Goal: Answer question/provide support: Share knowledge or assist other users

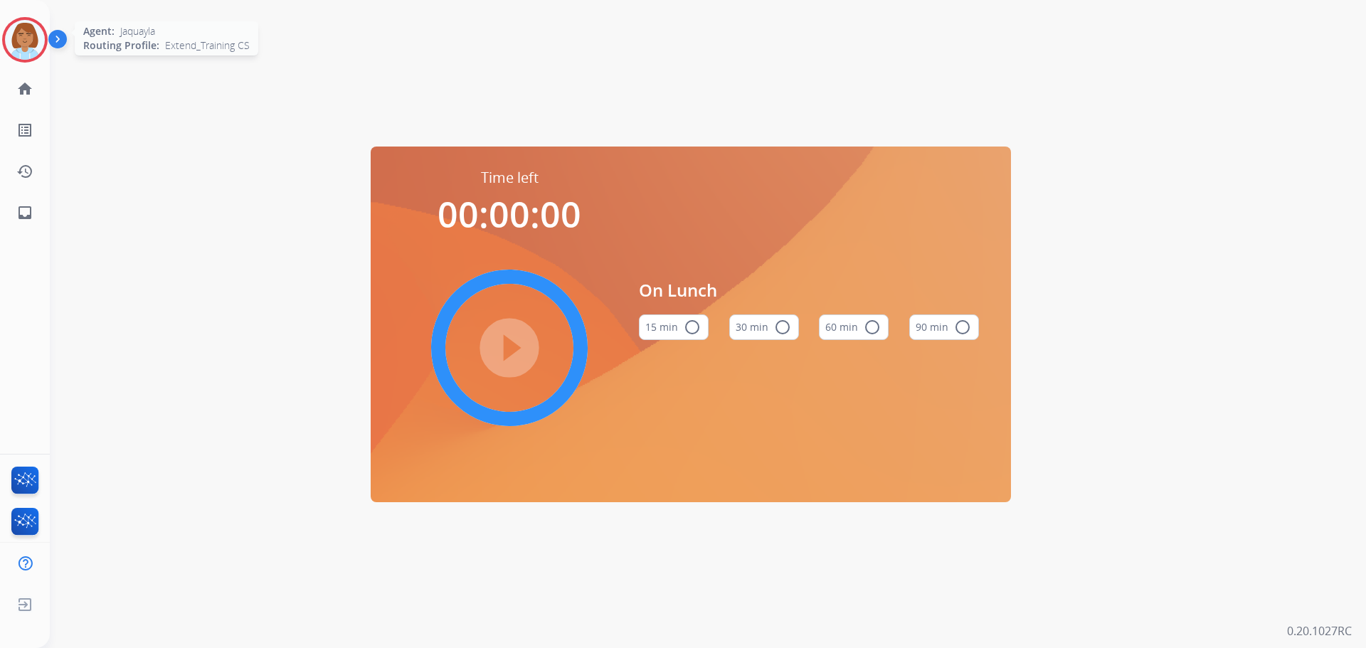
click at [11, 37] on div at bounding box center [25, 40] width 46 height 46
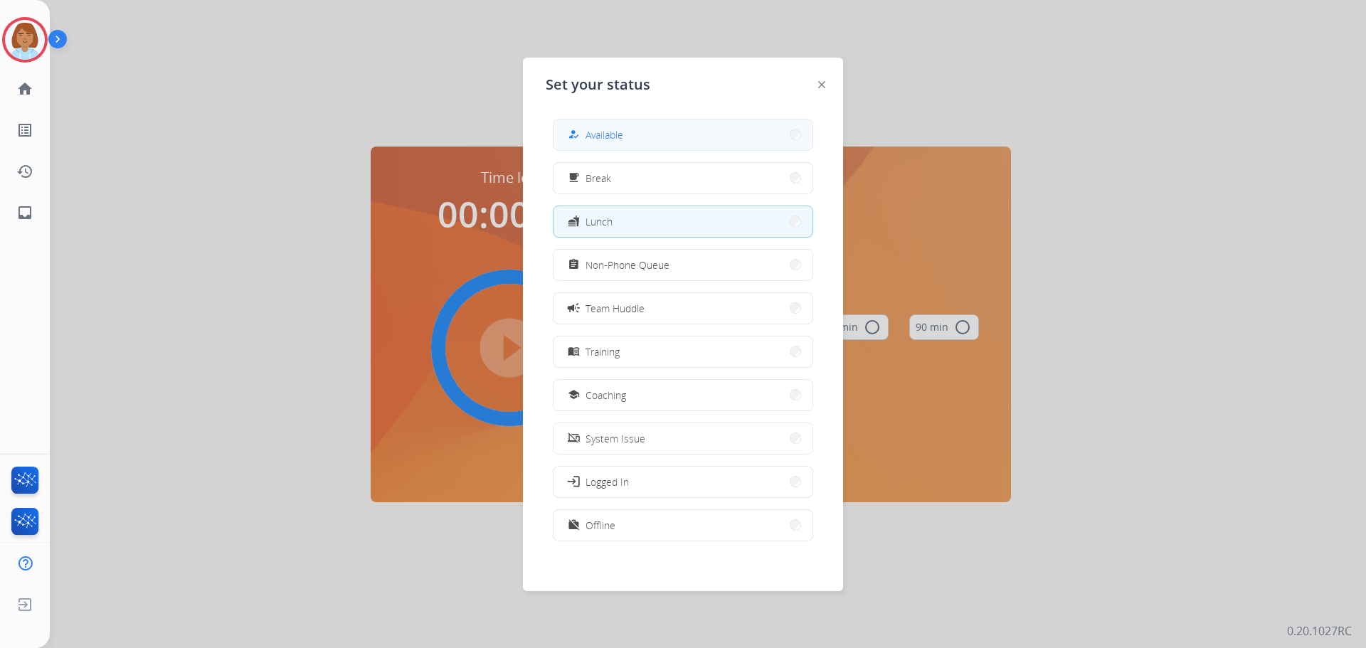
click at [647, 127] on button "how_to_reg Available" at bounding box center [682, 135] width 259 height 31
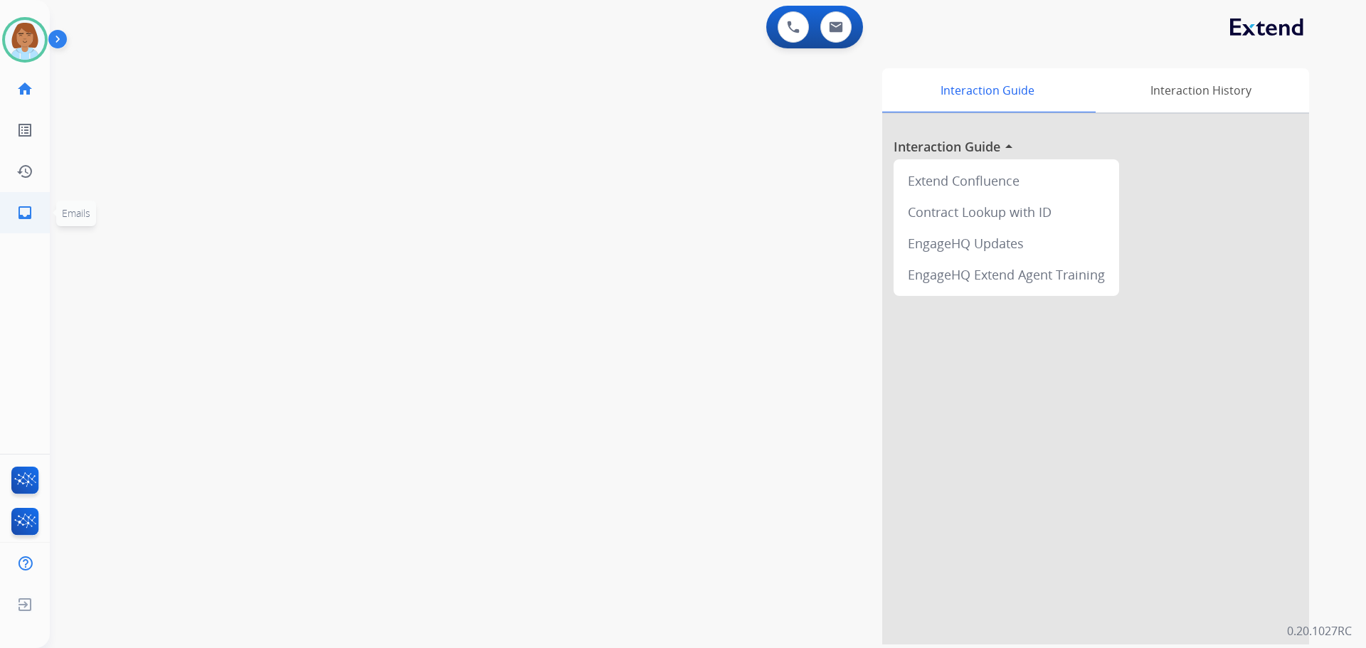
click at [14, 207] on link "inbox Emails" at bounding box center [25, 213] width 40 height 40
select select "**********"
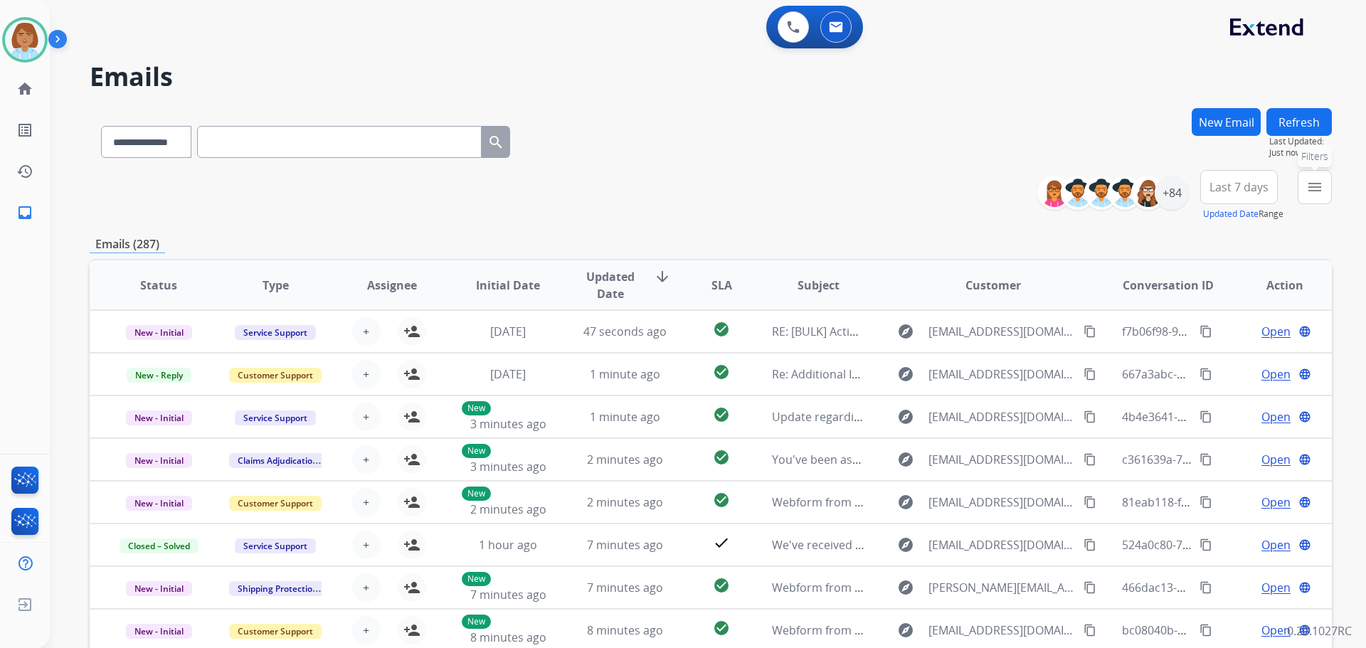
click at [1308, 186] on mat-icon "menu" at bounding box center [1314, 187] width 17 height 17
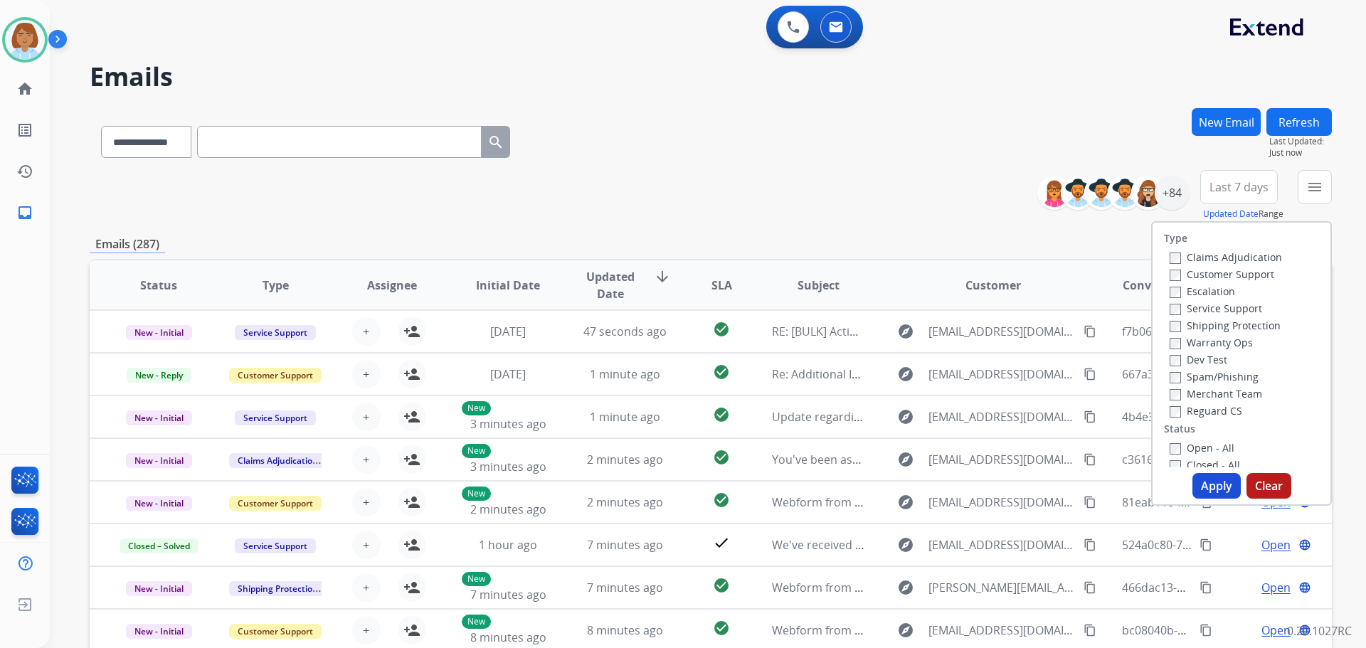
click at [1204, 275] on label "Customer Support" at bounding box center [1222, 274] width 105 height 14
click at [1184, 323] on label "Shipping Protection" at bounding box center [1225, 326] width 111 height 14
click at [1173, 410] on label "Reguard CS" at bounding box center [1206, 411] width 73 height 14
click at [1199, 490] on button "Apply" at bounding box center [1216, 486] width 48 height 26
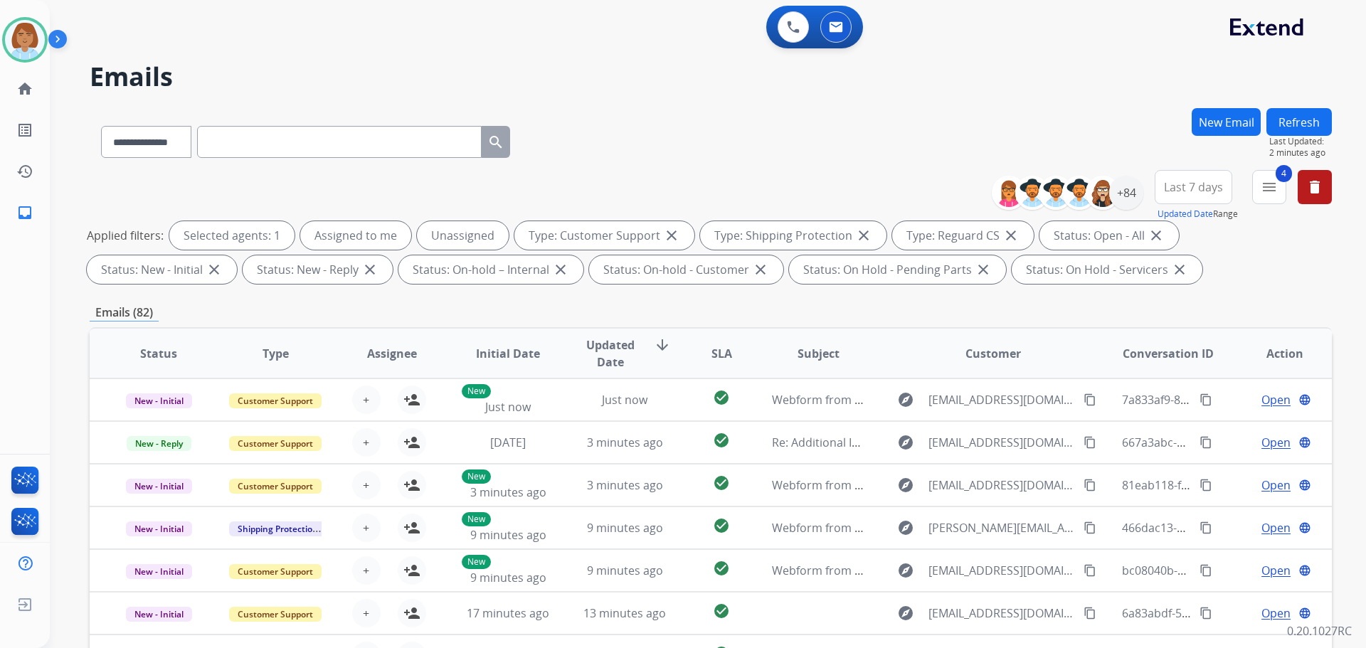
click at [1121, 210] on div "**********" at bounding box center [1072, 193] width 141 height 46
click at [1123, 198] on div "+84" at bounding box center [1126, 193] width 34 height 34
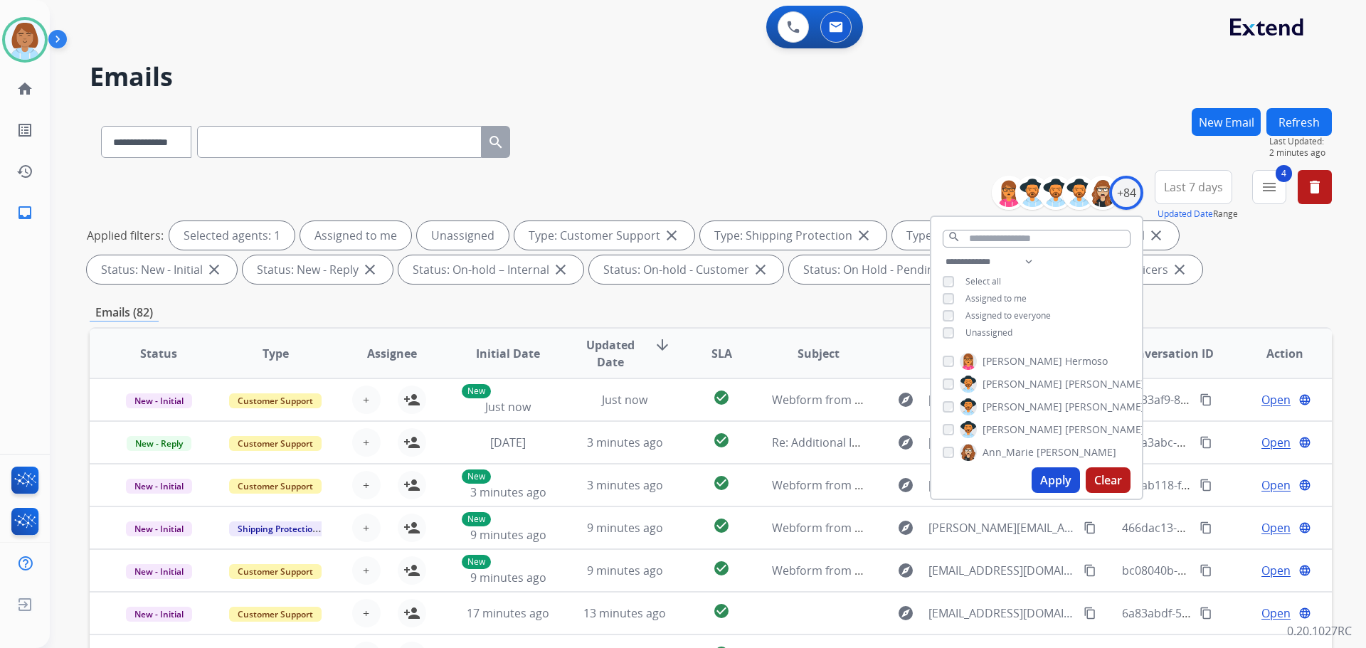
click at [1000, 327] on span "Unassigned" at bounding box center [988, 333] width 47 height 12
click at [1061, 472] on button "Apply" at bounding box center [1056, 480] width 48 height 26
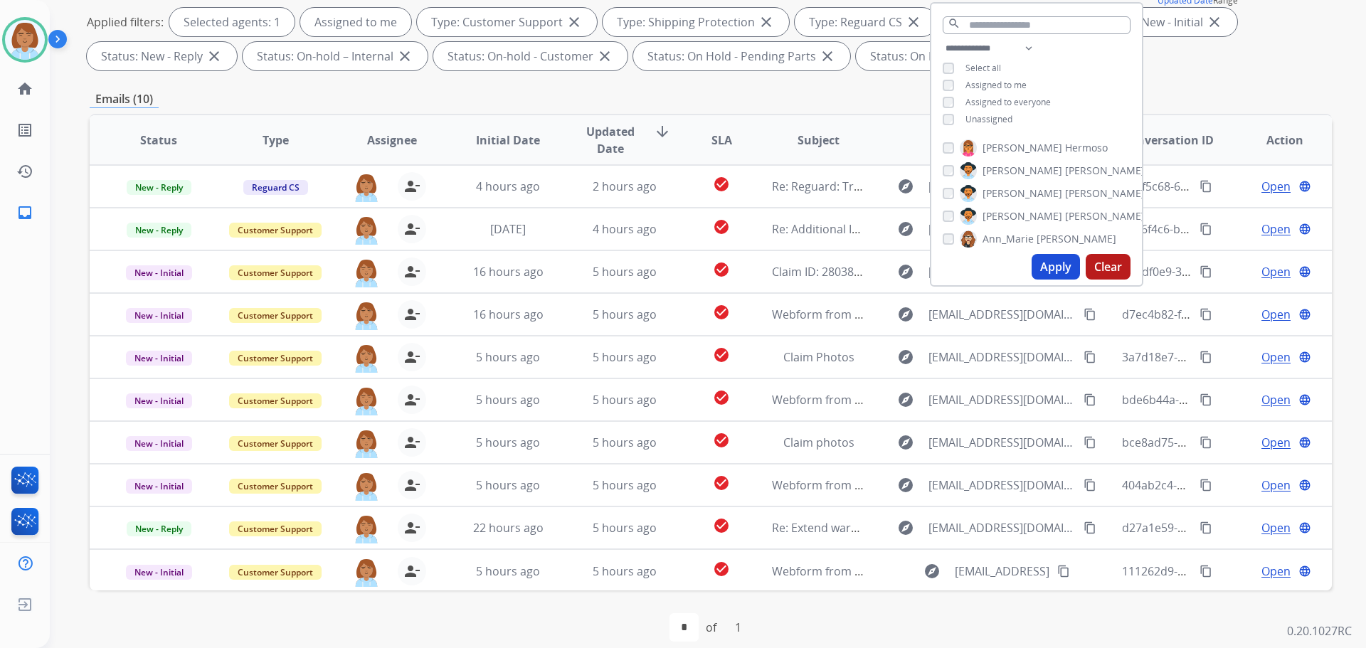
scroll to position [230, 0]
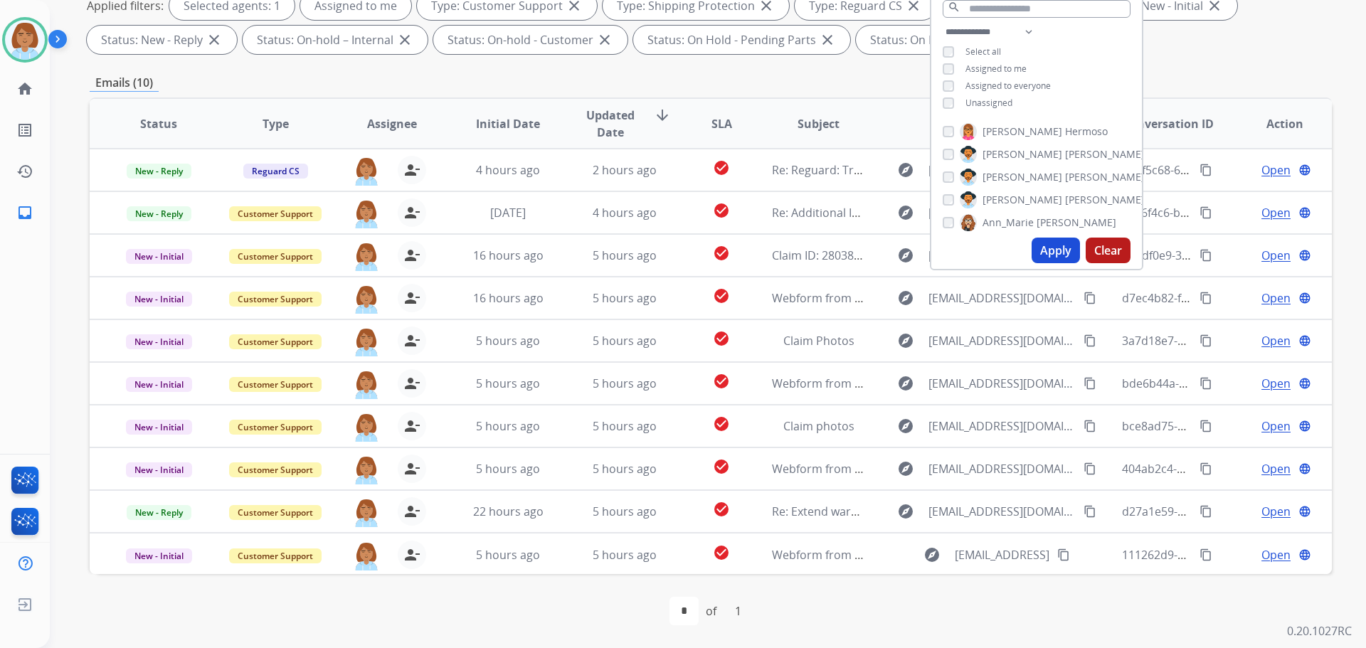
click at [858, 97] on div "**********" at bounding box center [711, 263] width 1242 height 770
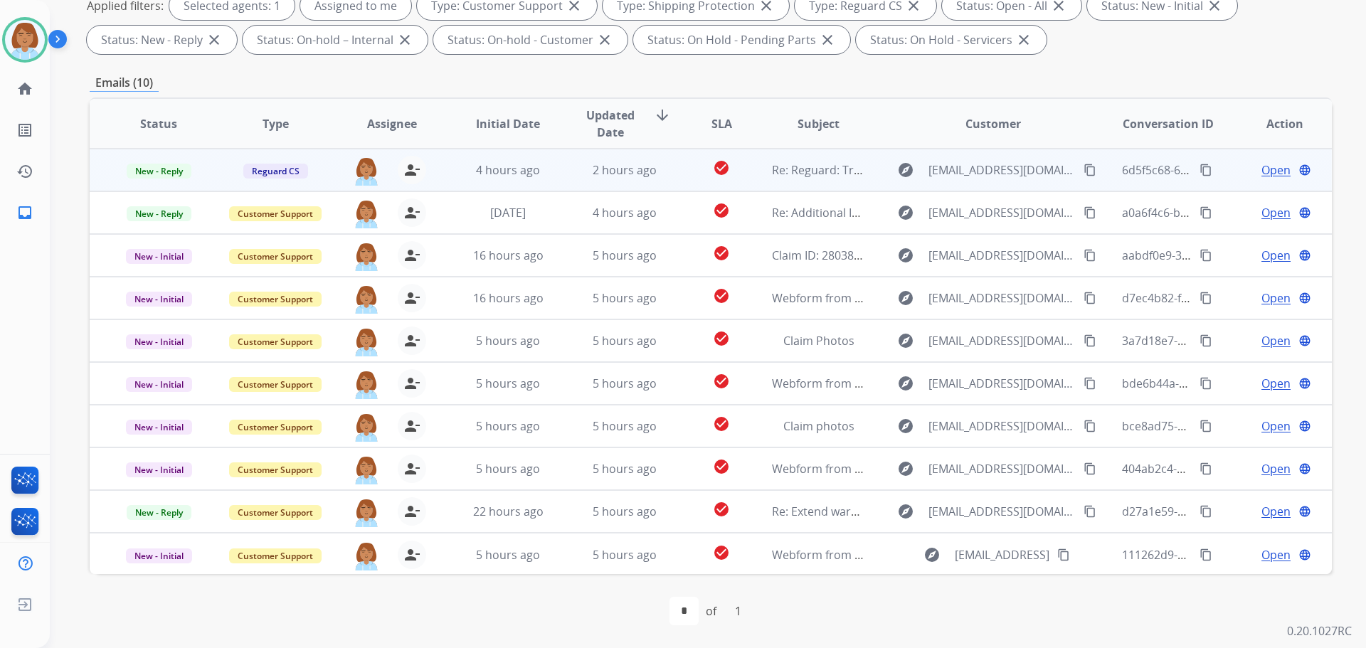
click at [687, 190] on td "check_circle" at bounding box center [711, 170] width 78 height 43
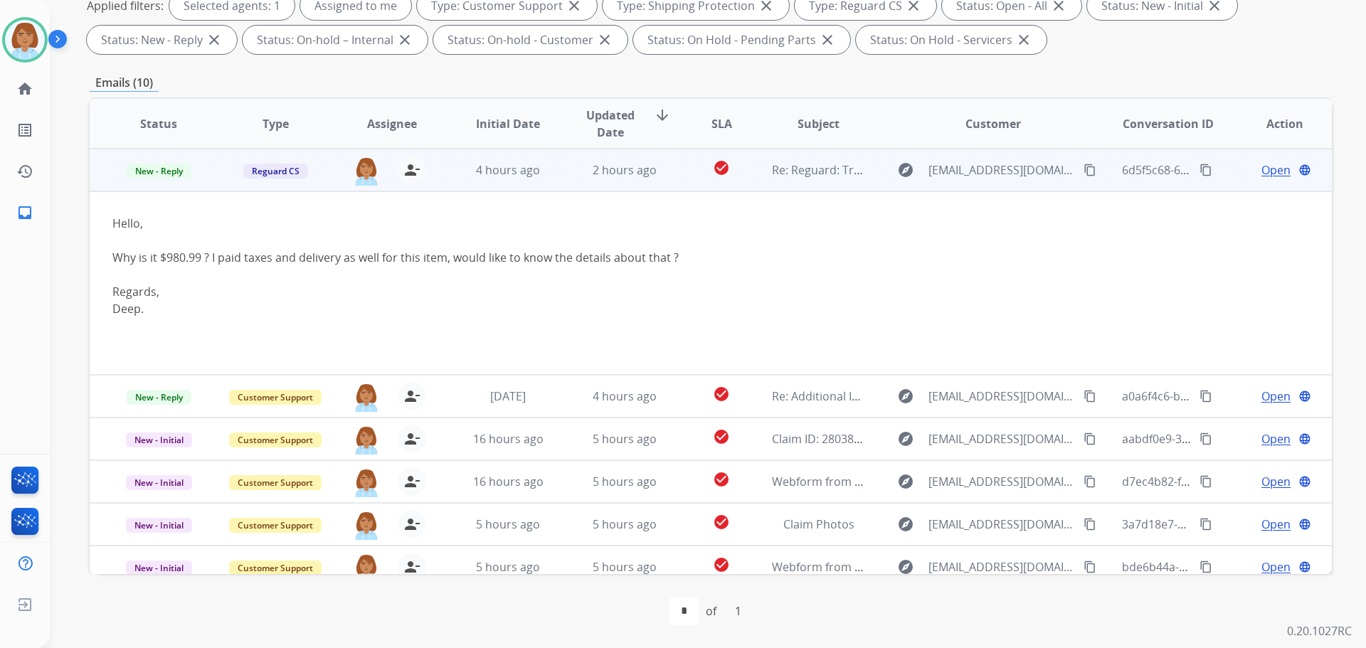
click at [743, 181] on td "check_circle" at bounding box center [711, 170] width 78 height 43
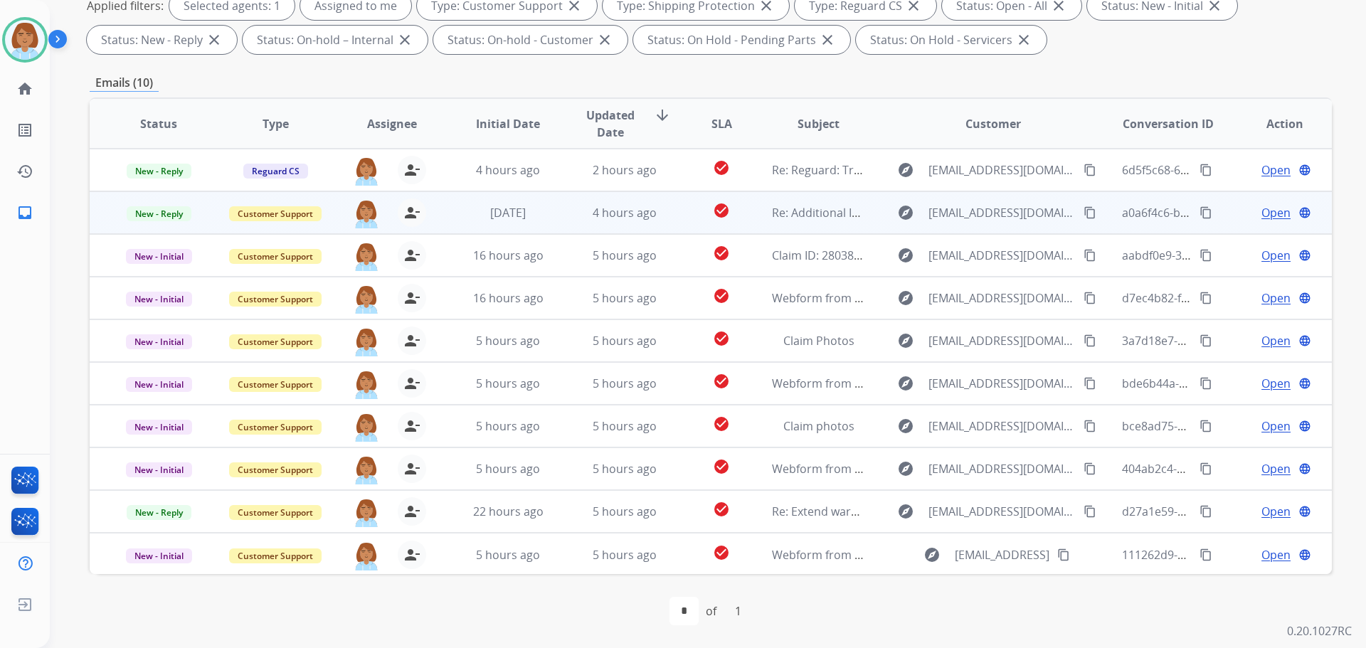
click at [749, 214] on td "Re: Additional Information" at bounding box center [807, 212] width 117 height 43
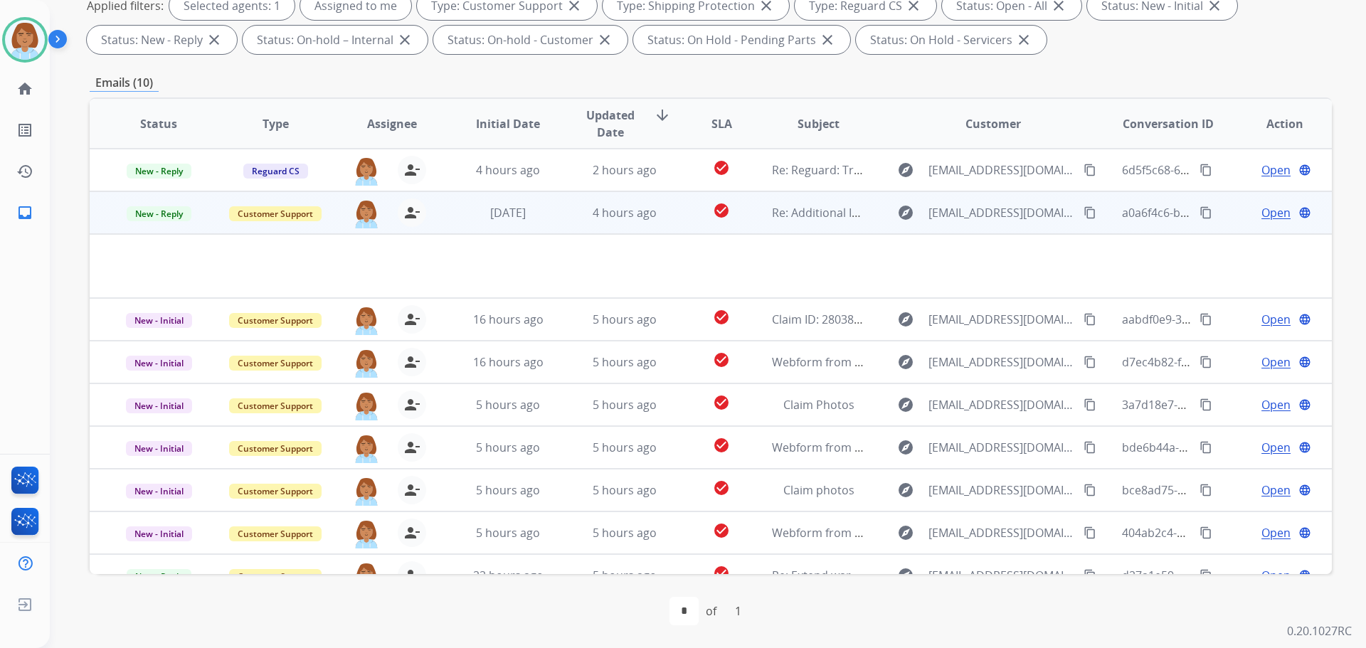
scroll to position [43, 0]
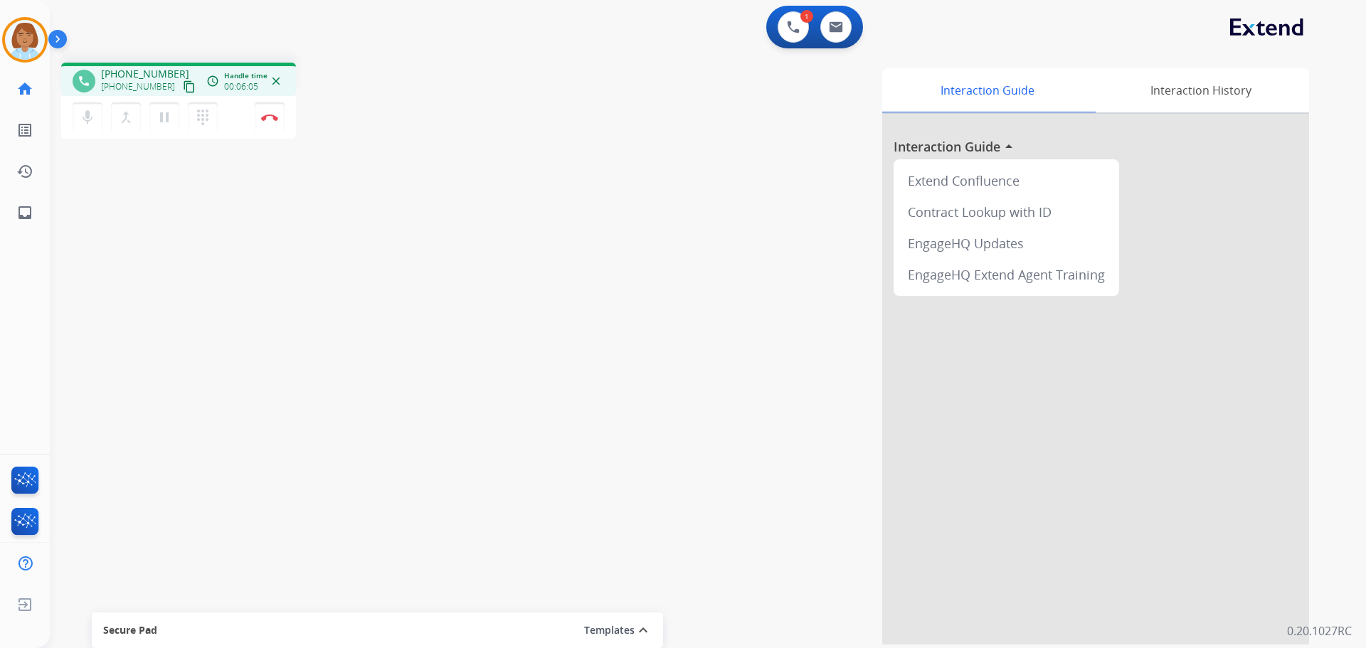
click at [183, 83] on mat-icon "content_copy" at bounding box center [189, 86] width 13 height 13
click at [267, 118] on img at bounding box center [269, 117] width 17 height 7
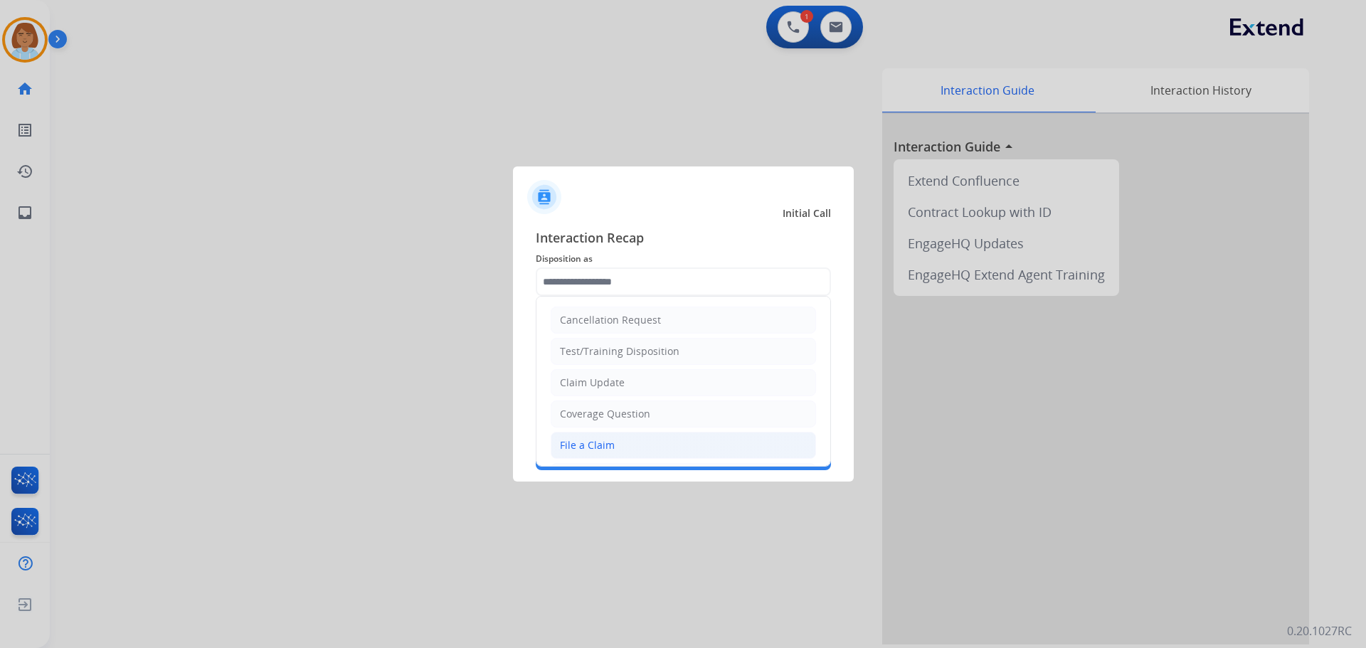
click at [621, 442] on li "File a Claim" at bounding box center [683, 445] width 265 height 27
type input "**********"
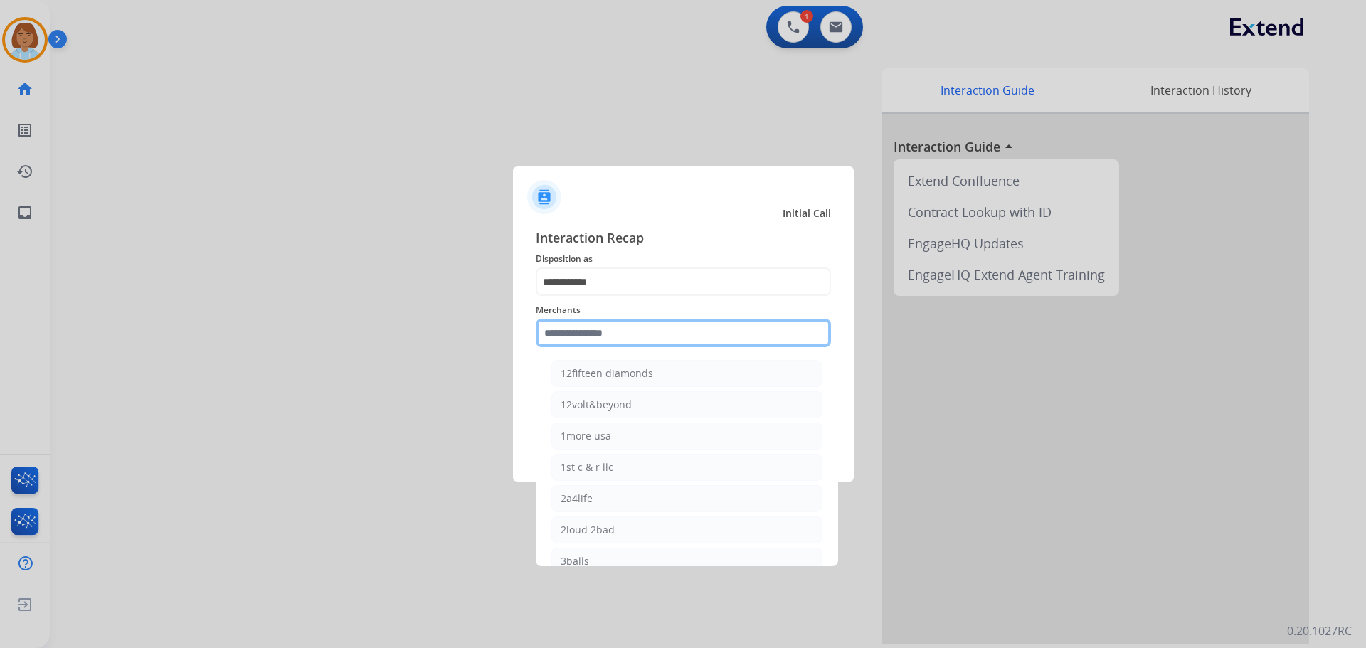
click at [599, 322] on input "text" at bounding box center [683, 333] width 295 height 28
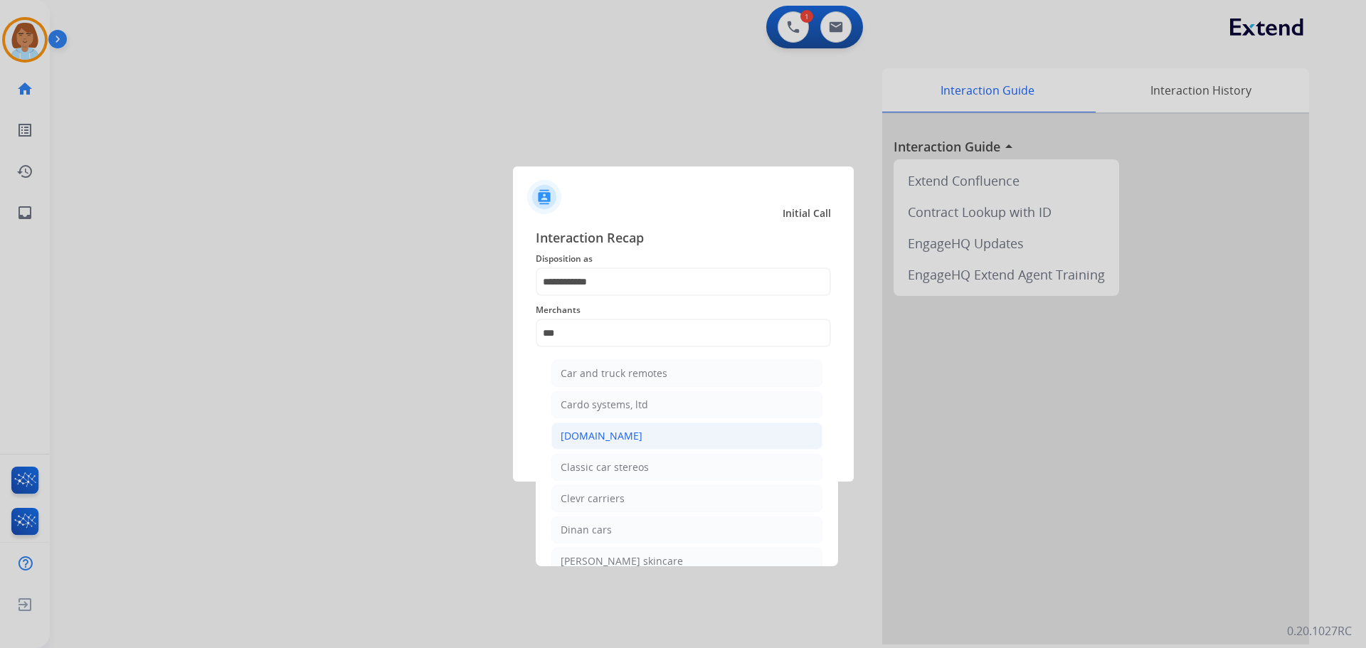
click at [618, 435] on div "[DOMAIN_NAME]" at bounding box center [602, 436] width 82 height 14
type input "**********"
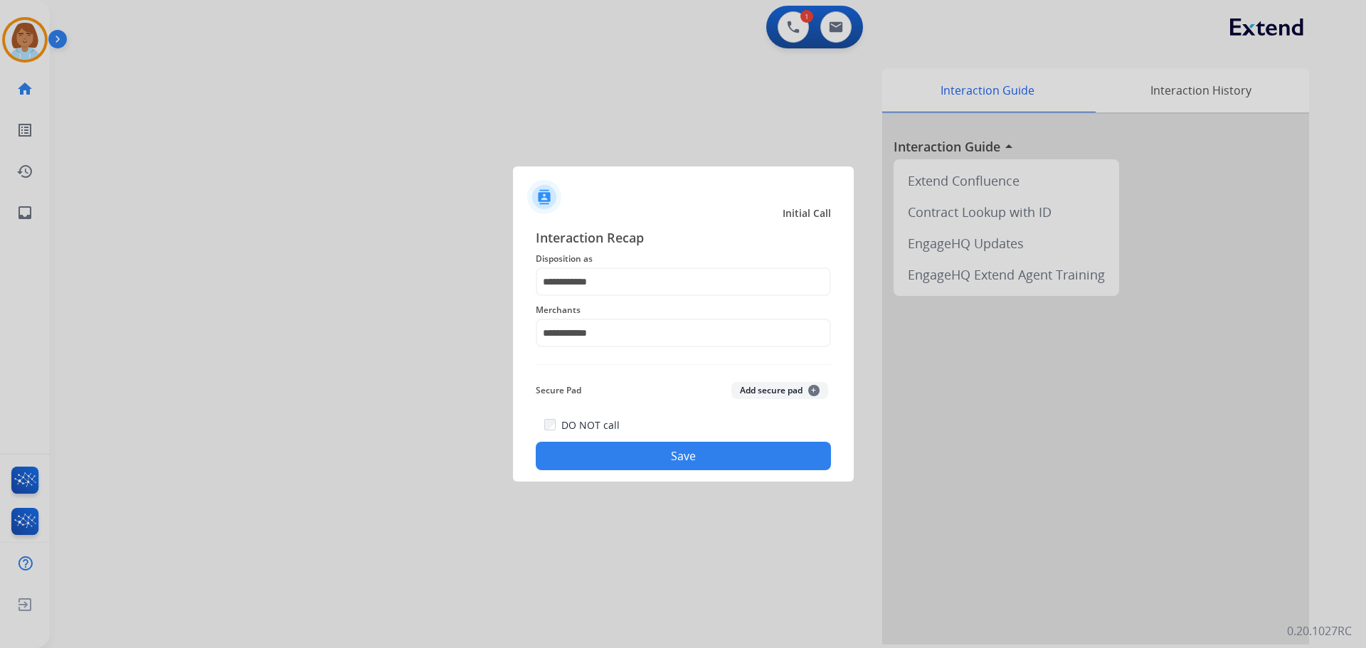
click at [624, 464] on button "Save" at bounding box center [683, 456] width 295 height 28
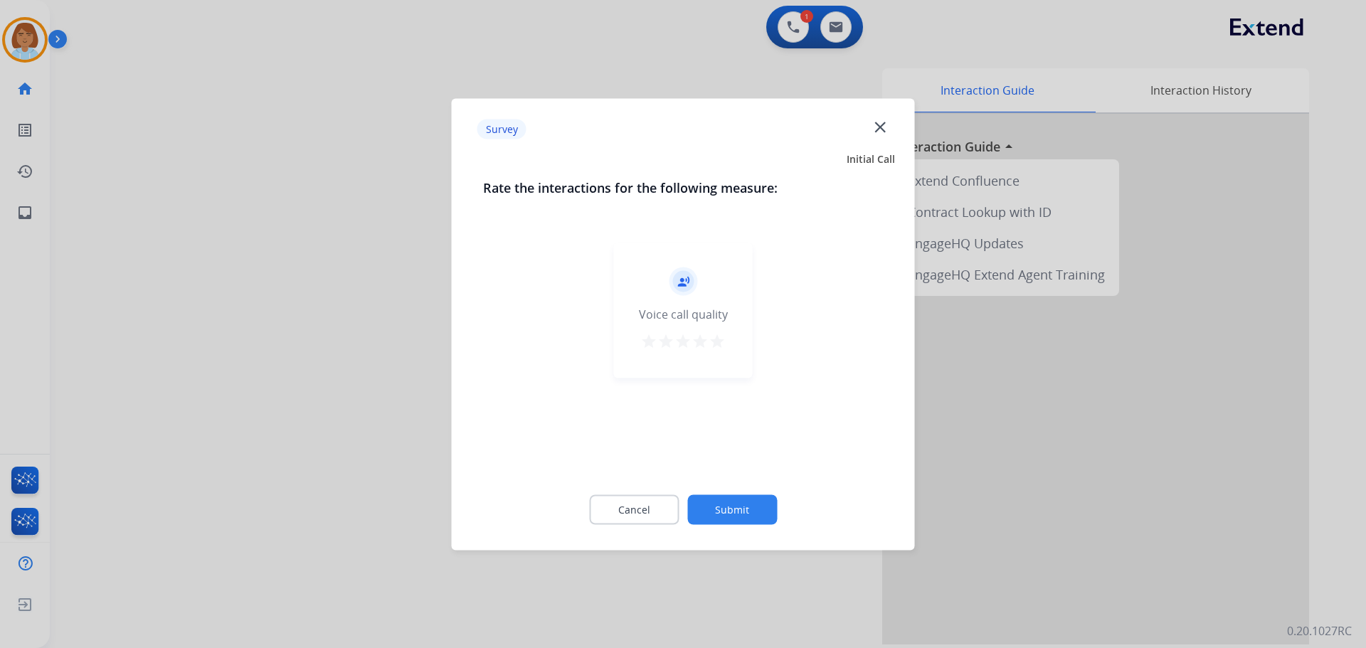
click at [733, 498] on button "Submit" at bounding box center [732, 509] width 90 height 30
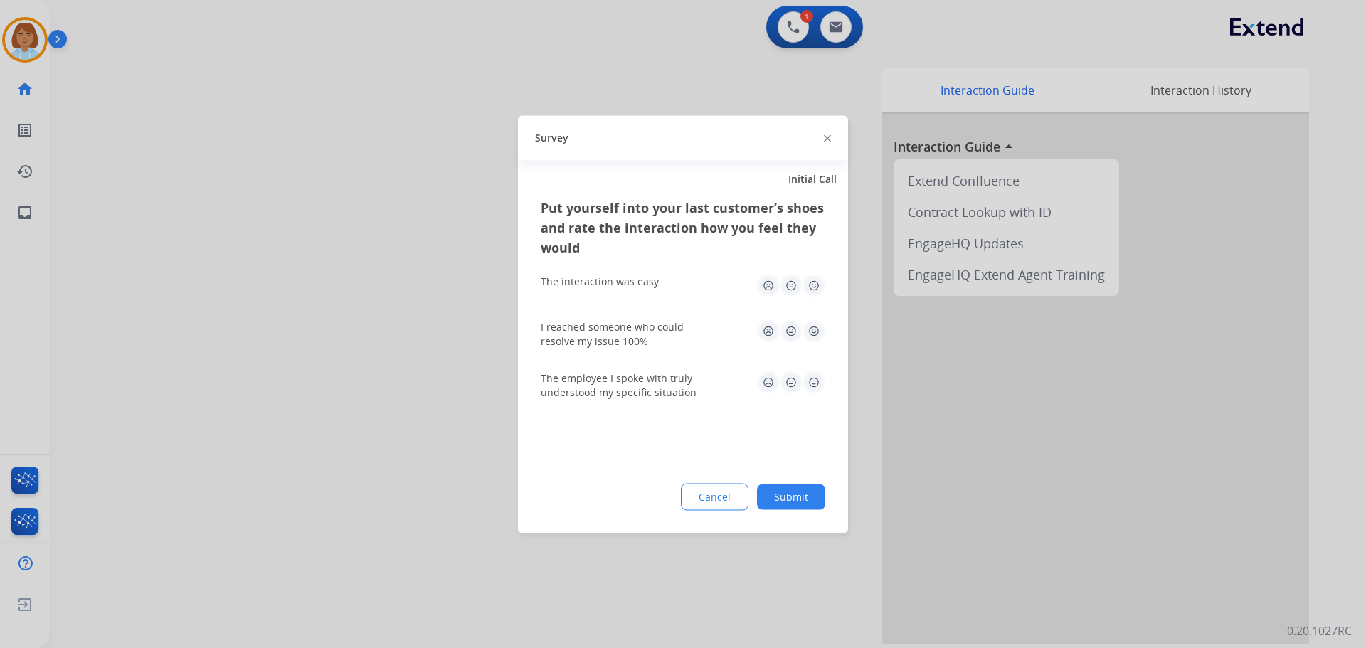
click at [797, 502] on button "Submit" at bounding box center [791, 497] width 68 height 26
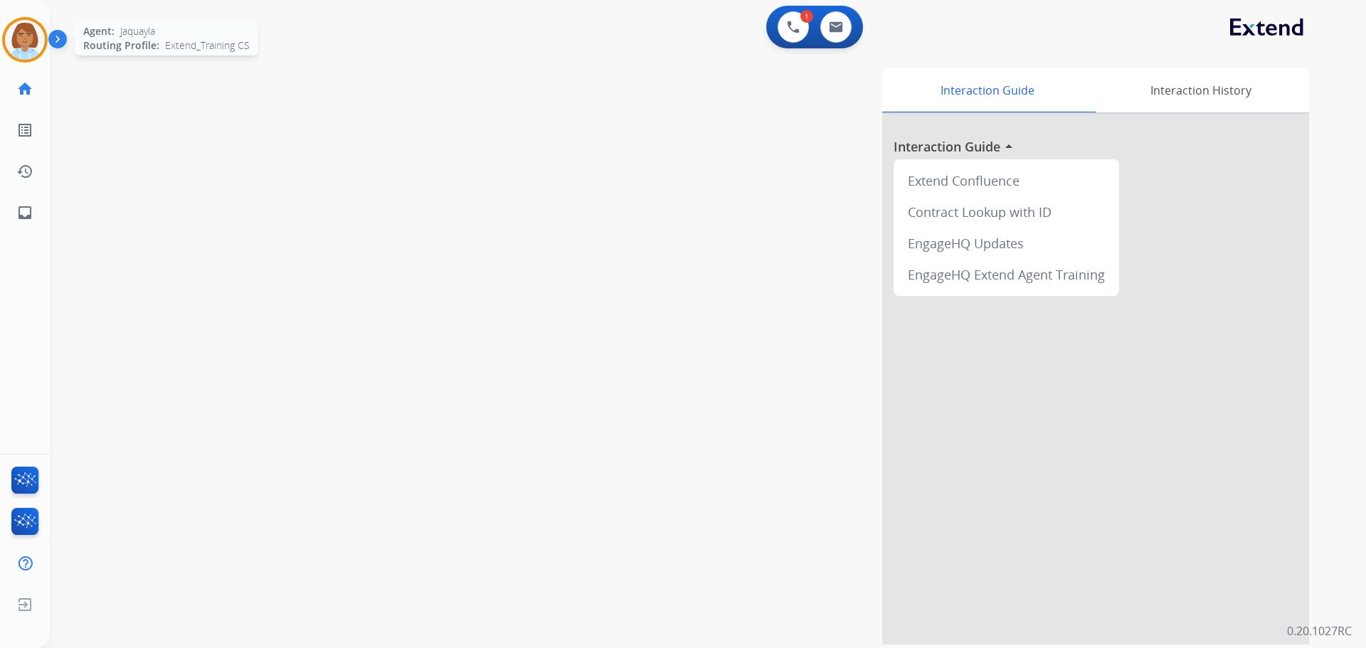
click at [20, 55] on img at bounding box center [25, 40] width 40 height 40
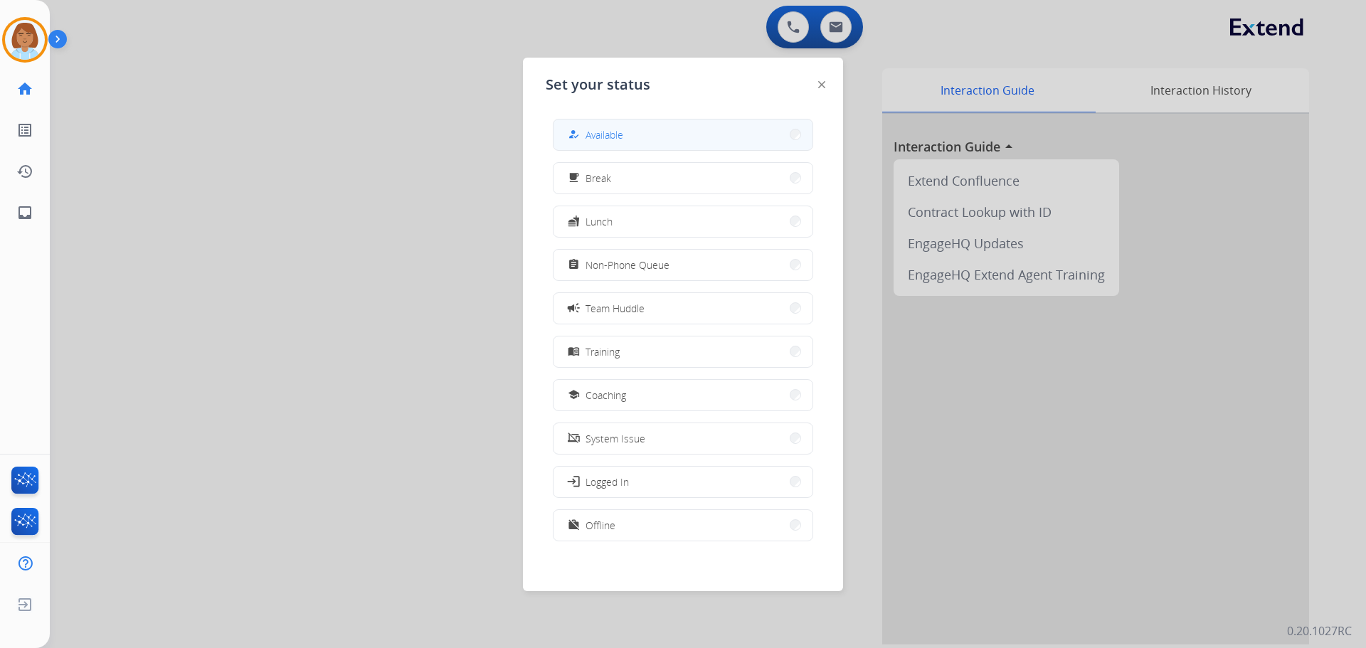
click at [704, 122] on button "how_to_reg Available" at bounding box center [682, 135] width 259 height 31
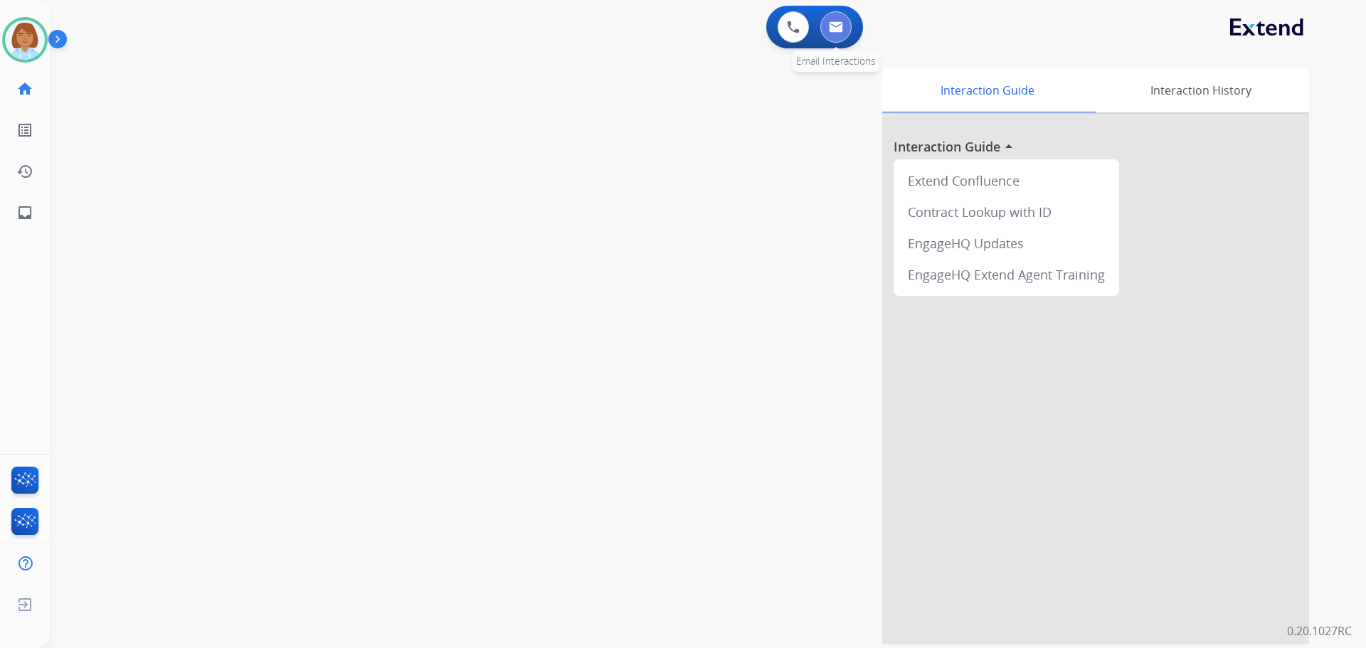
click at [839, 35] on button at bounding box center [835, 26] width 31 height 31
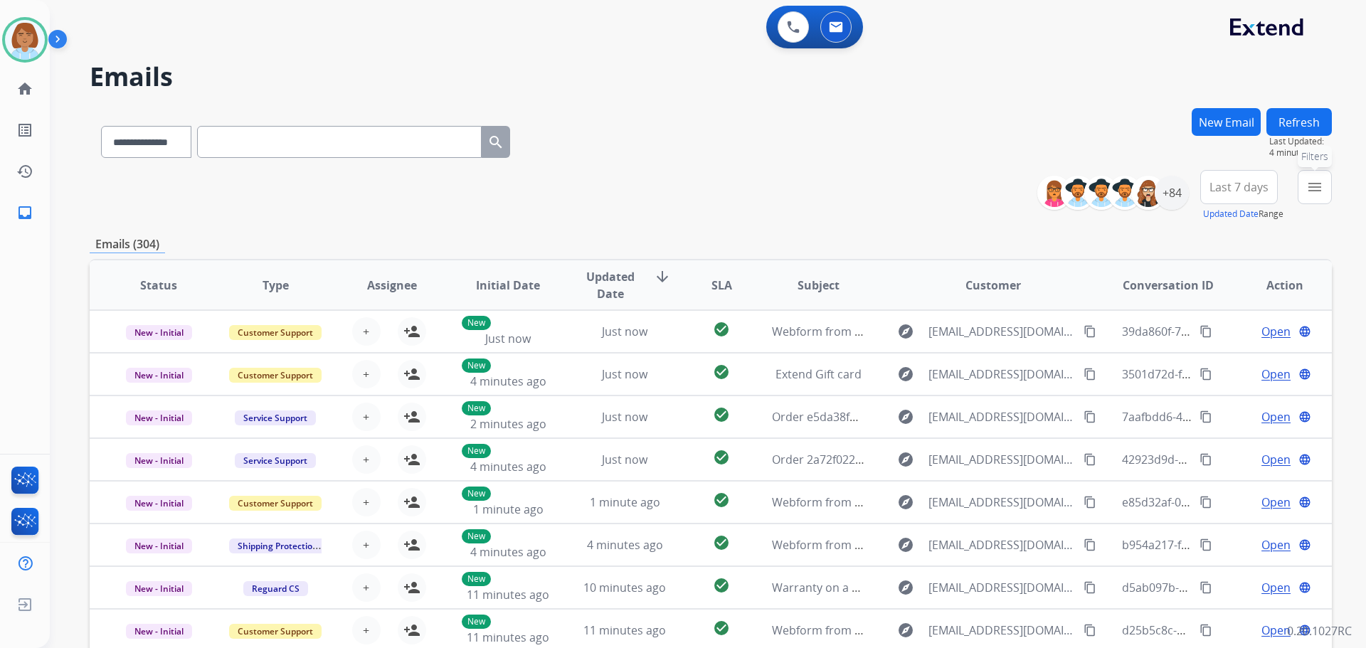
drag, startPoint x: 1311, startPoint y: 201, endPoint x: 1296, endPoint y: 137, distance: 65.1
click at [1309, 169] on div "**********" at bounding box center [711, 458] width 1242 height 701
click at [1334, 211] on div "**********" at bounding box center [708, 324] width 1316 height 648
click at [1310, 176] on button "menu Filters" at bounding box center [1315, 187] width 34 height 34
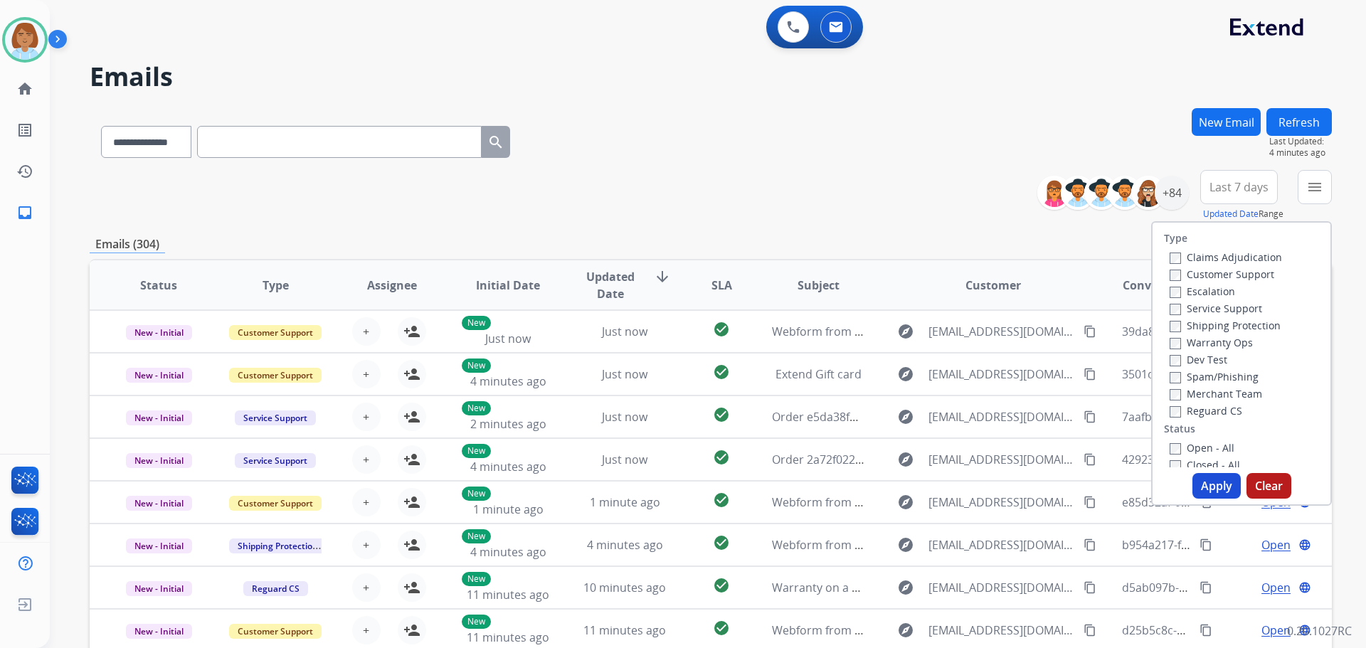
click at [1201, 272] on label "Customer Support" at bounding box center [1222, 274] width 105 height 14
click at [1223, 322] on label "Shipping Protection" at bounding box center [1225, 326] width 111 height 14
drag, startPoint x: 1199, startPoint y: 412, endPoint x: 1195, endPoint y: 434, distance: 22.5
click at [1199, 415] on label "Reguard CS" at bounding box center [1206, 411] width 73 height 14
drag, startPoint x: 1193, startPoint y: 447, endPoint x: 1194, endPoint y: 457, distance: 10.7
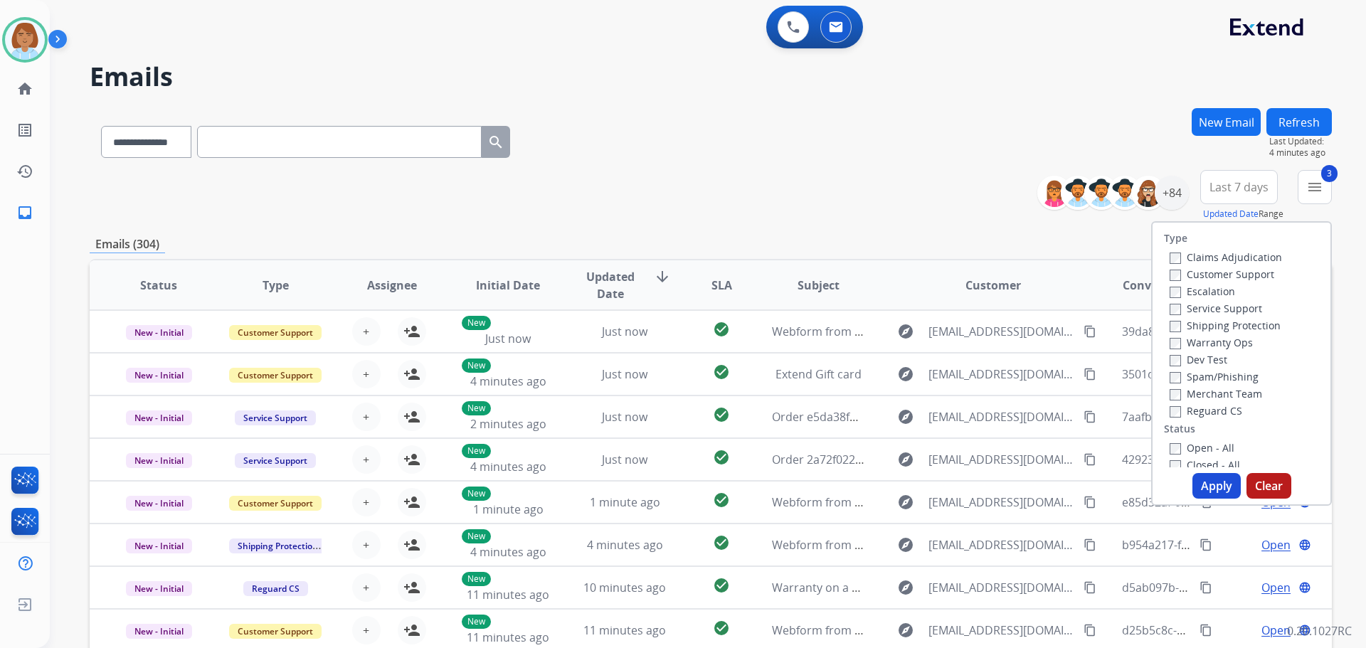
click at [1193, 447] on label "Open - All" at bounding box center [1202, 448] width 65 height 14
click at [1216, 497] on button "Apply" at bounding box center [1216, 486] width 48 height 26
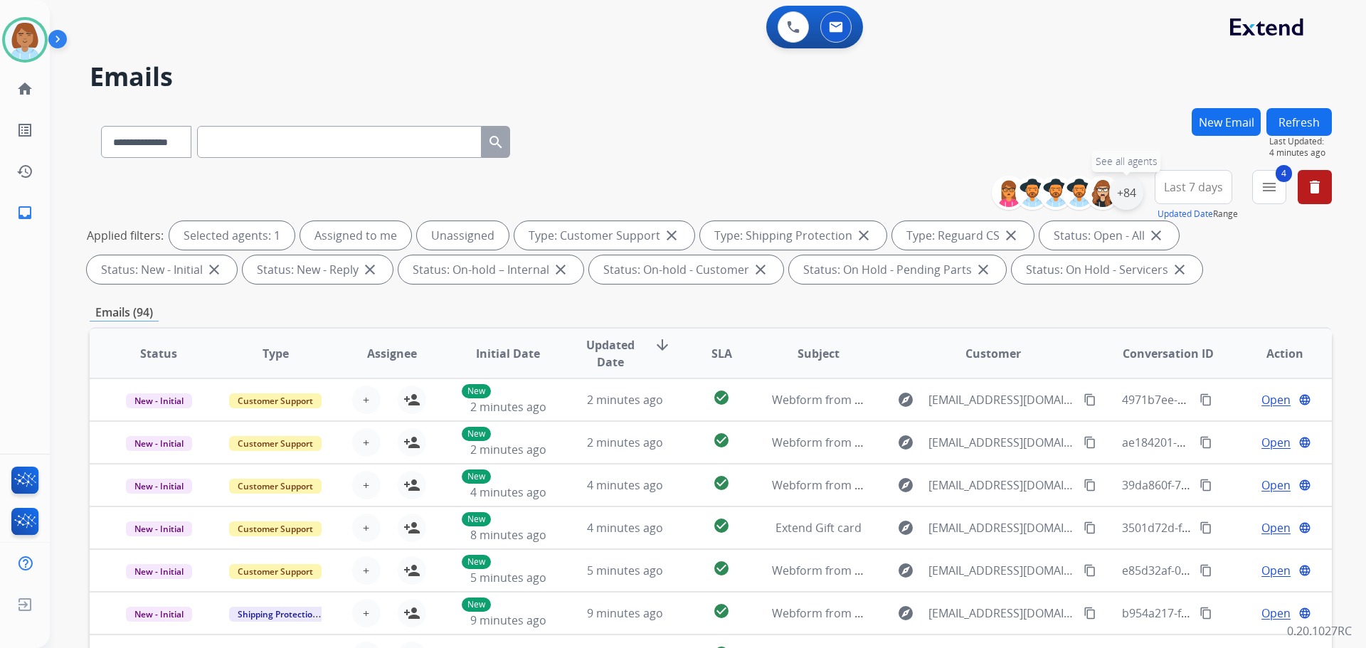
click at [1123, 206] on div "+84" at bounding box center [1126, 193] width 34 height 34
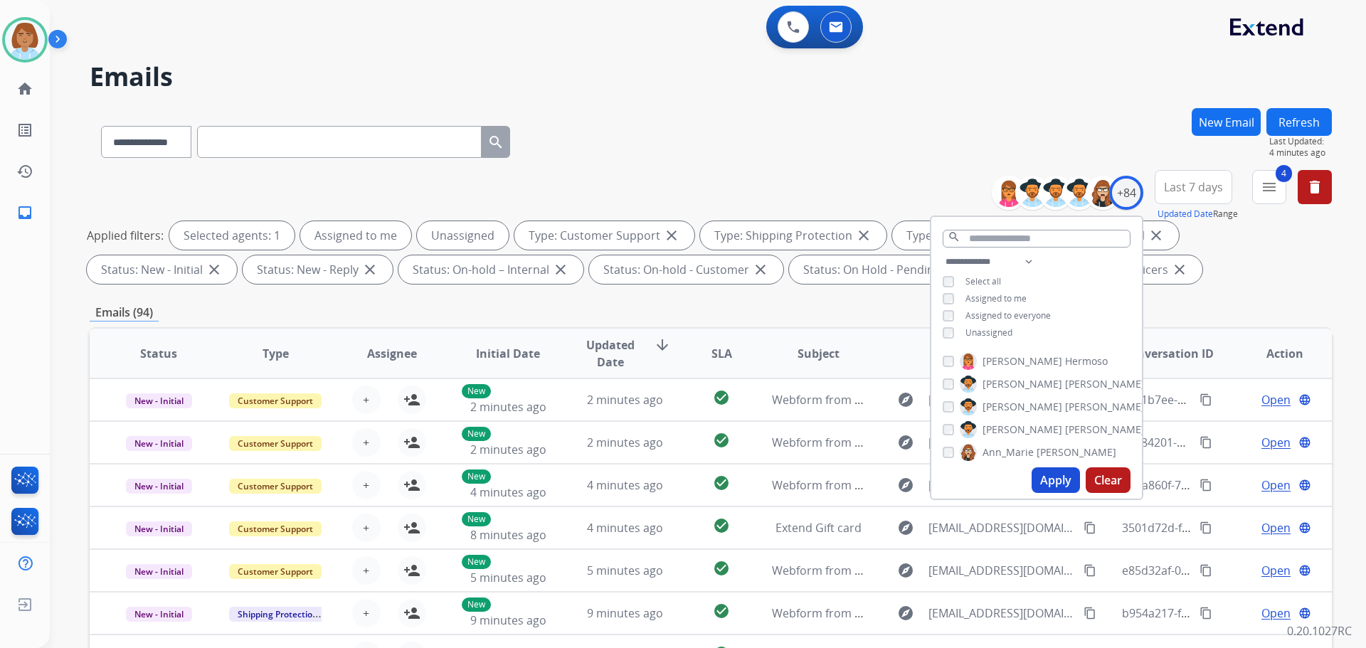
click at [992, 327] on span "Unassigned" at bounding box center [988, 333] width 47 height 12
click at [1047, 489] on button "Apply" at bounding box center [1056, 480] width 48 height 26
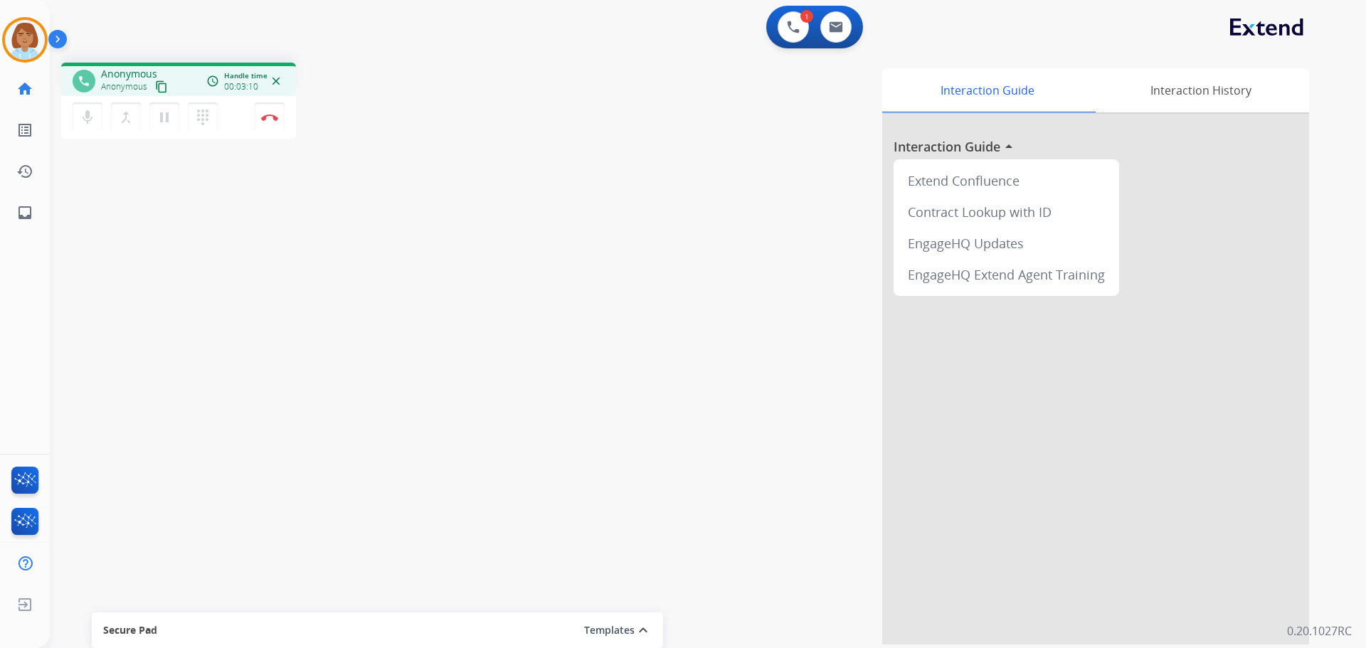
click at [1261, 445] on div at bounding box center [1095, 379] width 427 height 531
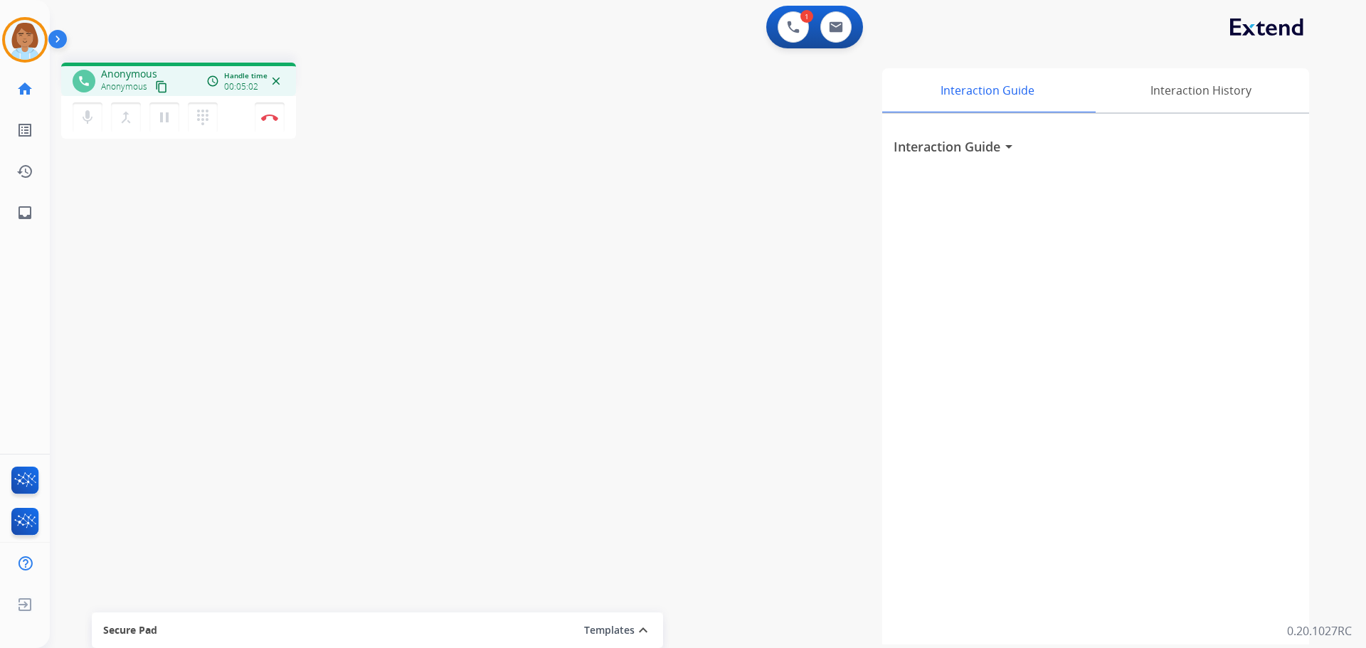
drag, startPoint x: 904, startPoint y: 21, endPoint x: 639, endPoint y: 237, distance: 342.3
click at [639, 237] on div "Interaction Guide Interaction History Interaction Guide arrow_drop_down" at bounding box center [890, 356] width 838 height 576
click at [268, 122] on button "Disconnect" at bounding box center [270, 117] width 30 height 30
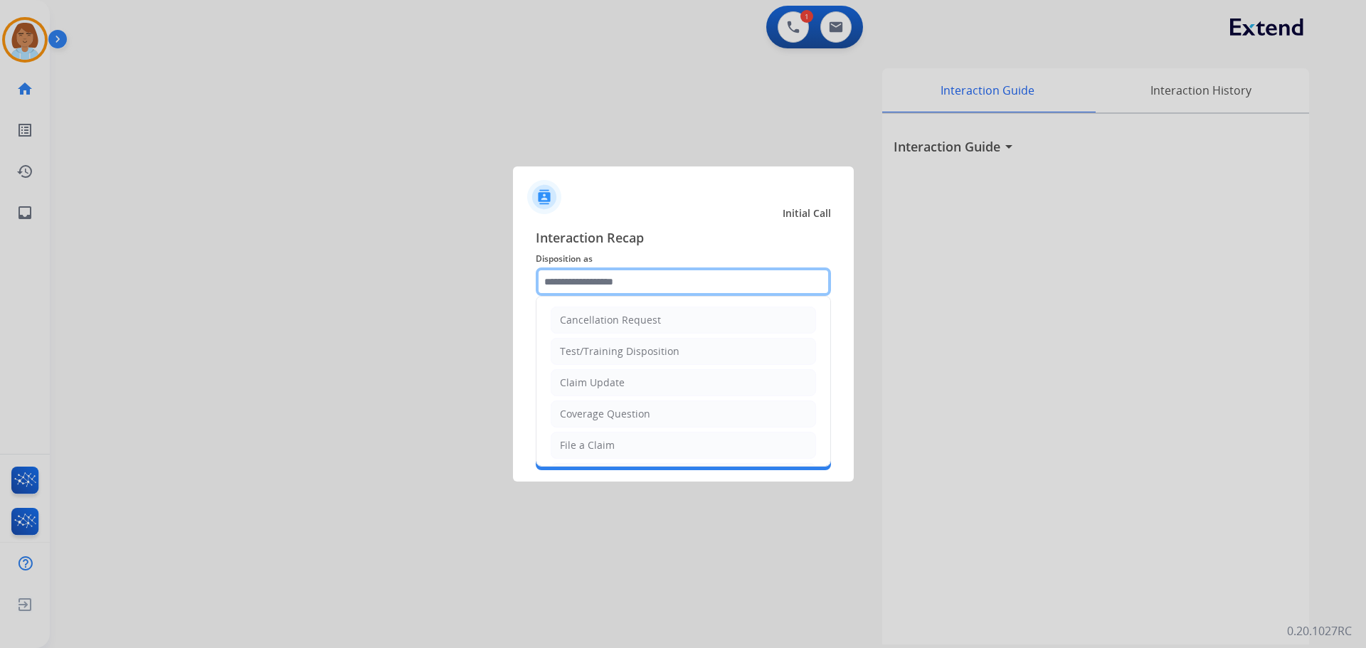
click at [630, 291] on input "text" at bounding box center [683, 281] width 295 height 28
click at [621, 440] on li "File a Claim" at bounding box center [683, 445] width 265 height 27
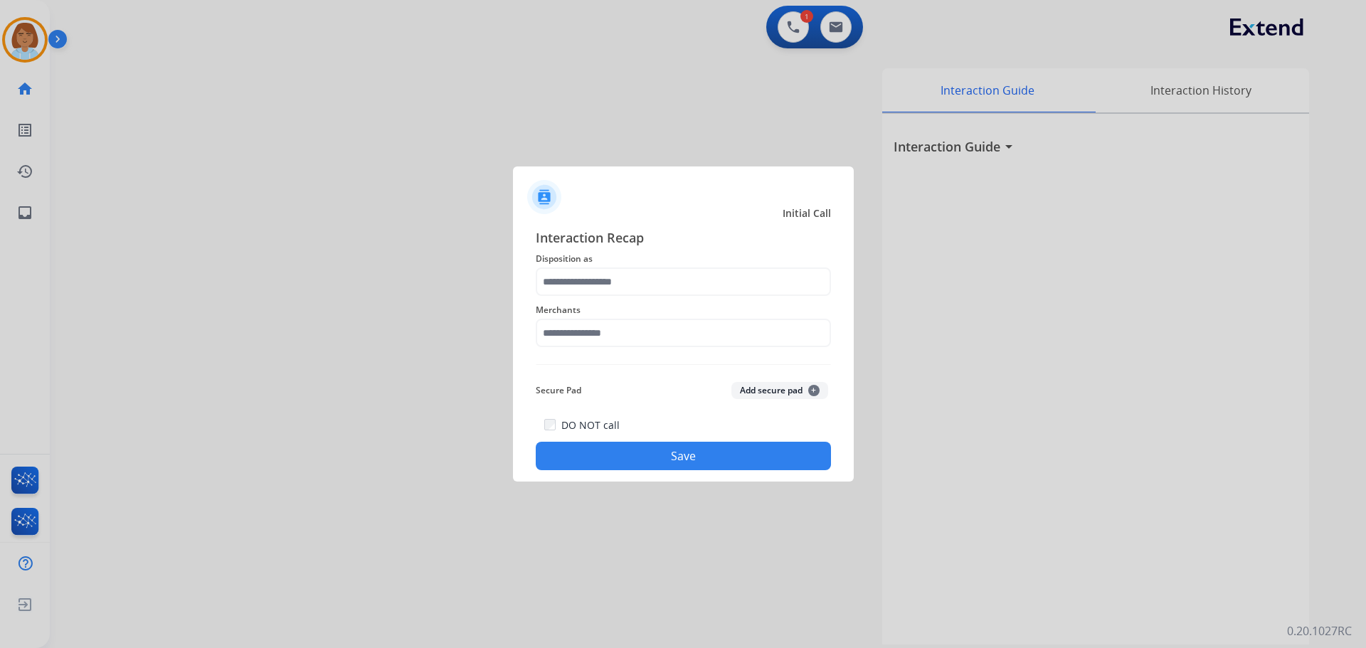
type input "**********"
click at [616, 325] on input "text" at bounding box center [683, 333] width 295 height 28
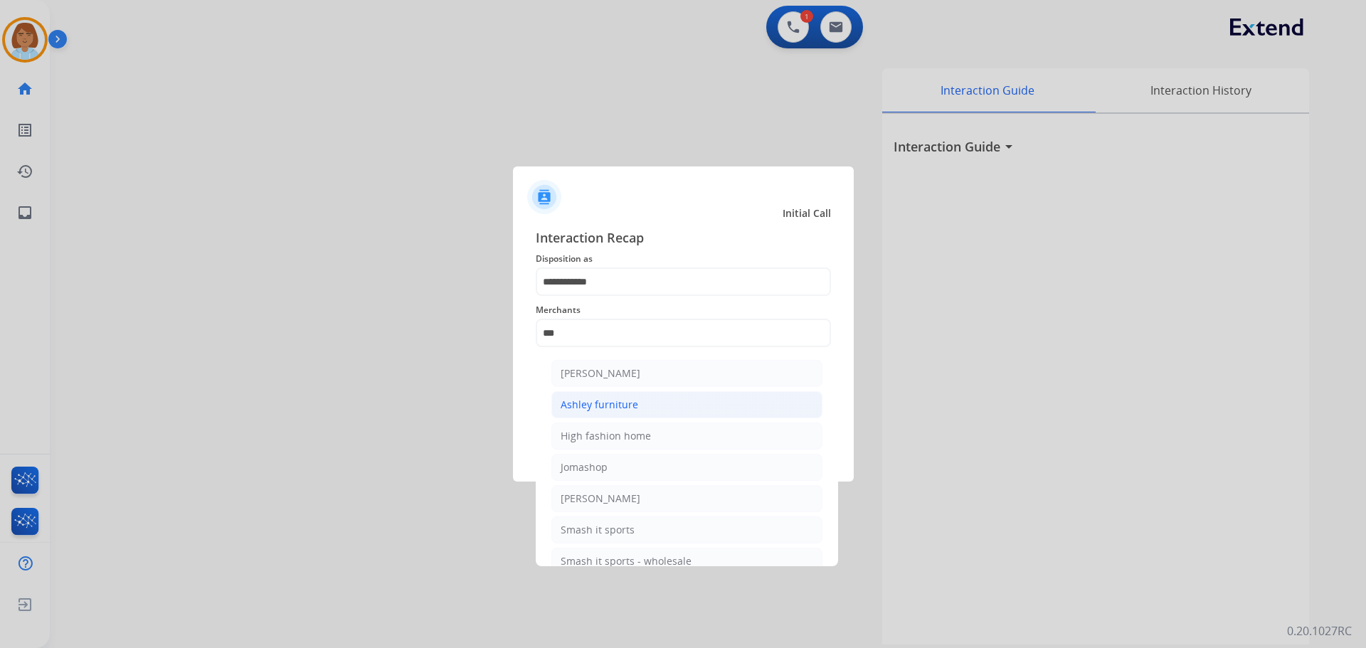
click at [620, 407] on div "Ashley furniture" at bounding box center [600, 405] width 78 height 14
type input "**********"
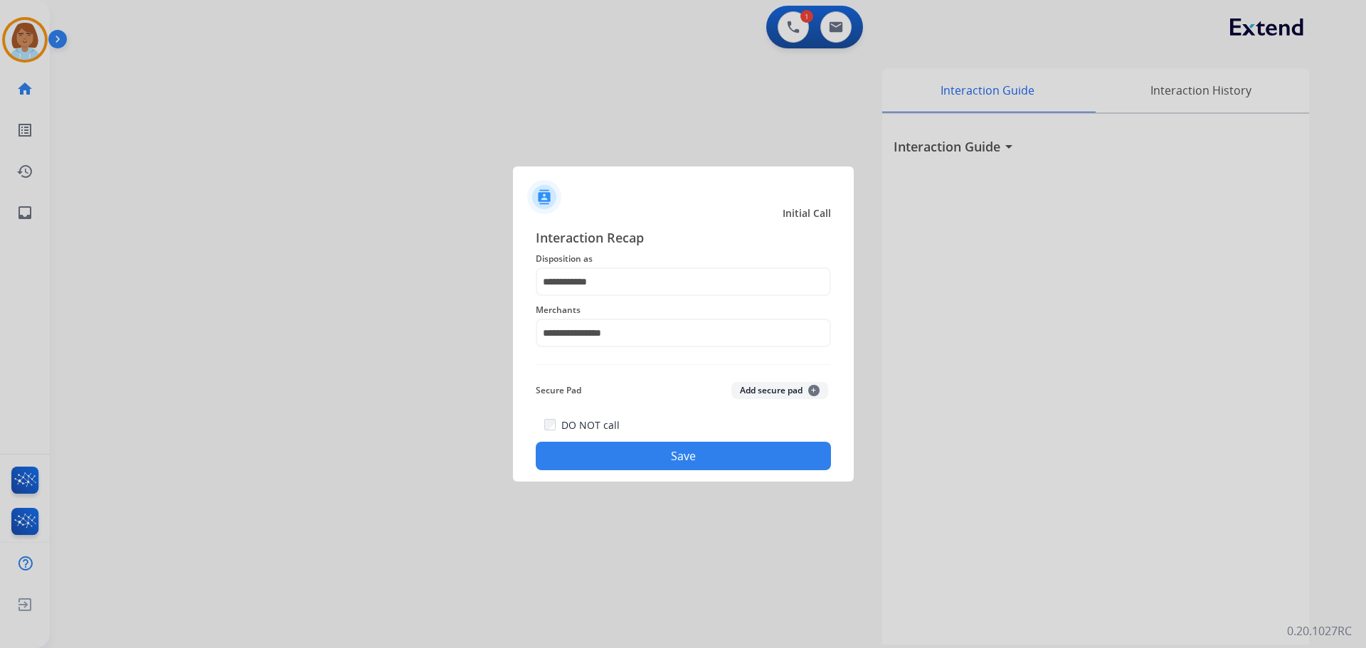
click at [693, 460] on button "Save" at bounding box center [683, 456] width 295 height 28
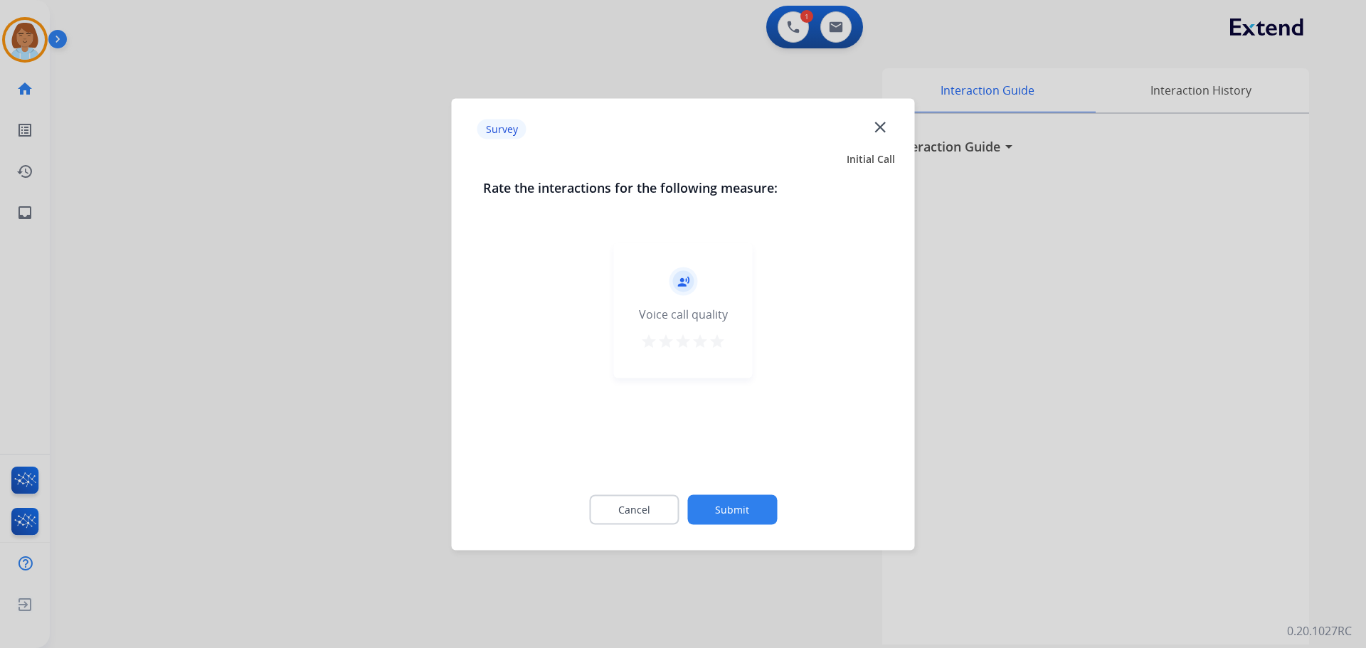
click at [761, 505] on button "Submit" at bounding box center [732, 509] width 90 height 30
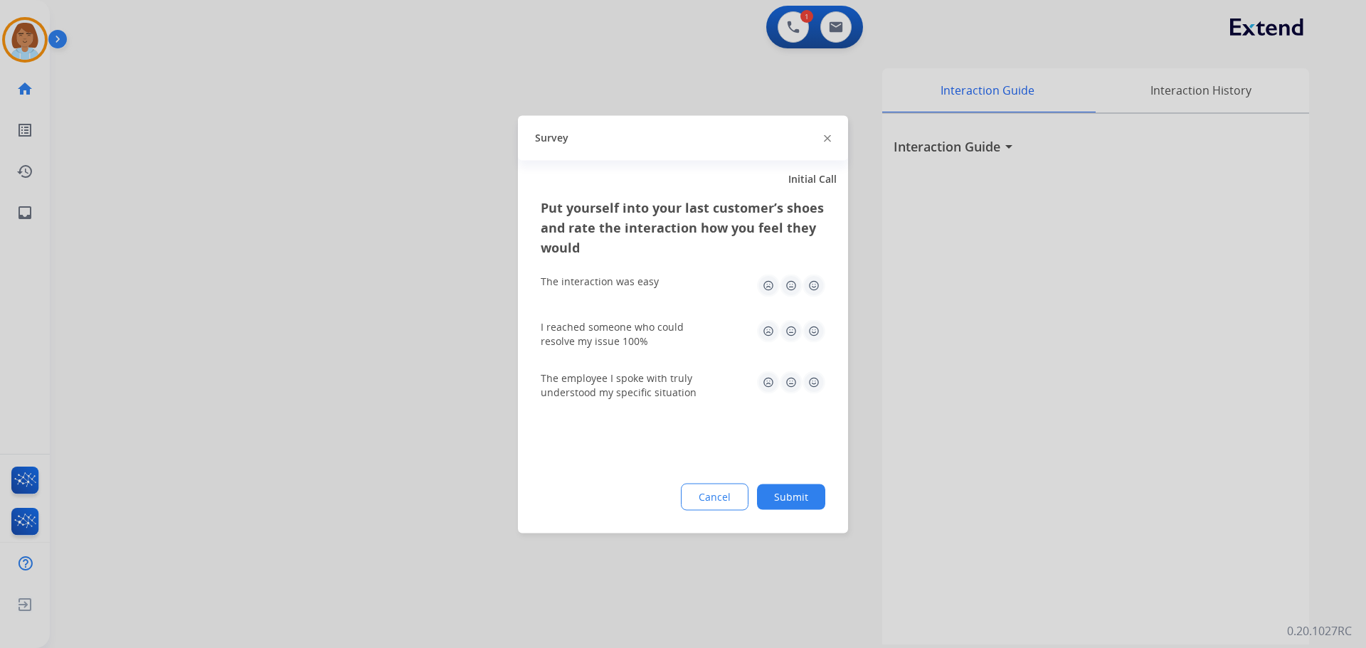
click at [800, 500] on button "Submit" at bounding box center [791, 497] width 68 height 26
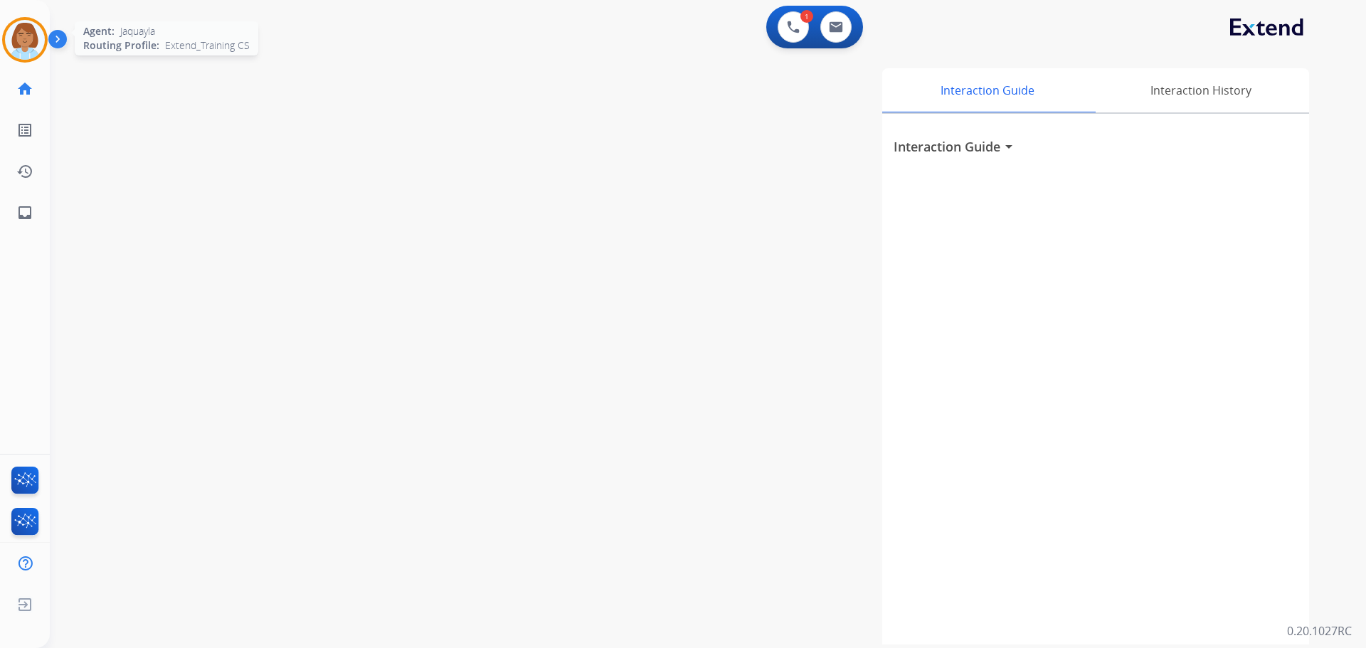
click at [17, 32] on img at bounding box center [25, 40] width 40 height 40
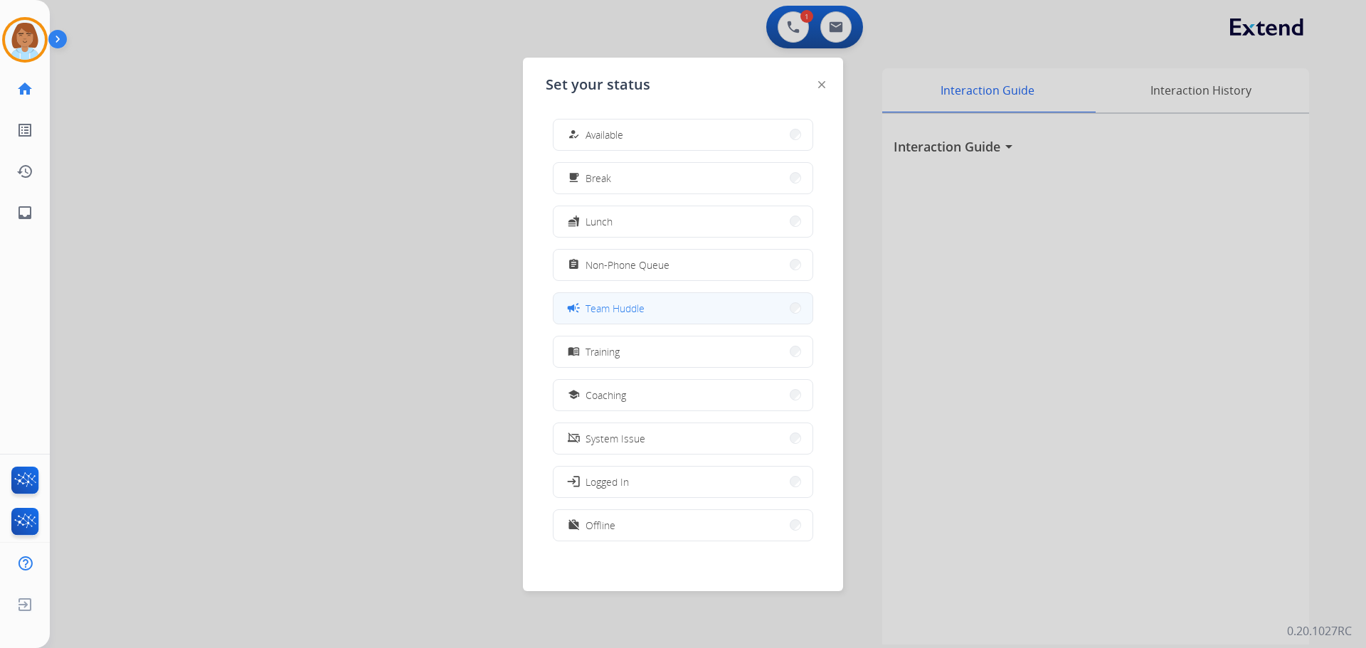
click at [651, 292] on div "campaign Team Huddle" at bounding box center [683, 308] width 260 height 32
click at [642, 307] on span "Team Huddle" at bounding box center [615, 308] width 59 height 15
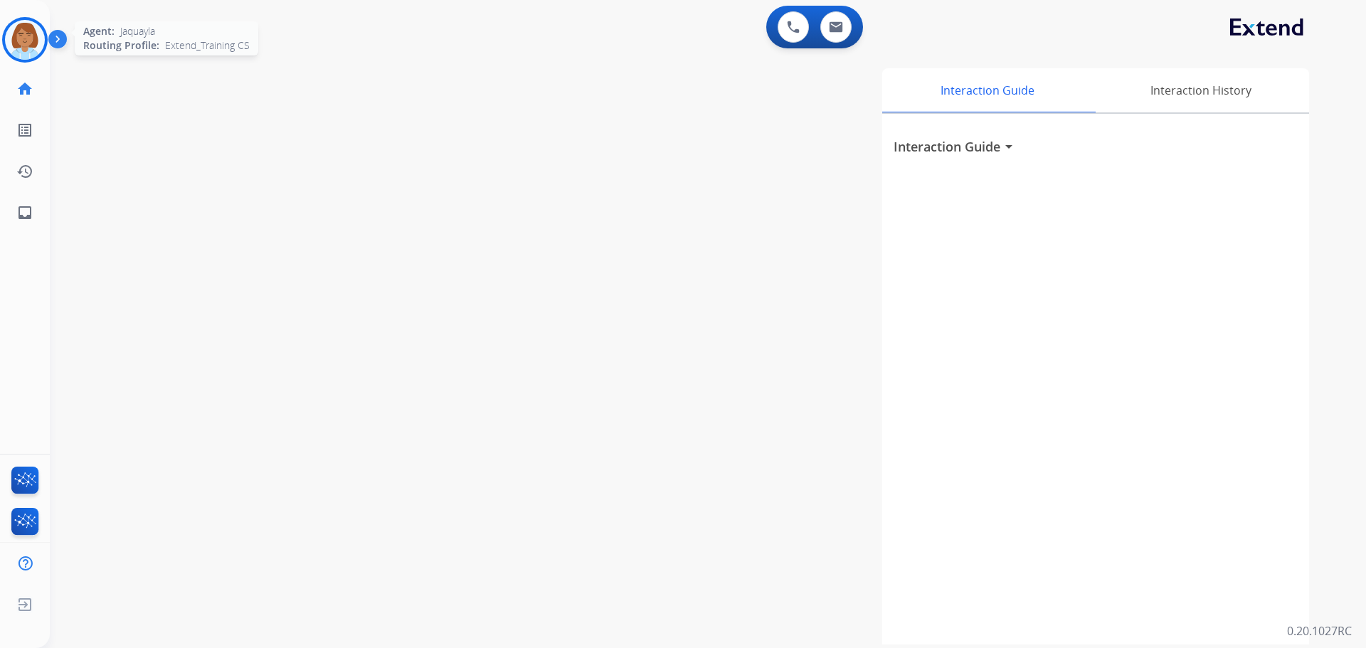
click at [21, 55] on img at bounding box center [25, 40] width 40 height 40
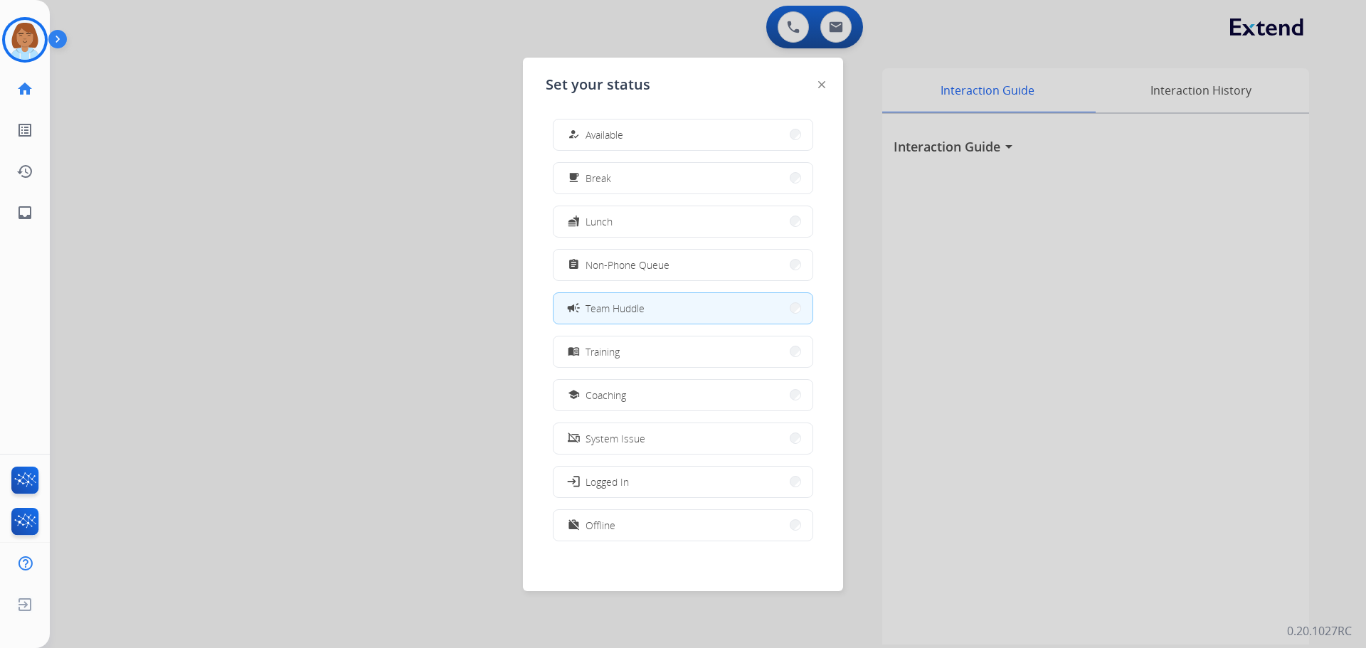
drag, startPoint x: 670, startPoint y: 129, endPoint x: 670, endPoint y: 115, distance: 13.5
click at [670, 128] on button "how_to_reg Available" at bounding box center [682, 135] width 259 height 31
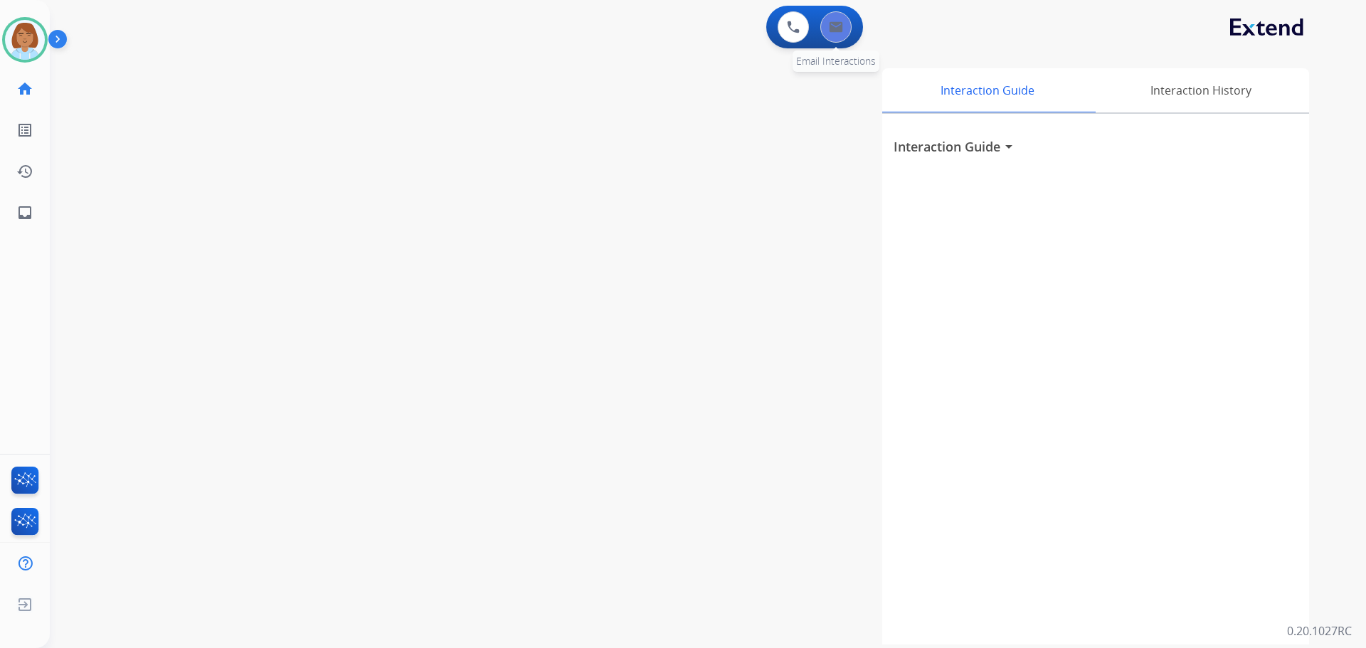
drag, startPoint x: 852, startPoint y: 26, endPoint x: 837, endPoint y: 25, distance: 15.0
click at [837, 25] on div "0 Email Interactions" at bounding box center [836, 26] width 43 height 31
click at [827, 21] on button at bounding box center [835, 26] width 31 height 31
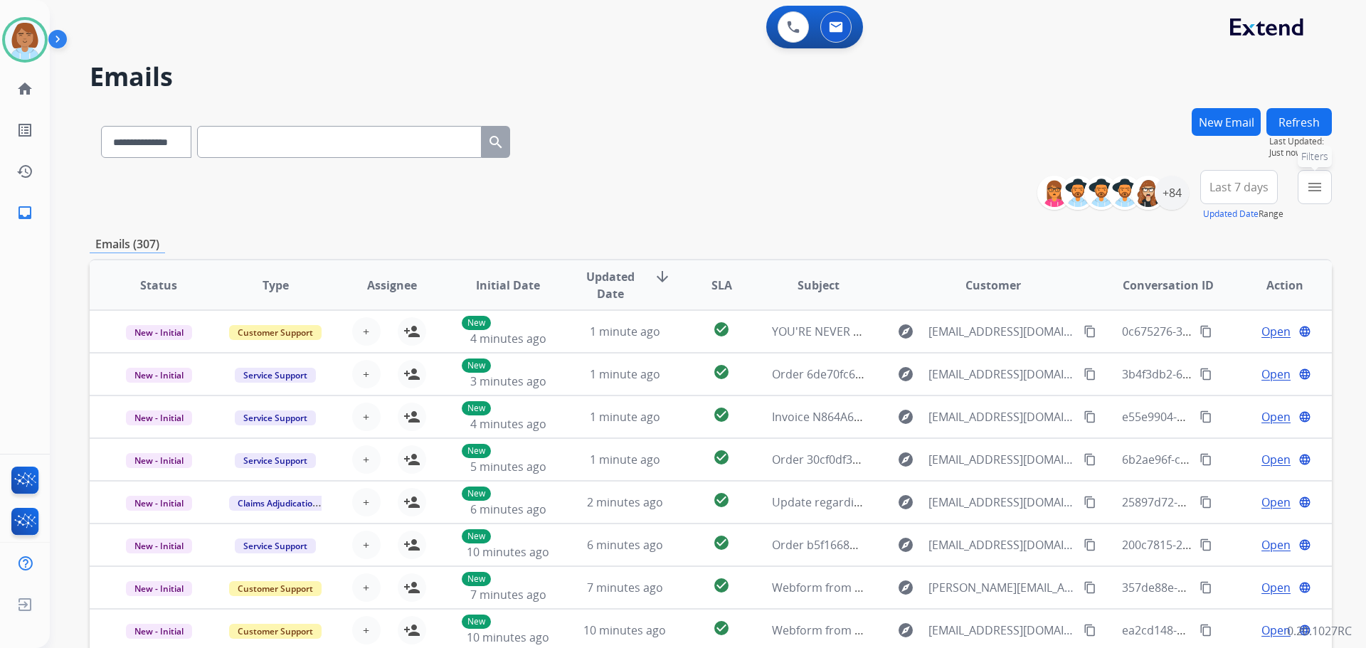
drag, startPoint x: 1300, startPoint y: 200, endPoint x: 1270, endPoint y: 223, distance: 38.1
click at [1301, 200] on button "menu Filters" at bounding box center [1315, 187] width 34 height 34
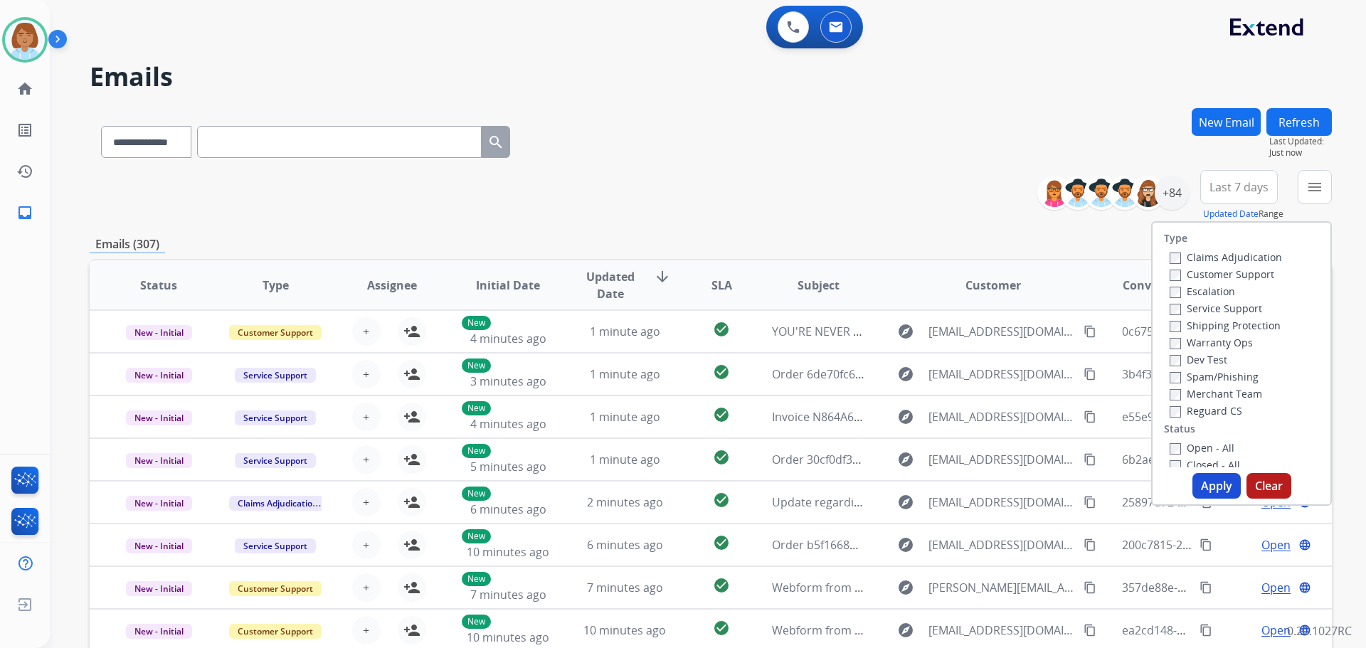
click at [1221, 272] on label "Customer Support" at bounding box center [1222, 274] width 105 height 14
click at [1209, 308] on label "Service Support" at bounding box center [1216, 309] width 92 height 14
click at [1194, 410] on label "Reguard CS" at bounding box center [1206, 411] width 73 height 14
click at [1177, 446] on label "Open - All" at bounding box center [1202, 448] width 65 height 14
click at [1209, 481] on button "Apply" at bounding box center [1216, 486] width 48 height 26
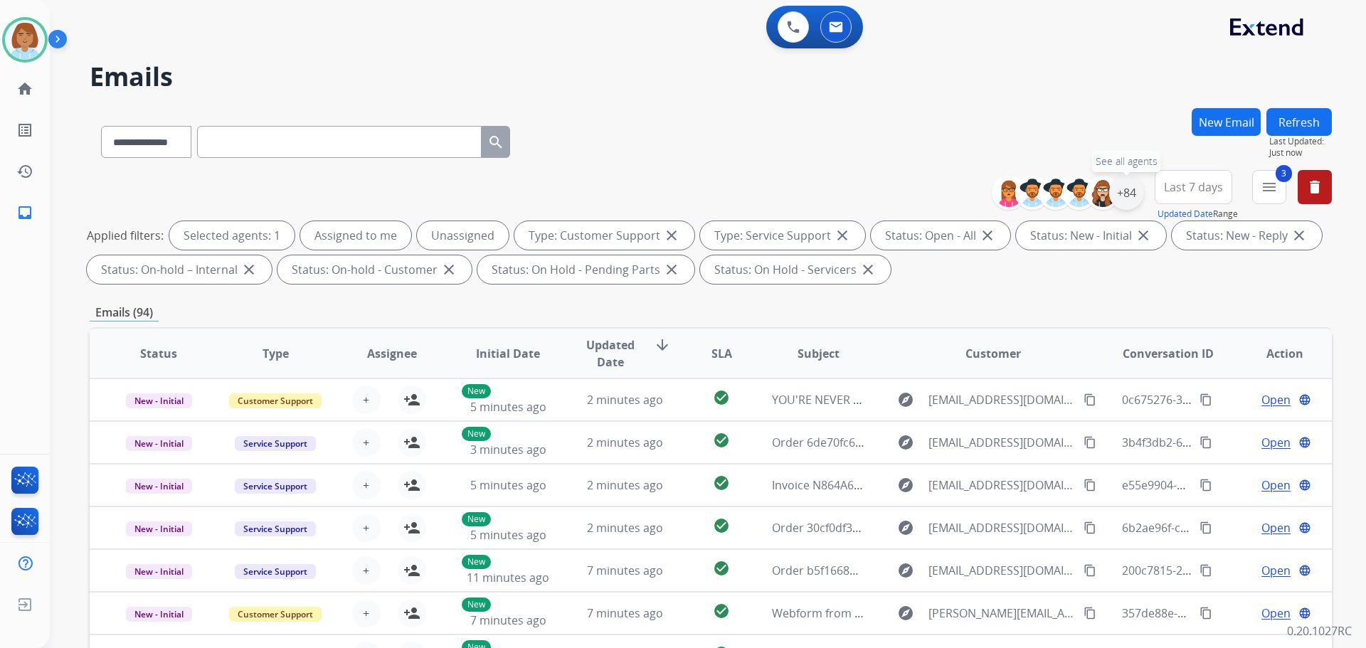
click at [1123, 194] on div "+84" at bounding box center [1126, 193] width 34 height 34
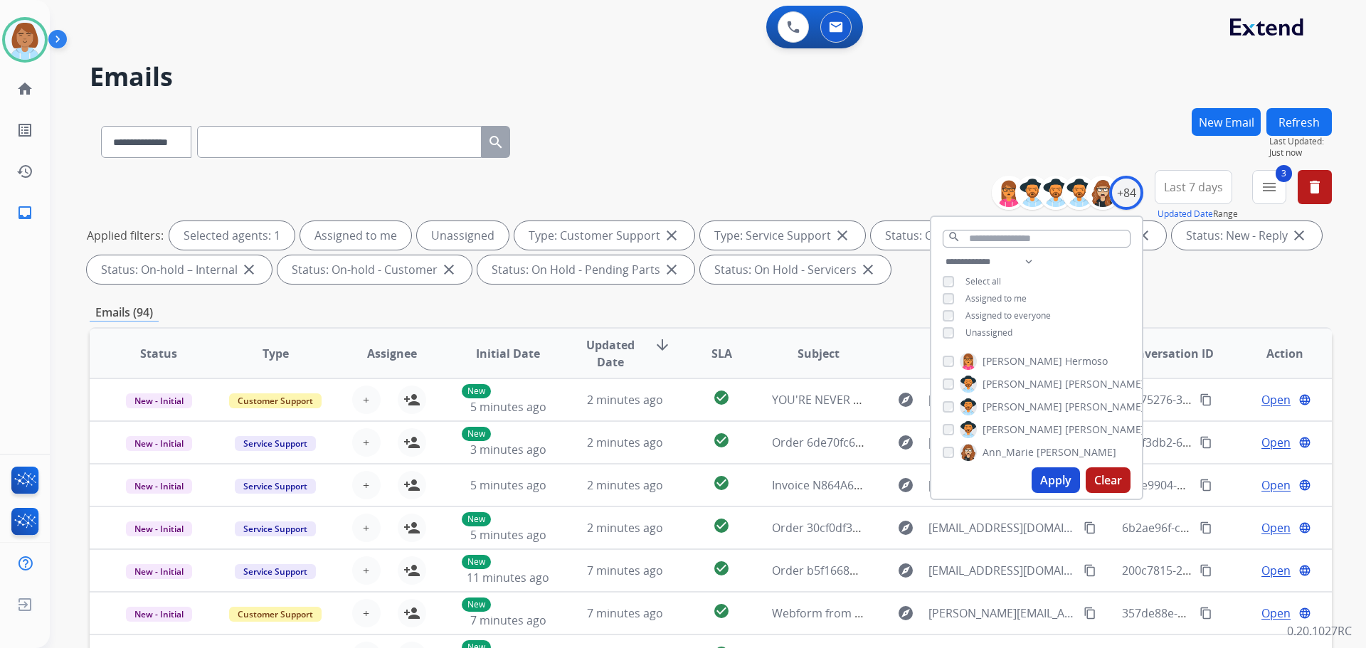
click at [987, 334] on span "Unassigned" at bounding box center [988, 333] width 47 height 12
click at [1054, 480] on button "Apply" at bounding box center [1056, 480] width 48 height 26
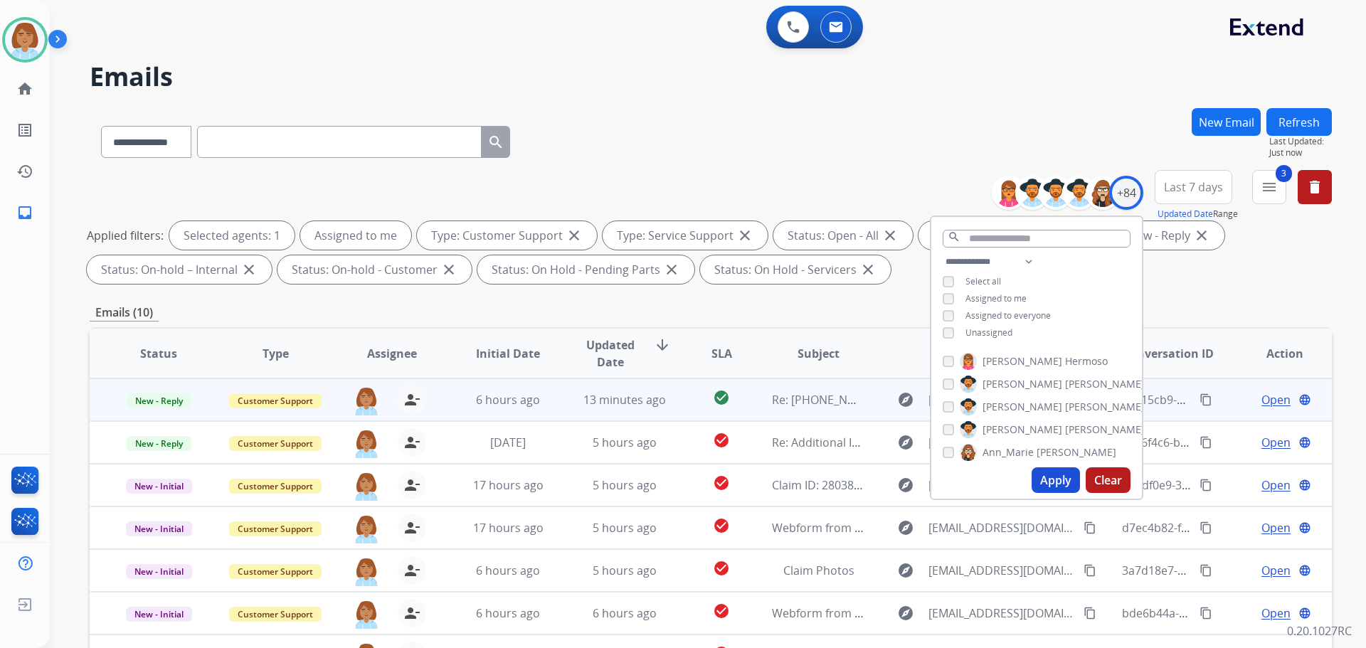
click at [689, 412] on td "check_circle" at bounding box center [711, 399] width 78 height 43
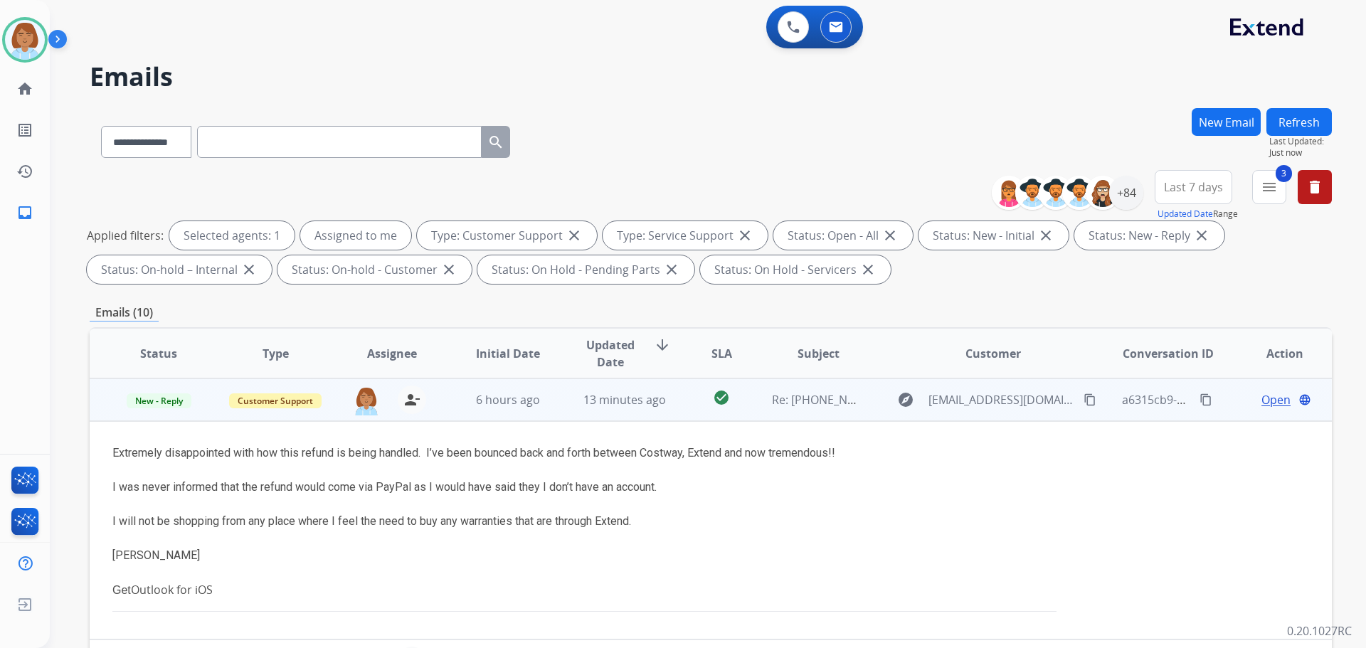
click at [1261, 394] on span "Open" at bounding box center [1275, 399] width 29 height 17
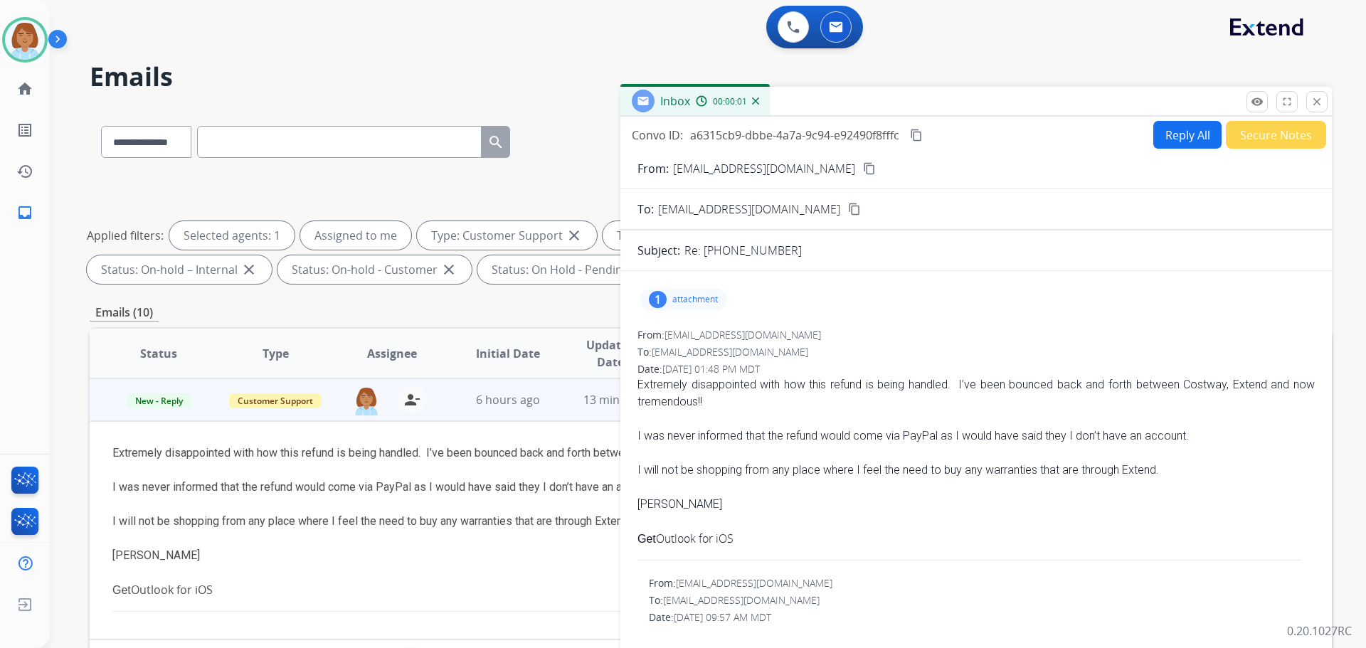
click at [1167, 137] on button "Reply All" at bounding box center [1187, 135] width 68 height 28
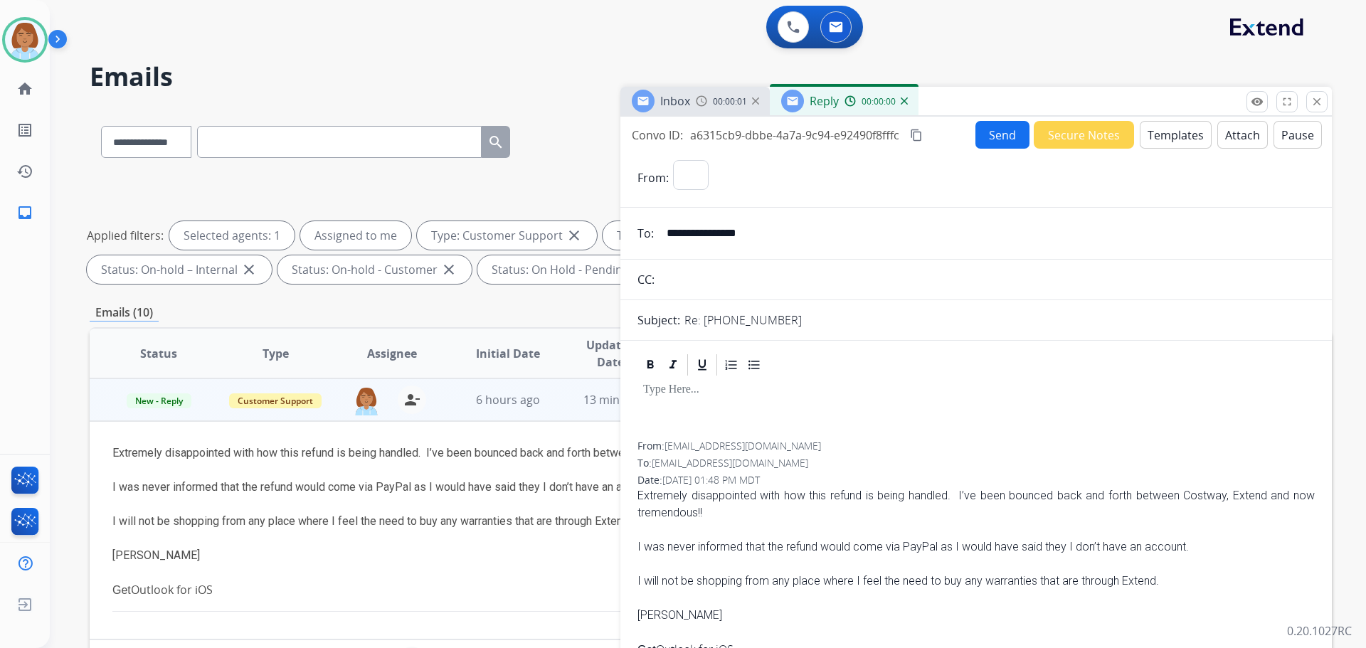
select select "**********"
click at [1160, 125] on button "Templates" at bounding box center [1176, 135] width 72 height 28
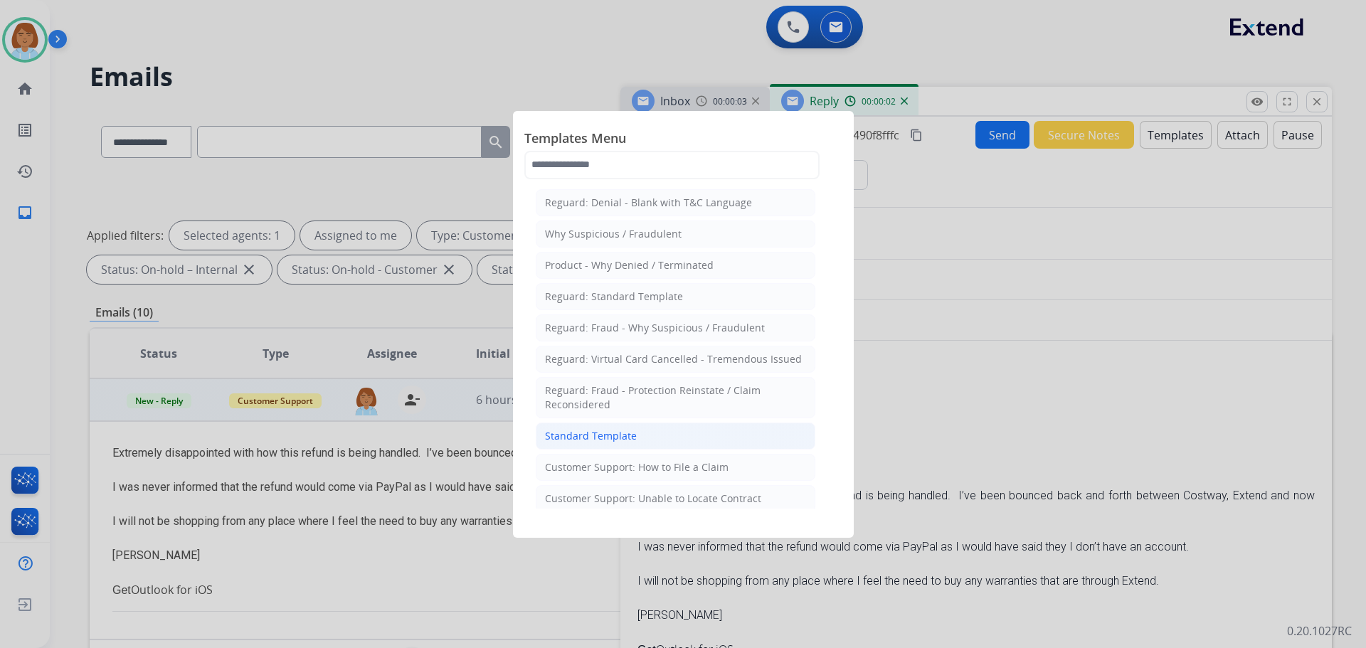
click at [671, 430] on li "Standard Template" at bounding box center [676, 436] width 280 height 27
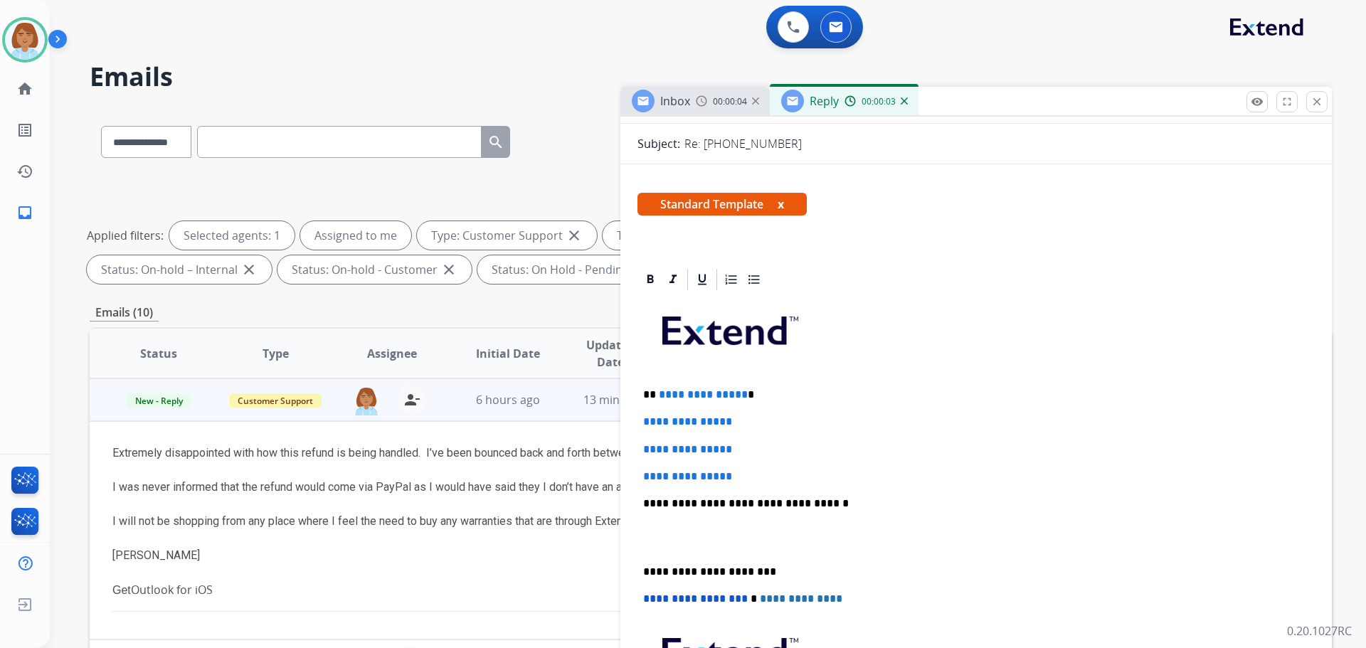
scroll to position [213, 0]
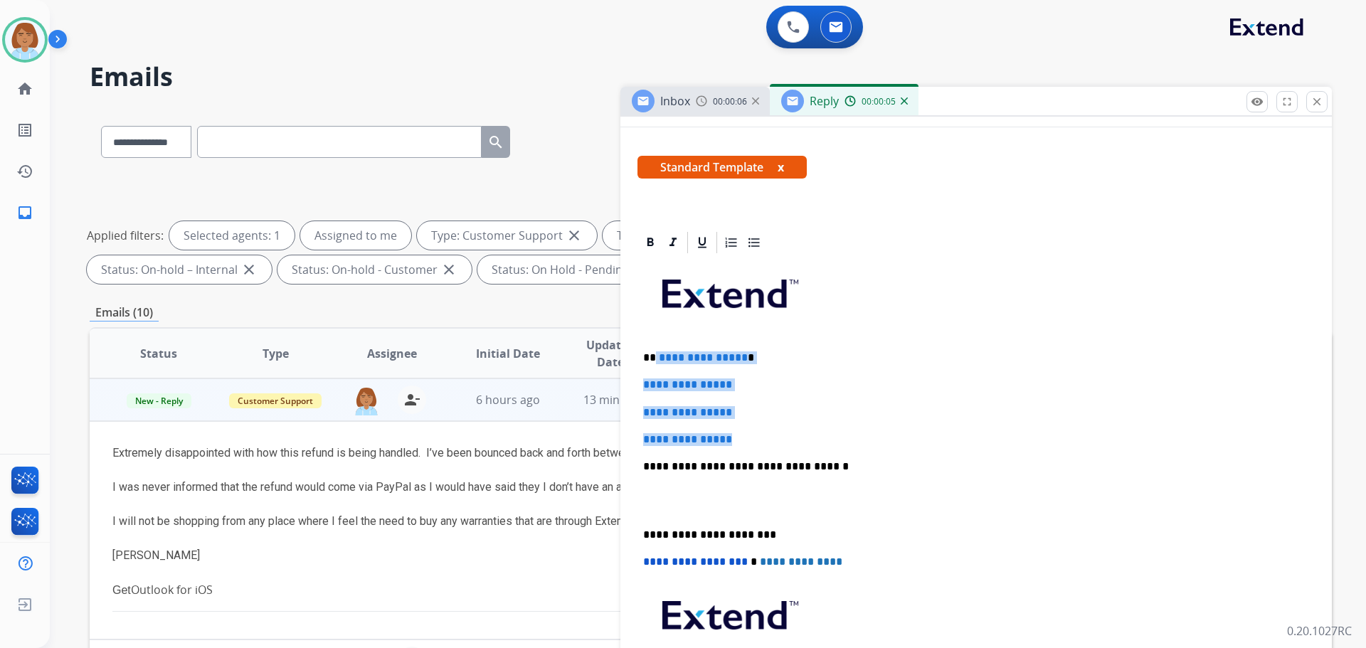
drag, startPoint x: 747, startPoint y: 437, endPoint x: 655, endPoint y: 350, distance: 126.8
click at [655, 350] on div "**********" at bounding box center [975, 499] width 677 height 489
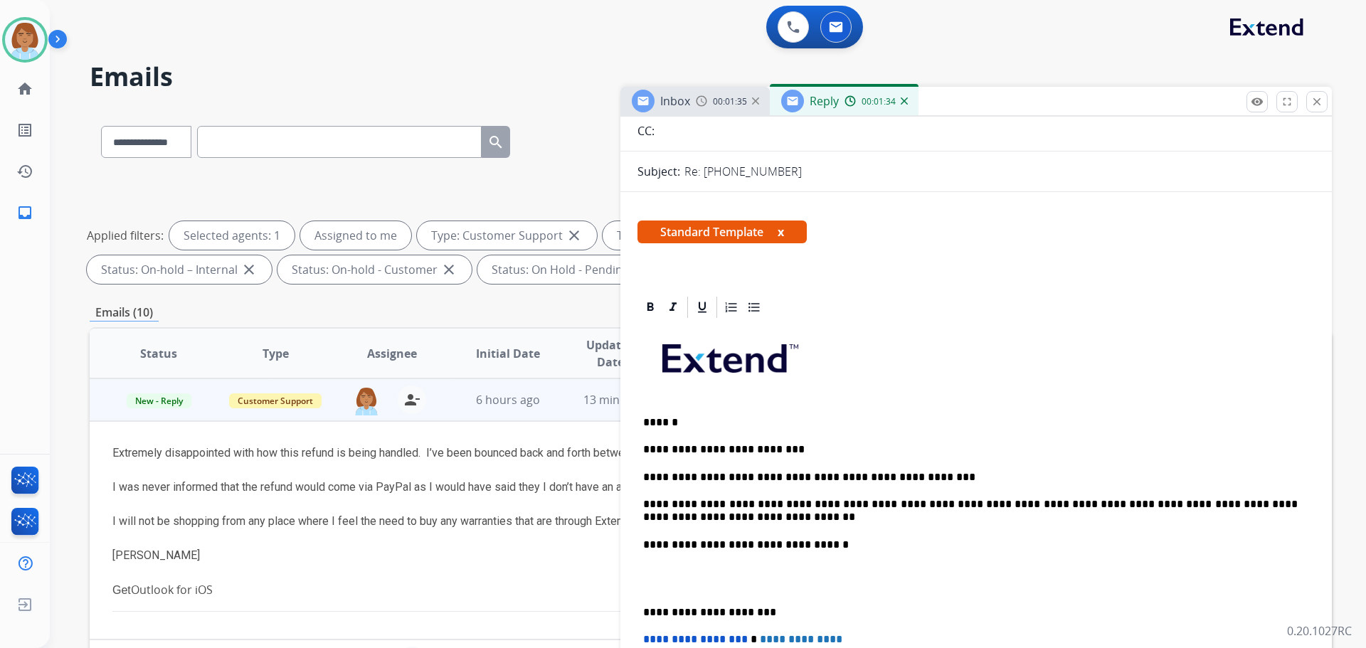
scroll to position [0, 0]
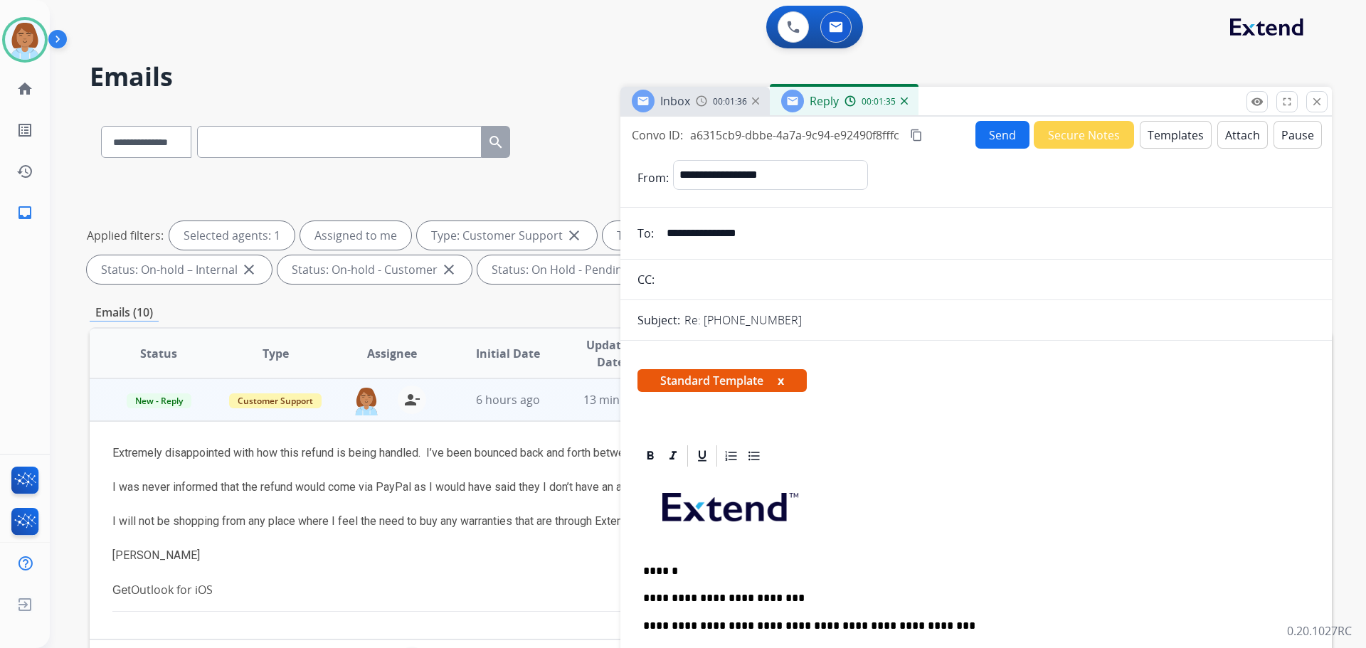
click at [987, 129] on button "Send" at bounding box center [1002, 135] width 54 height 28
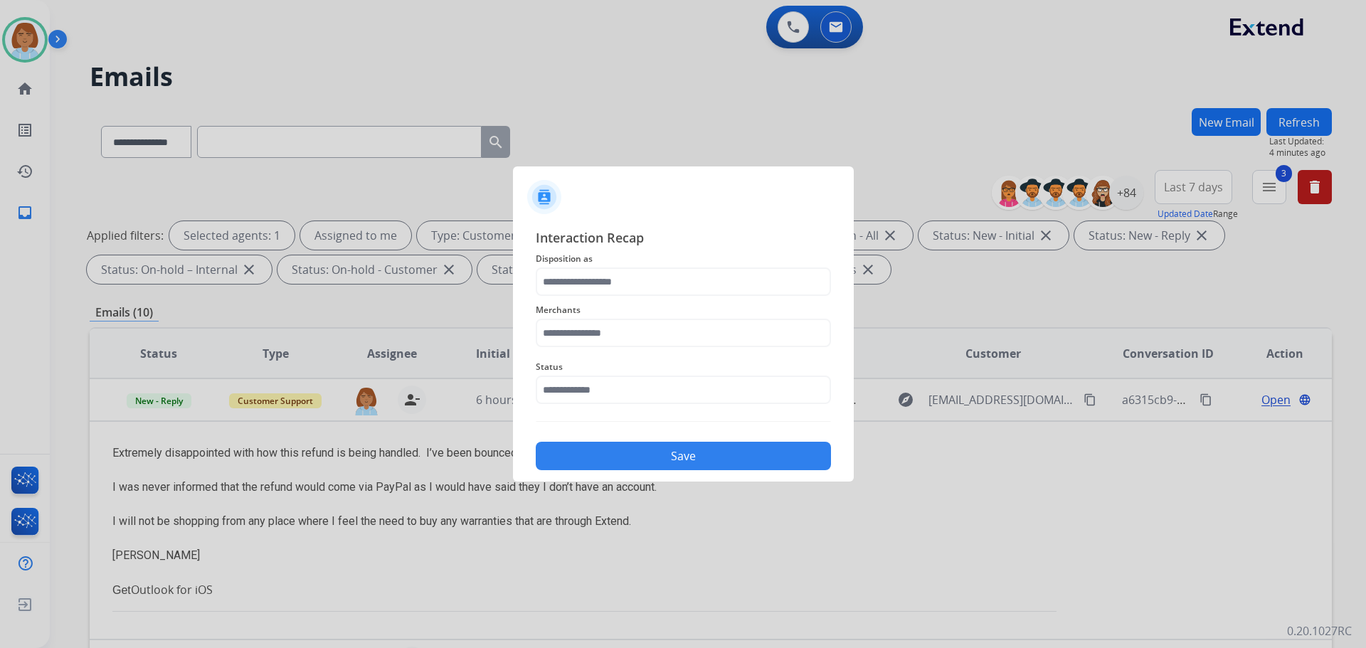
click at [694, 264] on span "Disposition as" at bounding box center [683, 258] width 295 height 17
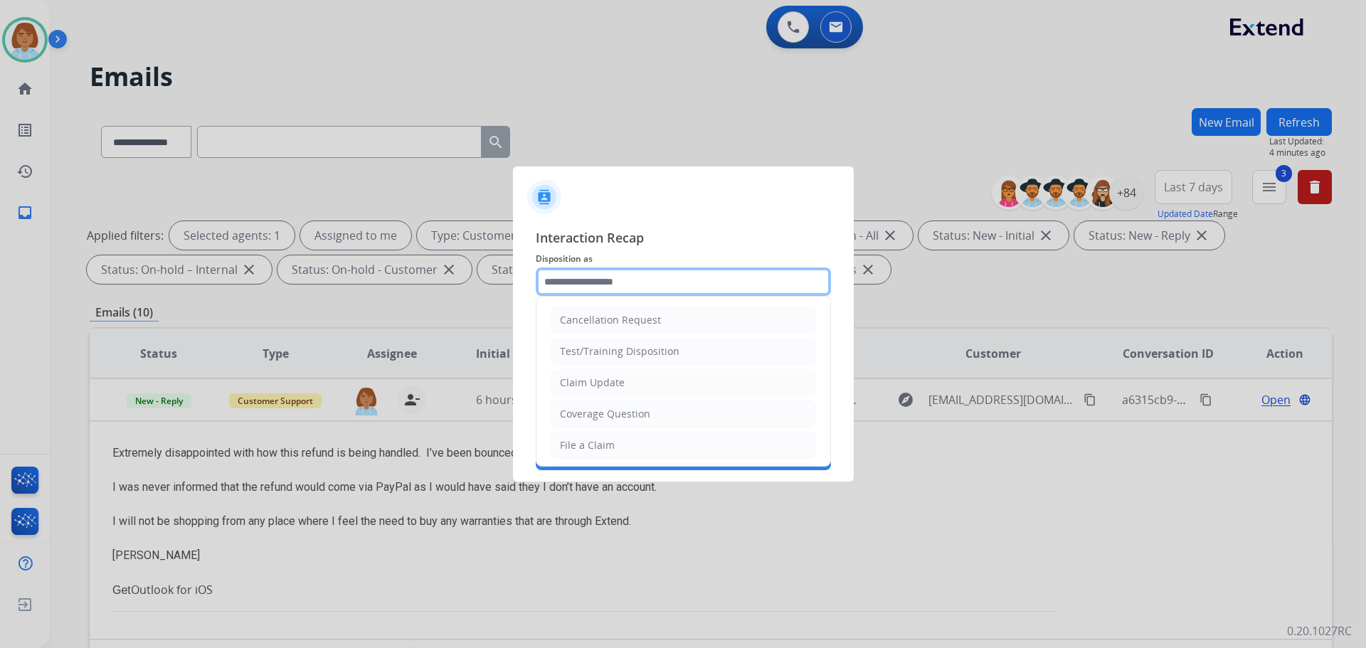
click at [694, 280] on input "text" at bounding box center [683, 281] width 295 height 28
click at [608, 448] on div "File a Claim" at bounding box center [587, 445] width 55 height 14
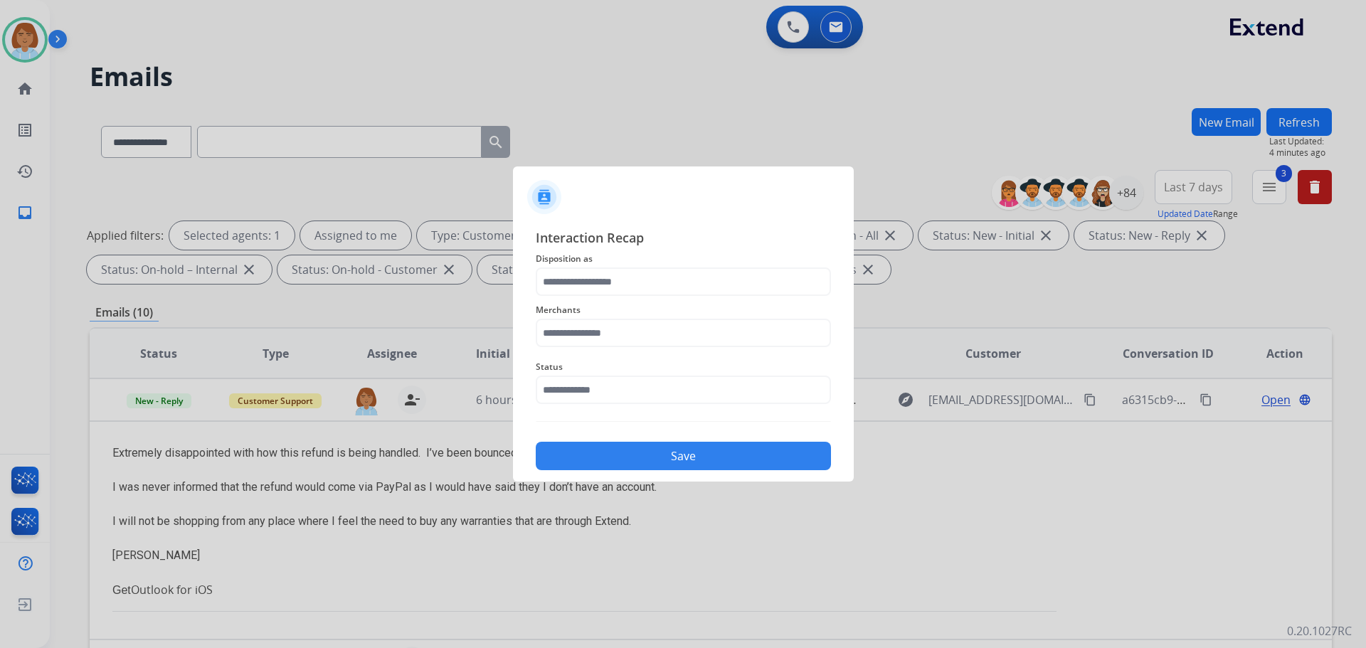
type input "**********"
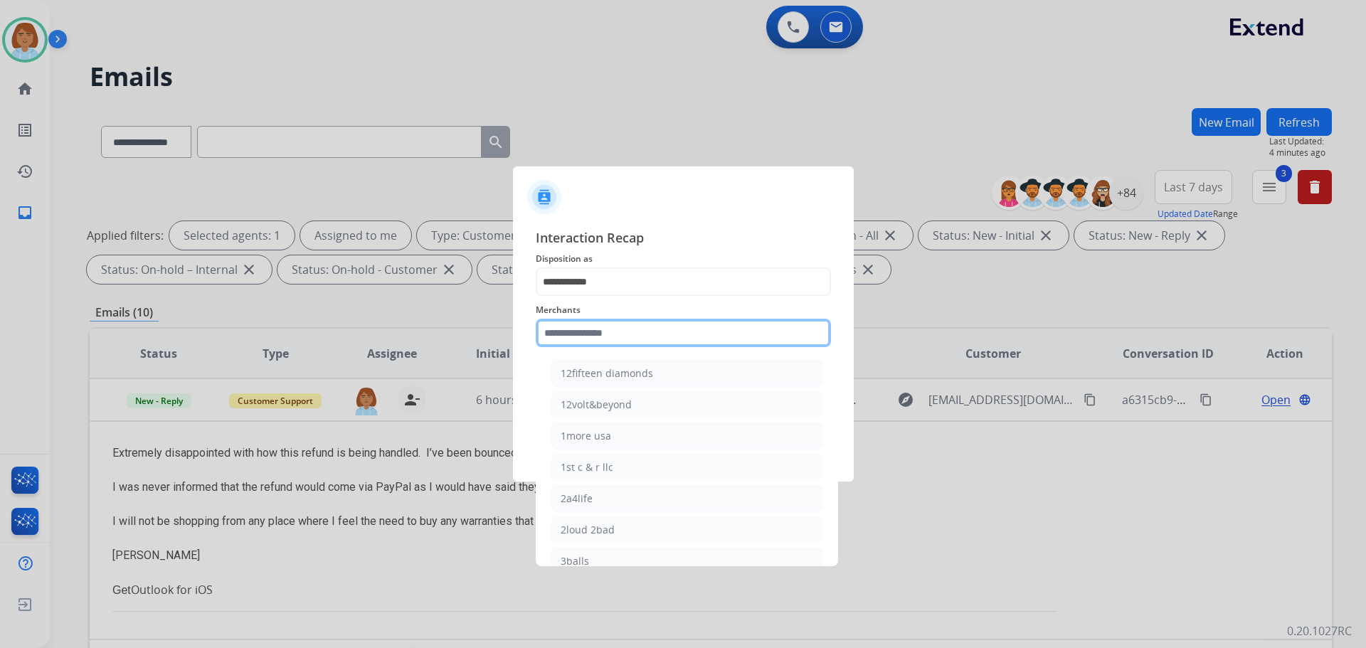
click at [651, 327] on input "text" at bounding box center [683, 333] width 295 height 28
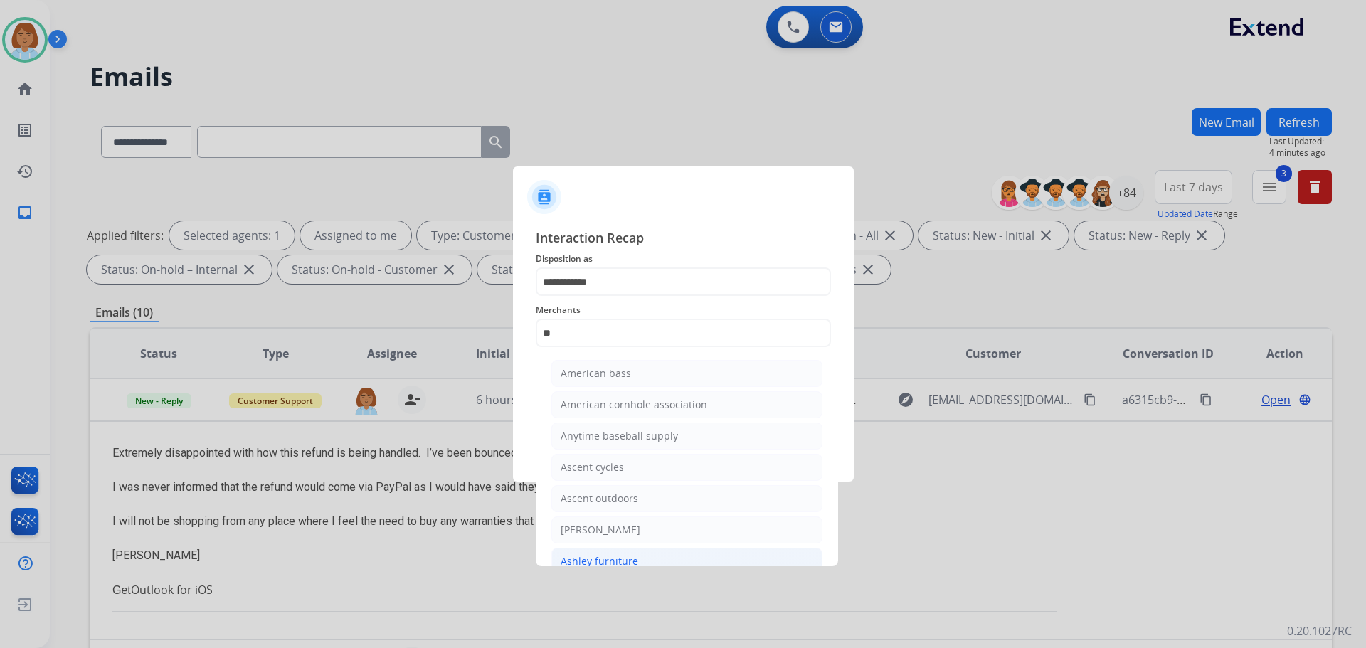
click at [630, 555] on div "Ashley furniture" at bounding box center [600, 561] width 78 height 14
type input "**********"
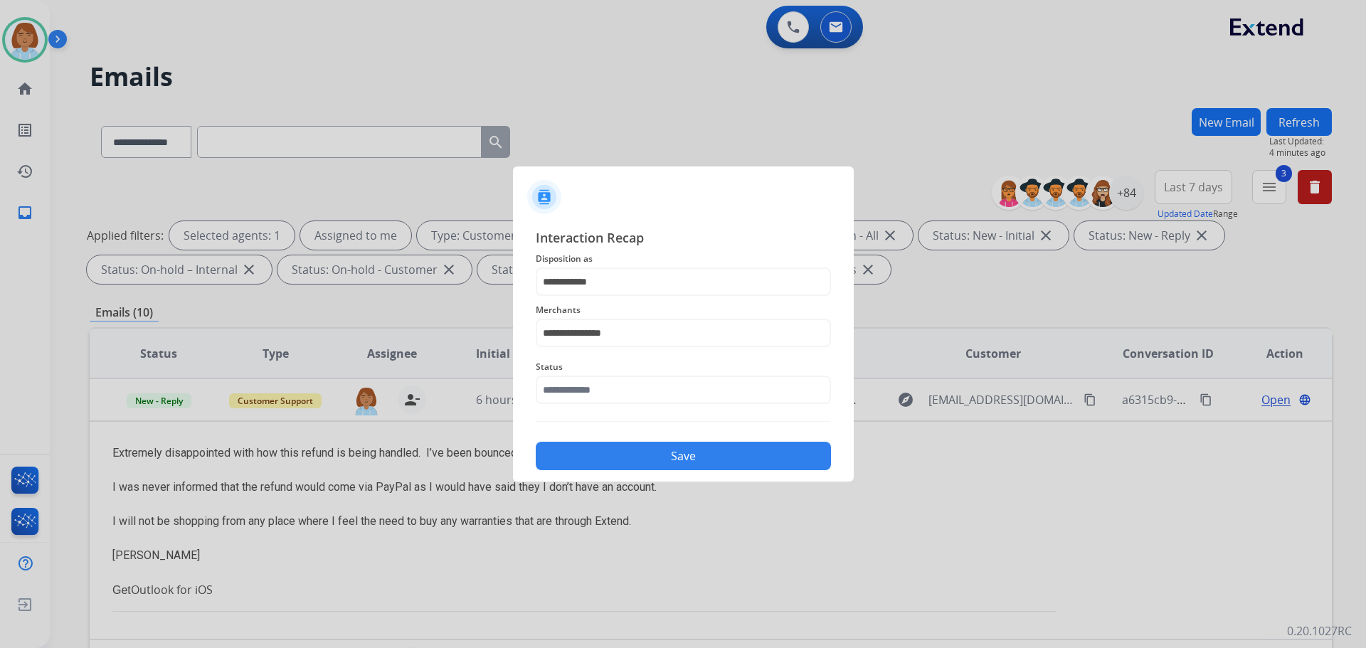
click at [684, 366] on span "Status" at bounding box center [683, 367] width 295 height 17
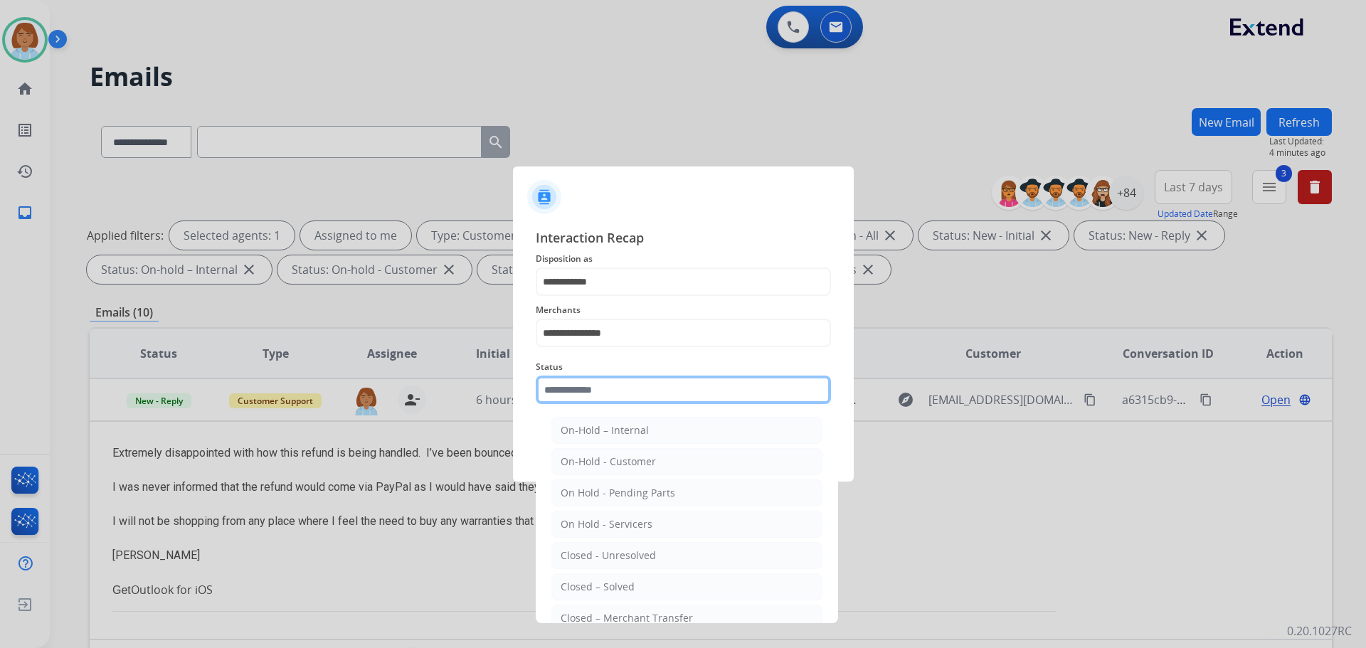
click at [684, 389] on input "text" at bounding box center [683, 390] width 295 height 28
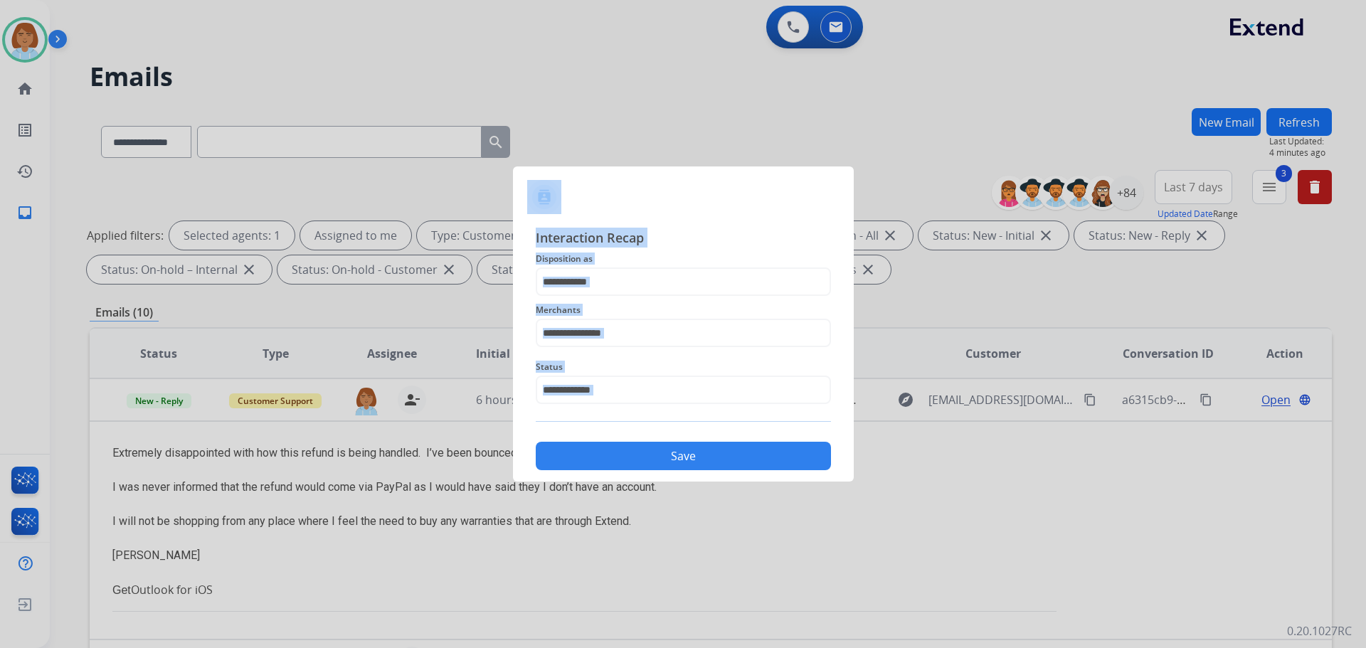
drag, startPoint x: 662, startPoint y: 563, endPoint x: 676, endPoint y: 560, distance: 14.5
click at [703, 369] on span "Status" at bounding box center [683, 367] width 295 height 17
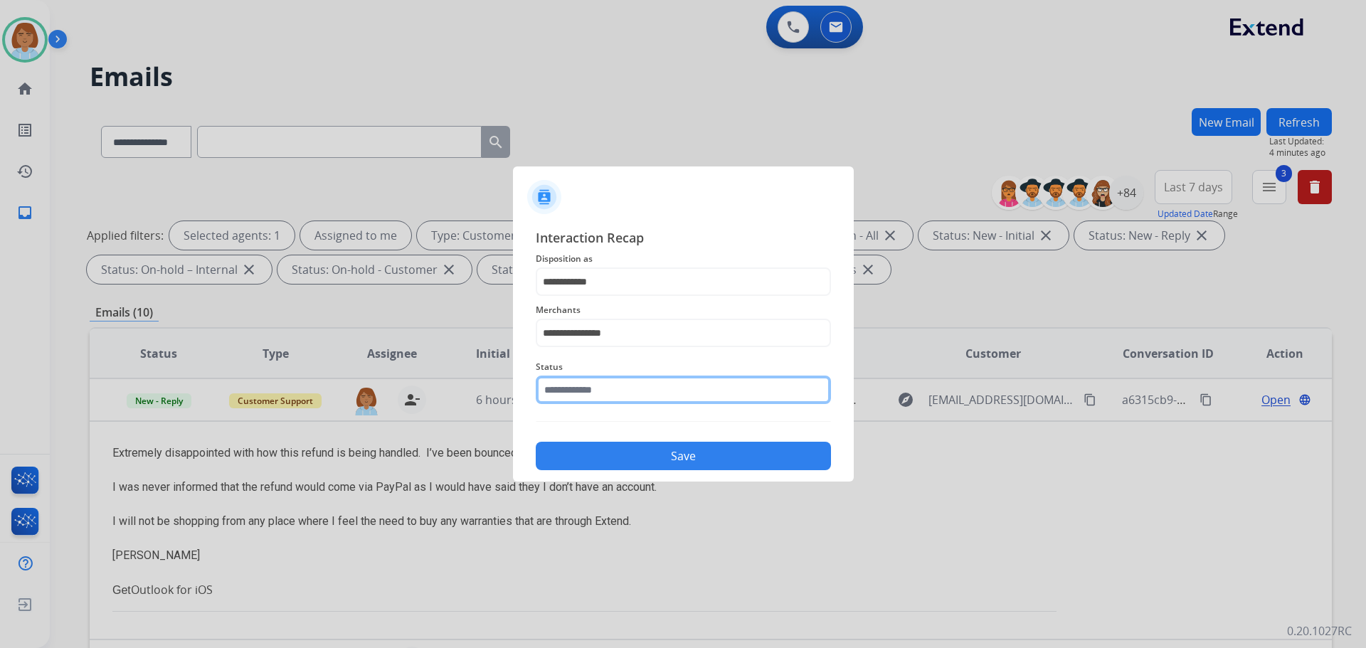
click at [703, 385] on input "text" at bounding box center [683, 390] width 295 height 28
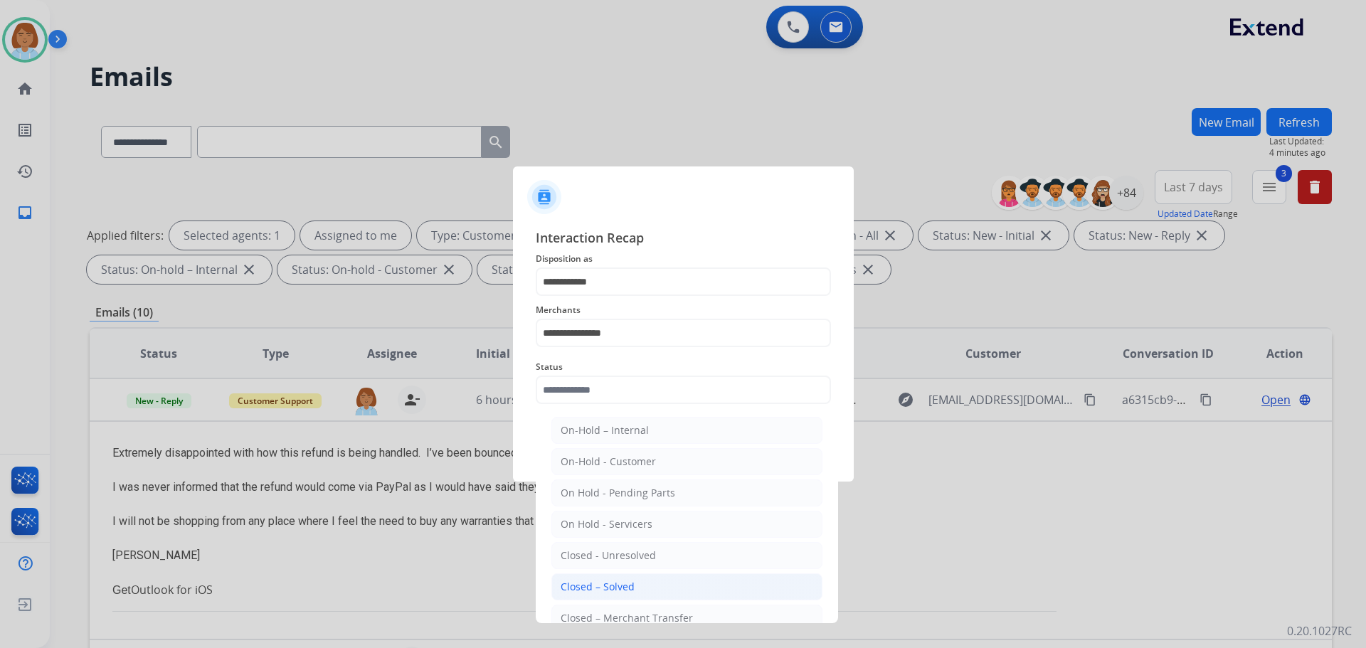
click at [645, 596] on li "Closed – Solved" at bounding box center [686, 586] width 271 height 27
type input "**********"
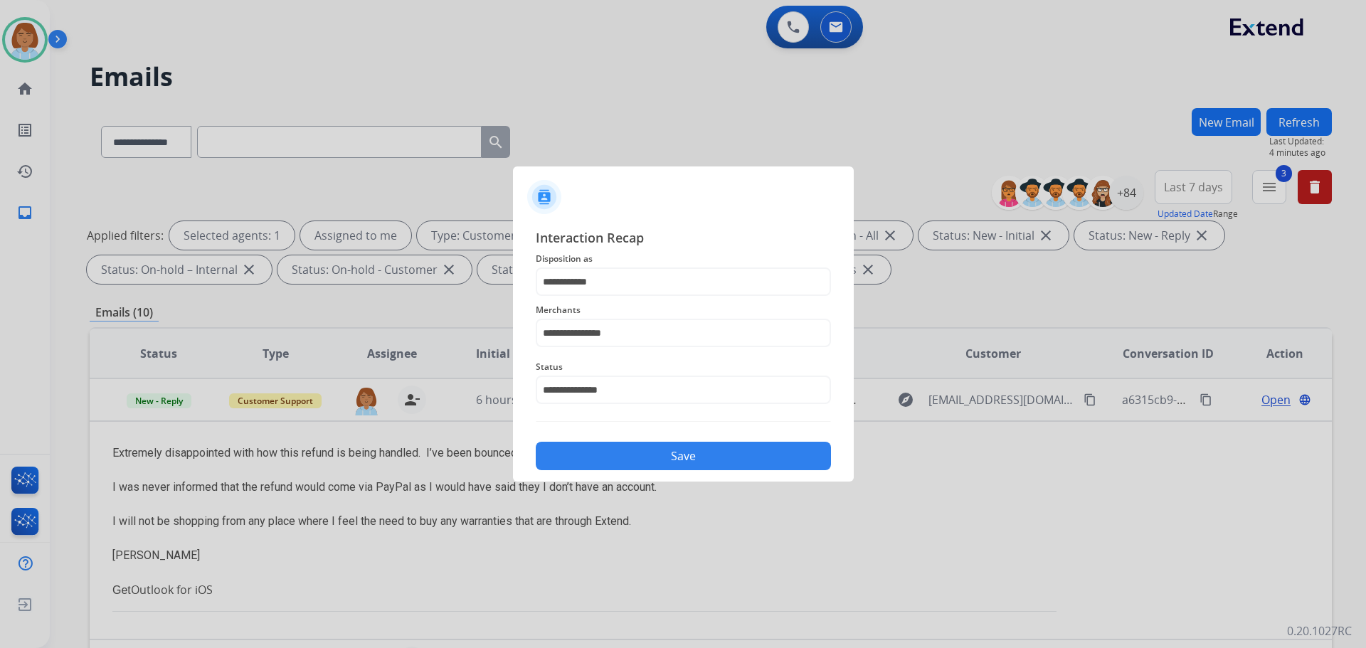
click at [710, 457] on button "Save" at bounding box center [683, 456] width 295 height 28
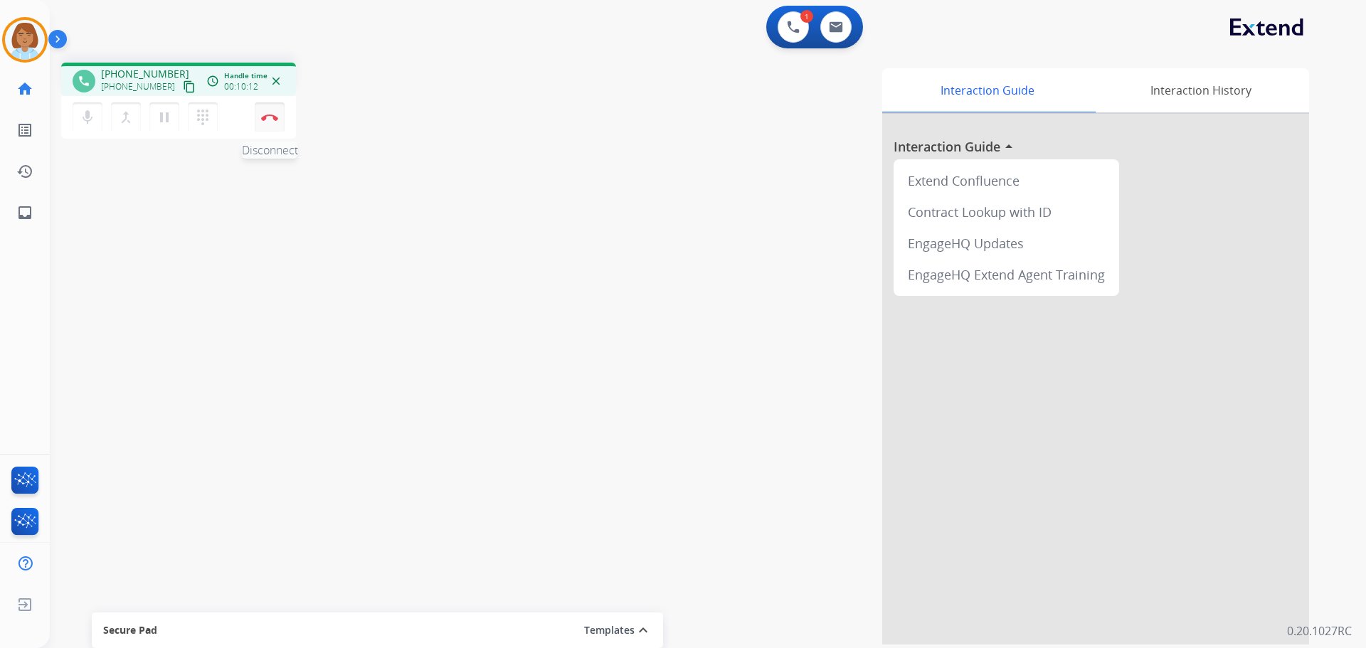
click at [268, 112] on button "Disconnect" at bounding box center [270, 117] width 30 height 30
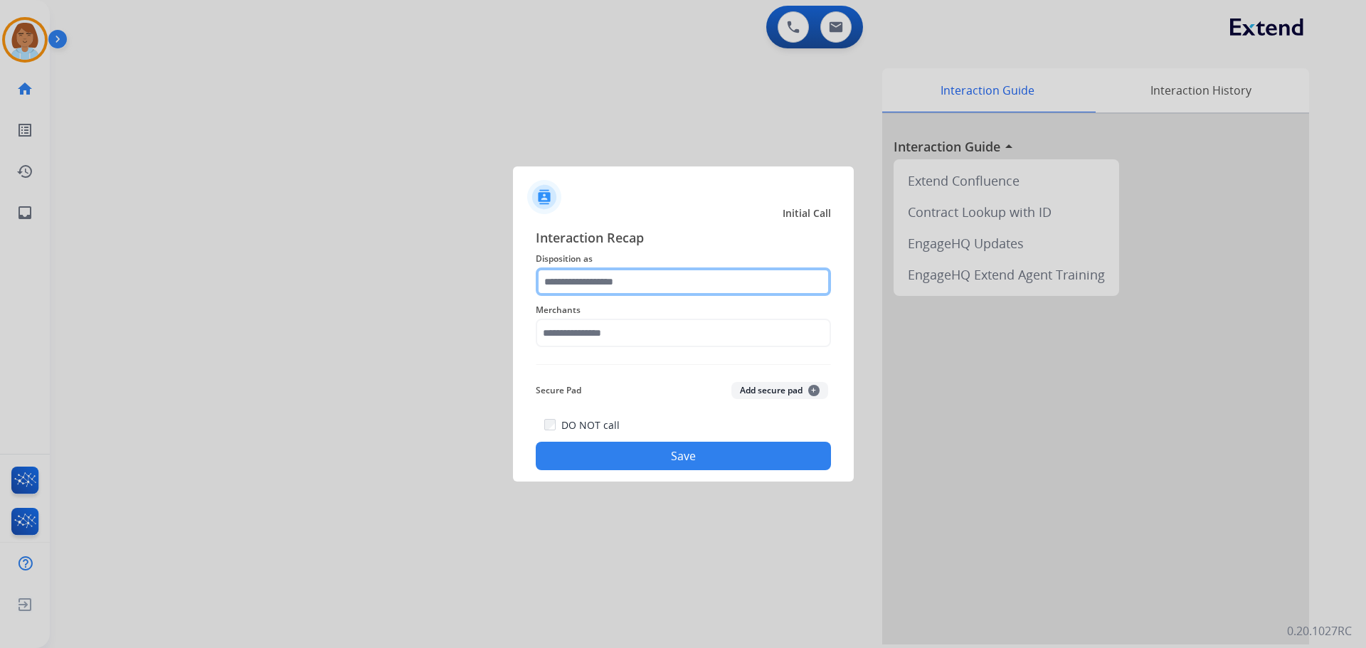
click at [630, 269] on input "text" at bounding box center [683, 281] width 295 height 28
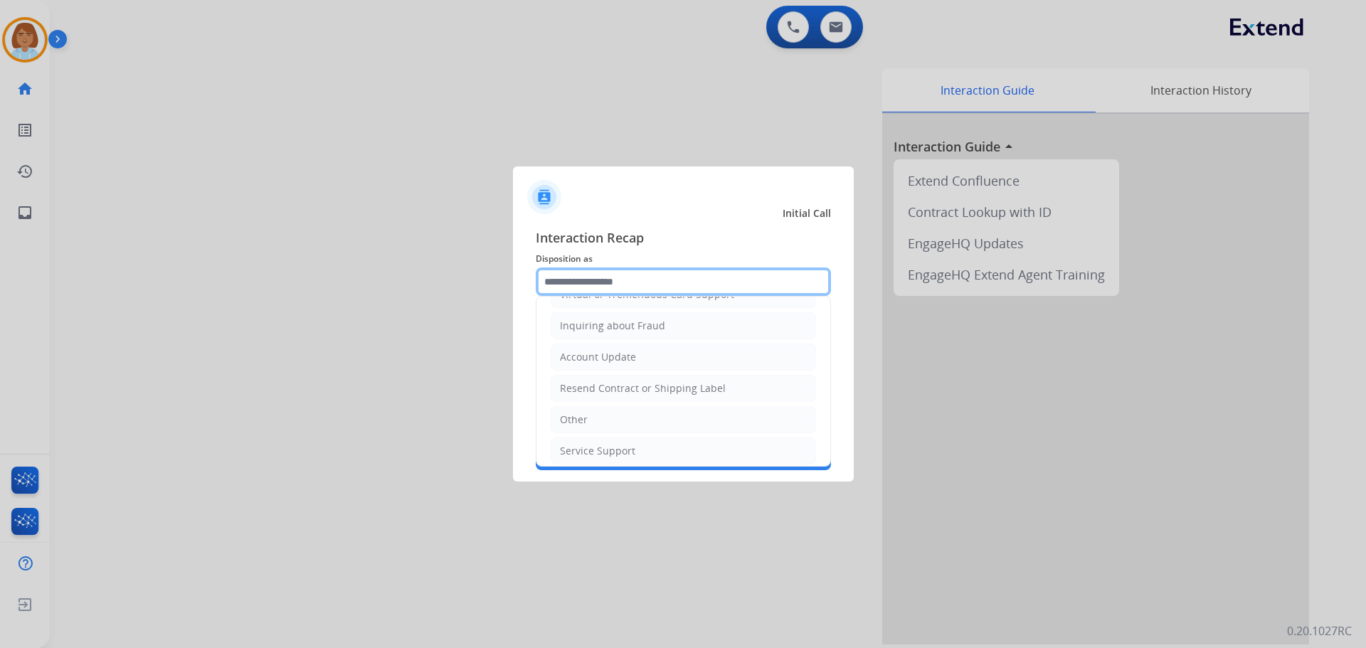
scroll to position [142, 0]
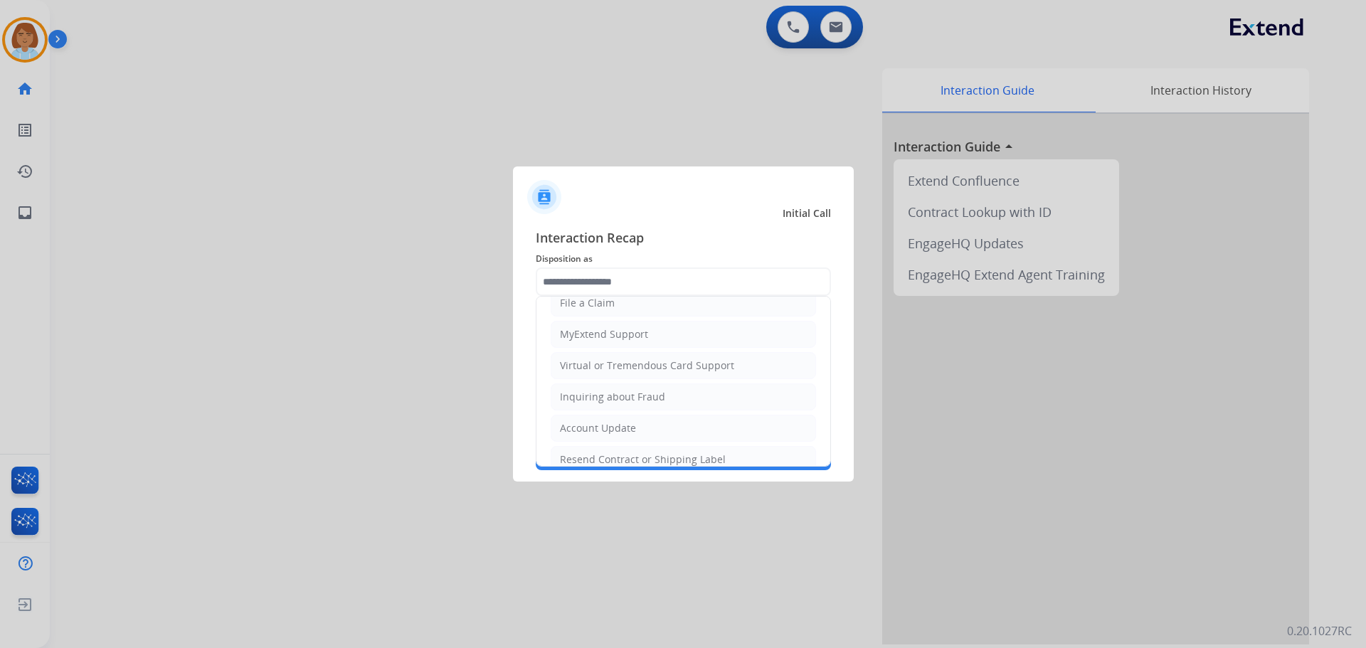
click at [647, 374] on li "Virtual or Tremendous Card Support" at bounding box center [683, 365] width 265 height 27
type input "**********"
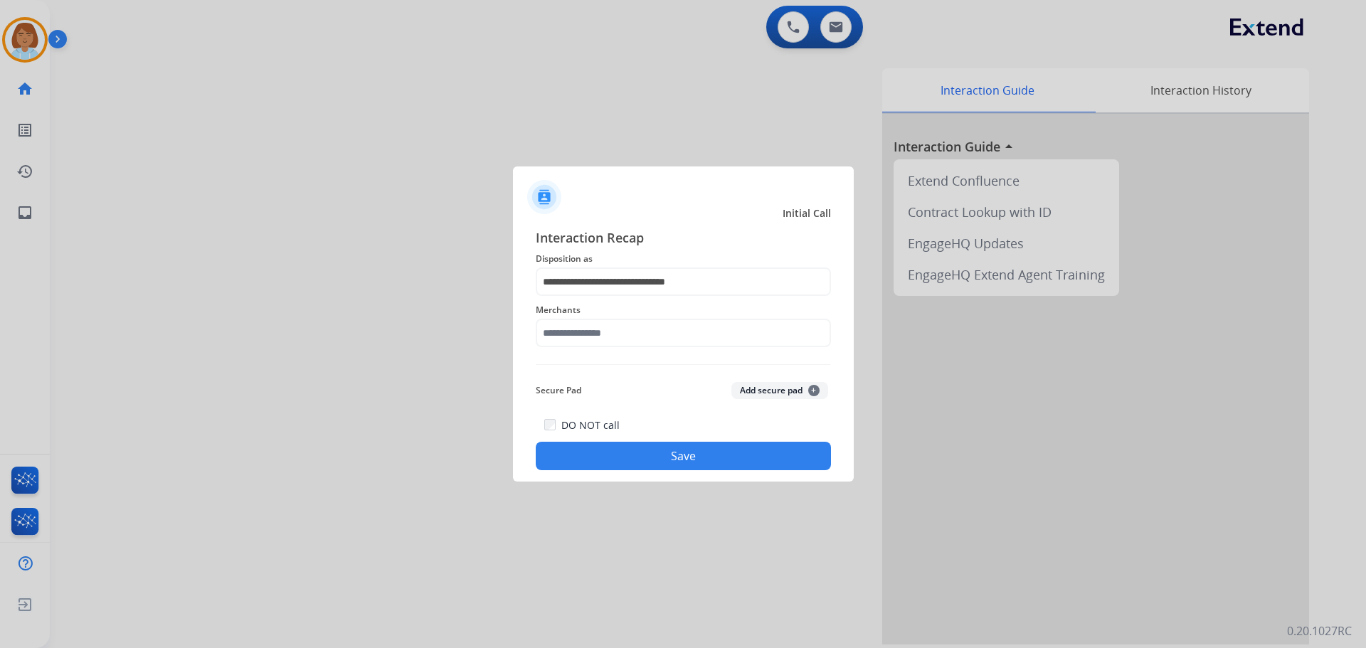
click at [655, 316] on span "Merchants" at bounding box center [683, 310] width 295 height 17
click at [637, 339] on input "text" at bounding box center [683, 333] width 295 height 28
click at [631, 376] on li "Jomashop" at bounding box center [686, 373] width 271 height 27
type input "********"
click at [709, 458] on button "Save" at bounding box center [683, 456] width 295 height 28
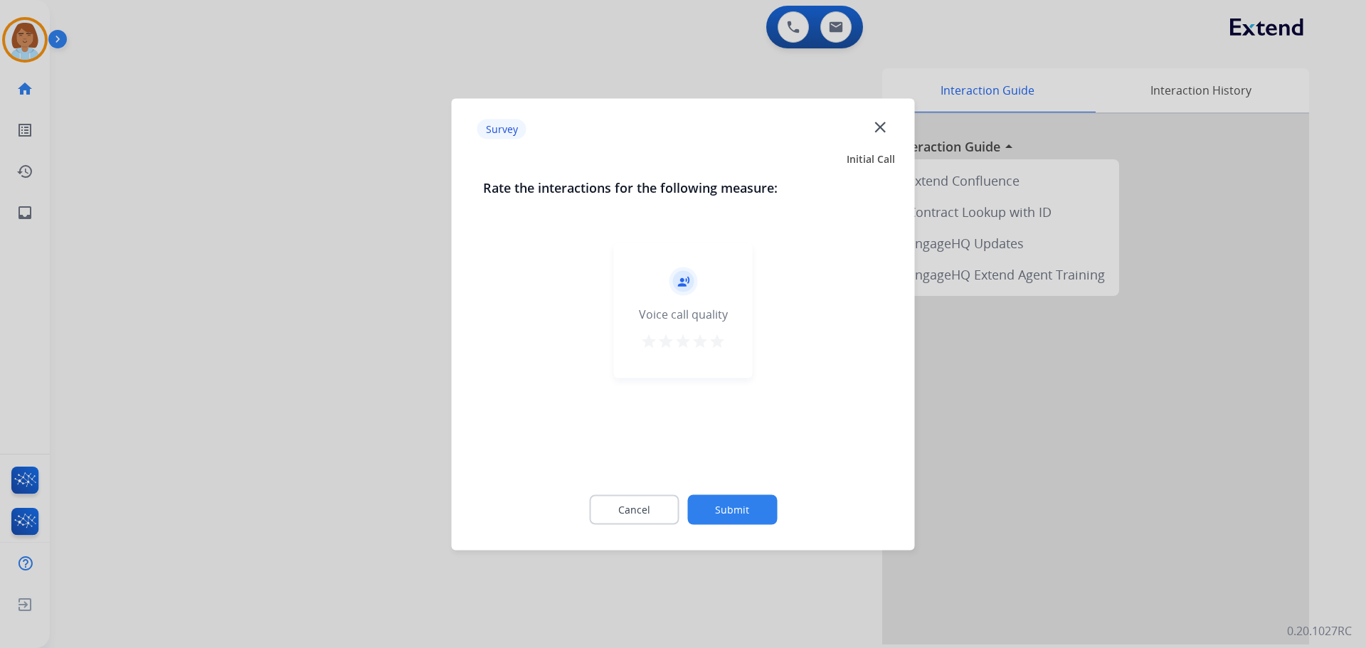
click at [761, 499] on button "Submit" at bounding box center [732, 509] width 90 height 30
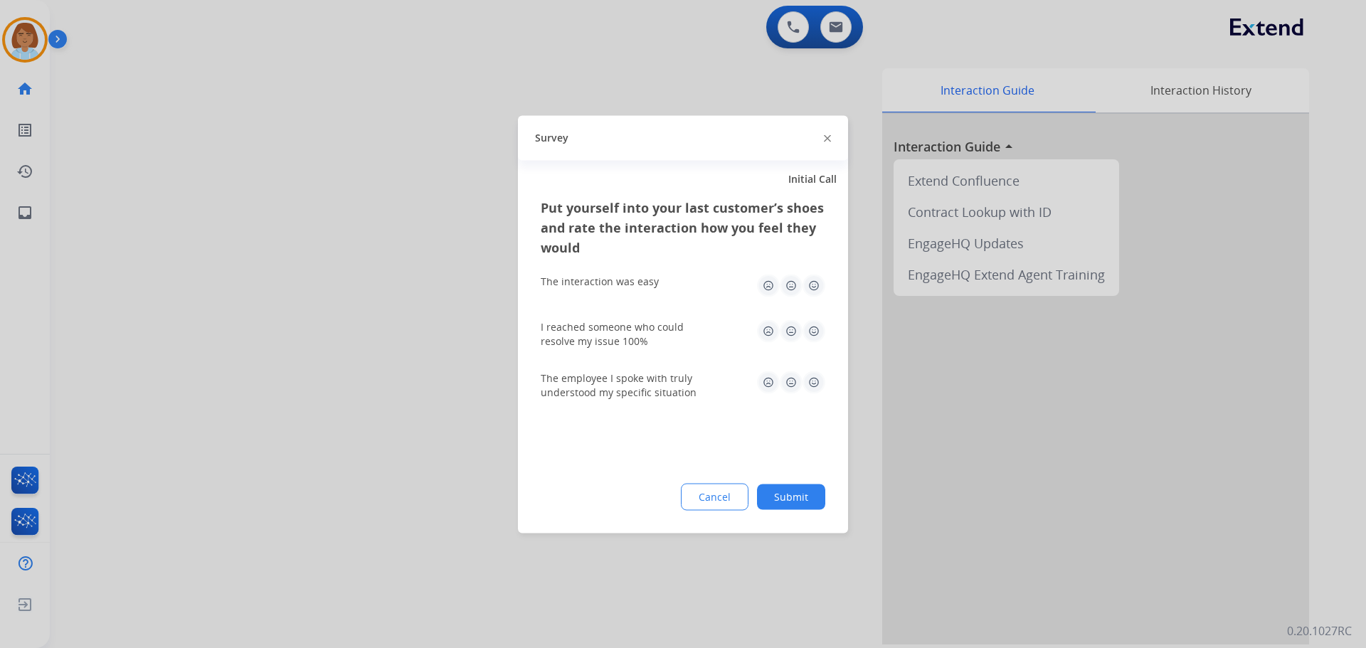
click at [795, 504] on button "Submit" at bounding box center [791, 497] width 68 height 26
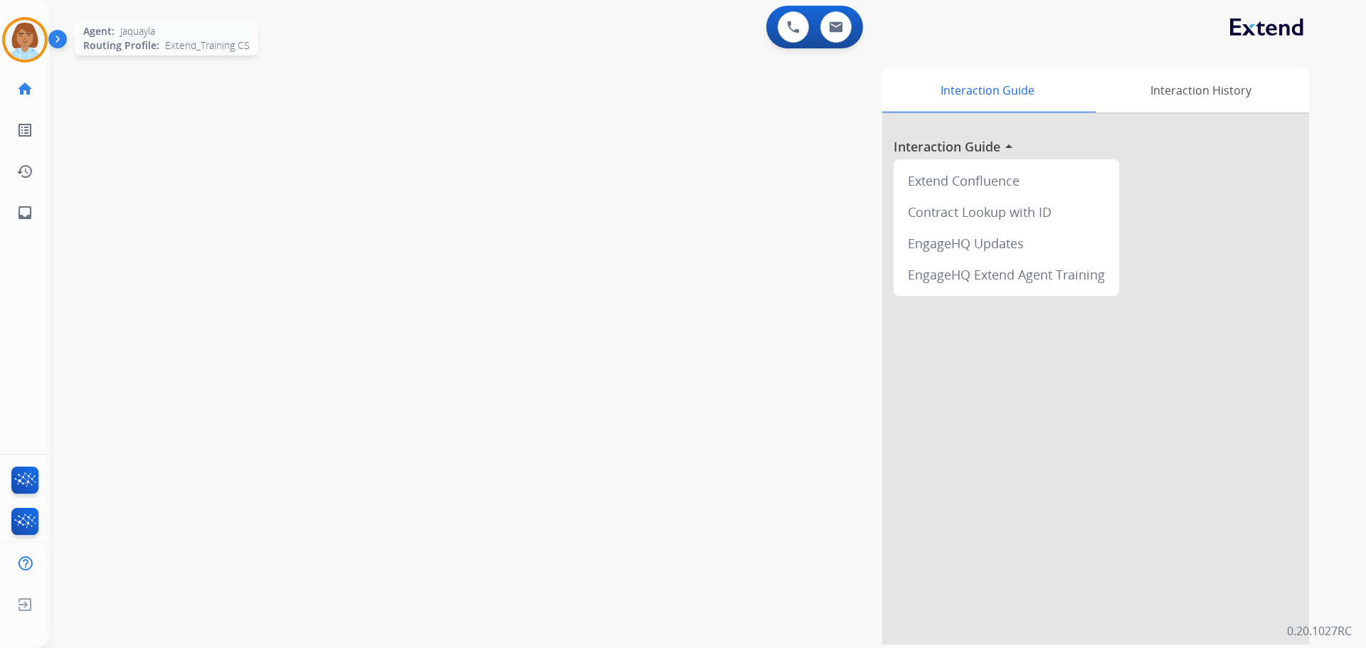
click at [29, 53] on img at bounding box center [25, 40] width 40 height 40
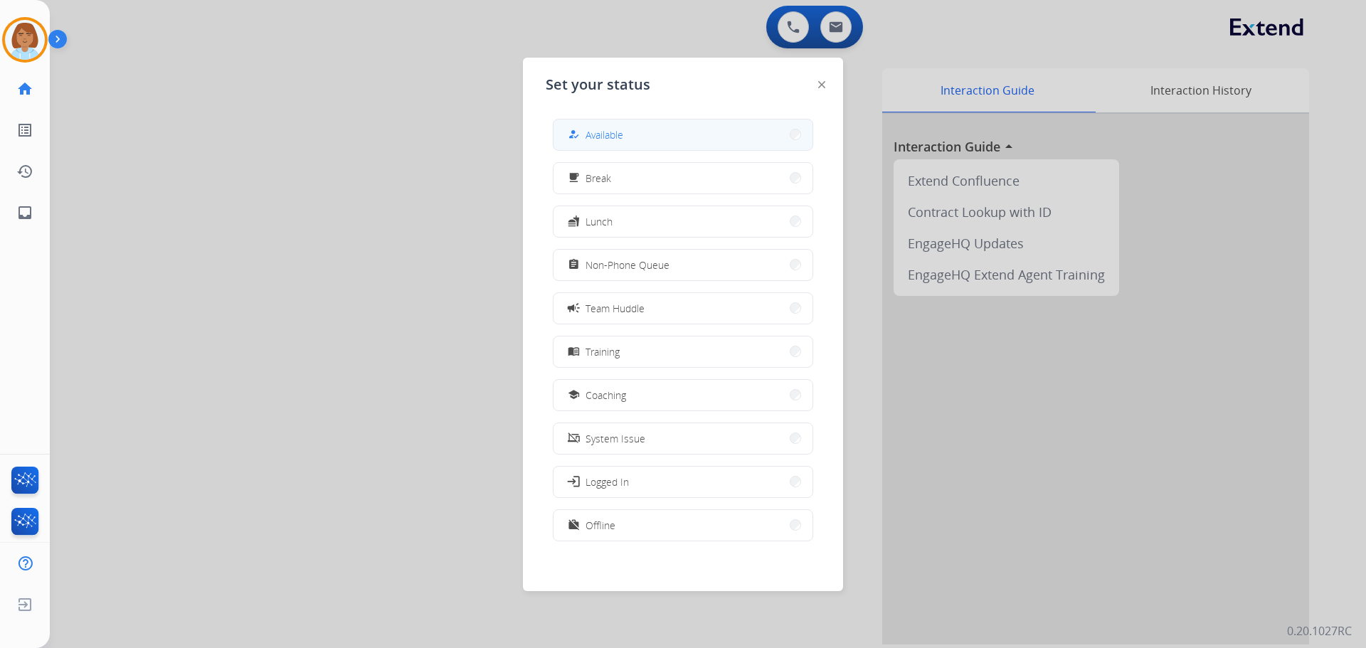
click at [726, 130] on button "how_to_reg Available" at bounding box center [682, 135] width 259 height 31
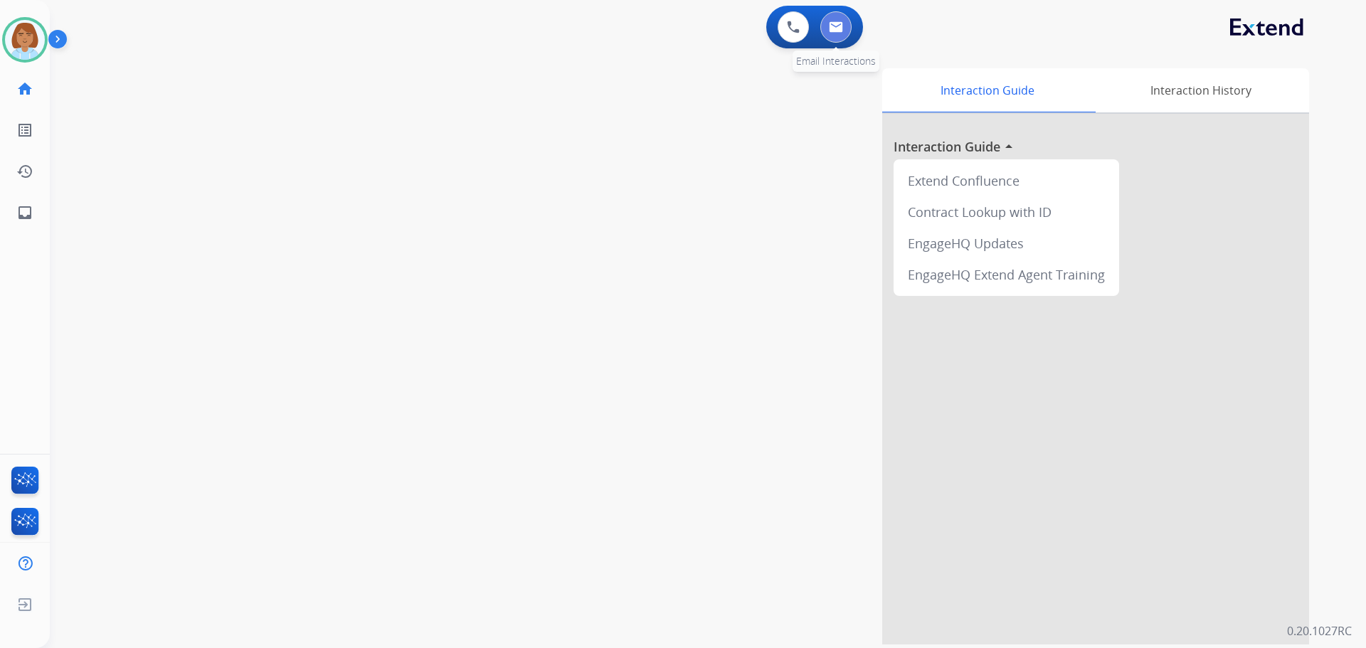
click at [830, 28] on img at bounding box center [836, 26] width 14 height 11
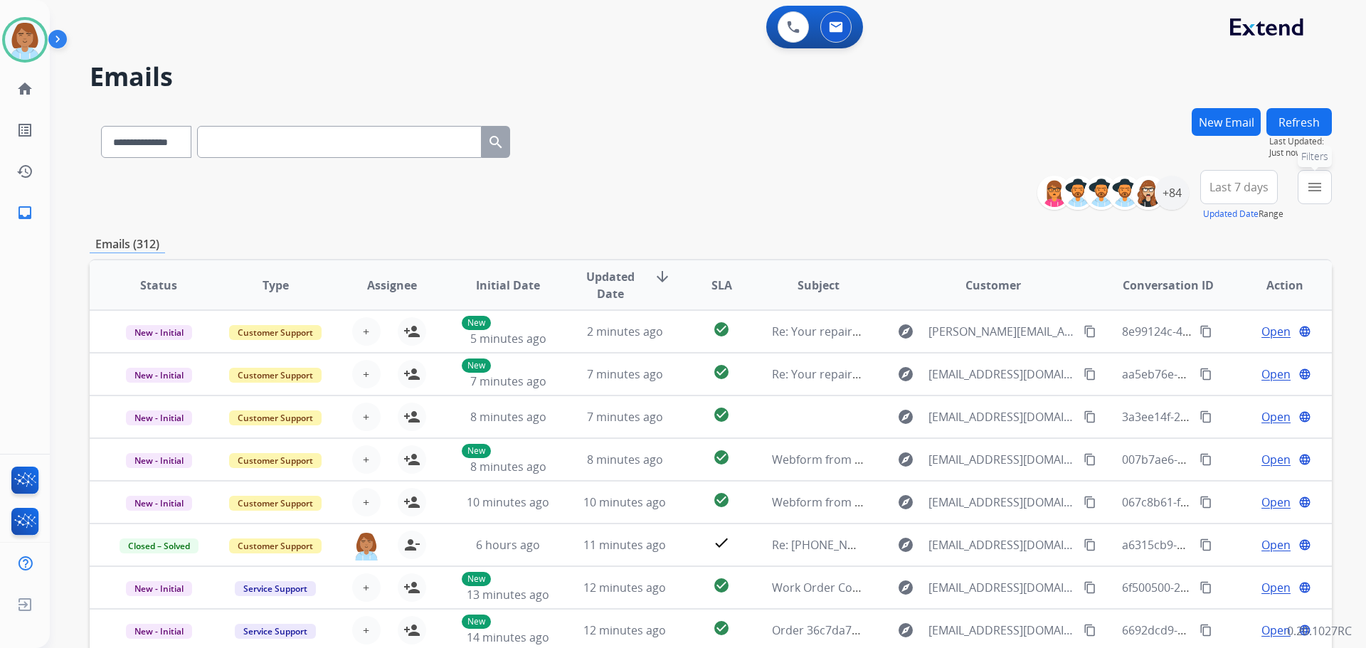
click at [1320, 188] on mat-icon "menu" at bounding box center [1314, 187] width 17 height 17
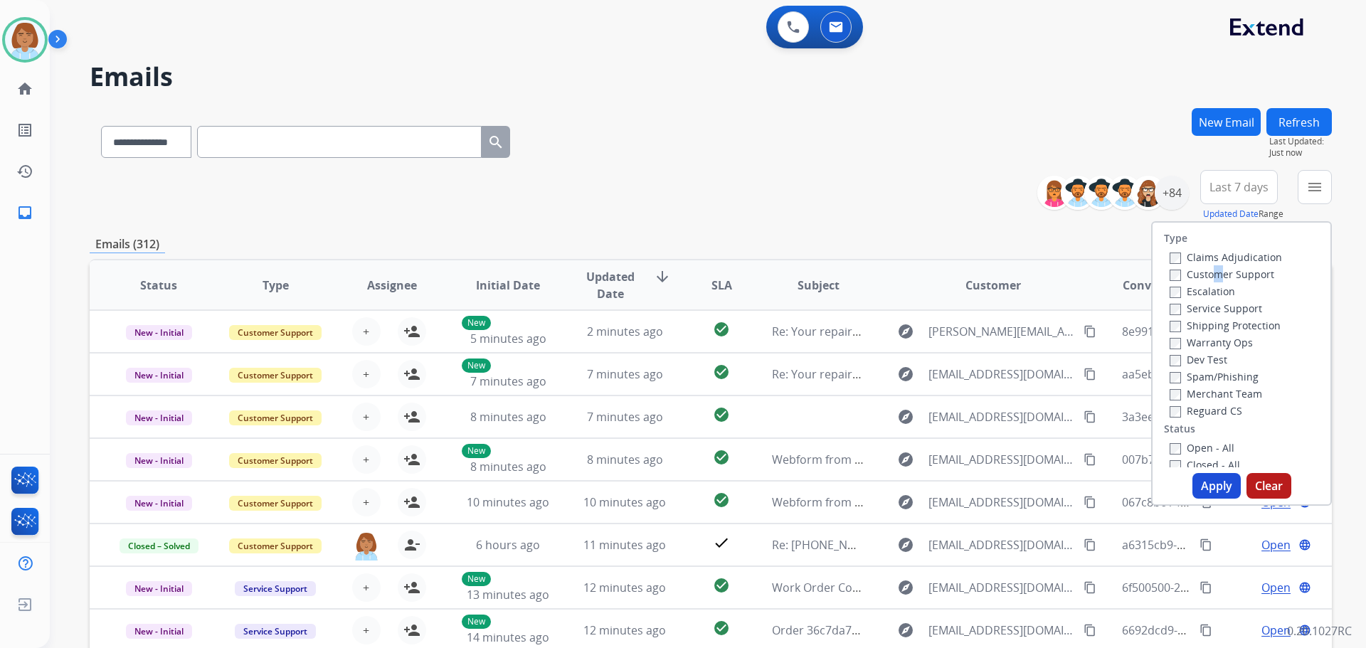
click at [1205, 275] on label "Customer Support" at bounding box center [1222, 274] width 105 height 14
click at [1213, 275] on label "Customer Support" at bounding box center [1222, 274] width 105 height 14
click at [1209, 326] on label "Shipping Protection" at bounding box center [1225, 326] width 111 height 14
click at [1191, 414] on label "Reguard CS" at bounding box center [1206, 411] width 73 height 14
click at [1184, 442] on label "Open - All" at bounding box center [1202, 448] width 65 height 14
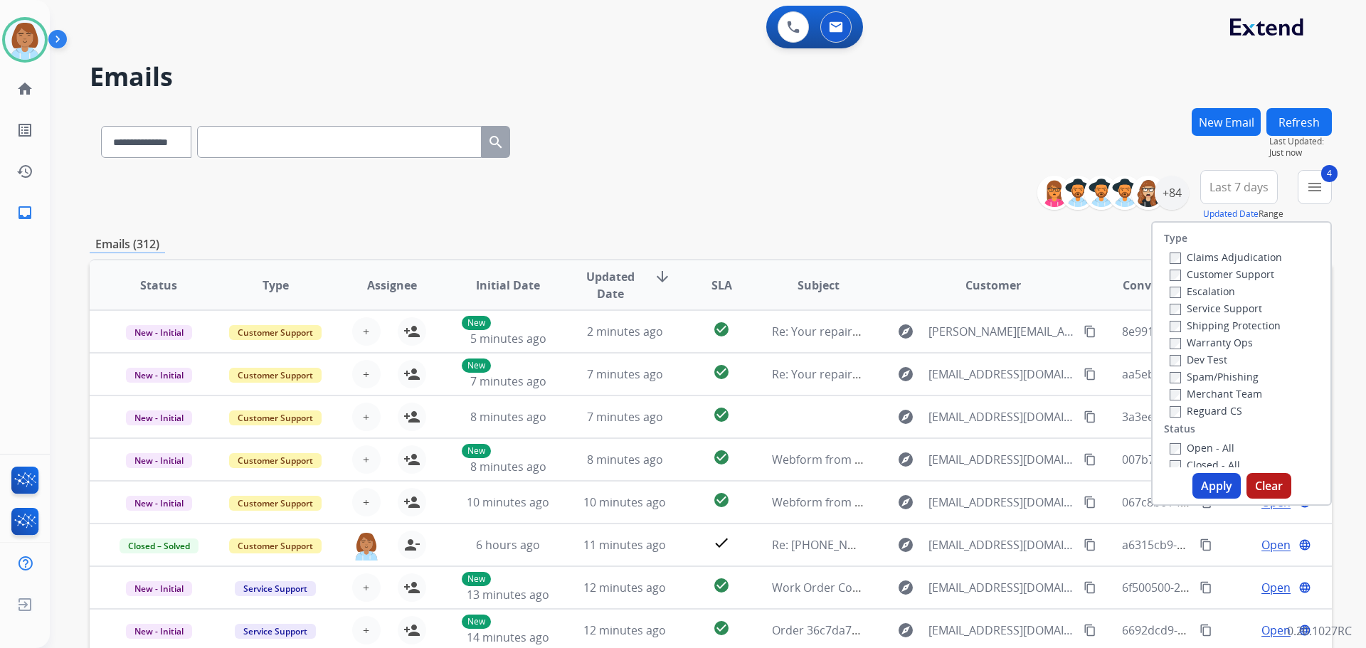
click at [1222, 487] on button "Apply" at bounding box center [1216, 486] width 48 height 26
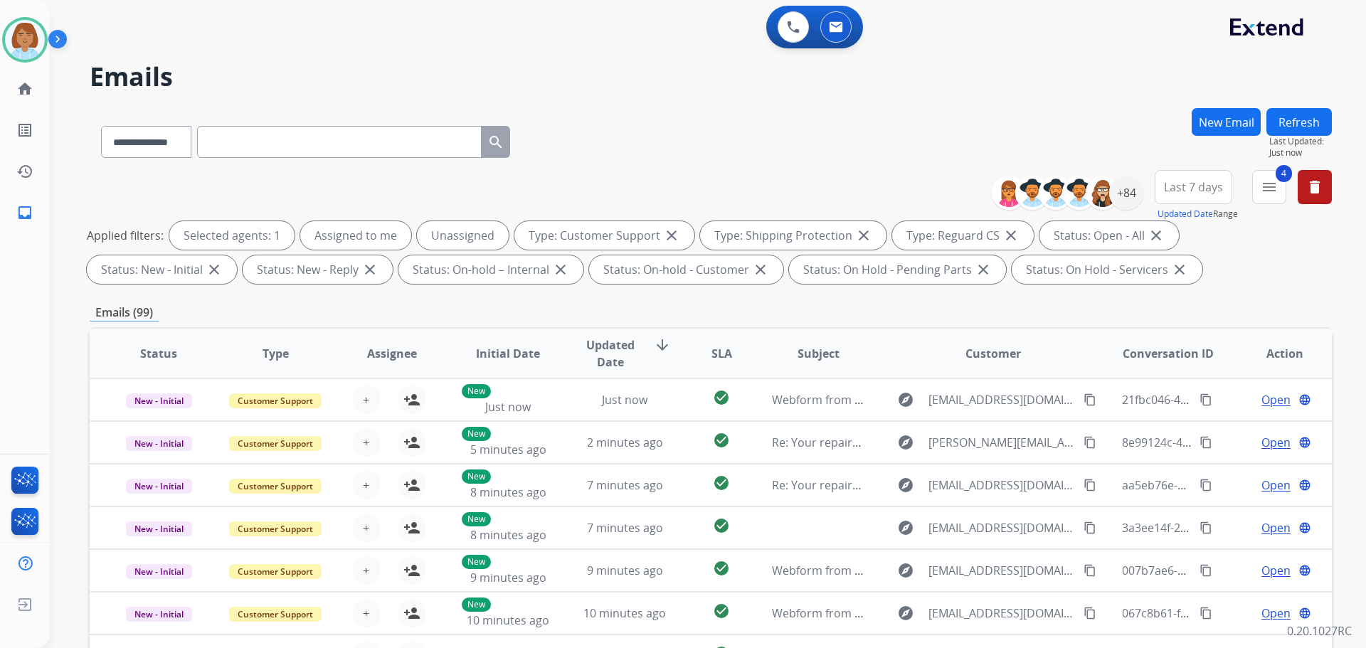
click at [1139, 202] on div "+84" at bounding box center [1072, 193] width 141 height 34
click at [1126, 198] on div "+84" at bounding box center [1126, 193] width 34 height 34
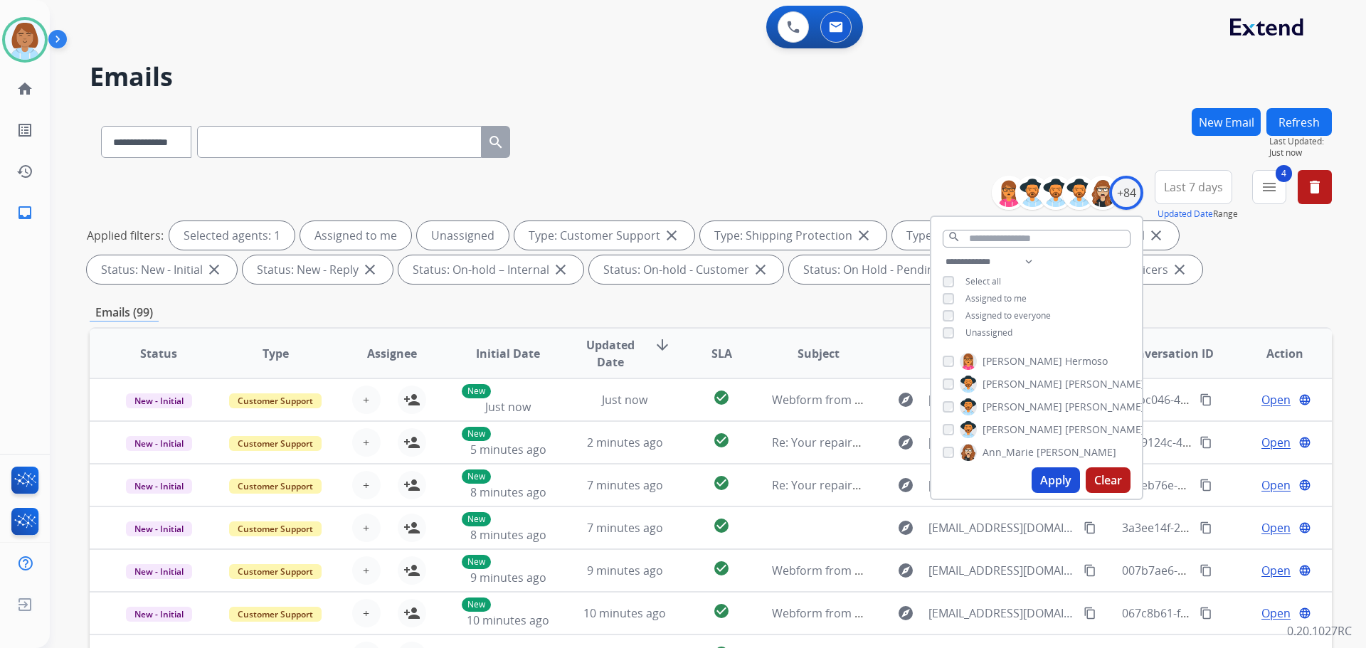
click at [961, 329] on div "Unassigned" at bounding box center [978, 332] width 70 height 11
click at [1047, 481] on button "Apply" at bounding box center [1056, 480] width 48 height 26
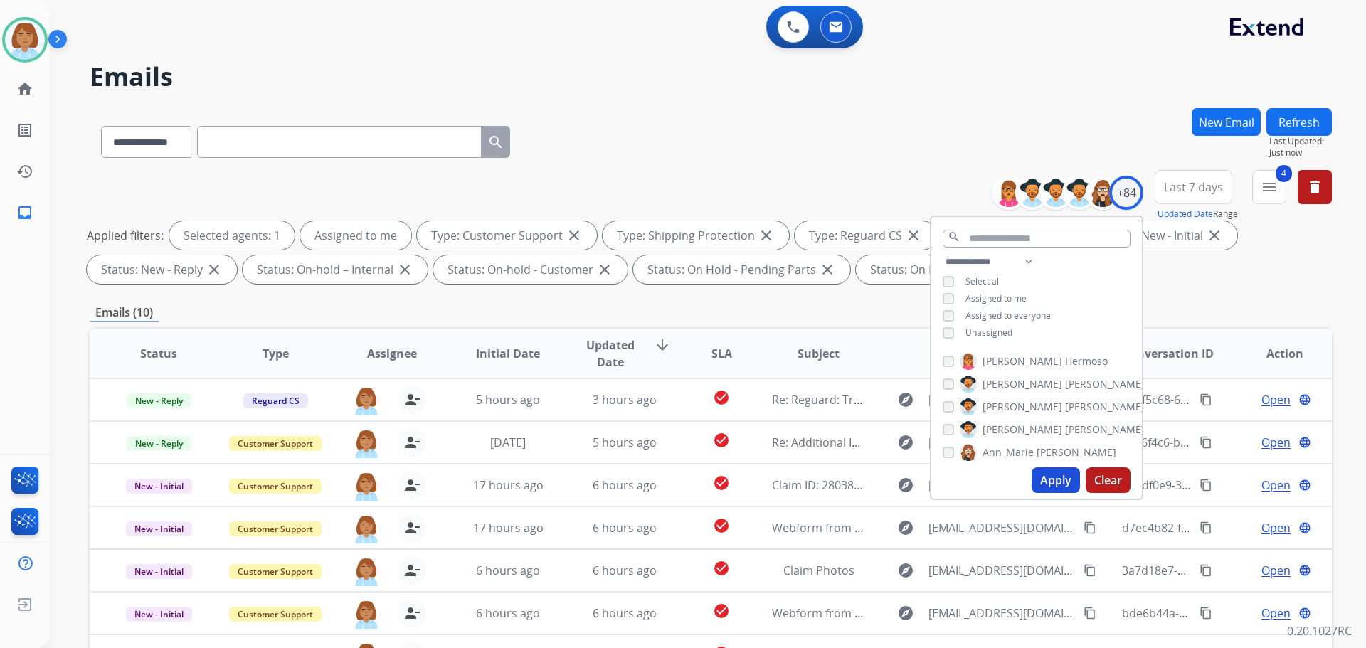
click at [931, 120] on div "**********" at bounding box center [711, 139] width 1242 height 62
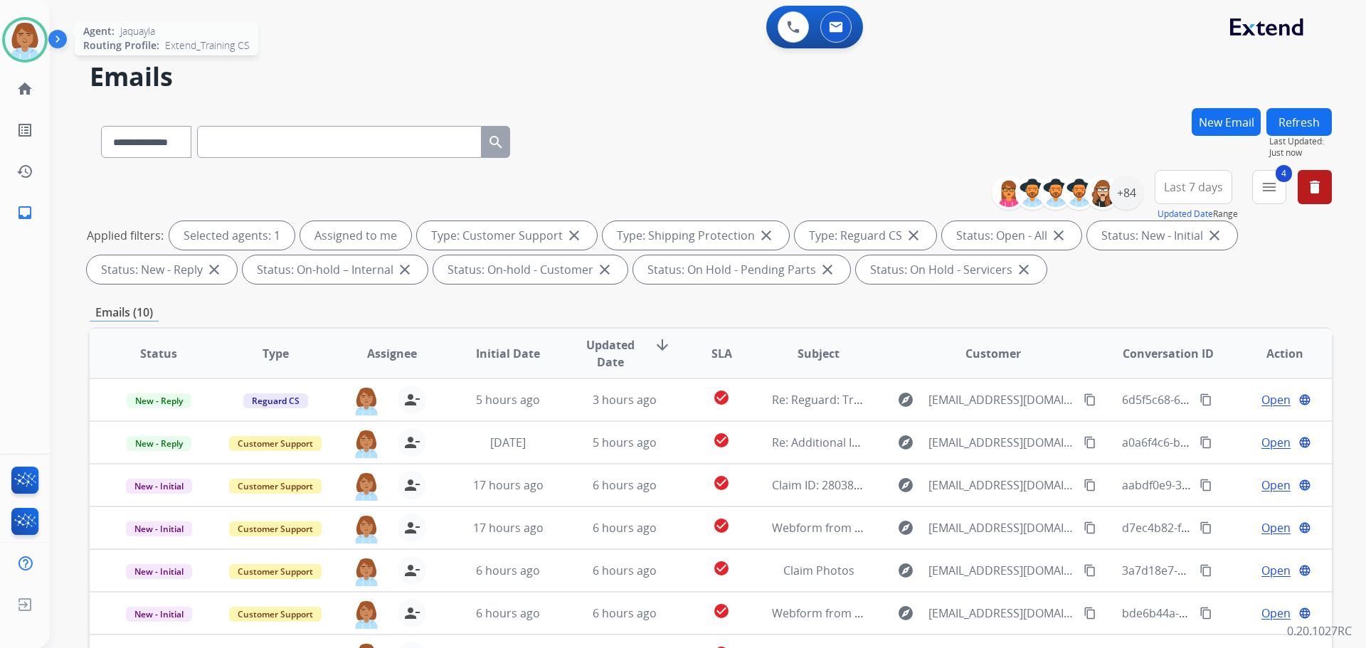
click at [43, 55] on div "Agent: Jaquayla Routing Profile: Extend_Training CS" at bounding box center [25, 40] width 46 height 46
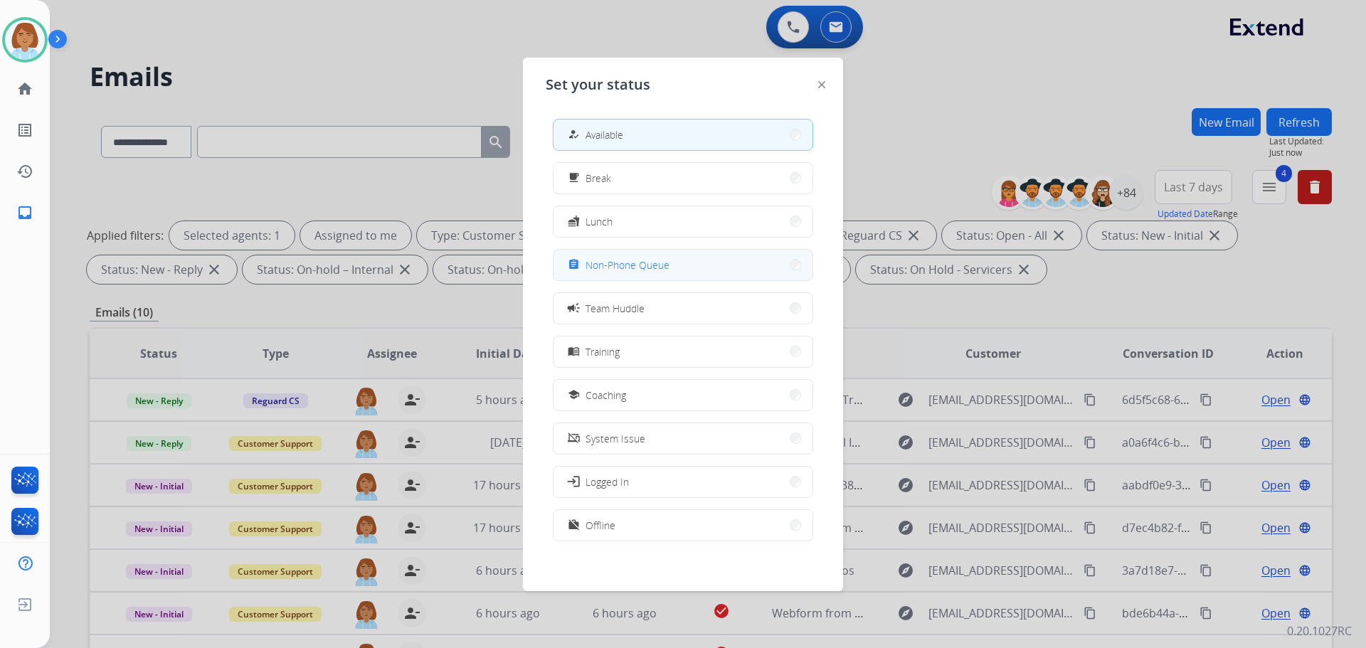
click at [662, 265] on span "Non-Phone Queue" at bounding box center [628, 265] width 84 height 15
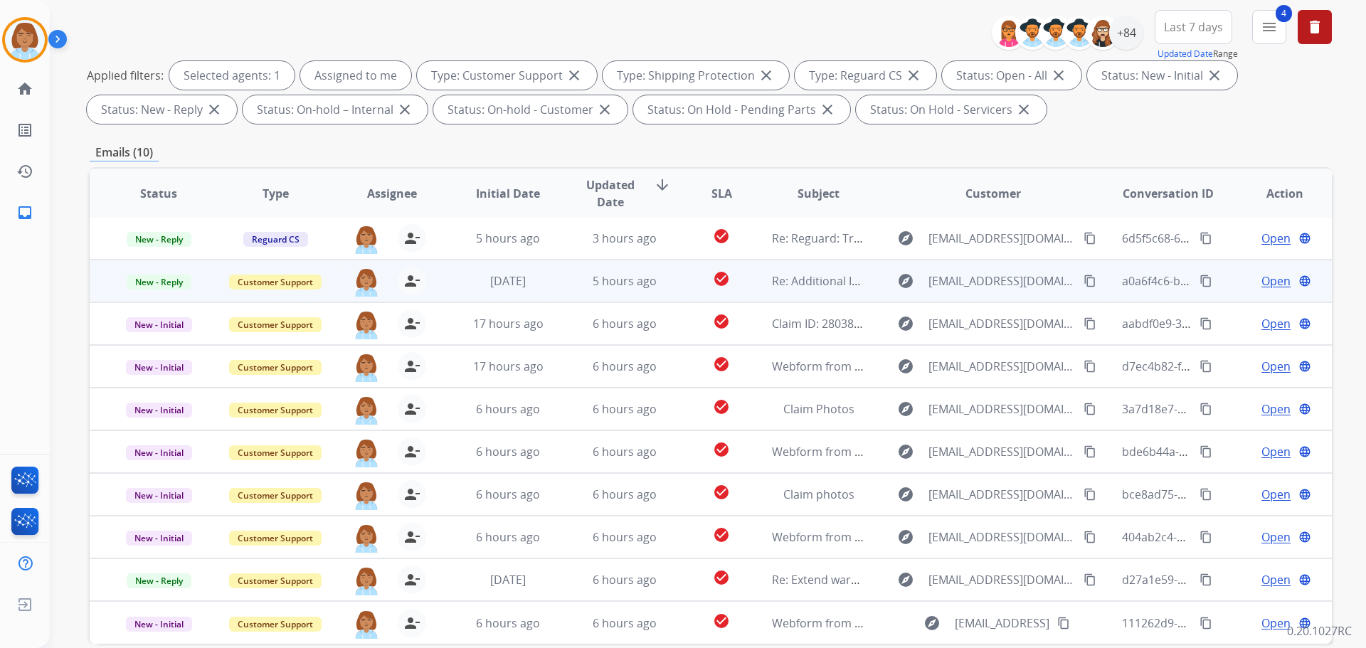
scroll to position [230, 0]
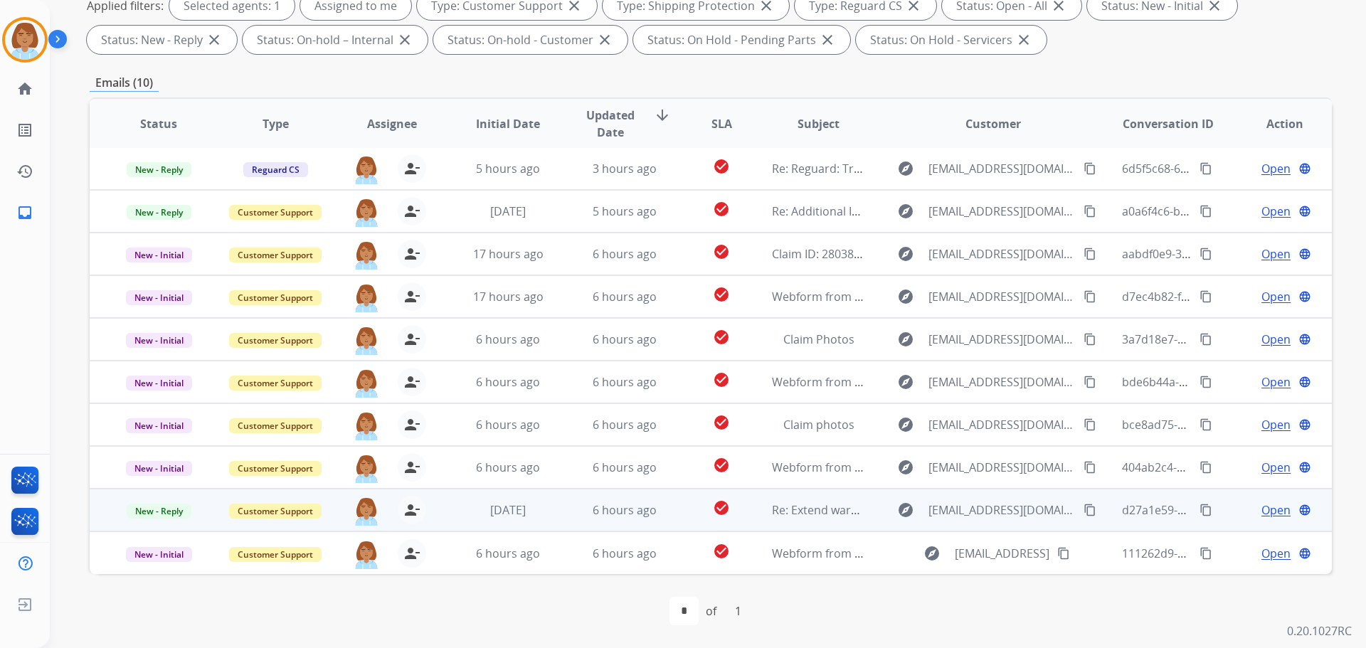
drag, startPoint x: 676, startPoint y: 566, endPoint x: 683, endPoint y: 492, distance: 73.6
click at [676, 566] on td "check_circle" at bounding box center [711, 552] width 78 height 43
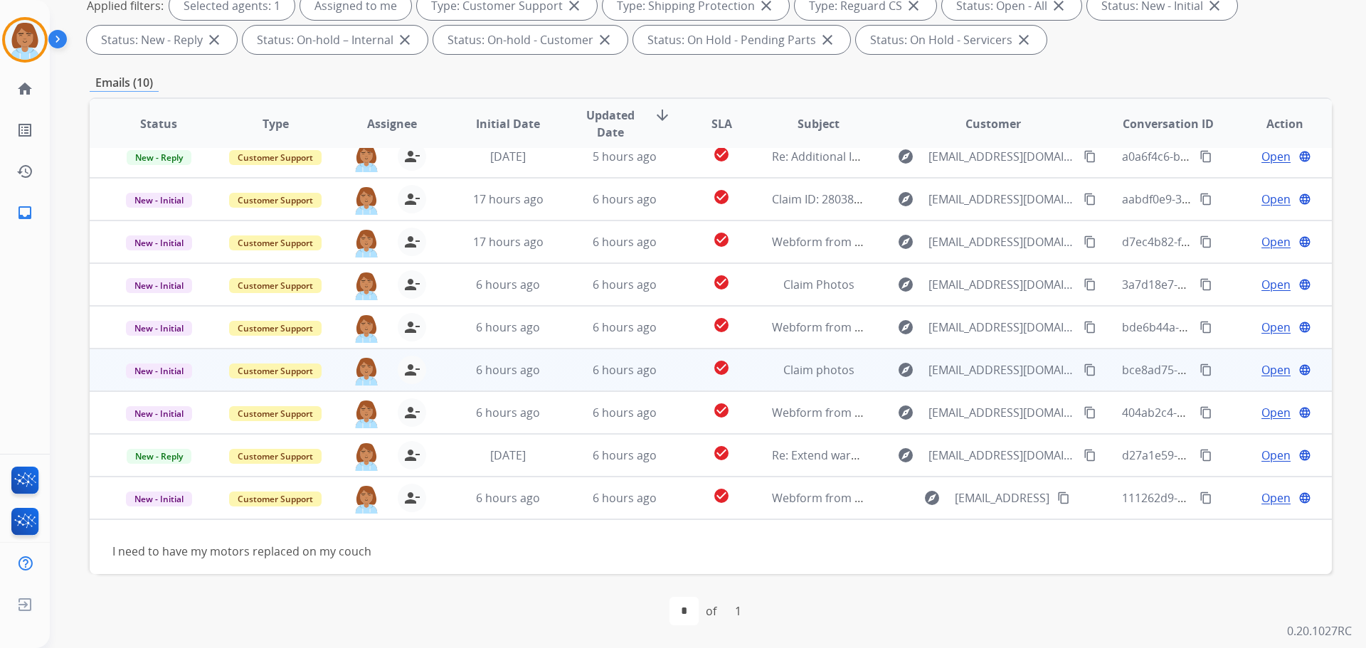
scroll to position [65, 0]
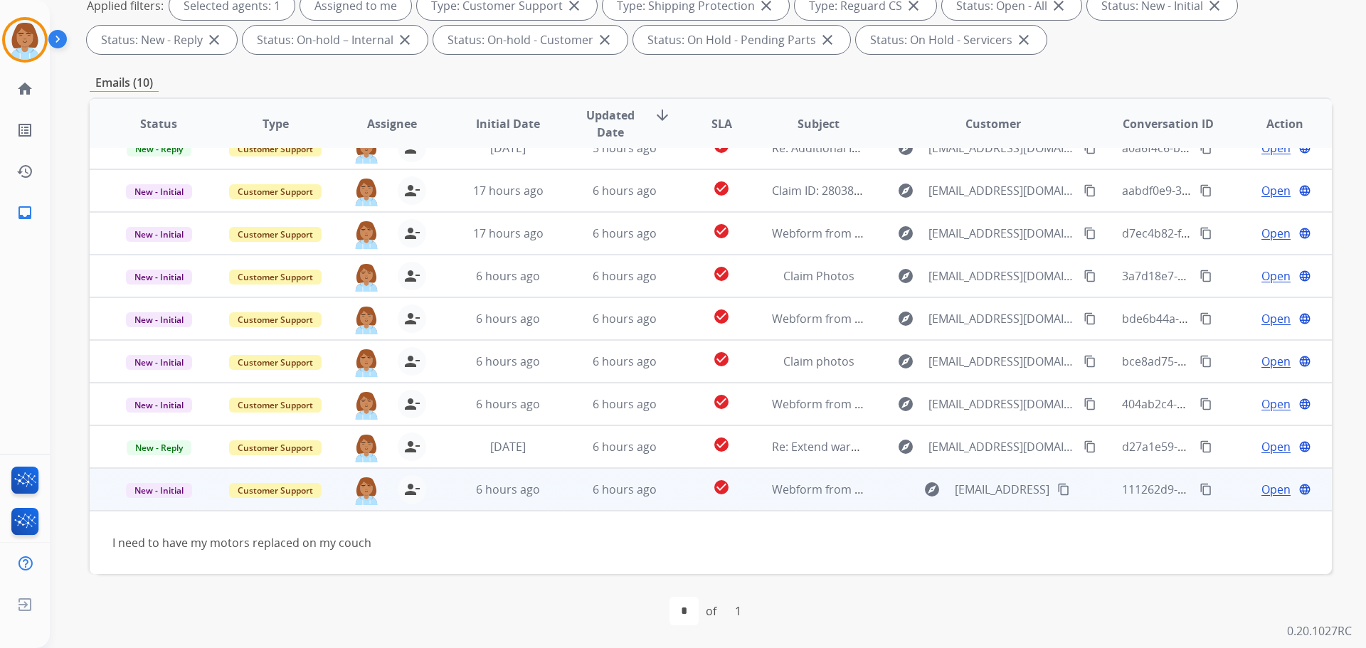
click at [1266, 488] on span "Open" at bounding box center [1275, 489] width 29 height 17
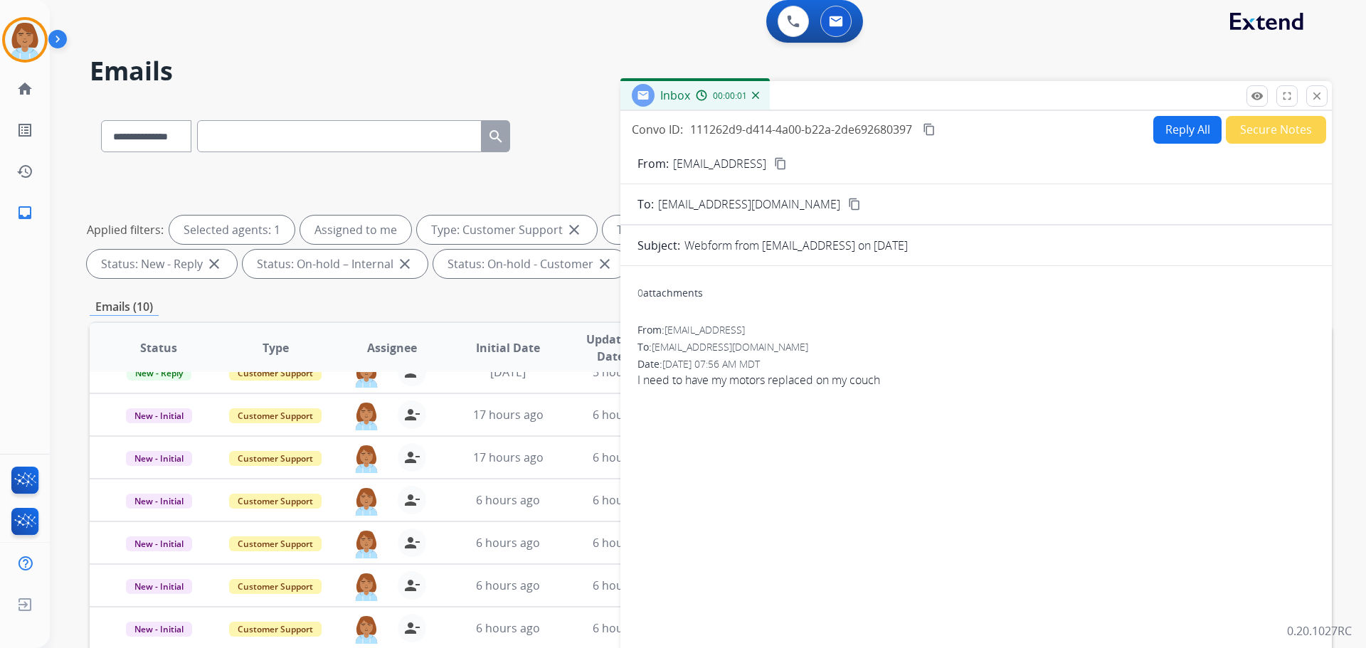
scroll to position [0, 0]
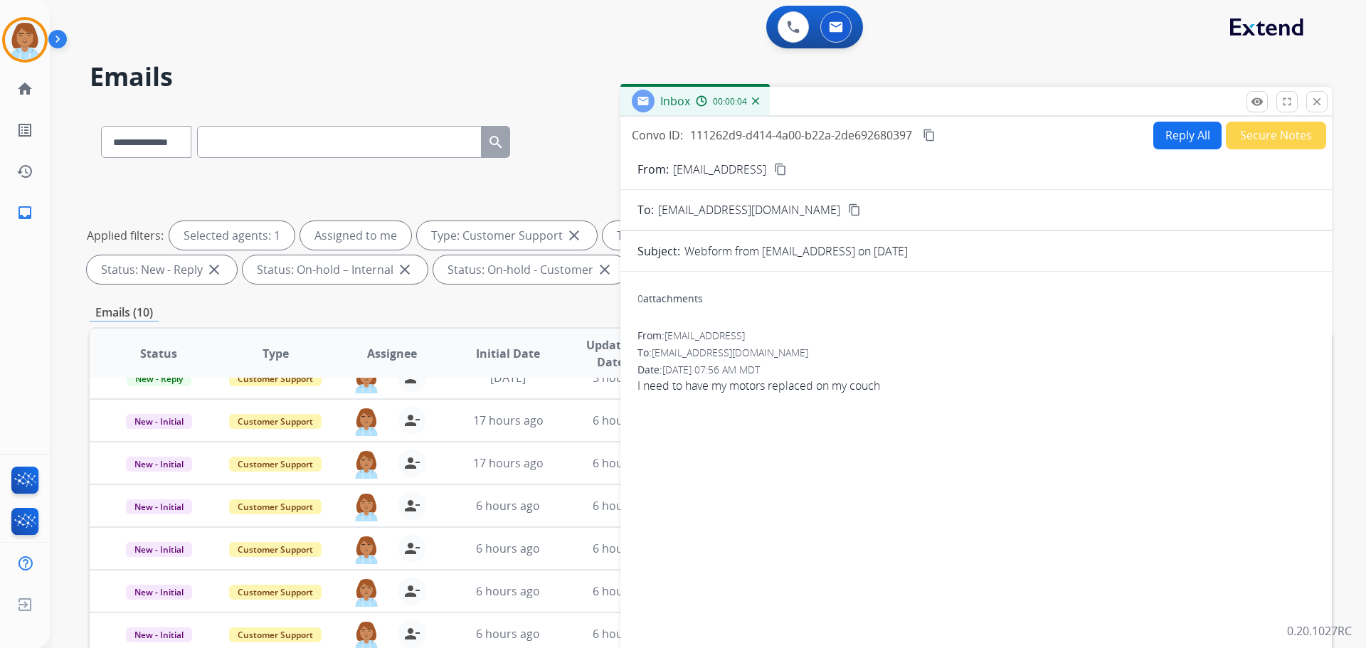
click at [787, 170] on mat-icon "content_copy" at bounding box center [780, 169] width 13 height 13
click at [710, 329] on span "123karenvaughn@gmail.coml" at bounding box center [704, 336] width 80 height 14
click at [789, 168] on button "content_copy" at bounding box center [780, 169] width 17 height 17
drag, startPoint x: 394, startPoint y: 144, endPoint x: 188, endPoint y: 129, distance: 206.9
click at [188, 129] on select "**********" at bounding box center [145, 142] width 89 height 32
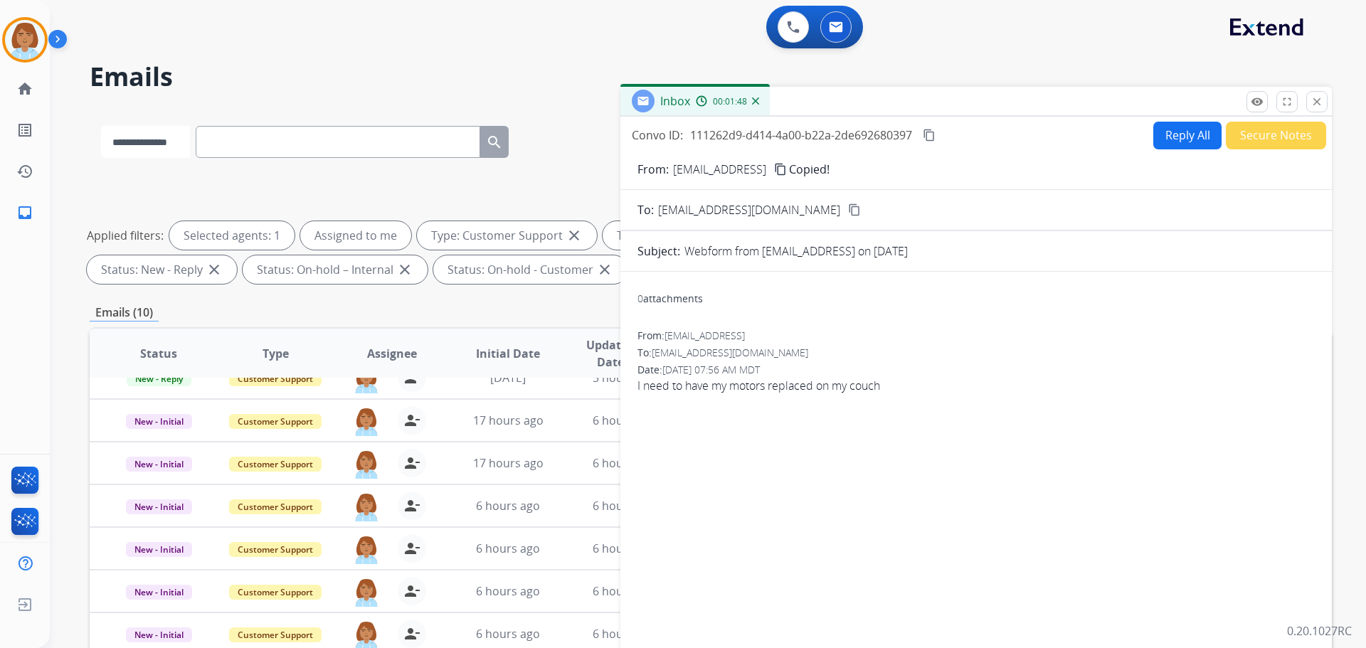
select select "**********"
click at [101, 126] on select "**********" at bounding box center [145, 142] width 89 height 32
paste input "**********"
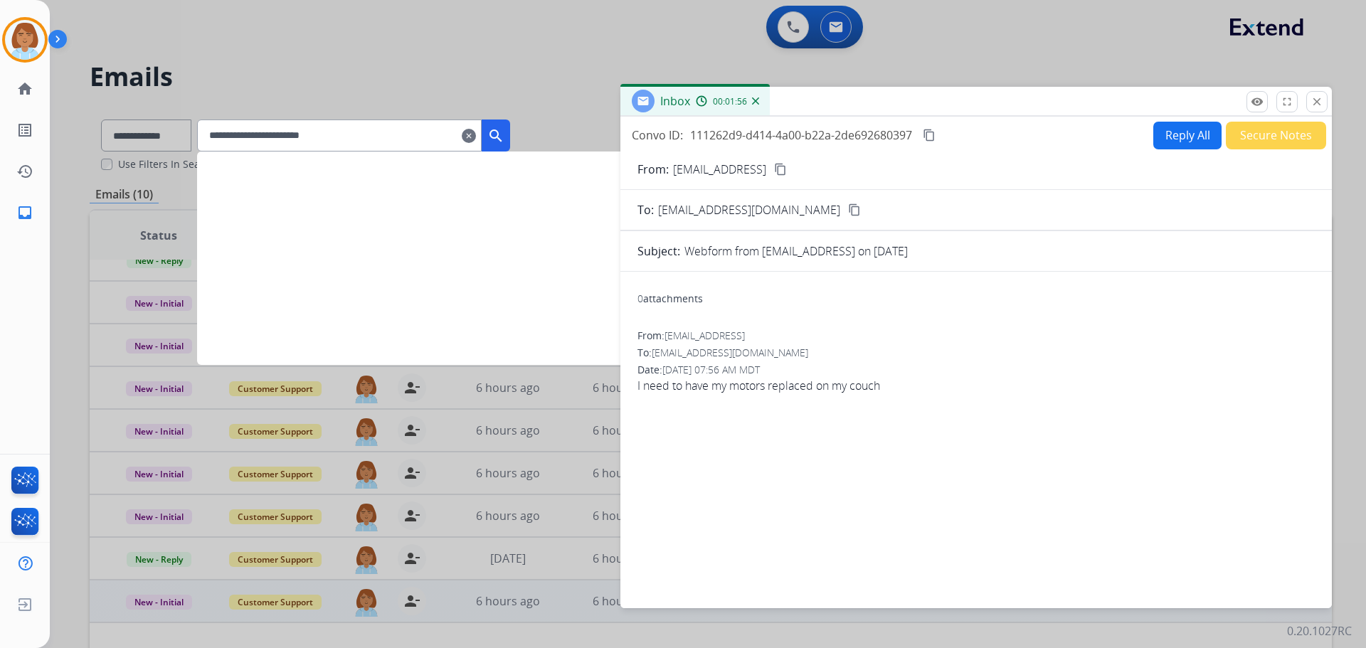
type input "**********"
click at [579, 189] on div "-" at bounding box center [603, 184] width 84 height 17
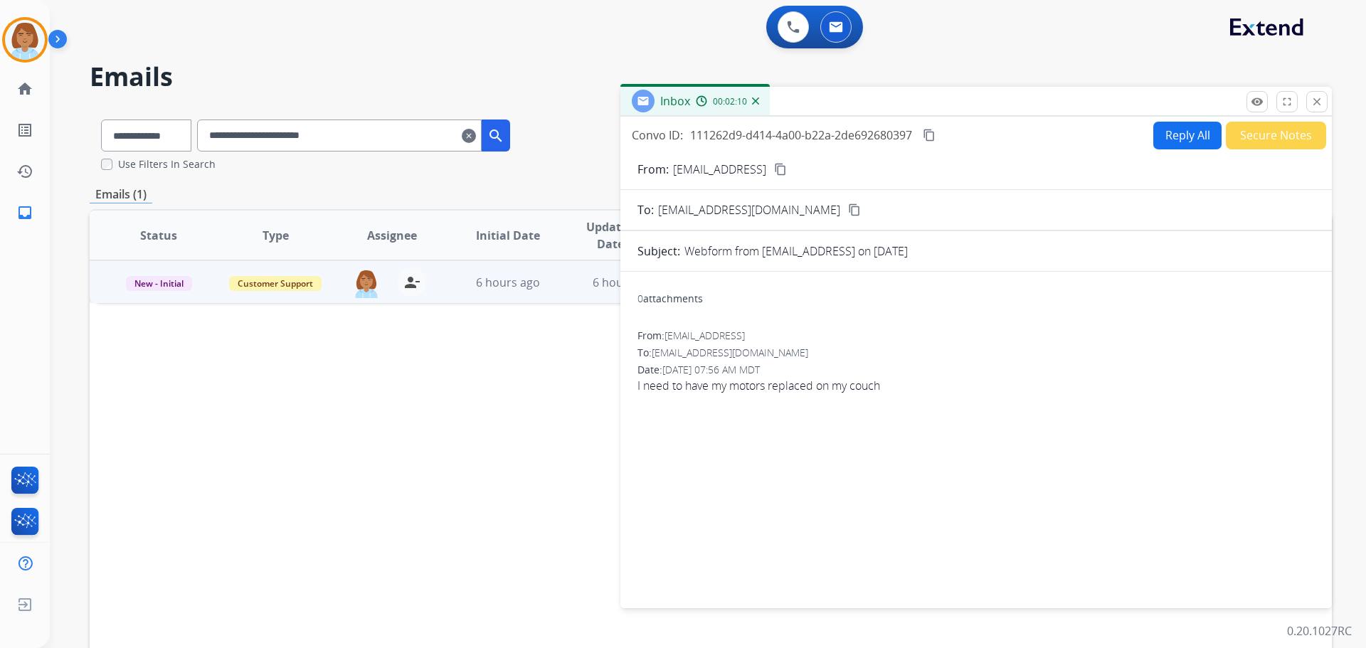
click at [928, 135] on mat-icon "content_copy" at bounding box center [929, 135] width 13 height 13
click at [476, 137] on mat-icon "clear" at bounding box center [469, 135] width 14 height 17
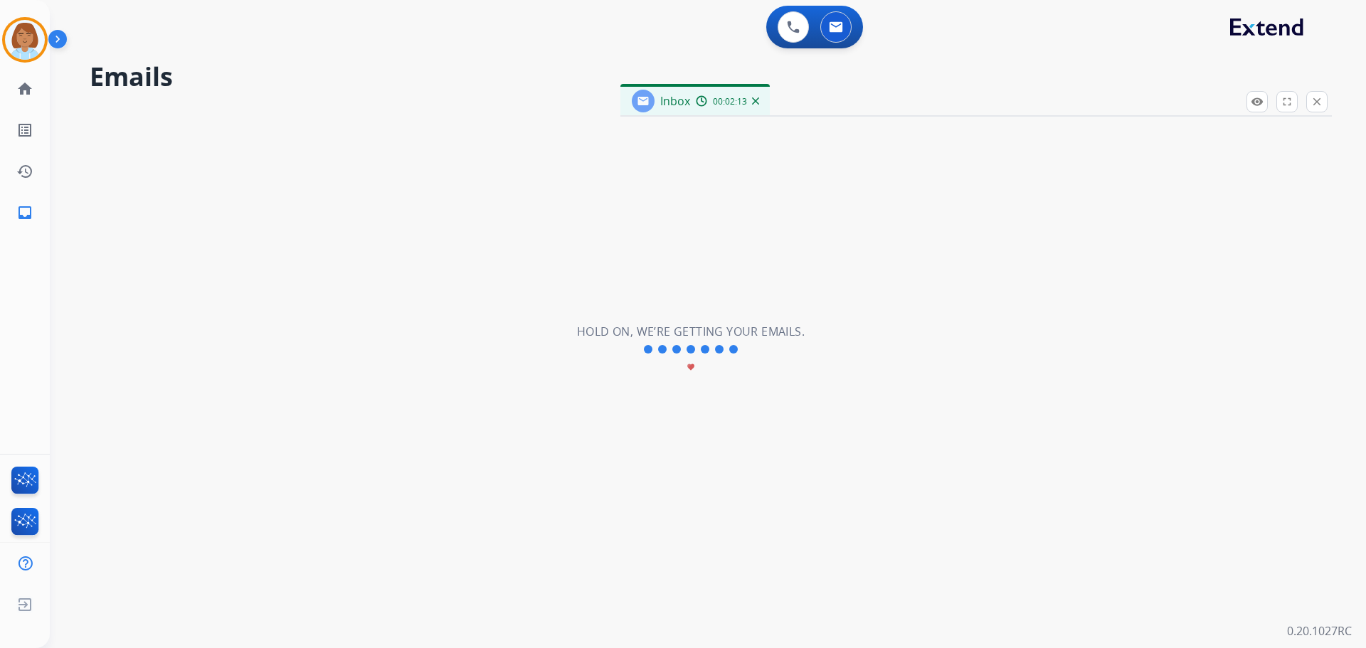
select select "**********"
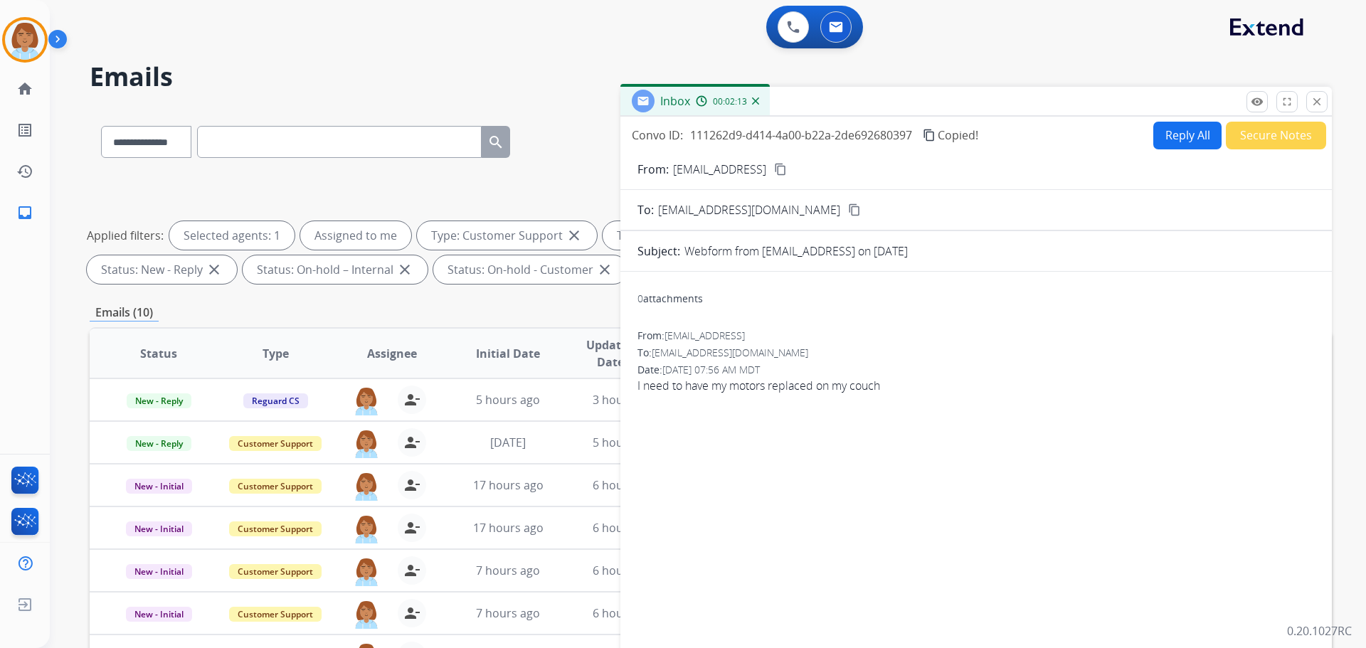
drag, startPoint x: 491, startPoint y: 137, endPoint x: 430, endPoint y: 184, distance: 76.7
click at [430, 184] on div "**********" at bounding box center [711, 230] width 1242 height 120
paste input "**********"
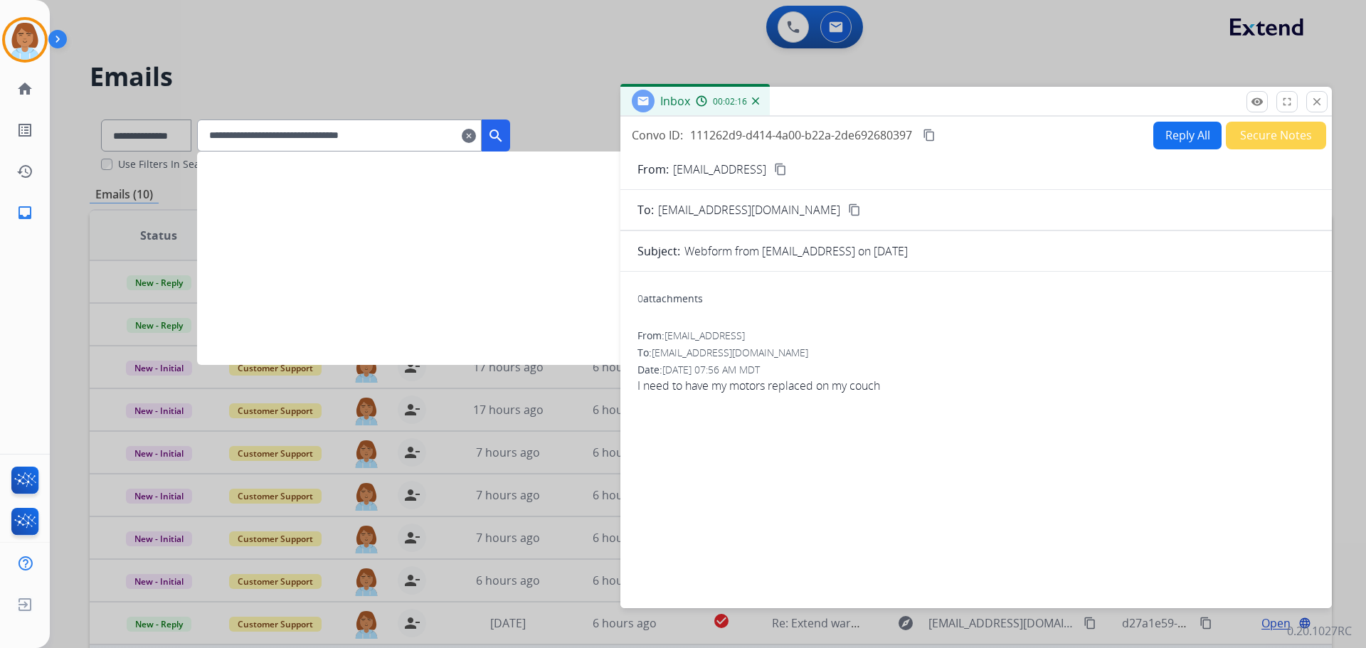
type input "**********"
click at [504, 139] on mat-icon "search" at bounding box center [495, 135] width 17 height 17
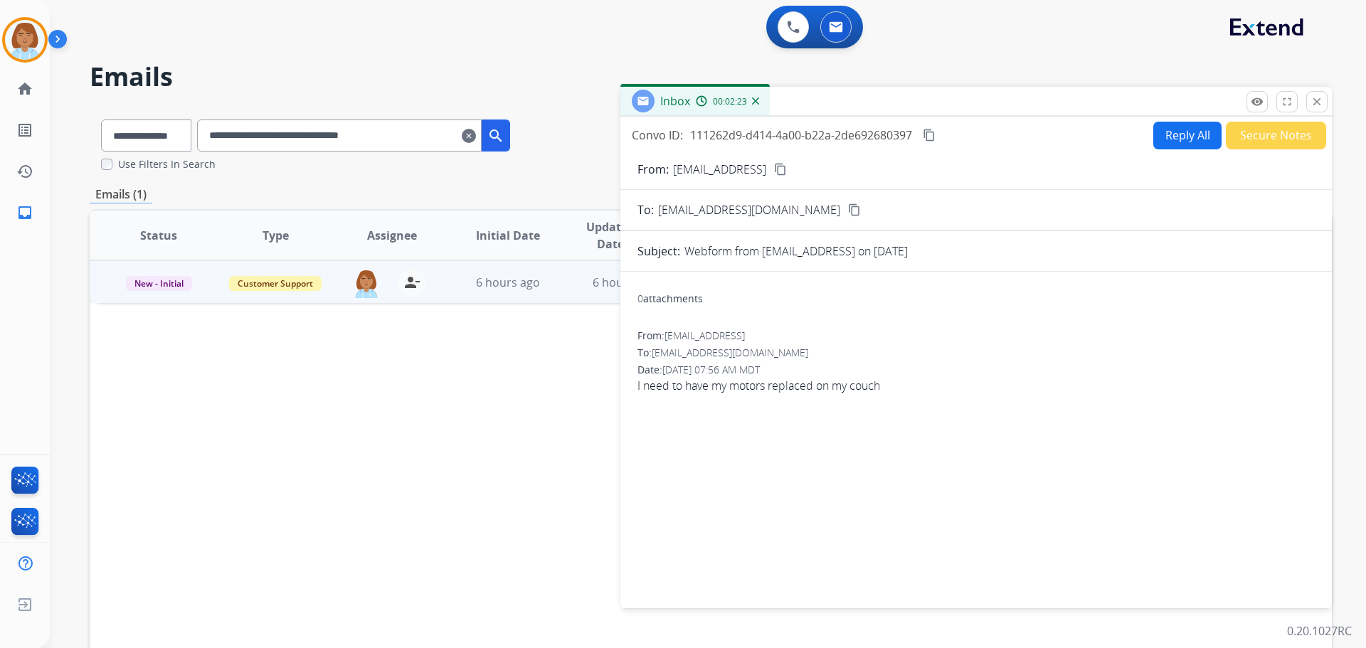
click at [476, 131] on mat-icon "clear" at bounding box center [469, 135] width 14 height 17
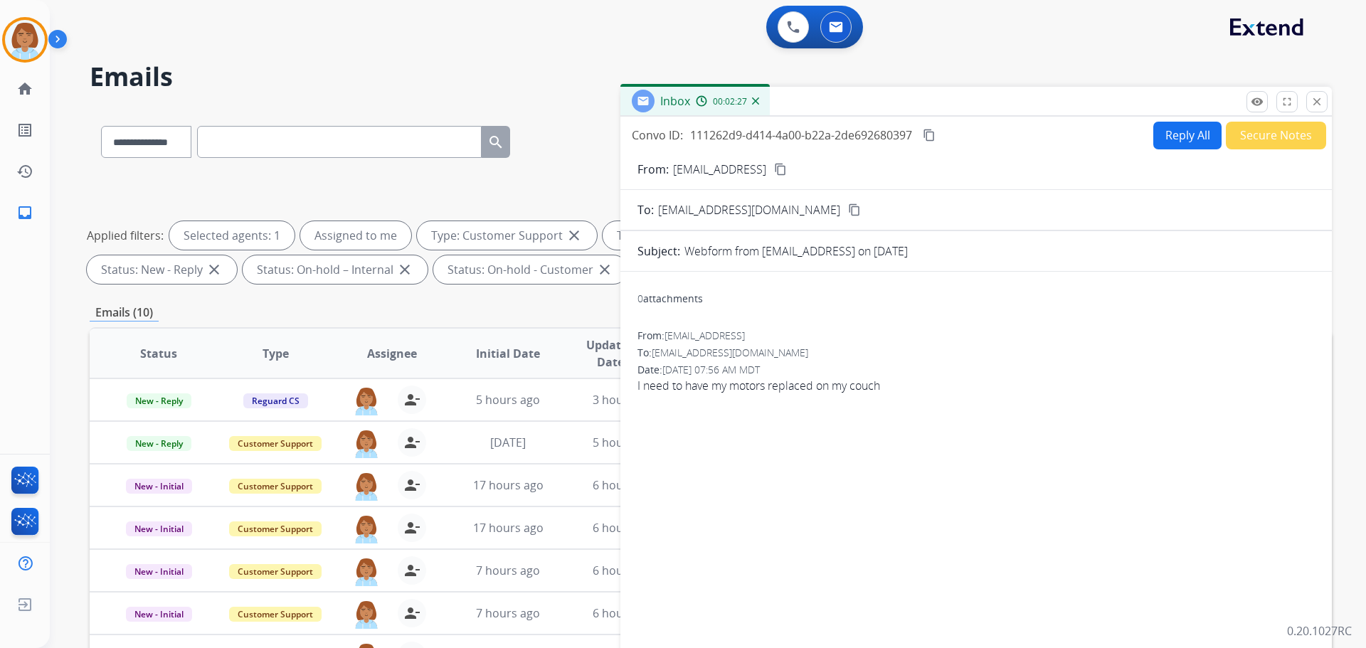
click at [1170, 138] on button "Reply All" at bounding box center [1187, 136] width 68 height 28
select select "**********"
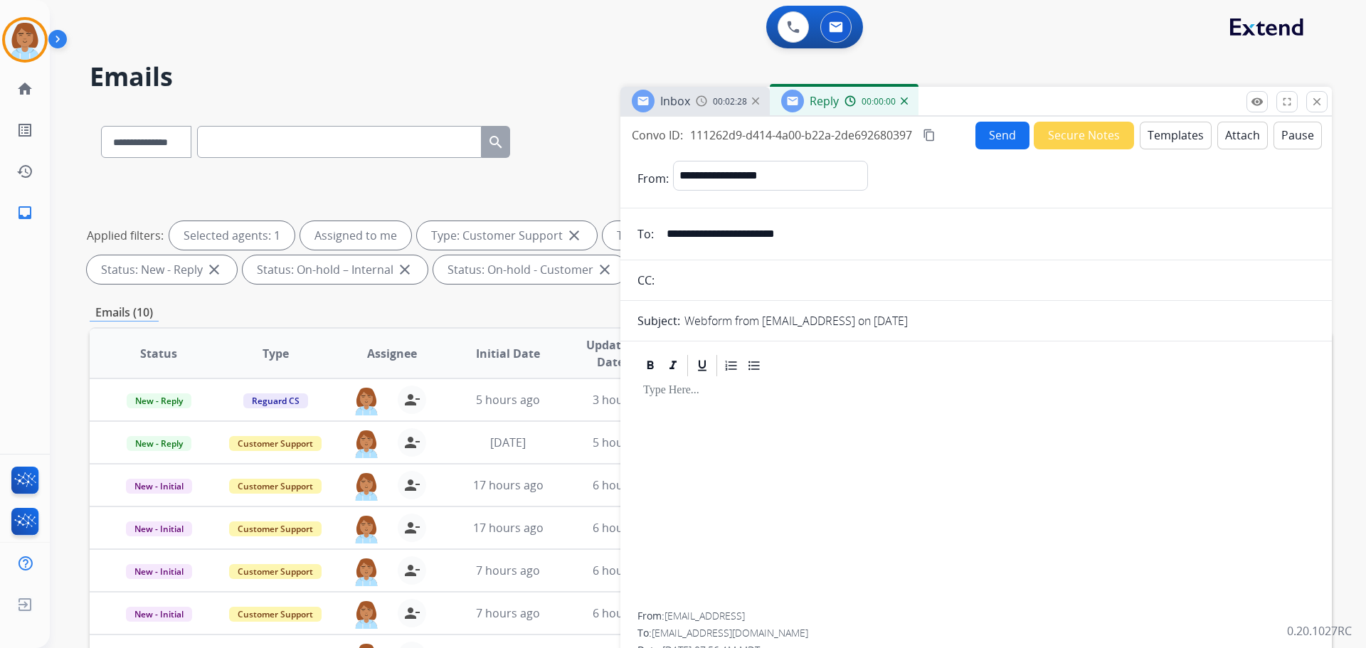
click at [1179, 131] on button "Templates" at bounding box center [1176, 136] width 72 height 28
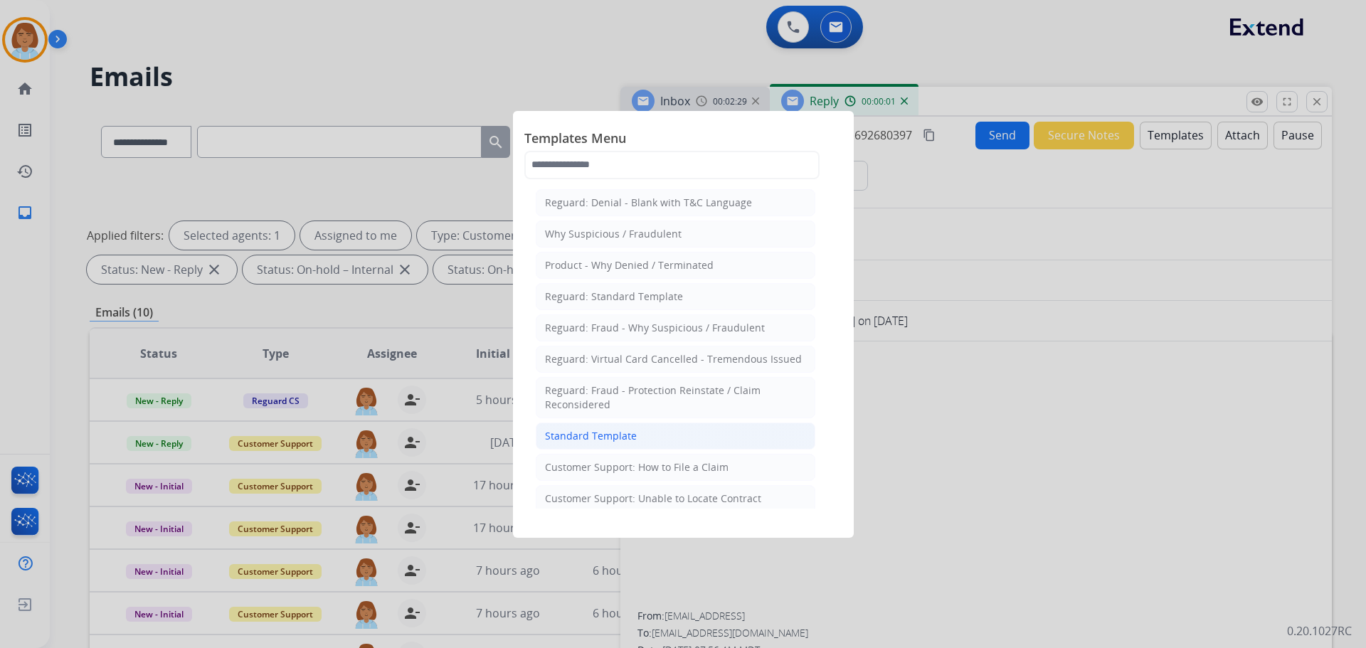
click at [708, 435] on li "Standard Template" at bounding box center [676, 436] width 280 height 27
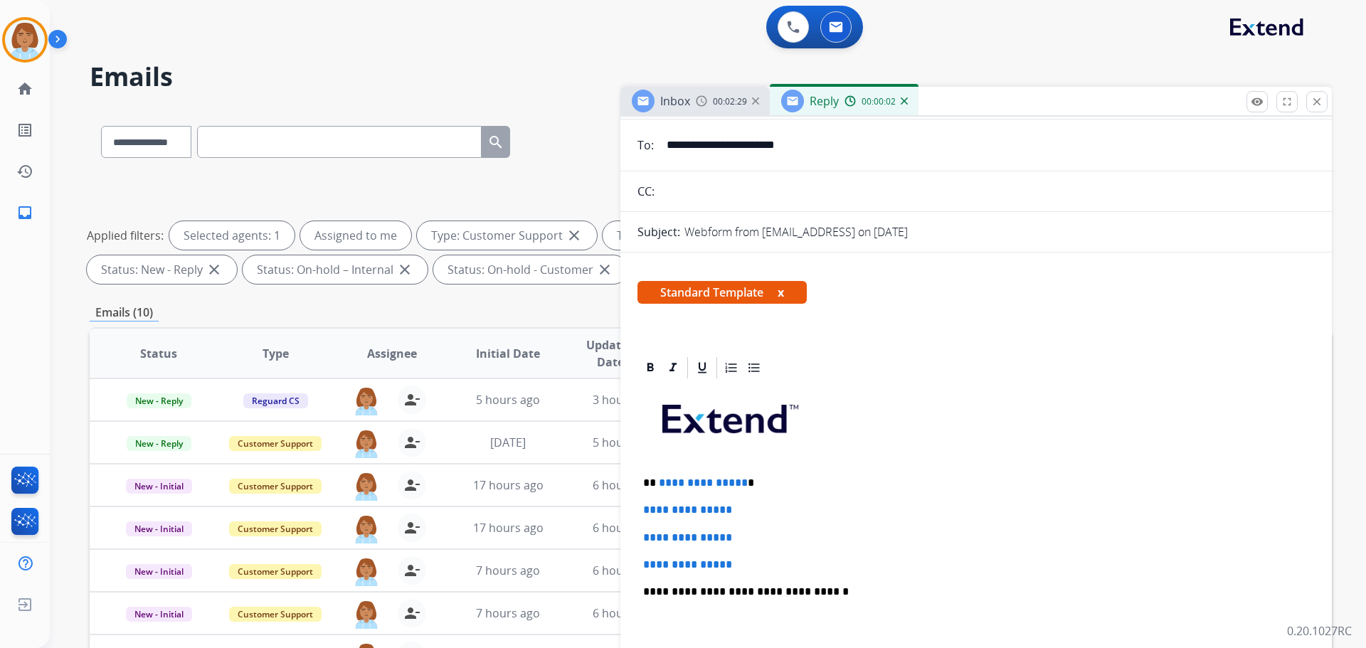
scroll to position [142, 0]
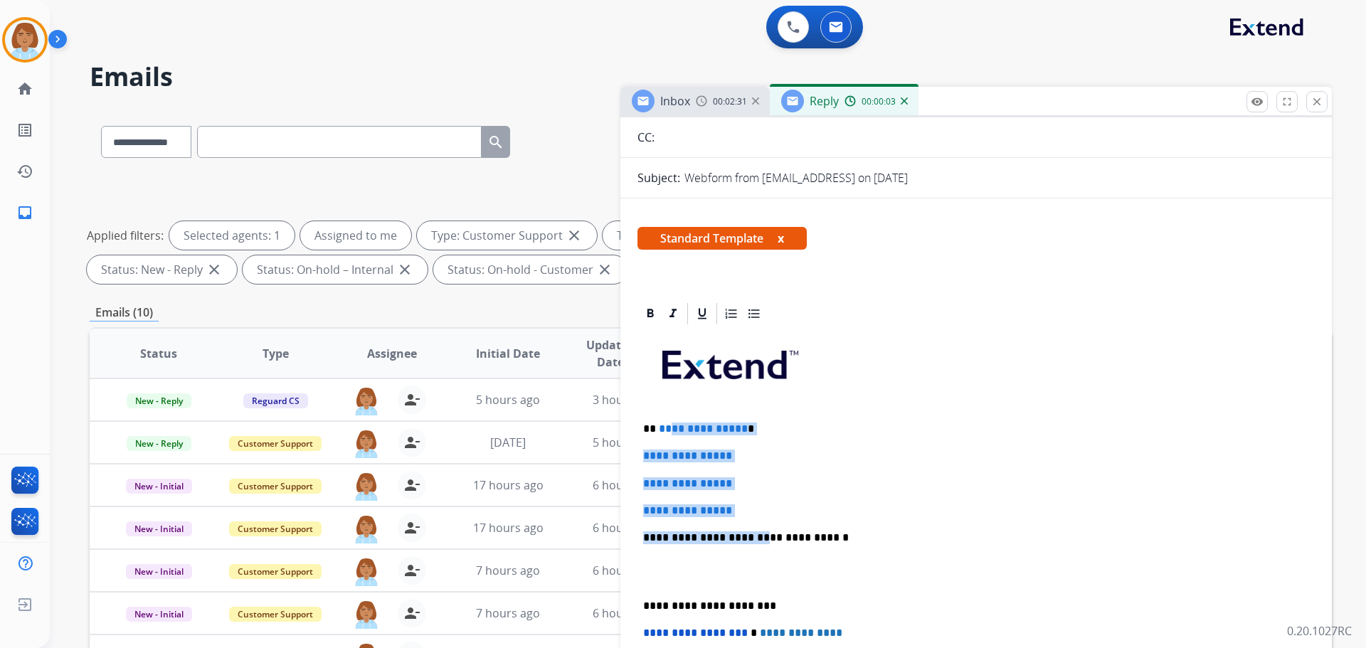
drag, startPoint x: 747, startPoint y: 521, endPoint x: 669, endPoint y: 436, distance: 114.8
click at [668, 435] on div "**********" at bounding box center [975, 571] width 677 height 489
click at [745, 510] on p "**********" at bounding box center [976, 510] width 666 height 13
drag, startPoint x: 746, startPoint y: 511, endPoint x: 667, endPoint y: 428, distance: 114.2
click at [667, 428] on div "**********" at bounding box center [975, 571] width 677 height 489
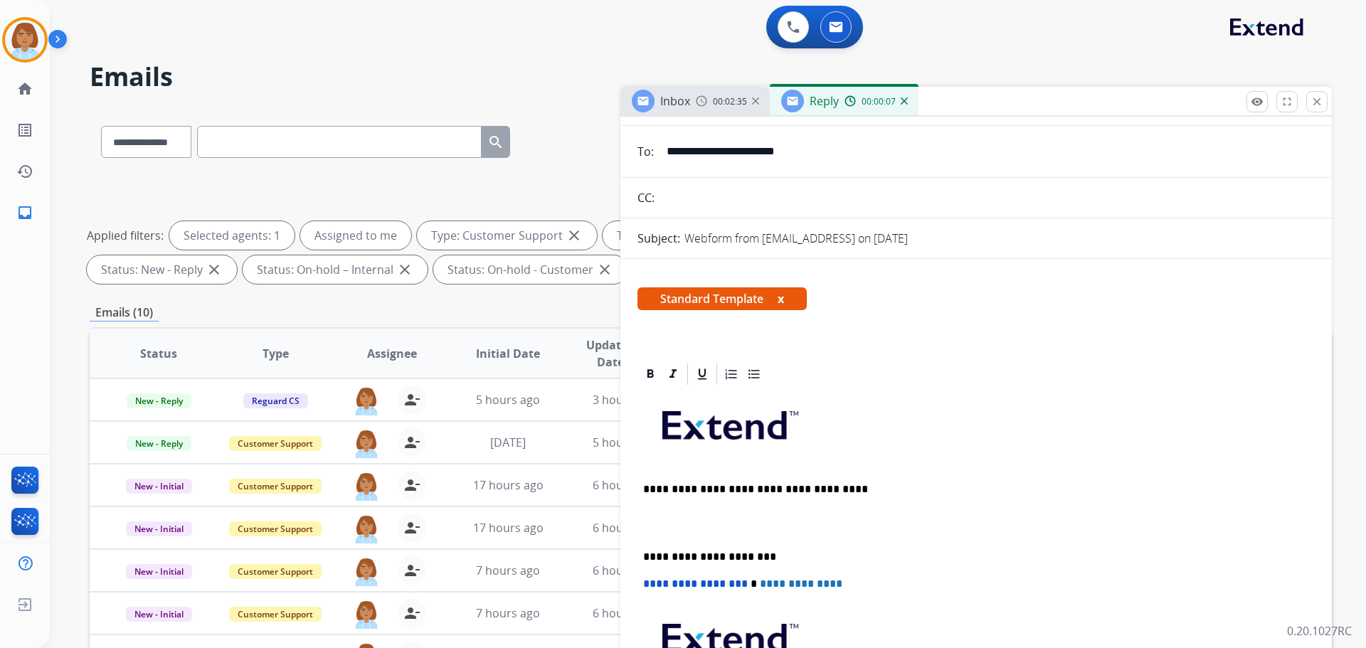
scroll to position [0, 0]
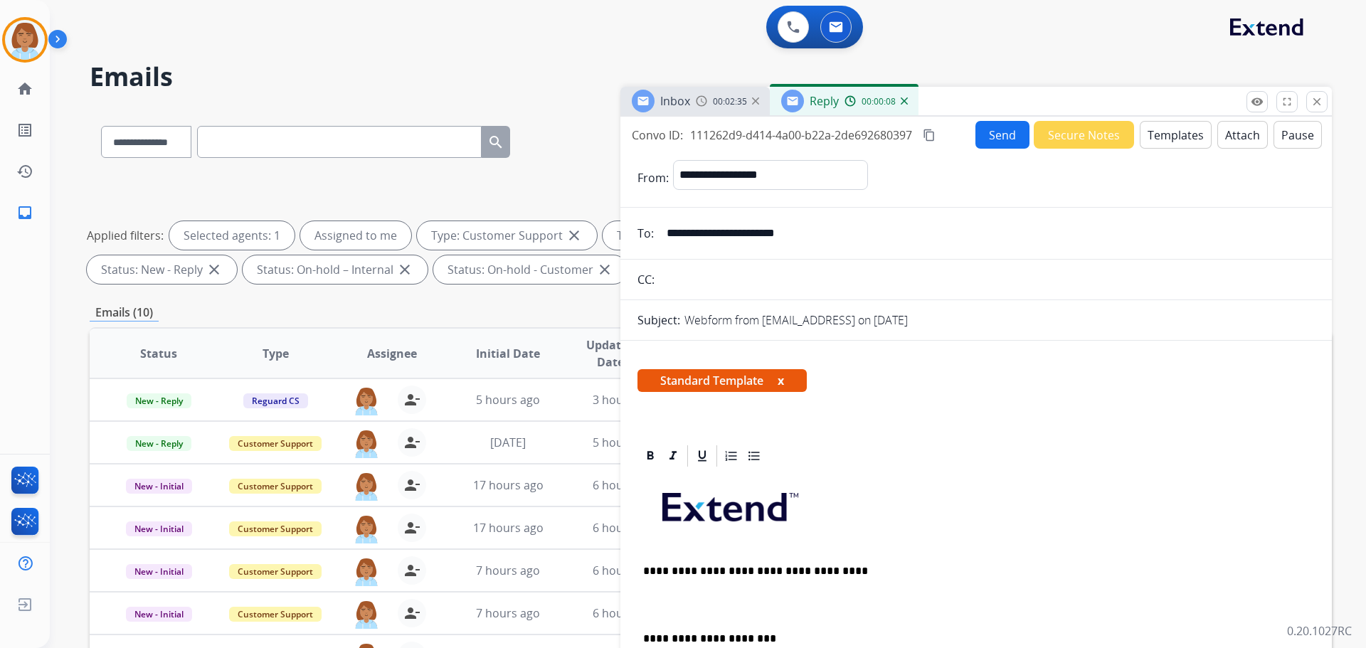
drag, startPoint x: 792, startPoint y: 460, endPoint x: 760, endPoint y: 482, distance: 39.3
drag, startPoint x: 760, startPoint y: 482, endPoint x: 820, endPoint y: 536, distance: 80.1
click at [821, 535] on p at bounding box center [976, 513] width 666 height 76
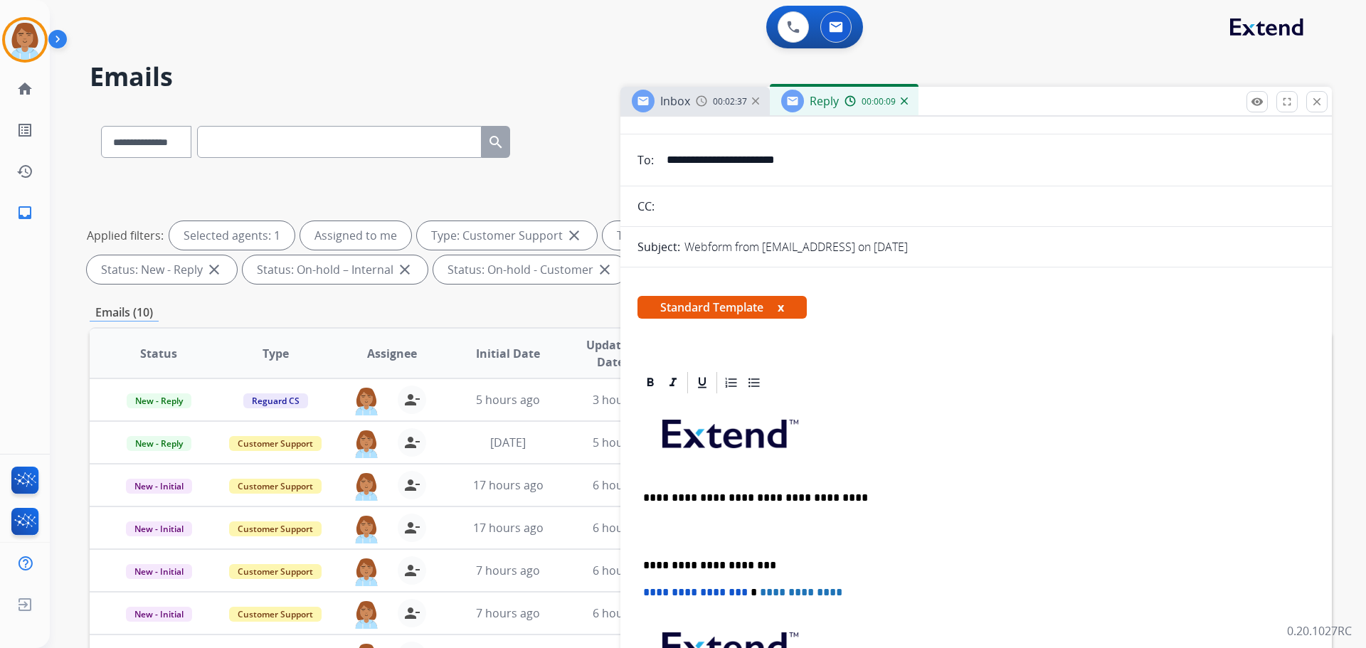
scroll to position [142, 0]
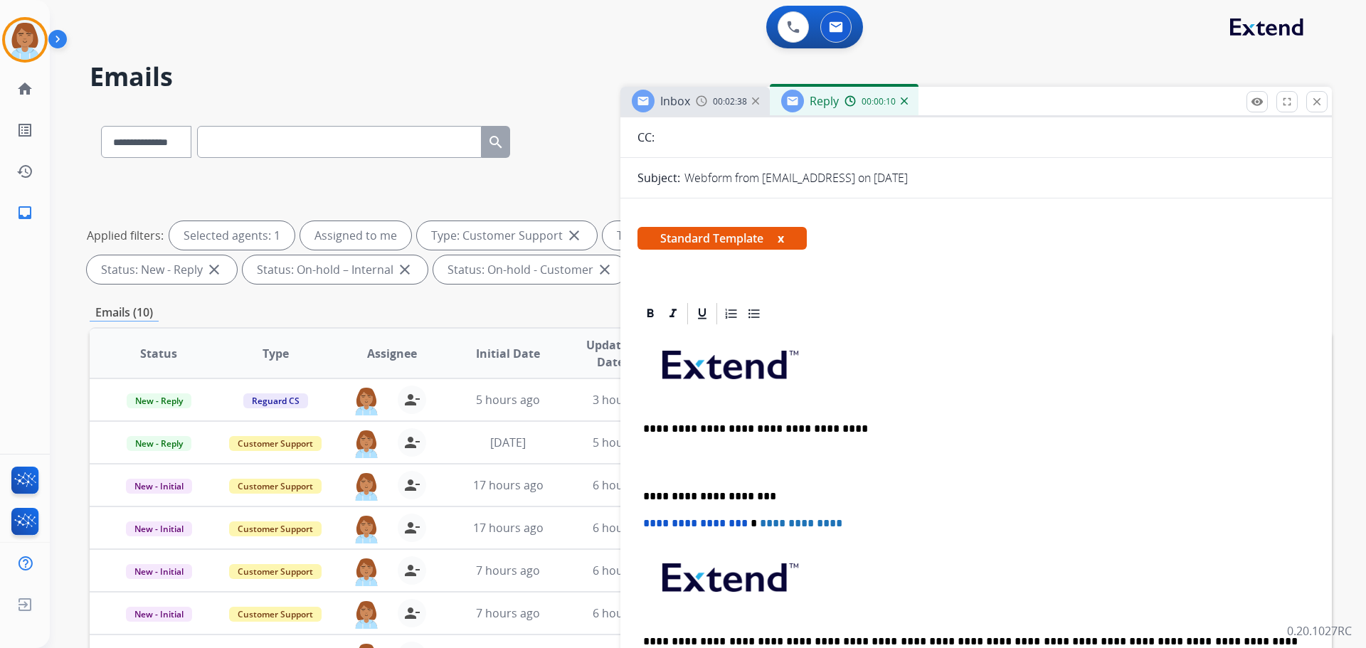
click at [659, 427] on p "**********" at bounding box center [970, 429] width 655 height 13
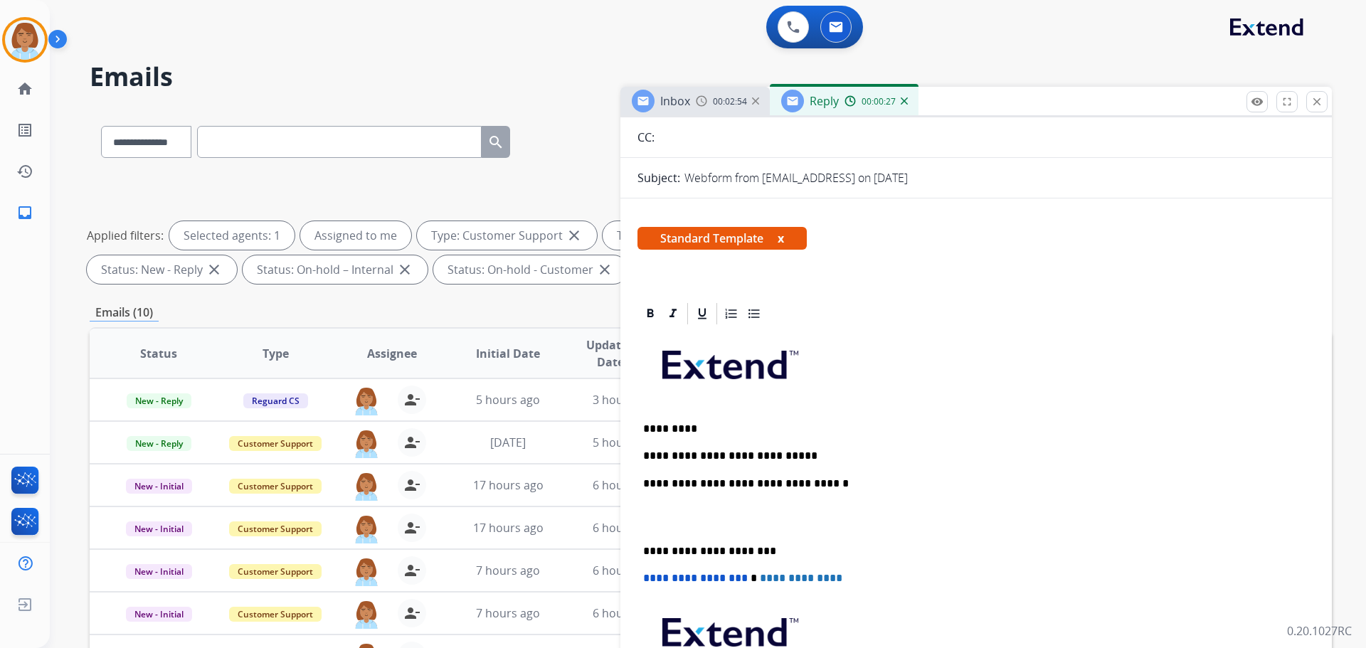
click at [1246, 91] on button "remove_red_eye Logs" at bounding box center [1256, 101] width 21 height 21
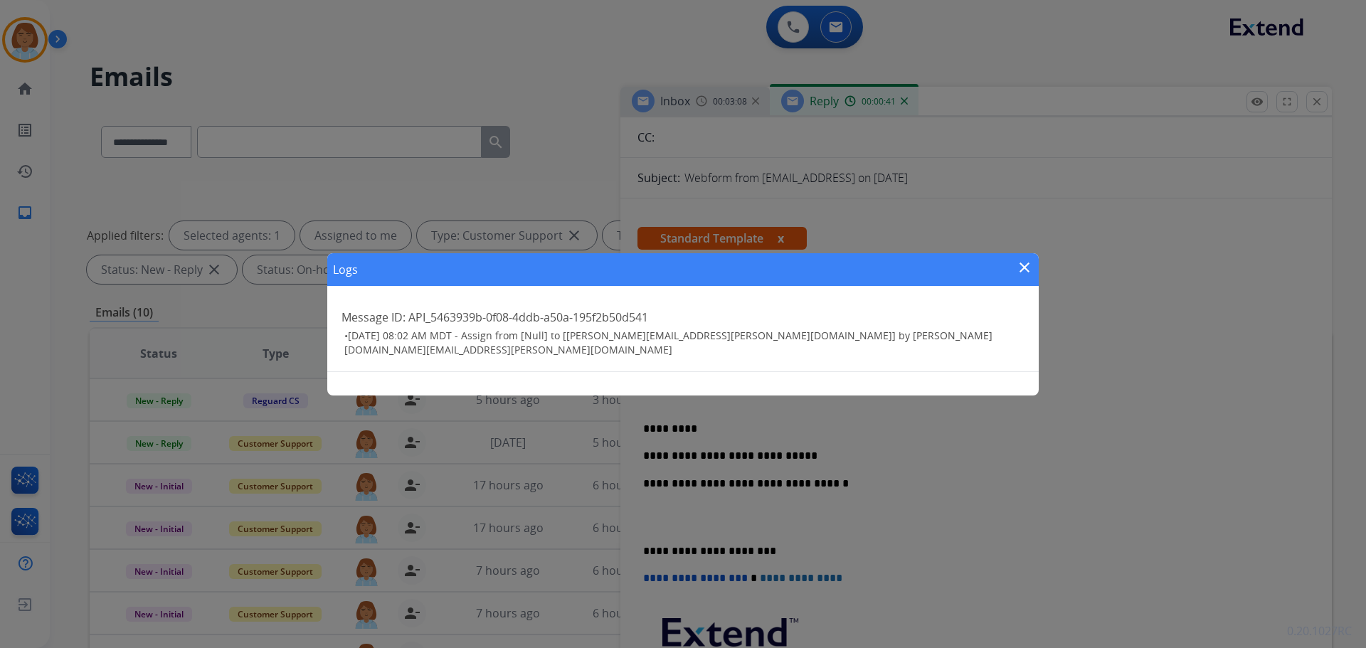
click at [1020, 271] on mat-icon "close" at bounding box center [1024, 267] width 17 height 17
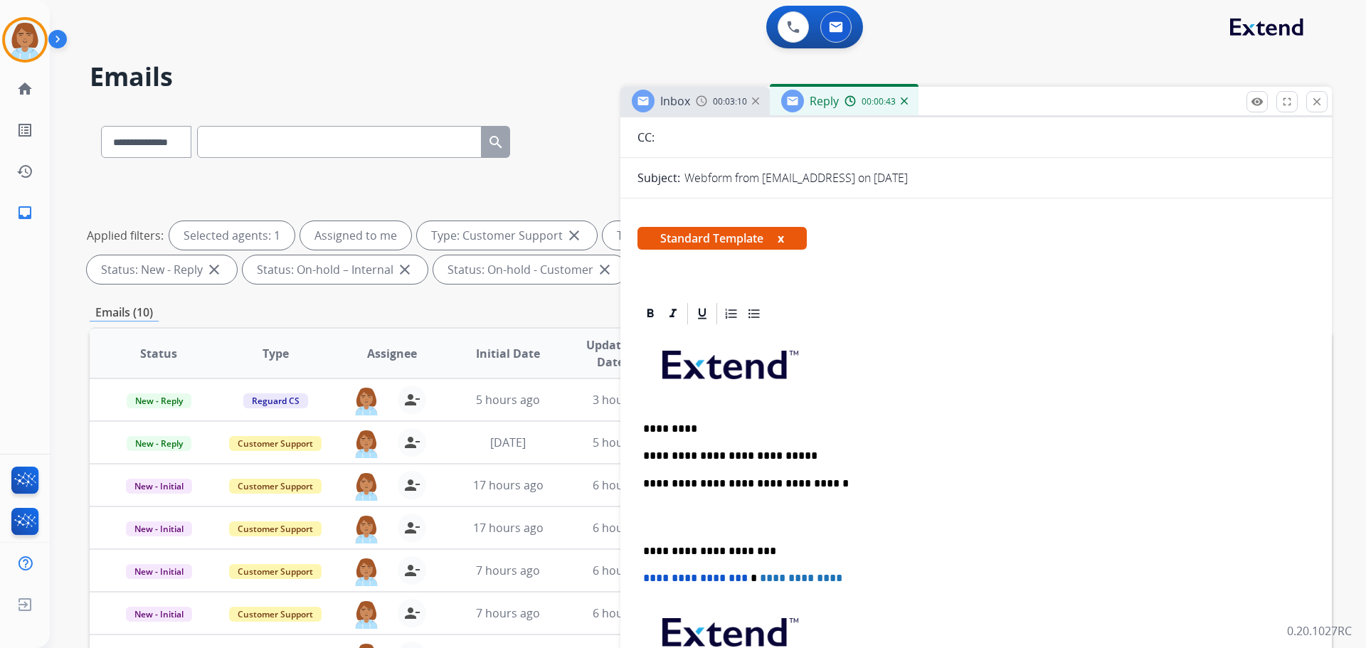
click at [820, 447] on div "**********" at bounding box center [975, 544] width 677 height 435
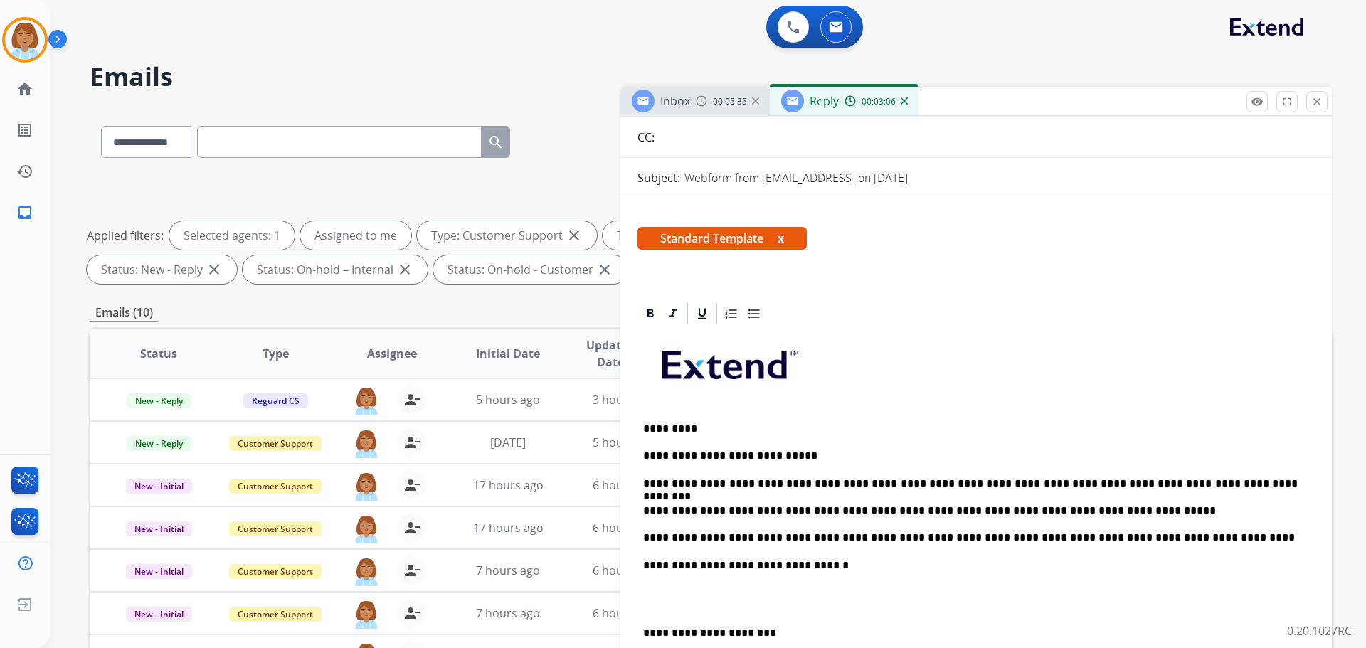
click at [1084, 537] on p "**********" at bounding box center [970, 537] width 655 height 13
click at [933, 578] on div "**********" at bounding box center [975, 585] width 677 height 517
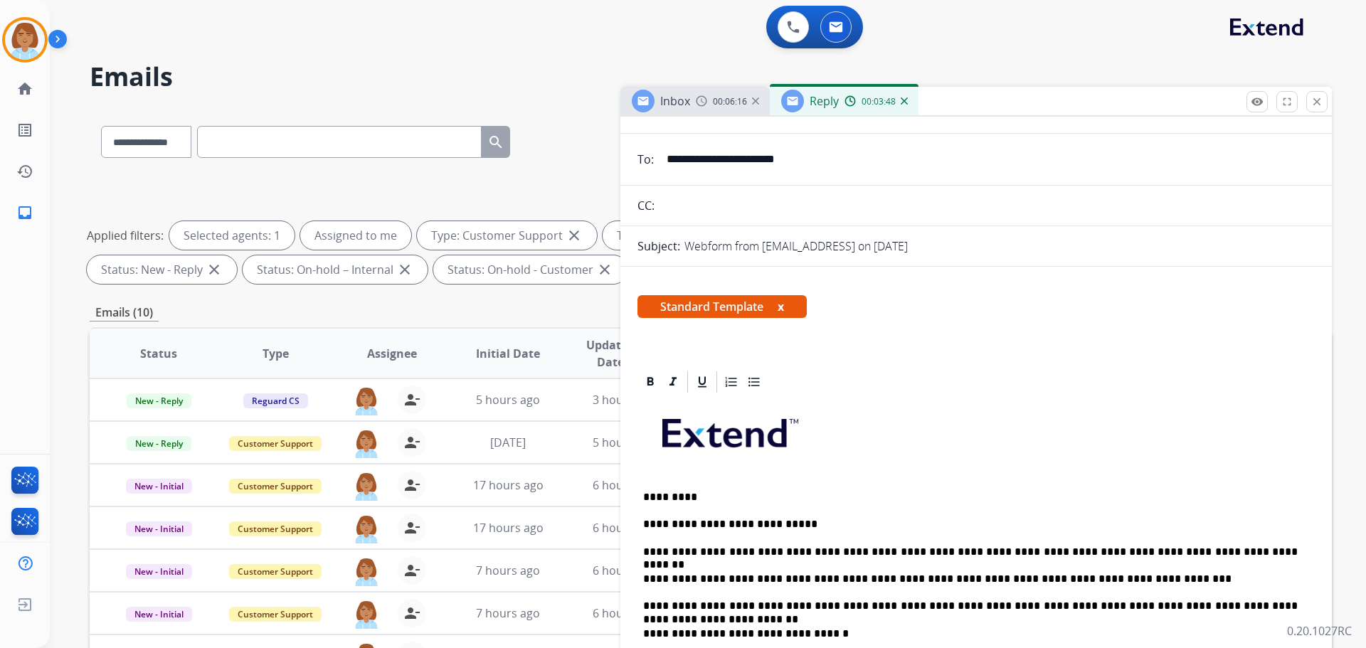
scroll to position [0, 0]
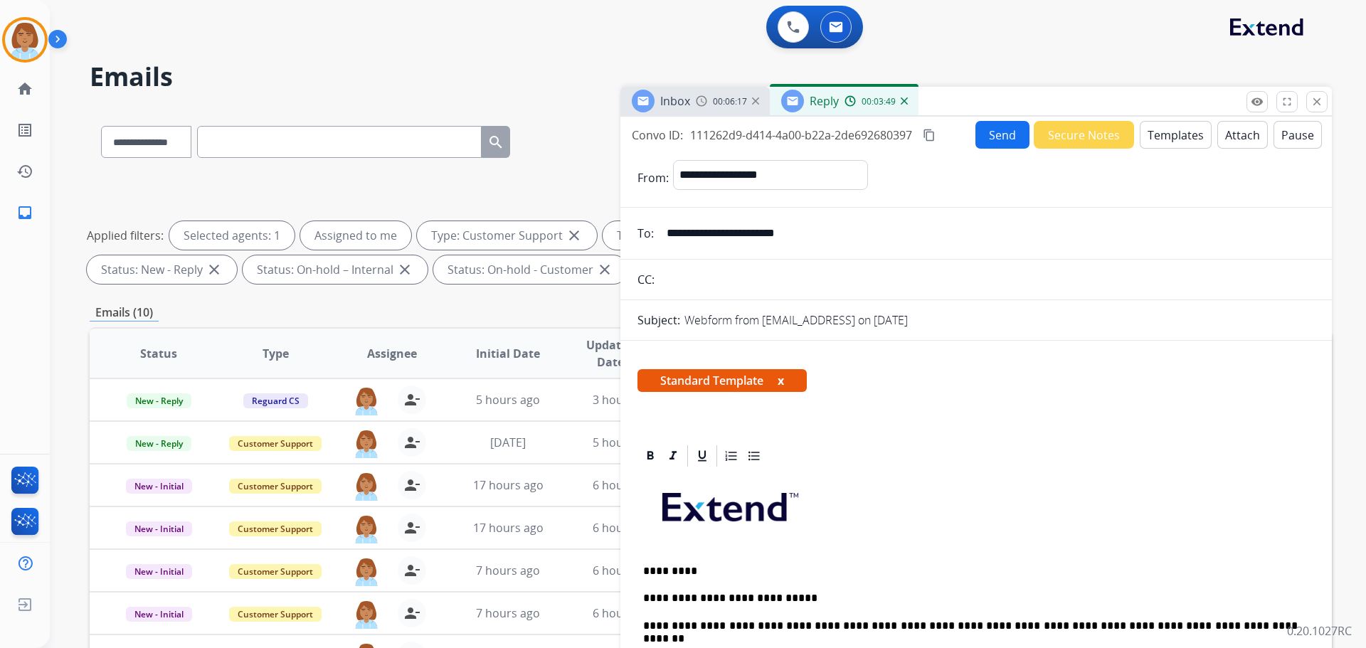
click at [990, 131] on button "Send" at bounding box center [1002, 135] width 54 height 28
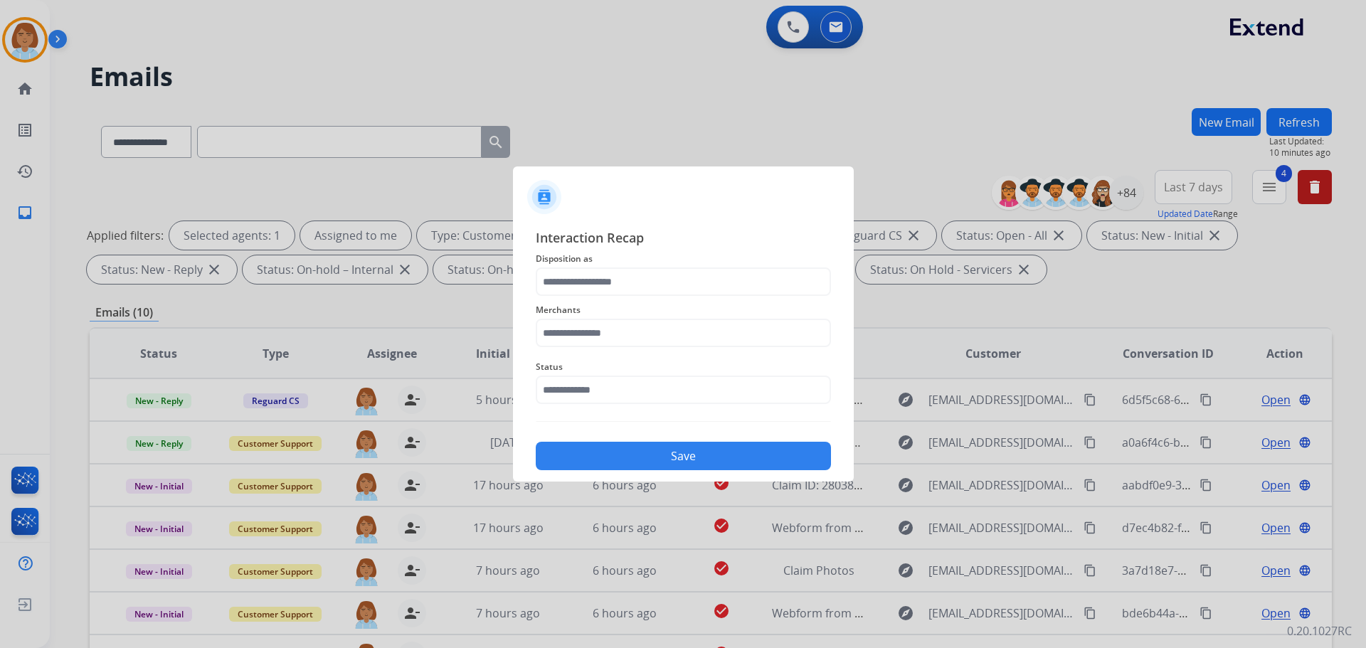
drag, startPoint x: 650, startPoint y: 245, endPoint x: 642, endPoint y: 290, distance: 46.1
click at [650, 245] on span "Interaction Recap" at bounding box center [683, 239] width 295 height 23
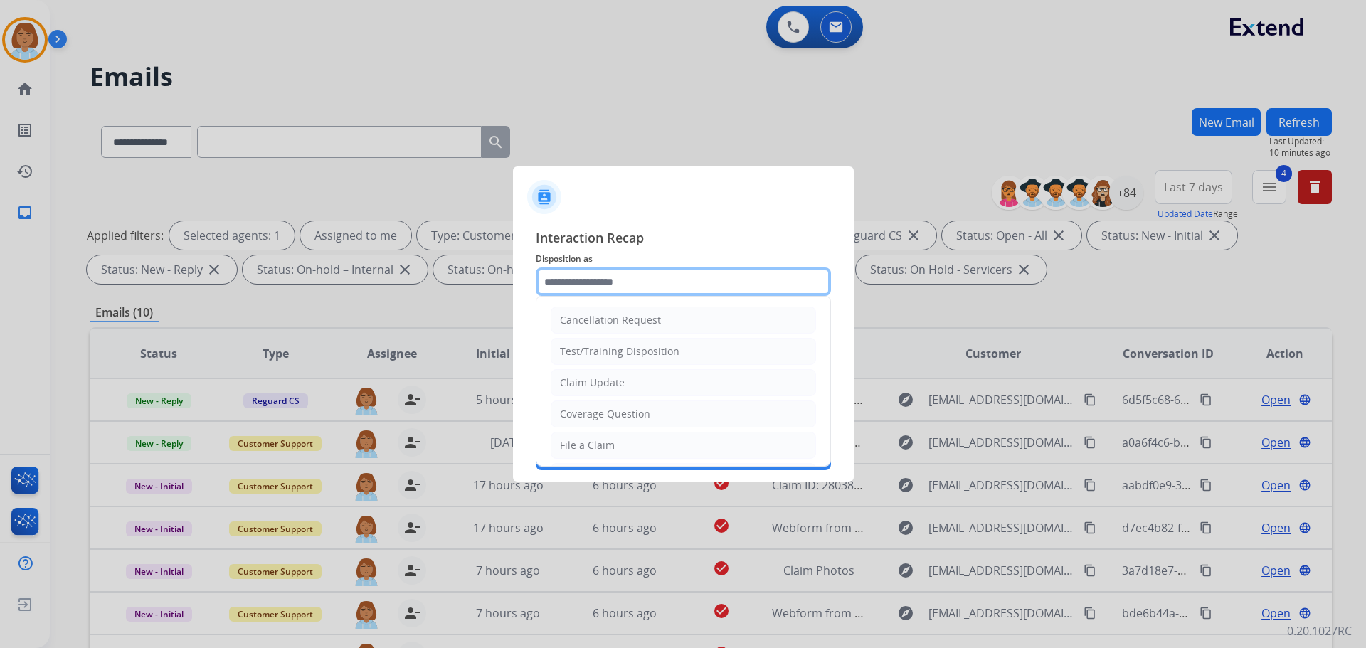
click at [641, 282] on input "text" at bounding box center [683, 281] width 295 height 28
click at [608, 388] on div "Claim Update" at bounding box center [592, 383] width 65 height 14
type input "**********"
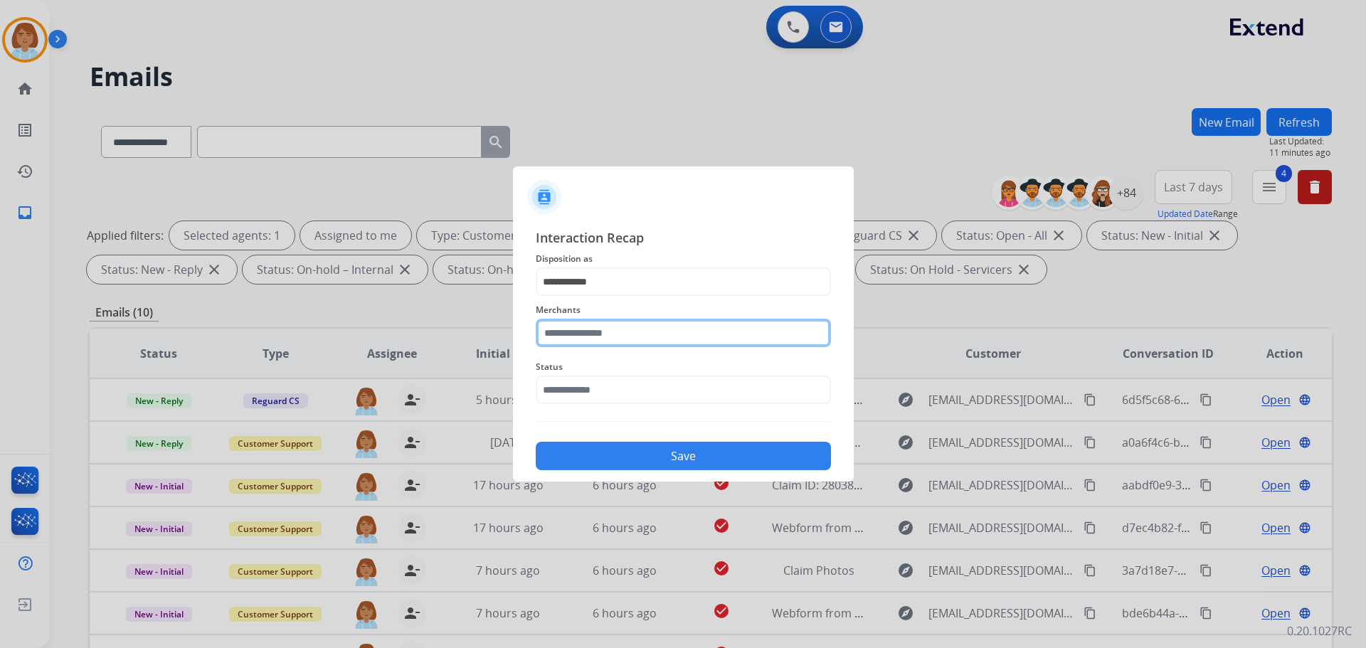
click at [595, 332] on input "text" at bounding box center [683, 333] width 295 height 28
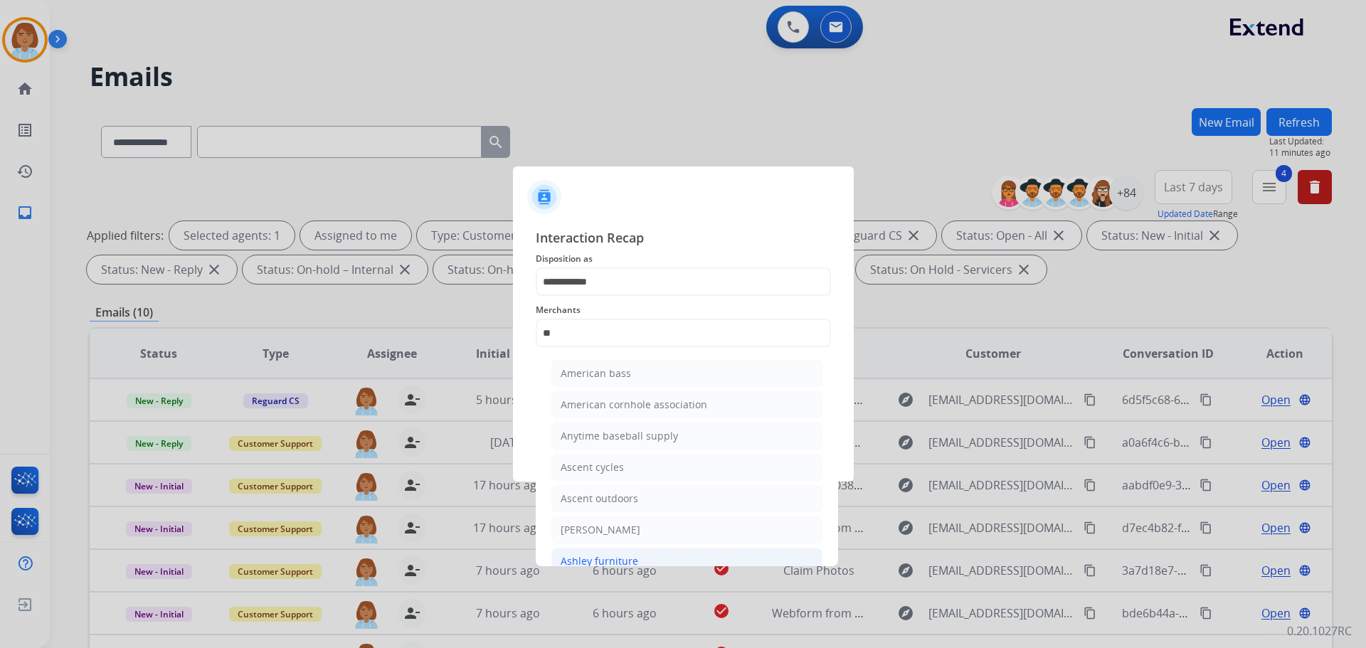
click at [605, 564] on div "Ashley furniture" at bounding box center [600, 561] width 78 height 14
type input "**********"
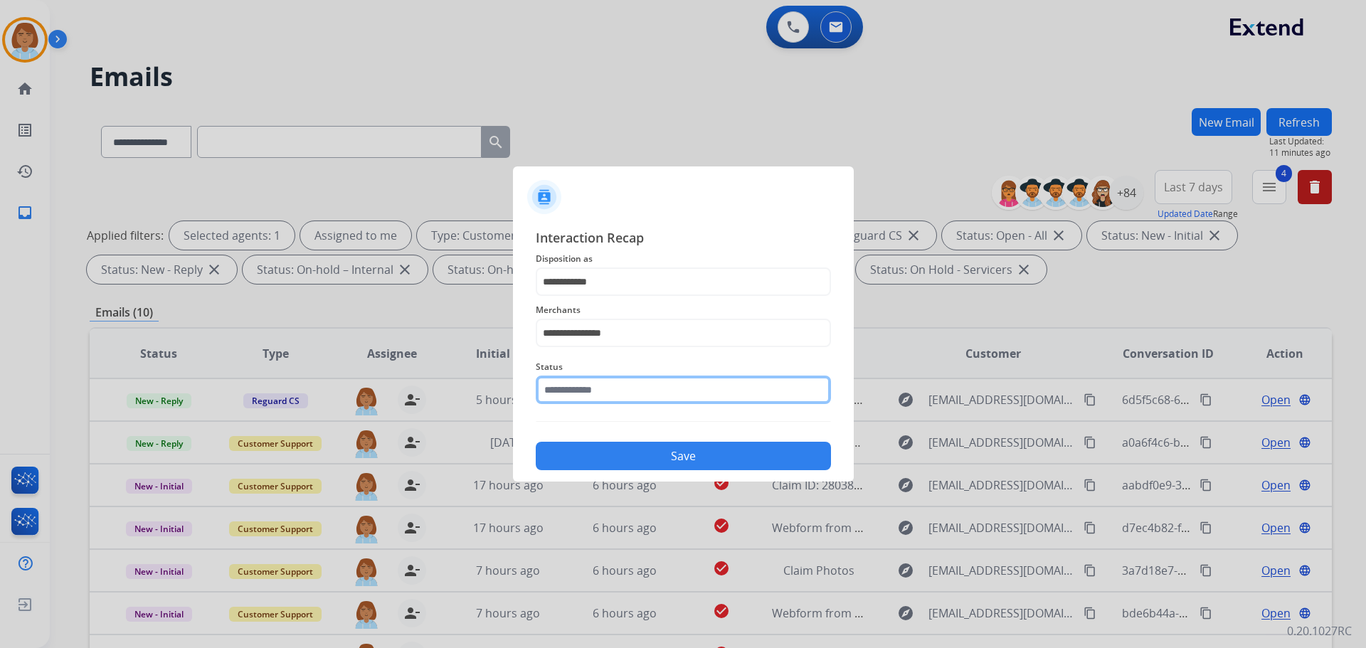
click at [623, 383] on input "text" at bounding box center [683, 390] width 295 height 28
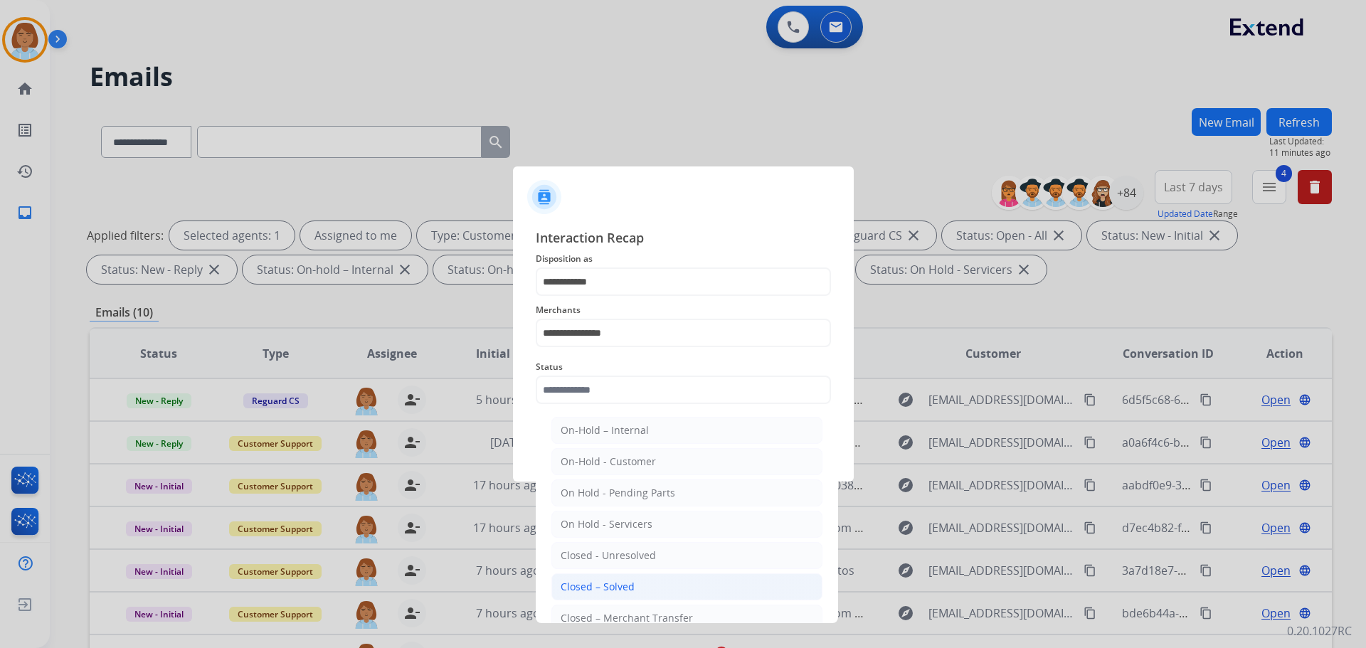
click at [603, 592] on div "Closed – Solved" at bounding box center [598, 587] width 74 height 14
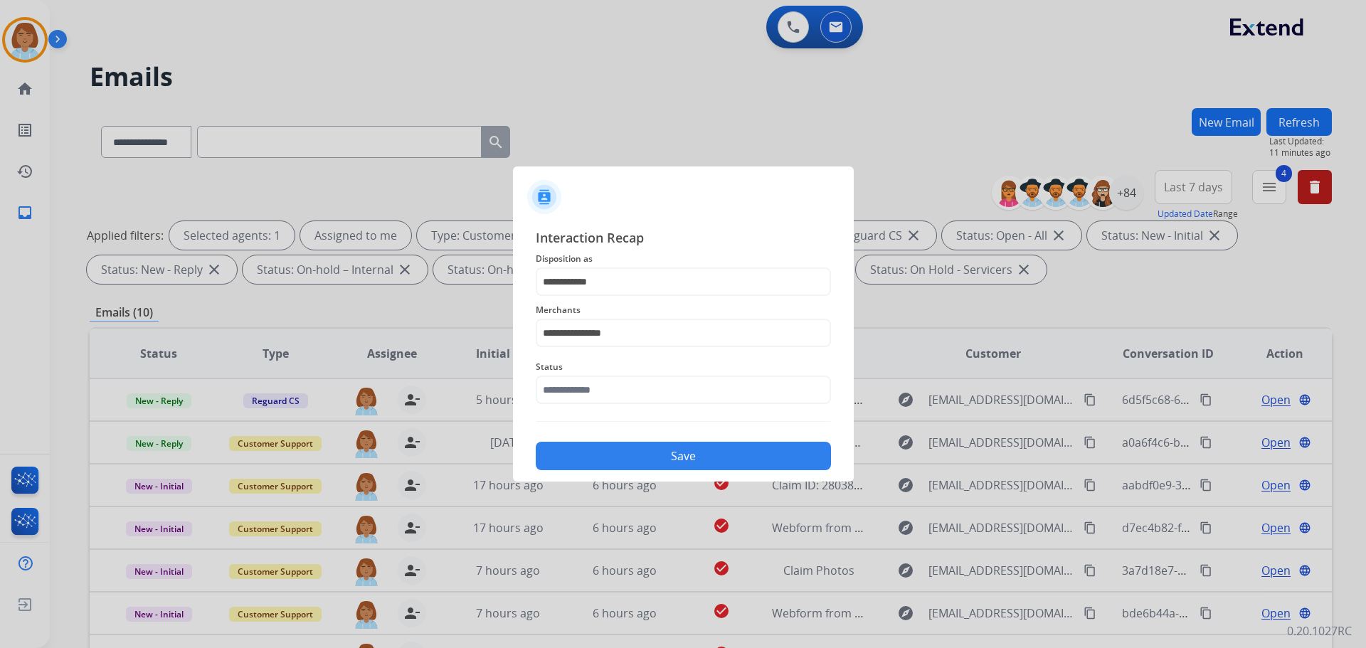
type input "**********"
click at [679, 433] on div "Save" at bounding box center [683, 451] width 295 height 37
click at [686, 453] on button "Save" at bounding box center [683, 456] width 295 height 28
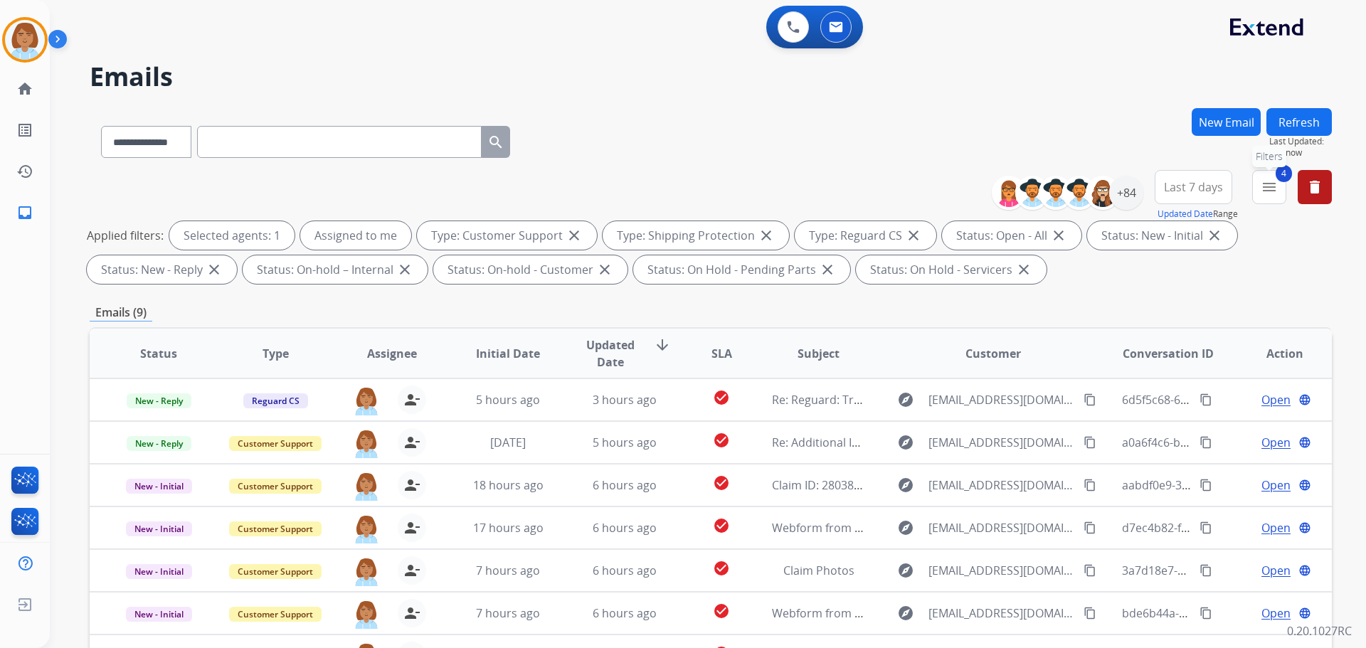
click at [1268, 195] on mat-icon "menu" at bounding box center [1269, 187] width 17 height 17
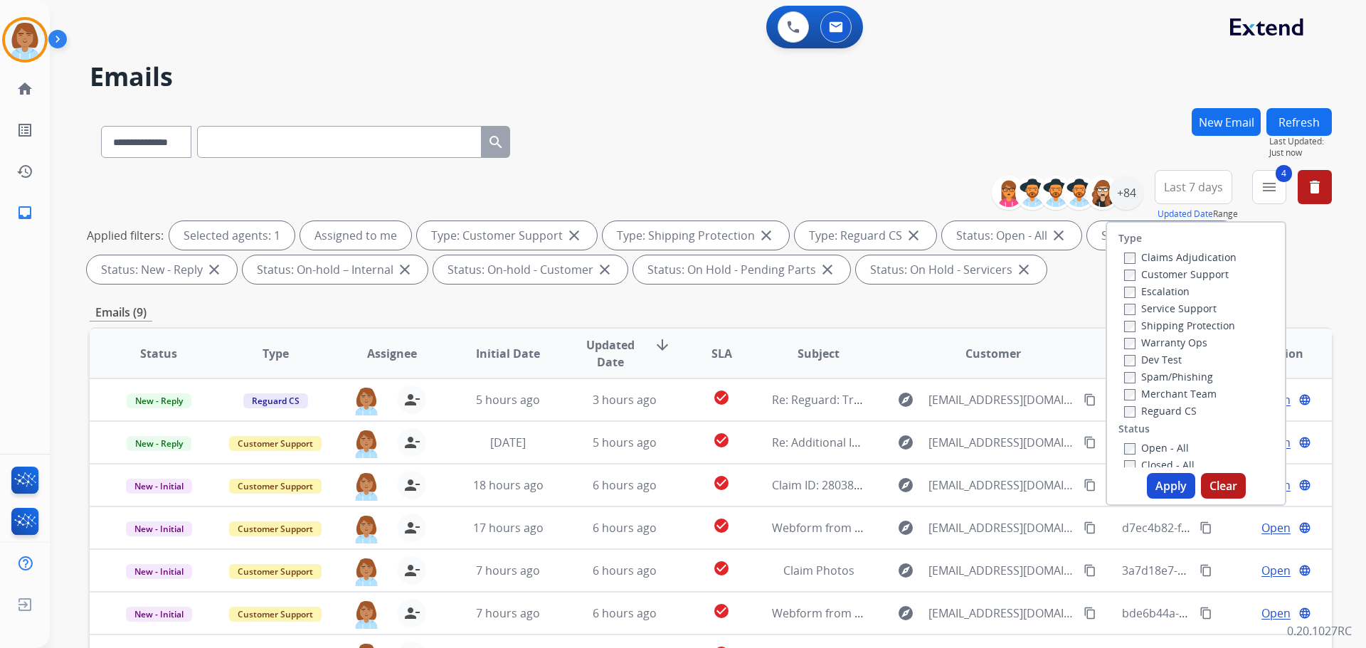
click at [1138, 464] on label "Closed - All" at bounding box center [1159, 465] width 70 height 14
click at [1158, 487] on button "Apply" at bounding box center [1171, 486] width 48 height 26
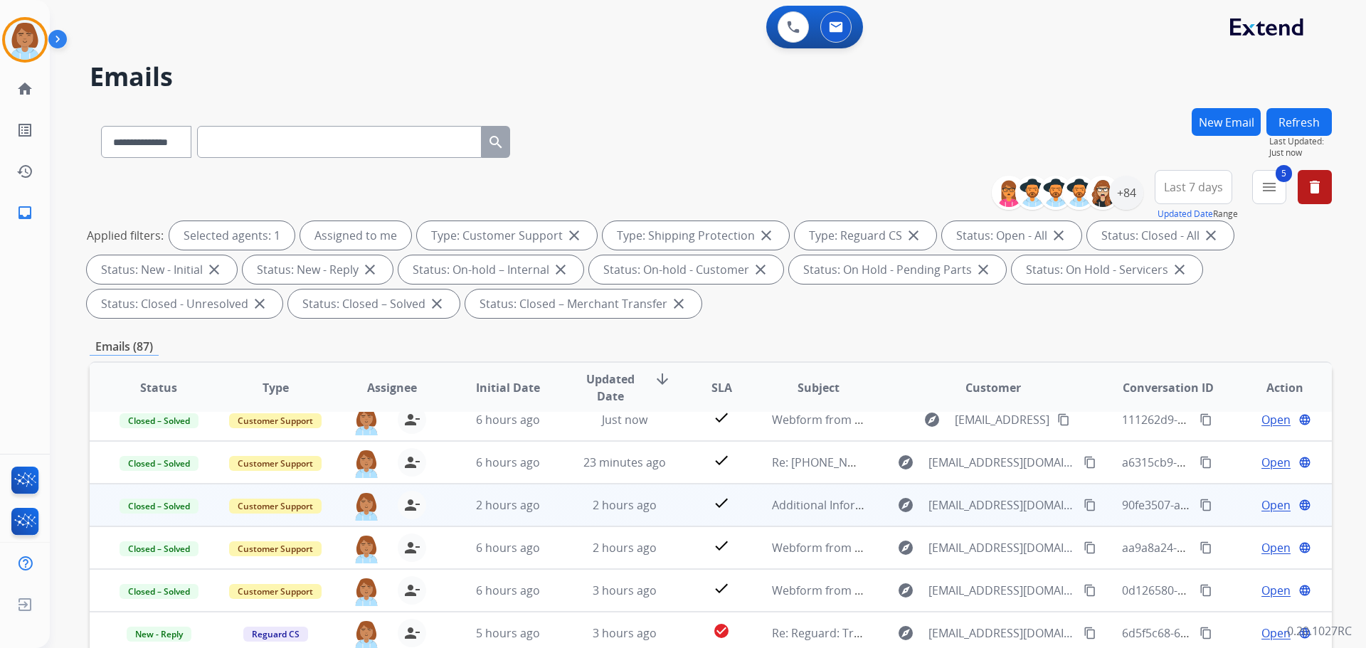
scroll to position [0, 0]
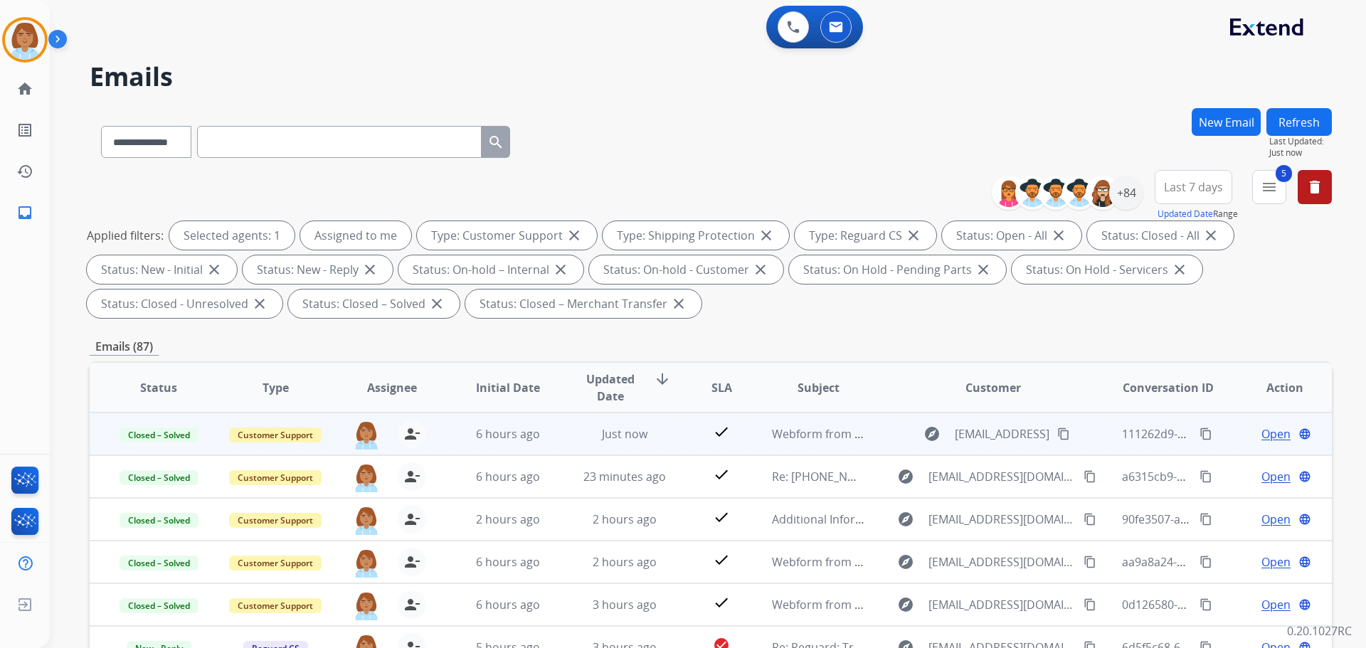
click at [1261, 432] on span "Open" at bounding box center [1275, 433] width 29 height 17
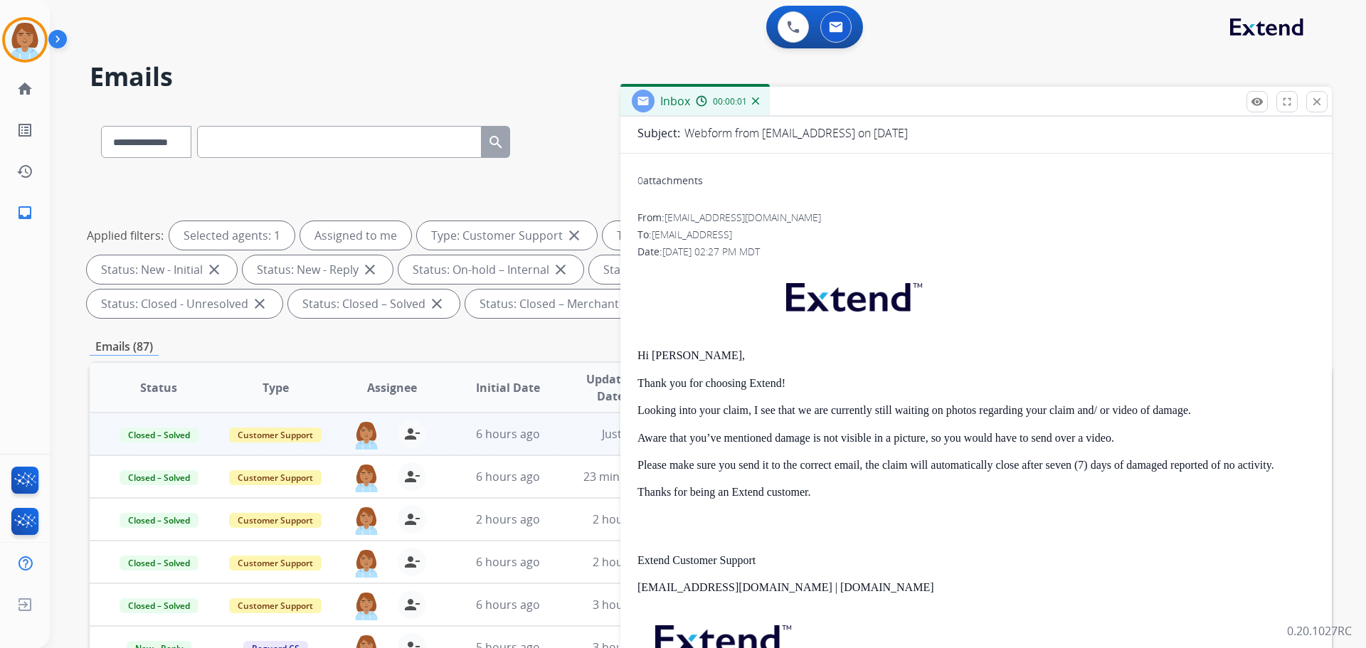
scroll to position [142, 0]
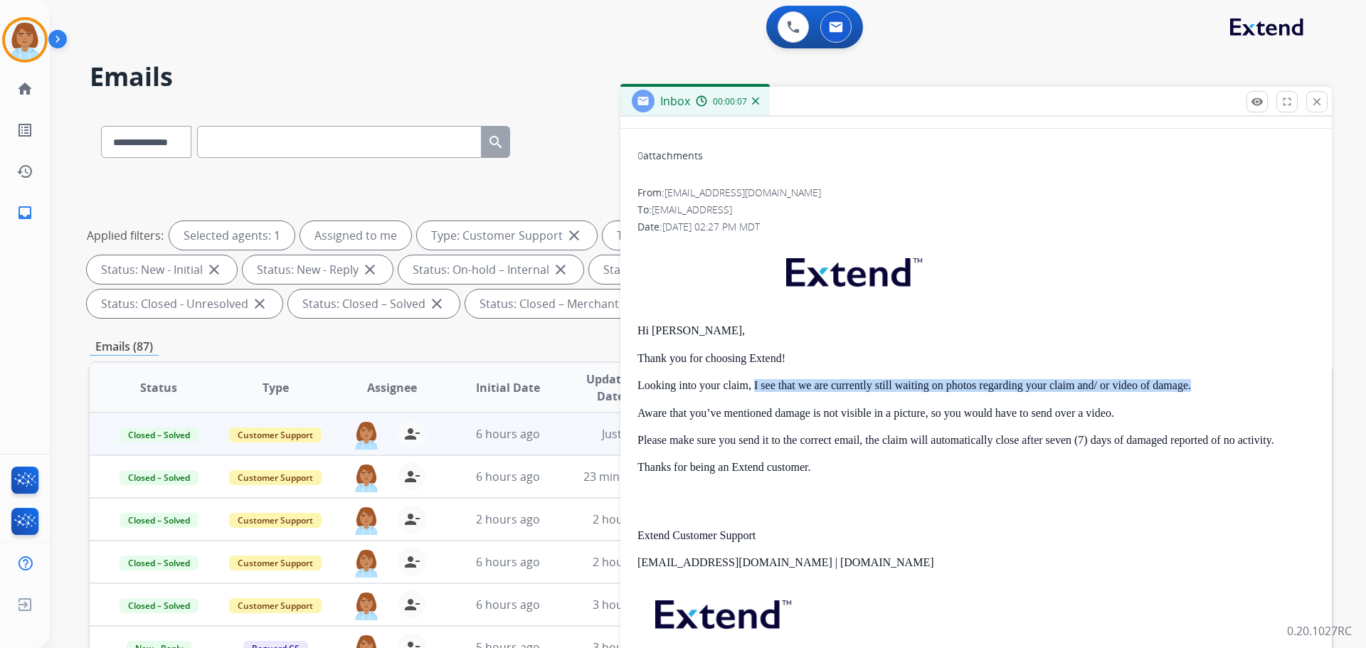
drag, startPoint x: 756, startPoint y: 388, endPoint x: 1206, endPoint y: 384, distance: 450.4
click at [1206, 384] on p "Looking into your claim, I see that we are currently still waiting on photos re…" at bounding box center [975, 385] width 677 height 13
drag, startPoint x: 1140, startPoint y: 393, endPoint x: 971, endPoint y: 498, distance: 199.4
click at [971, 498] on p at bounding box center [975, 502] width 677 height 26
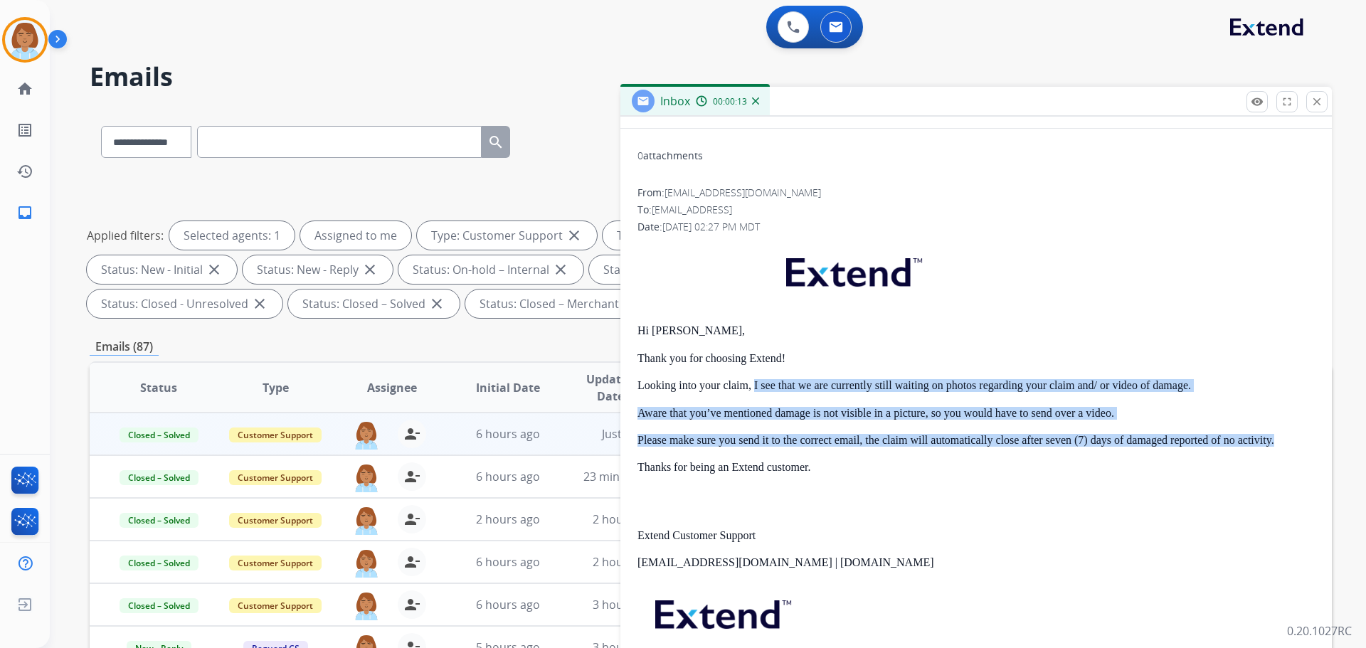
drag, startPoint x: 754, startPoint y: 385, endPoint x: 1277, endPoint y: 427, distance: 524.6
click at [1278, 432] on div "Hi Karen, Thank you for choosing Extend! Looking into your claim, I see that we…" at bounding box center [975, 478] width 677 height 475
copy div "I see that we are currently still waiting on photos regarding your claim and/ o…"
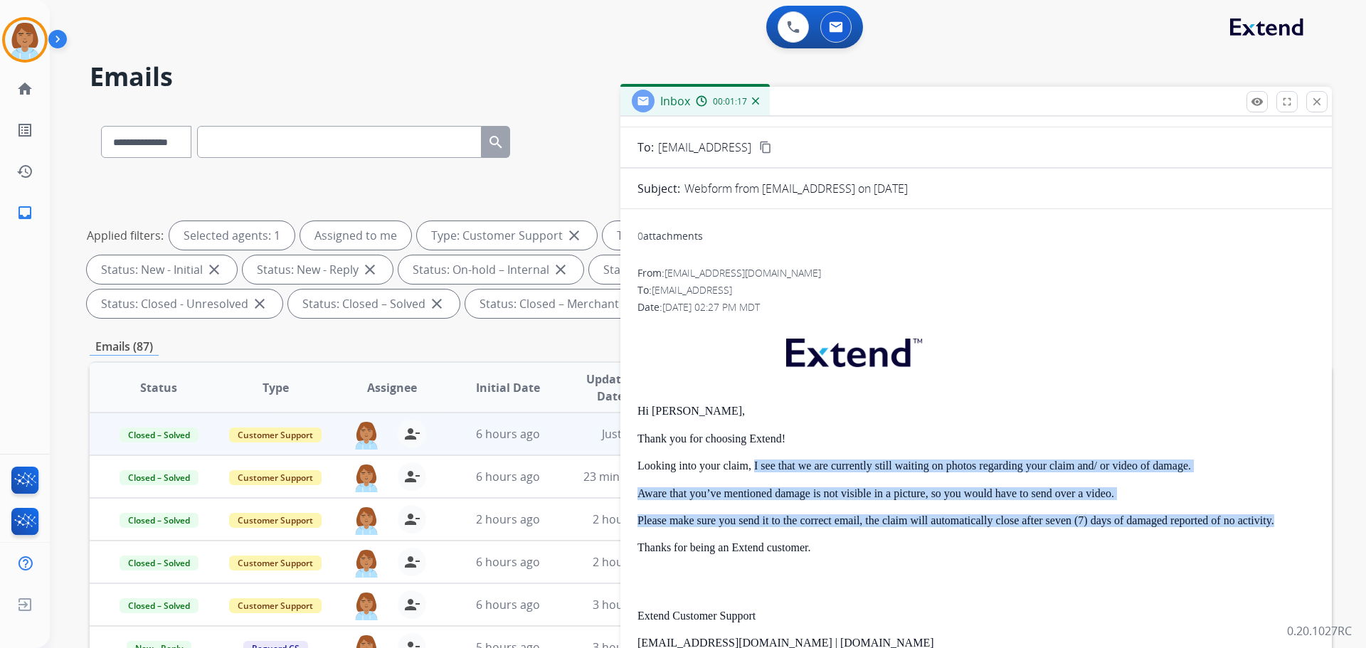
scroll to position [0, 0]
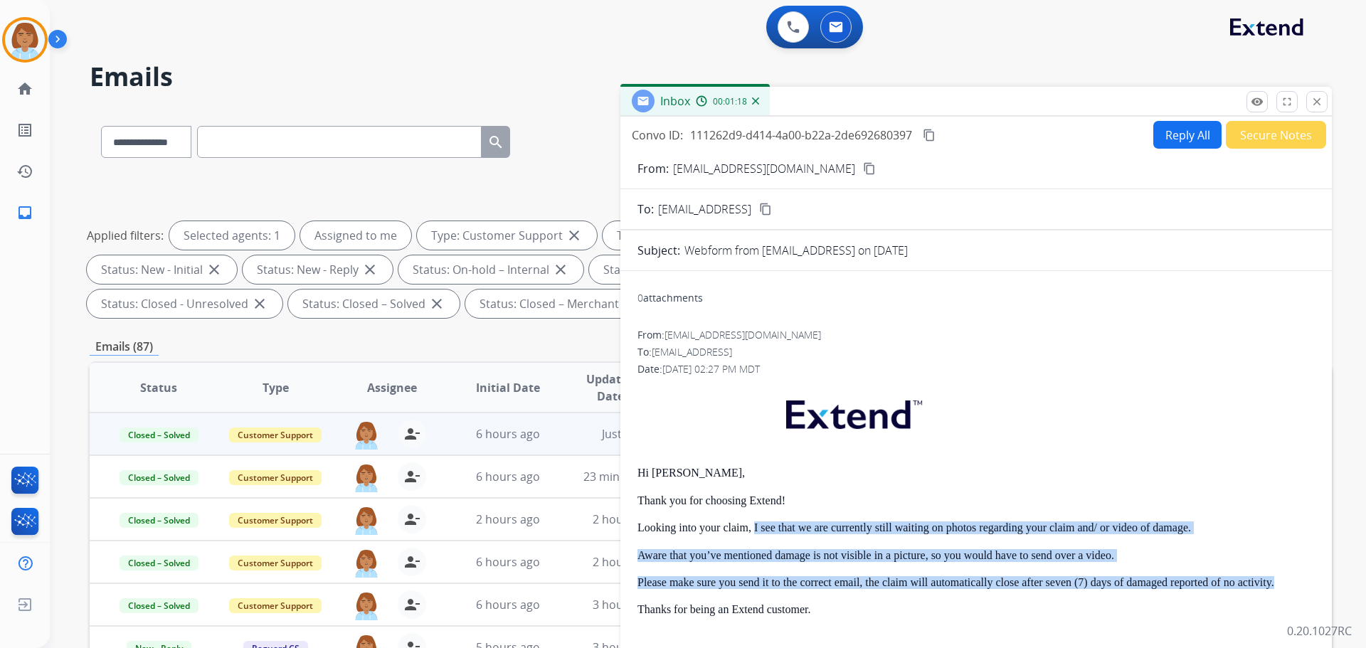
click at [934, 130] on mat-icon "content_copy" at bounding box center [929, 135] width 13 height 13
click at [1325, 102] on button "close Close" at bounding box center [1316, 101] width 21 height 21
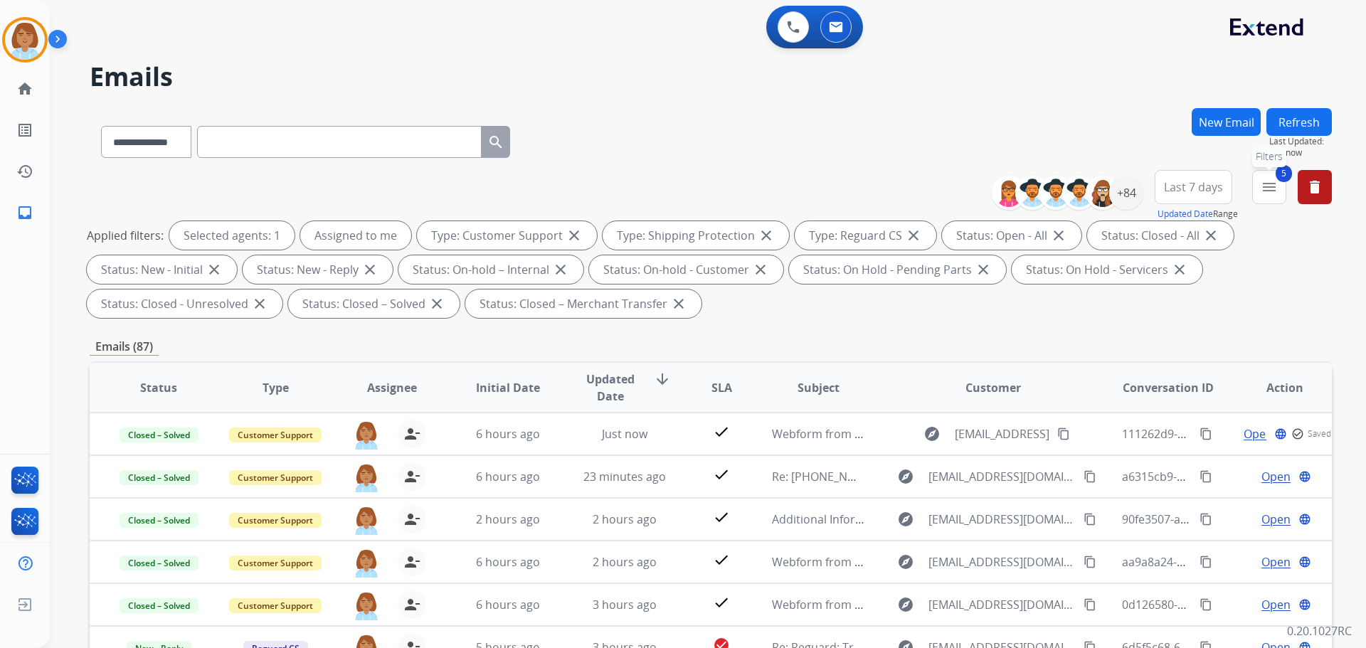
click at [1281, 188] on button "5 menu Filters" at bounding box center [1269, 187] width 34 height 34
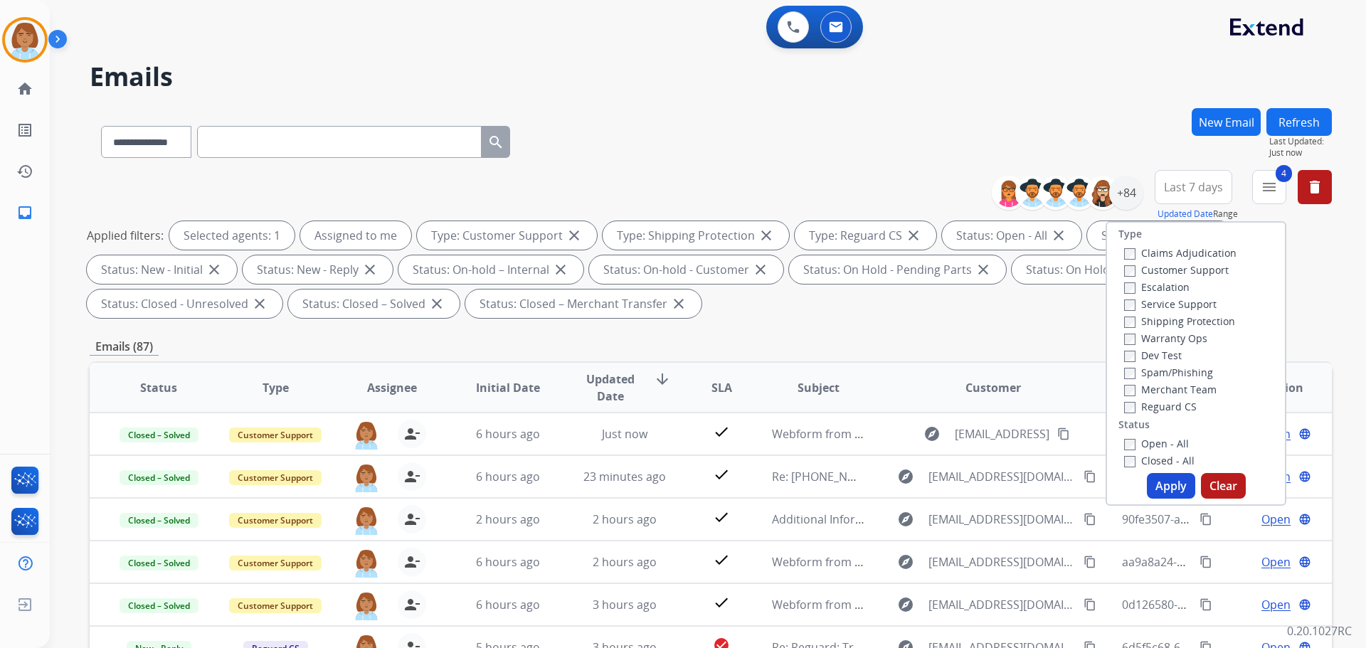
click at [1165, 490] on button "Apply" at bounding box center [1171, 486] width 48 height 26
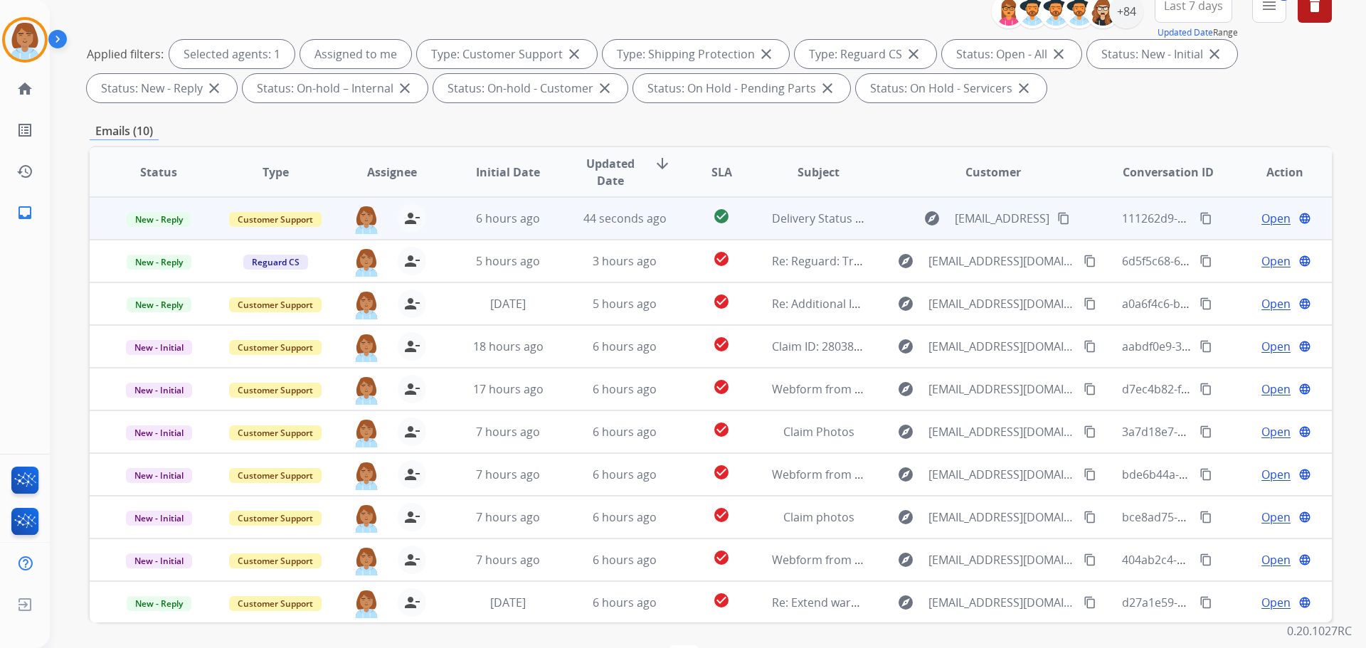
scroll to position [213, 0]
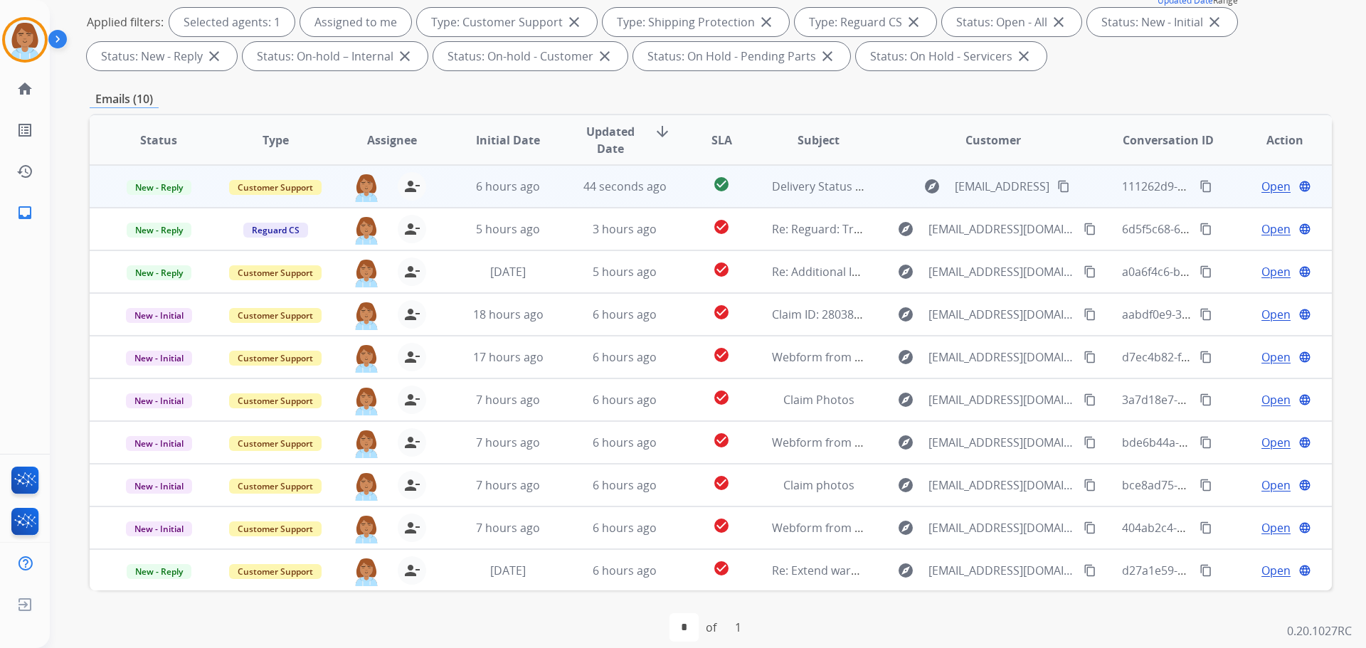
click at [683, 182] on td "check_circle" at bounding box center [711, 186] width 78 height 43
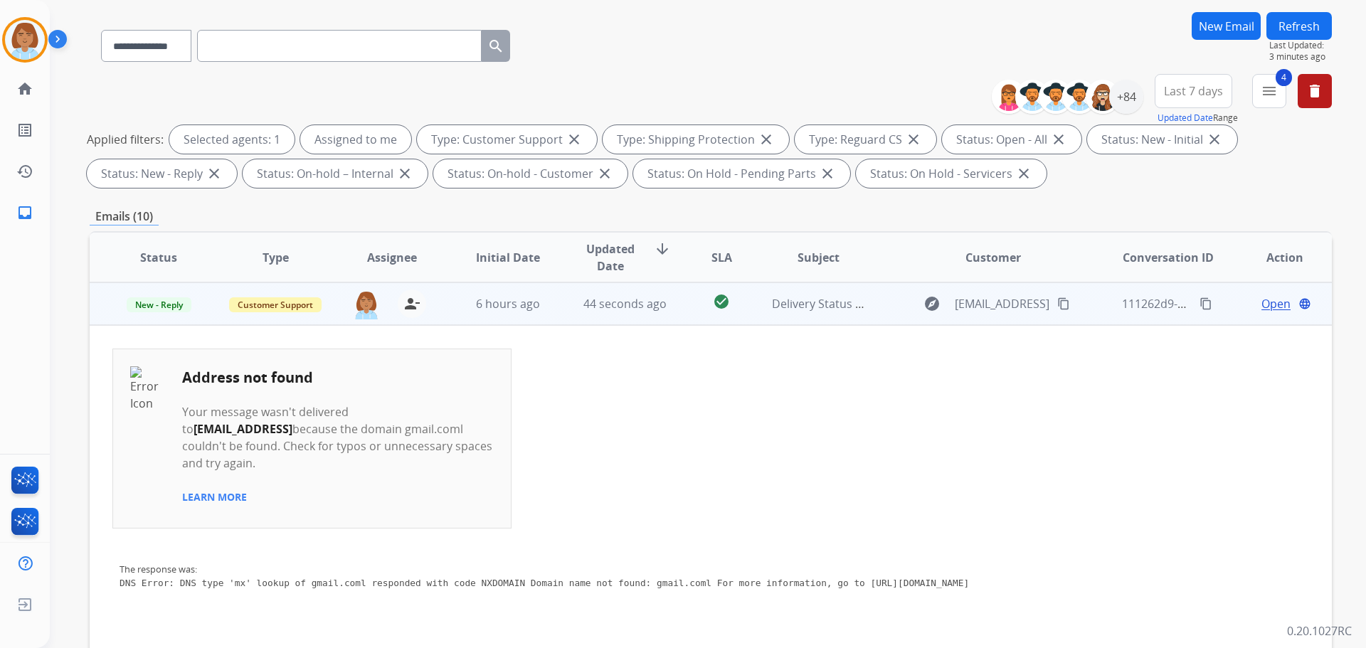
scroll to position [0, 0]
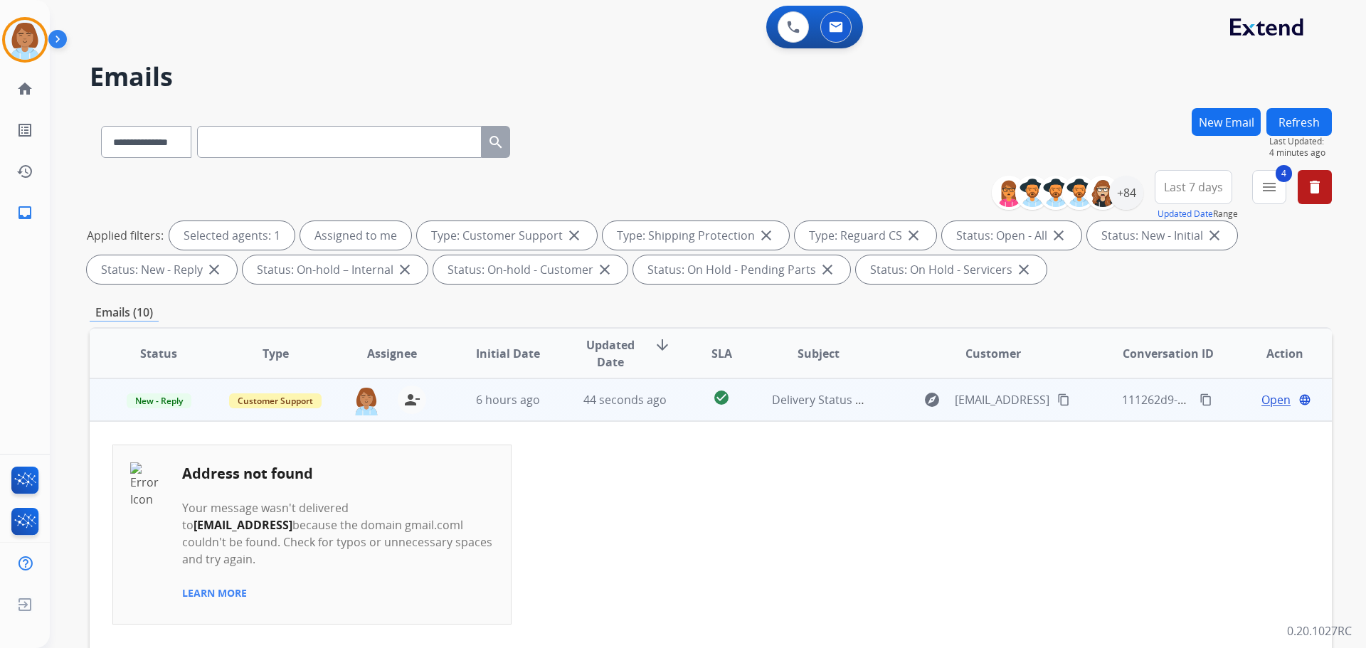
click at [1264, 403] on span "Open" at bounding box center [1275, 399] width 29 height 17
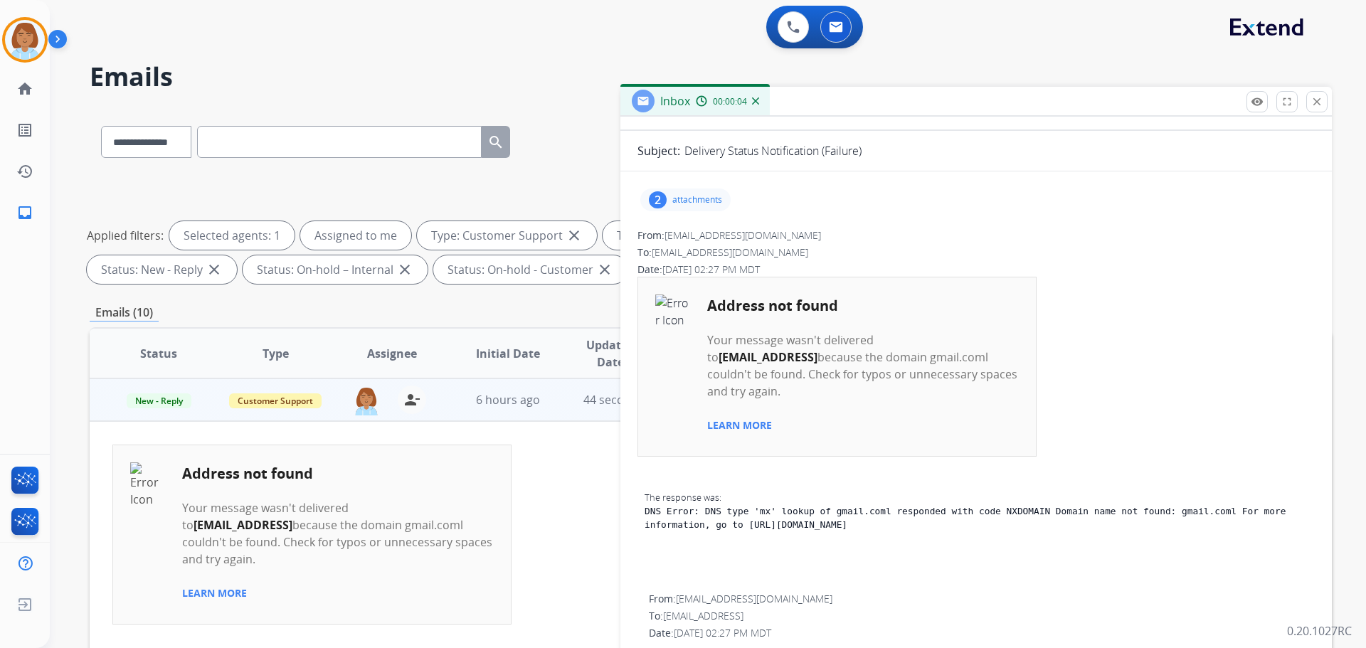
scroll to position [142, 0]
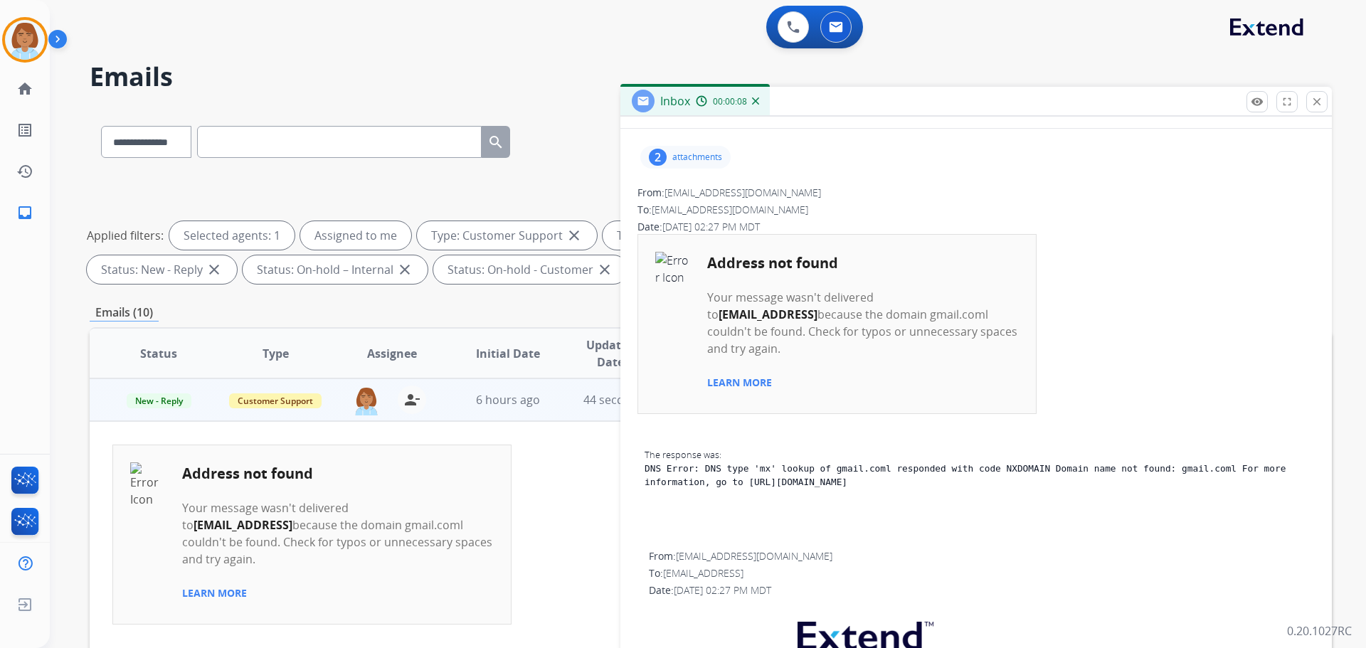
drag, startPoint x: 871, startPoint y: 317, endPoint x: 708, endPoint y: 312, distance: 163.0
click at [719, 312] on b "123karenvaughn@gmail.coml" at bounding box center [768, 315] width 99 height 16
copy b "123karenvaughn@gmail.com"
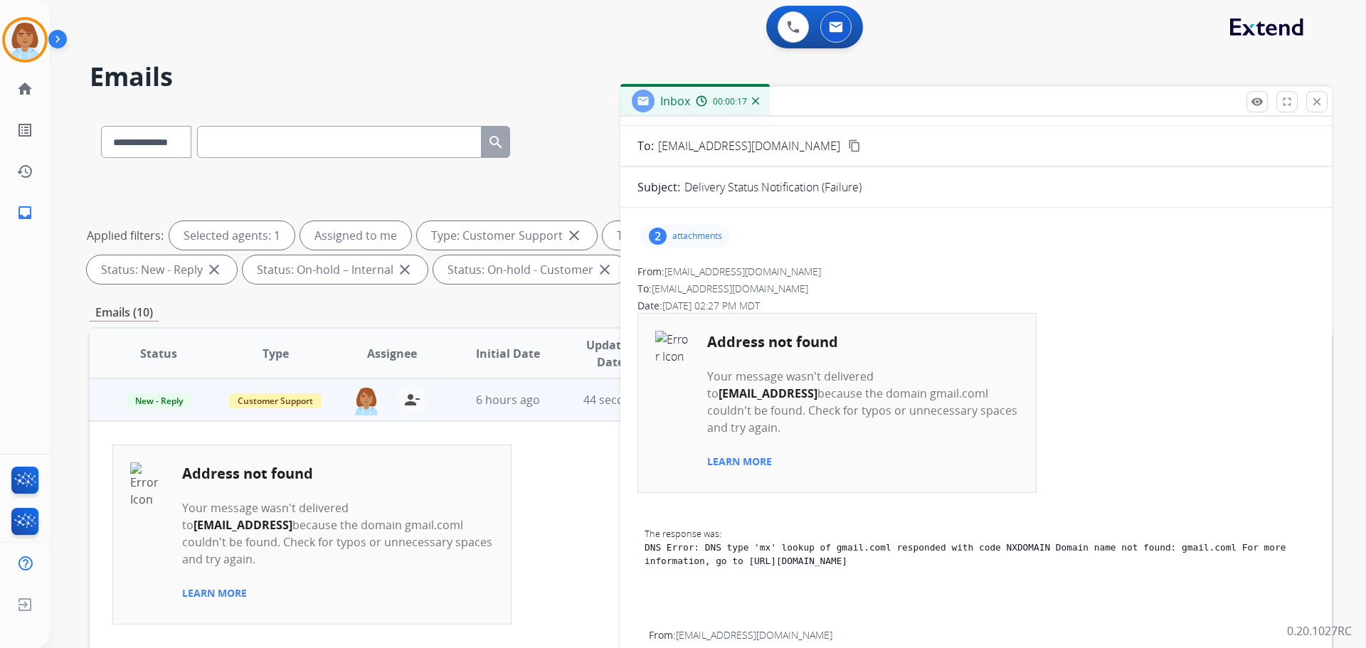
scroll to position [0, 0]
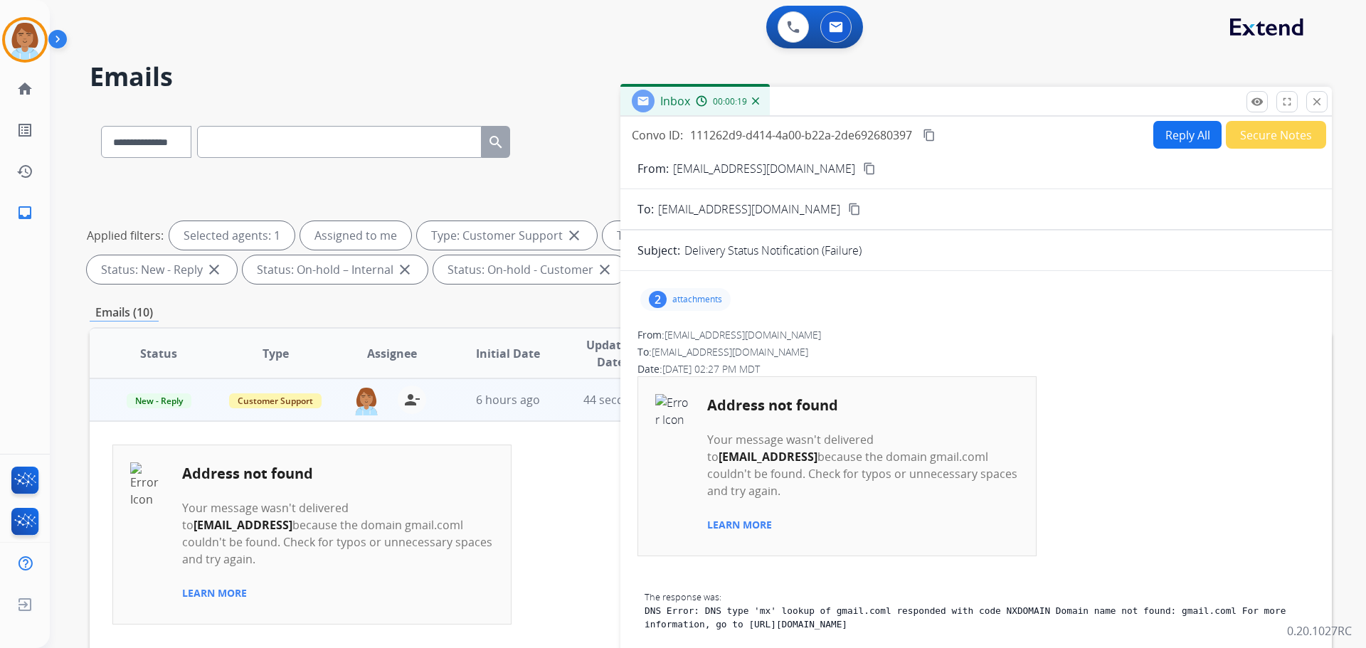
click at [693, 301] on p "attachments" at bounding box center [697, 299] width 50 height 11
click at [1034, 310] on div "2 attachments icon.png download null download" at bounding box center [975, 299] width 677 height 34
click at [1187, 137] on button "Reply All" at bounding box center [1187, 135] width 68 height 28
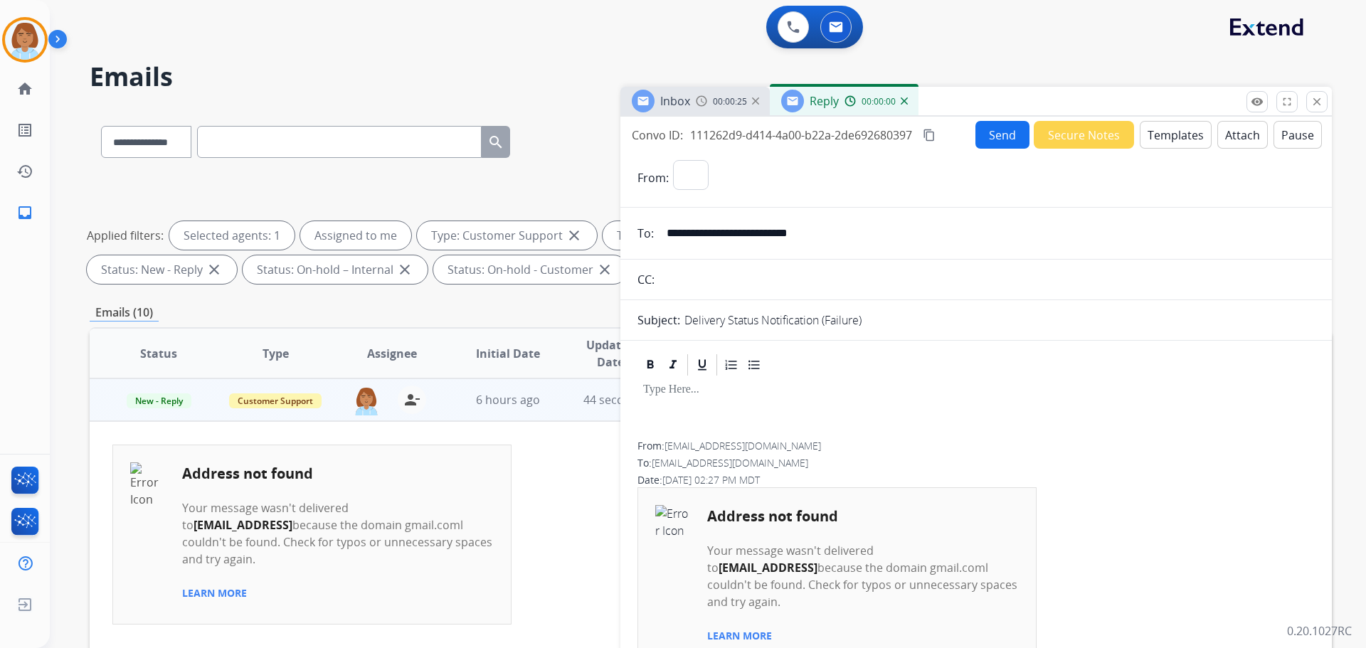
select select "**********"
drag, startPoint x: 869, startPoint y: 245, endPoint x: 568, endPoint y: 209, distance: 303.1
click at [568, 209] on div "**********" at bounding box center [711, 493] width 1242 height 770
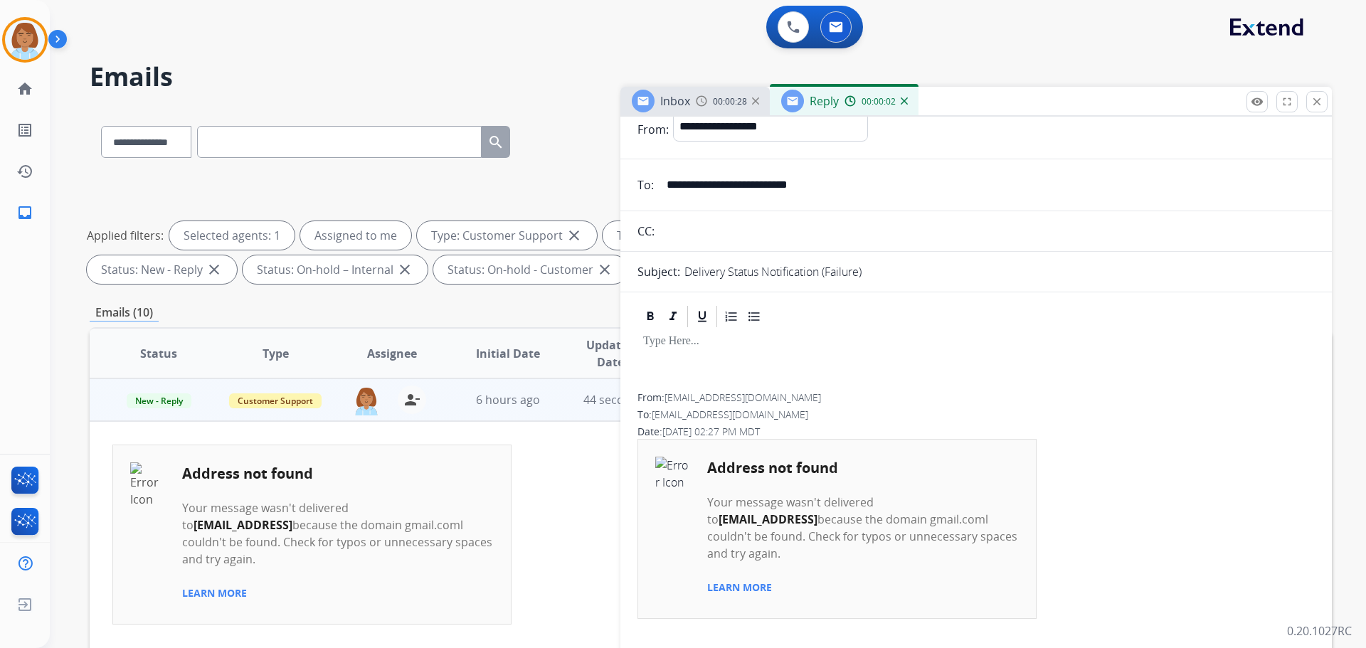
scroll to position [71, 0]
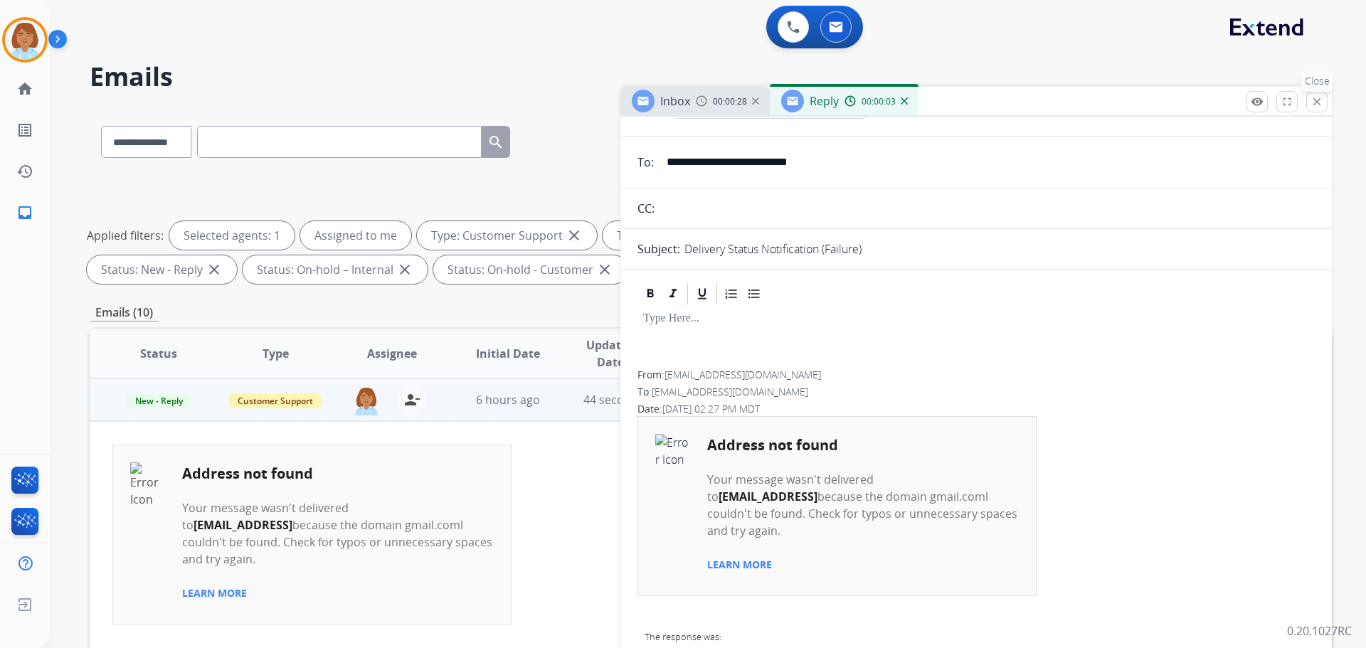
click at [1316, 102] on mat-icon "close" at bounding box center [1316, 101] width 13 height 13
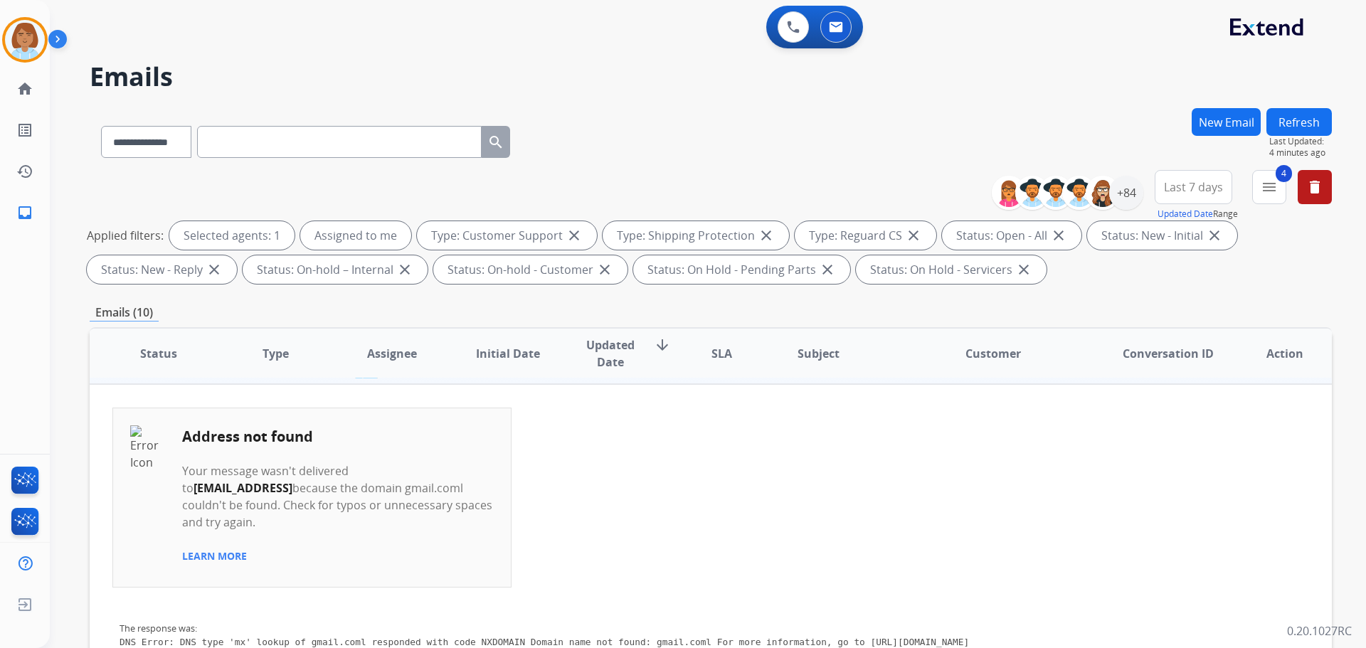
scroll to position [0, 0]
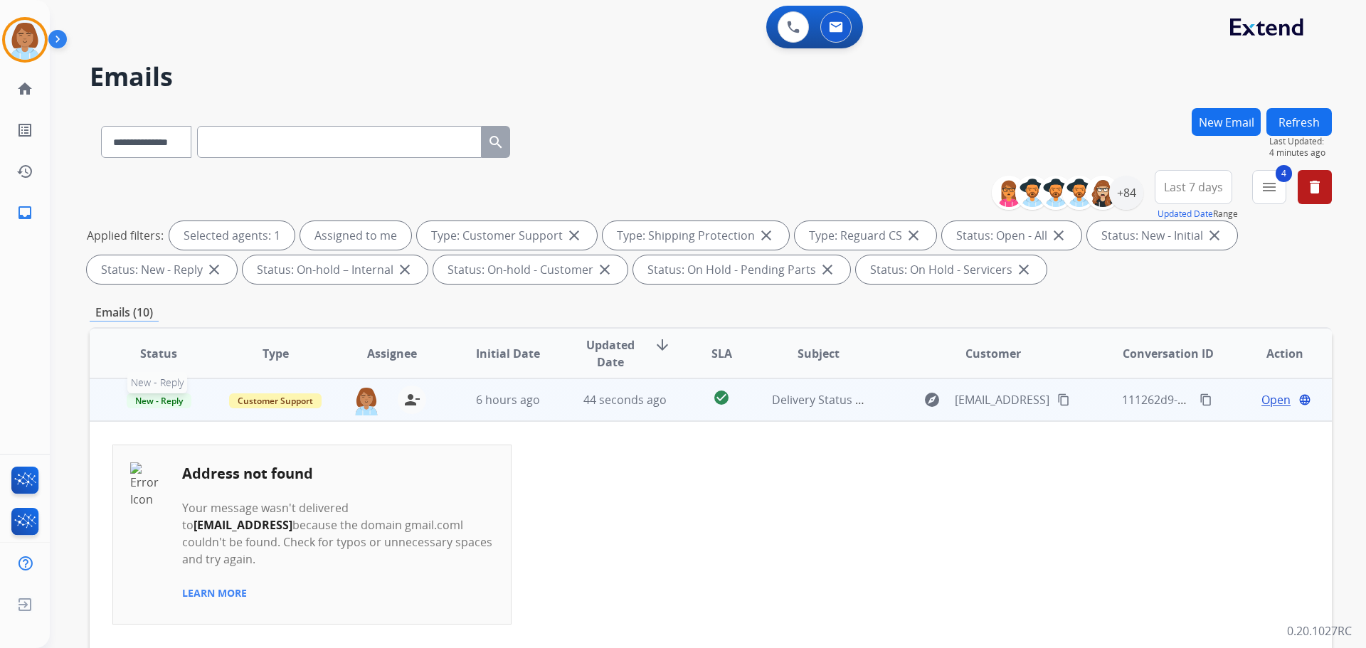
click at [176, 407] on span "New - Reply" at bounding box center [159, 400] width 65 height 15
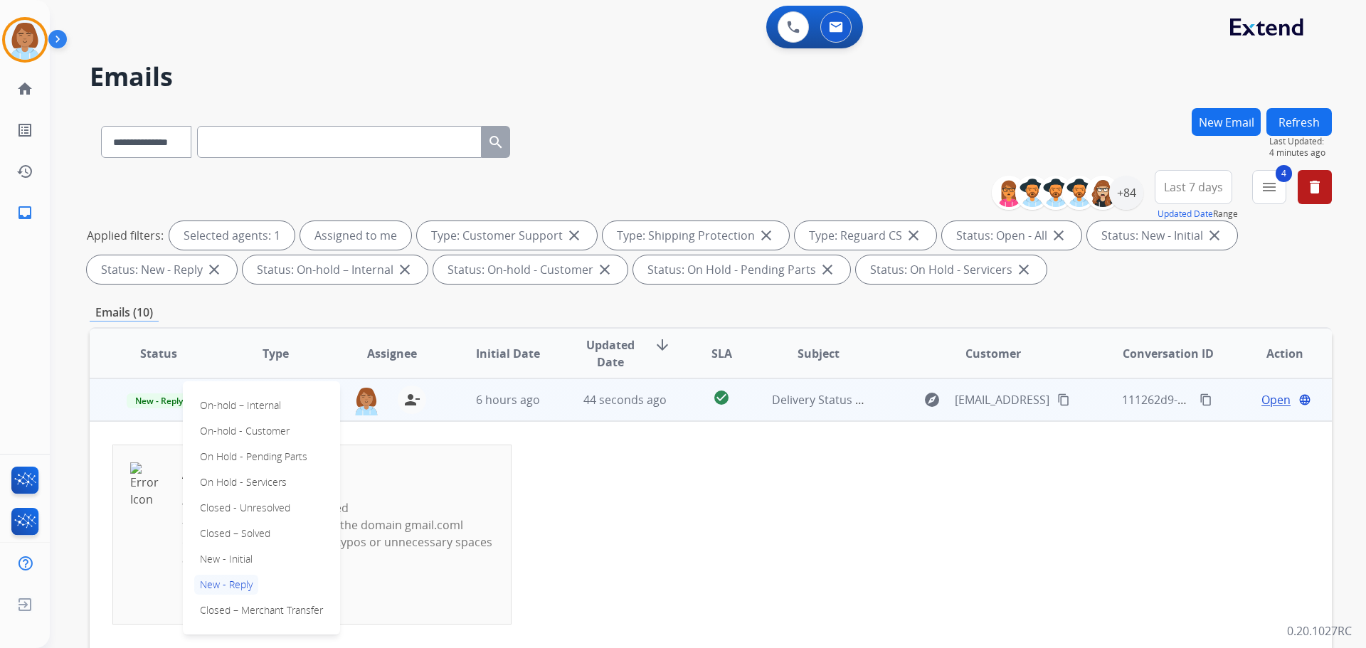
click at [277, 535] on div "On-hold – Internal On-hold - Customer On Hold - Pending Parts On Hold - Service…" at bounding box center [261, 507] width 157 height 253
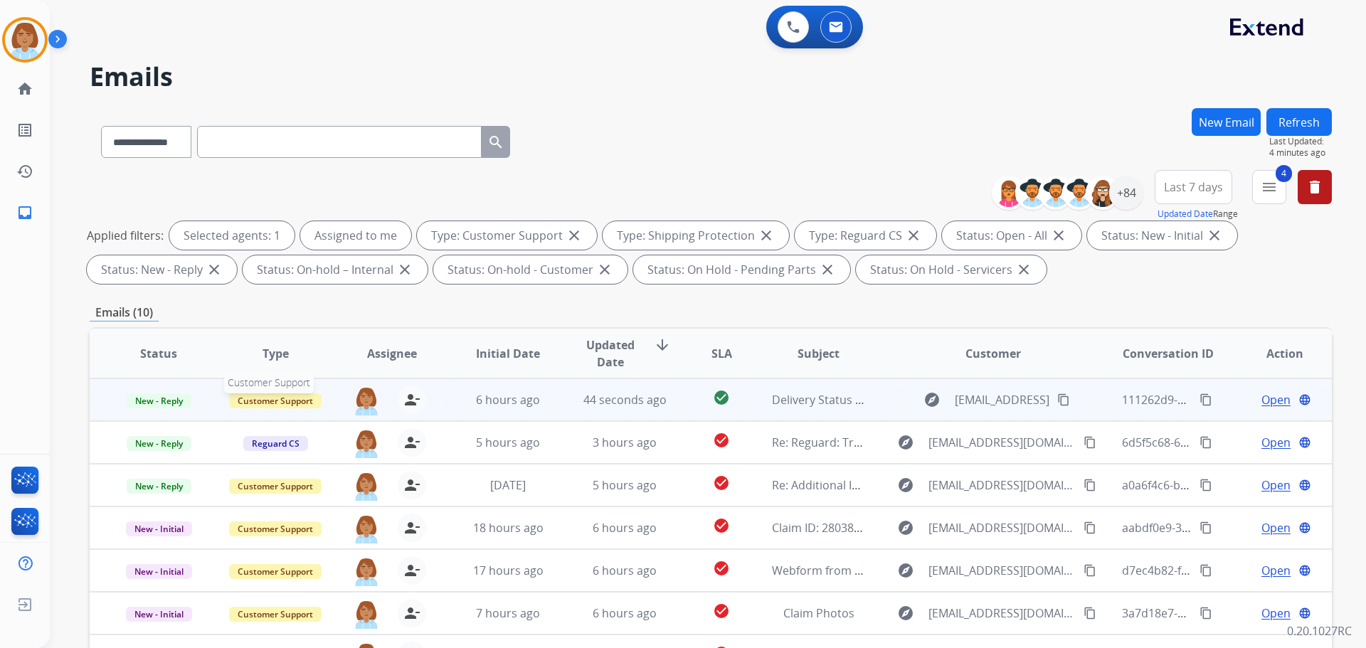
click at [301, 400] on span "Customer Support" at bounding box center [275, 400] width 92 height 15
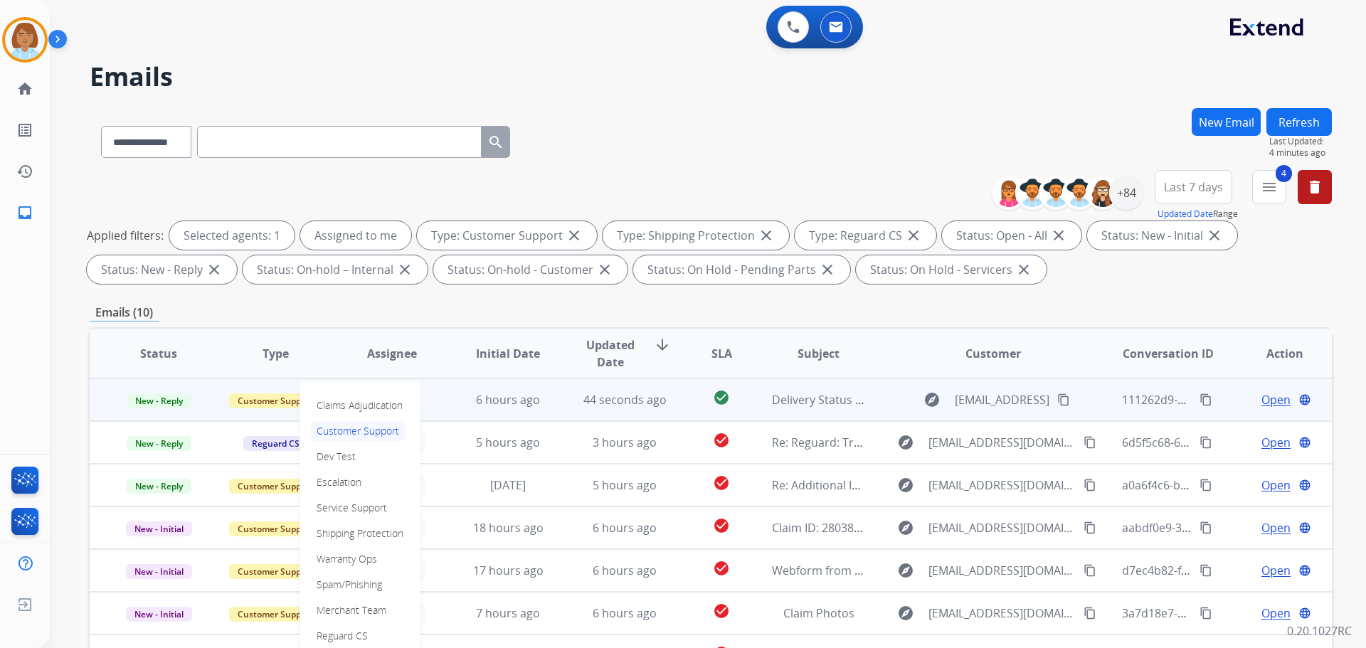
click at [345, 334] on th "Assignee" at bounding box center [380, 354] width 117 height 50
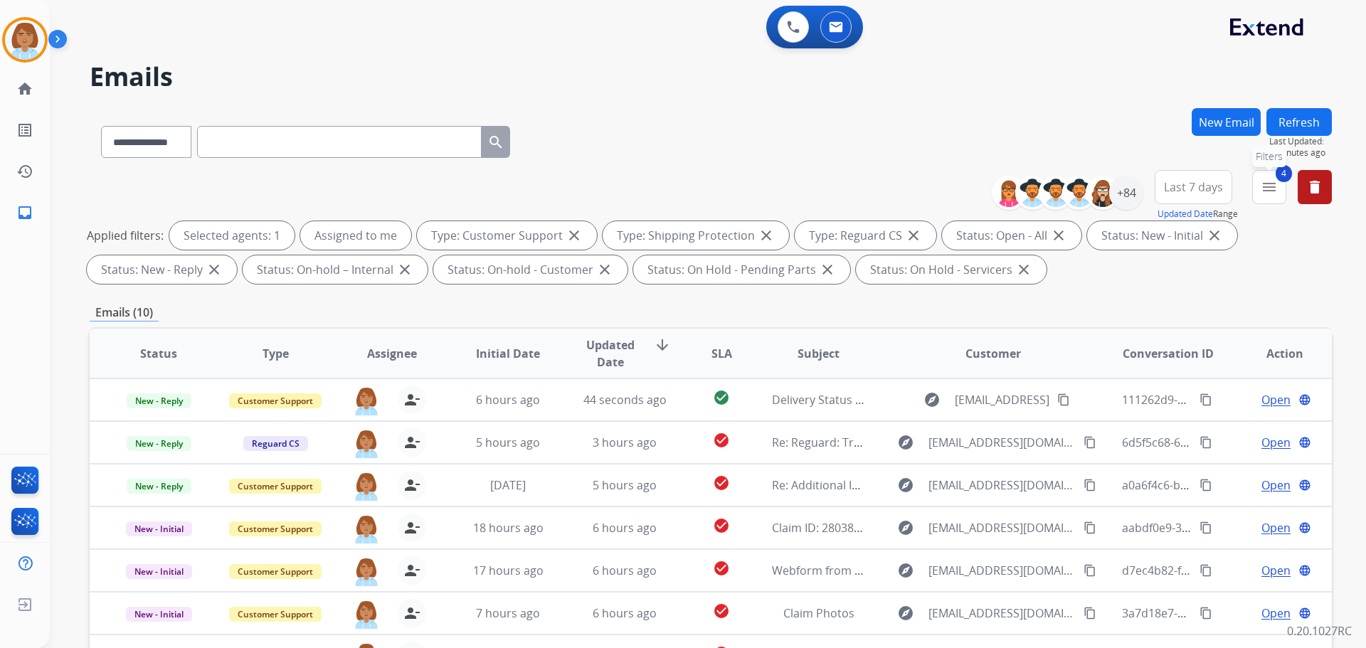
click at [1271, 198] on button "4 menu Filters" at bounding box center [1269, 187] width 34 height 34
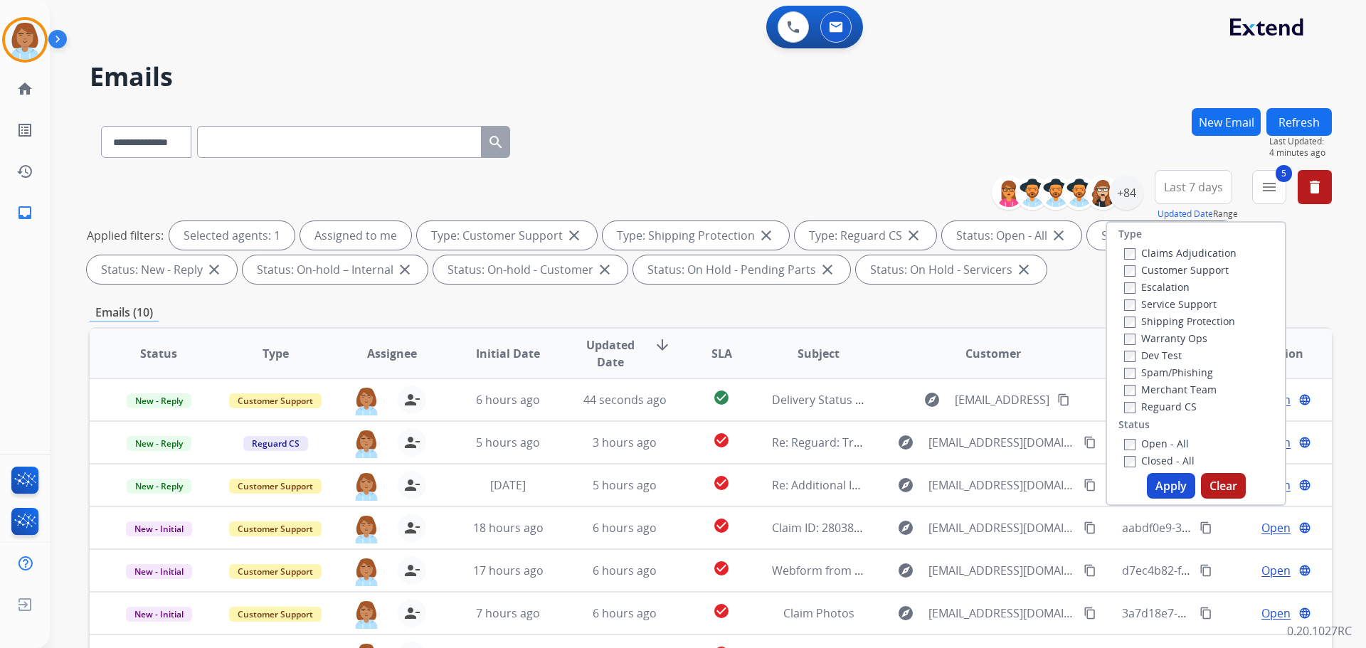
click at [1156, 476] on button "Apply" at bounding box center [1171, 486] width 48 height 26
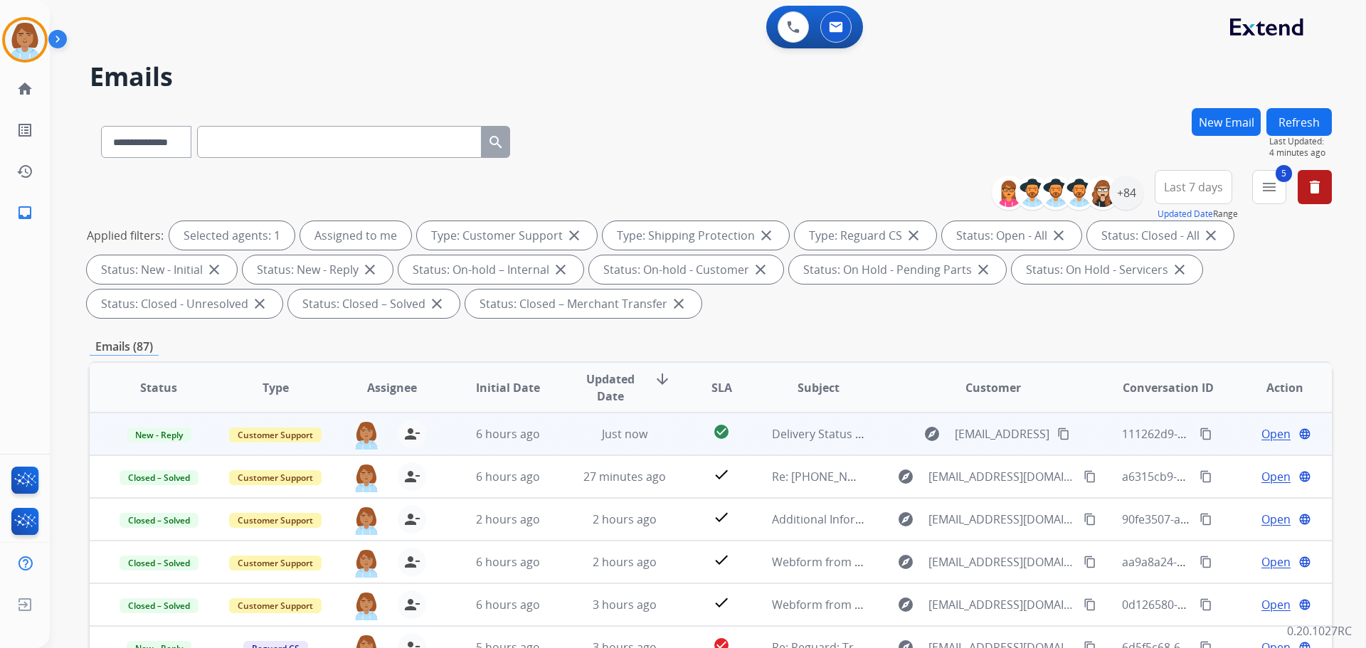
click at [1249, 437] on div "Open language" at bounding box center [1284, 433] width 93 height 17
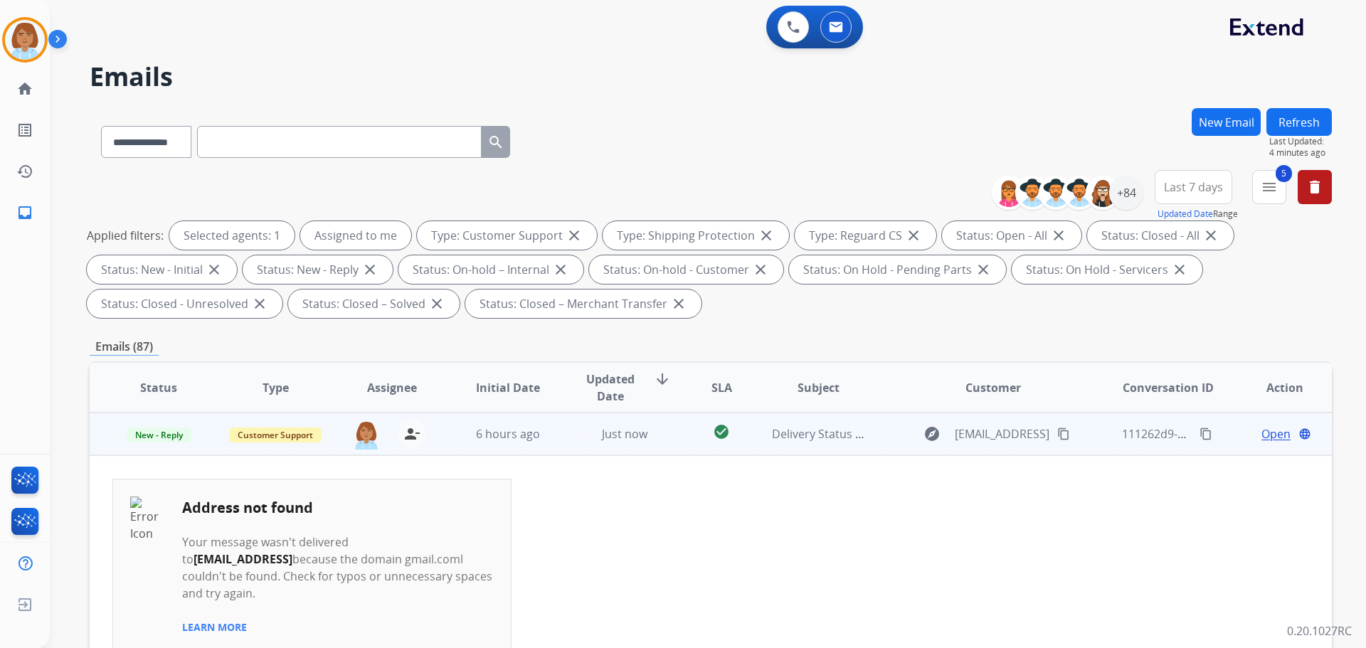
click at [1261, 435] on span "Open" at bounding box center [1275, 433] width 29 height 17
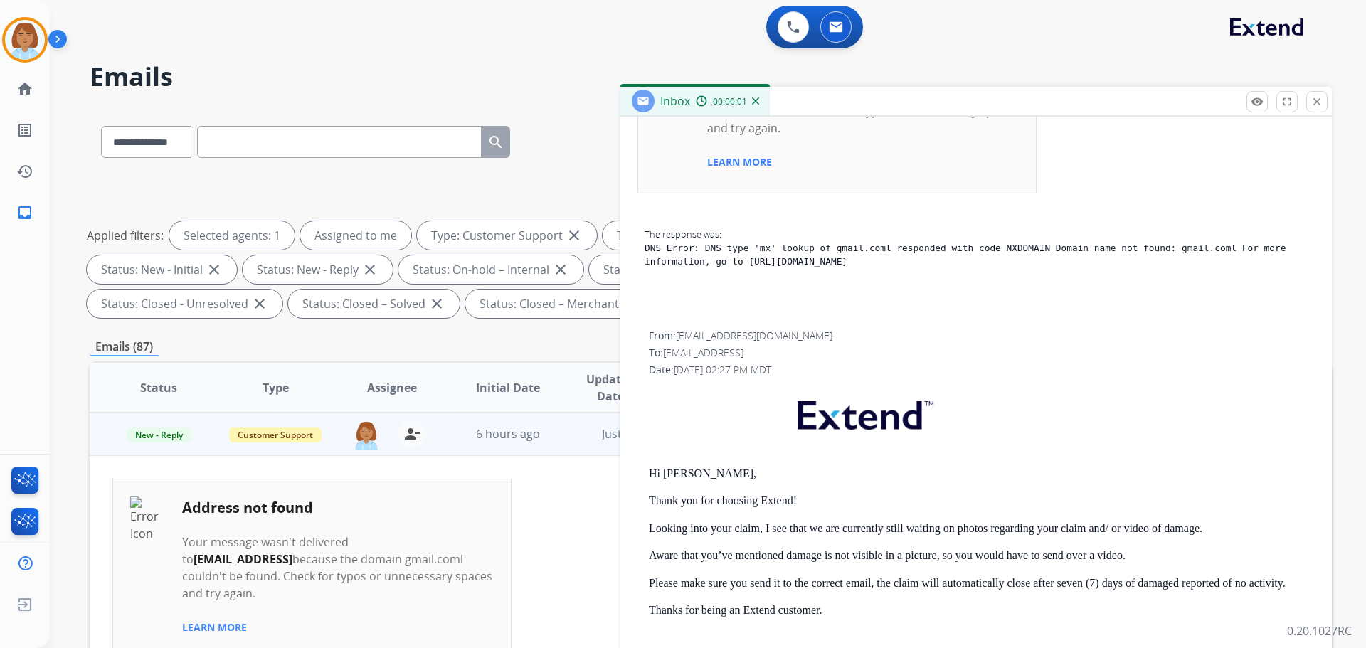
scroll to position [569, 0]
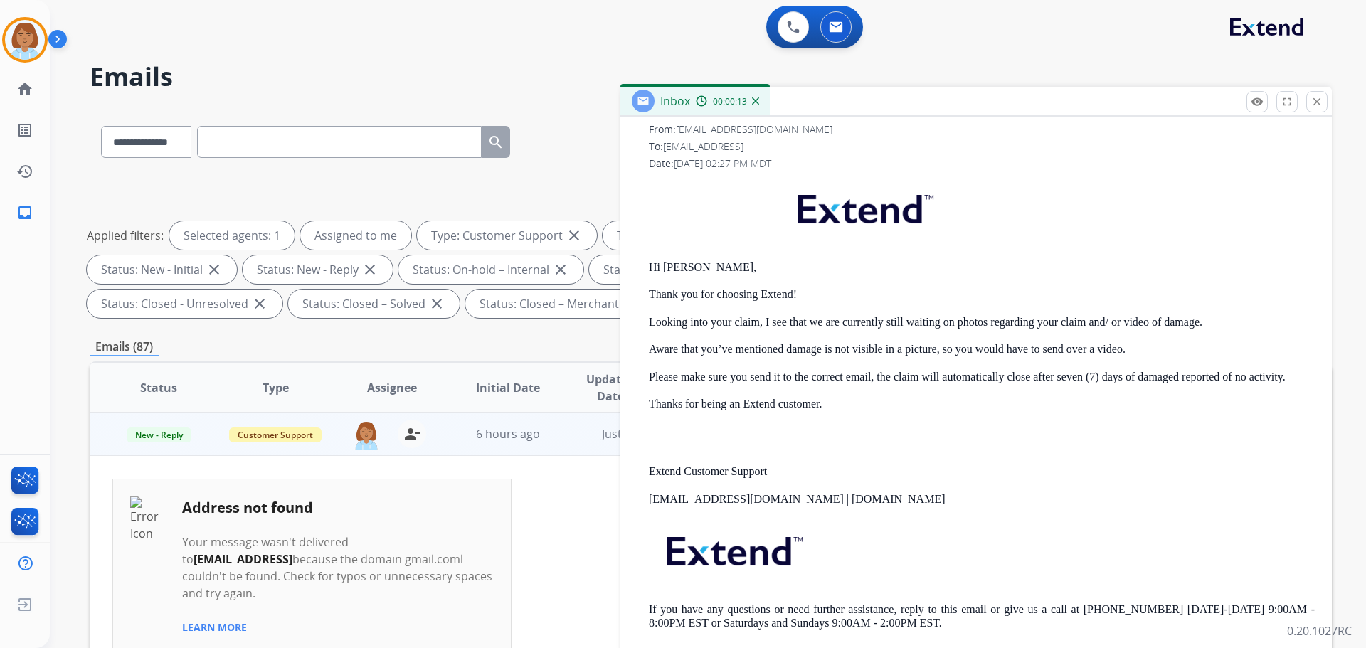
drag, startPoint x: 314, startPoint y: 344, endPoint x: 308, endPoint y: 339, distance: 8.0
click at [312, 344] on div "Emails (87)" at bounding box center [711, 347] width 1242 height 18
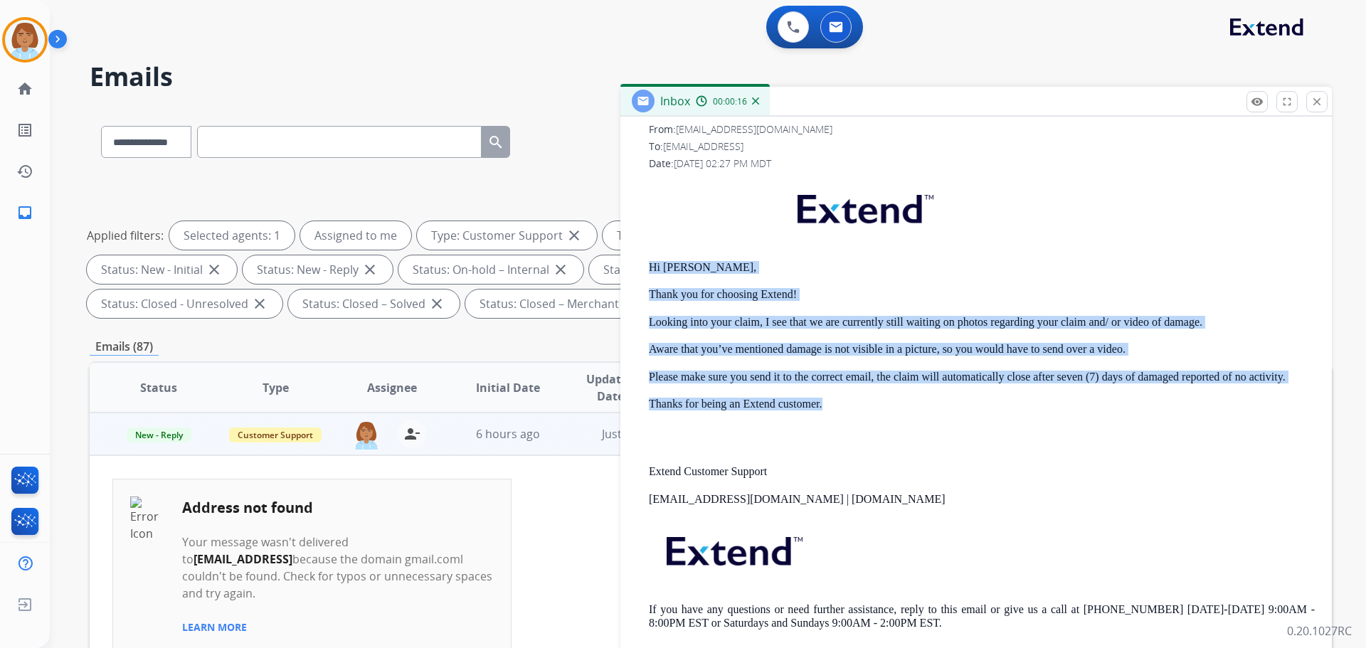
drag, startPoint x: 844, startPoint y: 408, endPoint x: 784, endPoint y: 295, distance: 127.9
click at [648, 268] on div "From: support@extend.com To: 123karenvaughn@gmail.coml Date: 08/22/2025 - 02:27…" at bounding box center [975, 387] width 677 height 531
copy div "Hi Karen, Thank you for choosing Extend! Looking into your claim, I see that we…"
click at [1313, 105] on mat-icon "close" at bounding box center [1316, 101] width 13 height 13
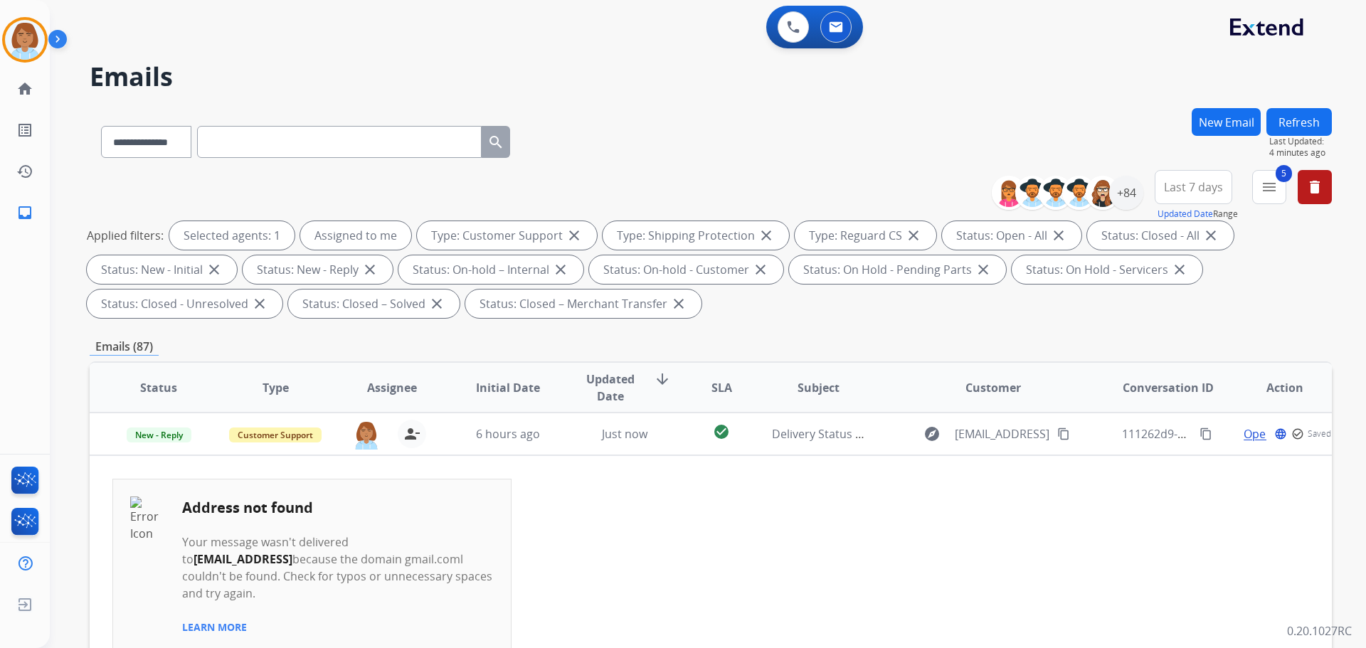
click at [1224, 127] on button "New Email" at bounding box center [1226, 122] width 69 height 28
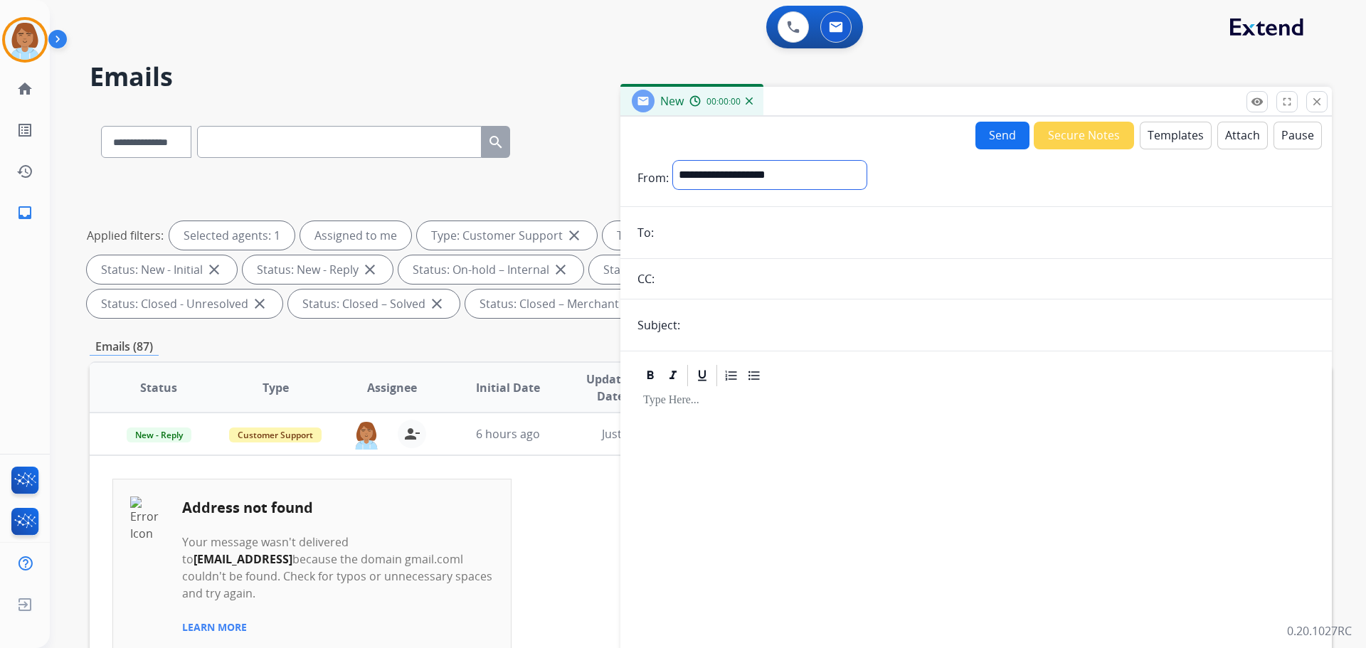
drag, startPoint x: 818, startPoint y: 169, endPoint x: 814, endPoint y: 175, distance: 7.7
click at [818, 169] on select "**********" at bounding box center [770, 175] width 194 height 28
select select "**********"
click at [673, 161] on select "**********" at bounding box center [770, 175] width 194 height 28
click at [1170, 122] on div "Send Secure Notes Templates Attach Pause" at bounding box center [1148, 136] width 346 height 28
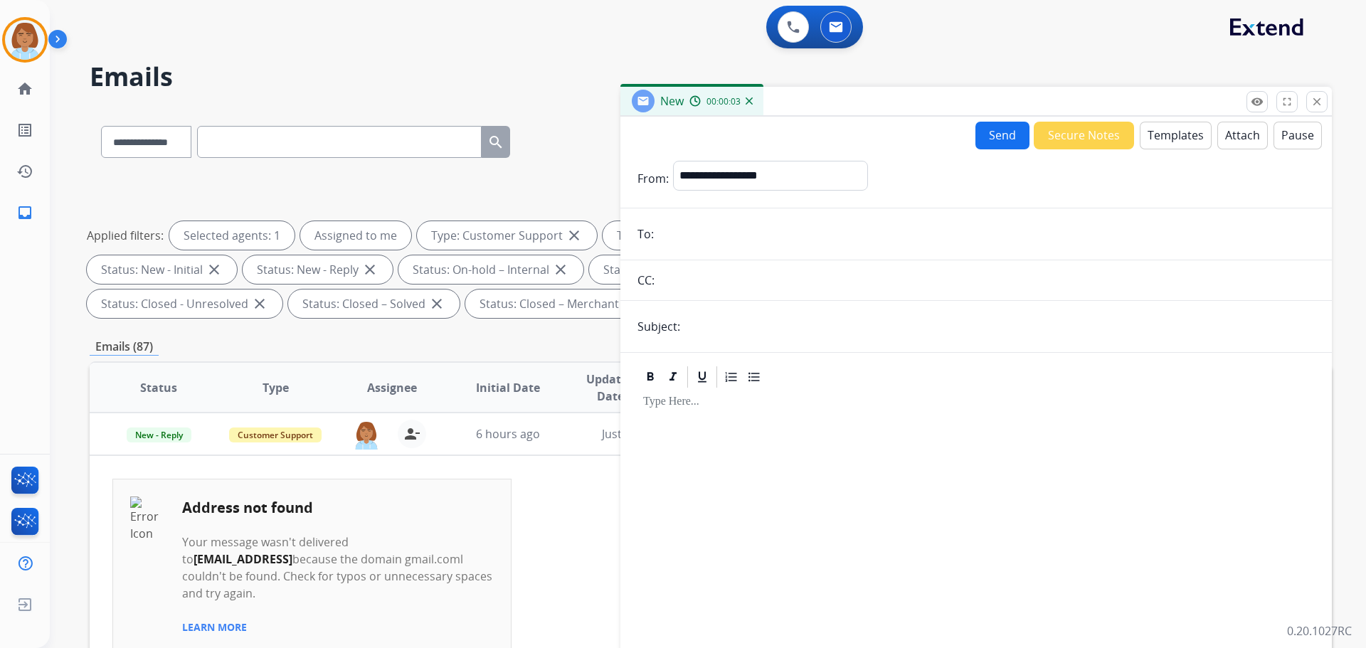
click at [1187, 109] on div "New 00:00:03" at bounding box center [975, 102] width 711 height 30
click at [1172, 134] on button "Templates" at bounding box center [1176, 136] width 72 height 28
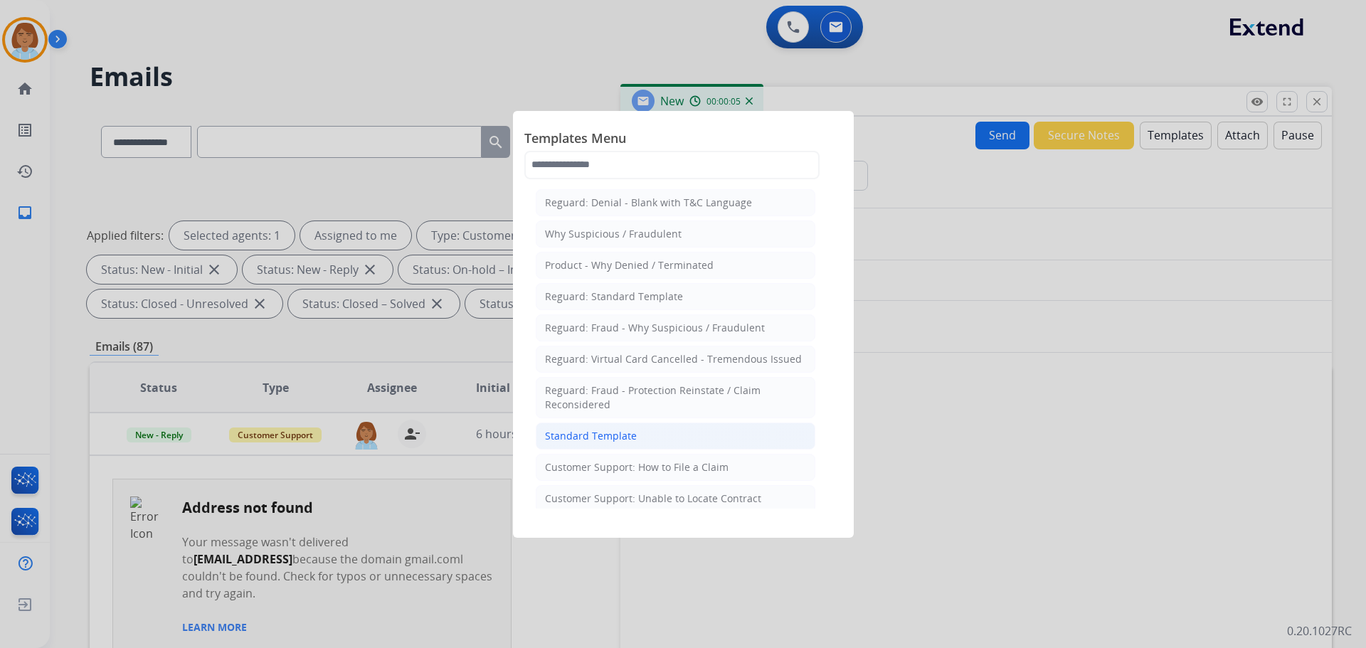
click at [641, 440] on li "Standard Template" at bounding box center [676, 436] width 280 height 27
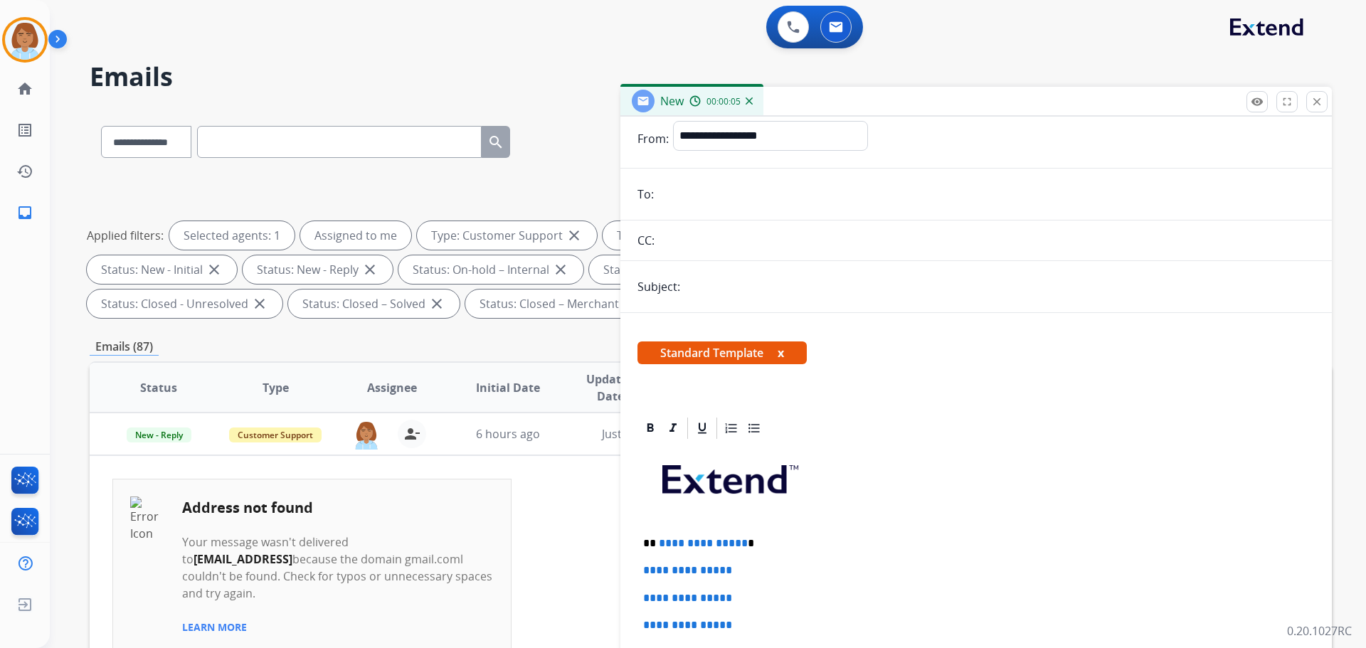
scroll to position [71, 0]
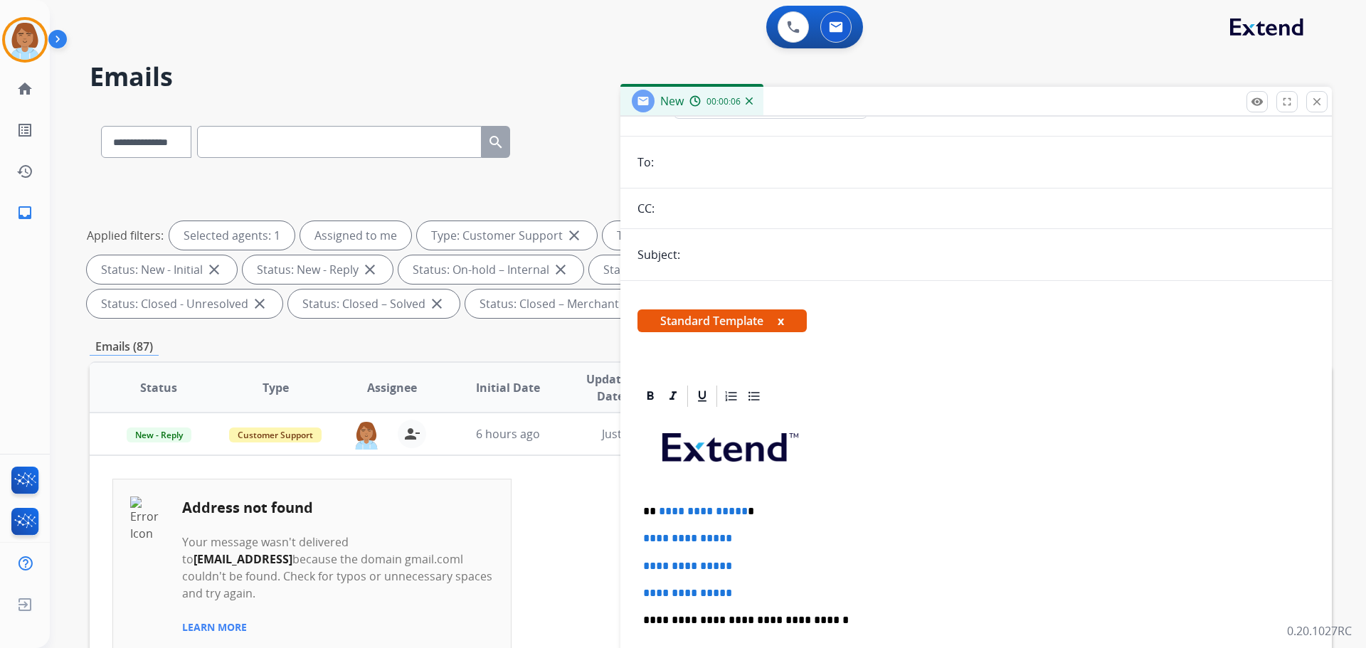
drag, startPoint x: 733, startPoint y: 598, endPoint x: 756, endPoint y: 590, distance: 23.4
click at [739, 597] on p "**********" at bounding box center [976, 593] width 666 height 13
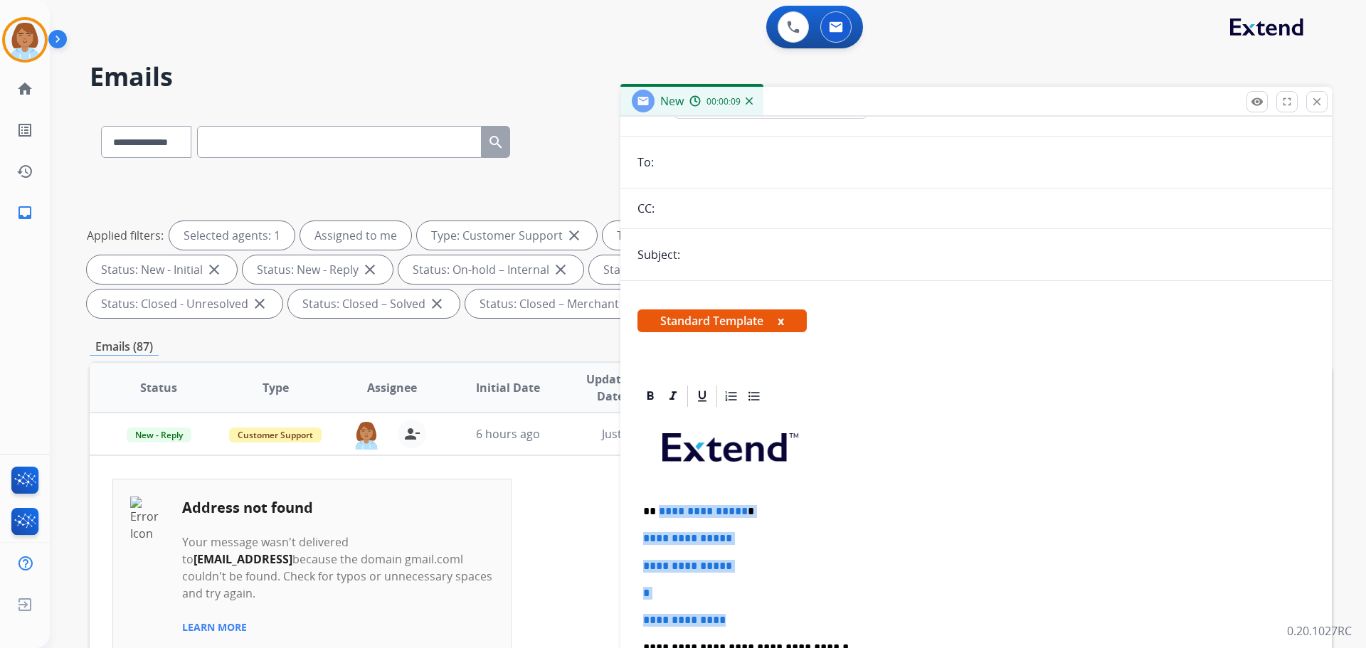
drag, startPoint x: 750, startPoint y: 615, endPoint x: 657, endPoint y: 507, distance: 141.8
click at [775, 536] on p "**********" at bounding box center [976, 538] width 666 height 13
click at [751, 615] on p "**********" at bounding box center [976, 620] width 666 height 13
drag, startPoint x: 744, startPoint y: 621, endPoint x: 641, endPoint y: 499, distance: 160.0
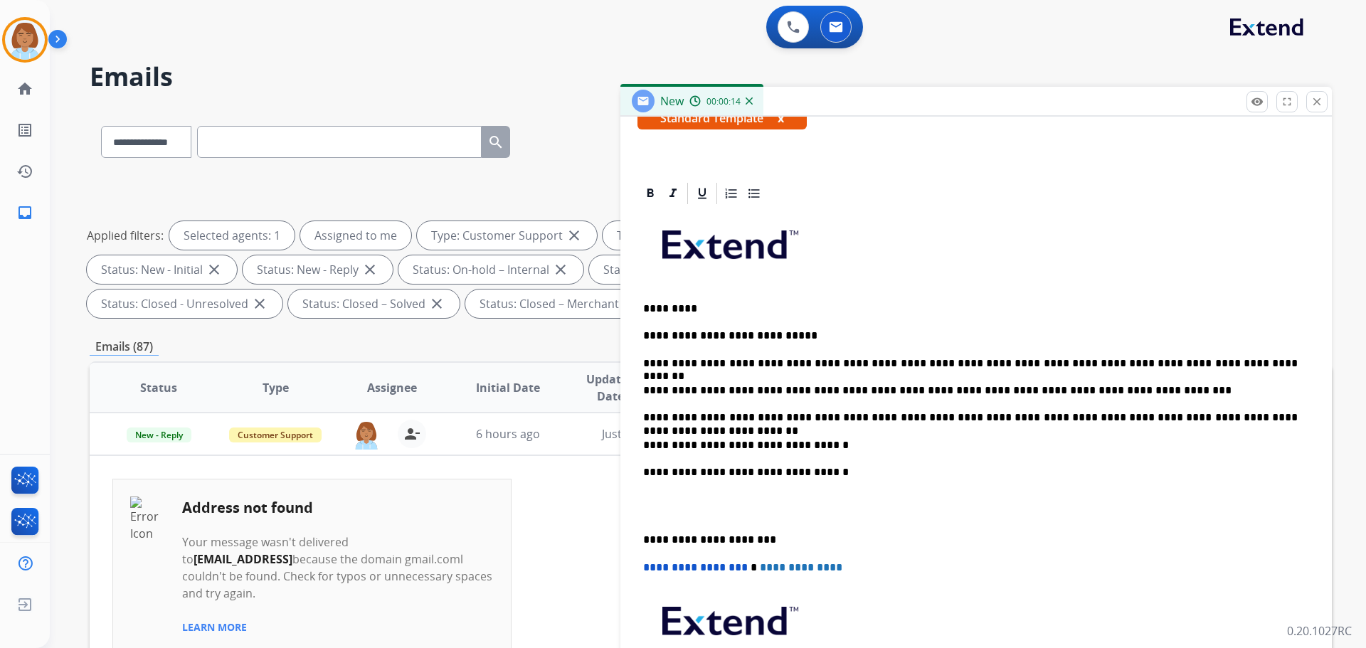
scroll to position [285, 0]
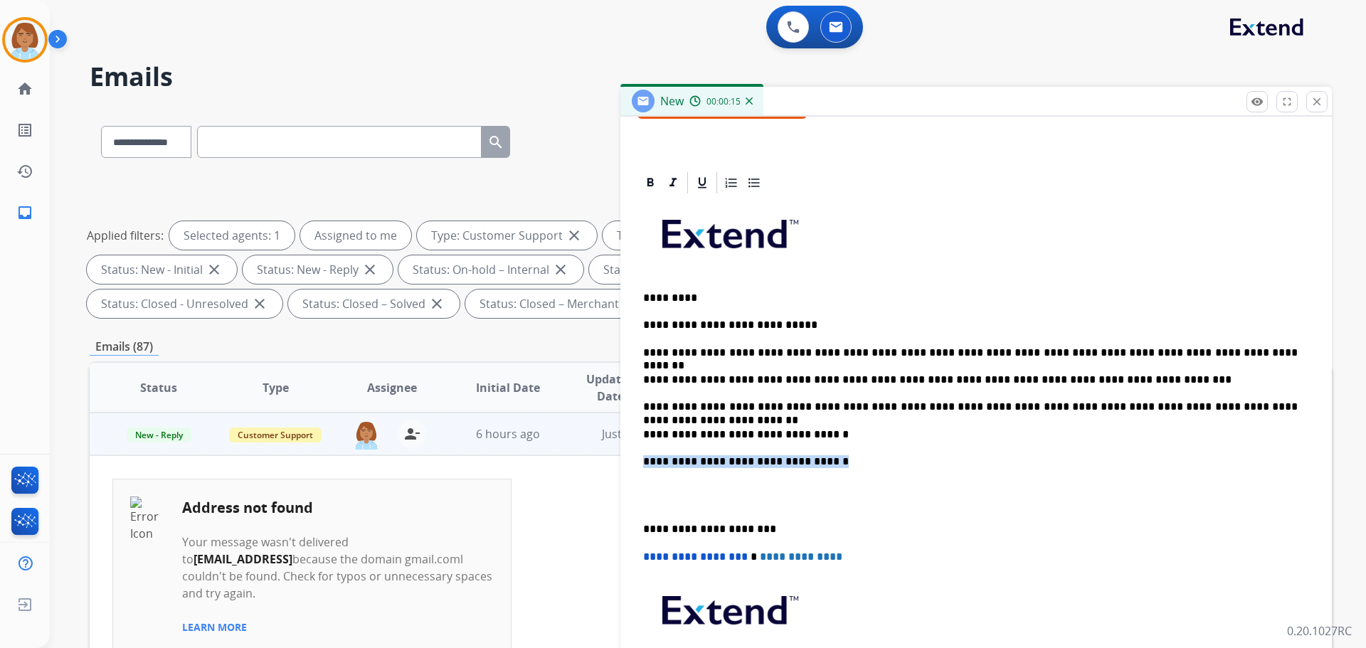
drag, startPoint x: 831, startPoint y: 463, endPoint x: 617, endPoint y: 465, distance: 214.2
click at [617, 465] on div "**********" at bounding box center [711, 510] width 1242 height 804
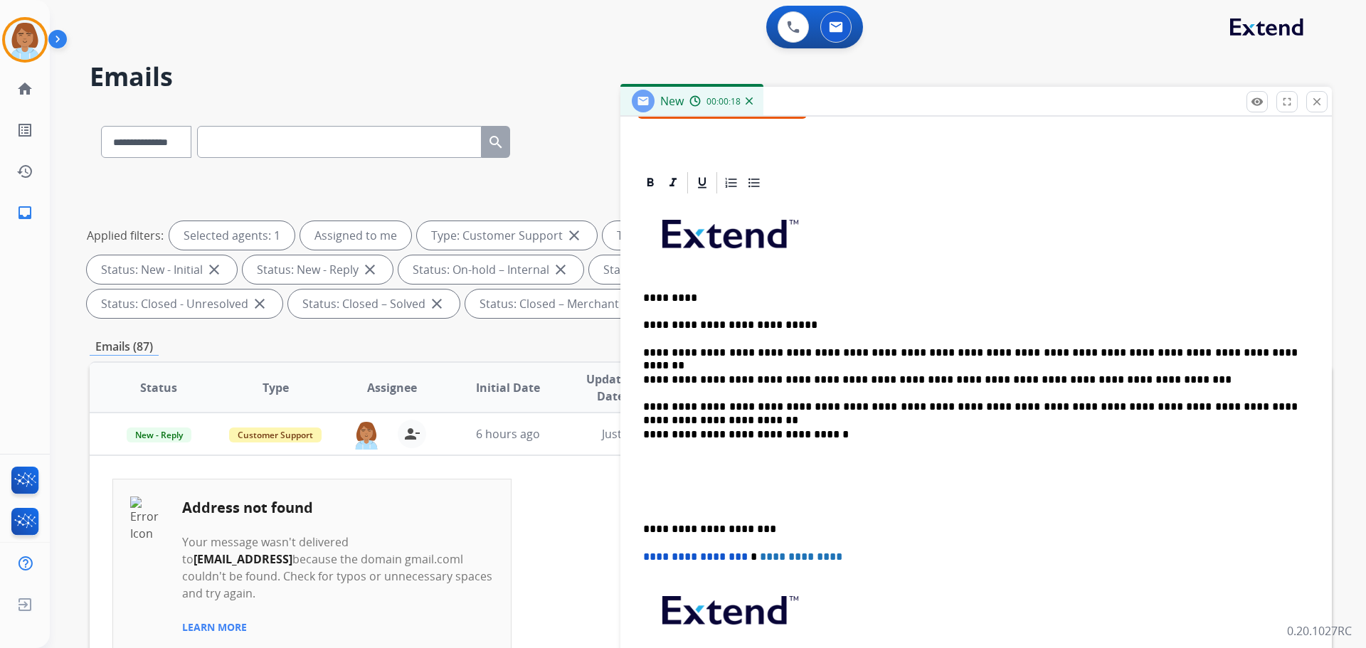
click at [647, 507] on p at bounding box center [976, 496] width 666 height 26
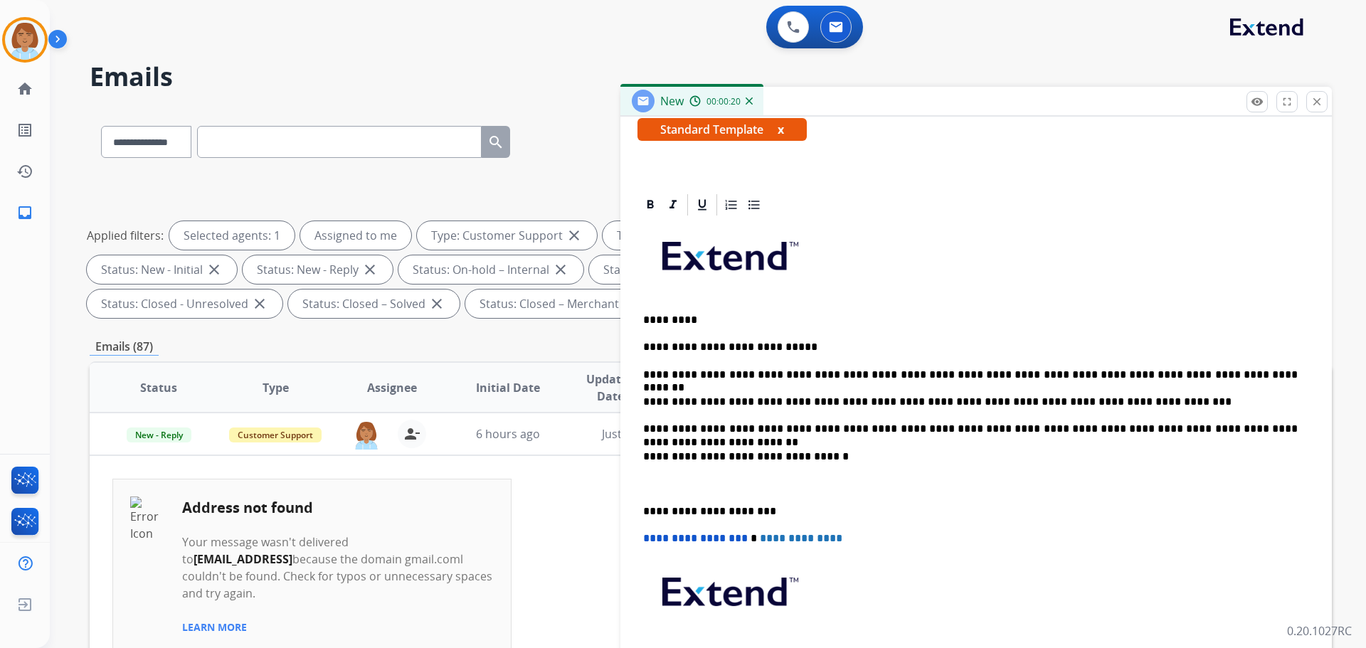
scroll to position [261, 0]
click at [291, 337] on div "**********" at bounding box center [711, 510] width 1242 height 804
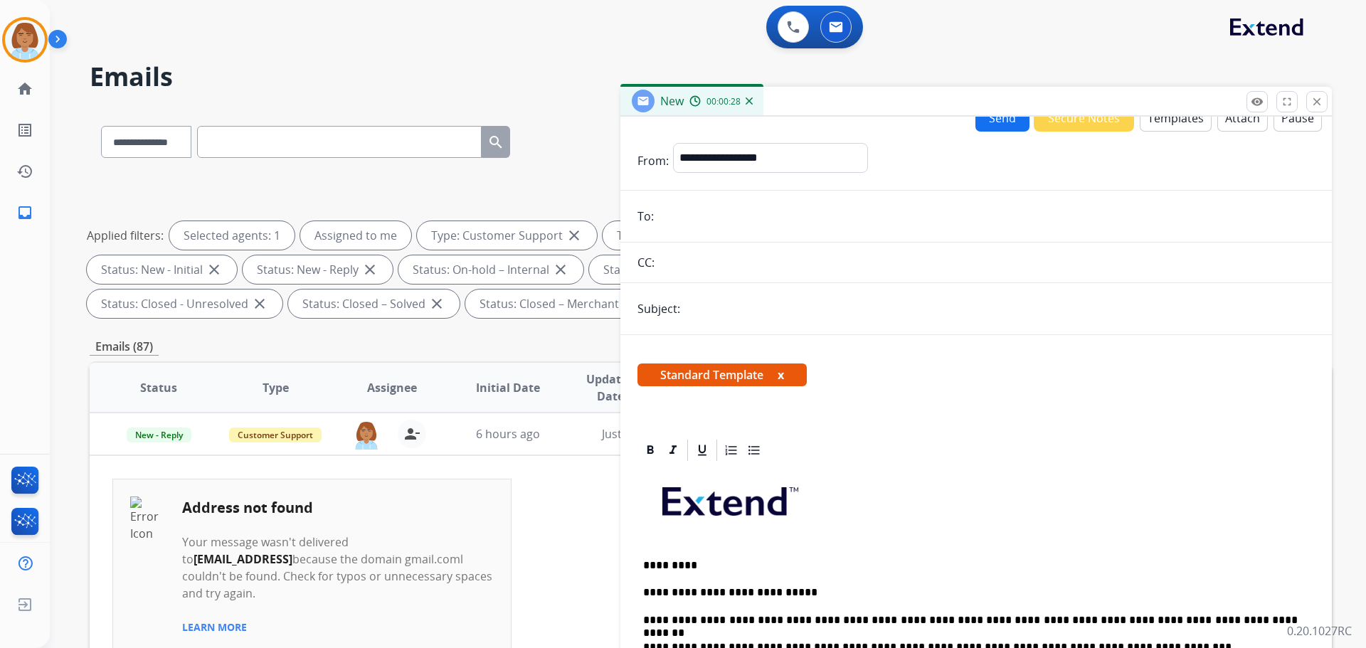
scroll to position [0, 0]
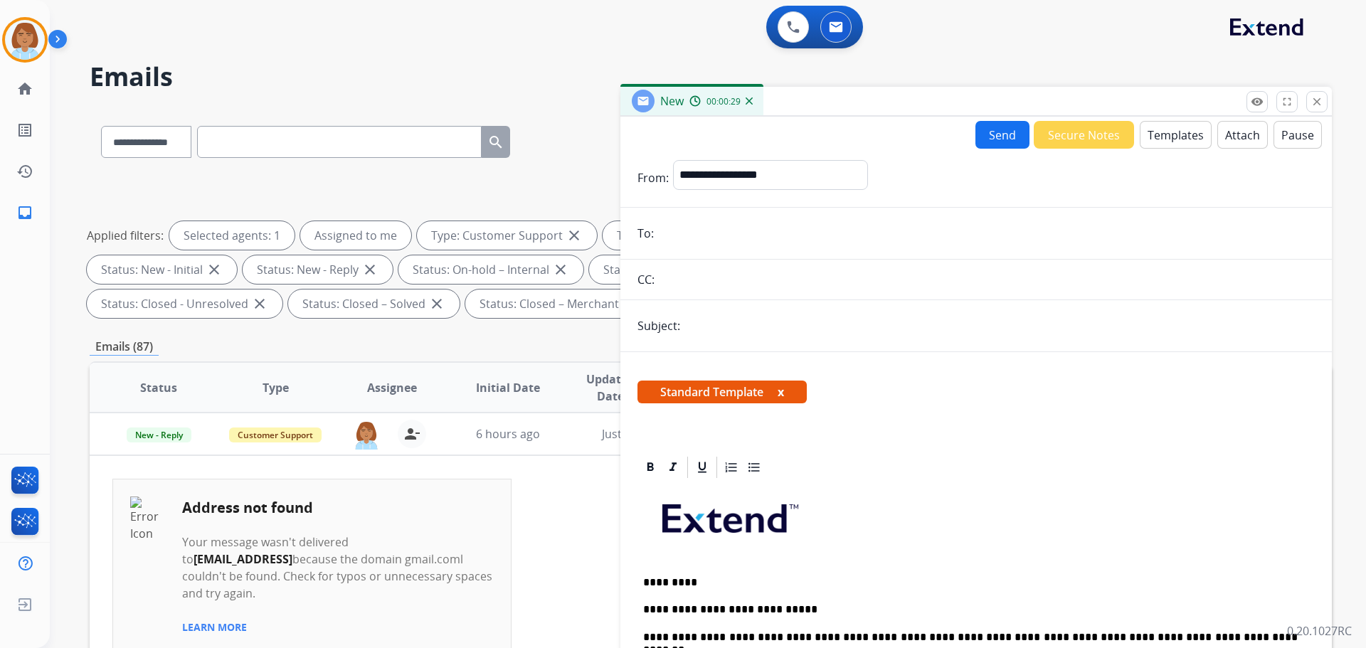
click at [748, 228] on input "email" at bounding box center [986, 233] width 657 height 28
paste input "**********"
type input "**********"
click at [718, 333] on input "text" at bounding box center [999, 326] width 630 height 28
type input "**********"
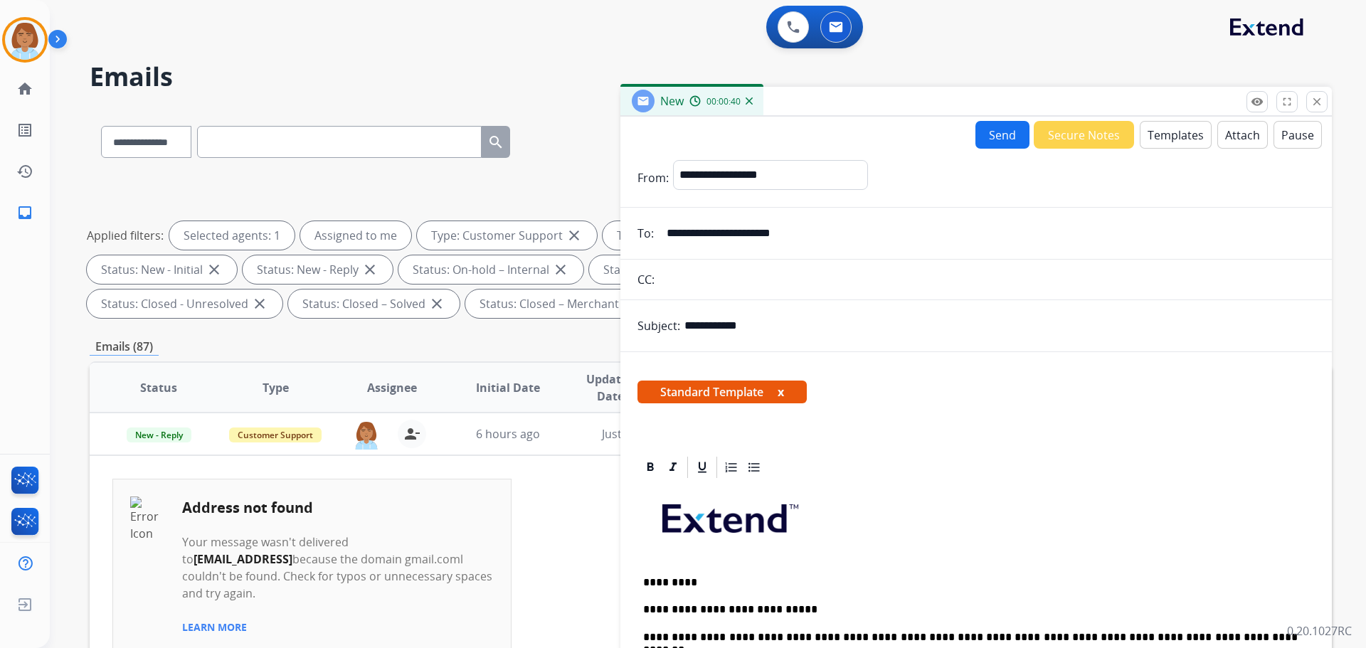
click at [985, 135] on button "Send" at bounding box center [1002, 135] width 54 height 28
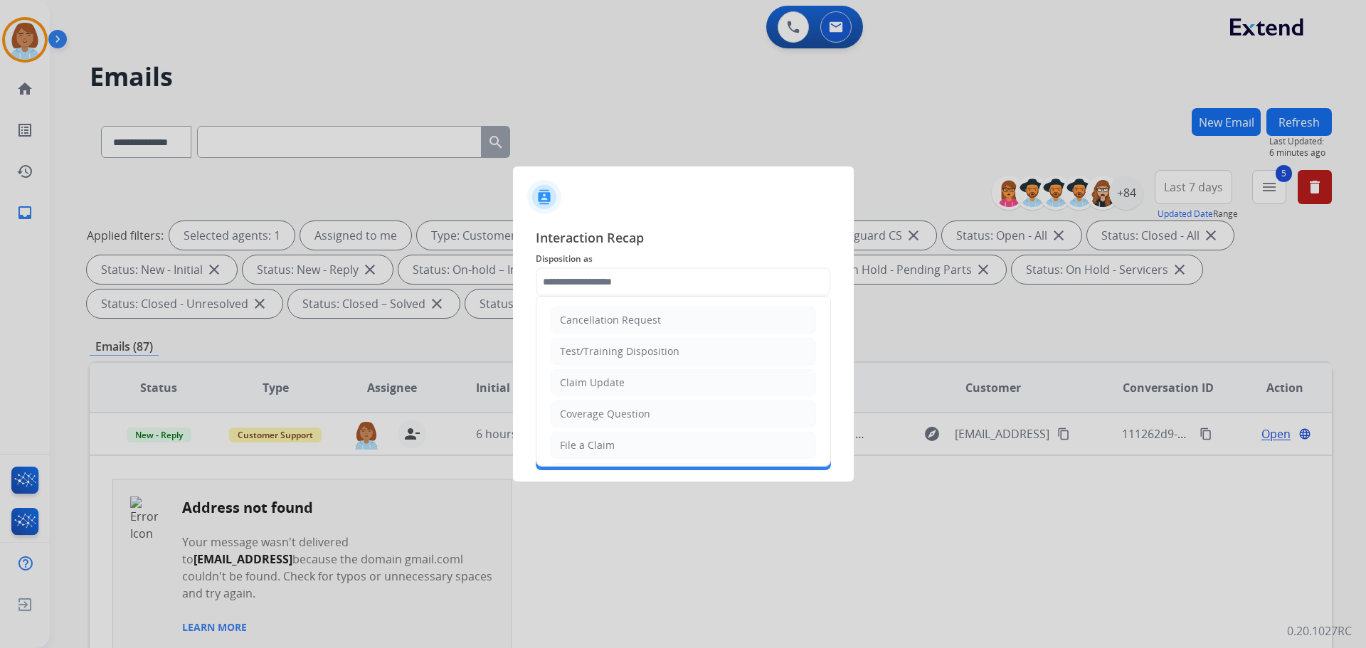
click at [691, 289] on input "text" at bounding box center [683, 281] width 295 height 28
click at [657, 375] on li "Claim Update" at bounding box center [683, 382] width 265 height 27
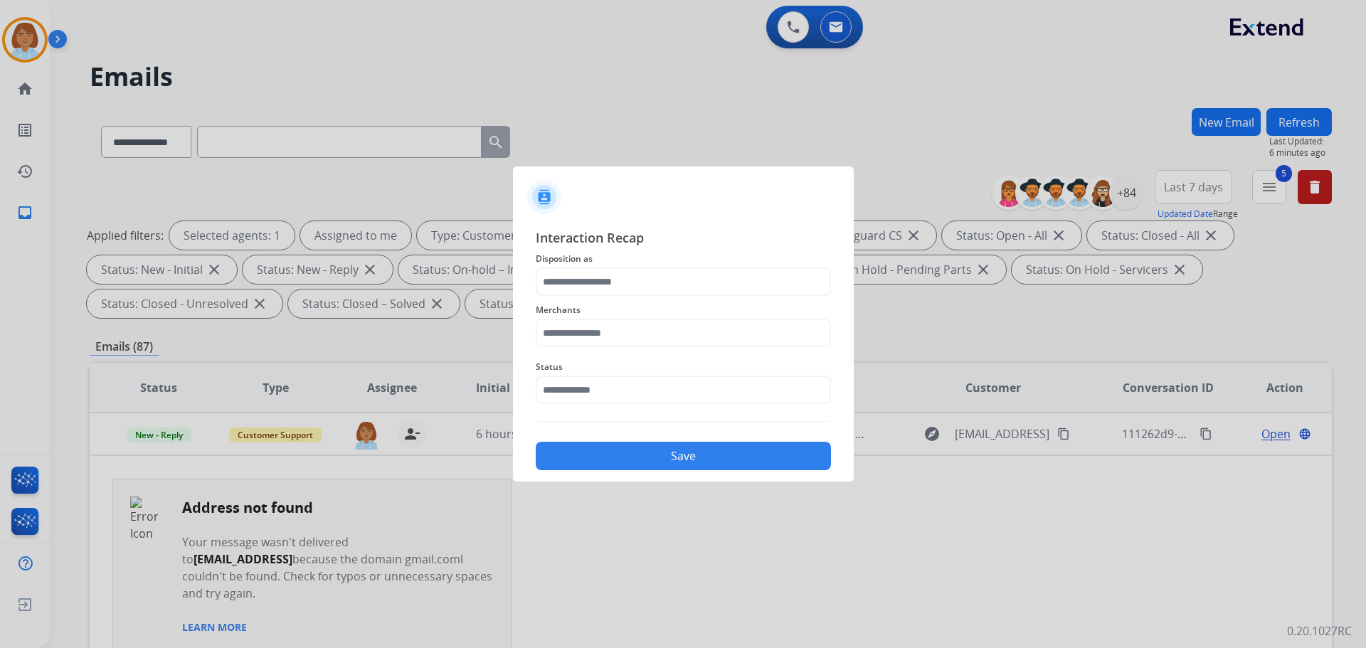
type input "**********"
click at [605, 329] on input "text" at bounding box center [683, 333] width 295 height 28
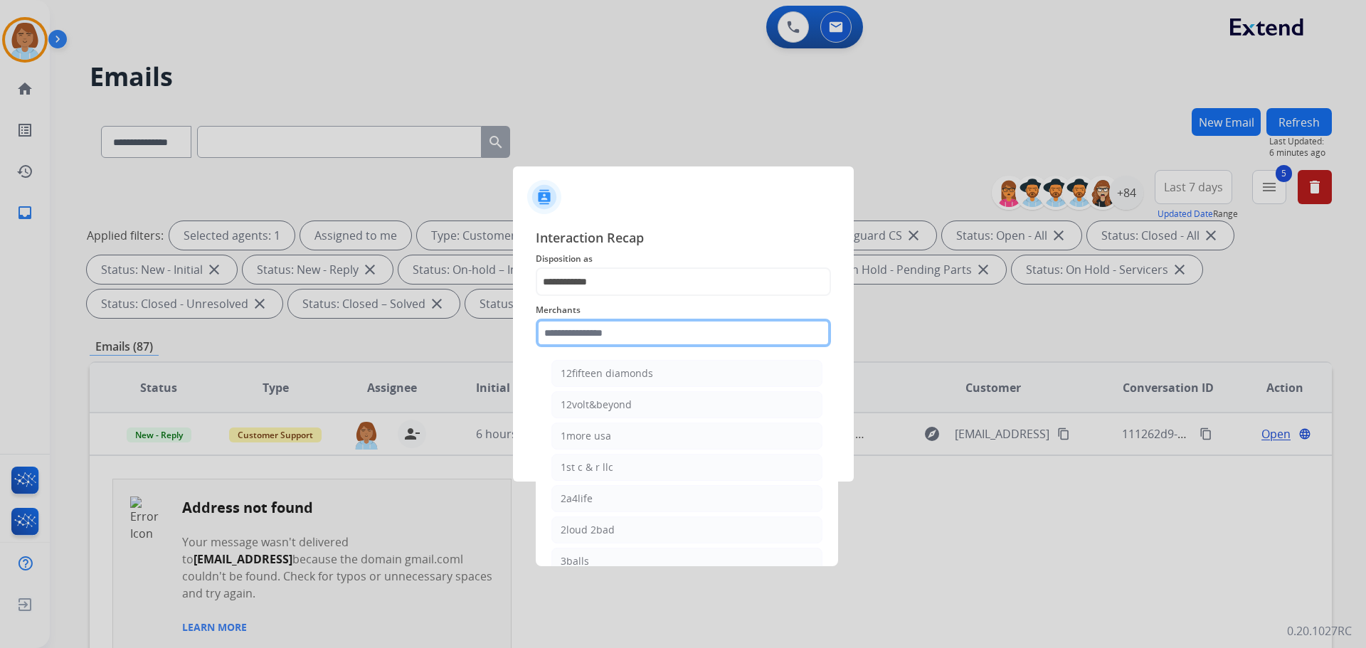
drag, startPoint x: 605, startPoint y: 329, endPoint x: 641, endPoint y: 358, distance: 46.6
click at [624, 344] on input "text" at bounding box center [683, 333] width 295 height 28
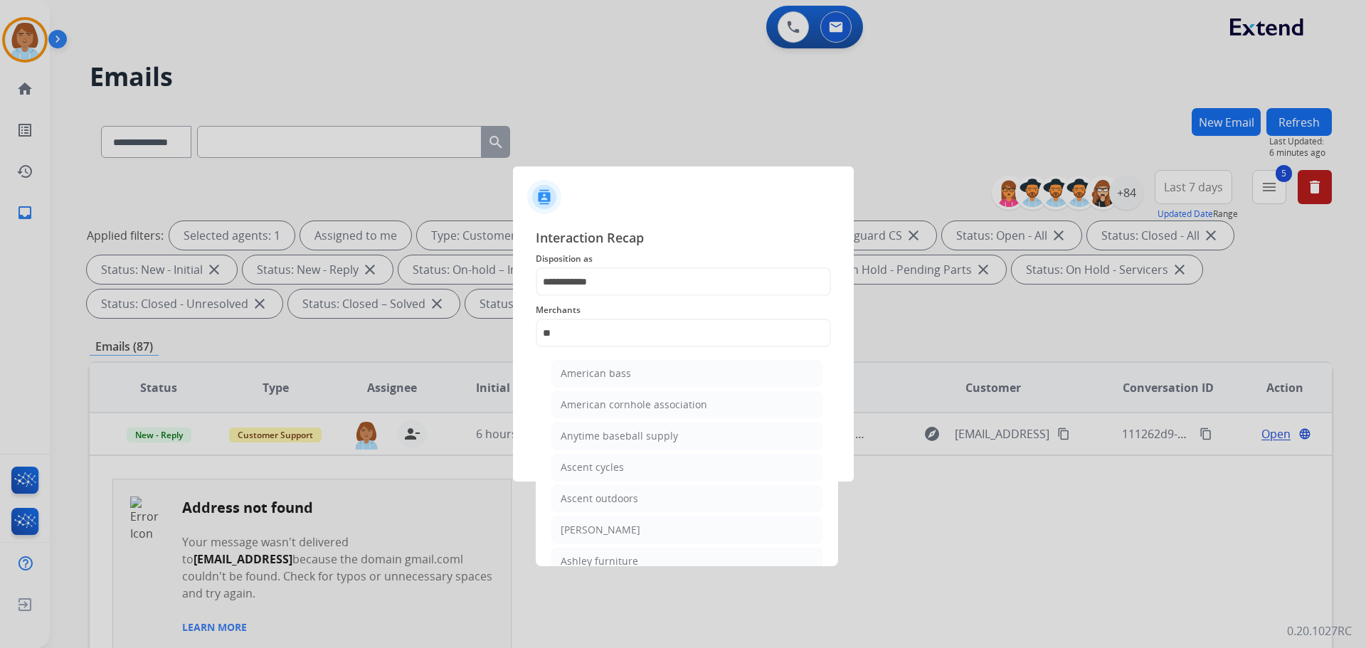
click at [610, 572] on div at bounding box center [683, 324] width 1366 height 648
click at [610, 562] on div "Ashley furniture" at bounding box center [600, 561] width 78 height 14
type input "**********"
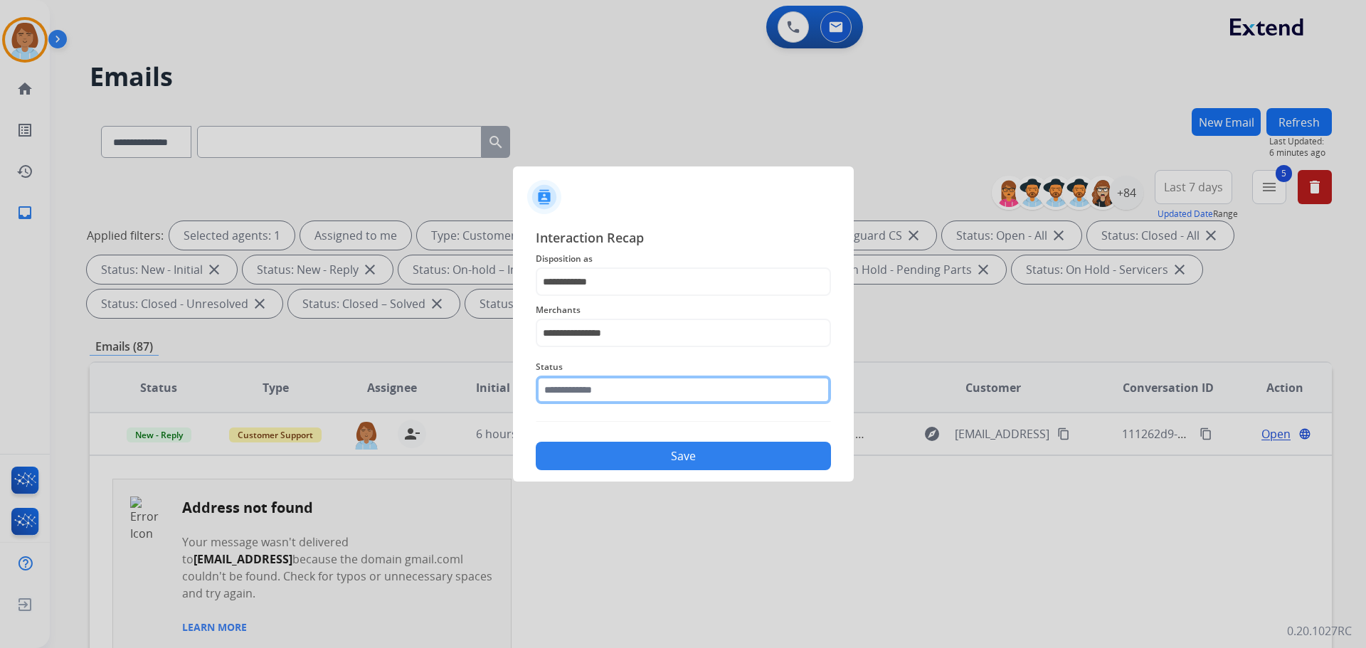
click at [634, 391] on input "text" at bounding box center [683, 390] width 295 height 28
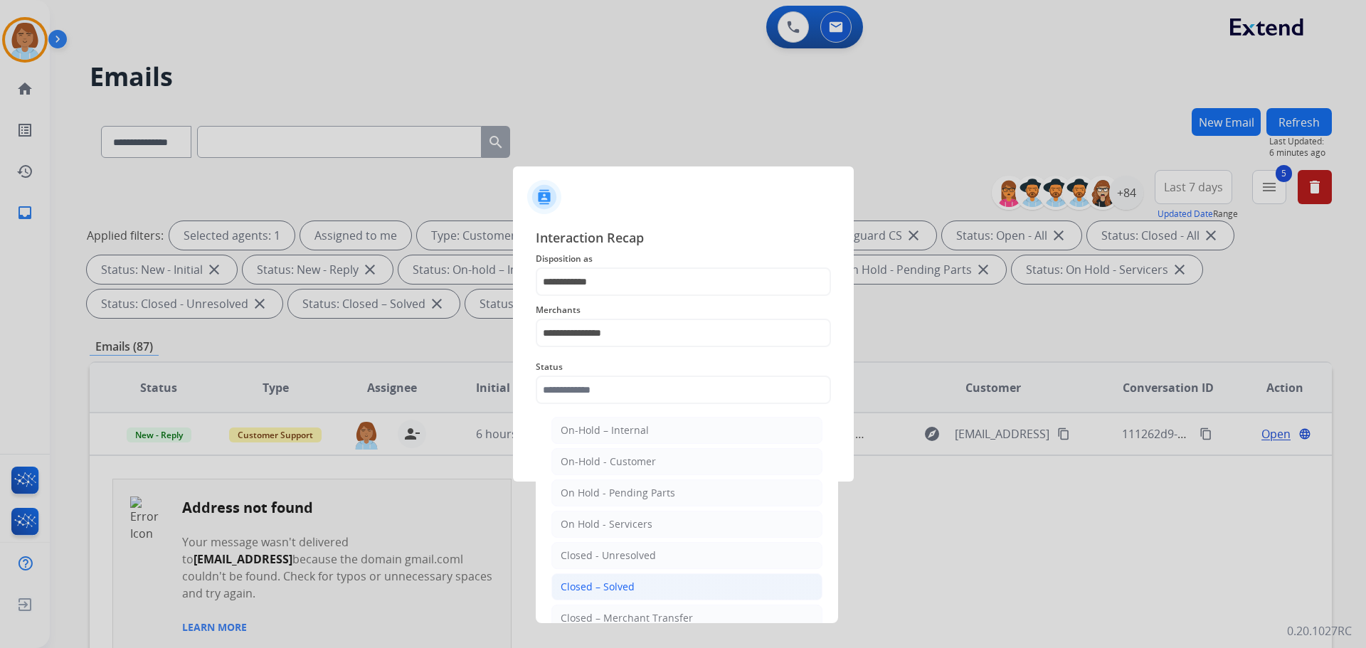
click at [631, 583] on div "Closed – Solved" at bounding box center [598, 587] width 74 height 14
type input "**********"
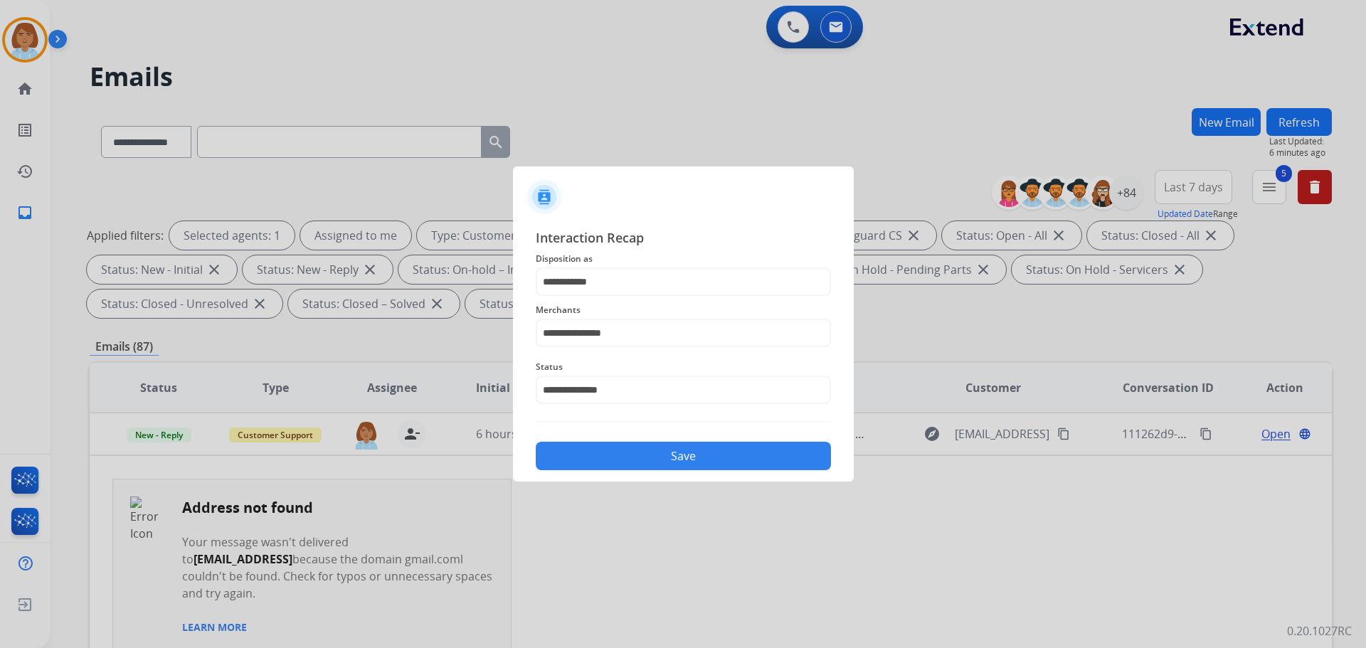
click at [709, 455] on button "Save" at bounding box center [683, 456] width 295 height 28
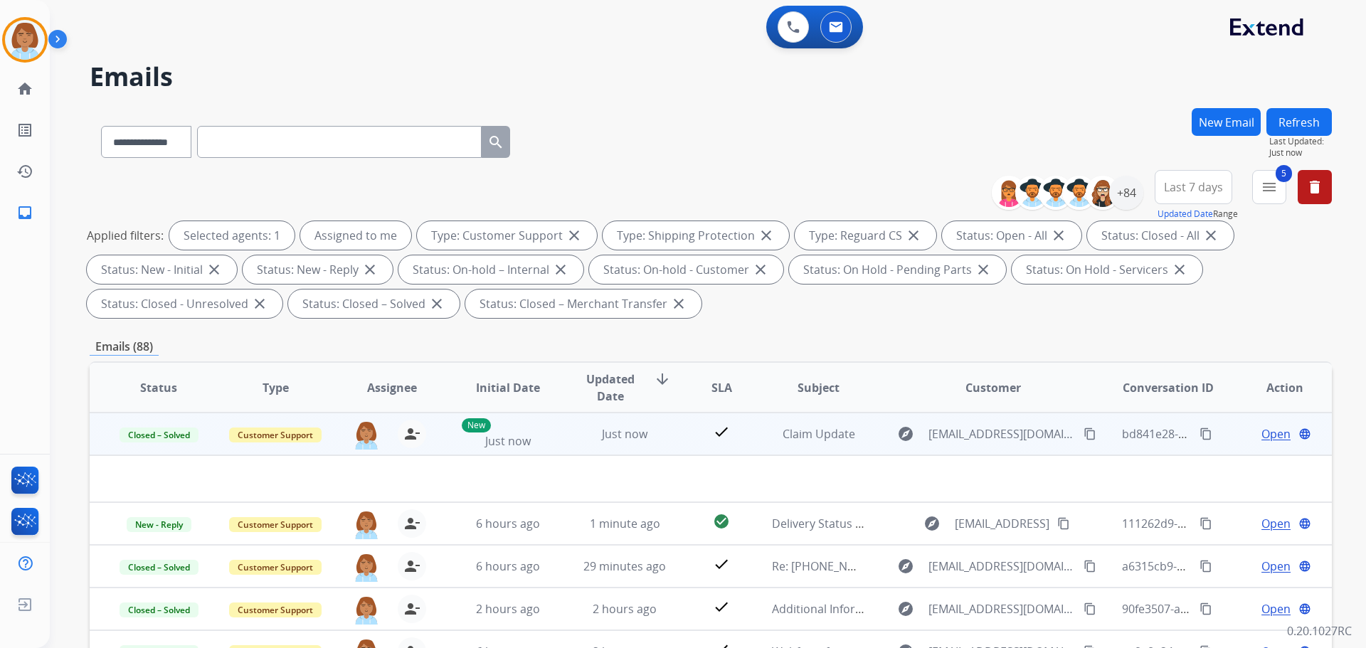
click at [1199, 434] on mat-icon "content_copy" at bounding box center [1205, 434] width 13 height 13
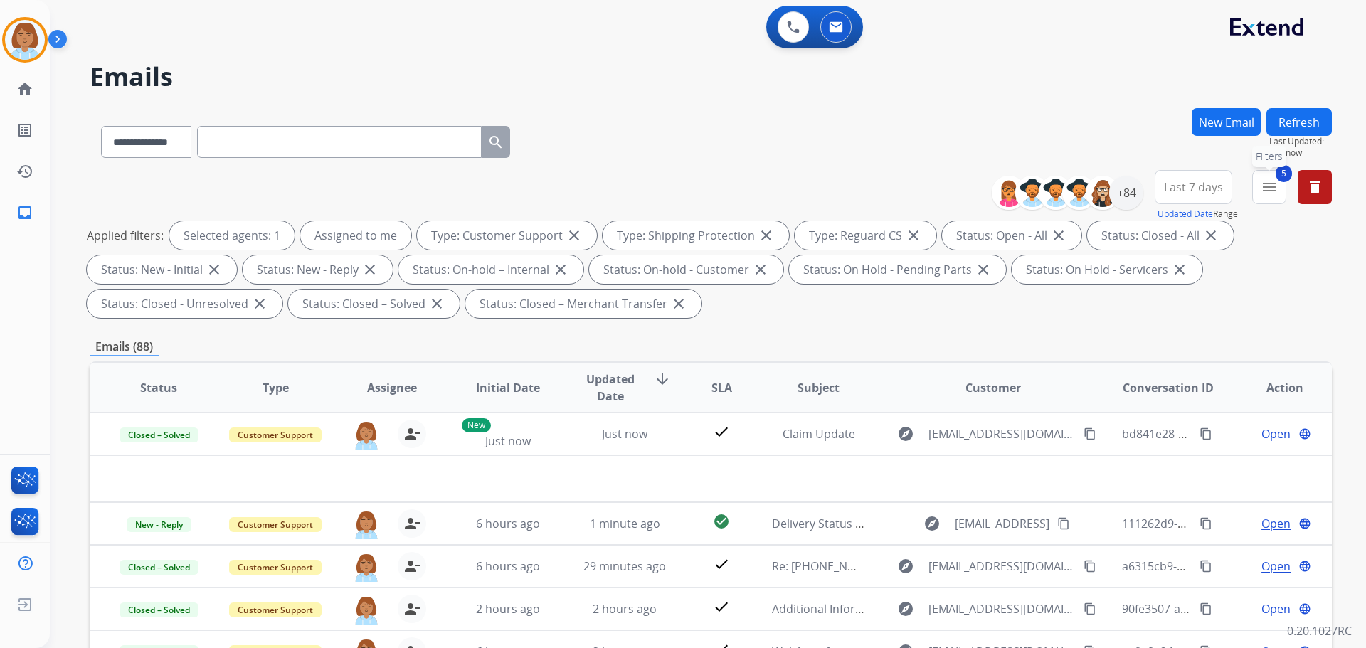
drag, startPoint x: 1271, startPoint y: 189, endPoint x: 1262, endPoint y: 196, distance: 11.1
click at [1270, 190] on mat-icon "menu" at bounding box center [1269, 187] width 17 height 17
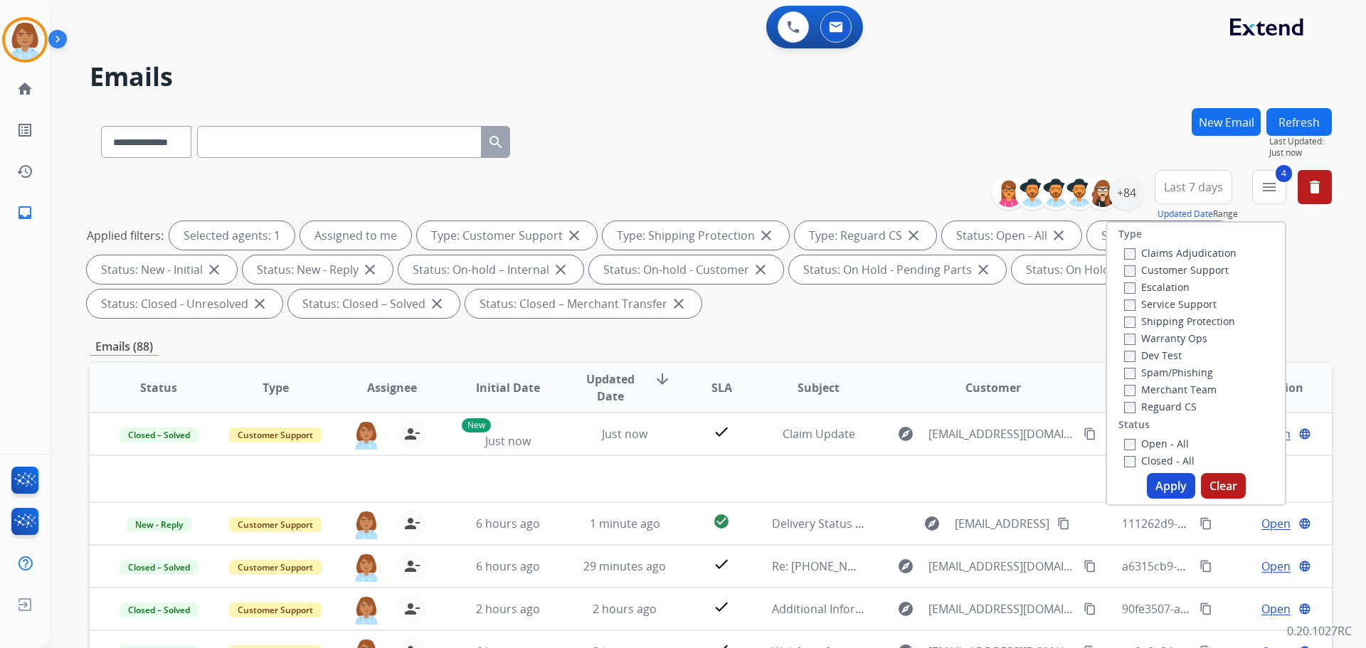
click at [1165, 489] on button "Apply" at bounding box center [1171, 486] width 48 height 26
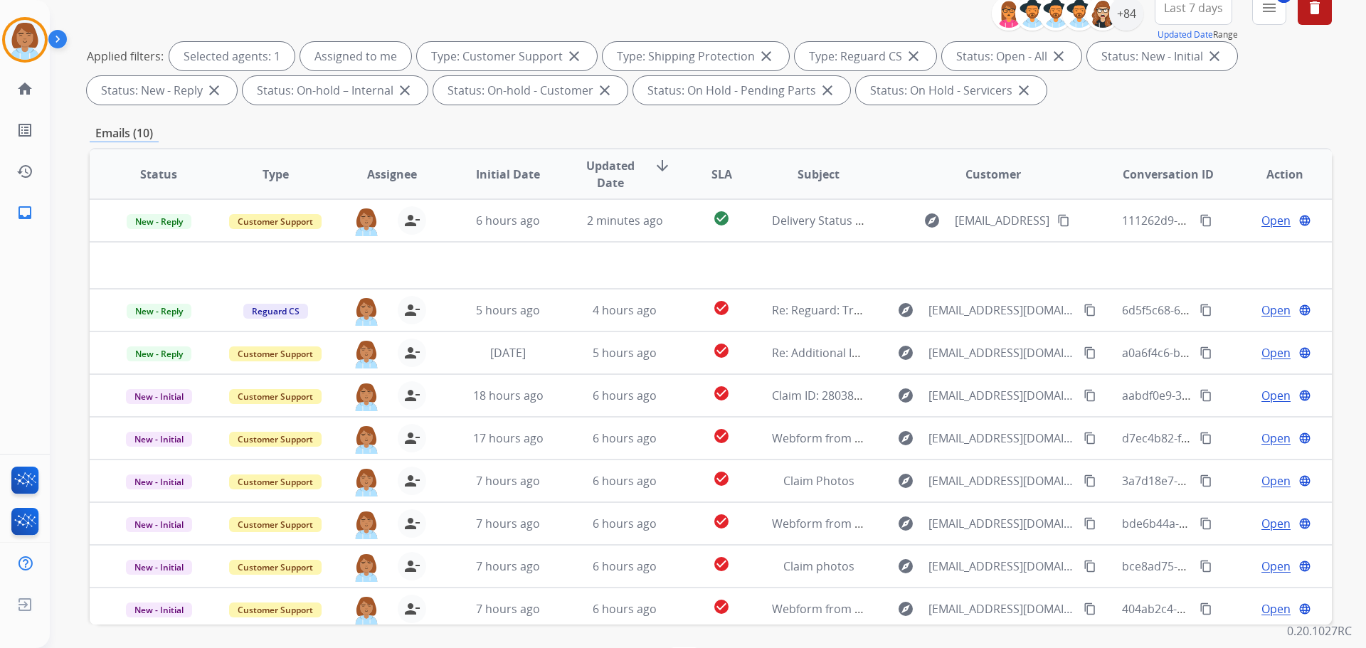
scroll to position [213, 0]
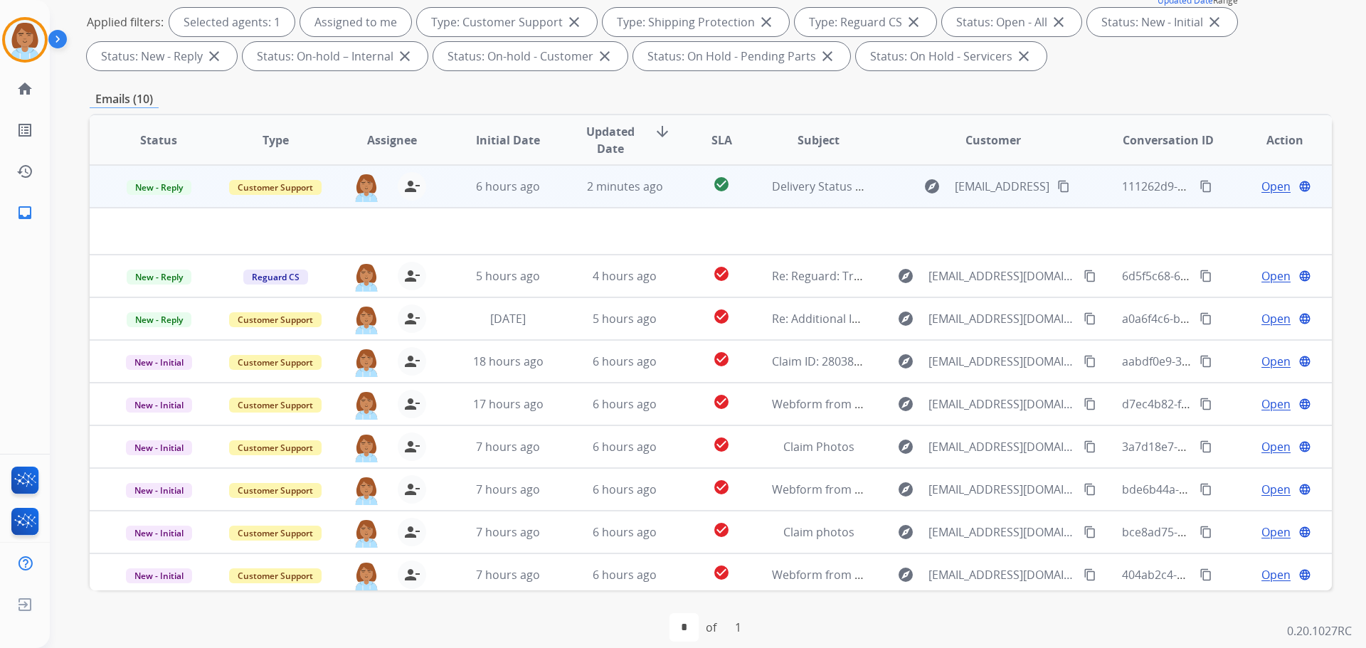
click at [681, 195] on td "check_circle" at bounding box center [711, 186] width 78 height 43
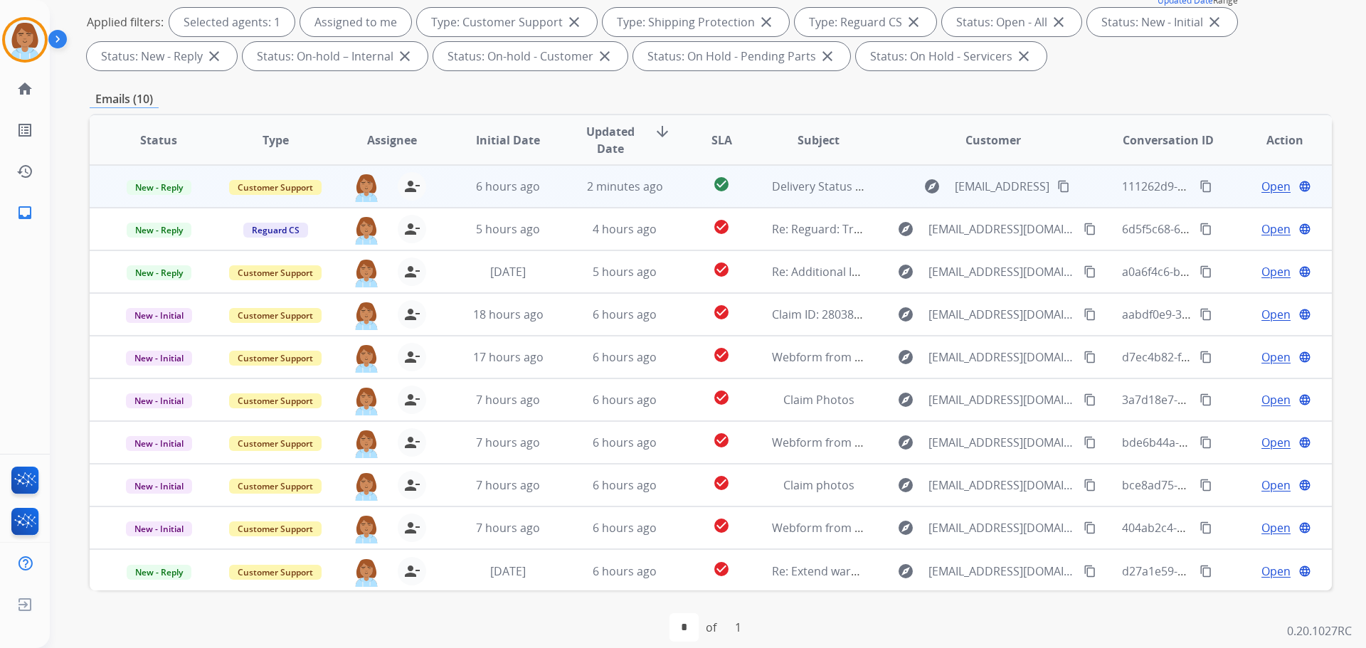
click at [681, 195] on td "check_circle" at bounding box center [711, 186] width 78 height 43
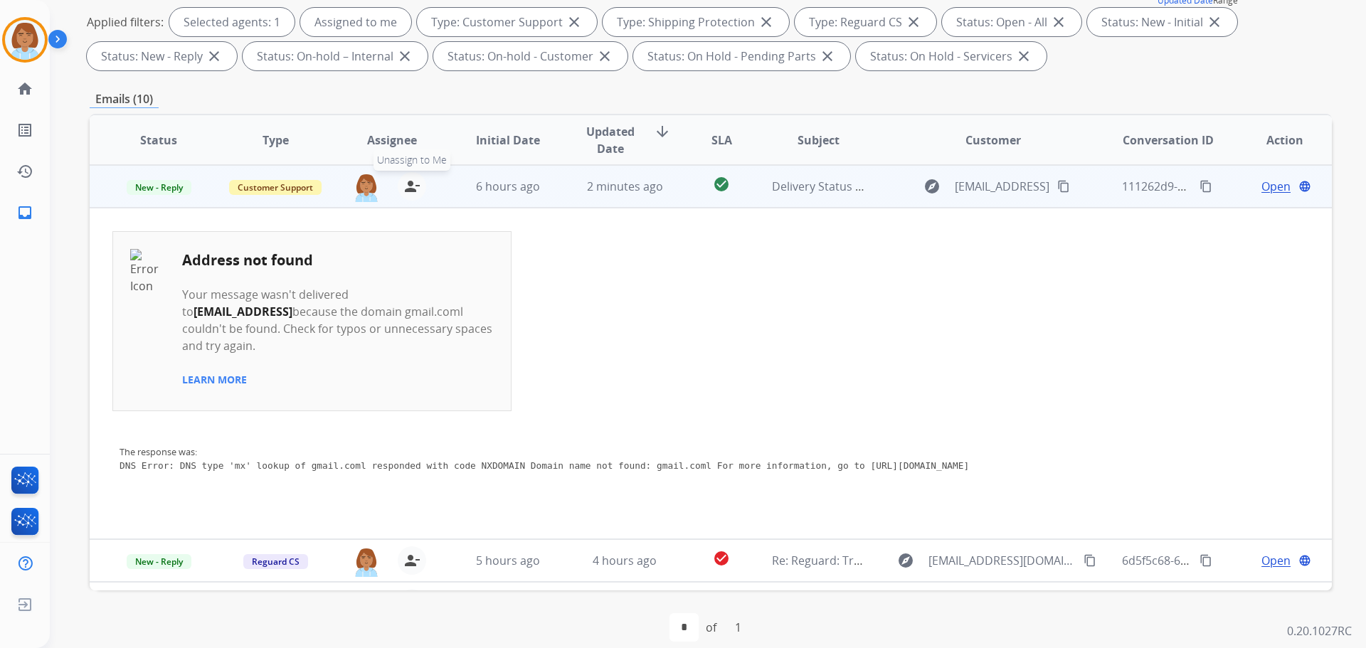
click at [403, 191] on mat-icon "person_remove" at bounding box center [411, 186] width 17 height 17
click at [167, 196] on td "New - Reply" at bounding box center [148, 186] width 117 height 43
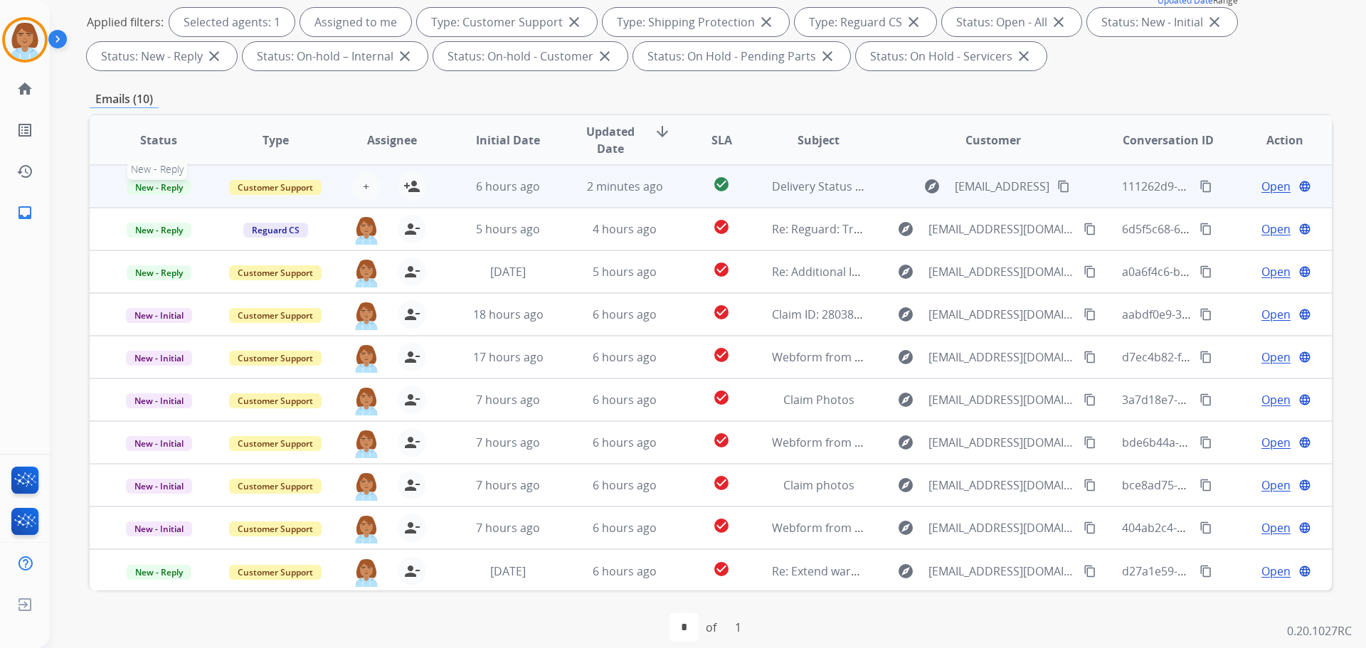
click at [168, 189] on span "New - Reply" at bounding box center [159, 187] width 65 height 15
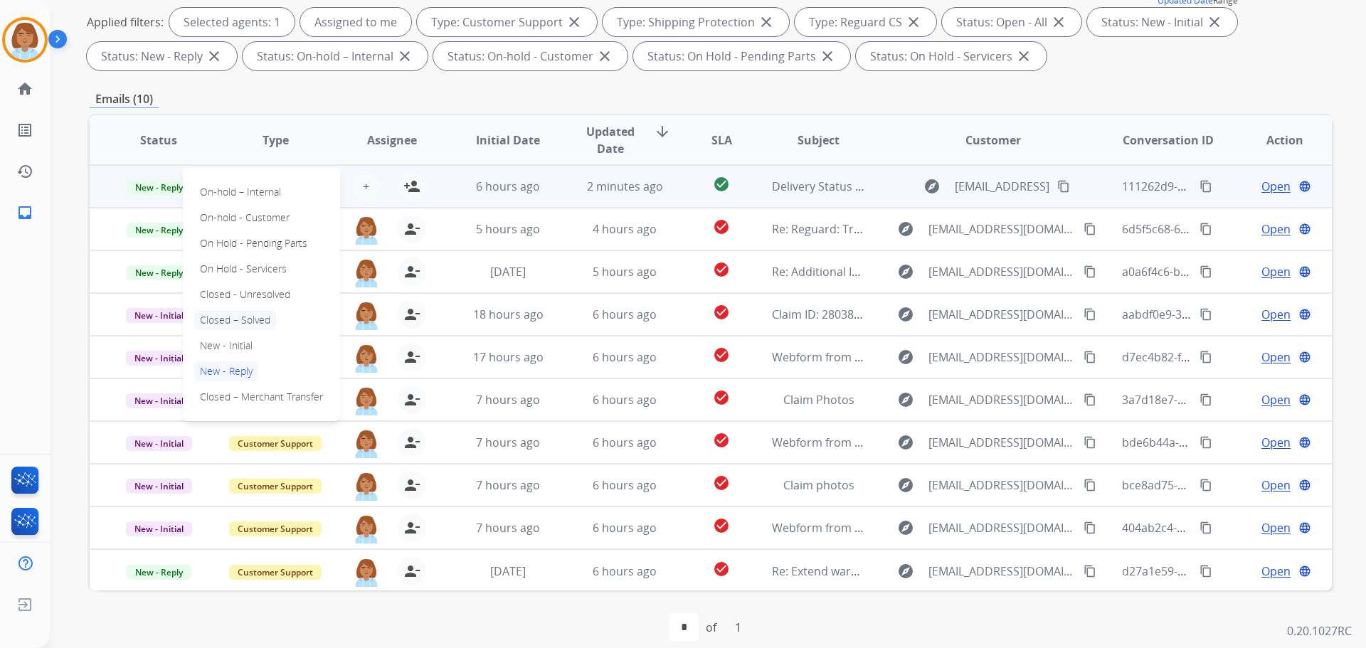
click at [255, 317] on p "Closed – Solved" at bounding box center [235, 320] width 82 height 20
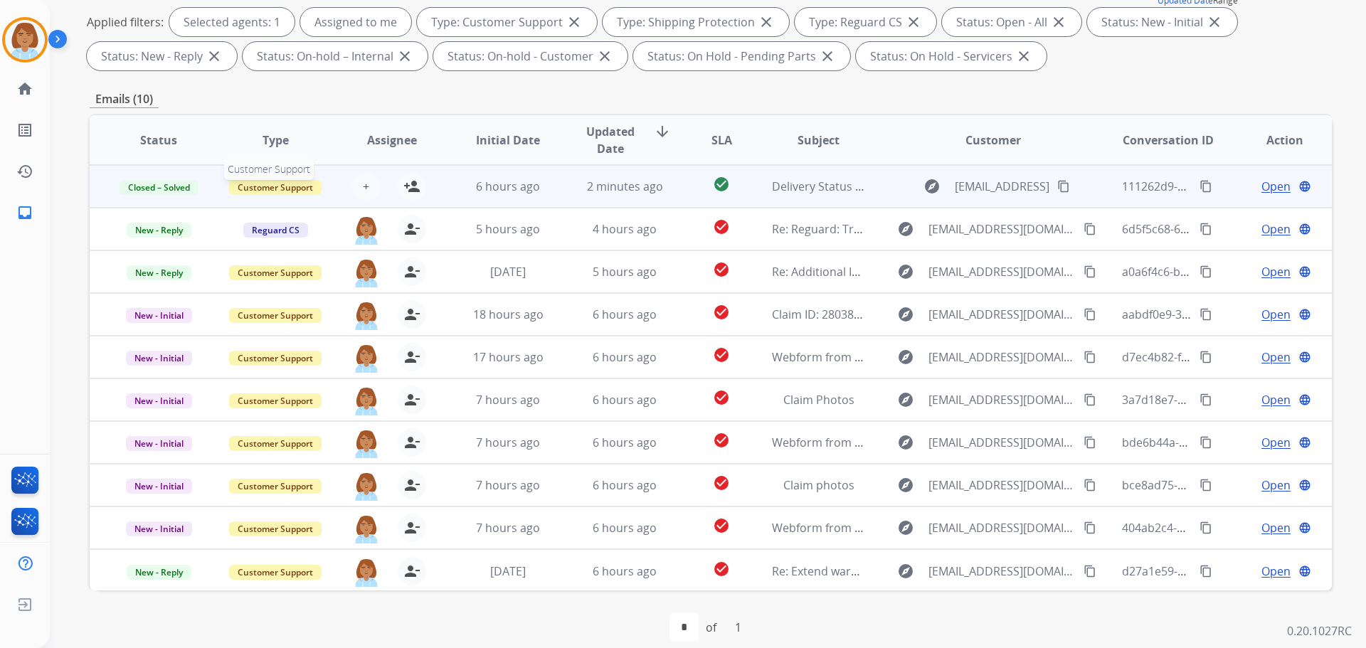
click at [300, 188] on span "Customer Support" at bounding box center [275, 187] width 92 height 15
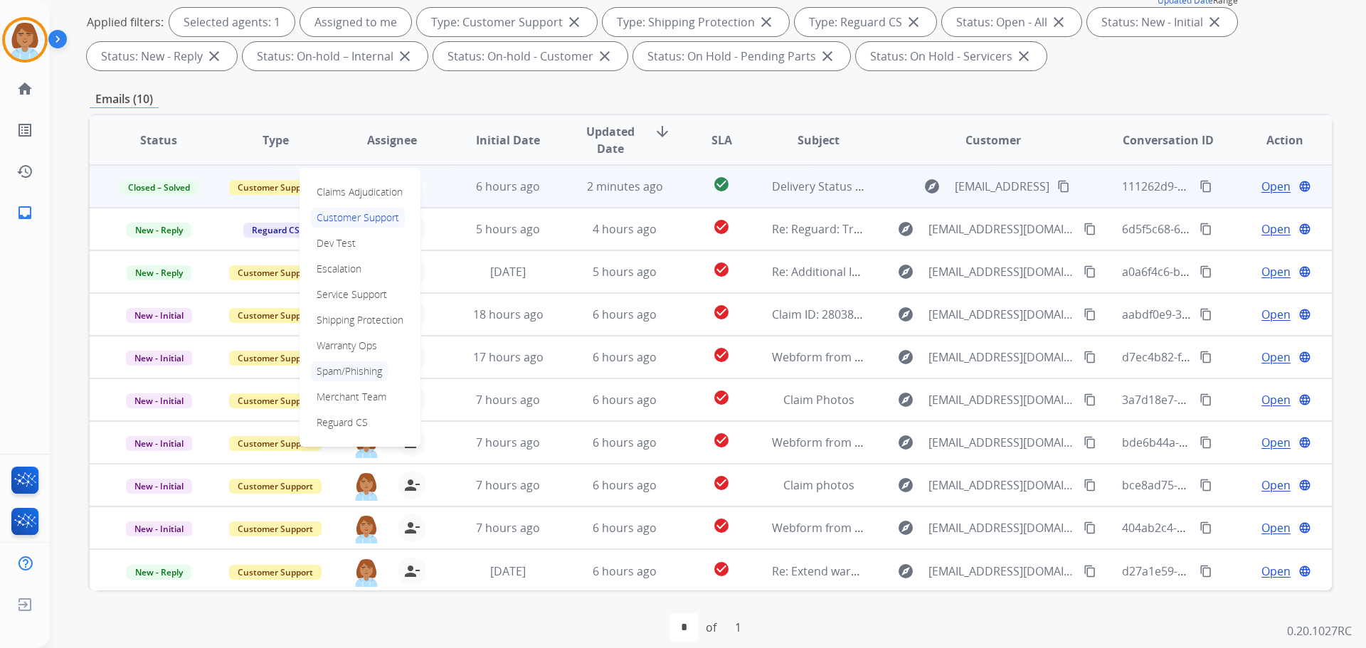
click at [341, 369] on p "Spam/Phishing" at bounding box center [349, 371] width 77 height 20
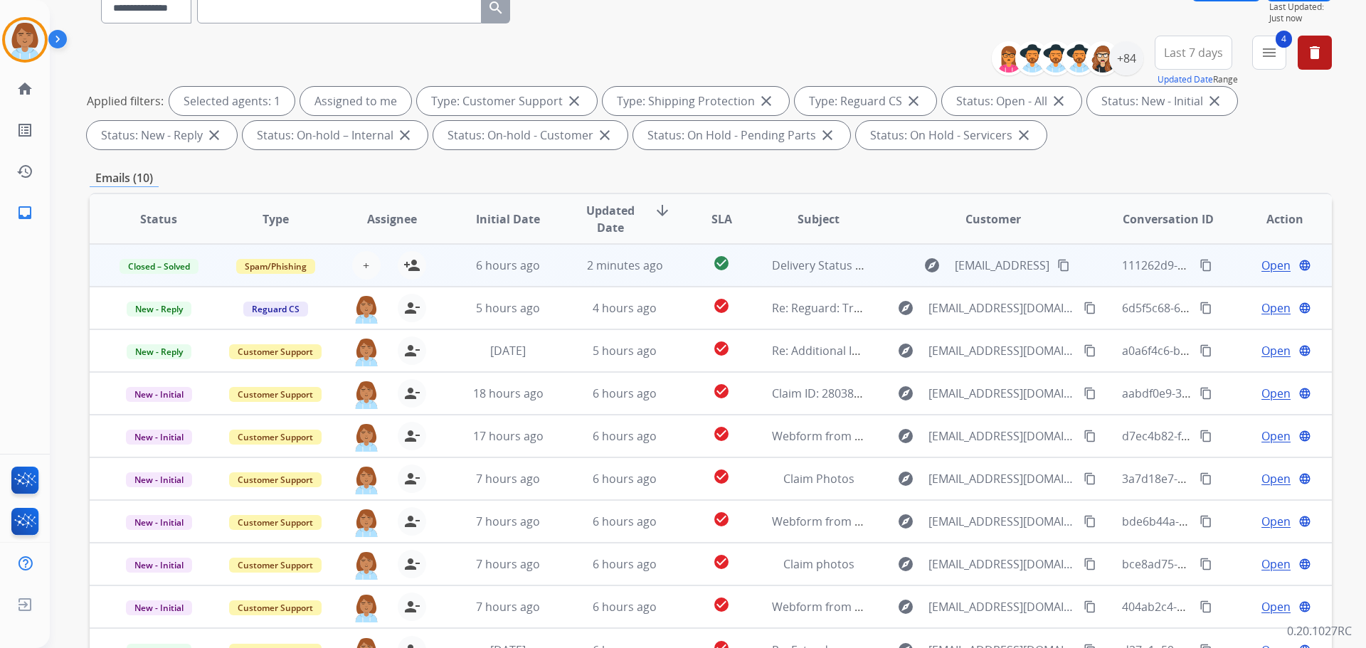
scroll to position [0, 0]
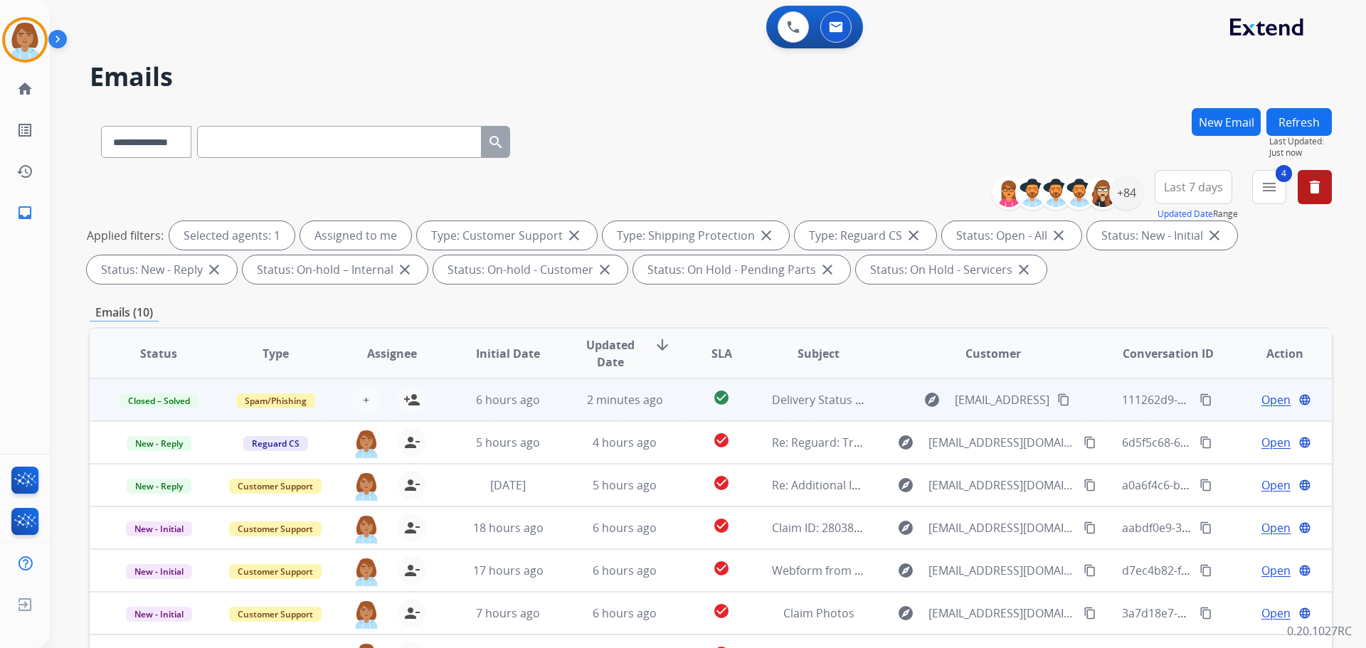
click at [1302, 128] on button "Refresh" at bounding box center [1298, 122] width 65 height 28
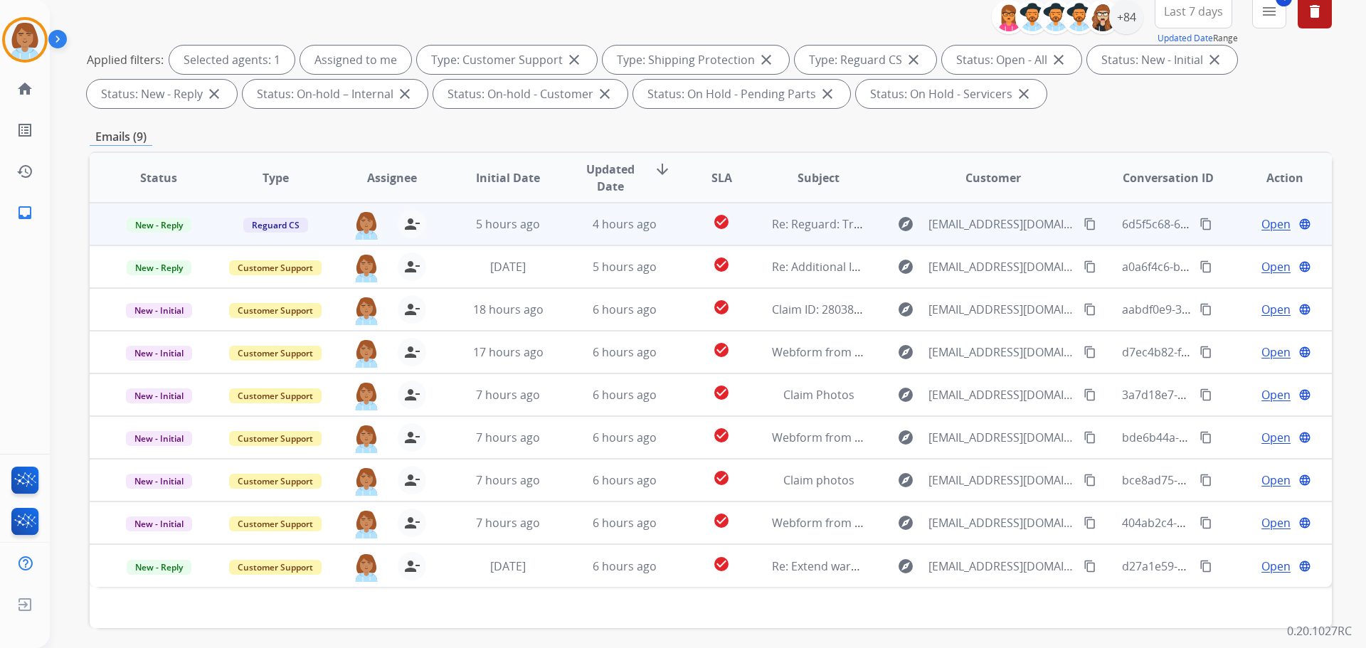
scroll to position [230, 0]
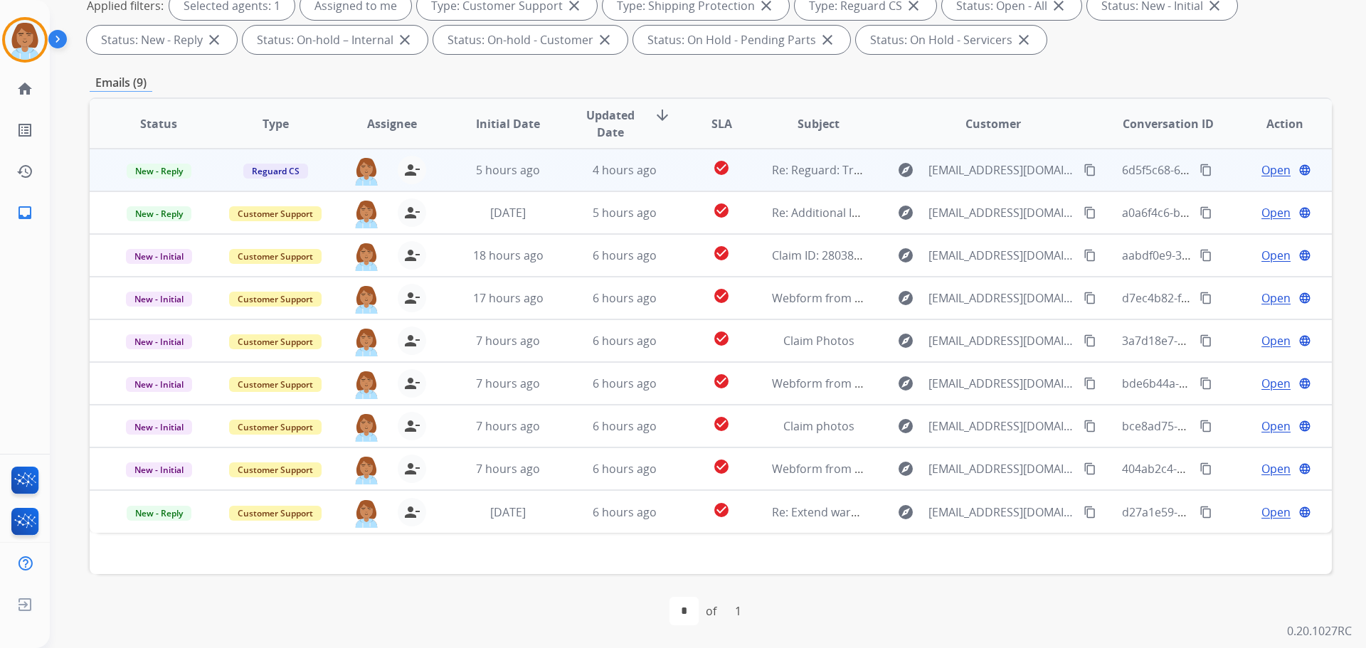
click at [682, 186] on td "check_circle" at bounding box center [711, 170] width 78 height 43
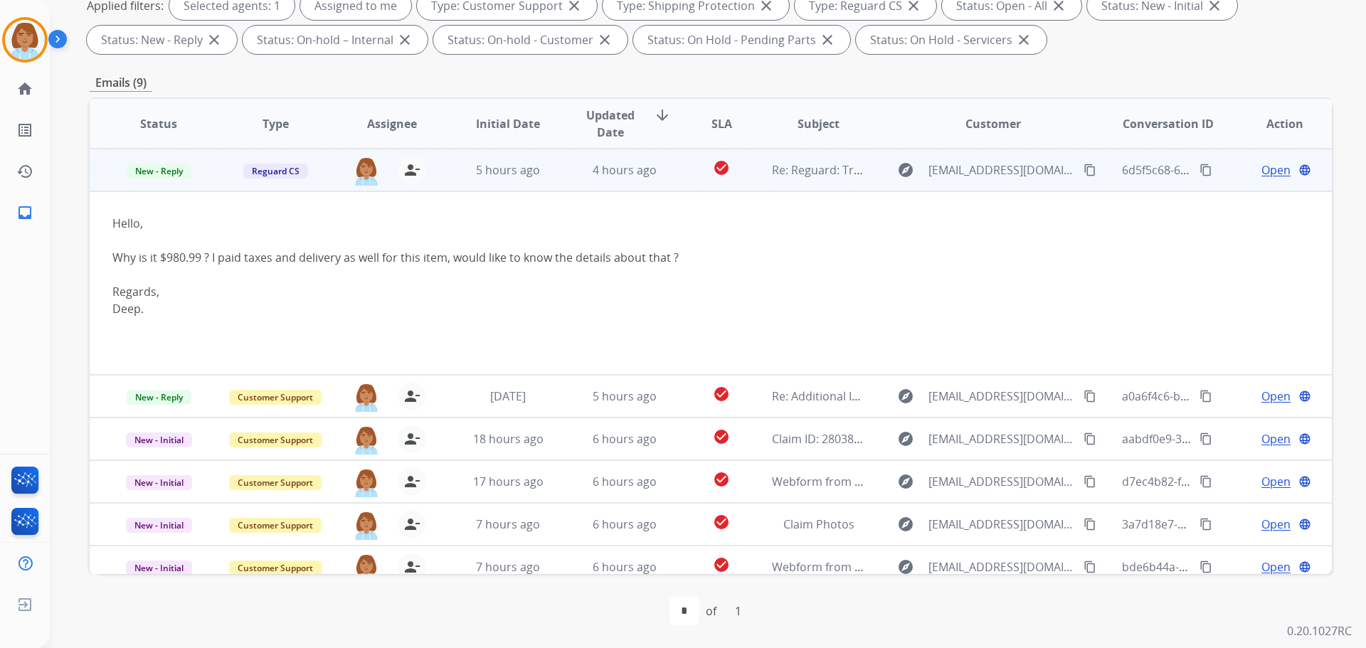
click at [1084, 171] on mat-icon "content_copy" at bounding box center [1090, 170] width 13 height 13
click at [1262, 166] on span "Open" at bounding box center [1275, 169] width 29 height 17
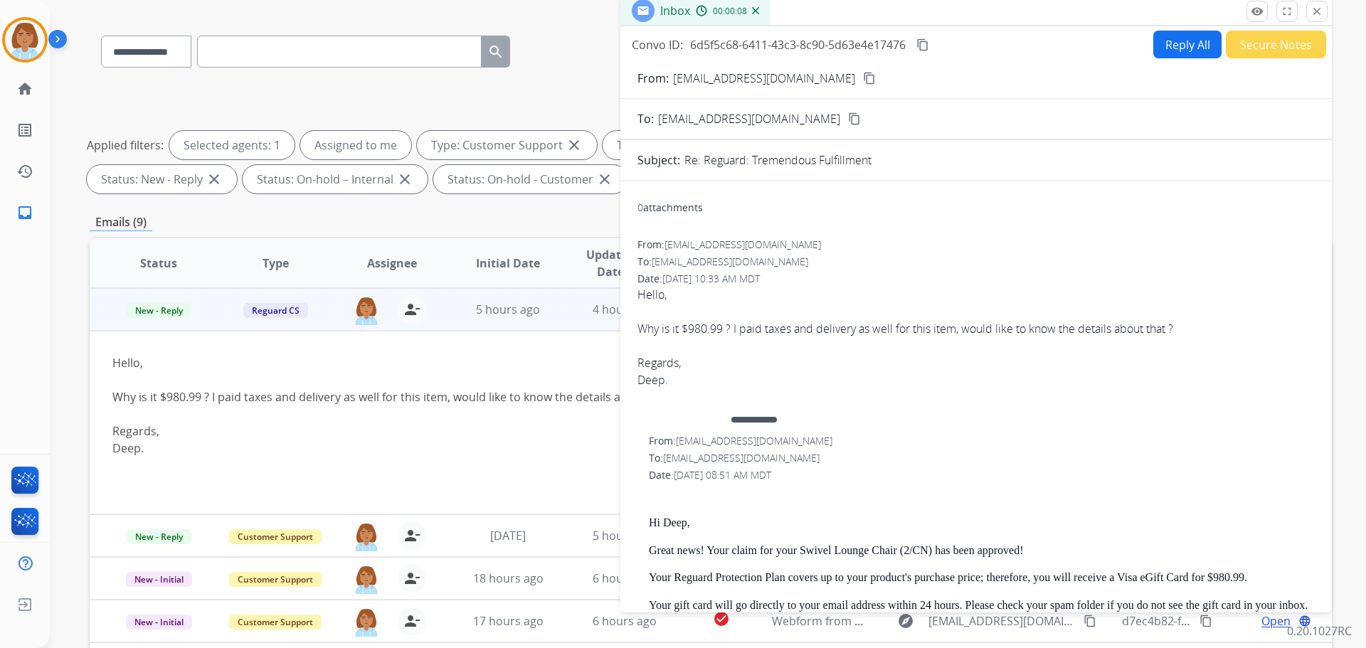
scroll to position [0, 0]
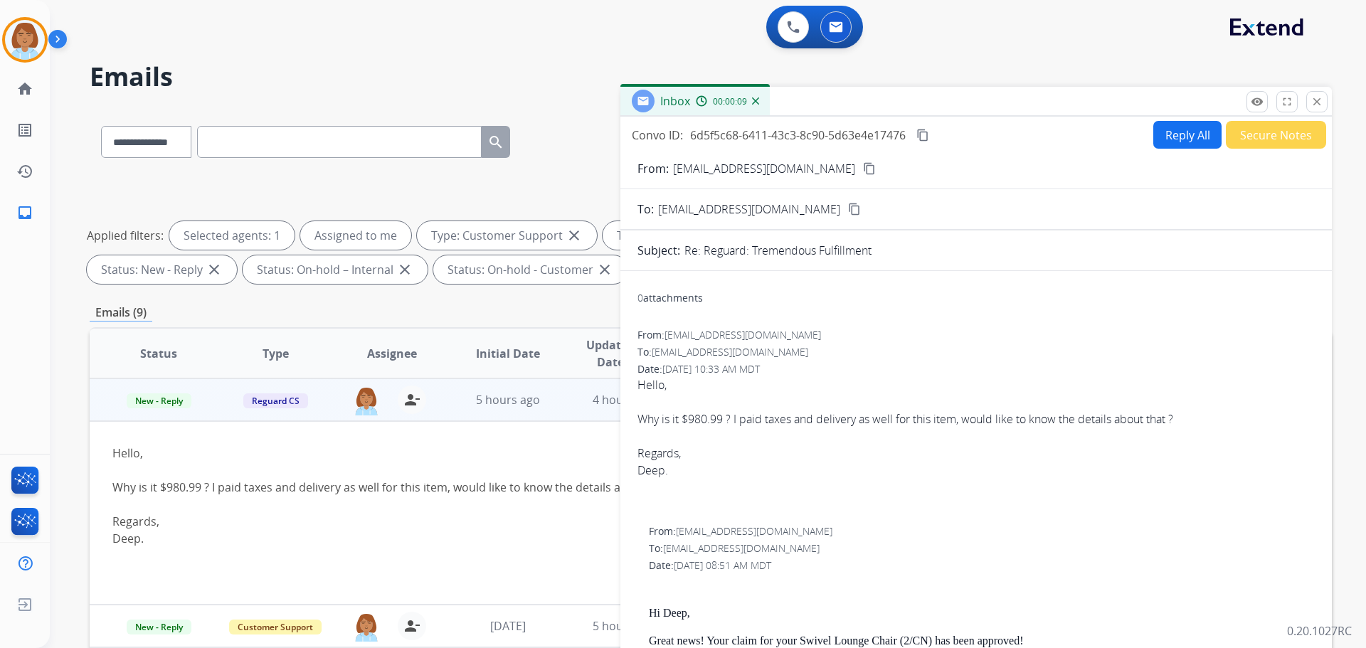
click at [1168, 137] on button "Reply All" at bounding box center [1187, 135] width 68 height 28
select select "**********"
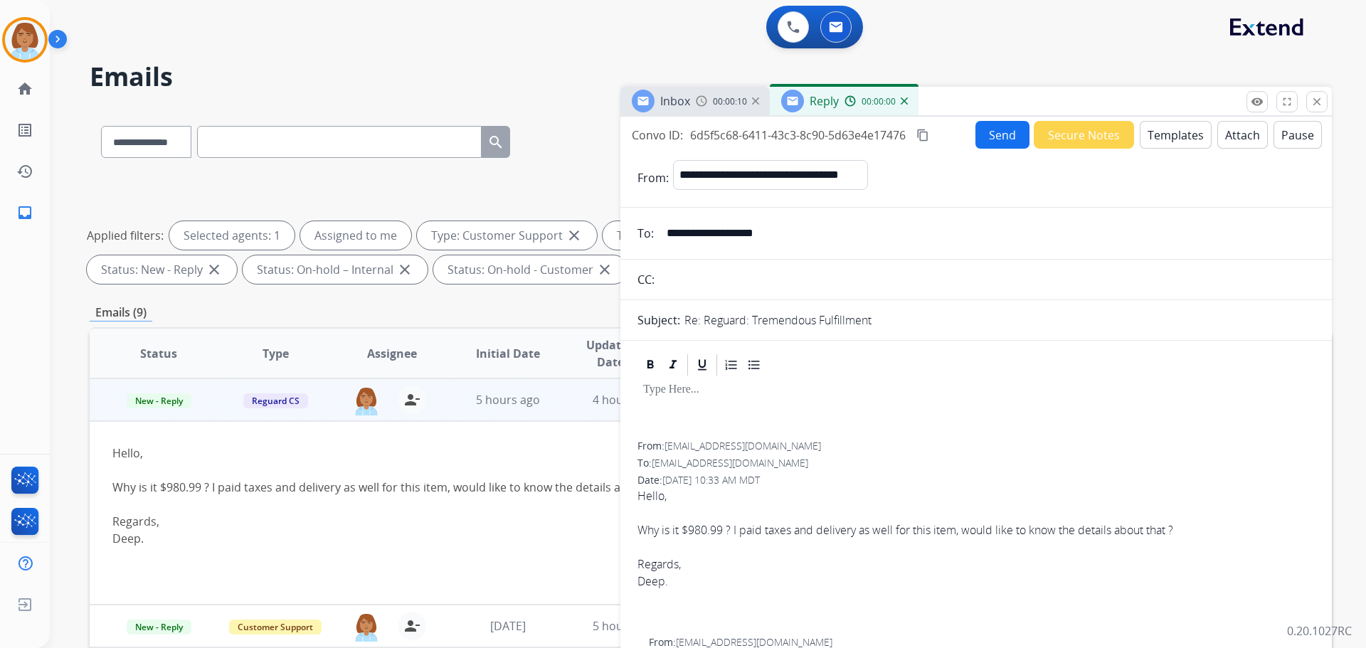
click at [1162, 144] on button "Templates" at bounding box center [1176, 135] width 72 height 28
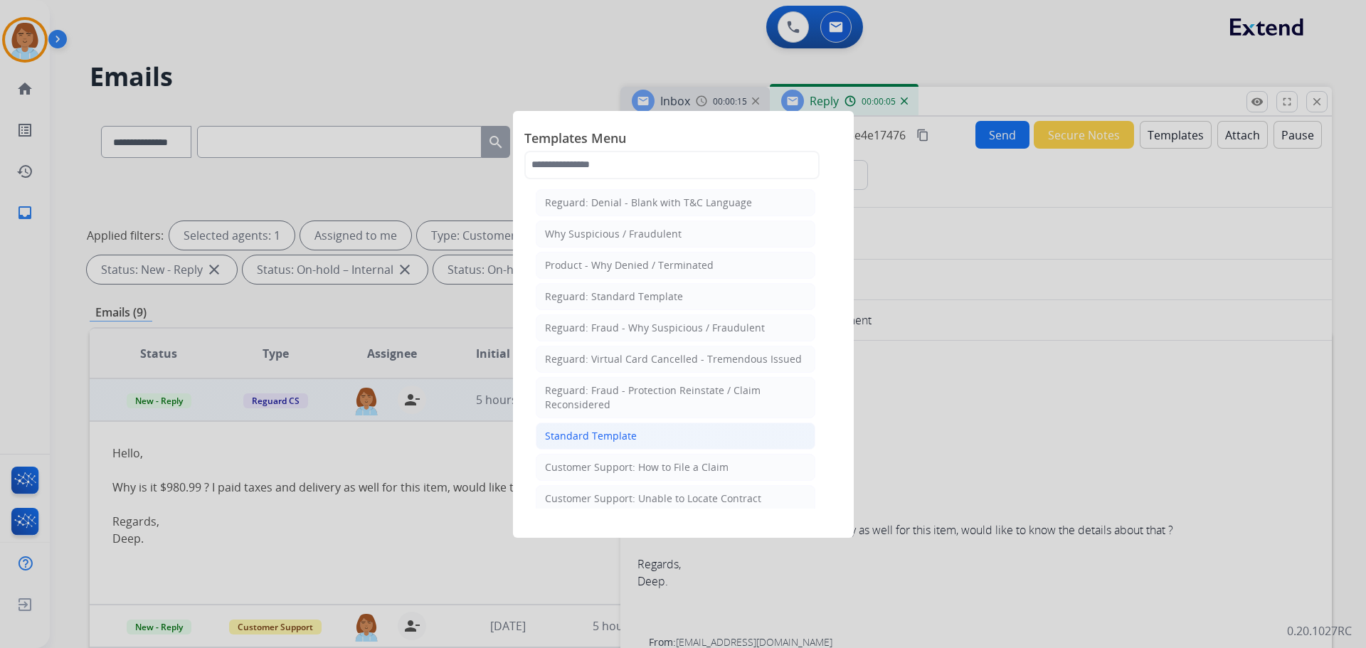
click at [681, 430] on li "Standard Template" at bounding box center [676, 436] width 280 height 27
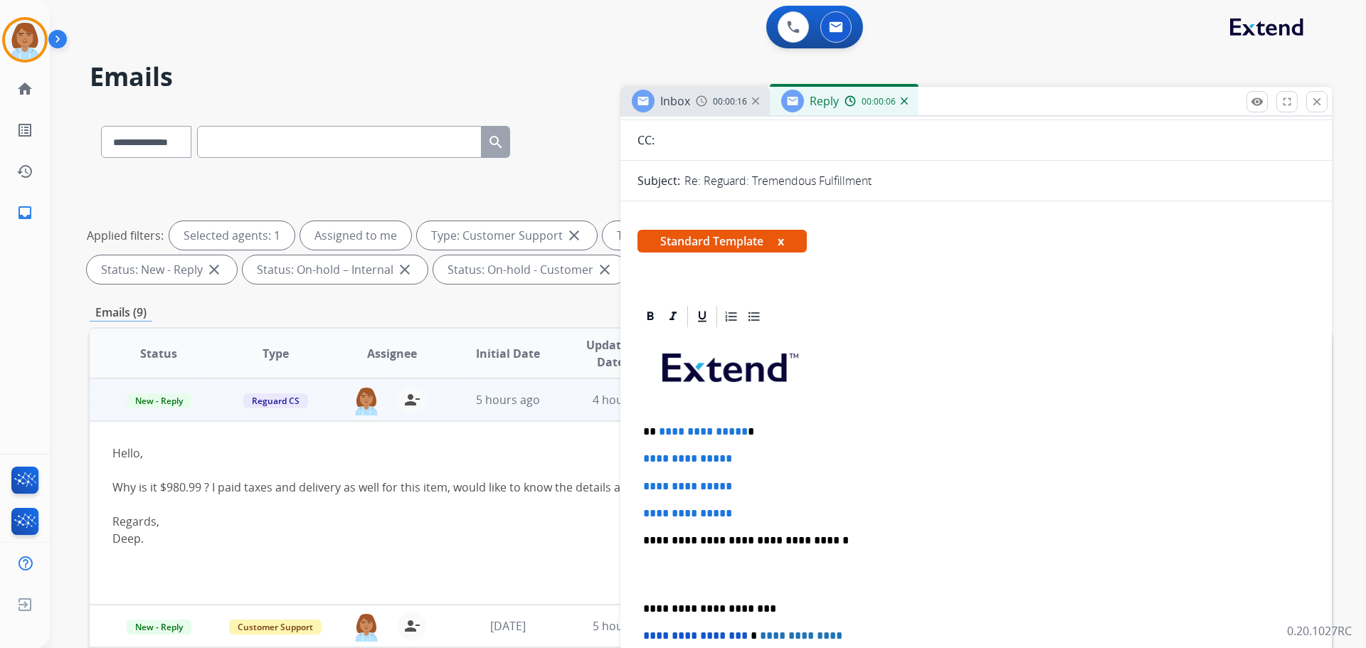
scroll to position [142, 0]
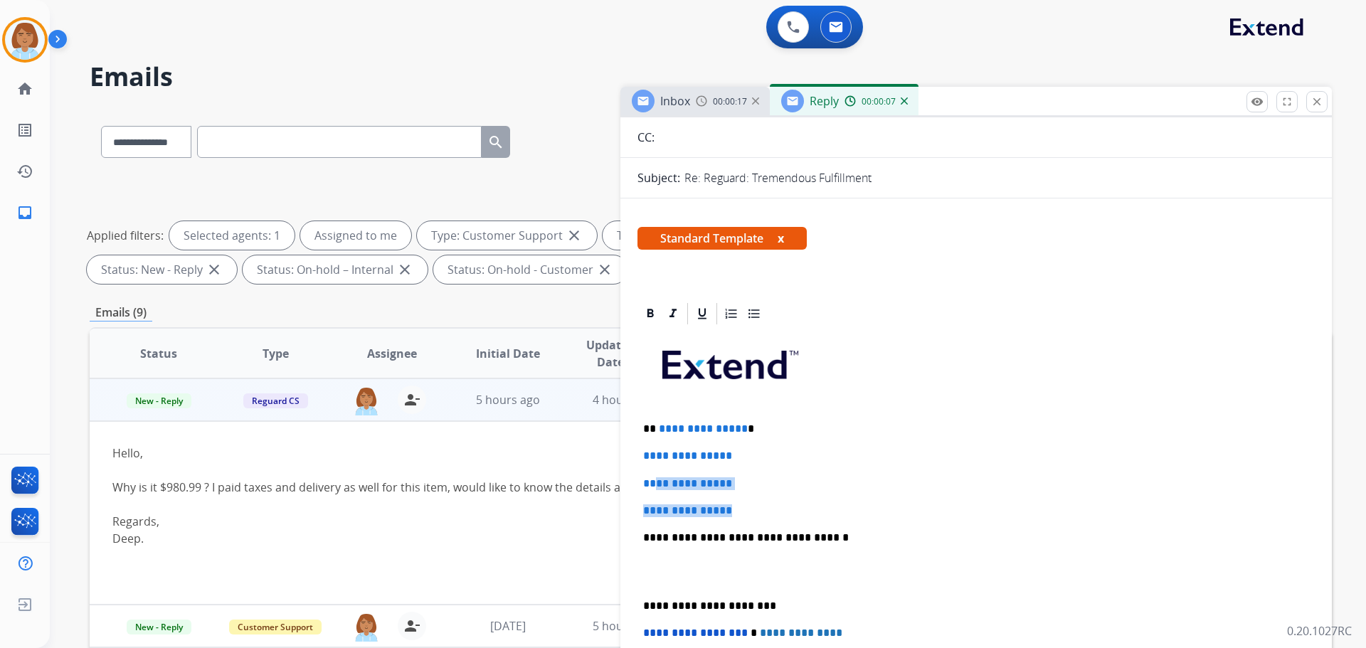
drag, startPoint x: 755, startPoint y: 514, endPoint x: 655, endPoint y: 372, distance: 173.1
click at [657, 428] on div "**********" at bounding box center [975, 571] width 677 height 489
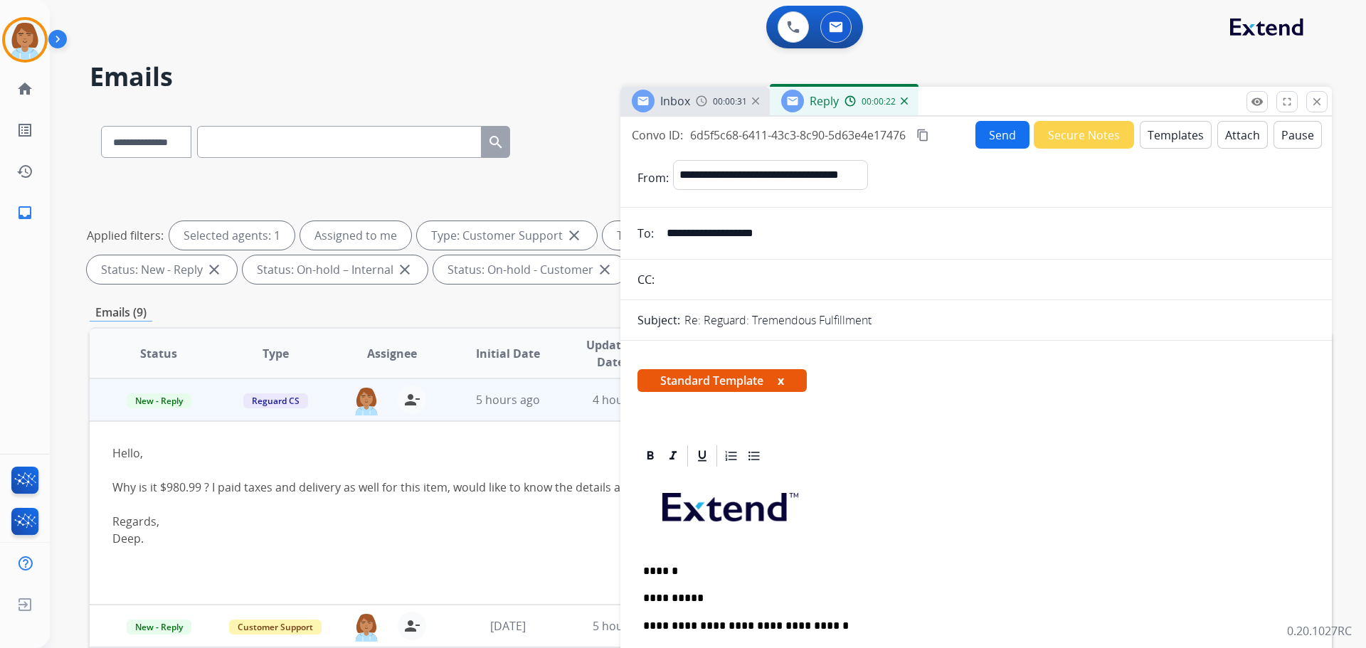
select select "**********"
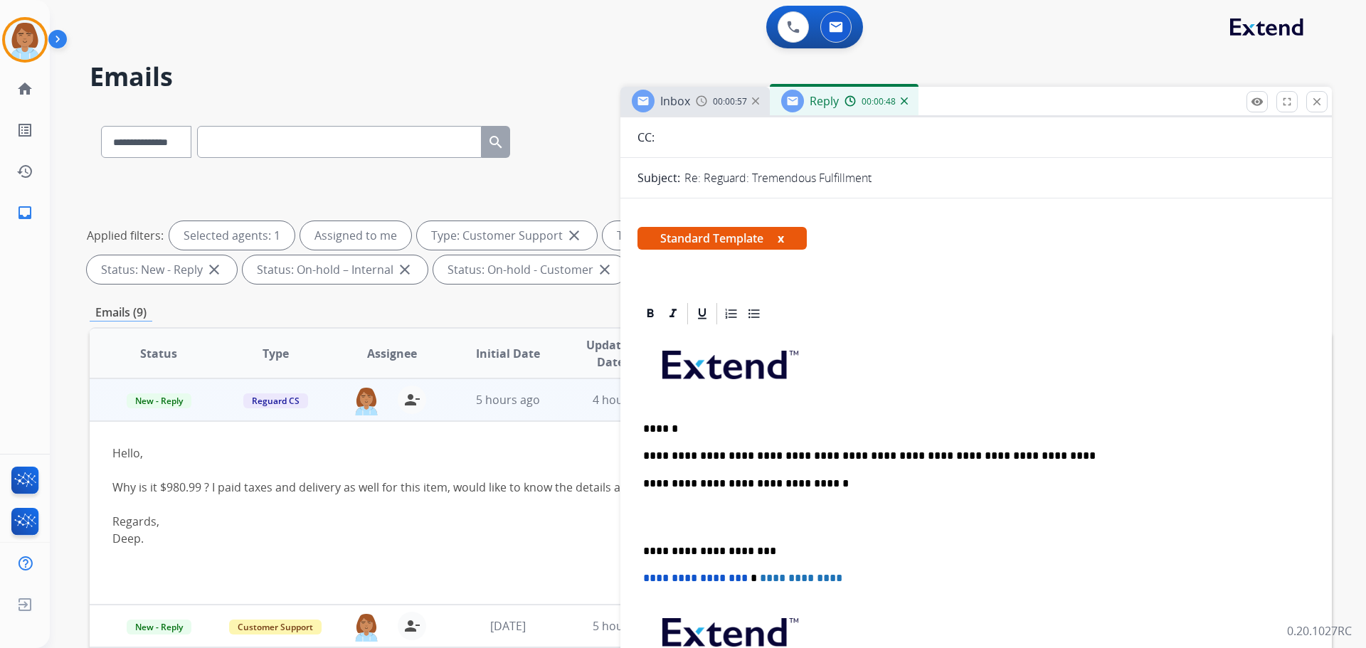
click at [794, 416] on div "**********" at bounding box center [975, 544] width 677 height 435
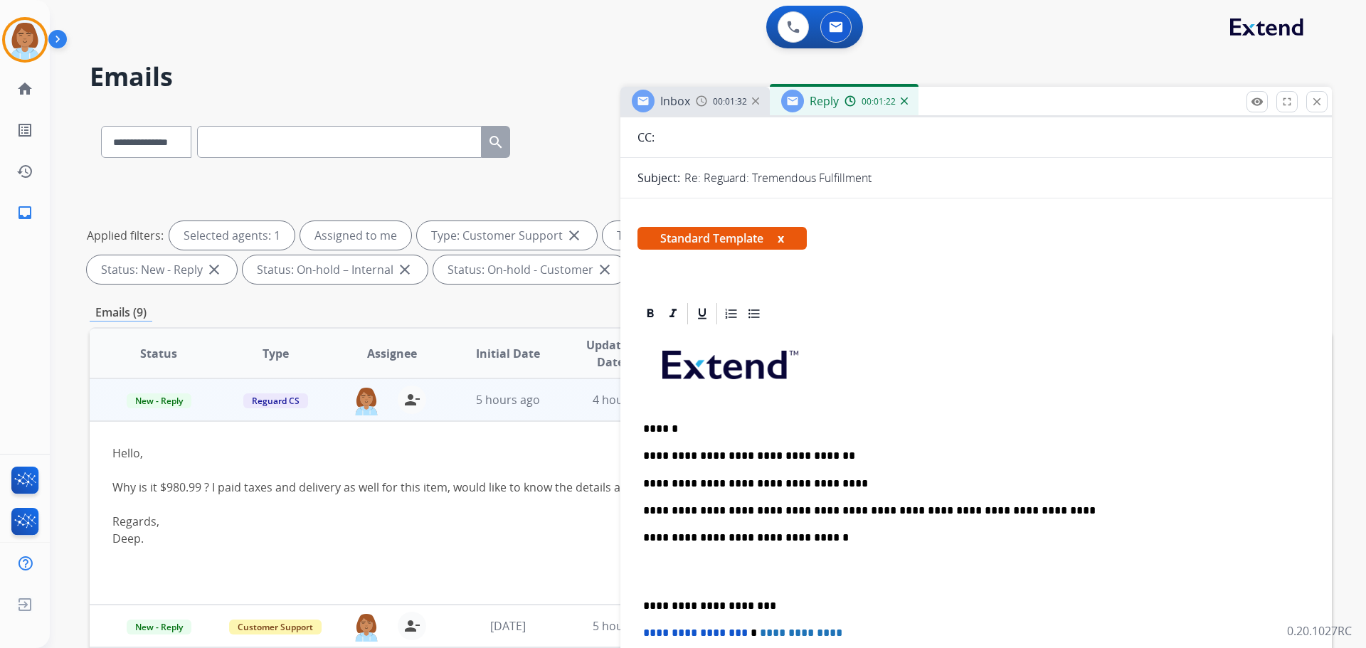
click at [649, 512] on p "**********" at bounding box center [970, 510] width 655 height 13
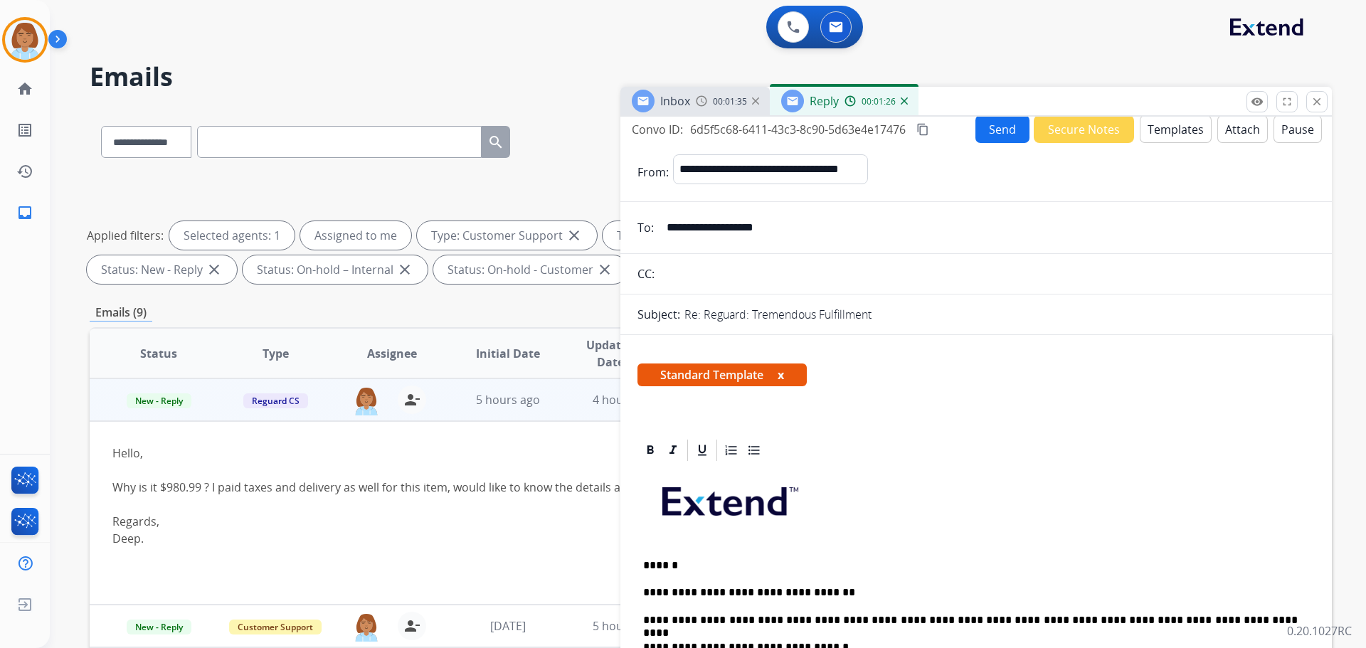
scroll to position [0, 0]
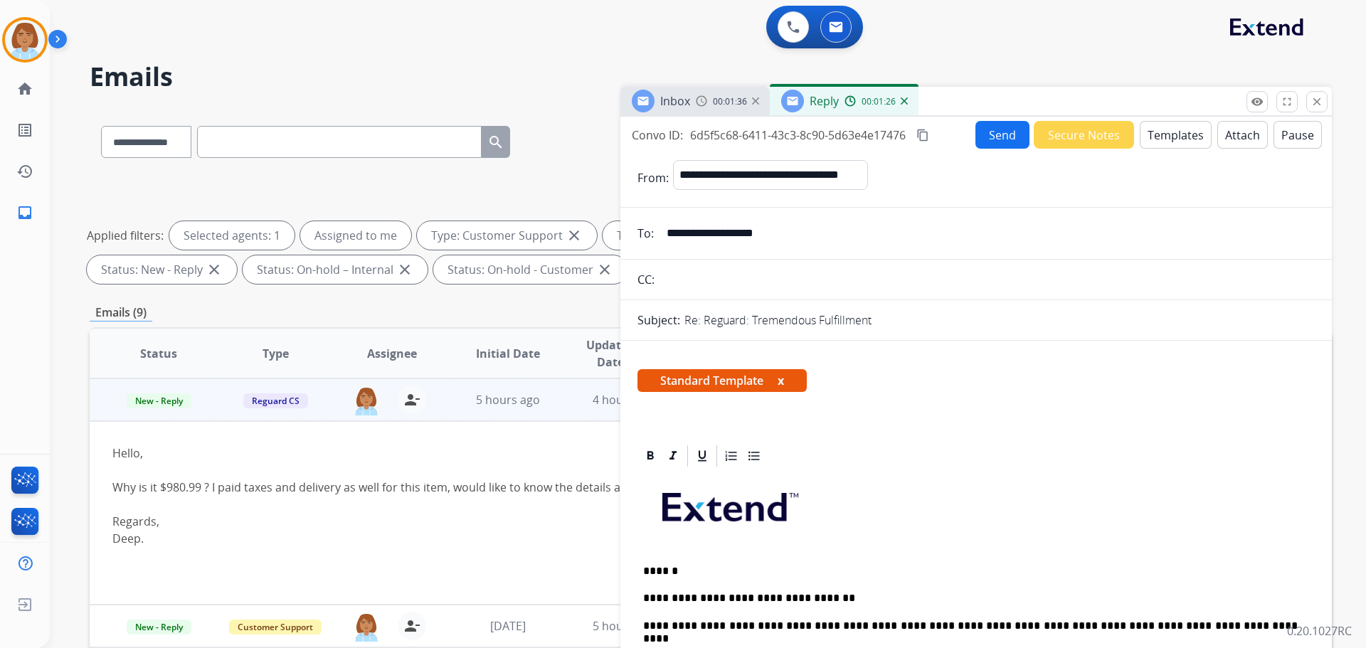
click at [980, 142] on button "Send" at bounding box center [1002, 135] width 54 height 28
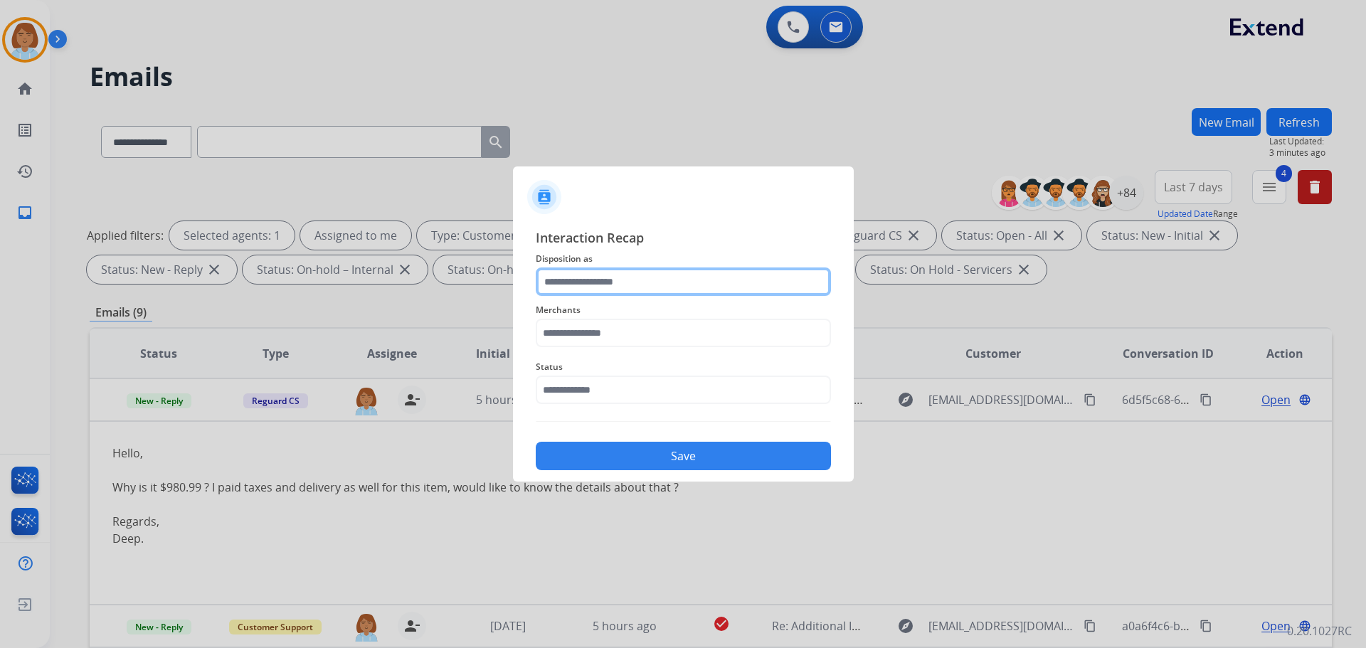
click at [619, 283] on input "text" at bounding box center [683, 281] width 295 height 28
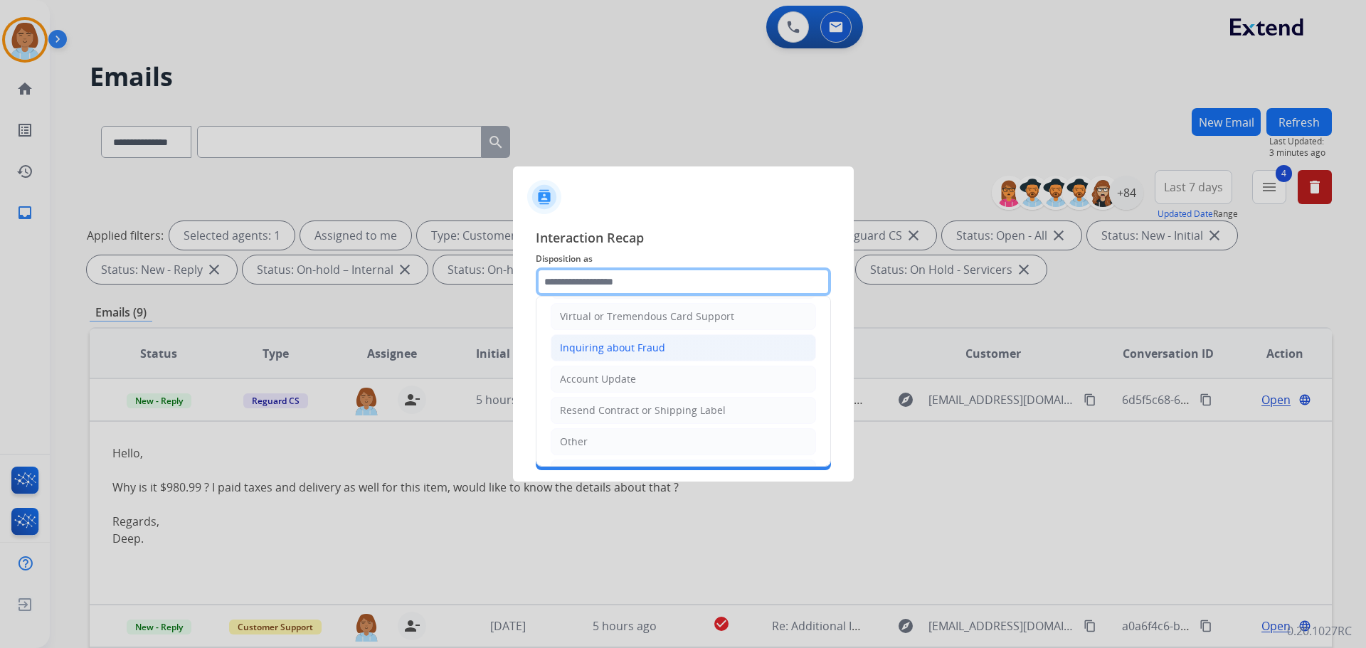
scroll to position [222, 0]
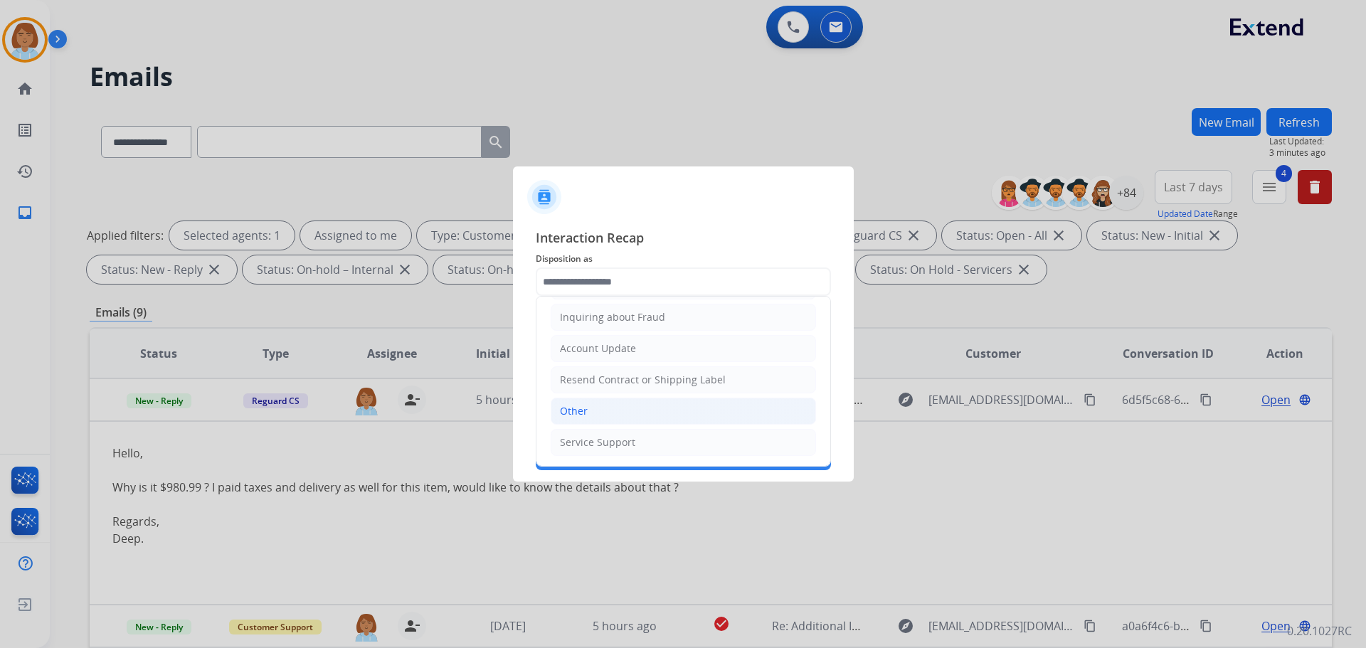
click at [625, 416] on li "Other" at bounding box center [683, 411] width 265 height 27
type input "*****"
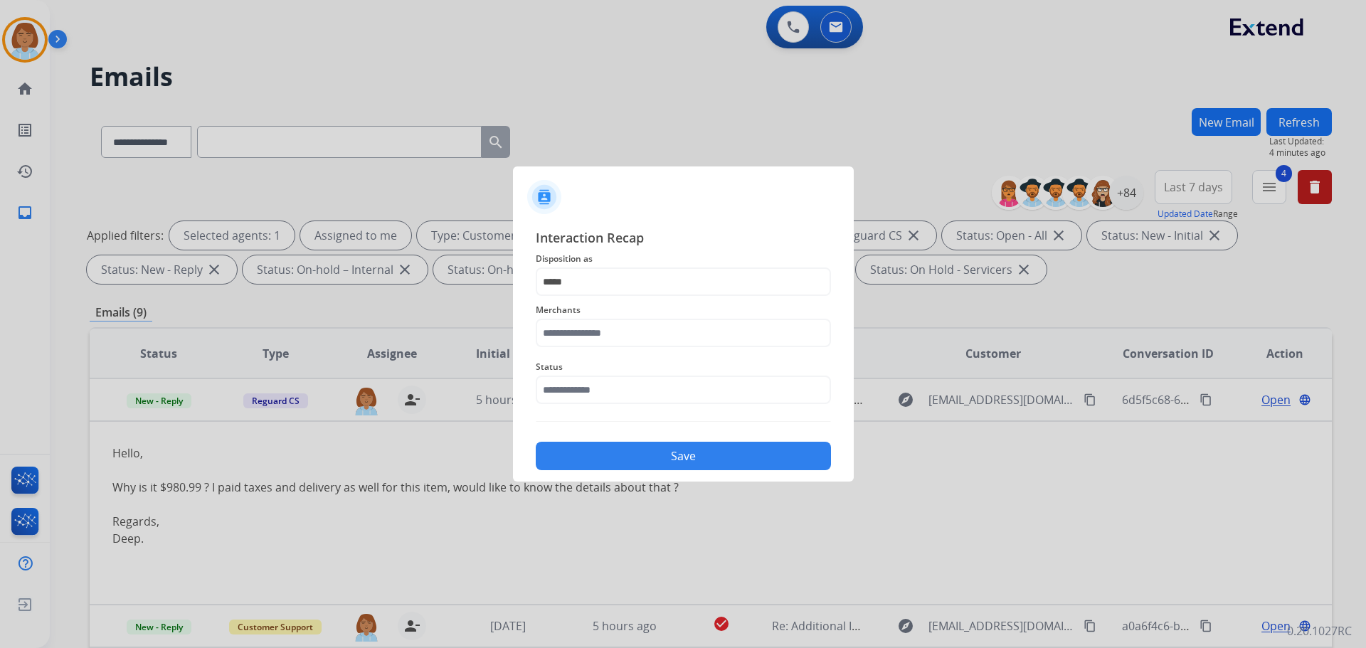
click at [606, 310] on span "Merchants" at bounding box center [683, 310] width 295 height 17
click at [591, 339] on input "text" at bounding box center [683, 333] width 295 height 28
click at [591, 378] on div "[PERSON_NAME]" at bounding box center [601, 373] width 80 height 14
type input "**********"
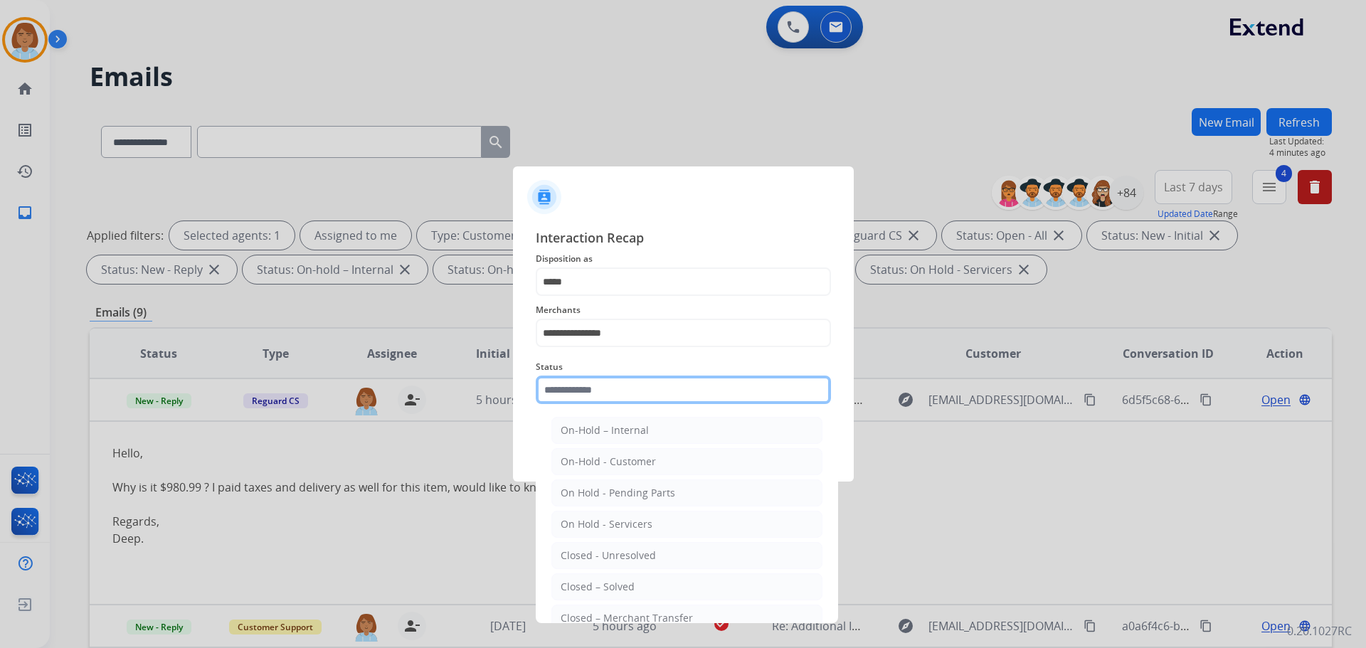
click at [589, 391] on input "text" at bounding box center [683, 390] width 295 height 28
click at [601, 577] on li "Closed – Solved" at bounding box center [686, 586] width 271 height 27
type input "**********"
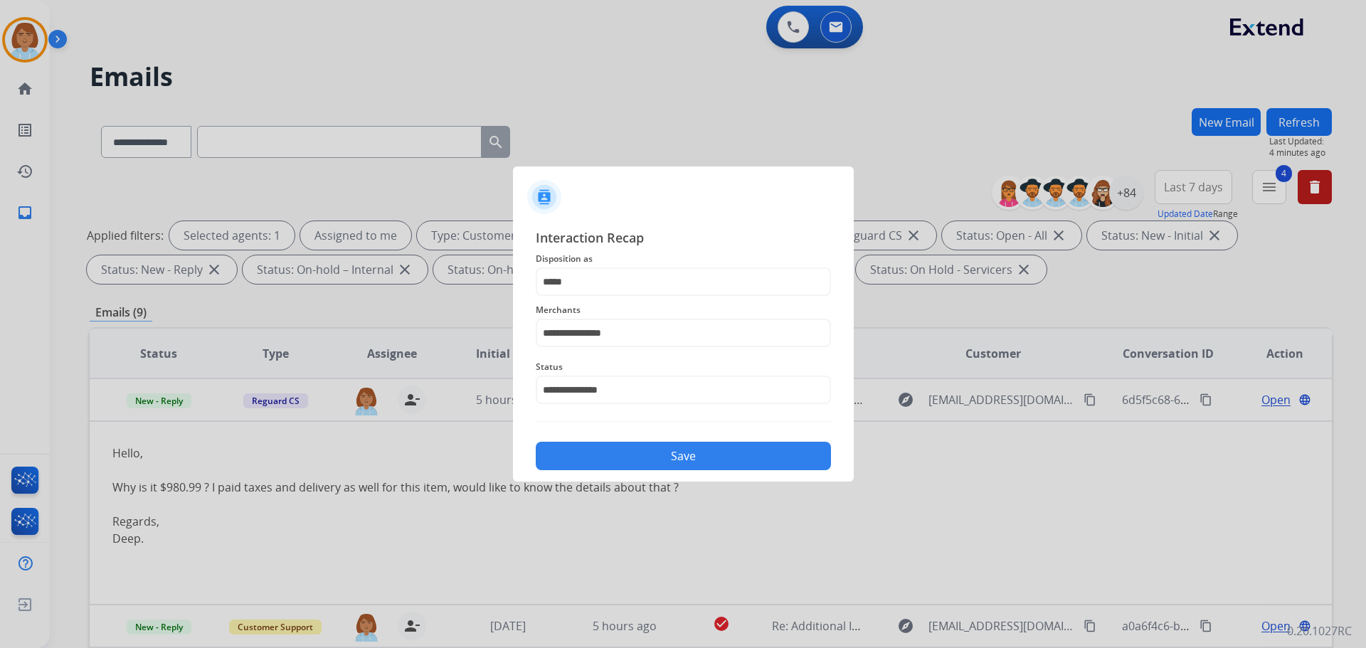
click at [719, 469] on button "Save" at bounding box center [683, 456] width 295 height 28
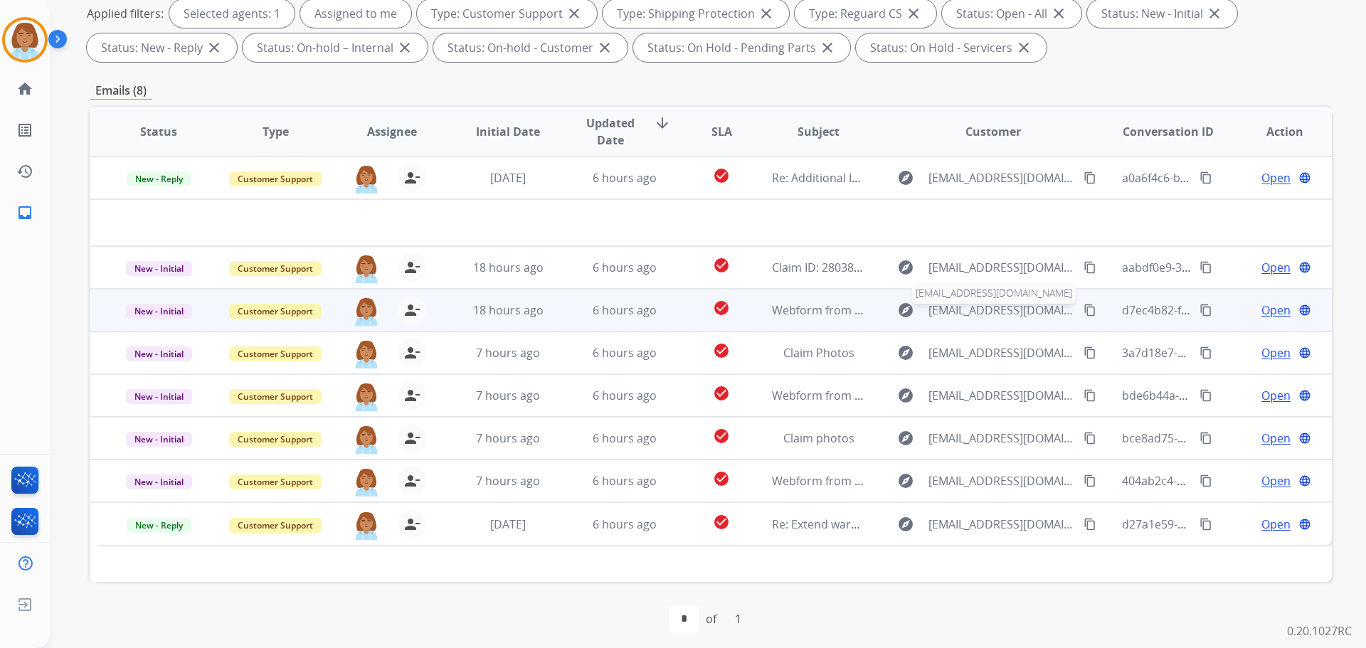
scroll to position [230, 0]
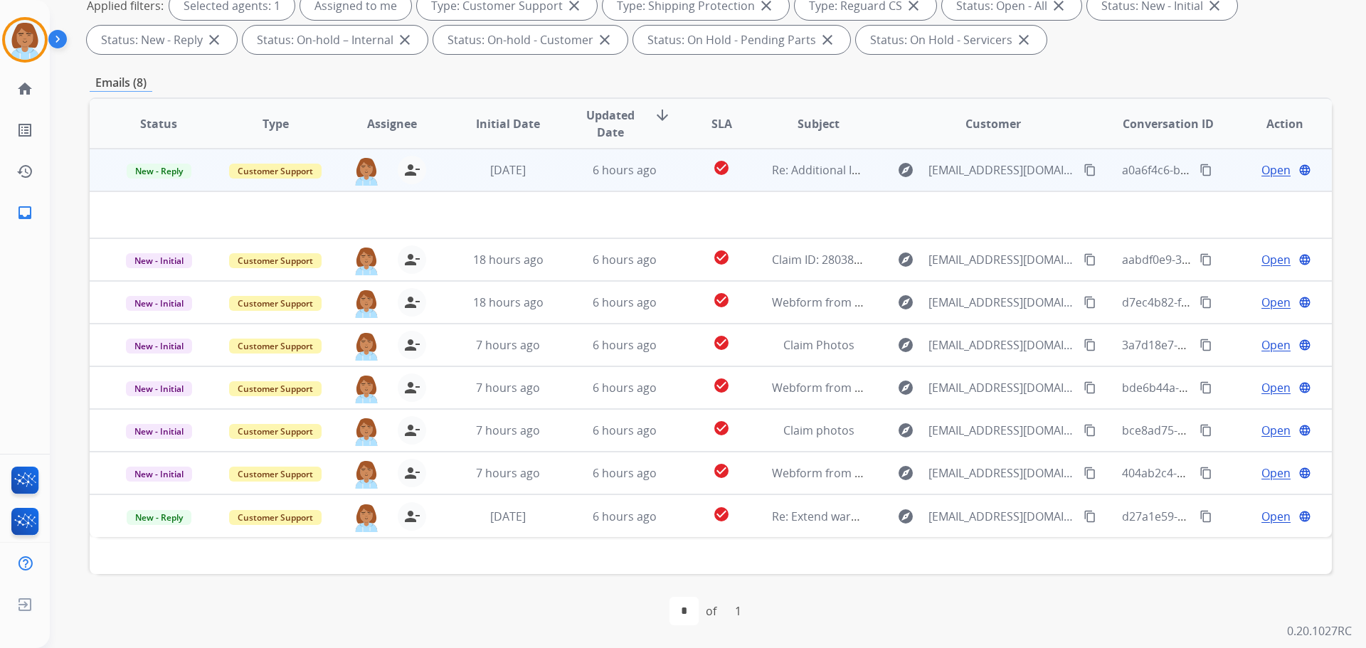
click at [672, 170] on td "check_circle" at bounding box center [711, 170] width 78 height 43
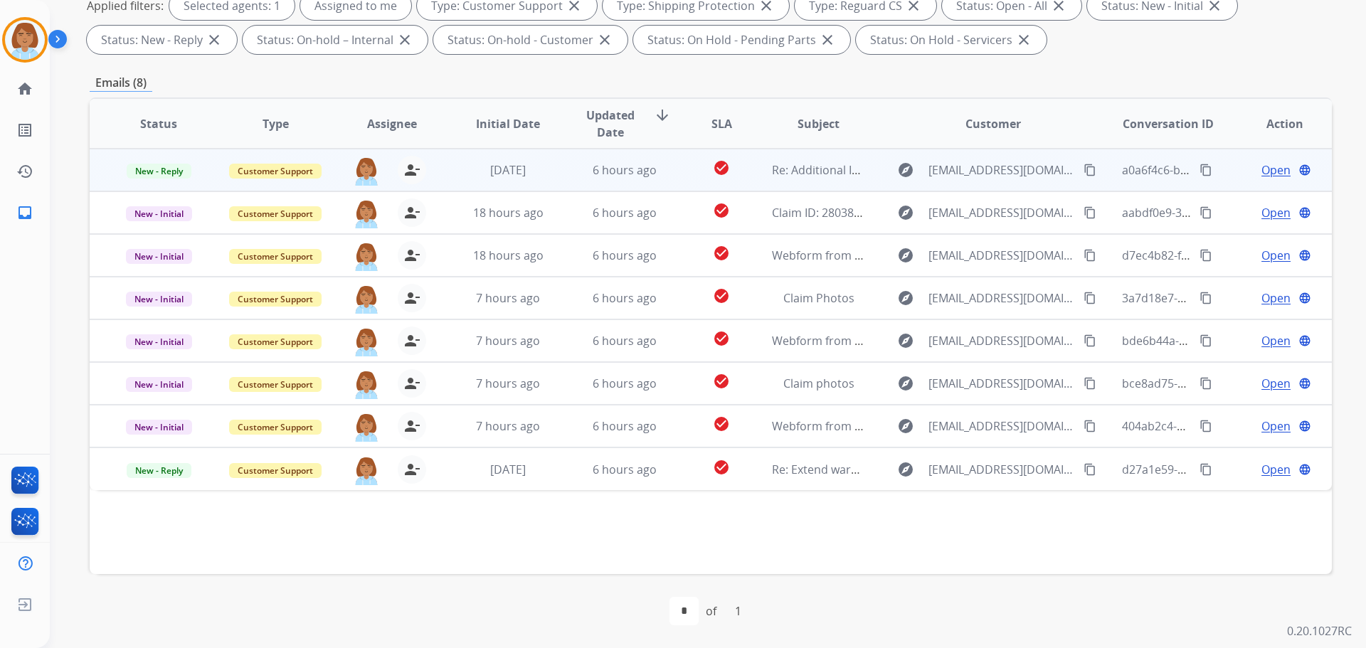
click at [672, 170] on td "check_circle" at bounding box center [711, 170] width 78 height 43
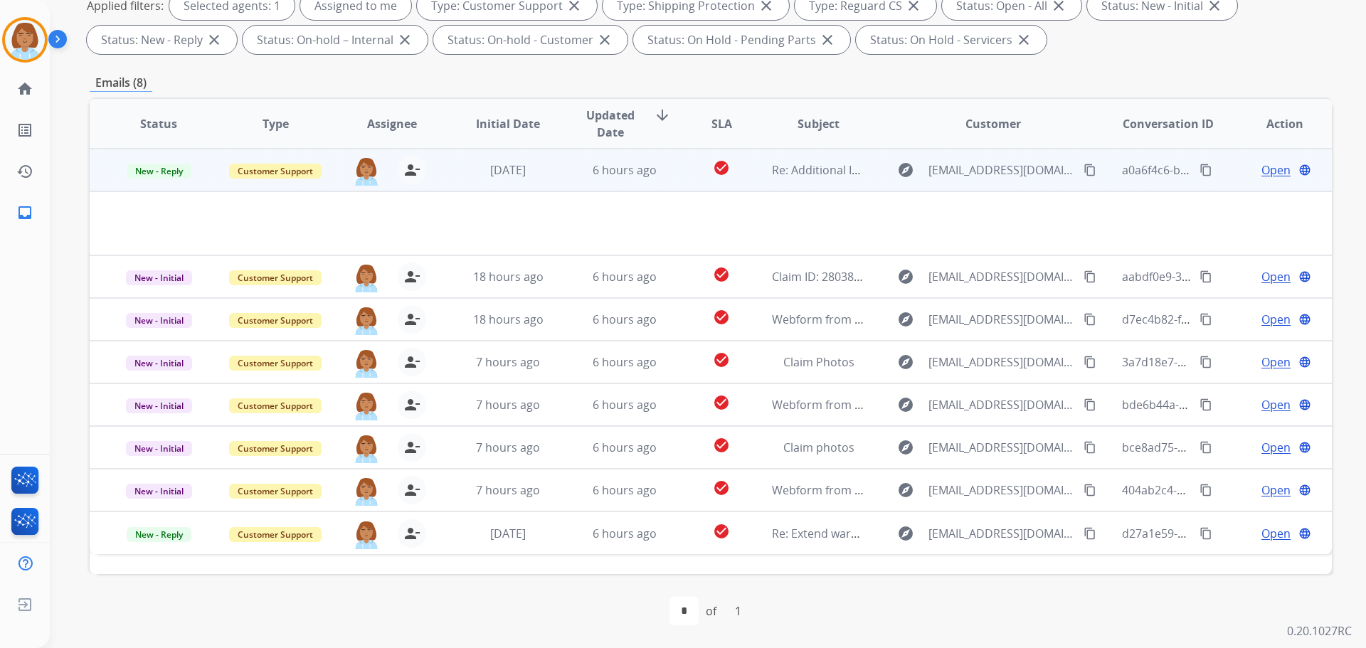
click at [672, 170] on td "check_circle" at bounding box center [711, 170] width 78 height 43
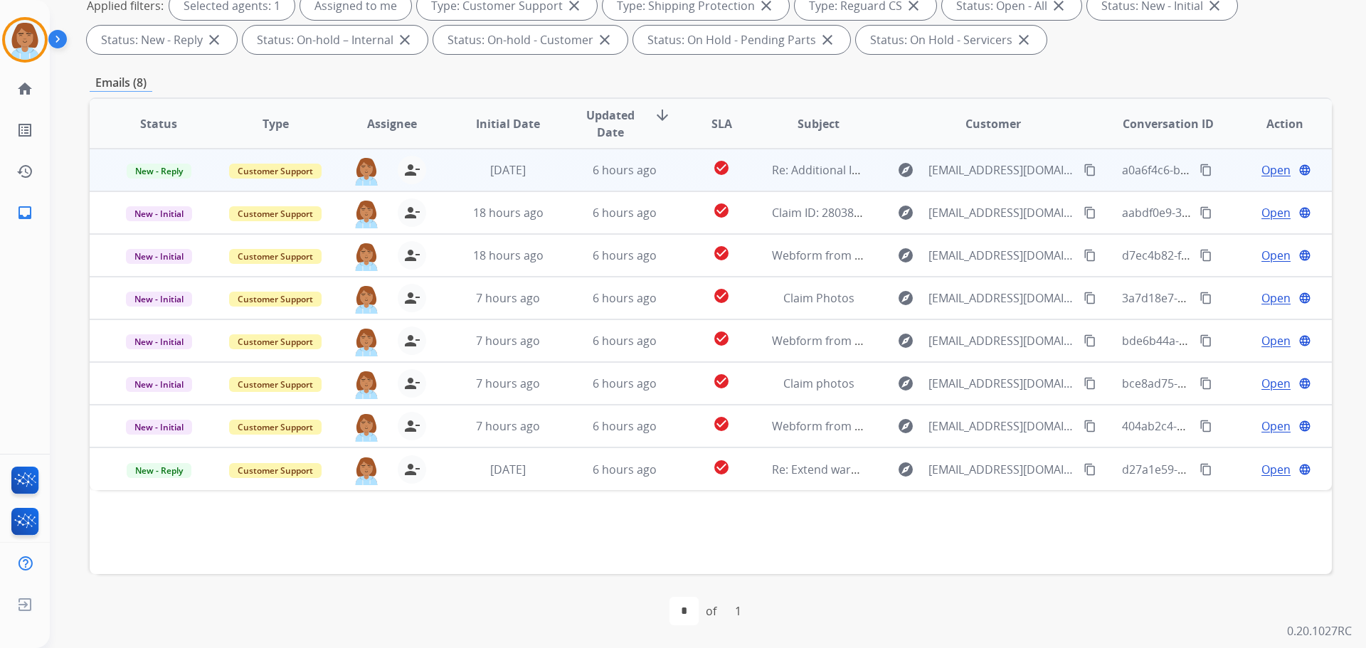
click at [672, 170] on td "check_circle" at bounding box center [711, 170] width 78 height 43
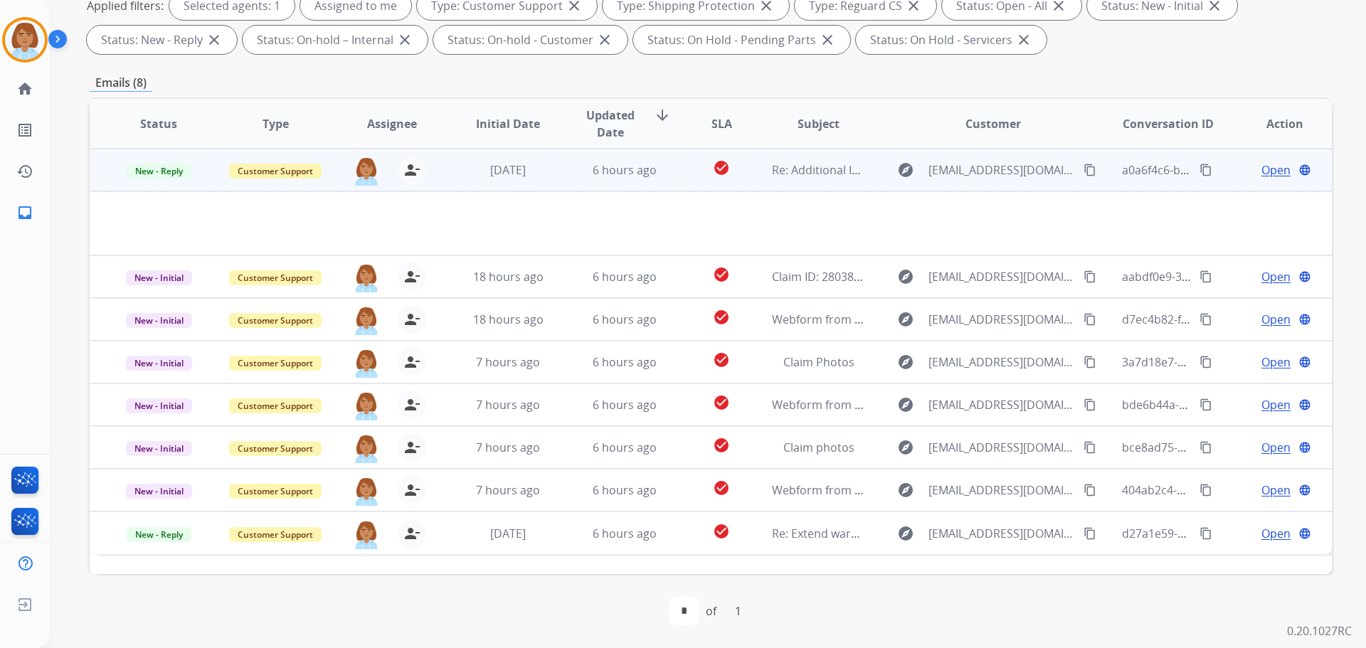
click at [672, 170] on td "check_circle" at bounding box center [711, 170] width 78 height 43
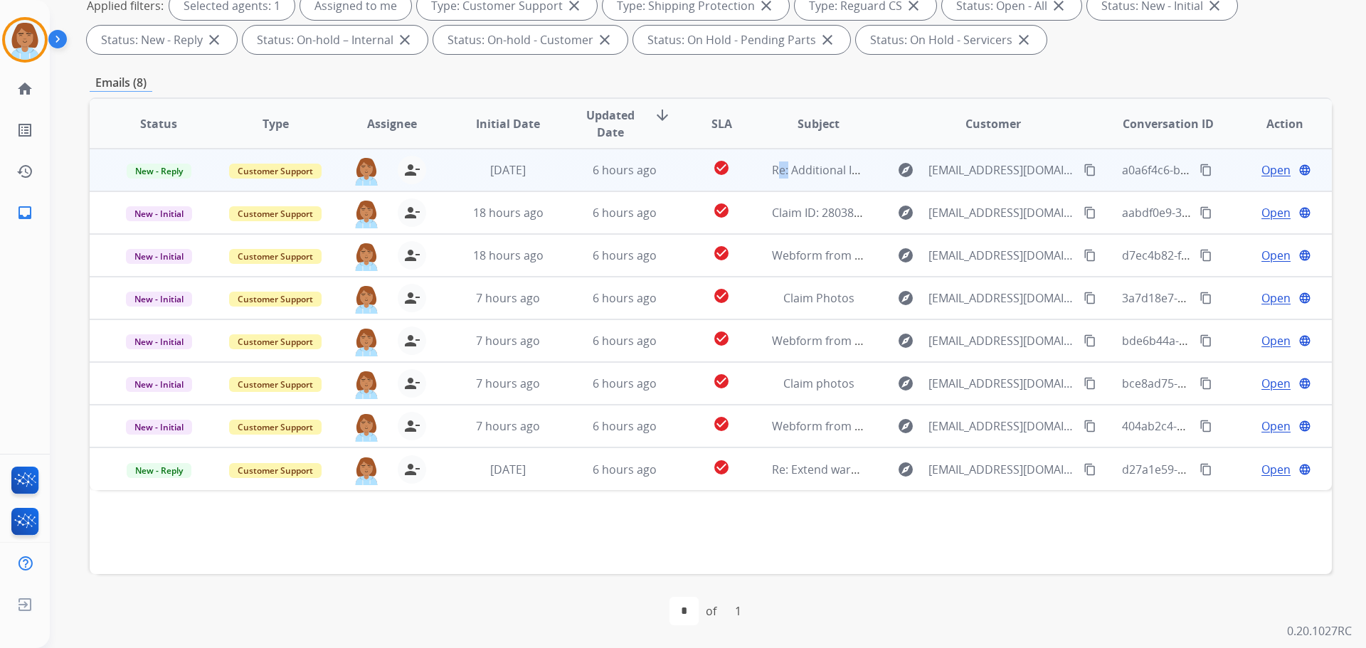
click at [672, 170] on td "check_circle" at bounding box center [711, 170] width 78 height 43
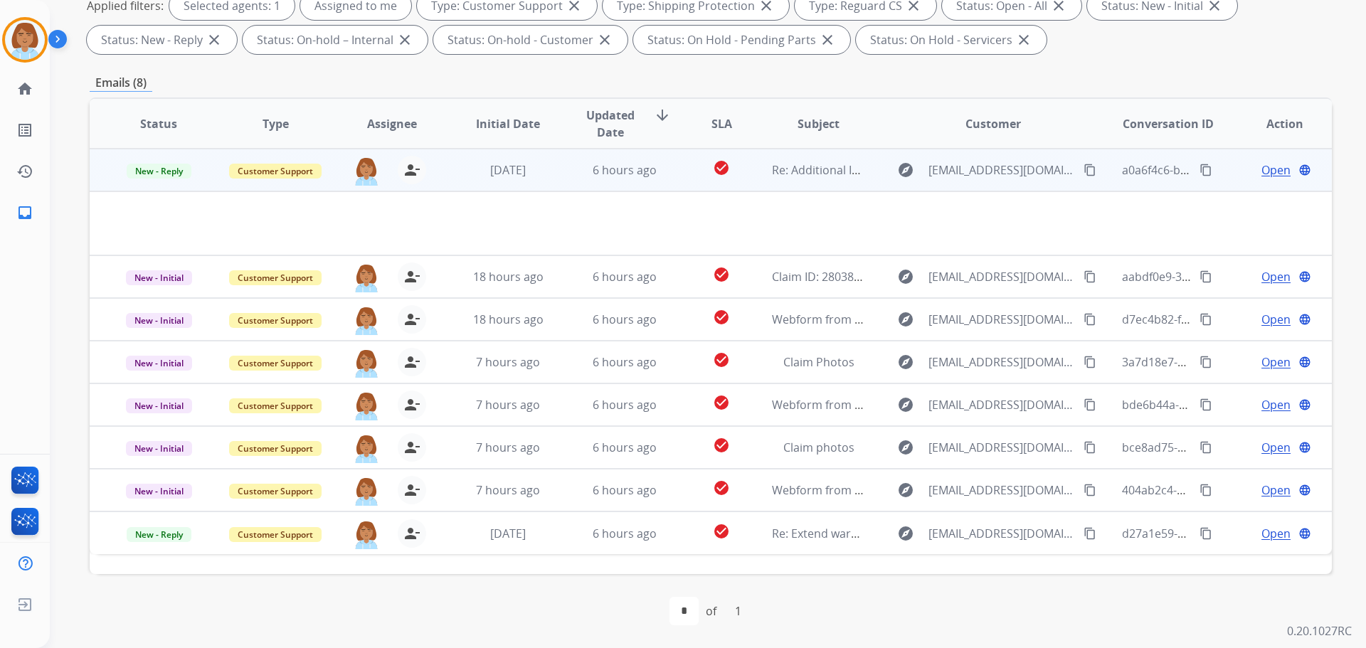
click at [1276, 172] on span "Open" at bounding box center [1275, 169] width 29 height 17
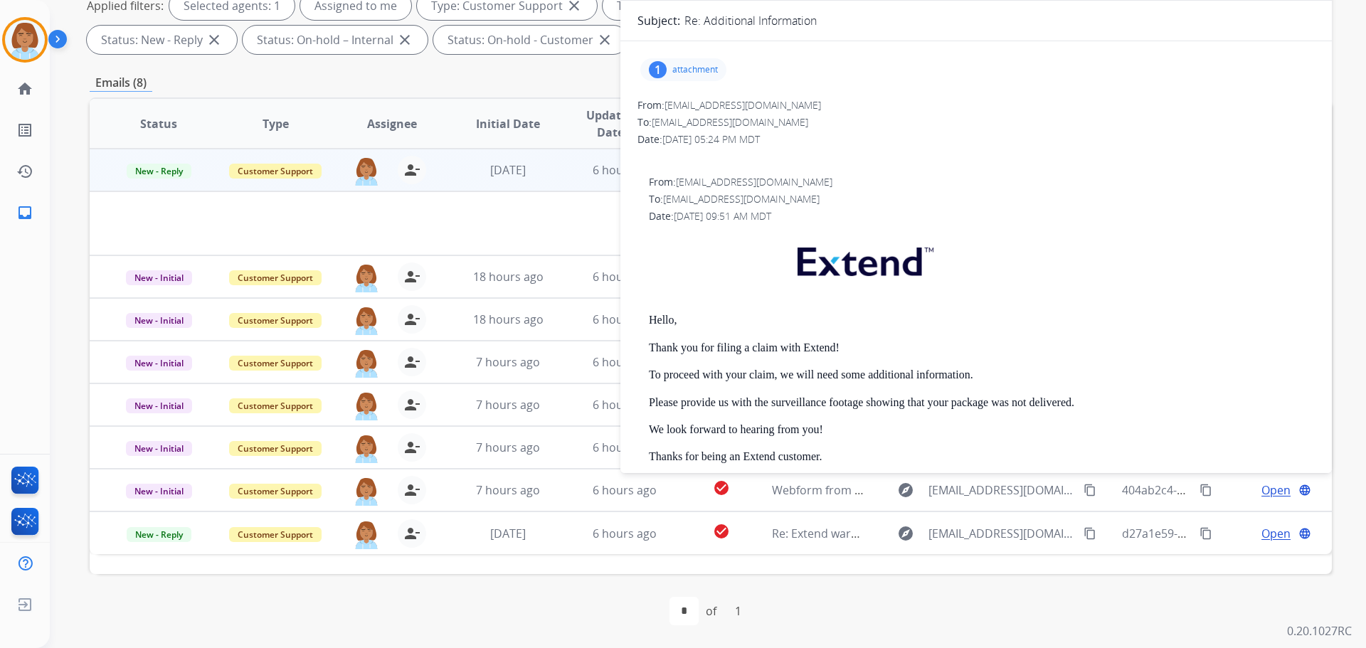
click at [703, 59] on div "1 attachment" at bounding box center [683, 69] width 86 height 23
click at [704, 111] on div at bounding box center [687, 106] width 71 height 50
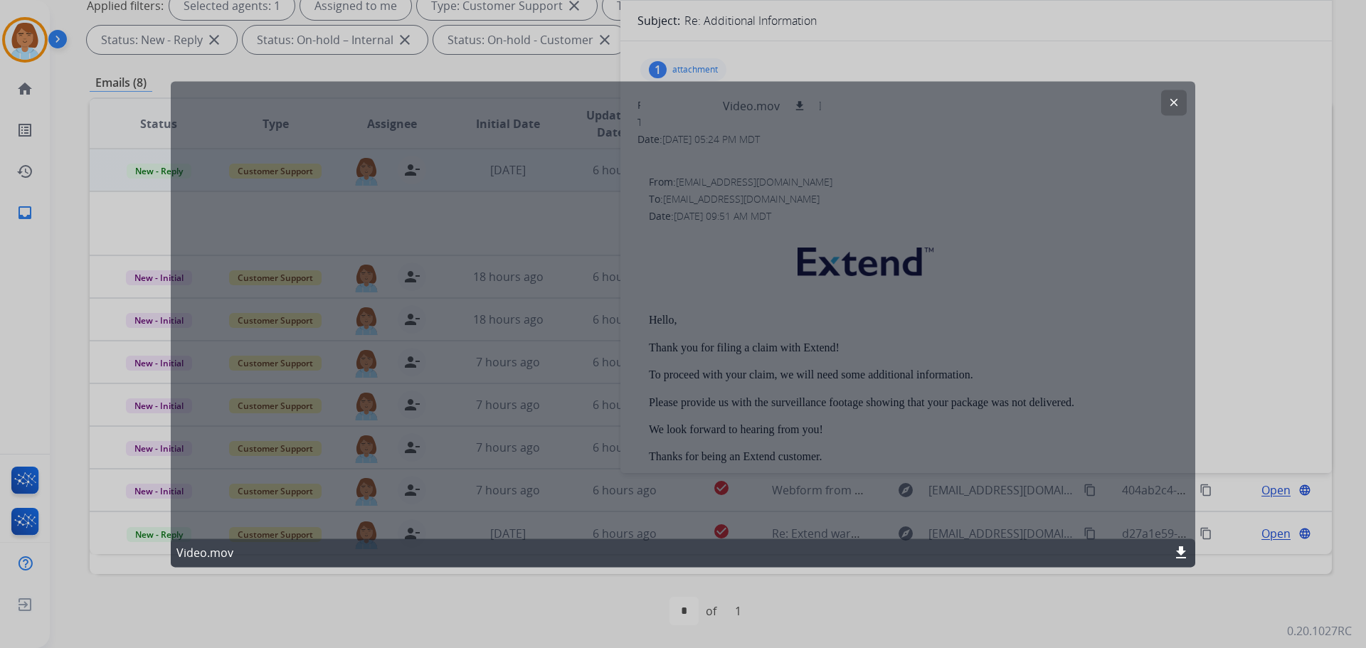
drag, startPoint x: 1172, startPoint y: 97, endPoint x: 1128, endPoint y: 127, distance: 53.9
click at [1170, 97] on mat-icon "clear" at bounding box center [1173, 102] width 13 height 13
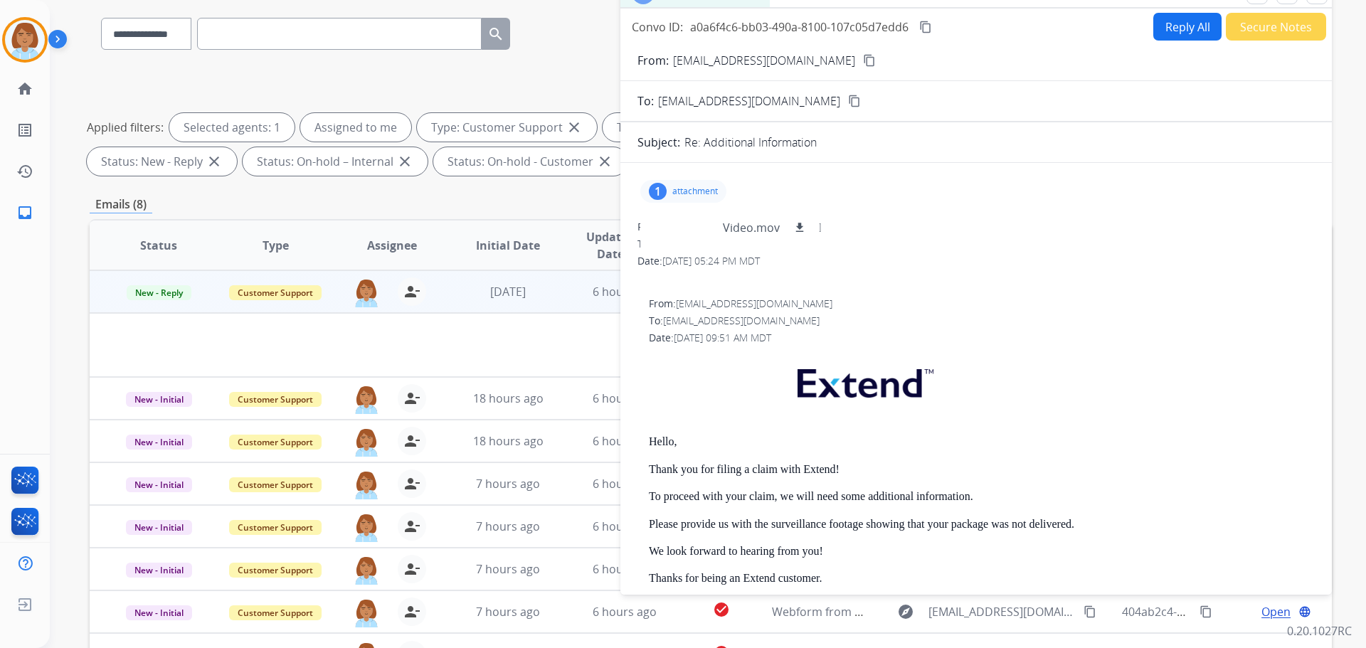
scroll to position [16, 0]
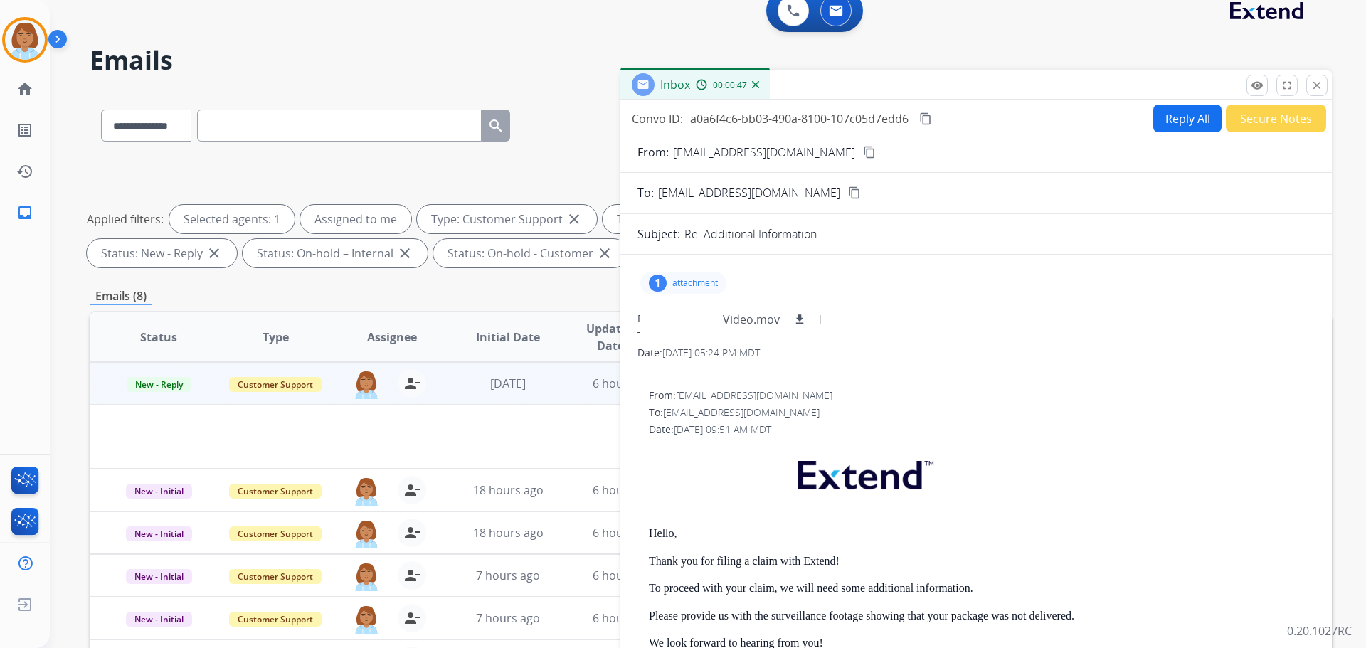
click at [863, 153] on mat-icon "content_copy" at bounding box center [869, 152] width 13 height 13
click at [797, 315] on mat-icon "download" at bounding box center [799, 319] width 13 height 13
click at [1061, 301] on div "1 attachment Video.mov download From: [EMAIL_ADDRESS][DOMAIN_NAME] To: [EMAIL_A…" at bounding box center [975, 584] width 711 height 637
click at [1172, 116] on button "Reply All" at bounding box center [1187, 119] width 68 height 28
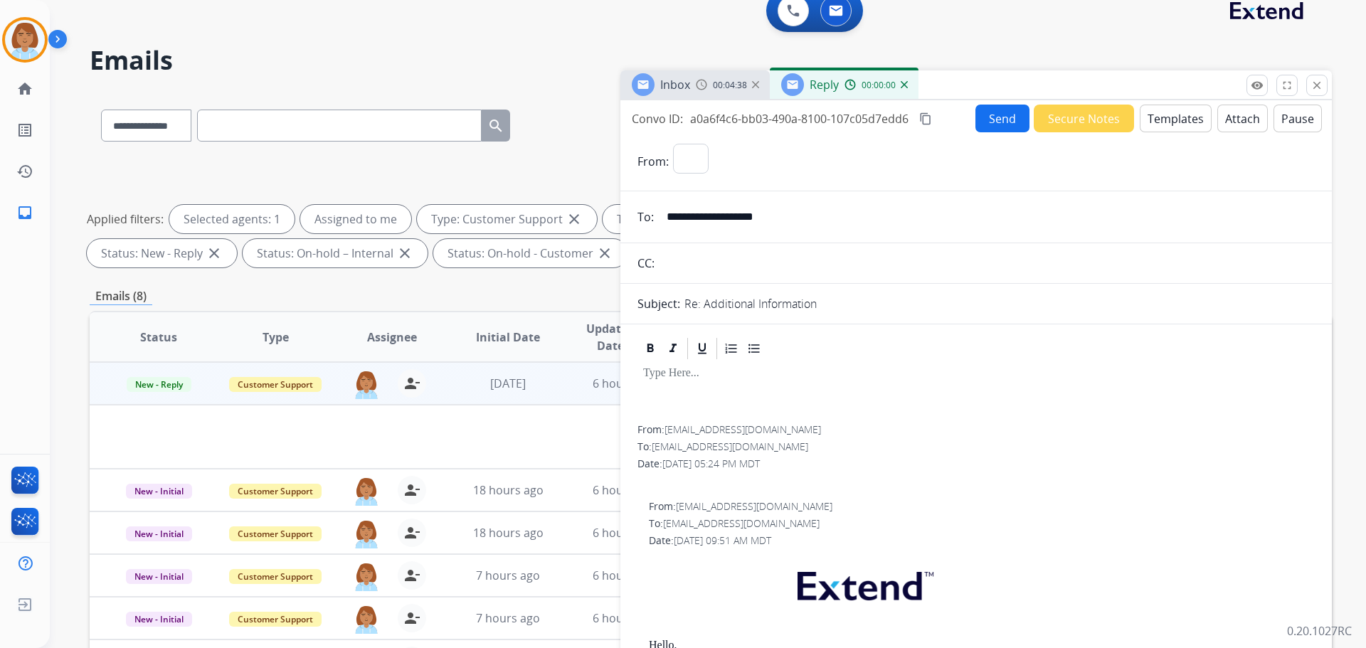
select select "**********"
click at [1172, 110] on button "Templates" at bounding box center [1176, 119] width 72 height 28
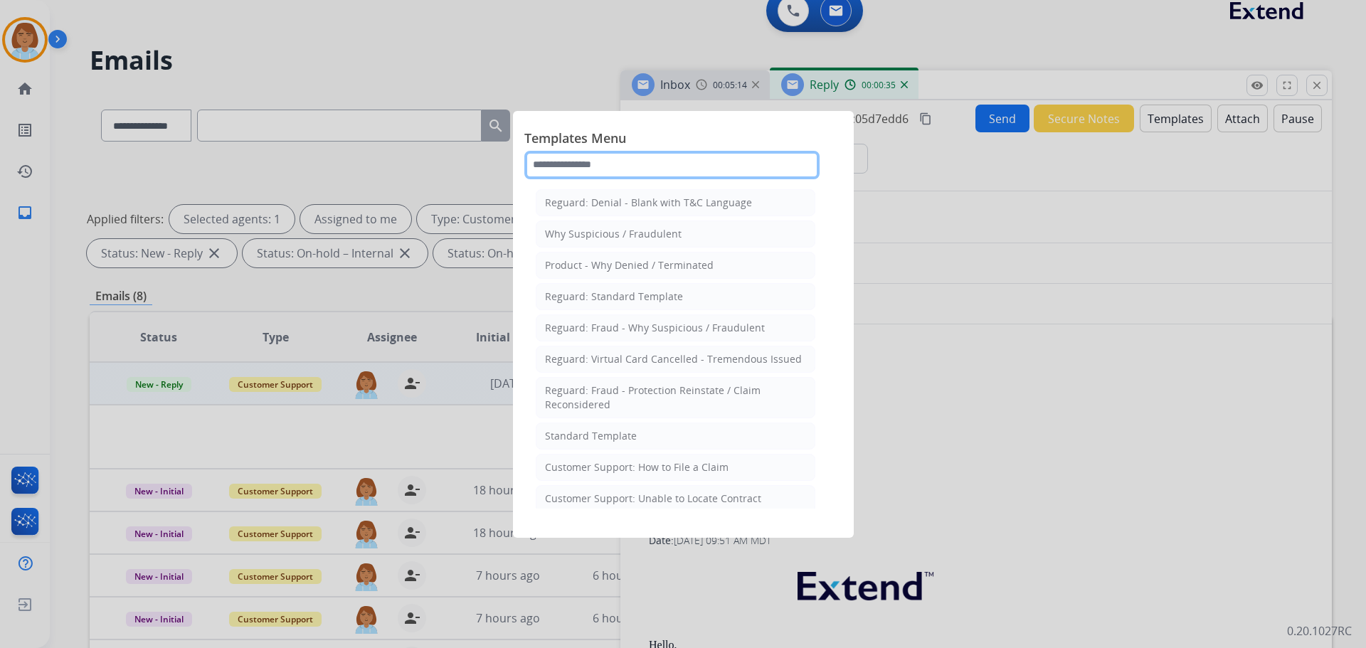
click at [574, 164] on input "text" at bounding box center [671, 165] width 295 height 28
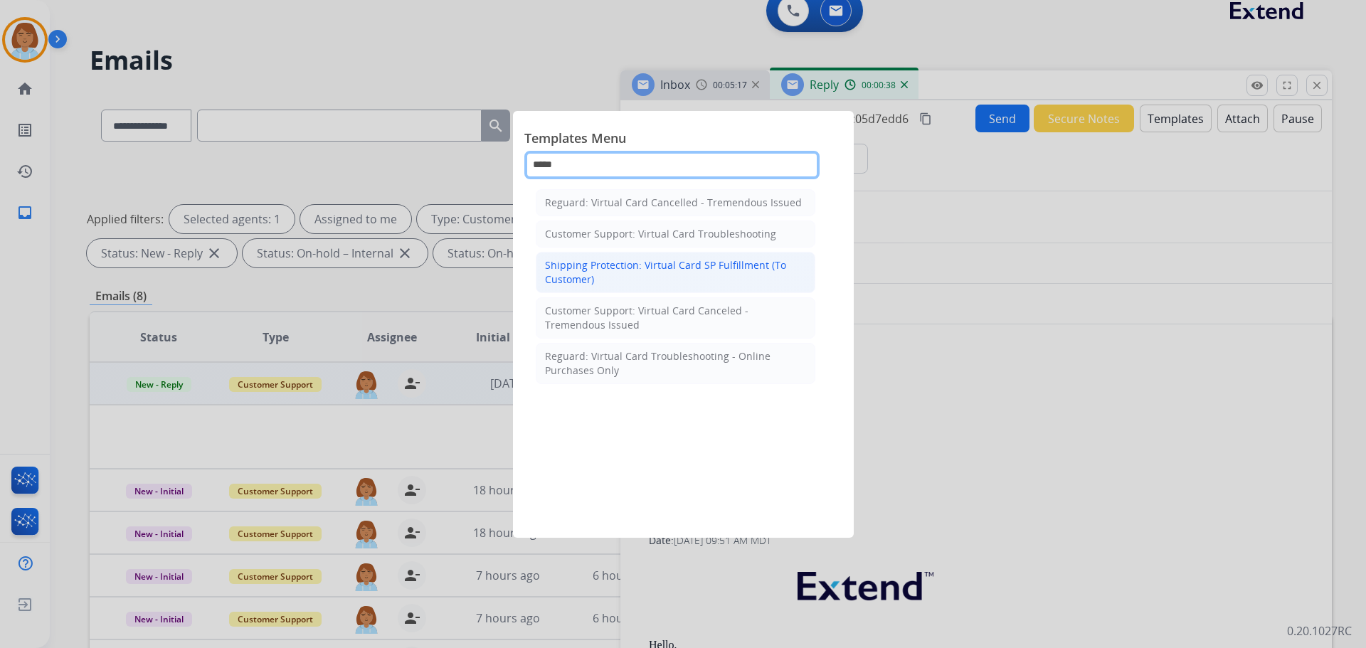
type input "*****"
click at [645, 272] on div "Shipping Protection: Virtual Card SP Fulfillment (To Customer)" at bounding box center [675, 272] width 261 height 28
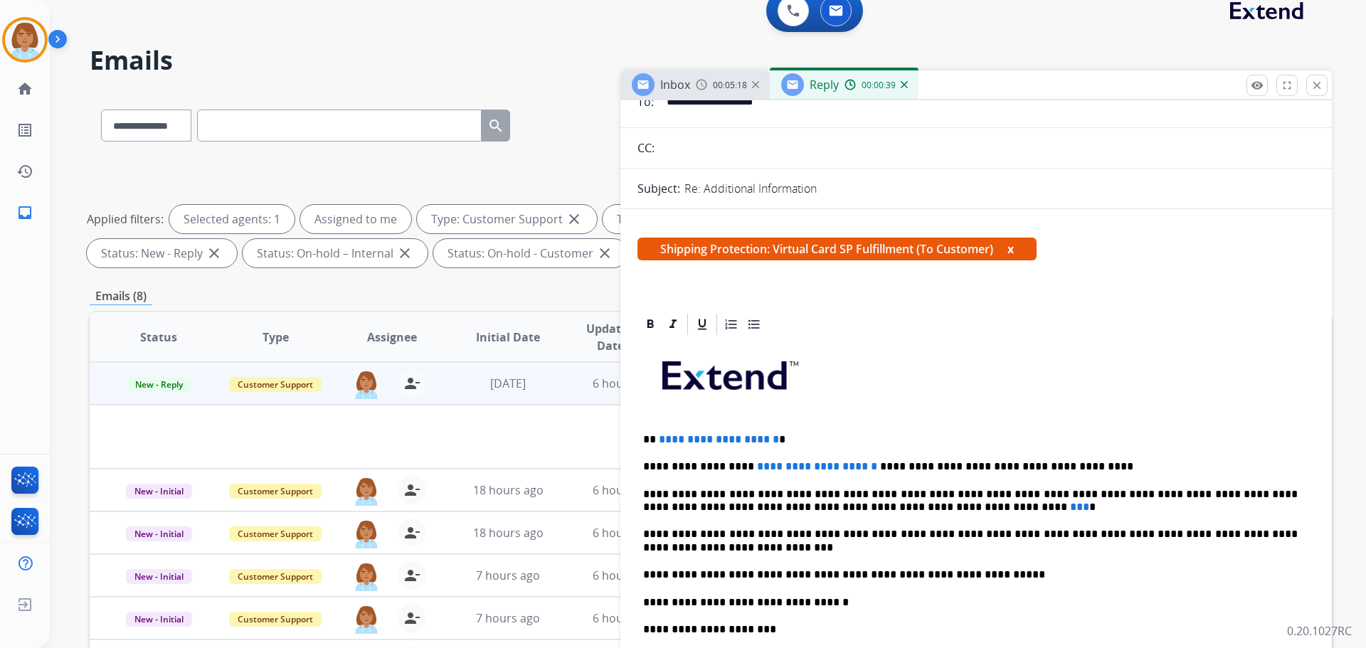
scroll to position [213, 0]
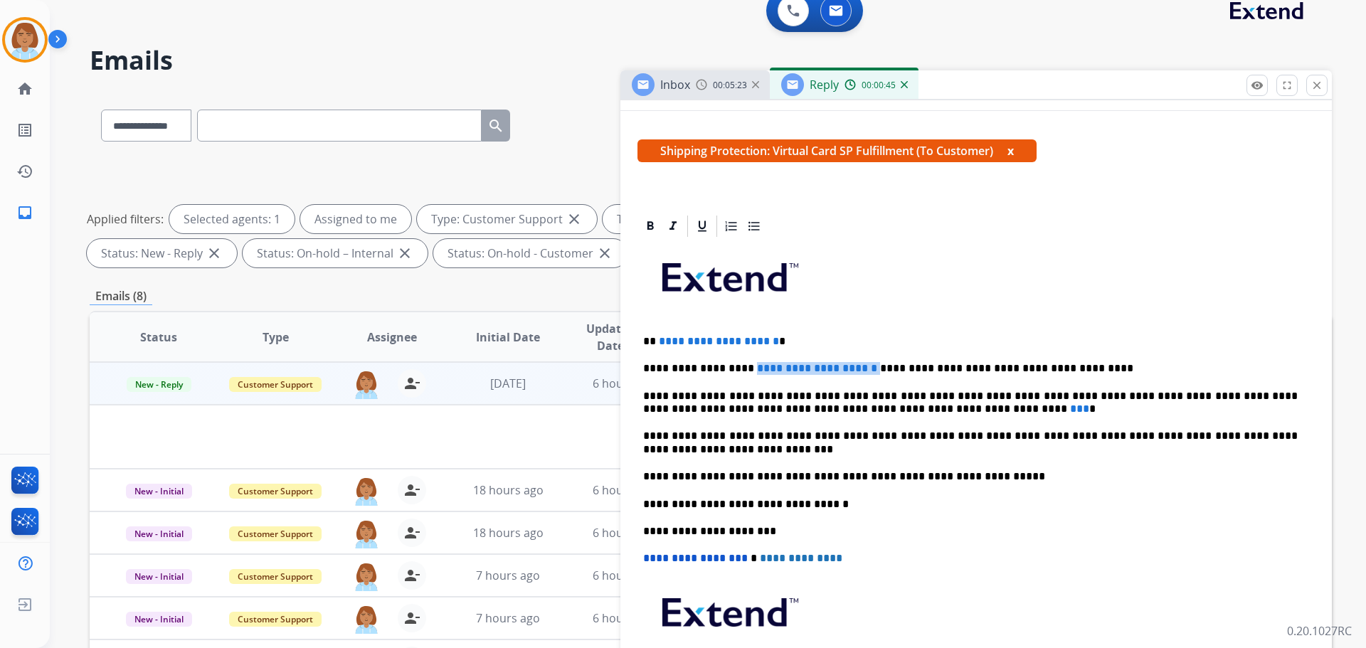
drag, startPoint x: 844, startPoint y: 369, endPoint x: 738, endPoint y: 366, distance: 105.4
click at [738, 366] on p "**********" at bounding box center [970, 368] width 655 height 13
click at [892, 410] on p "**********" at bounding box center [970, 403] width 655 height 26
click at [750, 452] on p "**********" at bounding box center [970, 443] width 655 height 26
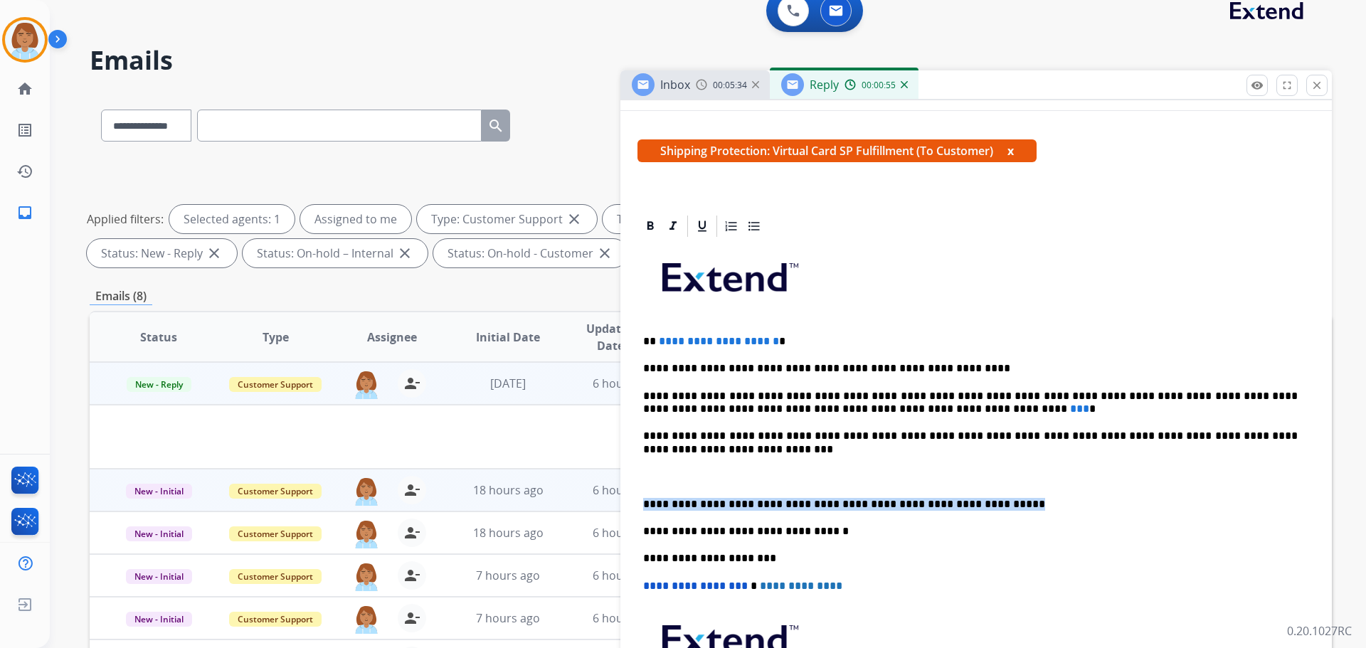
drag, startPoint x: 978, startPoint y: 498, endPoint x: 589, endPoint y: 505, distance: 389.2
click at [589, 505] on div "**********" at bounding box center [711, 477] width 1242 height 770
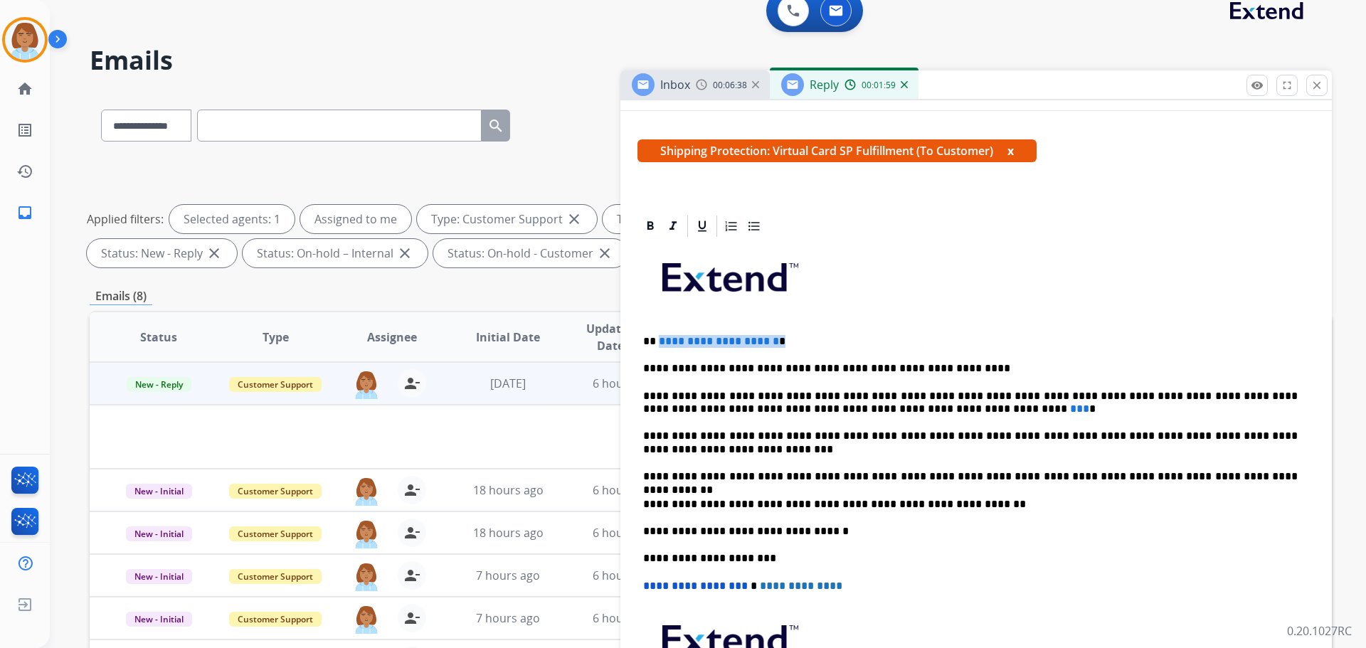
drag, startPoint x: 756, startPoint y: 341, endPoint x: 657, endPoint y: 342, distance: 98.9
click at [657, 342] on p "**********" at bounding box center [970, 341] width 655 height 13
click at [656, 233] on div at bounding box center [650, 226] width 21 height 21
click at [684, 343] on strong "*******" at bounding box center [679, 341] width 41 height 11
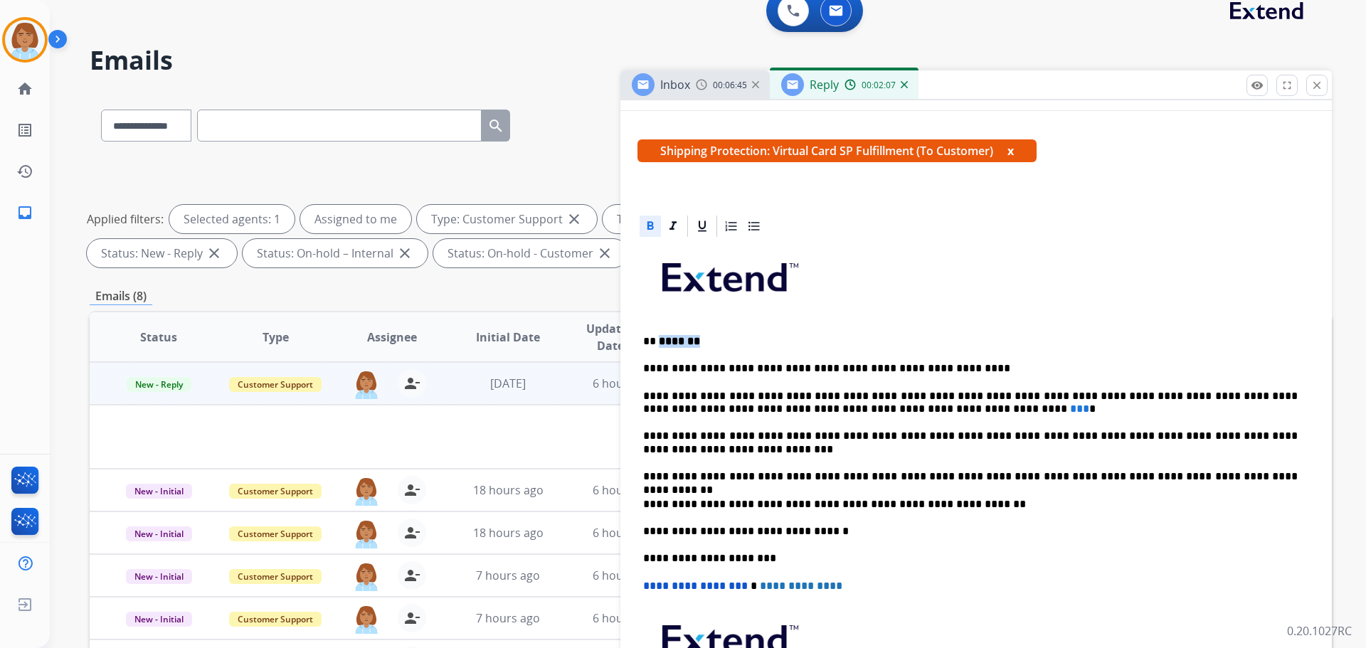
click at [684, 343] on strong "*******" at bounding box center [679, 341] width 41 height 11
click at [662, 345] on strong "*******" at bounding box center [679, 341] width 41 height 11
click at [660, 346] on strong "*******" at bounding box center [679, 341] width 41 height 11
drag, startPoint x: 660, startPoint y: 346, endPoint x: 687, endPoint y: 341, distance: 27.4
click at [679, 339] on strong "*******" at bounding box center [679, 341] width 41 height 11
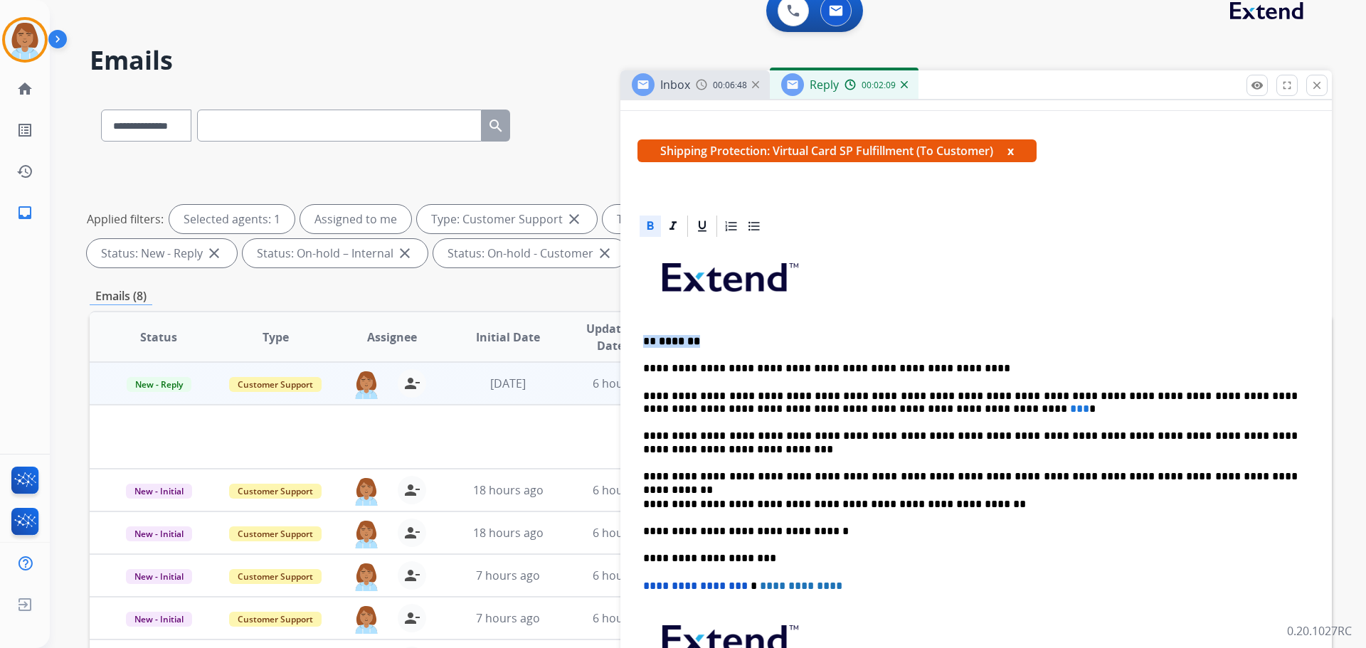
click at [687, 341] on strong "*******" at bounding box center [679, 341] width 41 height 11
drag, startPoint x: 694, startPoint y: 340, endPoint x: 662, endPoint y: 339, distance: 32.7
click at [662, 339] on strong "*******" at bounding box center [679, 341] width 41 height 11
click at [644, 237] on div at bounding box center [975, 226] width 677 height 26
click at [645, 224] on icon at bounding box center [650, 226] width 14 height 14
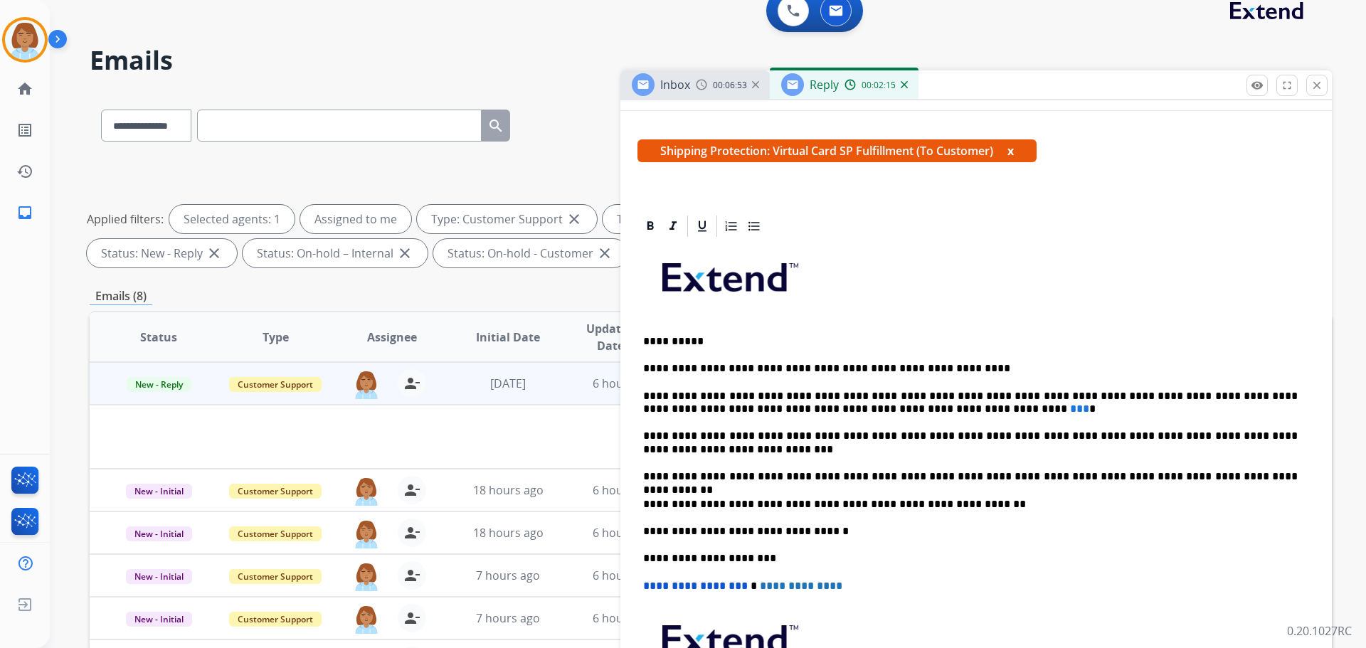
click at [699, 335] on p "**********" at bounding box center [970, 341] width 655 height 13
drag, startPoint x: 890, startPoint y: 403, endPoint x: 869, endPoint y: 409, distance: 21.4
click at [869, 409] on p "**********" at bounding box center [970, 403] width 655 height 26
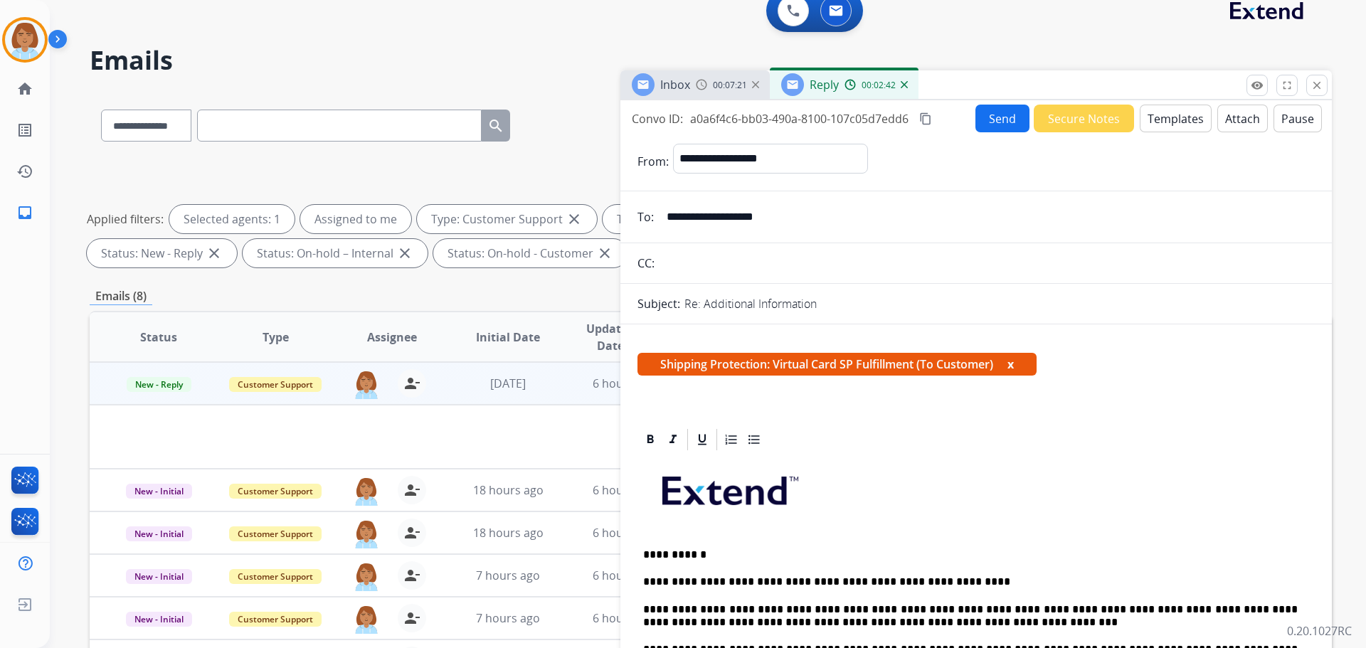
scroll to position [0, 0]
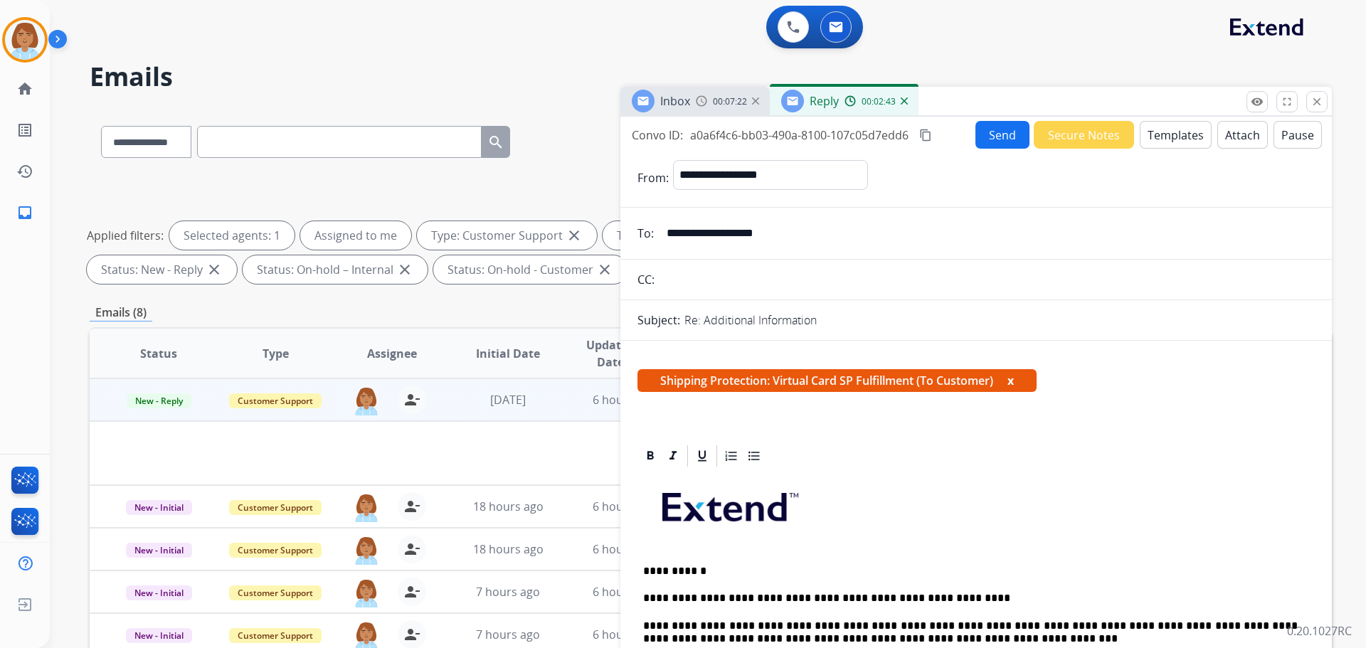
click at [929, 136] on mat-icon "content_copy" at bounding box center [925, 135] width 13 height 13
click at [1005, 137] on button "Send" at bounding box center [1002, 135] width 54 height 28
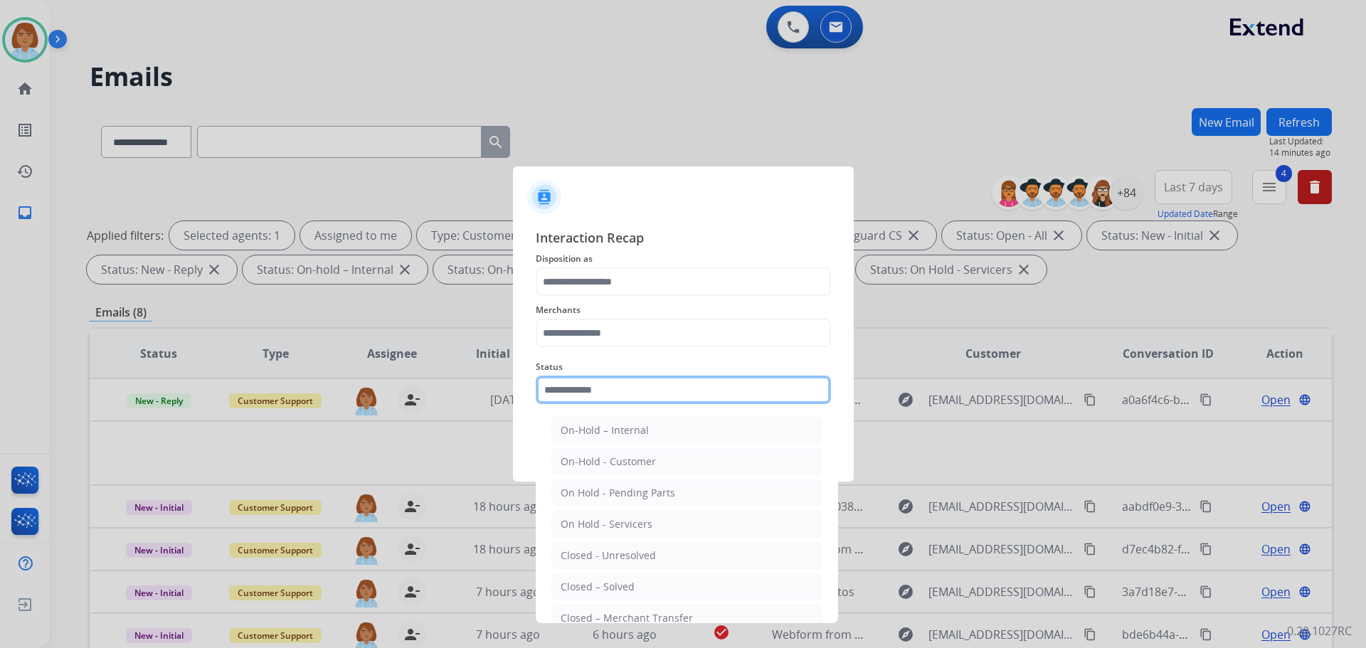
click at [624, 386] on input "text" at bounding box center [683, 390] width 295 height 28
click at [637, 583] on li "Closed – Solved" at bounding box center [686, 586] width 271 height 27
type input "**********"
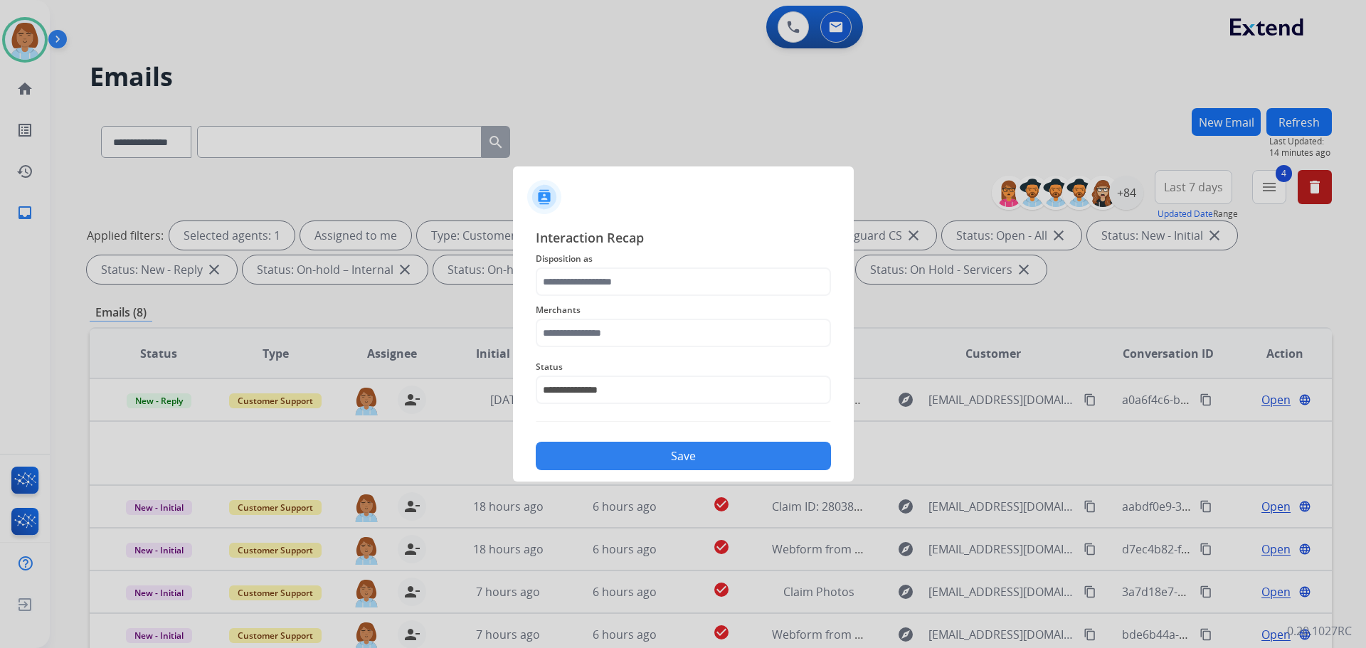
click at [568, 301] on div "Merchants" at bounding box center [683, 324] width 295 height 57
click at [576, 328] on input "text" at bounding box center [683, 333] width 295 height 28
click at [566, 373] on div "Jomashop" at bounding box center [584, 373] width 47 height 14
type input "********"
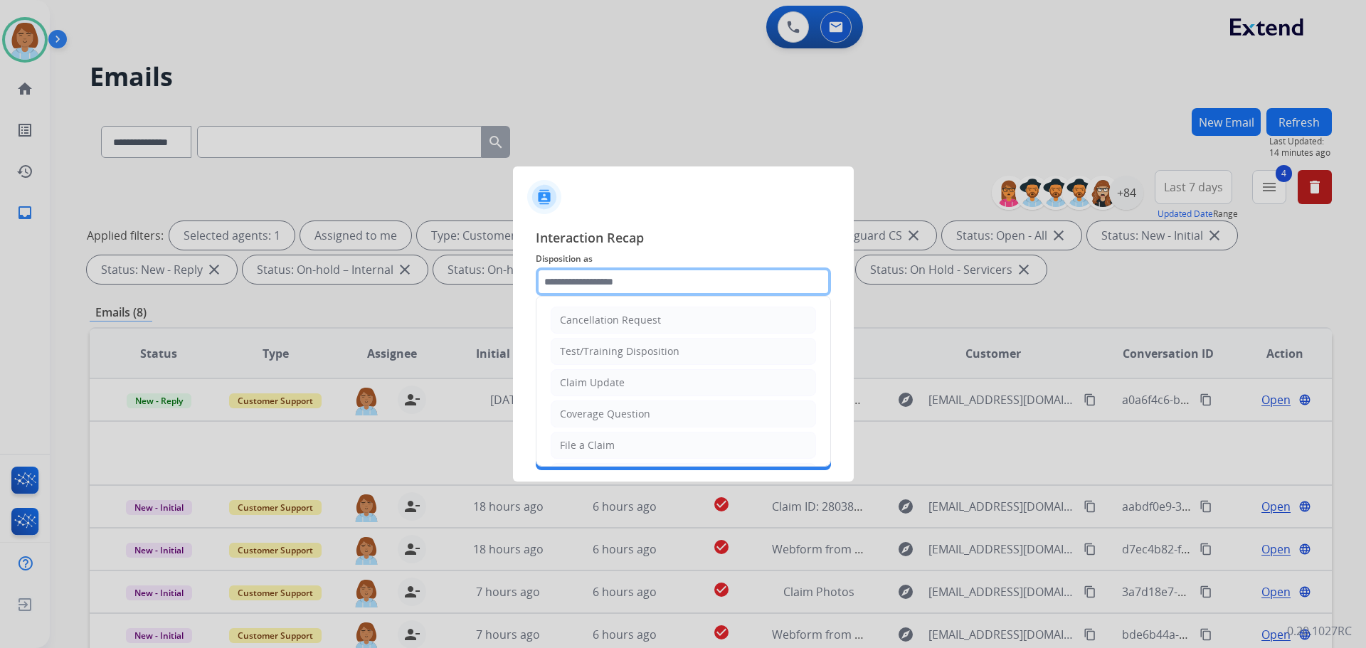
click at [578, 284] on input "text" at bounding box center [683, 281] width 295 height 28
click at [594, 381] on div "Claim Update" at bounding box center [592, 383] width 65 height 14
type input "**********"
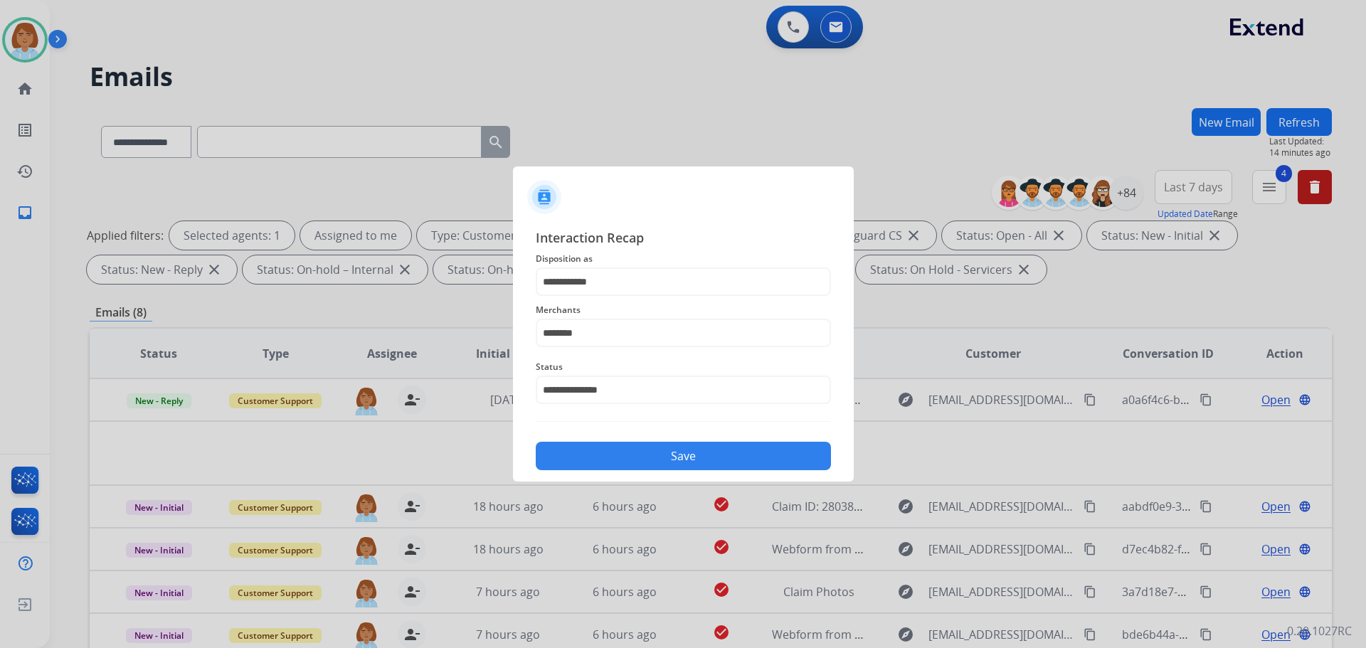
click at [605, 447] on button "Save" at bounding box center [683, 456] width 295 height 28
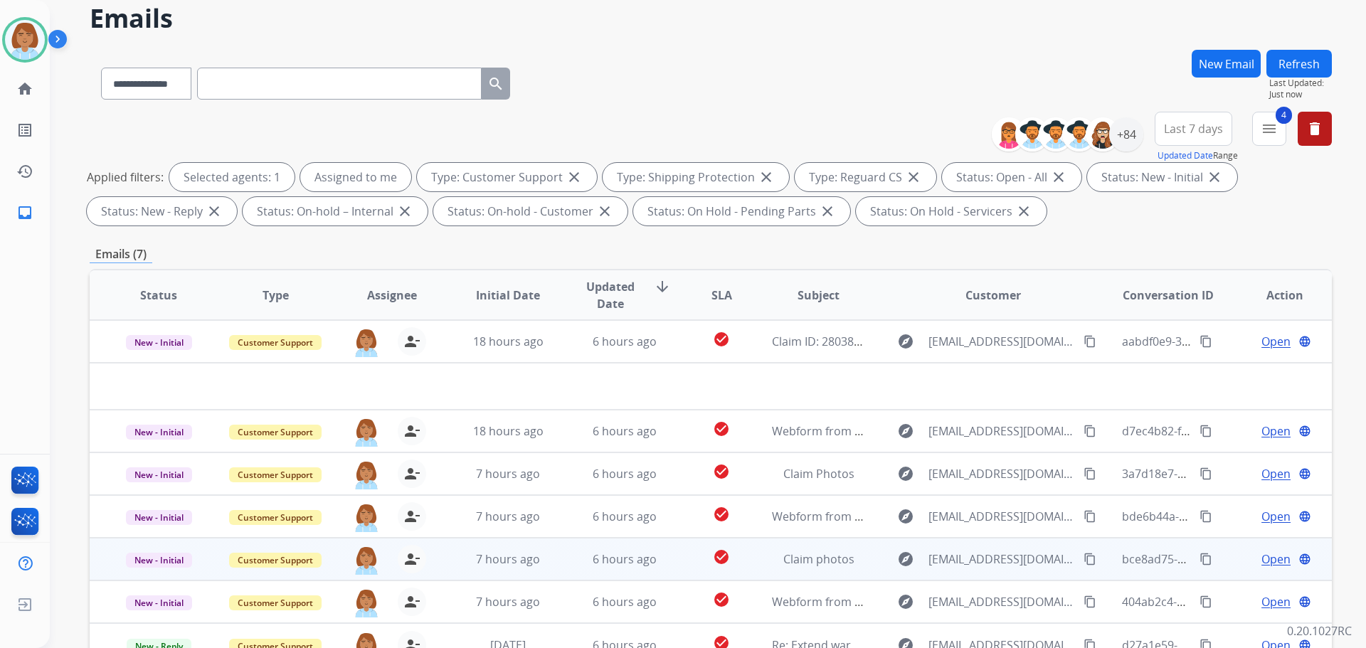
scroll to position [213, 0]
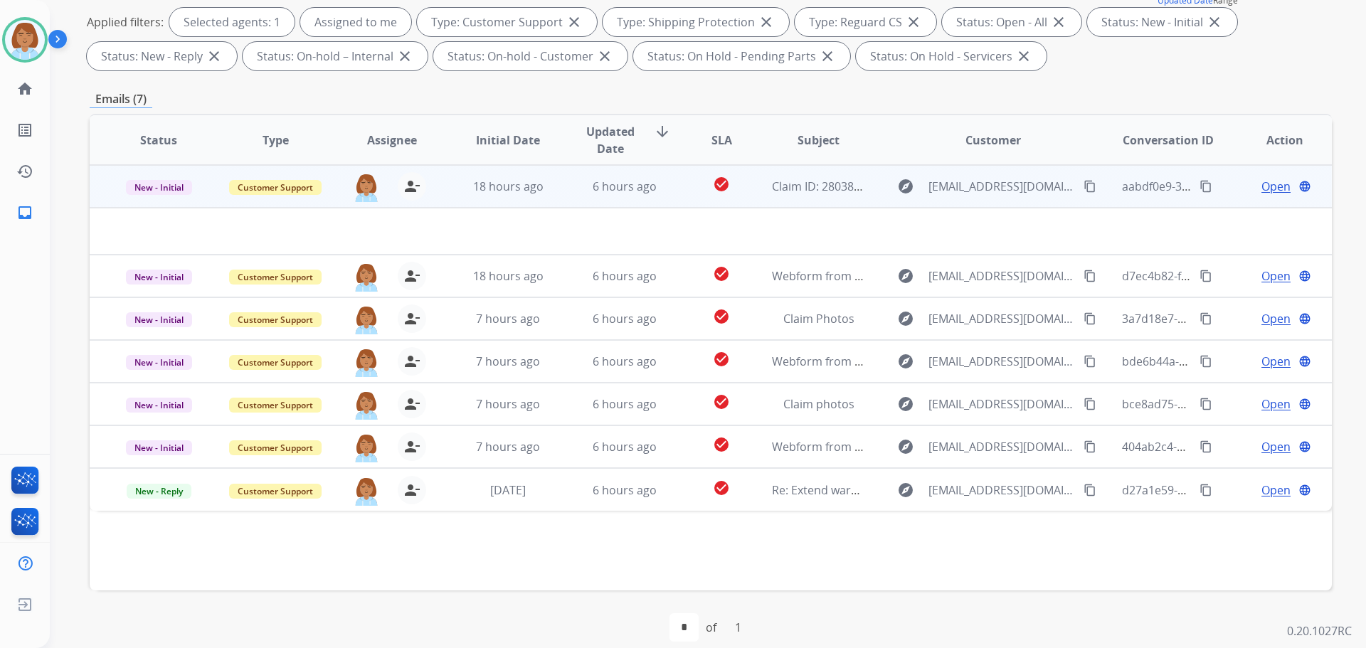
click at [453, 194] on td "18 hours ago" at bounding box center [497, 186] width 117 height 43
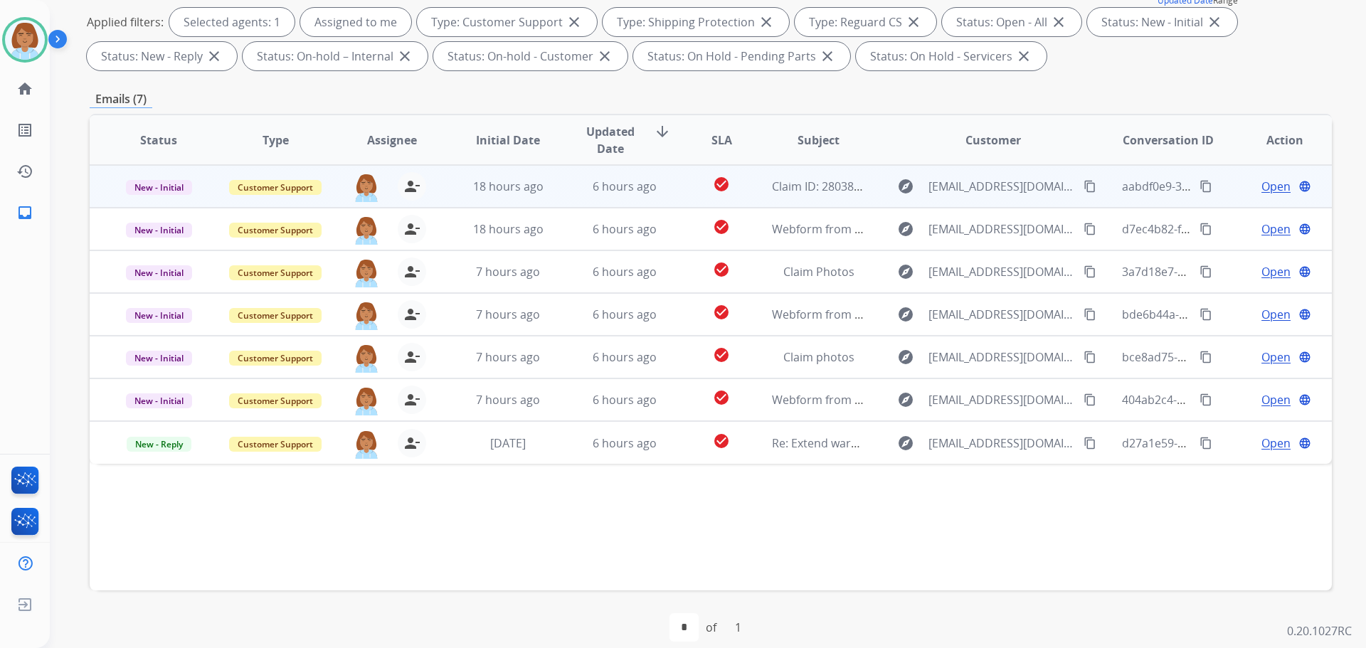
click at [453, 194] on td "18 hours ago" at bounding box center [497, 186] width 117 height 43
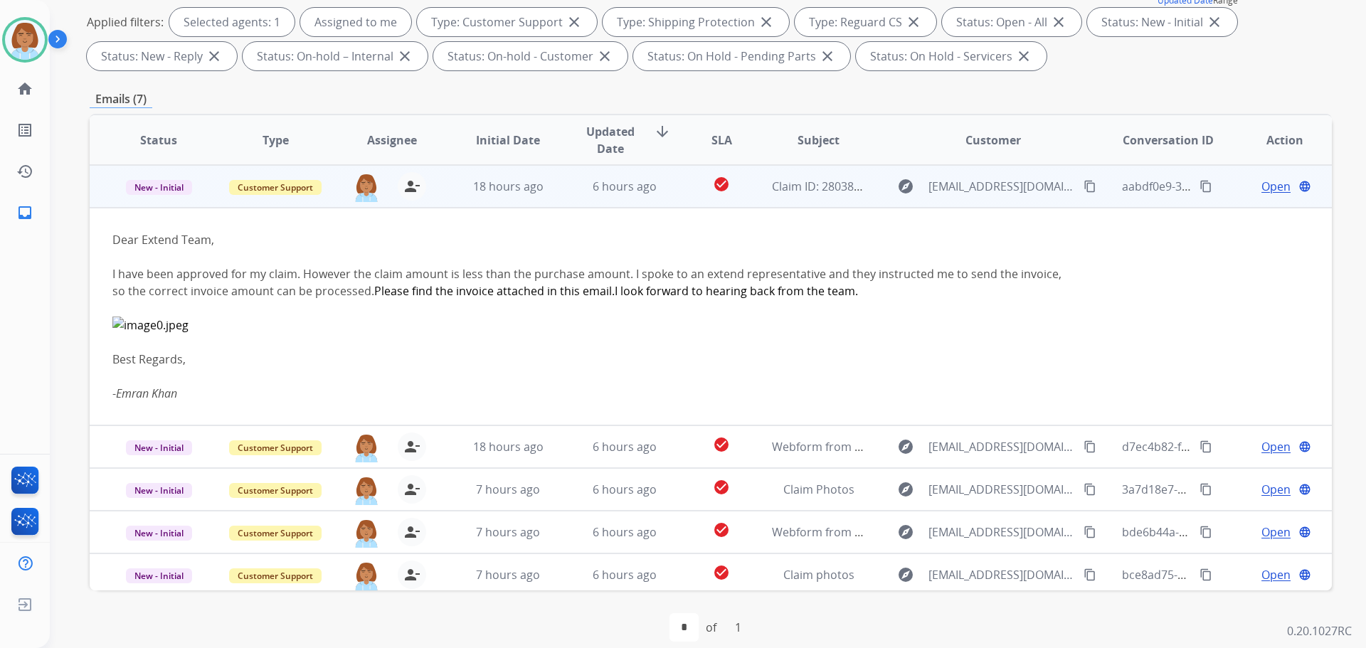
scroll to position [142, 0]
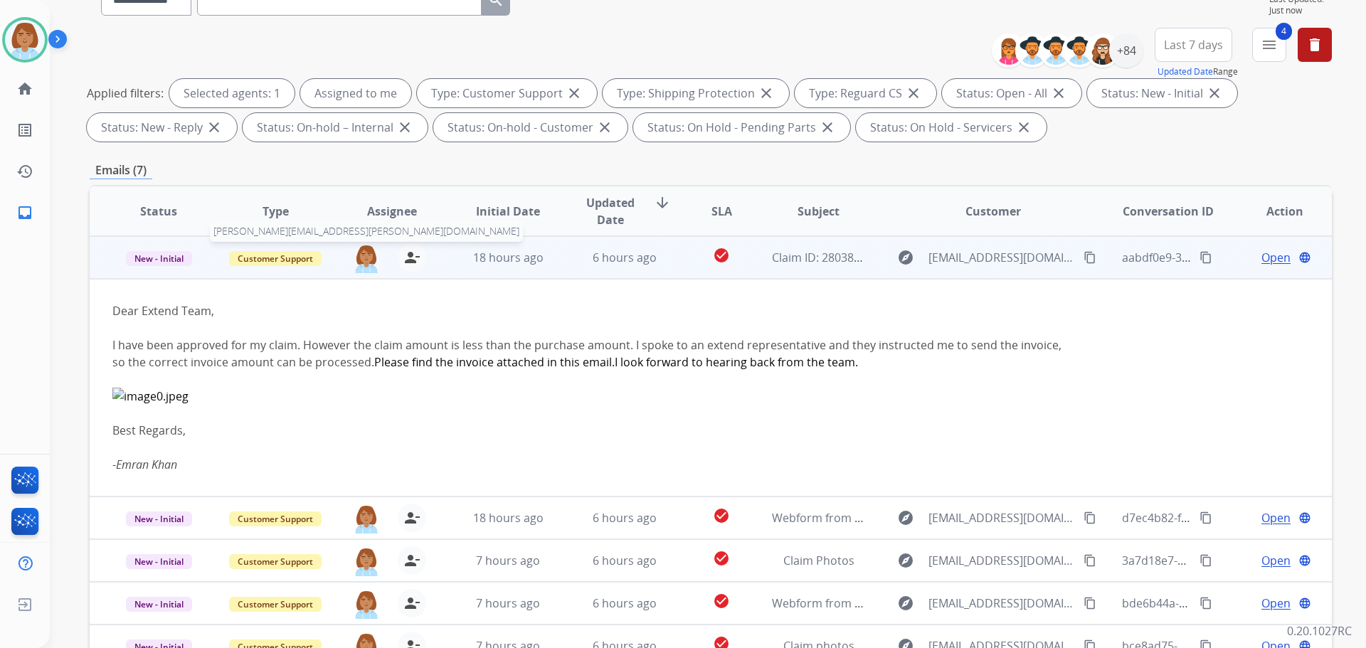
click at [349, 269] on div "[PERSON_NAME][EMAIL_ADDRESS][PERSON_NAME][DOMAIN_NAME] person_remove Unassign t…" at bounding box center [380, 258] width 116 height 40
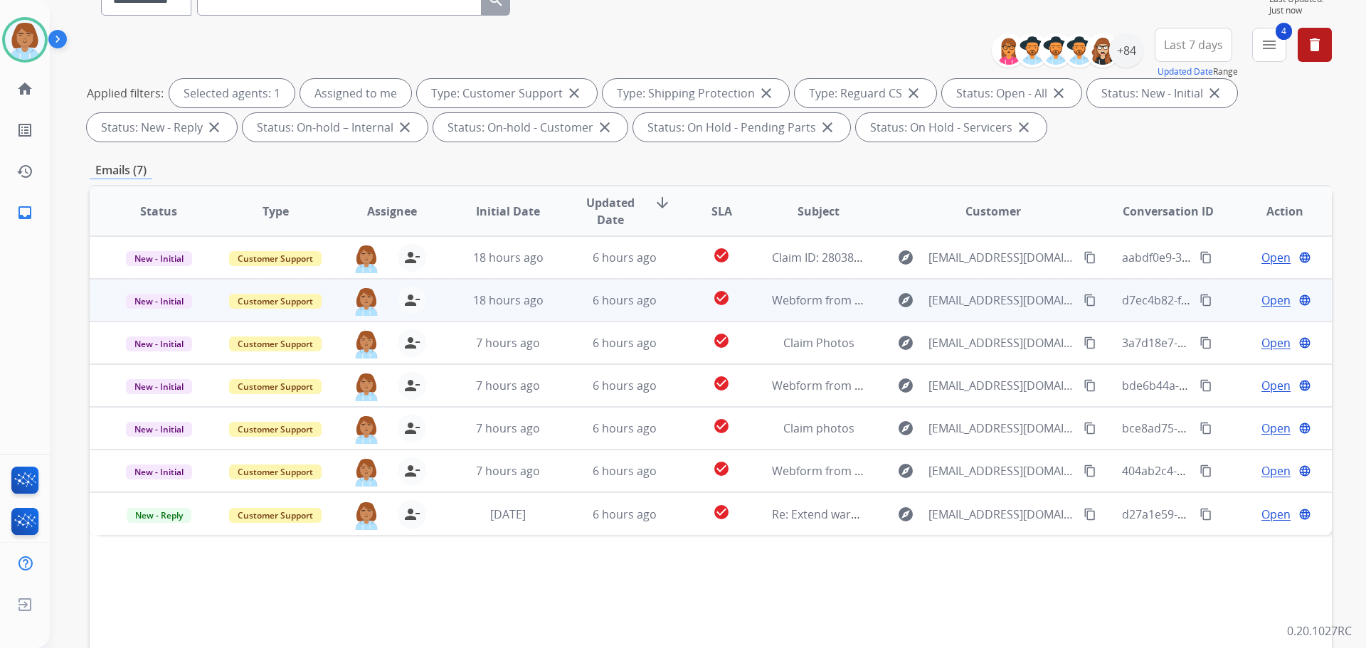
click at [587, 312] on td "6 hours ago" at bounding box center [614, 300] width 117 height 43
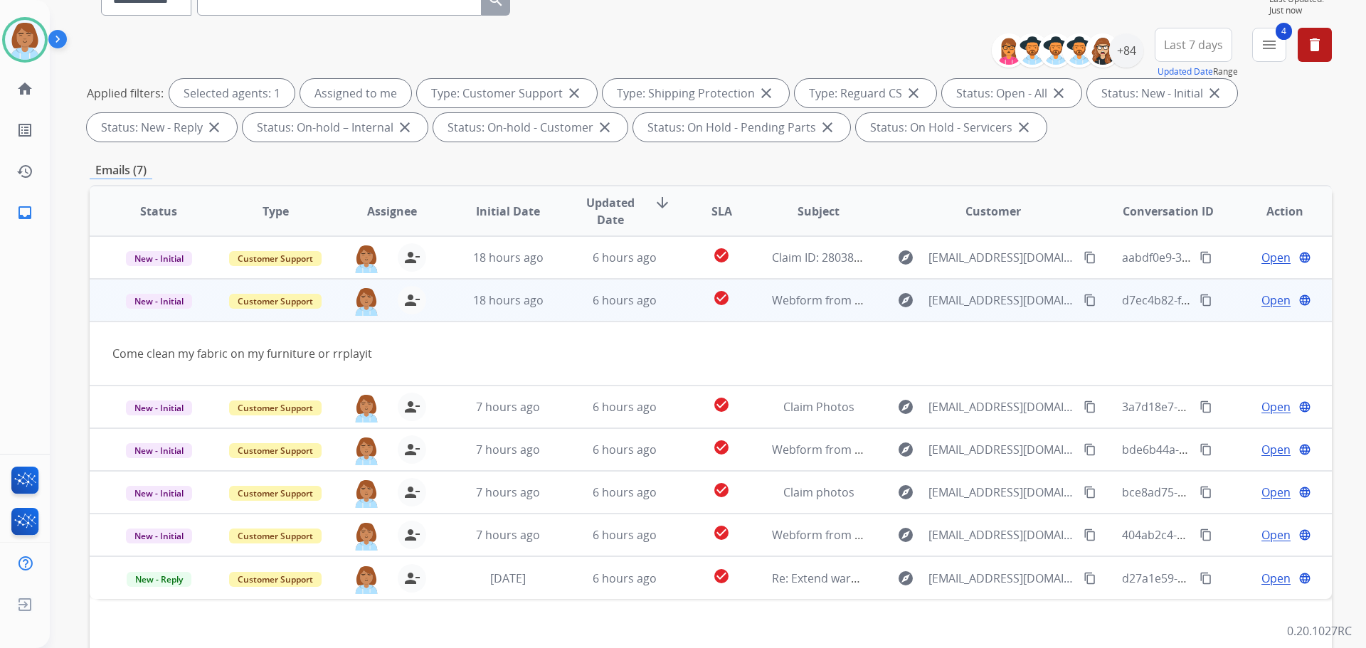
click at [1084, 302] on mat-icon "content_copy" at bounding box center [1090, 300] width 13 height 13
click at [1261, 298] on span "Open" at bounding box center [1275, 300] width 29 height 17
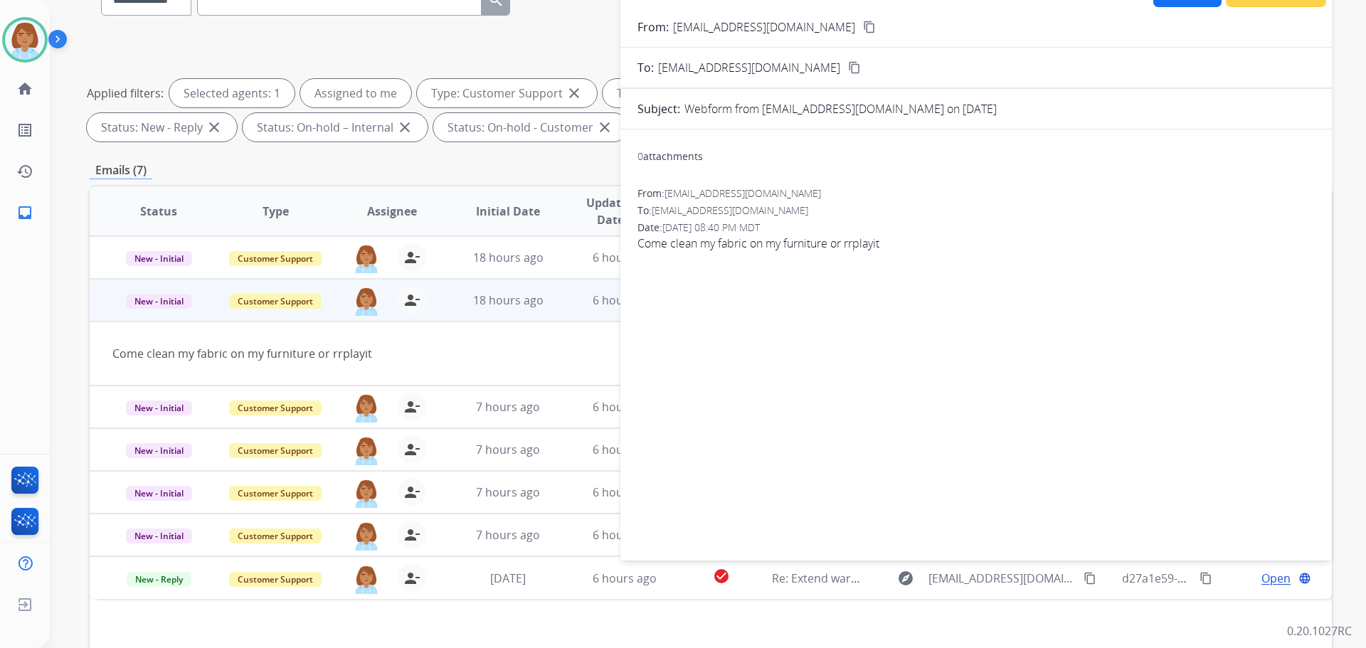
click at [863, 27] on mat-icon "content_copy" at bounding box center [869, 27] width 13 height 13
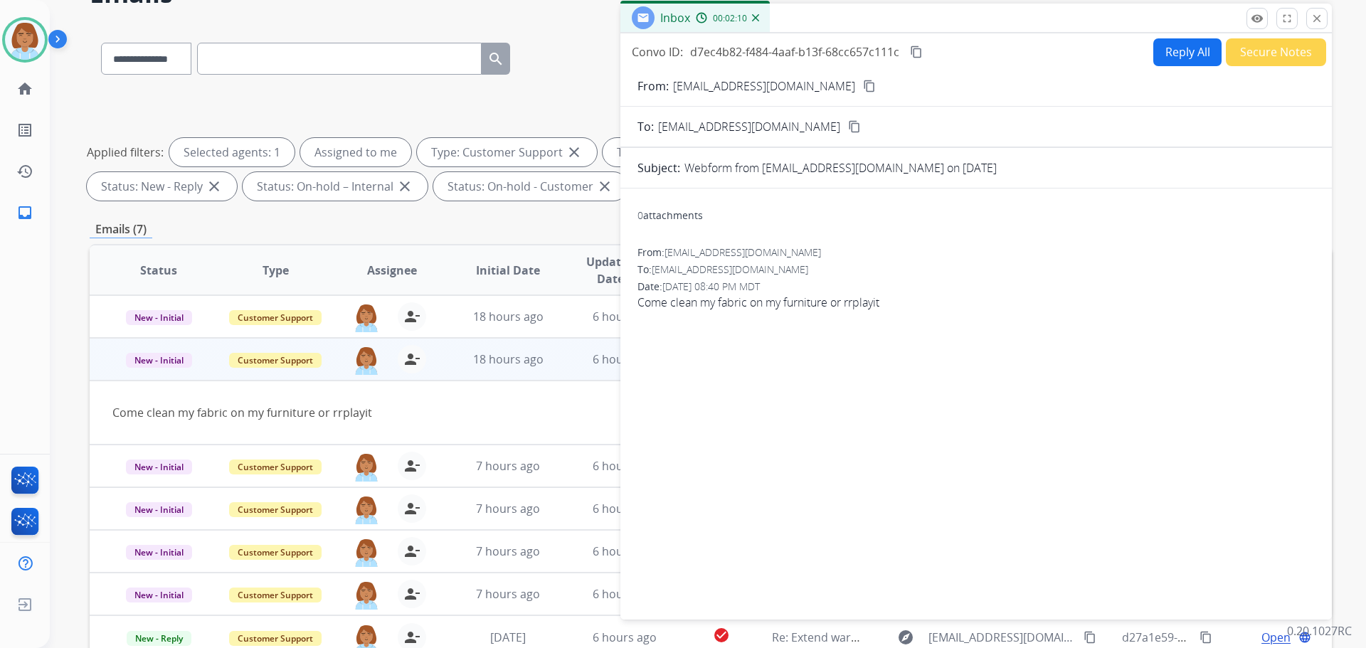
scroll to position [0, 0]
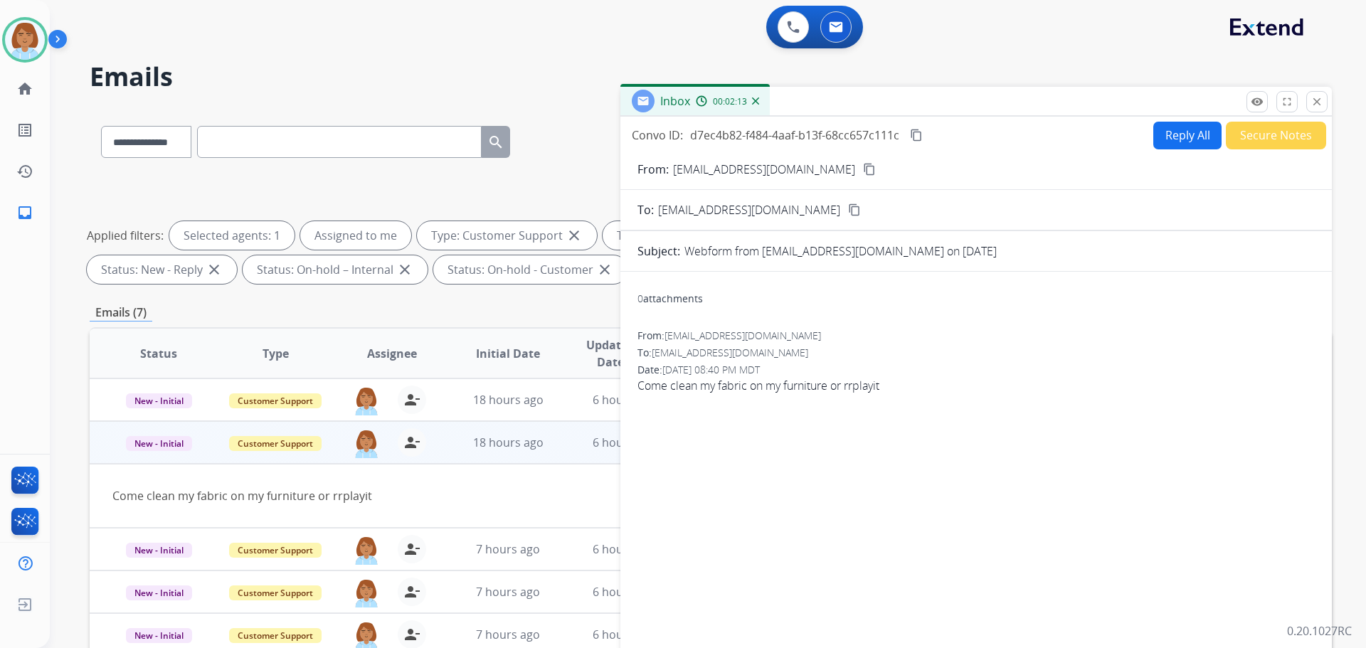
click at [1182, 139] on button "Reply All" at bounding box center [1187, 136] width 68 height 28
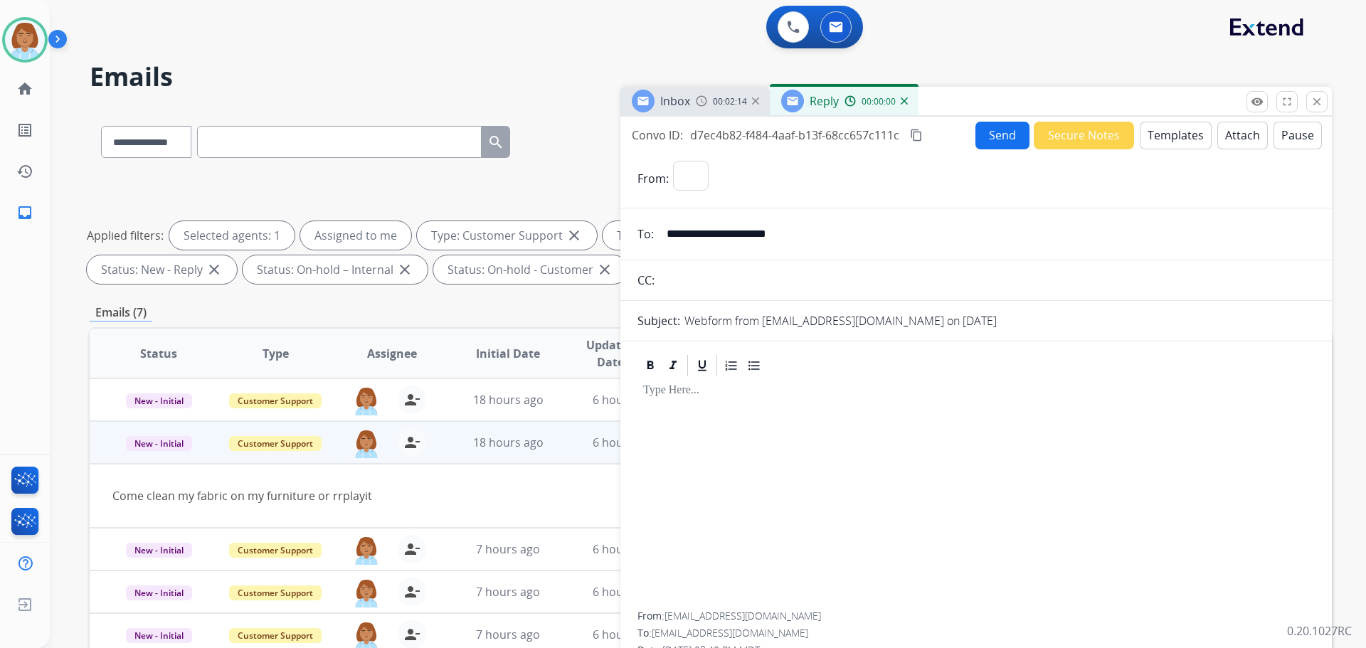
select select "**********"
click at [1177, 141] on button "Templates" at bounding box center [1176, 136] width 72 height 28
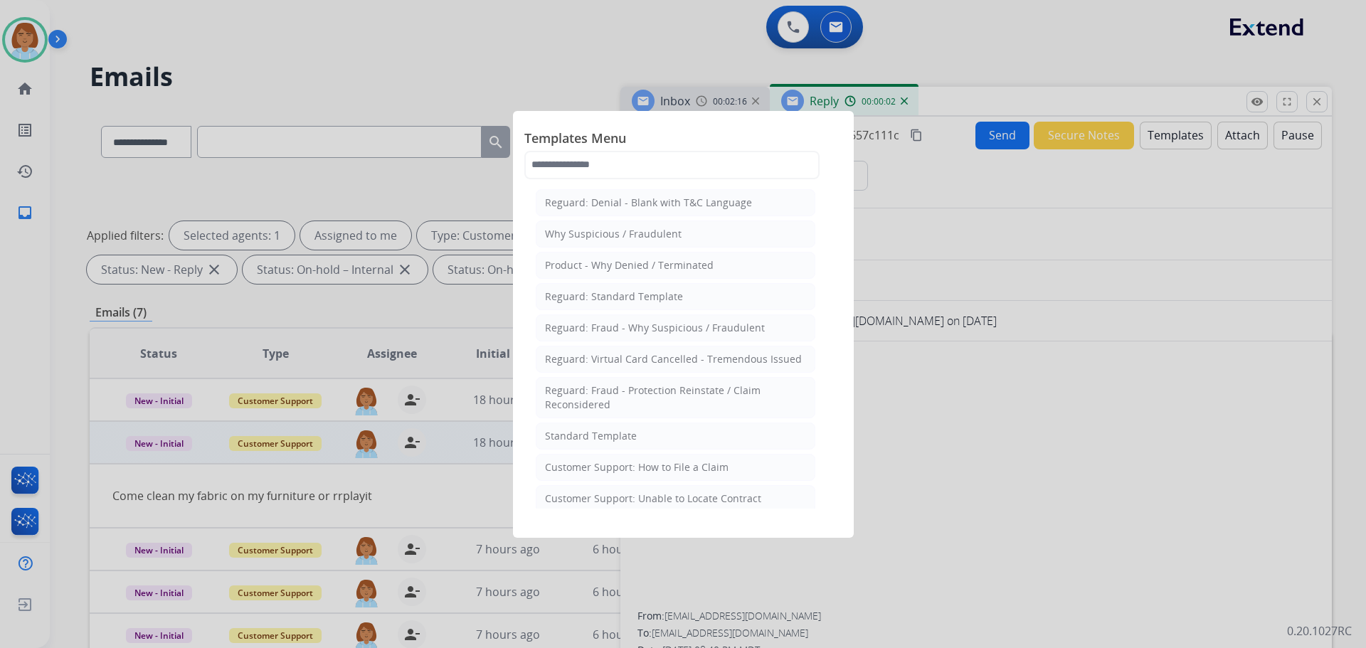
click at [1176, 187] on div at bounding box center [683, 324] width 1366 height 648
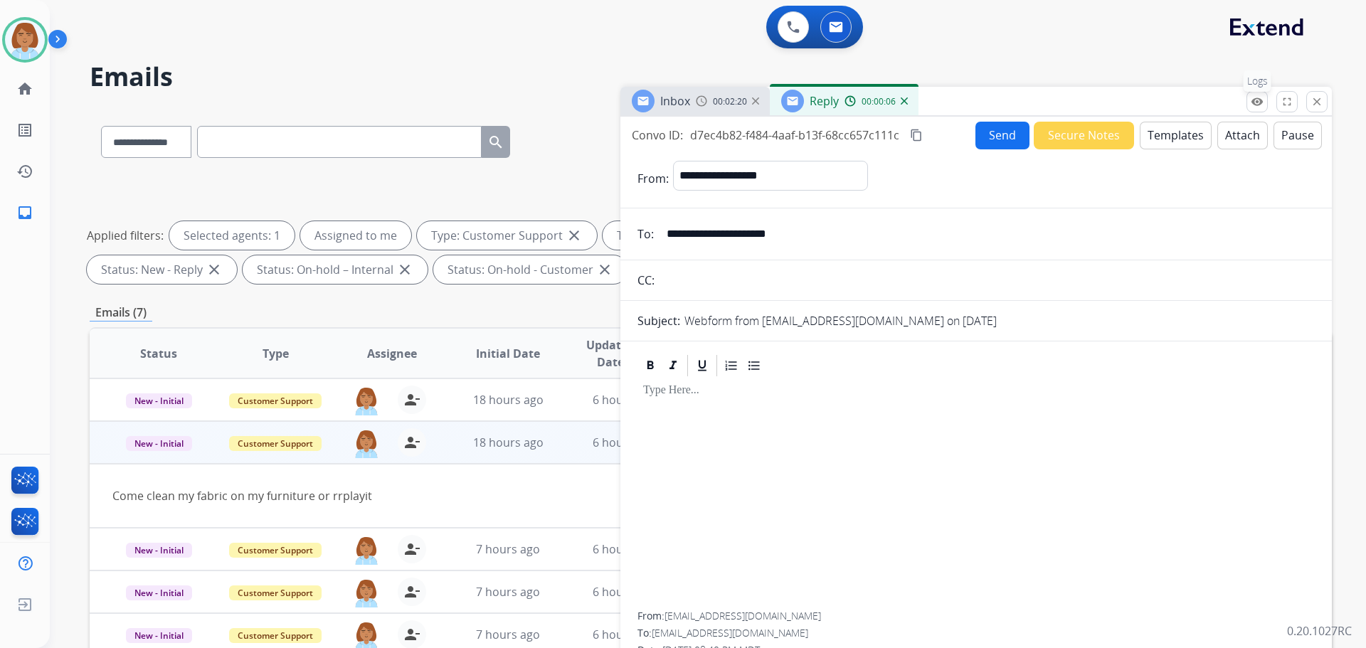
click at [1261, 102] on mat-icon "remove_red_eye" at bounding box center [1257, 101] width 13 height 13
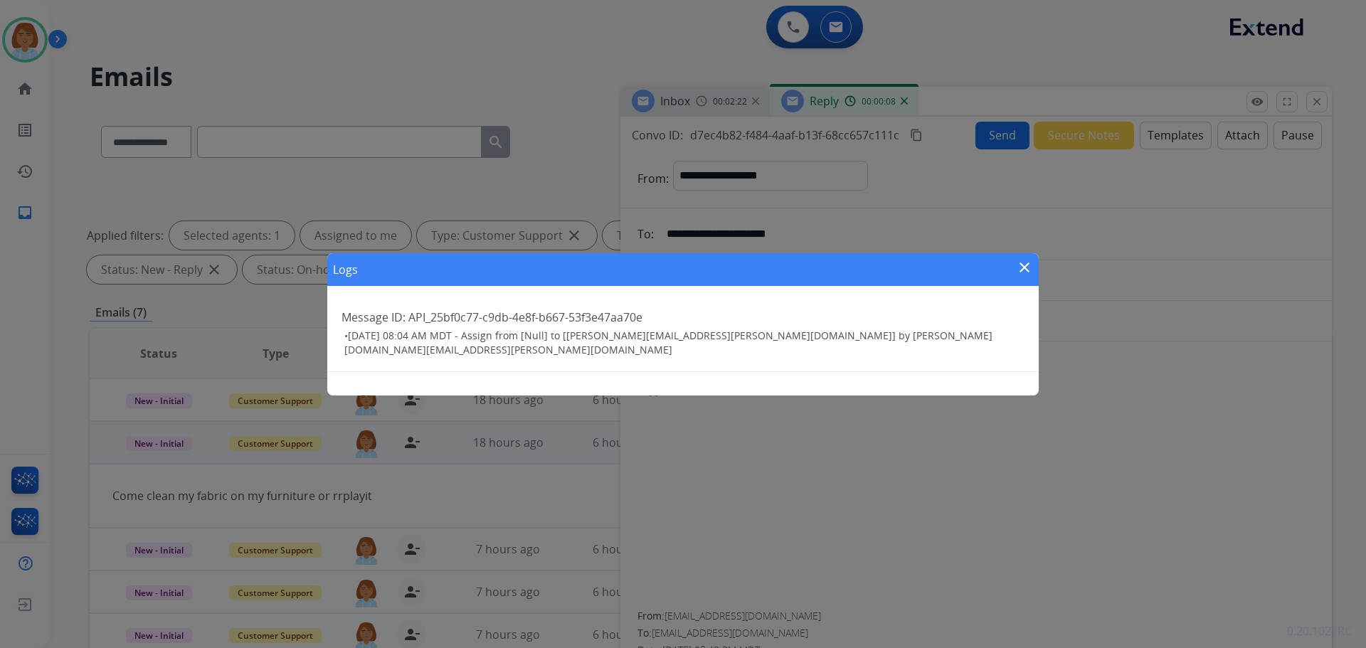
click at [1183, 184] on div "Logs close Message ID: API_25bf0c77-c9db-4e8f-b667-53f3e47aa70e • [DATE] 08:04 …" at bounding box center [683, 324] width 1366 height 648
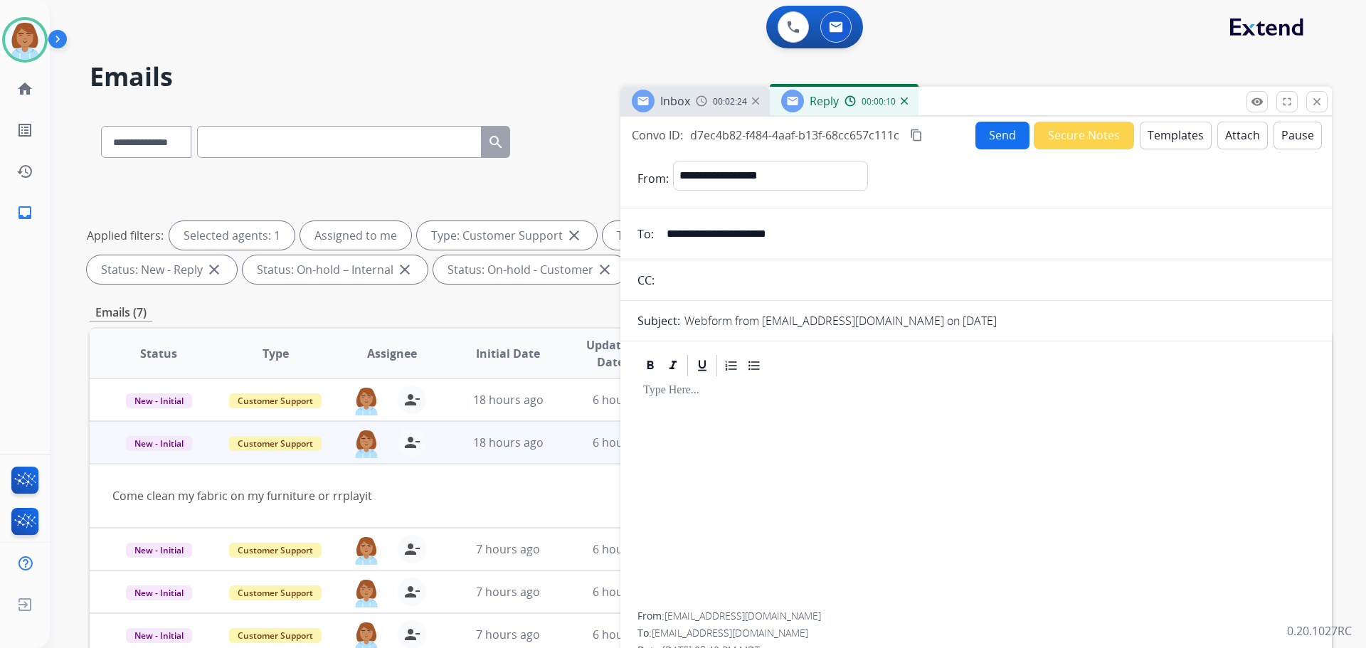
click at [1143, 133] on button "Templates" at bounding box center [1176, 136] width 72 height 28
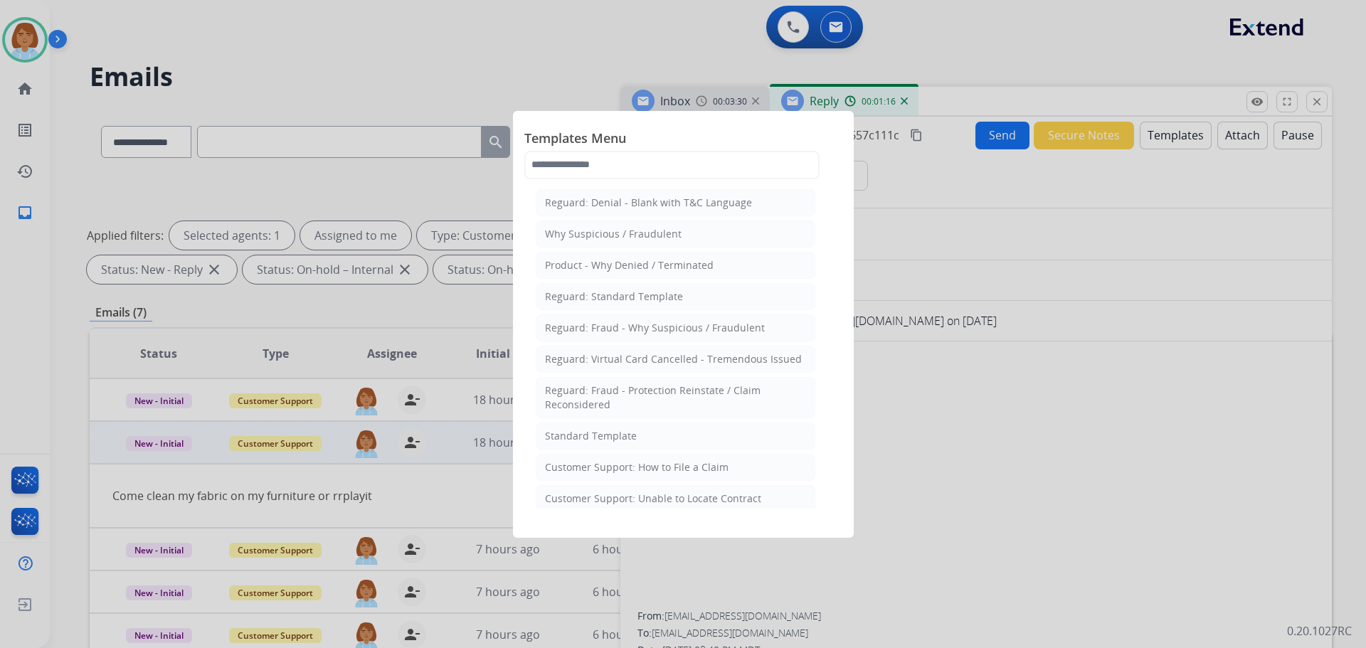
click at [1033, 389] on div at bounding box center [683, 324] width 1366 height 648
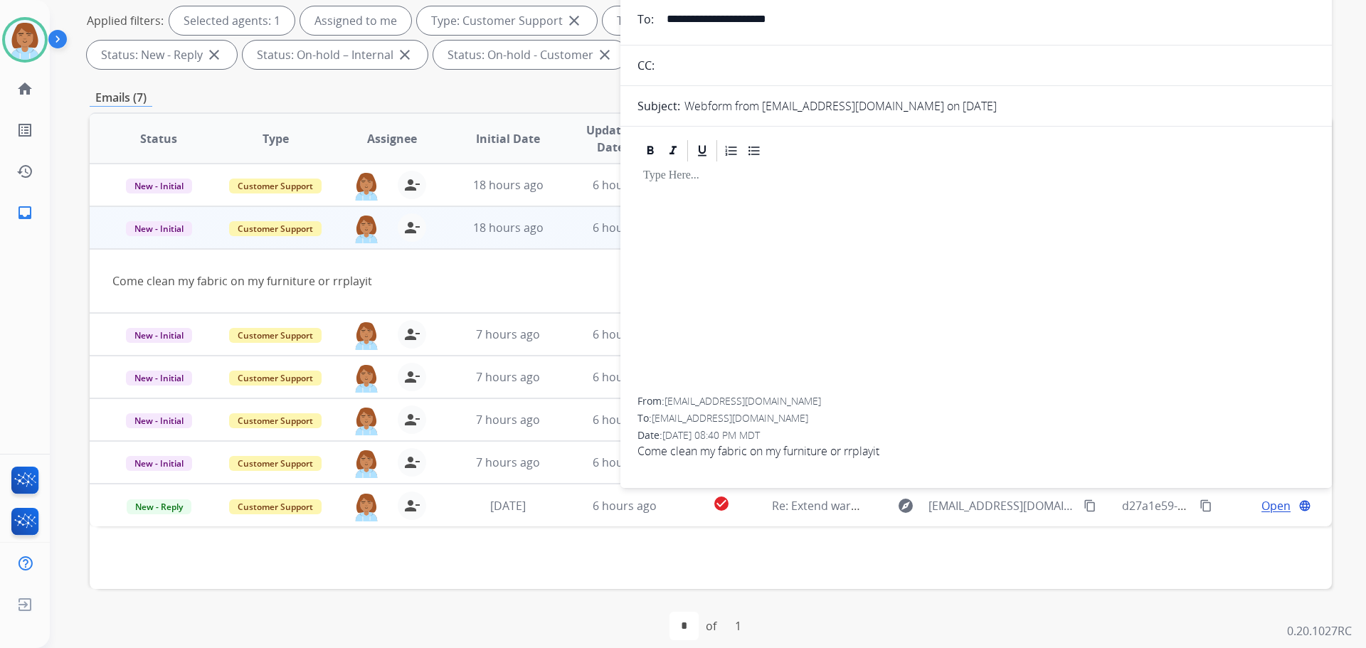
scroll to position [230, 0]
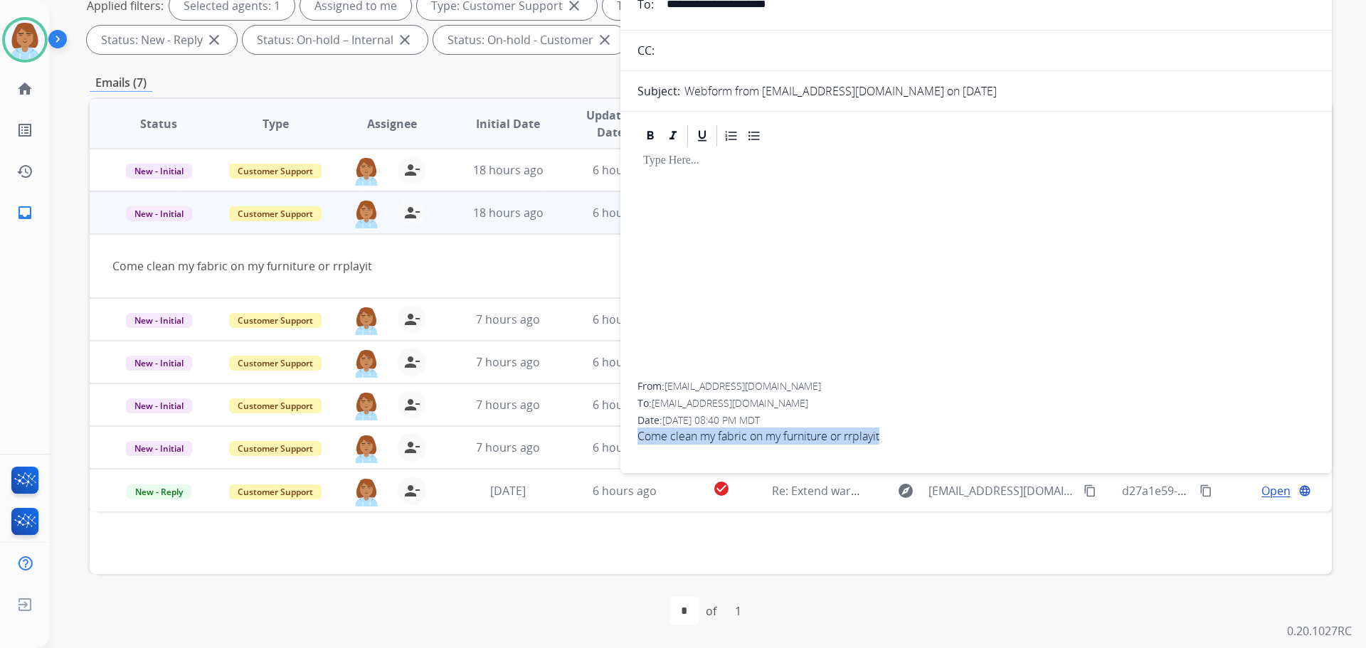
drag, startPoint x: 901, startPoint y: 433, endPoint x: 621, endPoint y: 439, distance: 280.4
click at [621, 439] on div "From: [EMAIL_ADDRESS][DOMAIN_NAME] To: [EMAIL_ADDRESS][DOMAIN_NAME] Date: [DATE…" at bounding box center [975, 289] width 711 height 333
copy span "Come clean my fabric on my furniture or rrplayit"
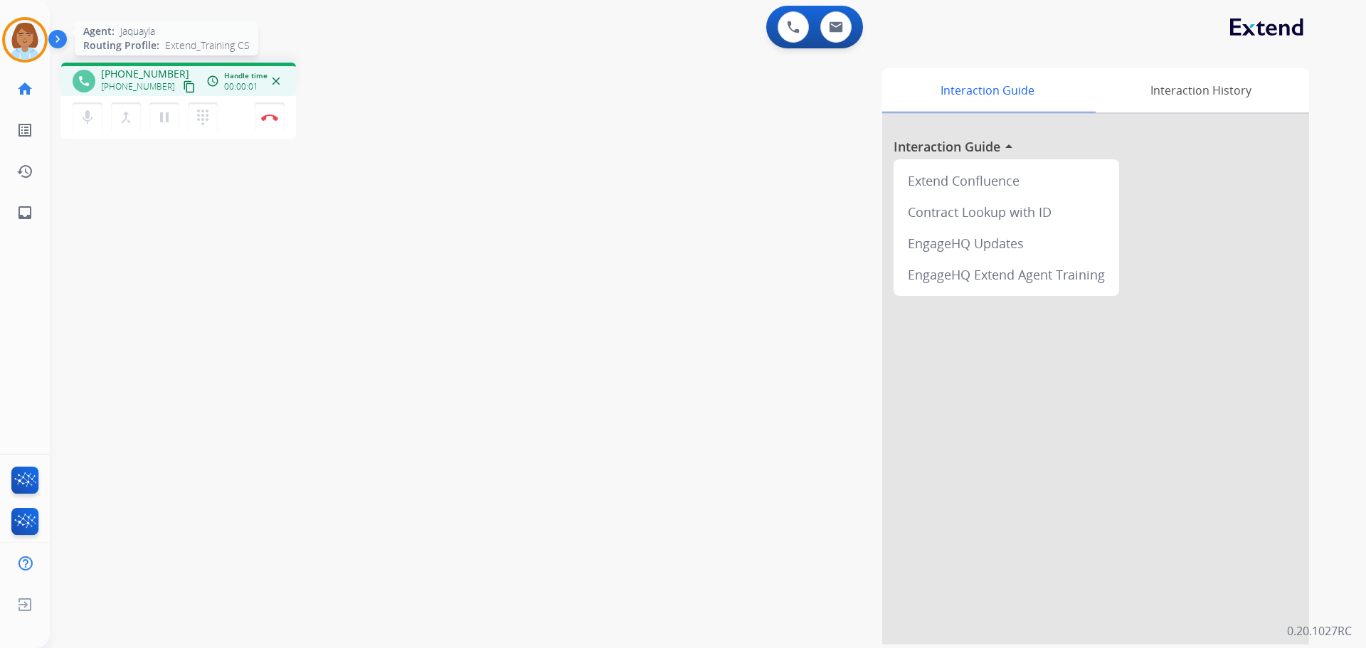
click at [20, 26] on img at bounding box center [25, 40] width 40 height 40
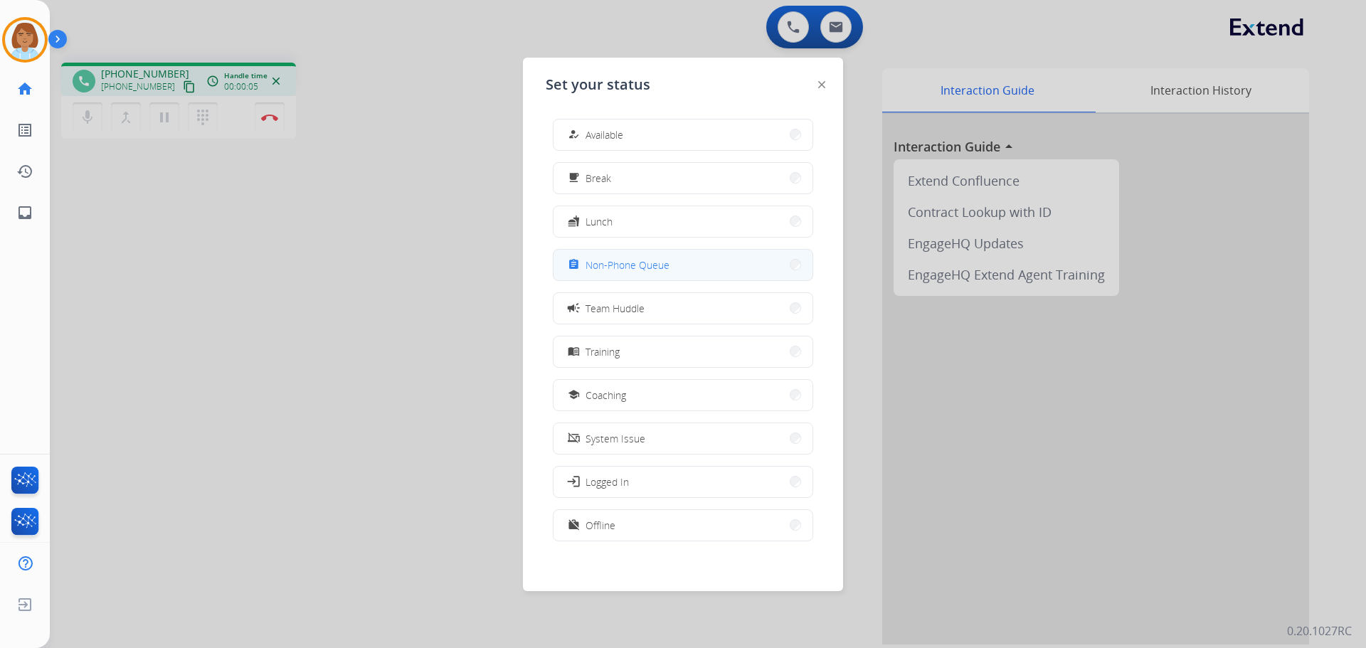
click at [714, 269] on button "assignment Non-Phone Queue" at bounding box center [682, 265] width 259 height 31
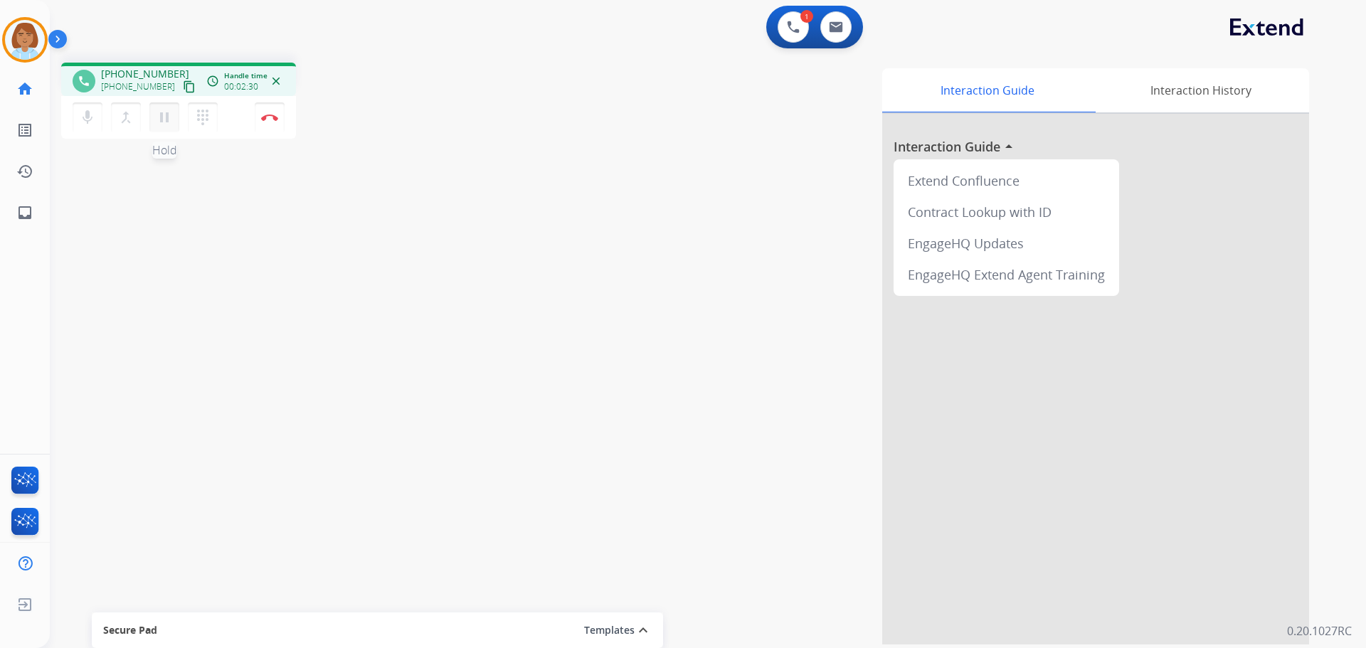
click at [166, 126] on button "pause Hold" at bounding box center [164, 117] width 30 height 30
click at [92, 121] on mat-icon "mic" at bounding box center [87, 117] width 17 height 17
click at [160, 129] on button "play_arrow Hold" at bounding box center [164, 117] width 30 height 30
click at [87, 123] on mat-icon "mic_off" at bounding box center [87, 117] width 17 height 17
click at [269, 117] on img at bounding box center [269, 117] width 17 height 7
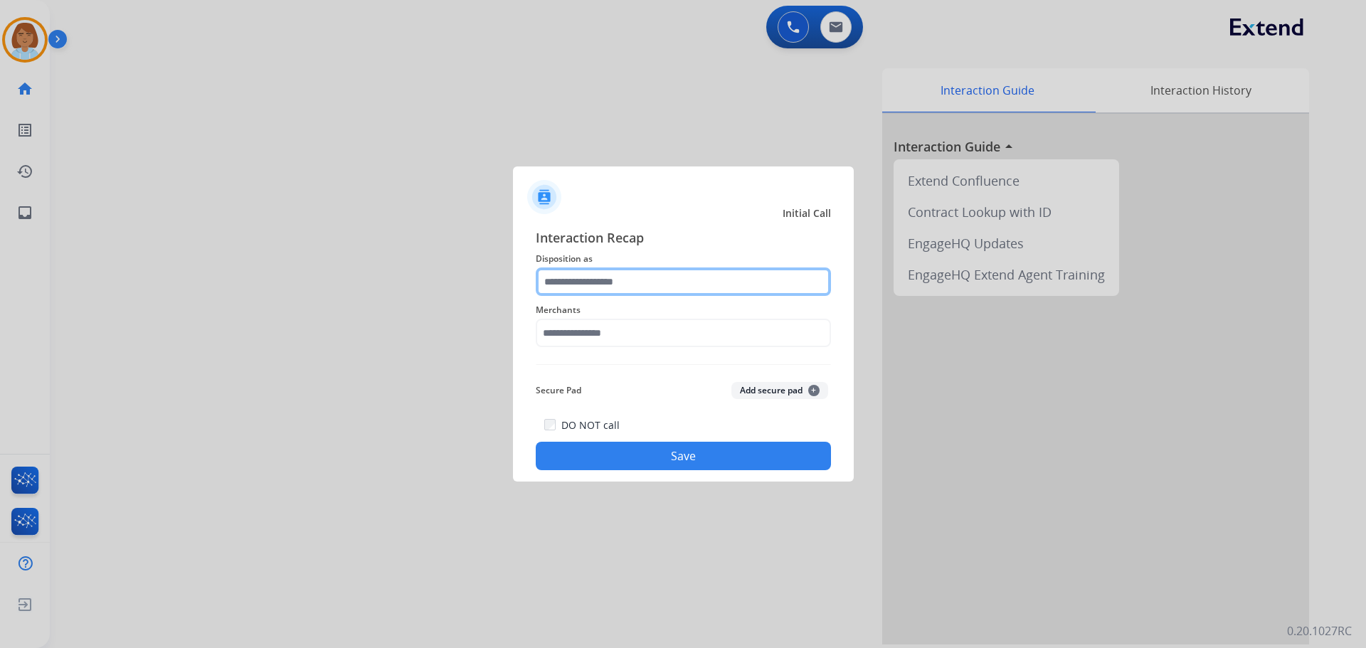
click at [631, 279] on input "text" at bounding box center [683, 281] width 295 height 28
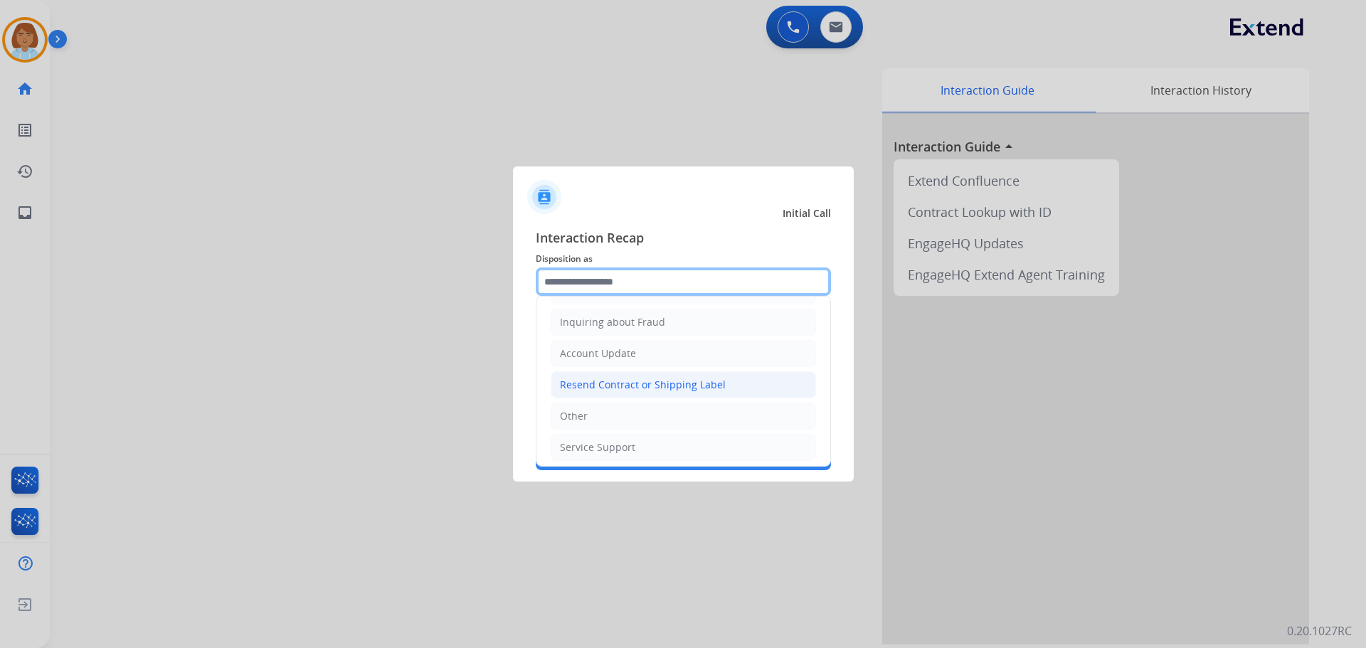
scroll to position [222, 0]
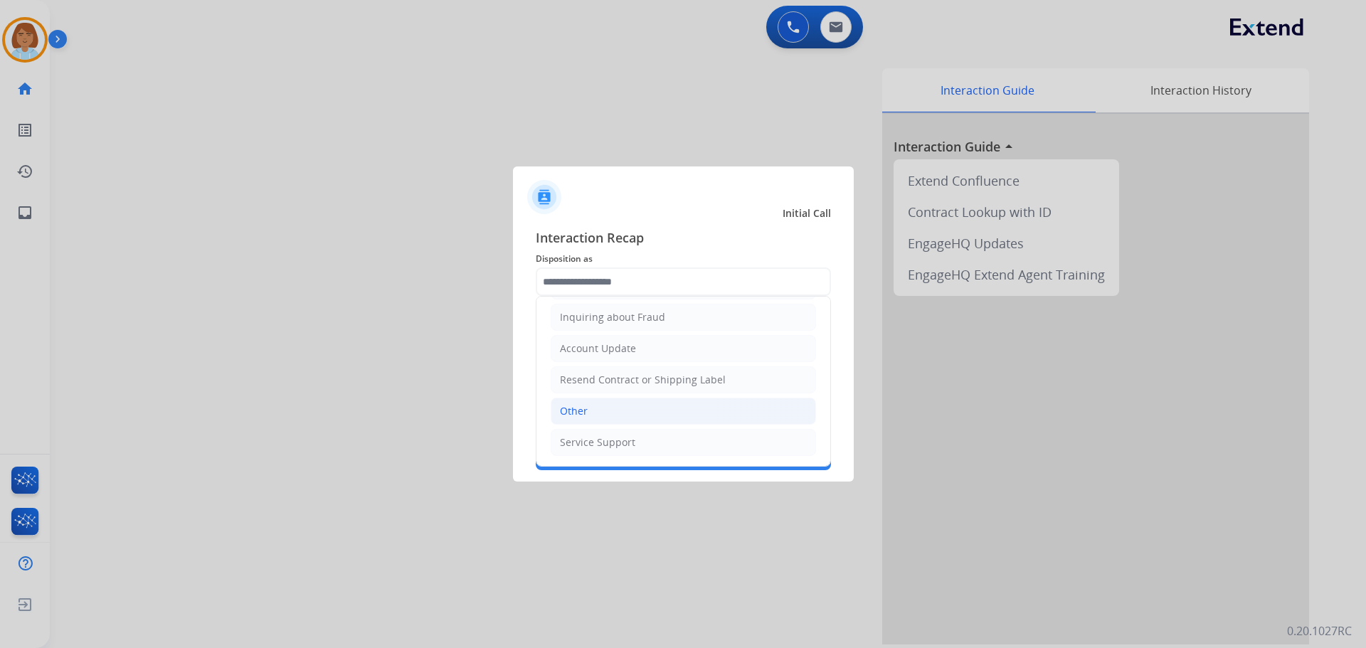
click at [605, 416] on li "Other" at bounding box center [683, 411] width 265 height 27
type input "*****"
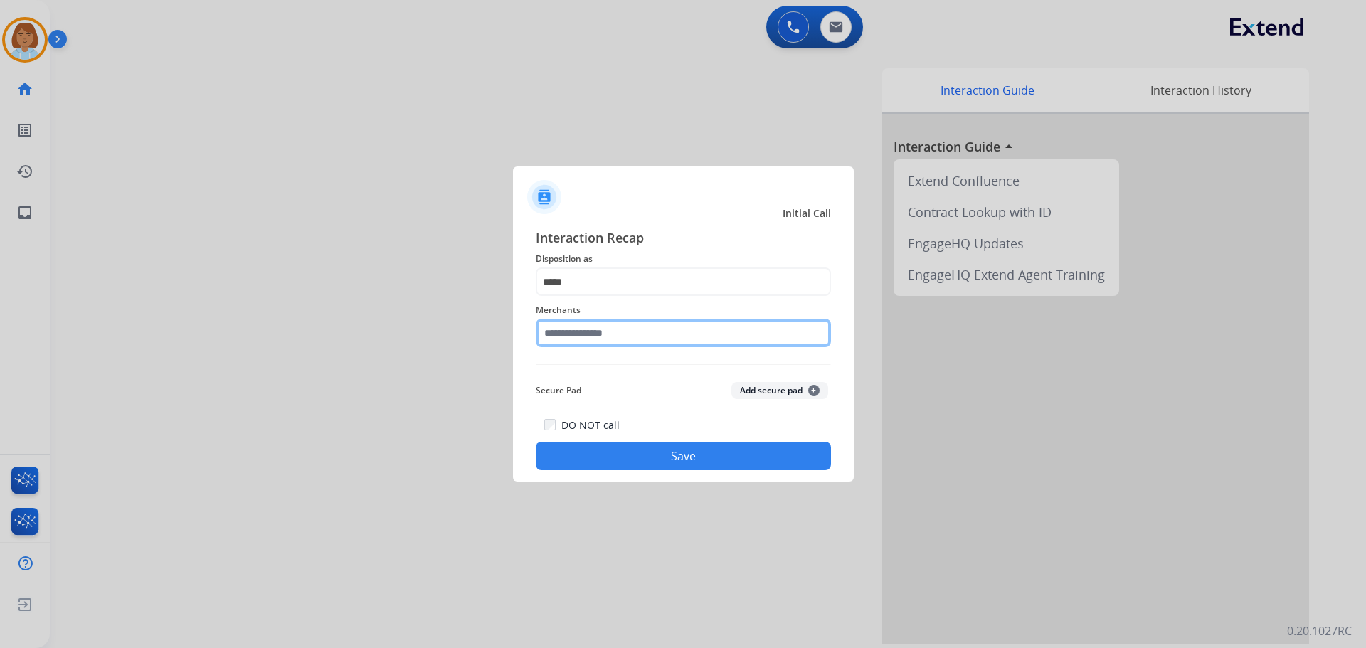
click at [622, 337] on input "text" at bounding box center [683, 333] width 295 height 28
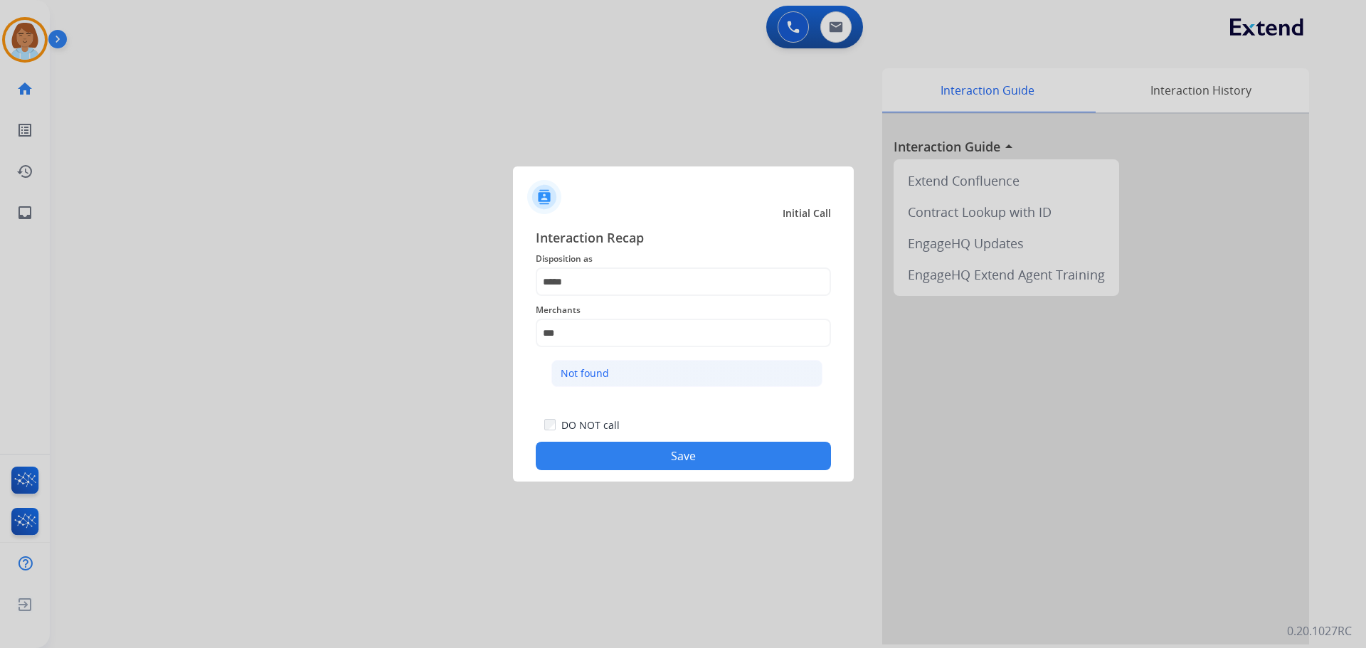
click at [632, 381] on li "Not found" at bounding box center [686, 373] width 271 height 27
type input "*********"
click at [663, 457] on button "Save" at bounding box center [683, 456] width 295 height 28
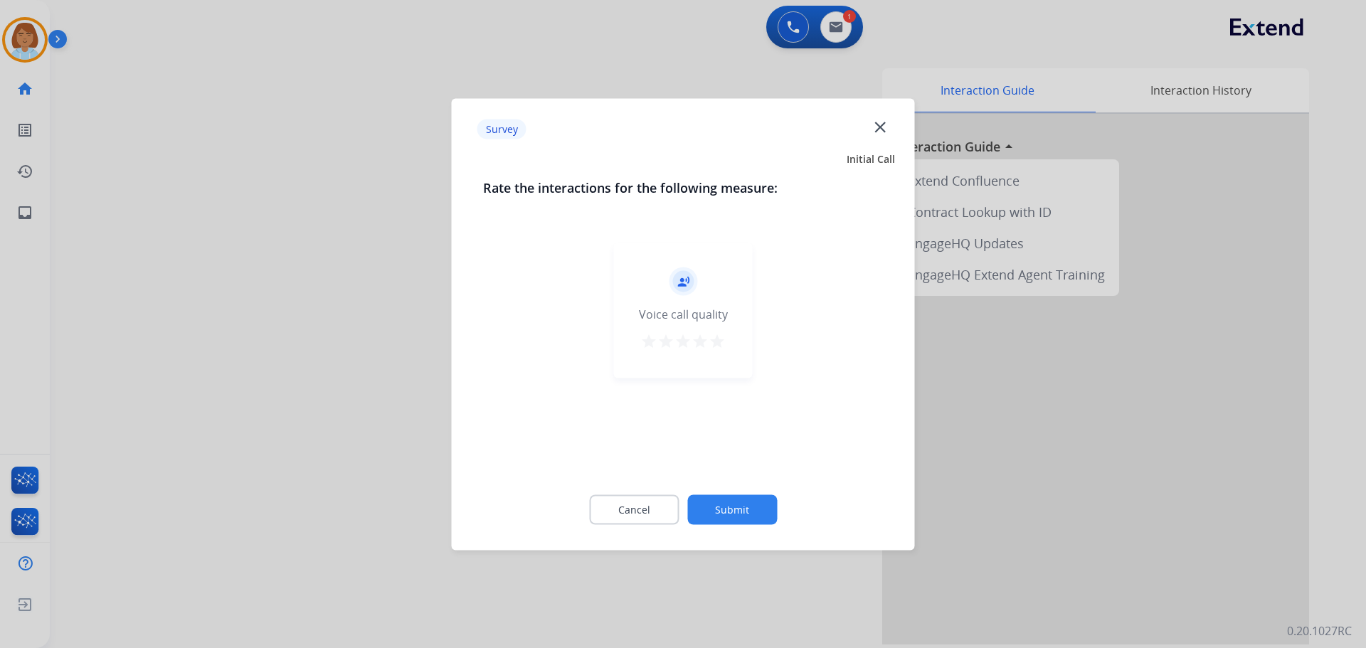
click at [738, 506] on button "Submit" at bounding box center [732, 509] width 90 height 30
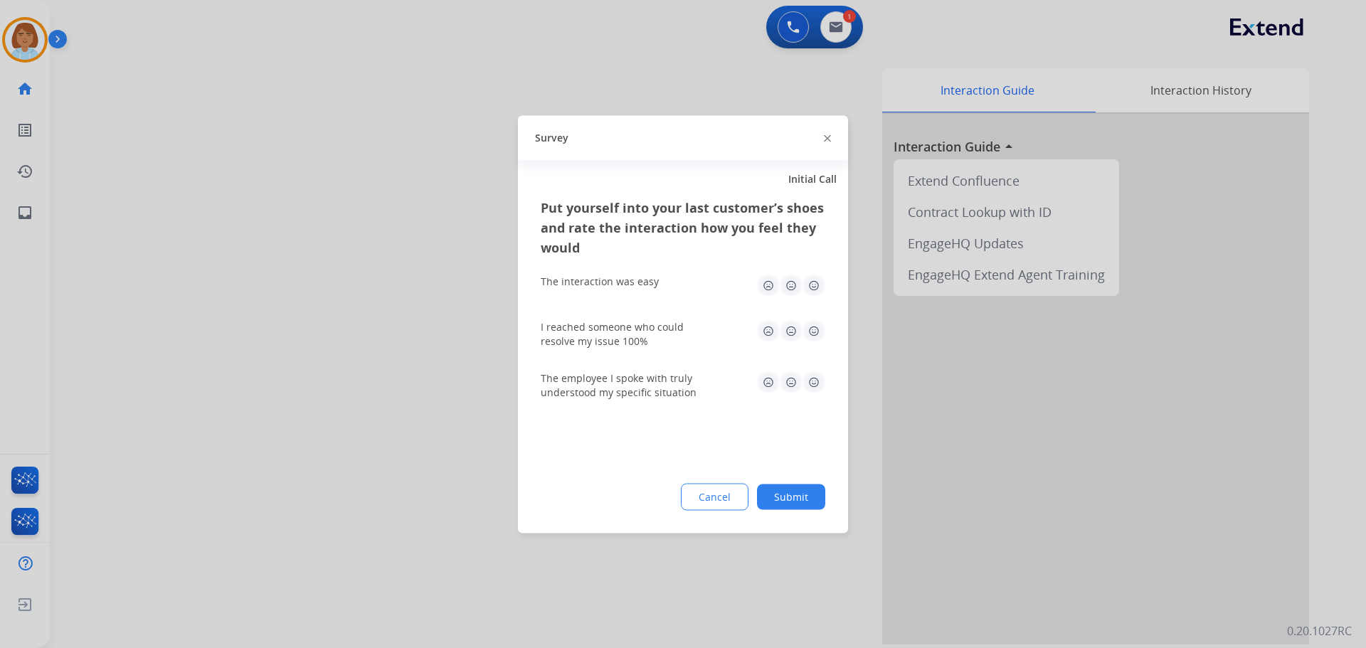
click at [786, 497] on button "Submit" at bounding box center [791, 497] width 68 height 26
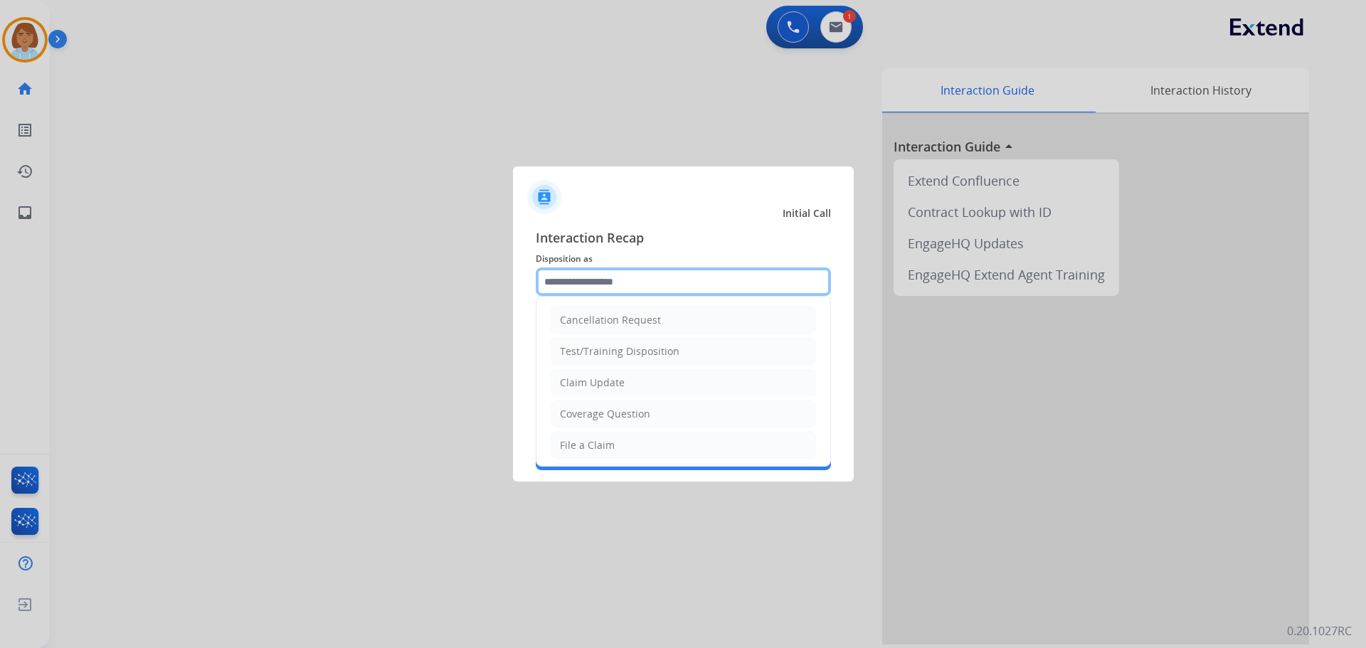
click at [621, 270] on input "text" at bounding box center [683, 281] width 295 height 28
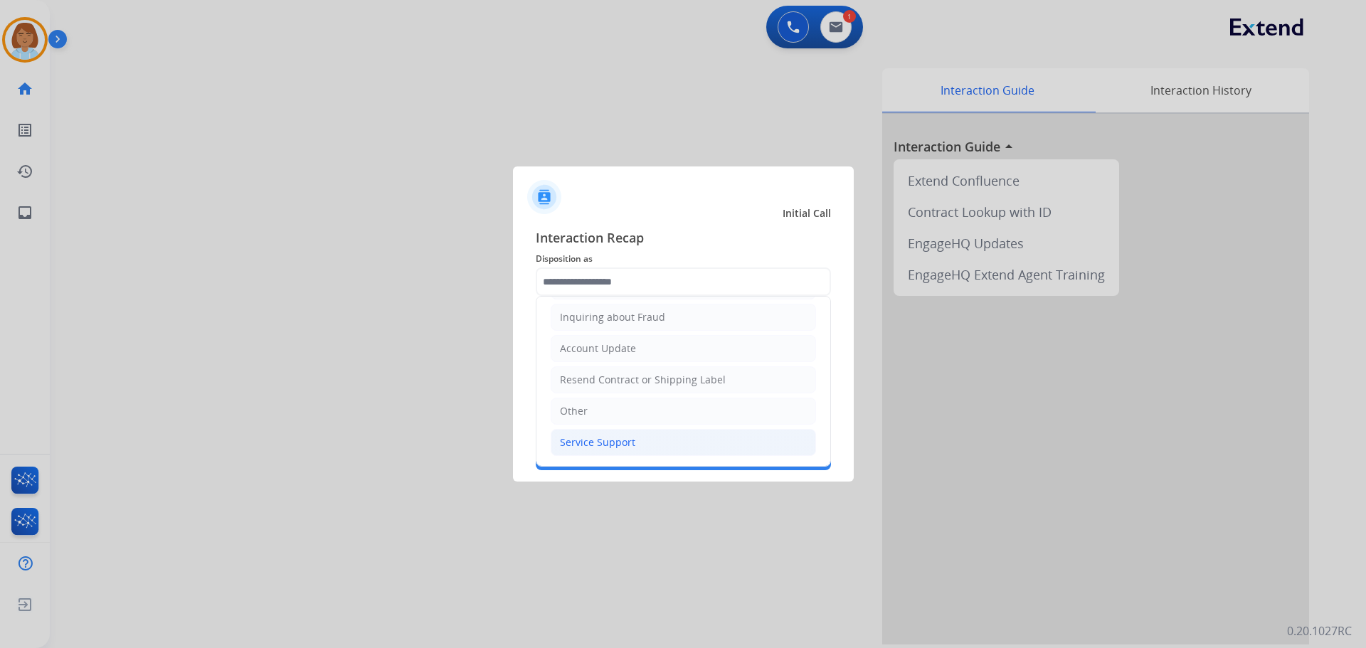
click at [615, 442] on div "Service Support" at bounding box center [597, 442] width 75 height 14
type input "**********"
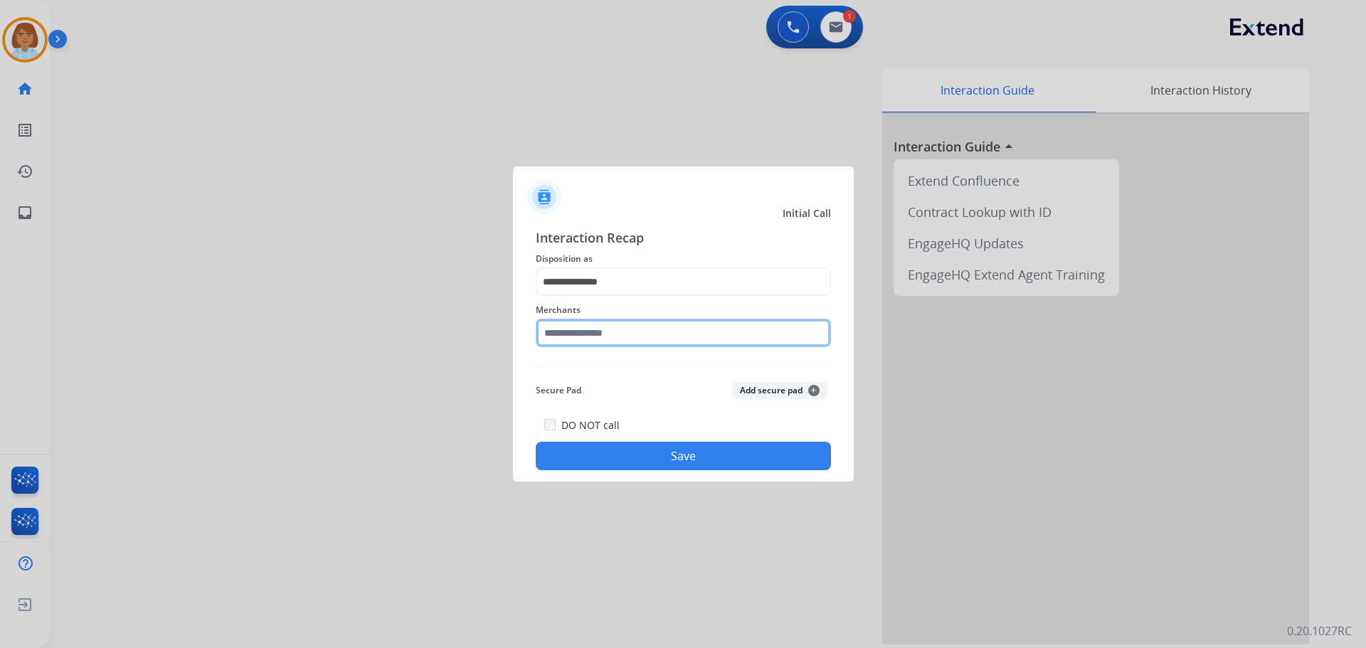
click at [622, 335] on input "text" at bounding box center [683, 333] width 295 height 28
click at [630, 332] on input "text" at bounding box center [683, 333] width 295 height 28
click at [643, 333] on input "text" at bounding box center [683, 333] width 295 height 28
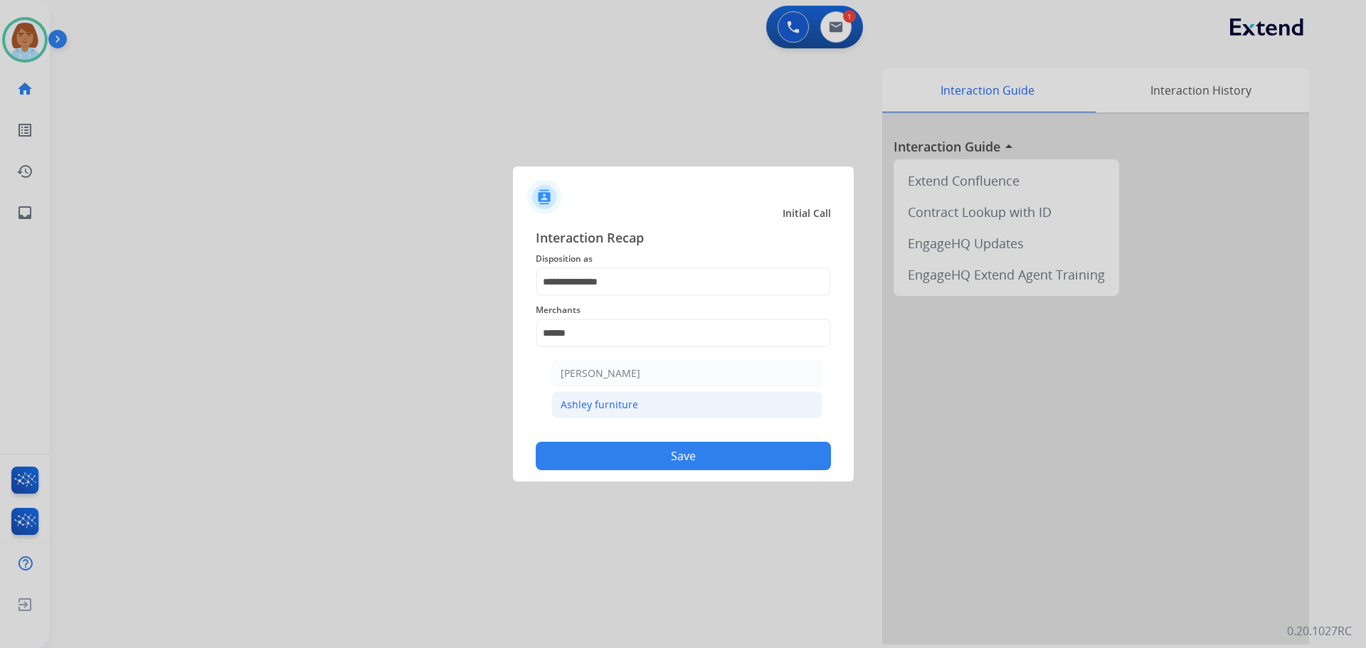
click at [620, 401] on div "Ashley furniture" at bounding box center [600, 405] width 78 height 14
type input "**********"
click at [673, 455] on button "Save" at bounding box center [683, 456] width 295 height 28
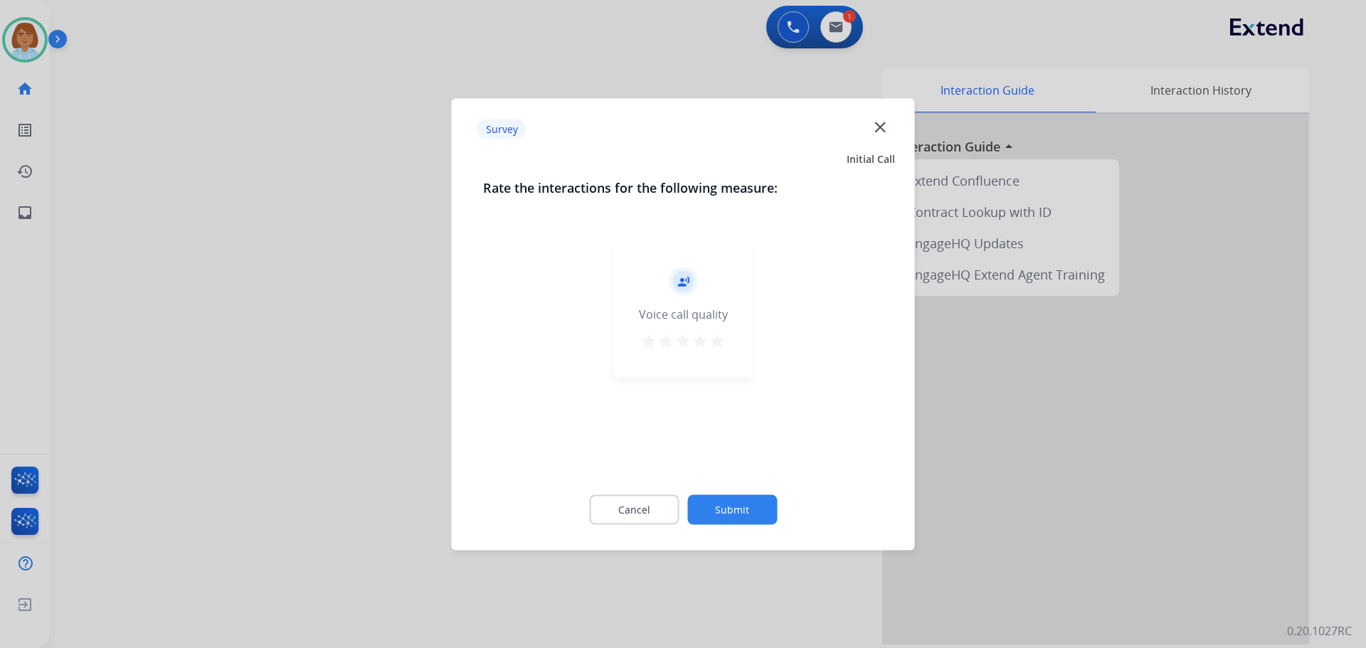
click at [753, 494] on div "Cancel Submit" at bounding box center [683, 509] width 401 height 64
click at [756, 509] on button "Submit" at bounding box center [732, 509] width 90 height 30
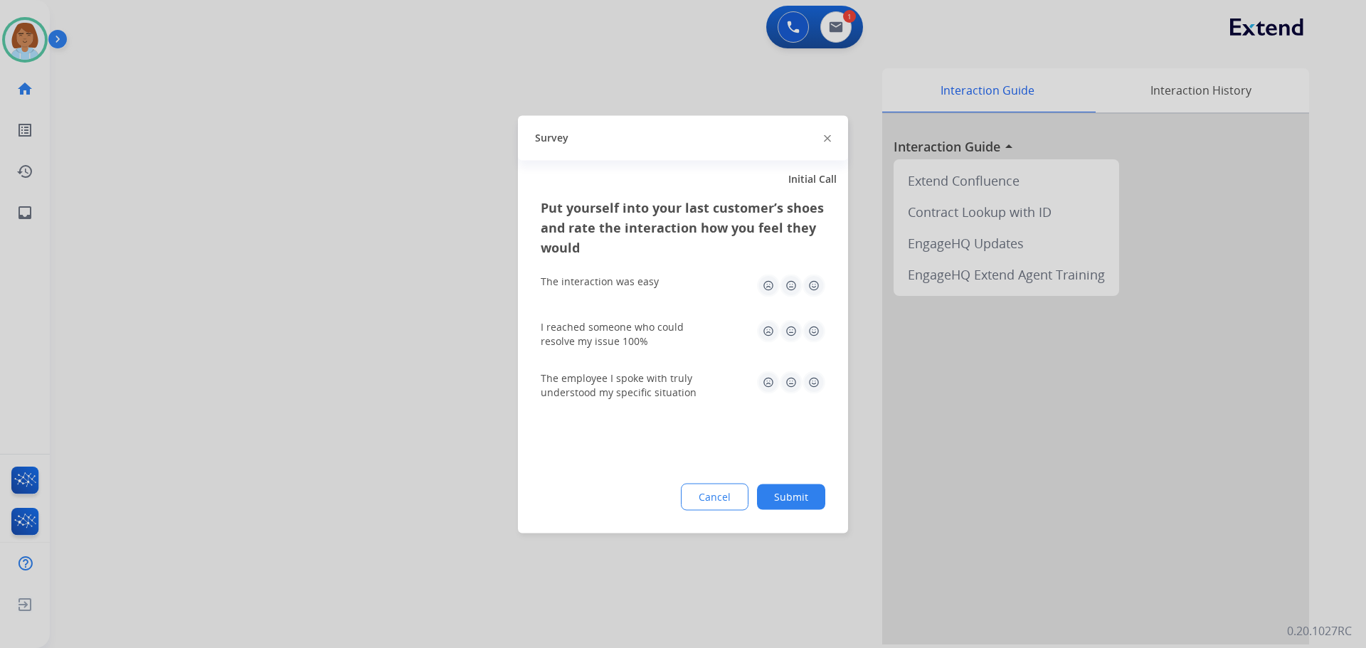
click at [785, 499] on button "Submit" at bounding box center [791, 497] width 68 height 26
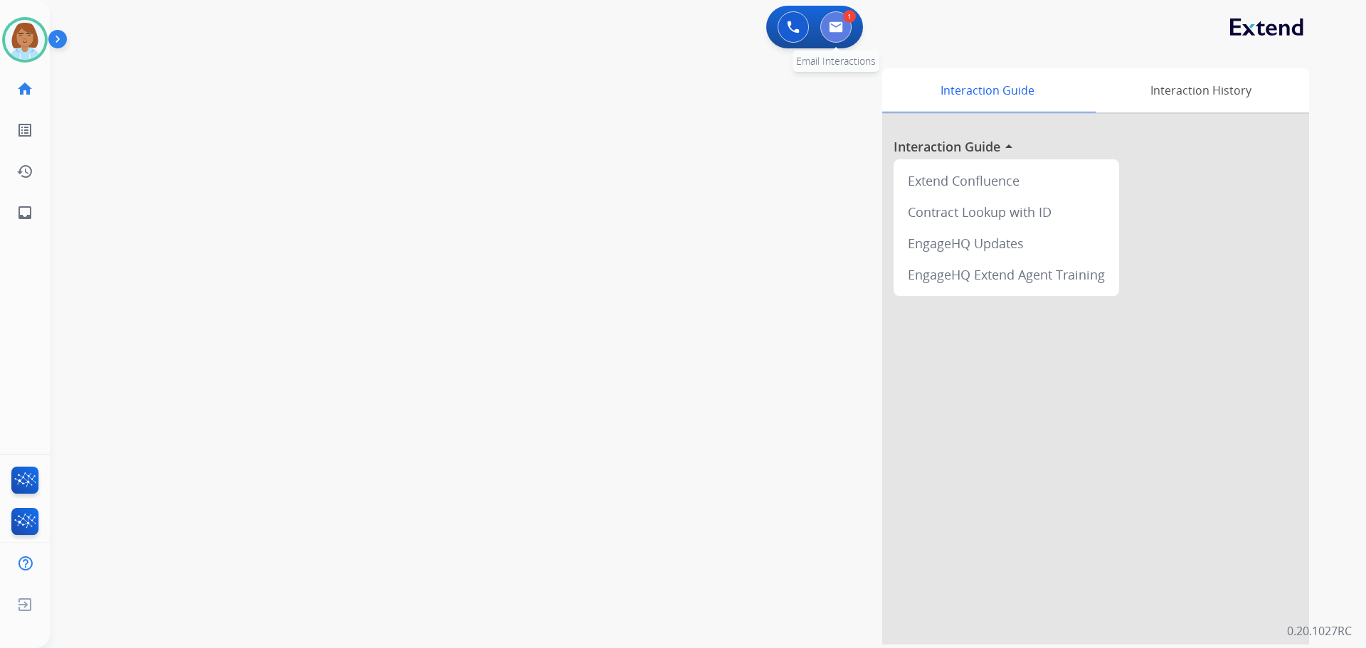
click at [844, 32] on button at bounding box center [835, 26] width 31 height 31
select select "**********"
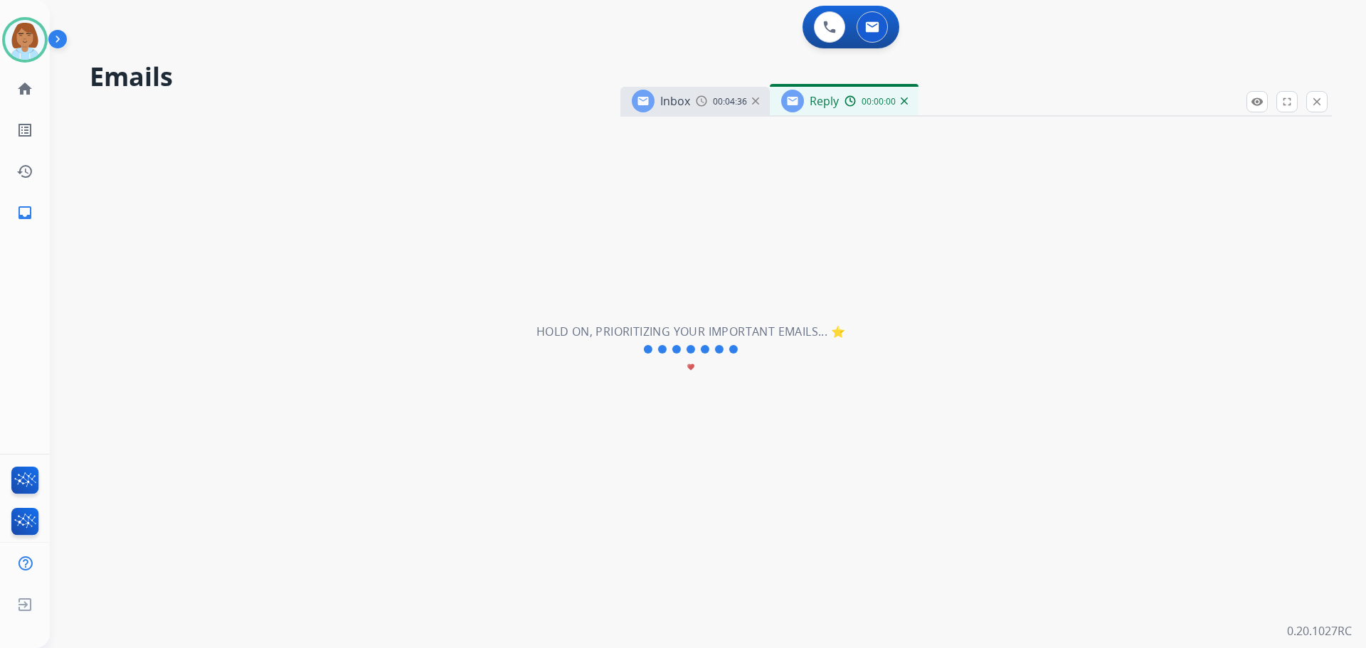
select select "**********"
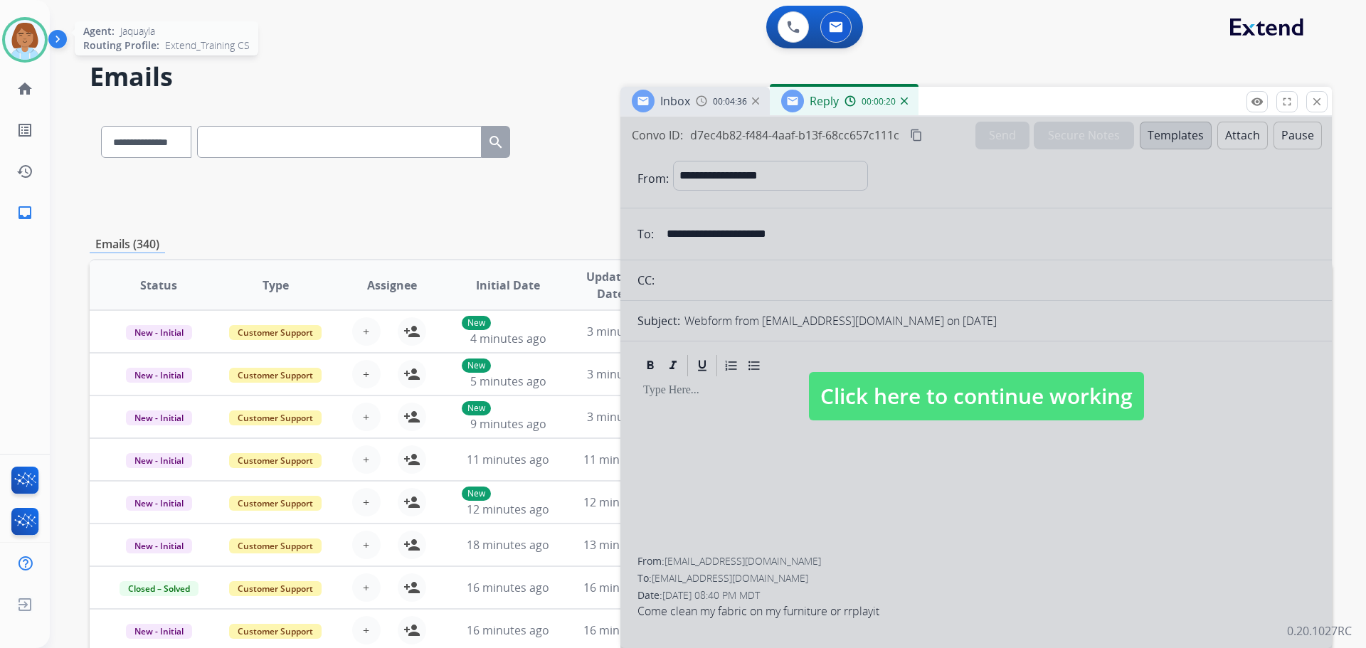
click at [29, 54] on img at bounding box center [25, 40] width 40 height 40
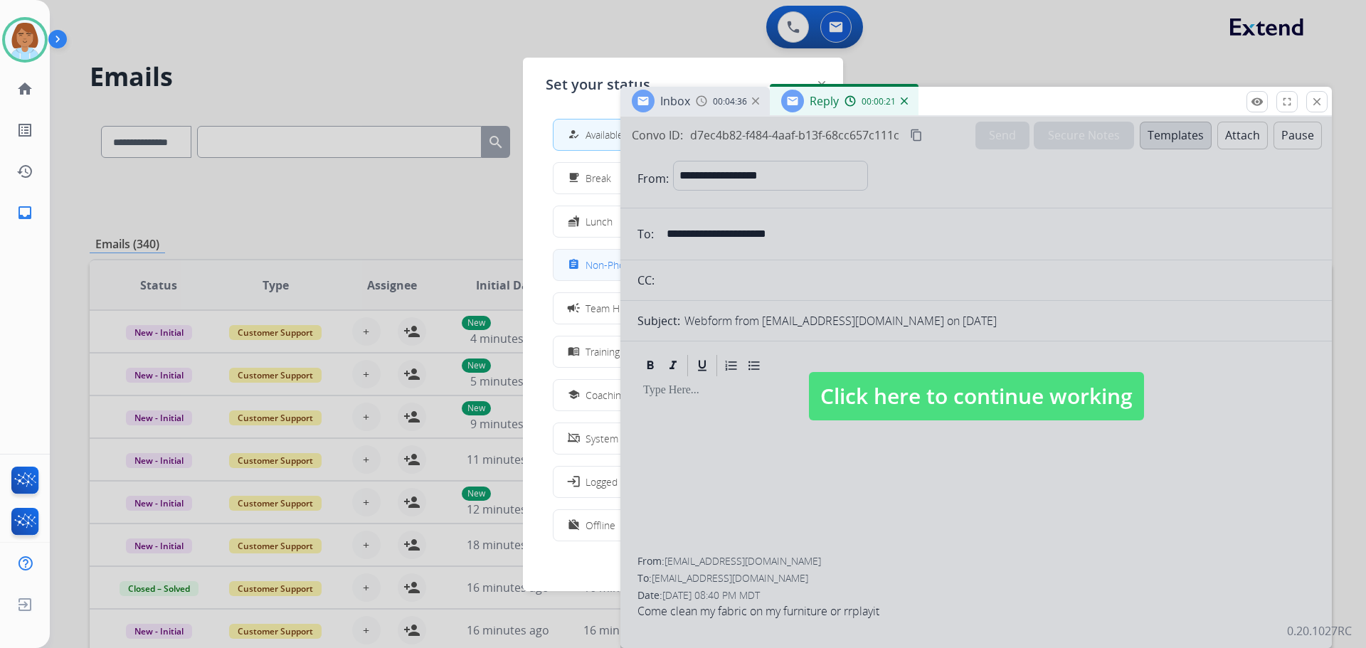
click at [567, 264] on button "assignment Non-Phone Queue" at bounding box center [682, 265] width 259 height 31
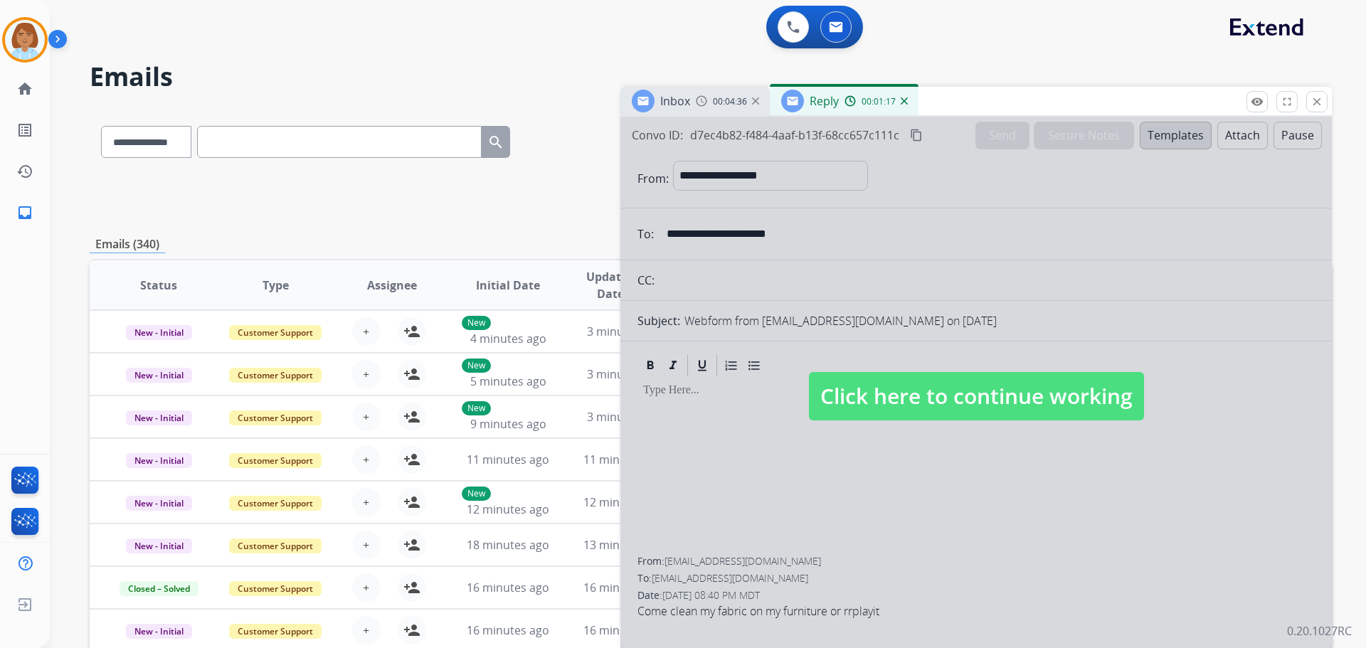
click at [895, 388] on span "Click here to continue working" at bounding box center [976, 396] width 335 height 48
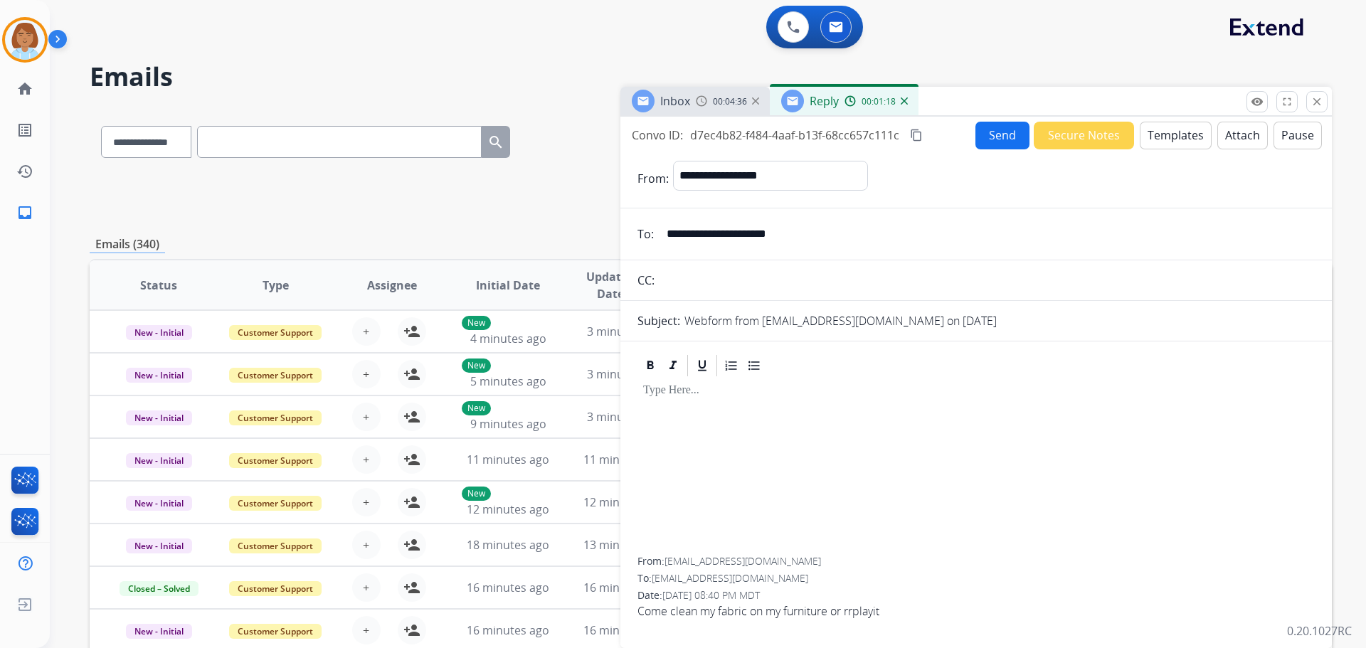
click at [1167, 122] on button "Templates" at bounding box center [1176, 136] width 72 height 28
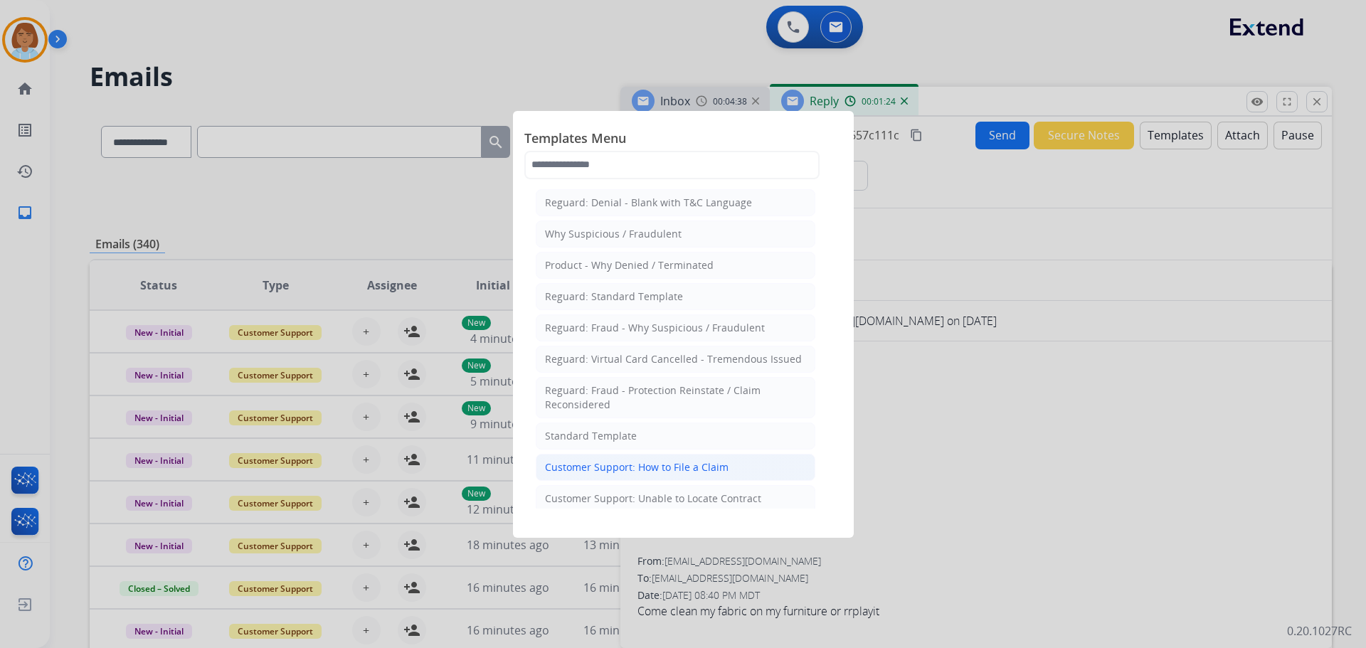
click at [694, 462] on div "Customer Support: How to File a Claim" at bounding box center [637, 467] width 184 height 14
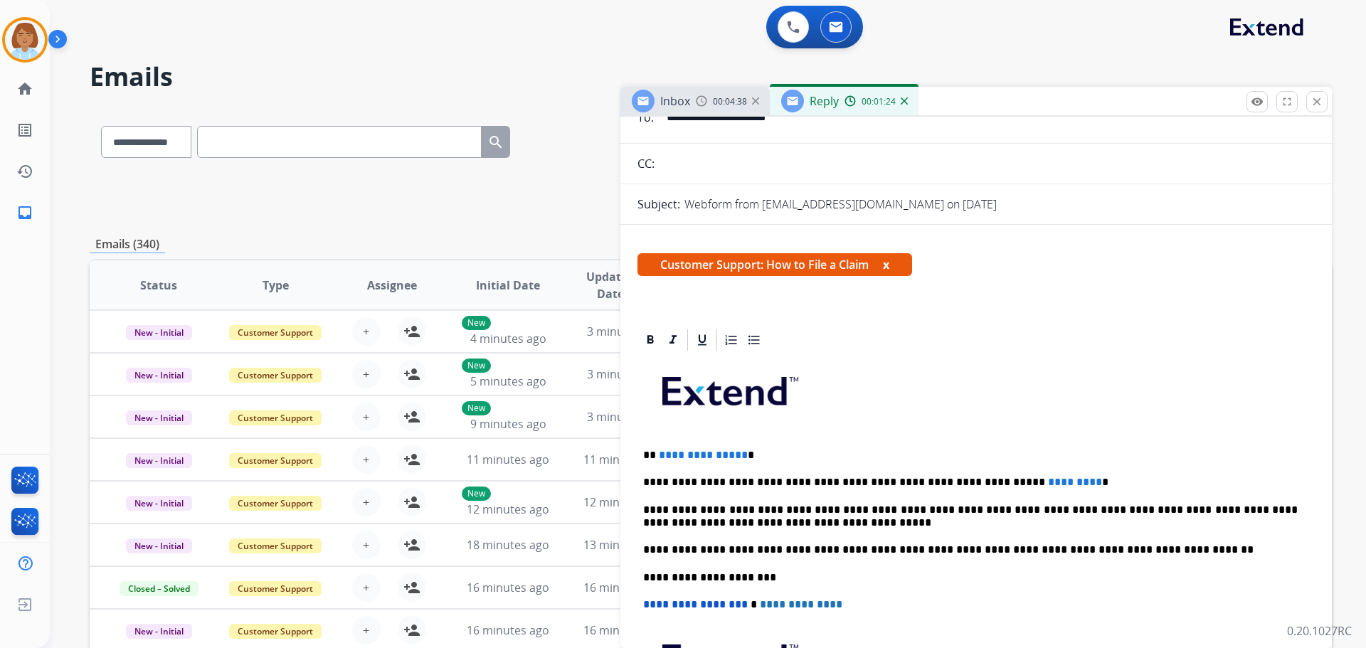
scroll to position [142, 0]
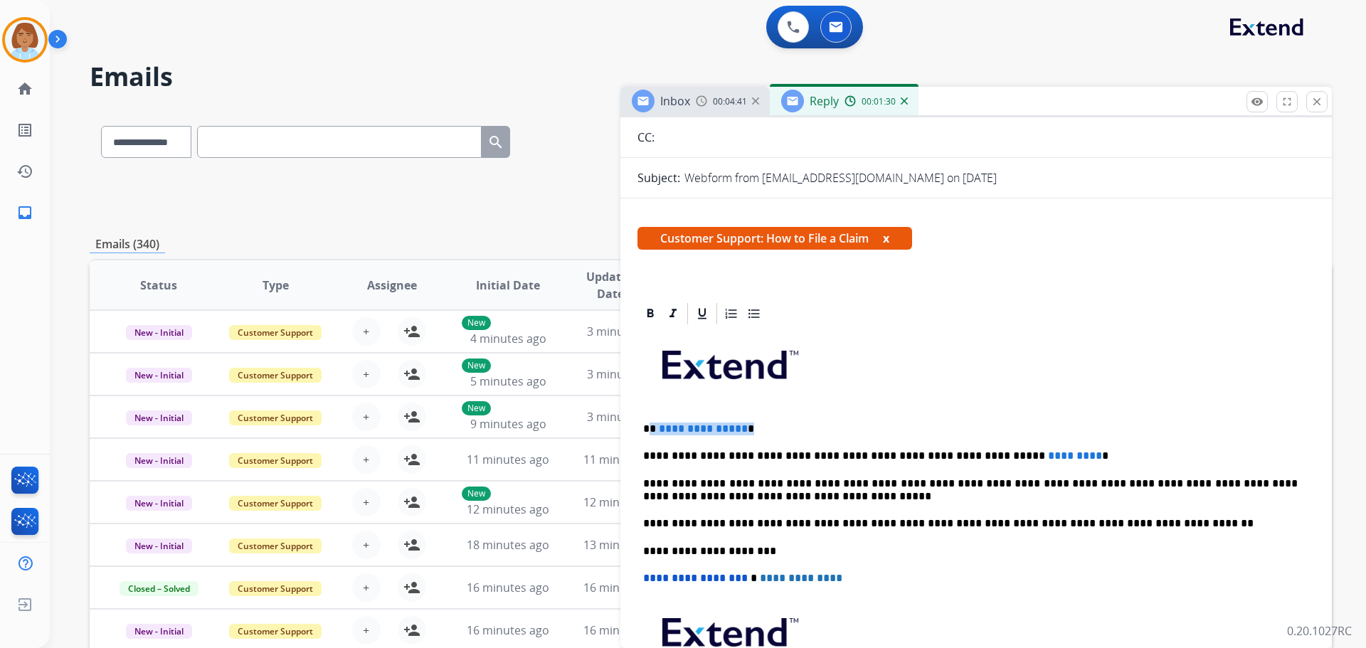
drag, startPoint x: 761, startPoint y: 433, endPoint x: 652, endPoint y: 427, distance: 109.7
click at [652, 427] on p "**********" at bounding box center [970, 429] width 655 height 13
drag, startPoint x: 1053, startPoint y: 450, endPoint x: 967, endPoint y: 455, distance: 86.2
click at [967, 455] on p "**********" at bounding box center [970, 456] width 655 height 13
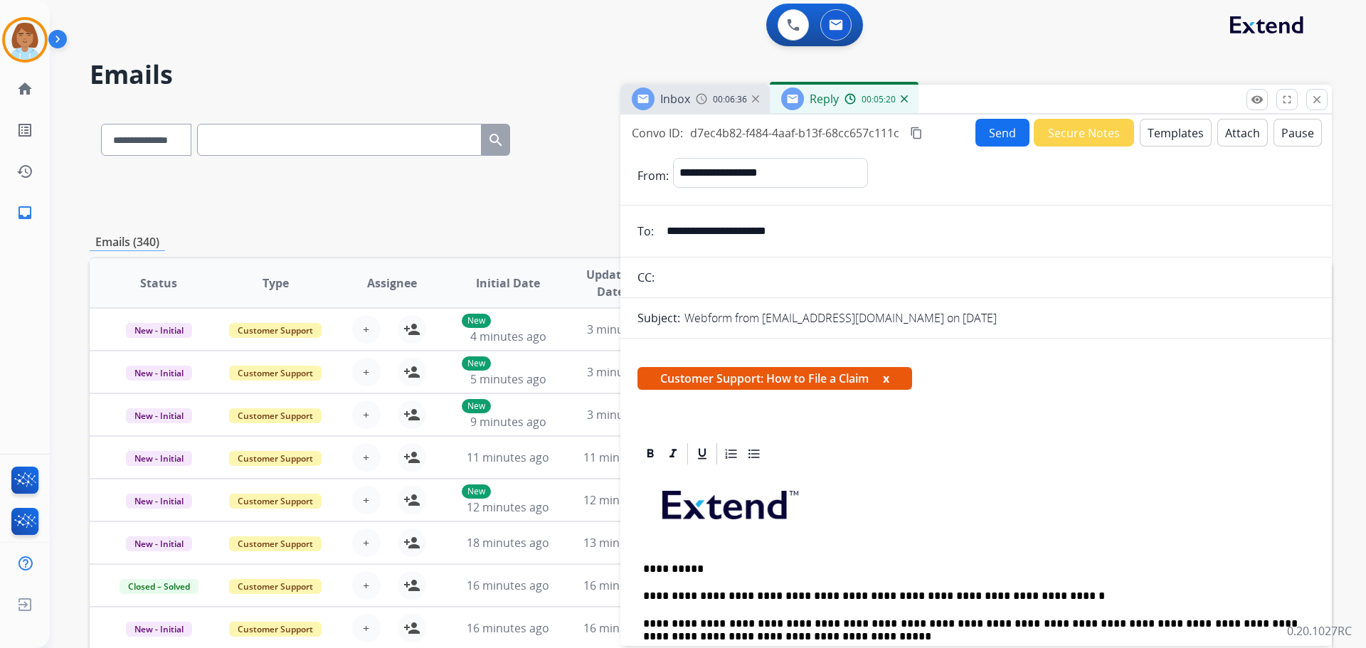
scroll to position [0, 0]
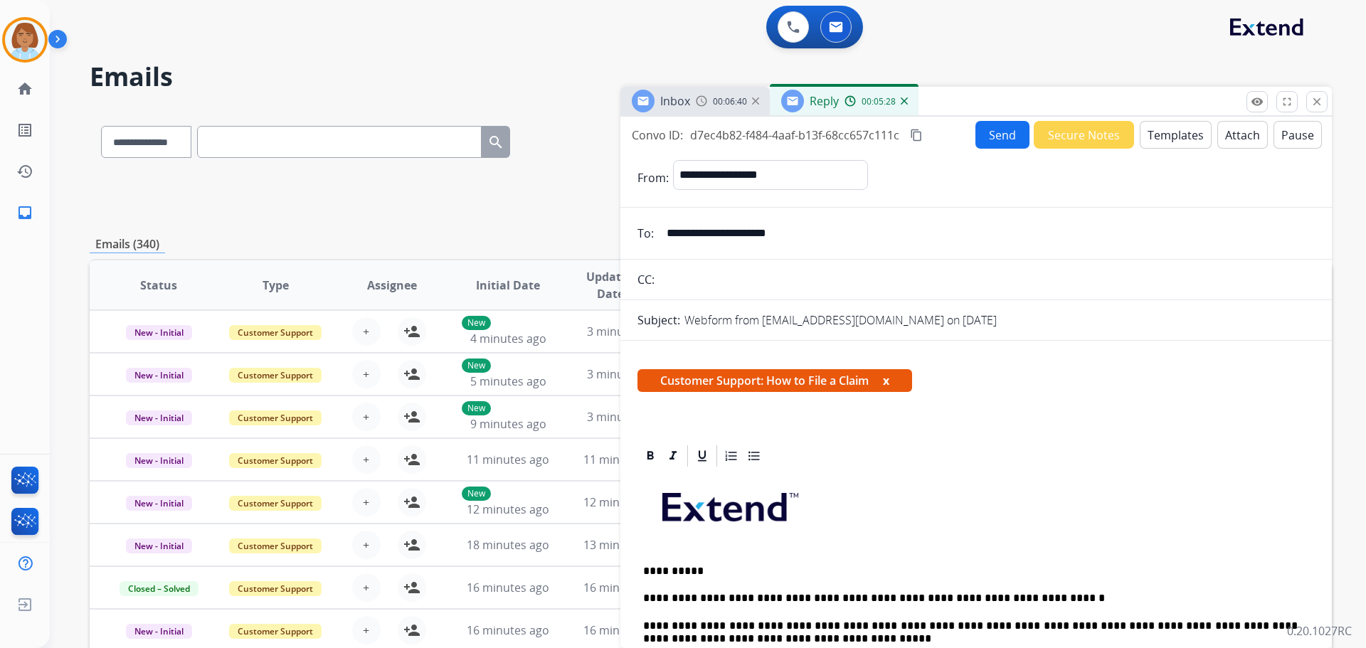
click at [917, 129] on mat-icon "content_copy" at bounding box center [916, 135] width 13 height 13
click at [990, 143] on button "Send" at bounding box center [1002, 135] width 54 height 28
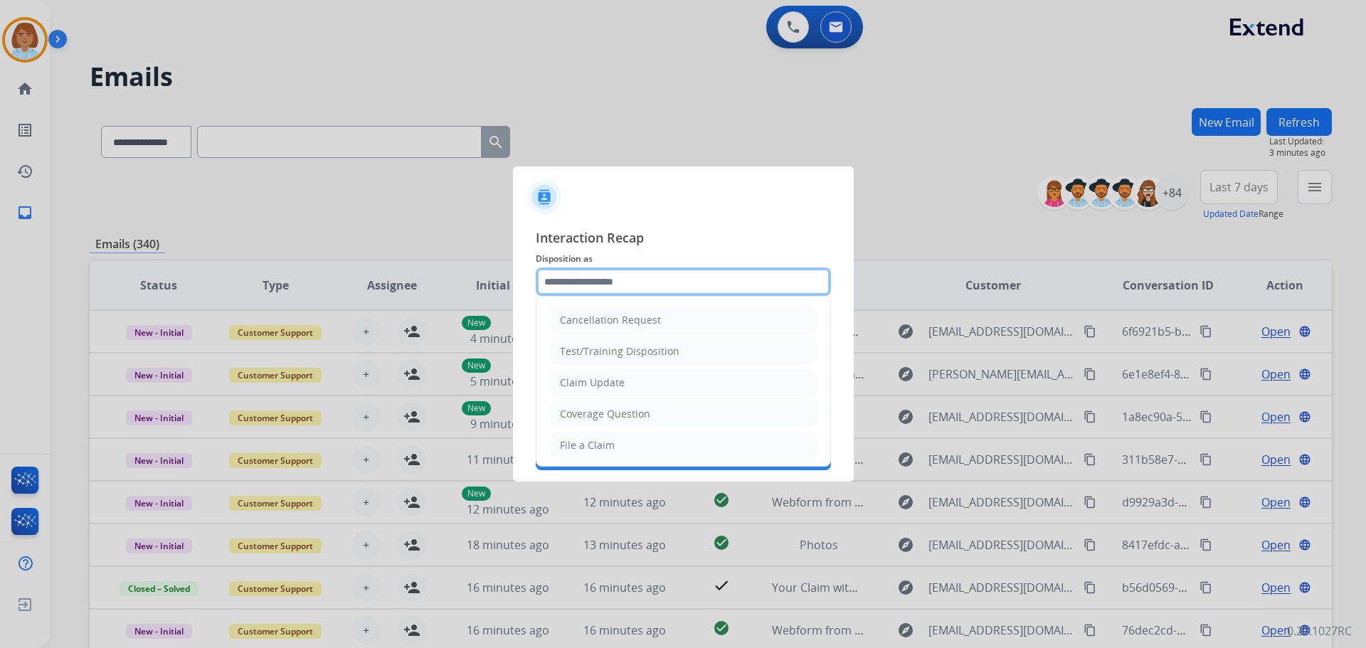
click at [583, 295] on input "text" at bounding box center [683, 281] width 295 height 28
click at [587, 445] on div "File a Claim" at bounding box center [587, 445] width 55 height 14
type input "**********"
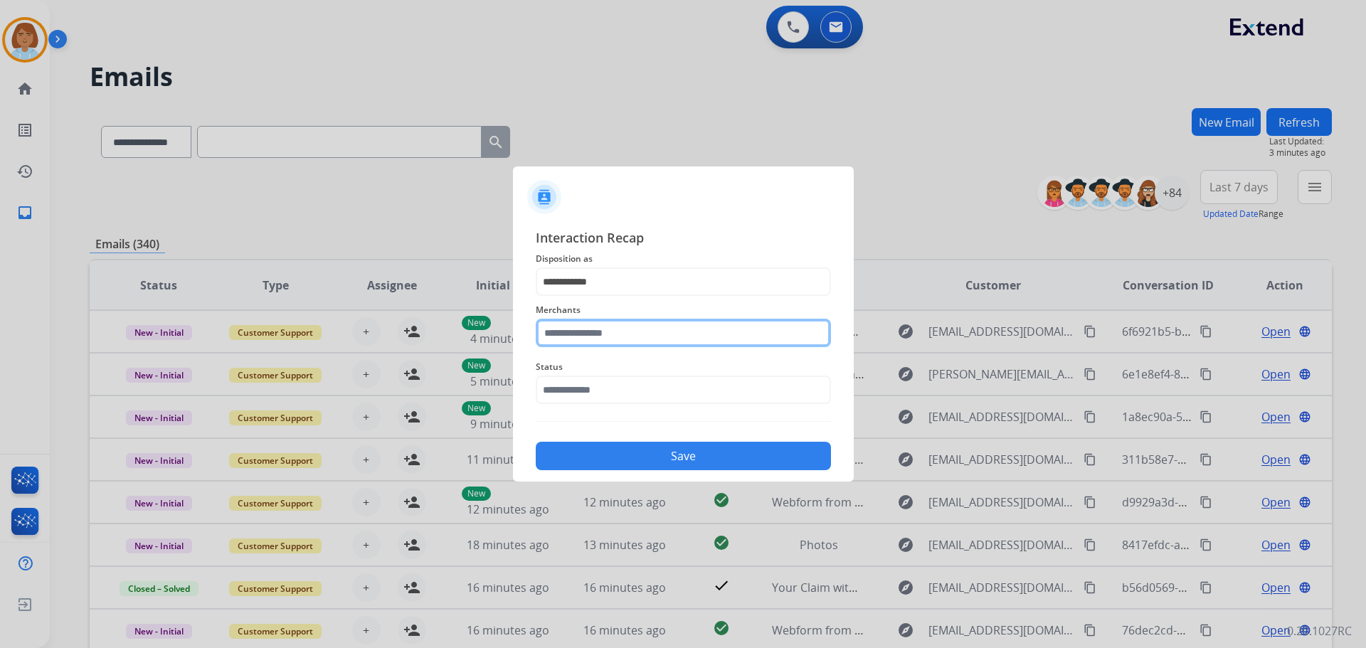
click at [638, 332] on input "text" at bounding box center [683, 333] width 295 height 28
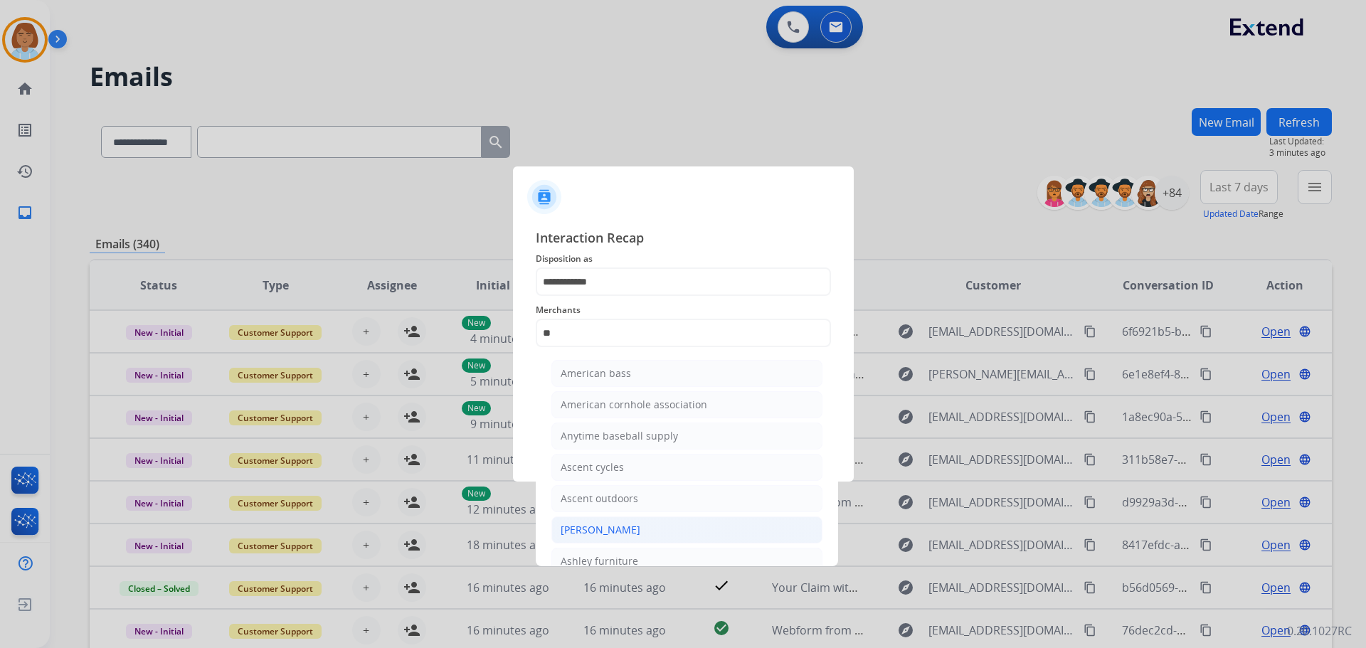
click at [618, 524] on div "[PERSON_NAME]" at bounding box center [601, 530] width 80 height 14
type input "**********"
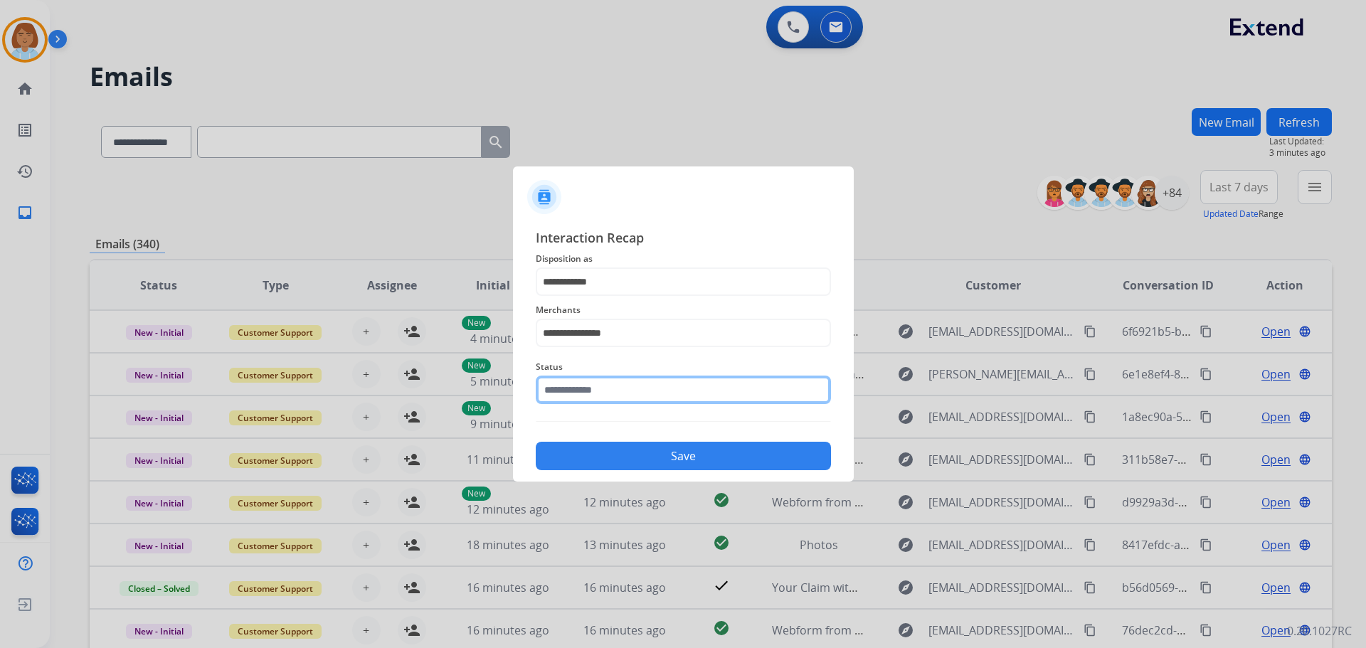
click at [620, 396] on input "text" at bounding box center [683, 390] width 295 height 28
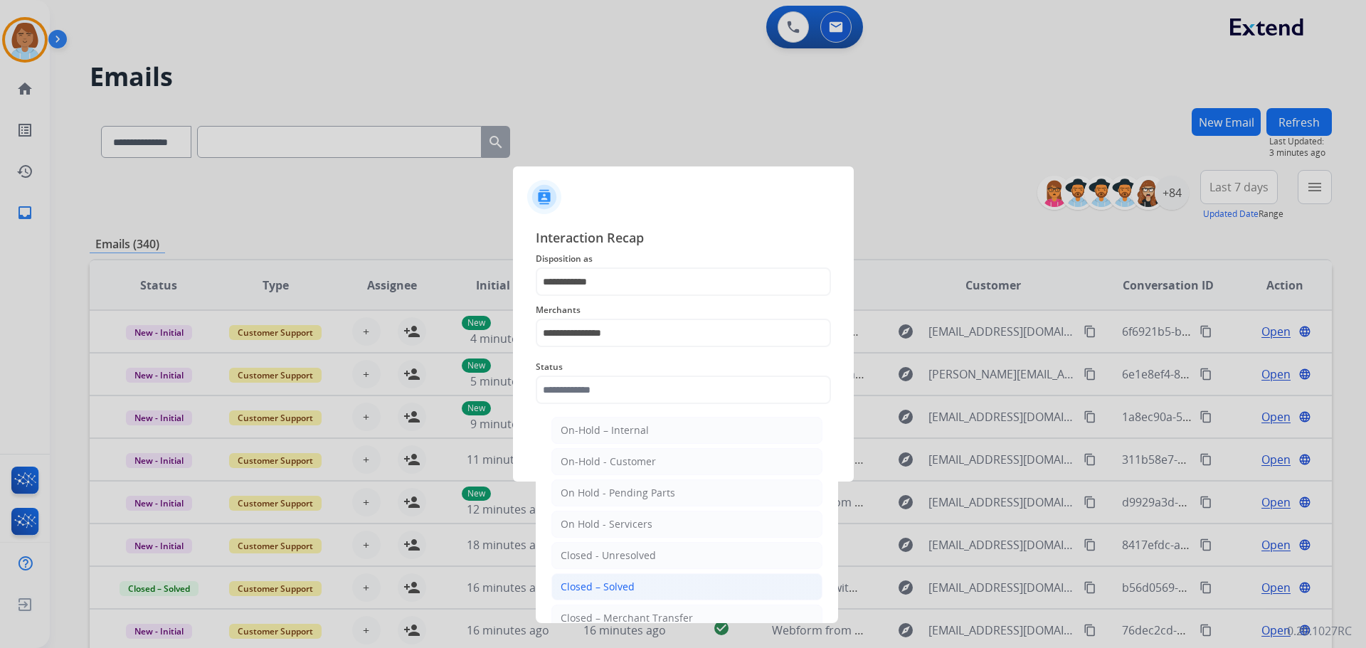
click at [615, 595] on li "Closed – Solved" at bounding box center [686, 586] width 271 height 27
type input "**********"
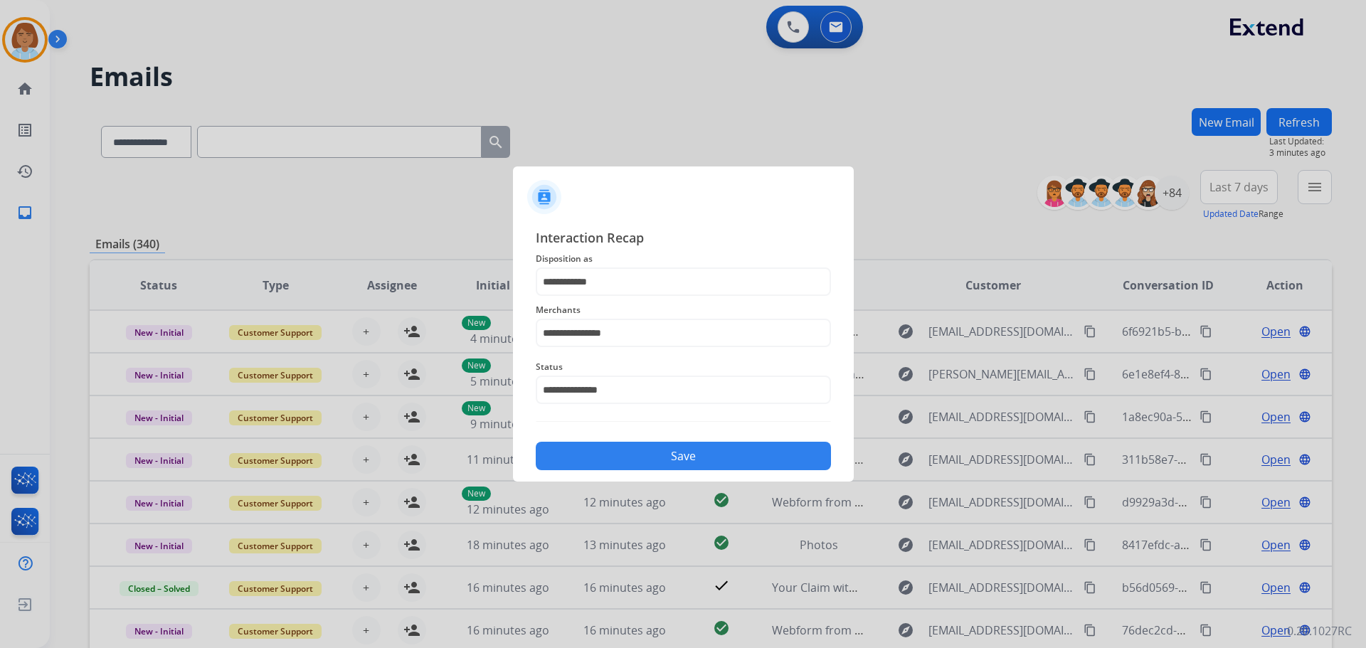
click at [733, 470] on div "Save" at bounding box center [683, 451] width 295 height 37
click at [738, 460] on button "Save" at bounding box center [683, 456] width 295 height 28
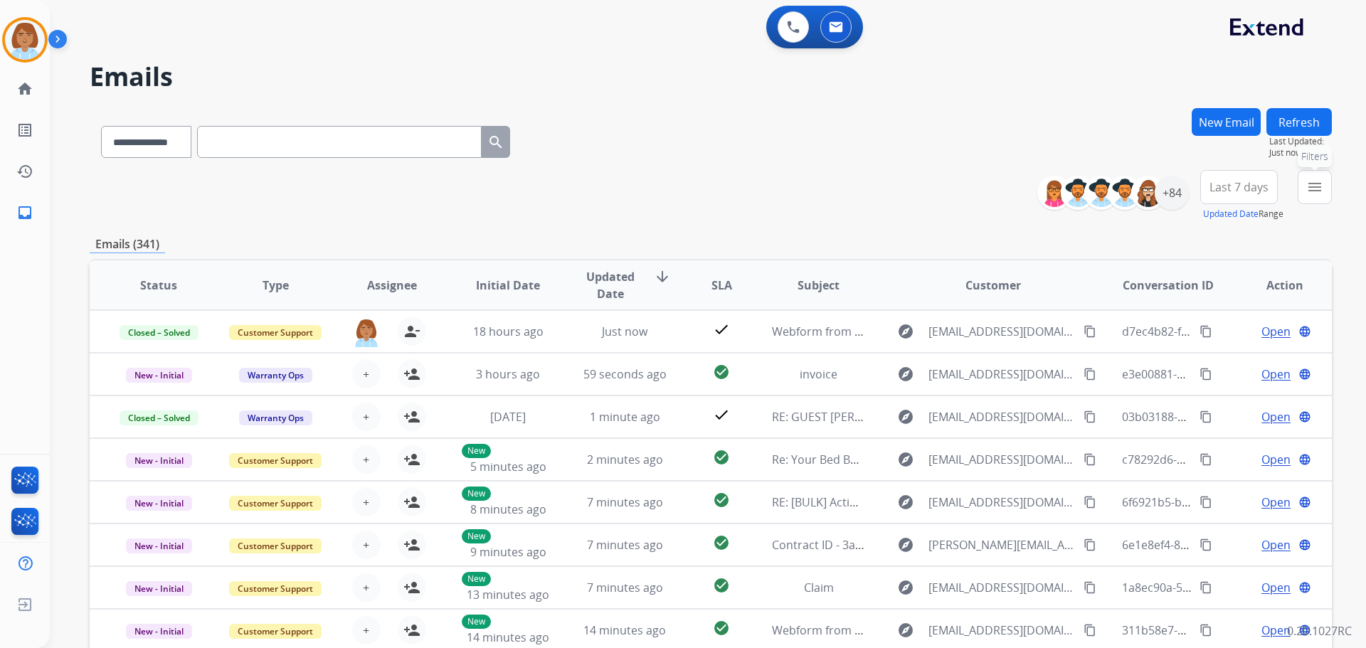
click at [1319, 195] on mat-icon "menu" at bounding box center [1314, 187] width 17 height 17
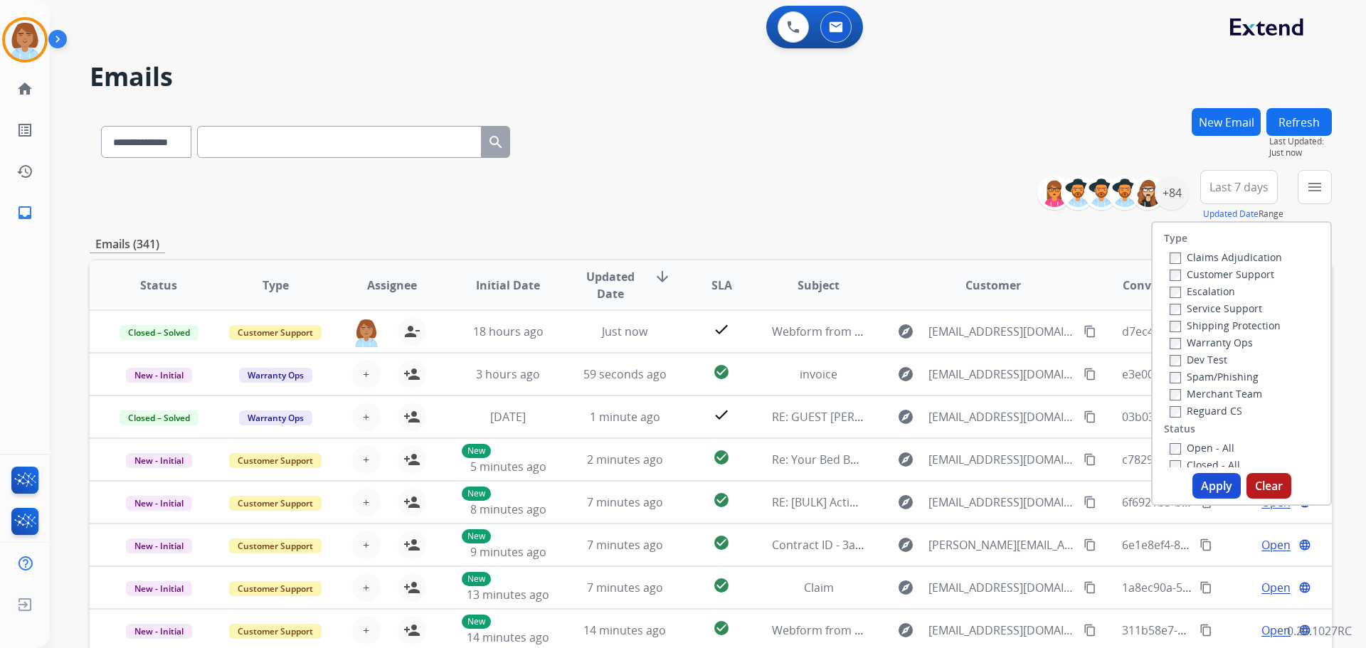
click at [1192, 280] on label "Customer Support" at bounding box center [1222, 274] width 105 height 14
click at [1190, 322] on label "Shipping Protection" at bounding box center [1225, 326] width 111 height 14
click at [1204, 482] on button "Apply" at bounding box center [1216, 486] width 48 height 26
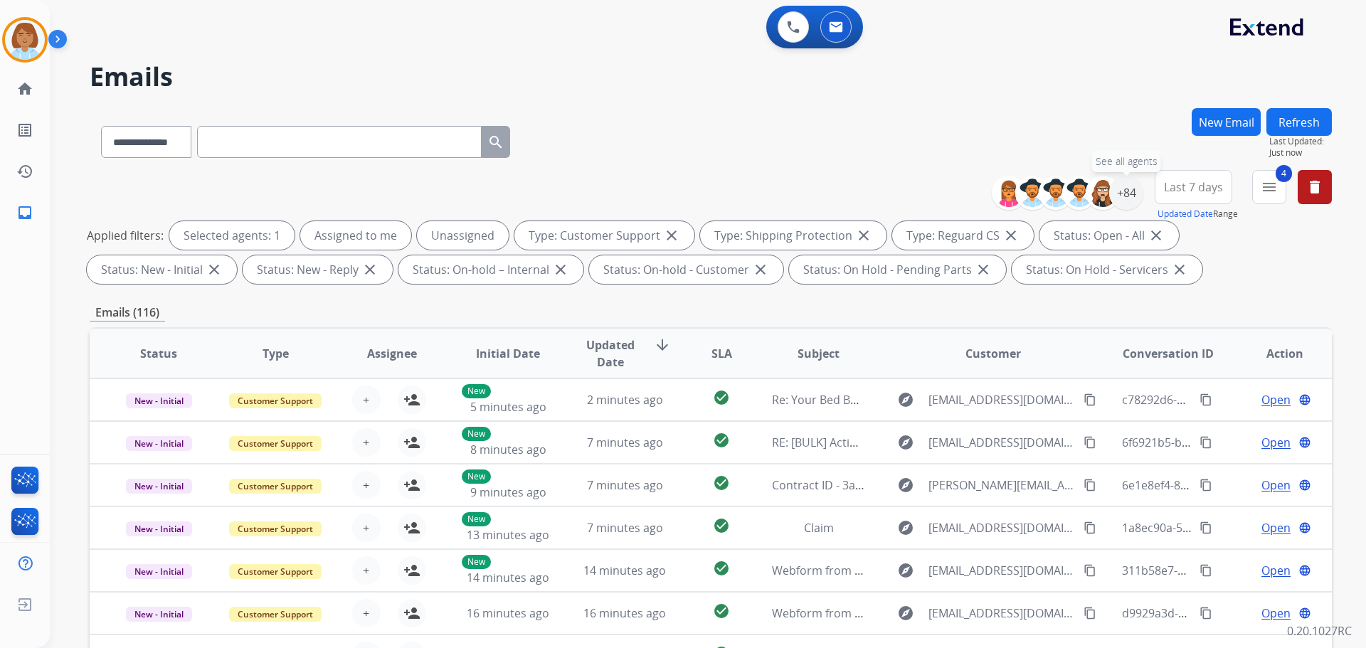
drag, startPoint x: 1123, startPoint y: 198, endPoint x: 1109, endPoint y: 209, distance: 17.2
click at [1123, 198] on div "+84" at bounding box center [1126, 193] width 34 height 34
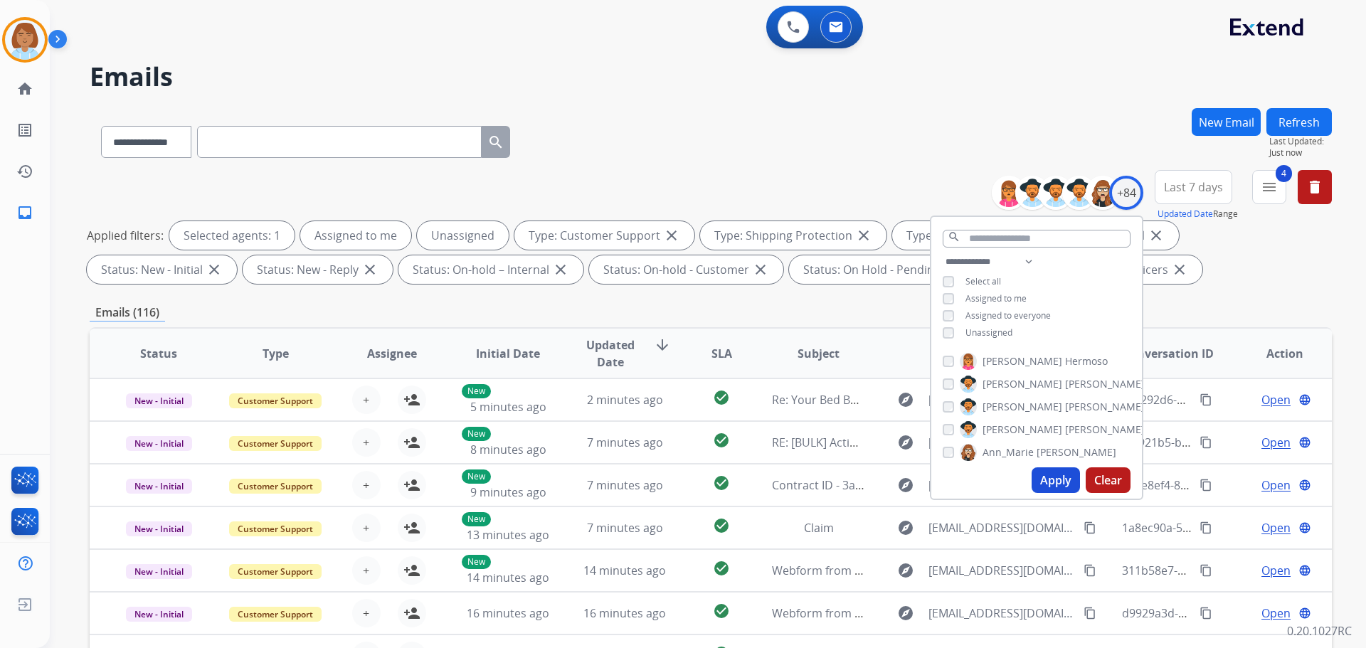
click at [957, 328] on div "Unassigned" at bounding box center [978, 332] width 70 height 11
click at [1042, 482] on button "Apply" at bounding box center [1056, 480] width 48 height 26
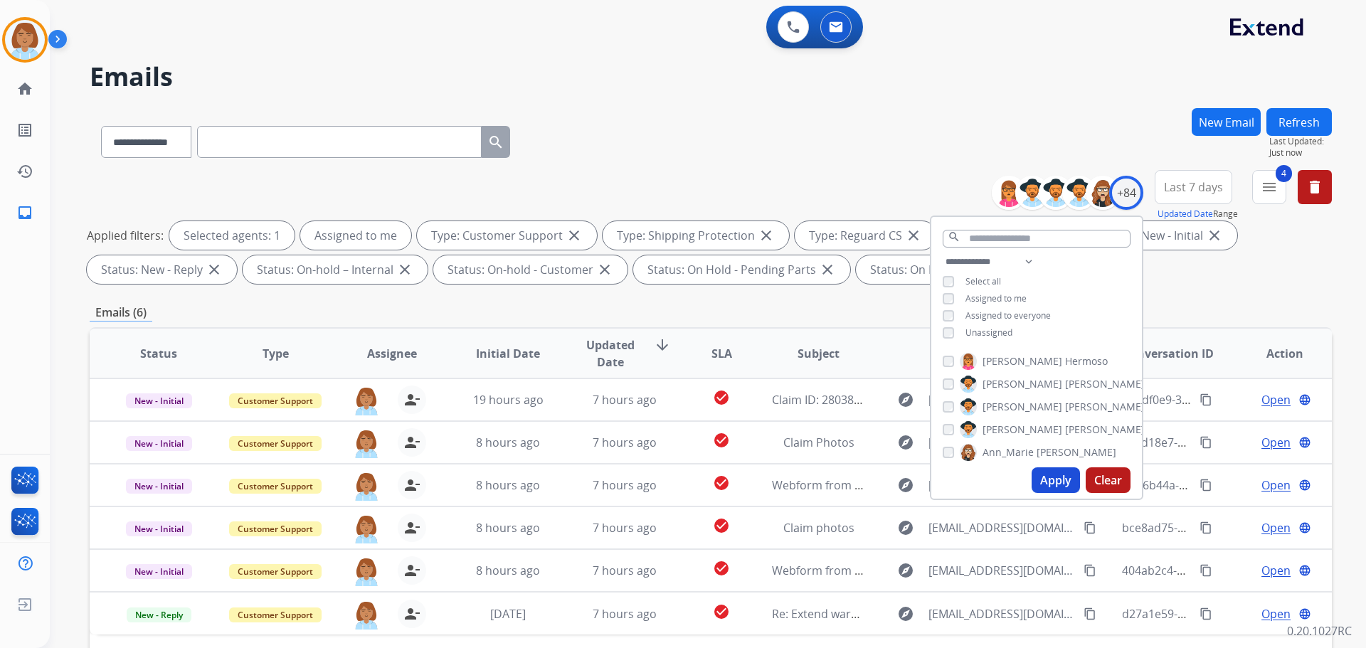
click at [1072, 474] on button "Apply" at bounding box center [1056, 480] width 48 height 26
click at [1047, 475] on button "Apply" at bounding box center [1056, 480] width 48 height 26
click at [846, 138] on div "**********" at bounding box center [711, 139] width 1242 height 62
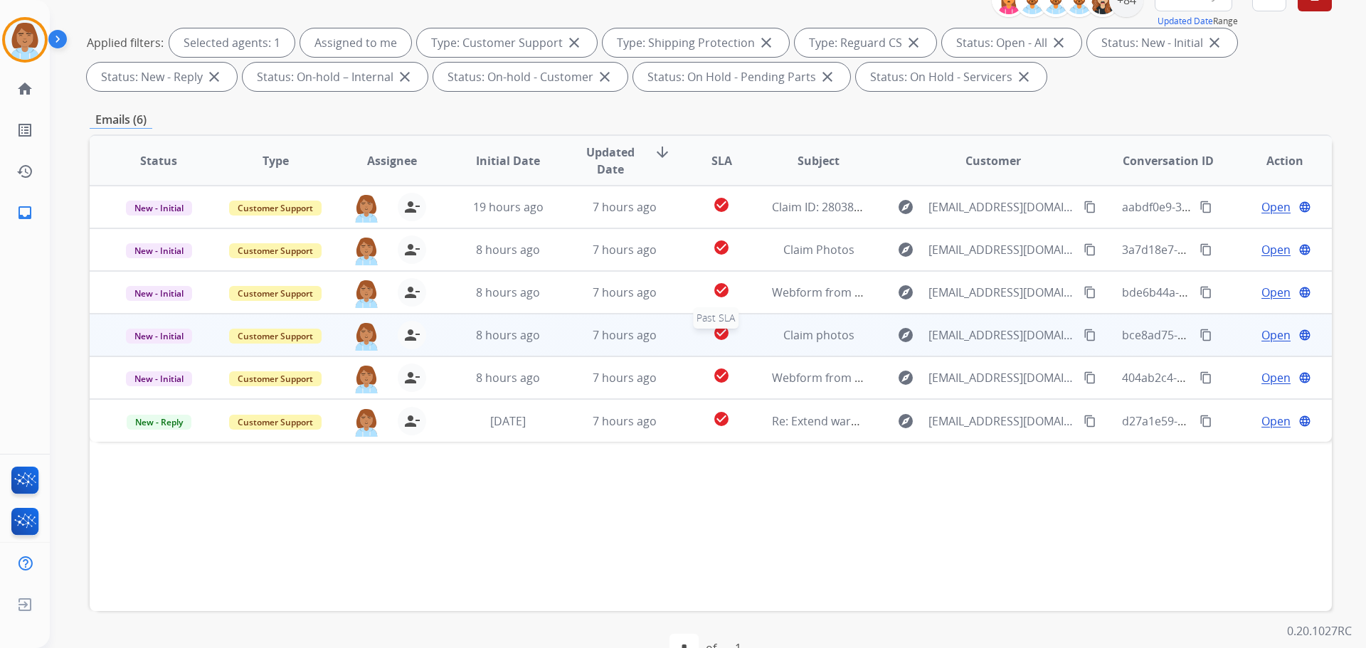
scroll to position [213, 0]
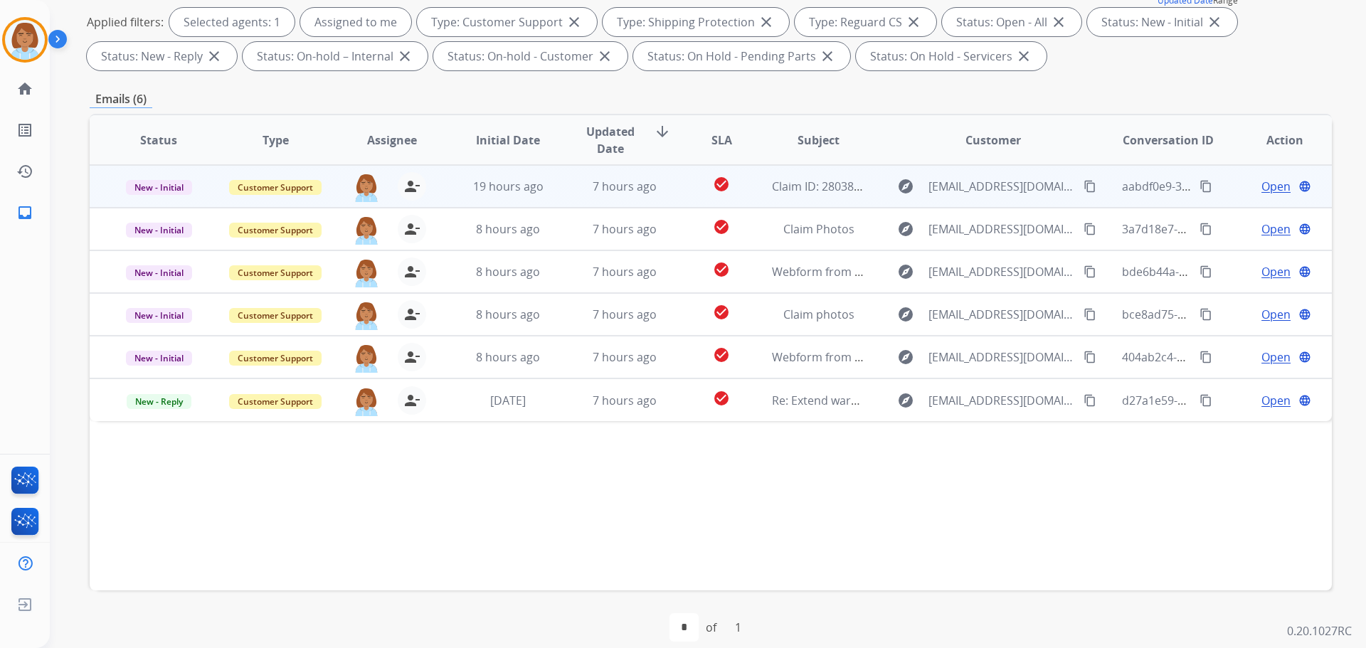
click at [889, 194] on div "explore [EMAIL_ADDRESS][DOMAIN_NAME] content_copy" at bounding box center [993, 186] width 209 height 23
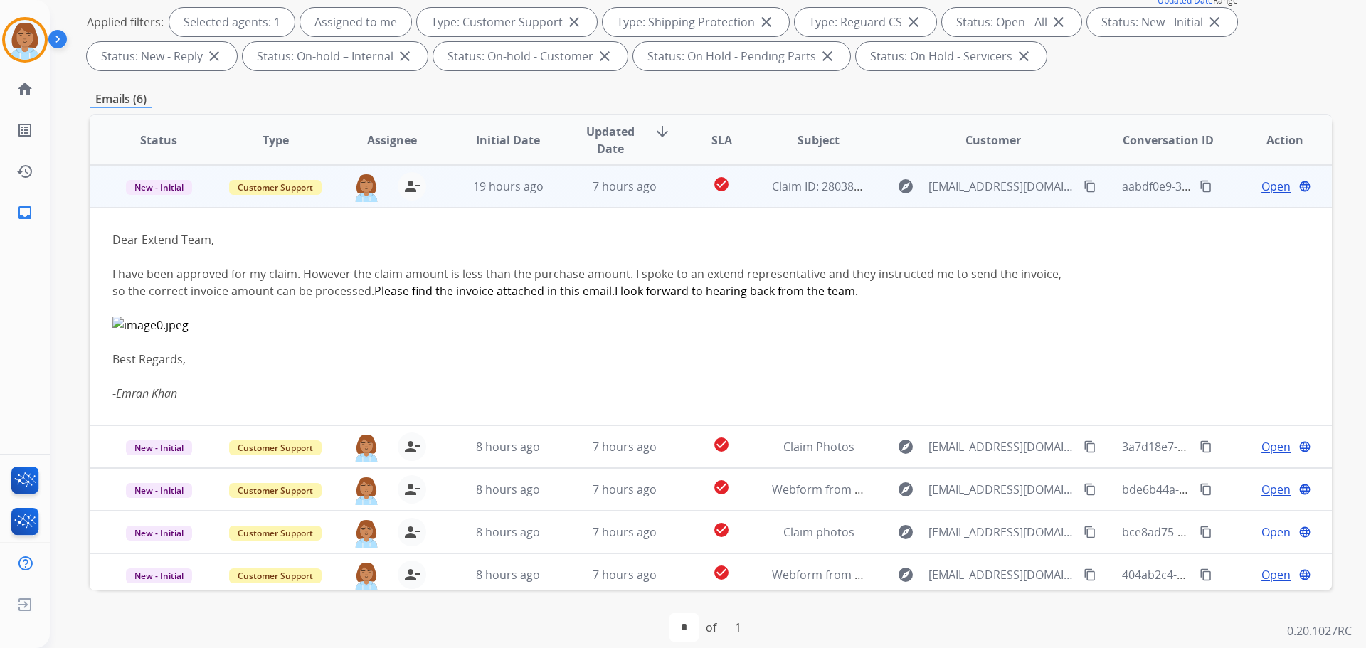
click at [874, 191] on td "explore [EMAIL_ADDRESS][DOMAIN_NAME] content_copy" at bounding box center [982, 186] width 233 height 43
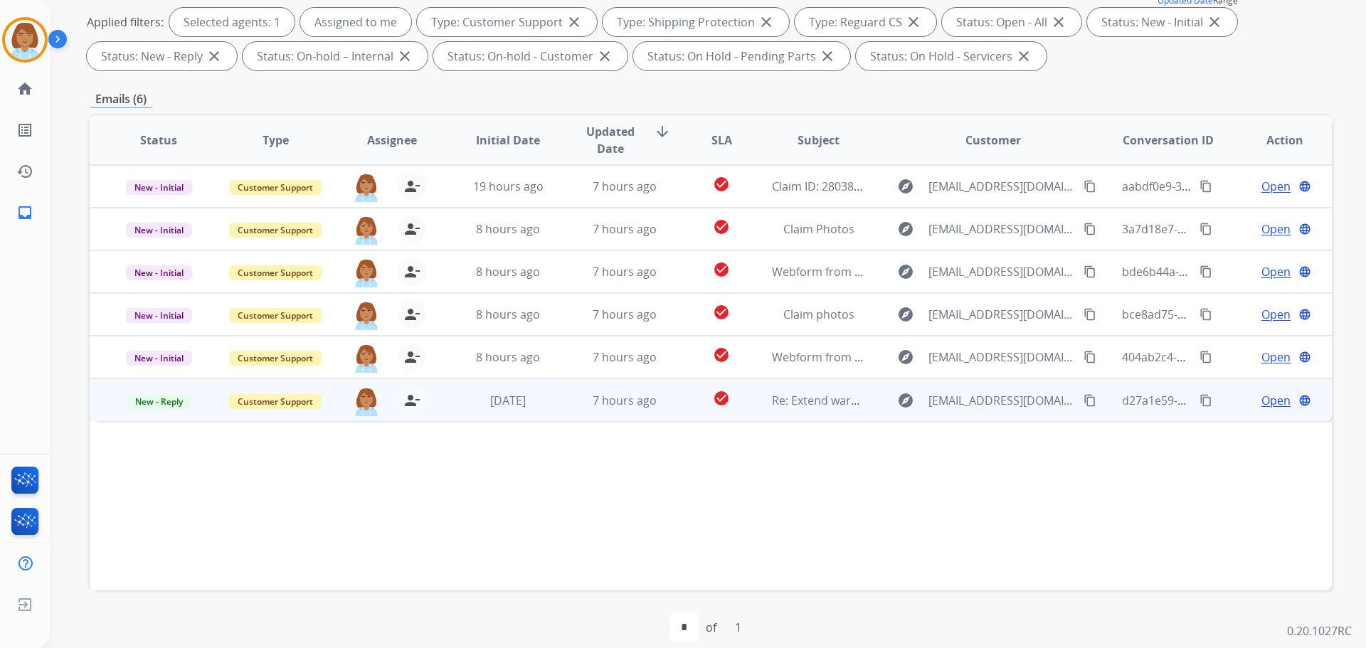
click at [869, 408] on td "explore [EMAIL_ADDRESS][DOMAIN_NAME] content_copy" at bounding box center [982, 399] width 233 height 43
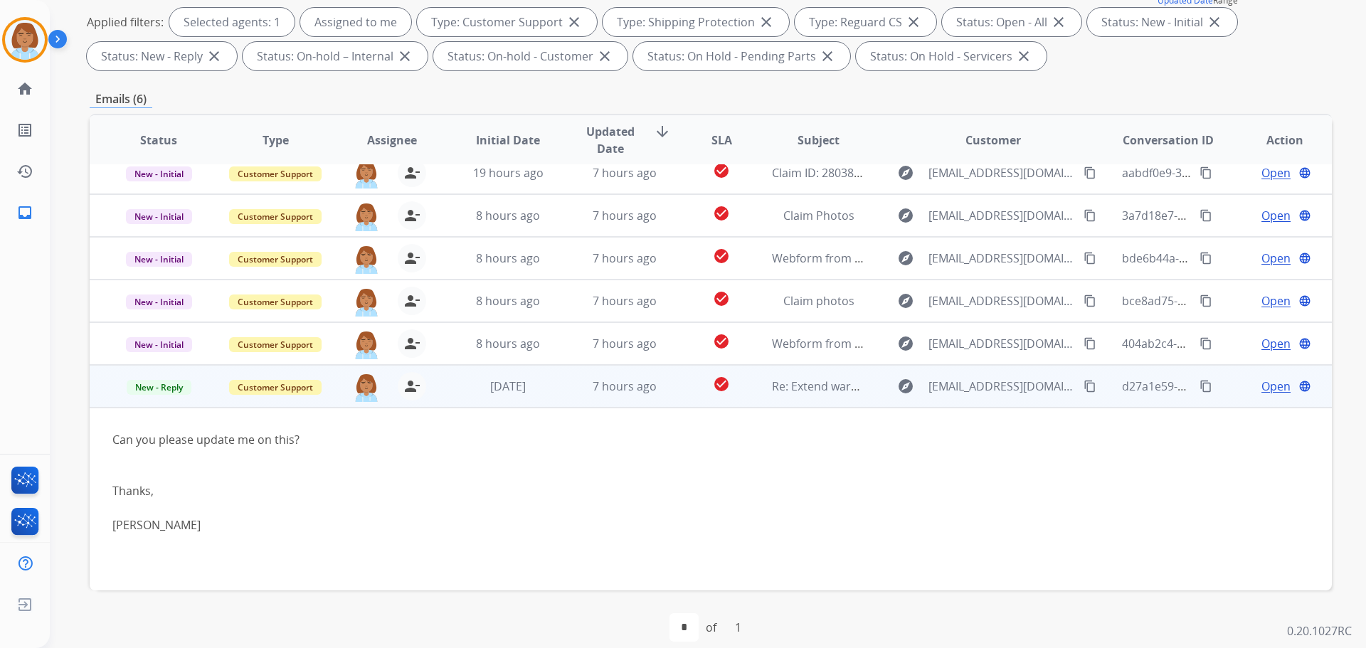
click at [1084, 389] on mat-icon "content_copy" at bounding box center [1090, 386] width 13 height 13
click at [1262, 391] on span "Open" at bounding box center [1275, 386] width 29 height 17
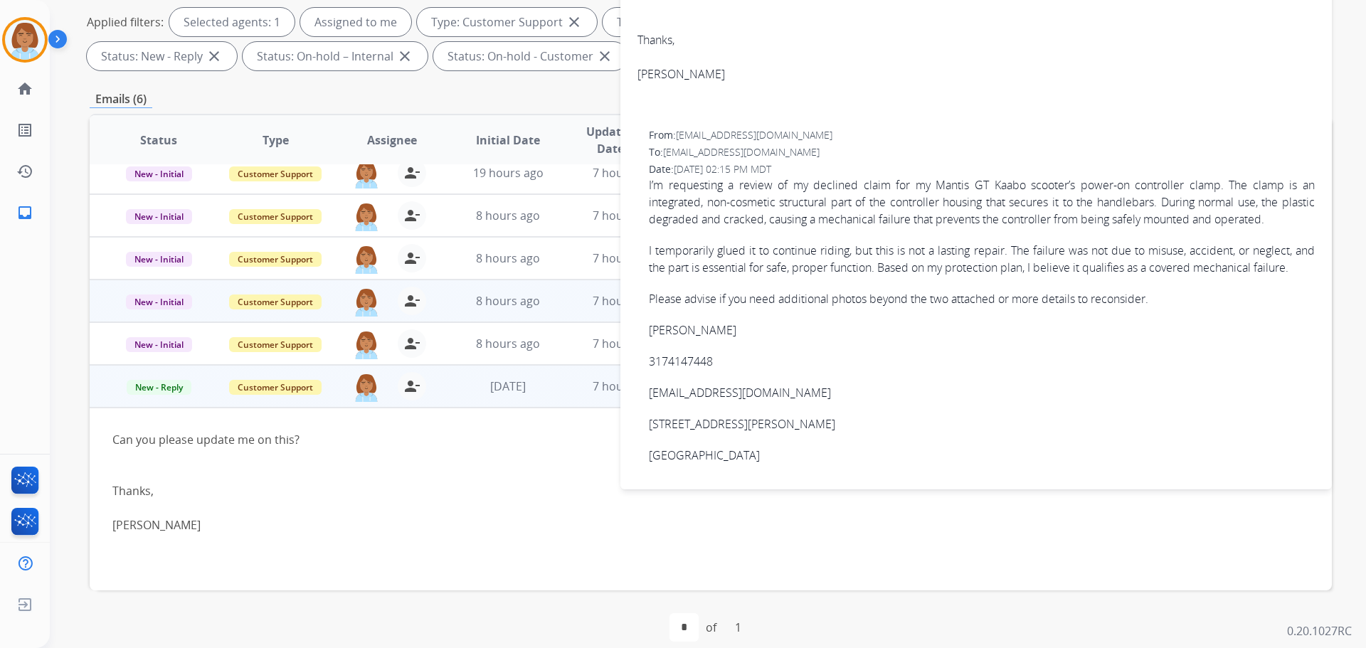
scroll to position [217, 0]
click at [696, 354] on p "3174147448" at bounding box center [982, 361] width 666 height 17
click at [694, 359] on p "3174147448" at bounding box center [982, 361] width 666 height 17
copy p "3174147448"
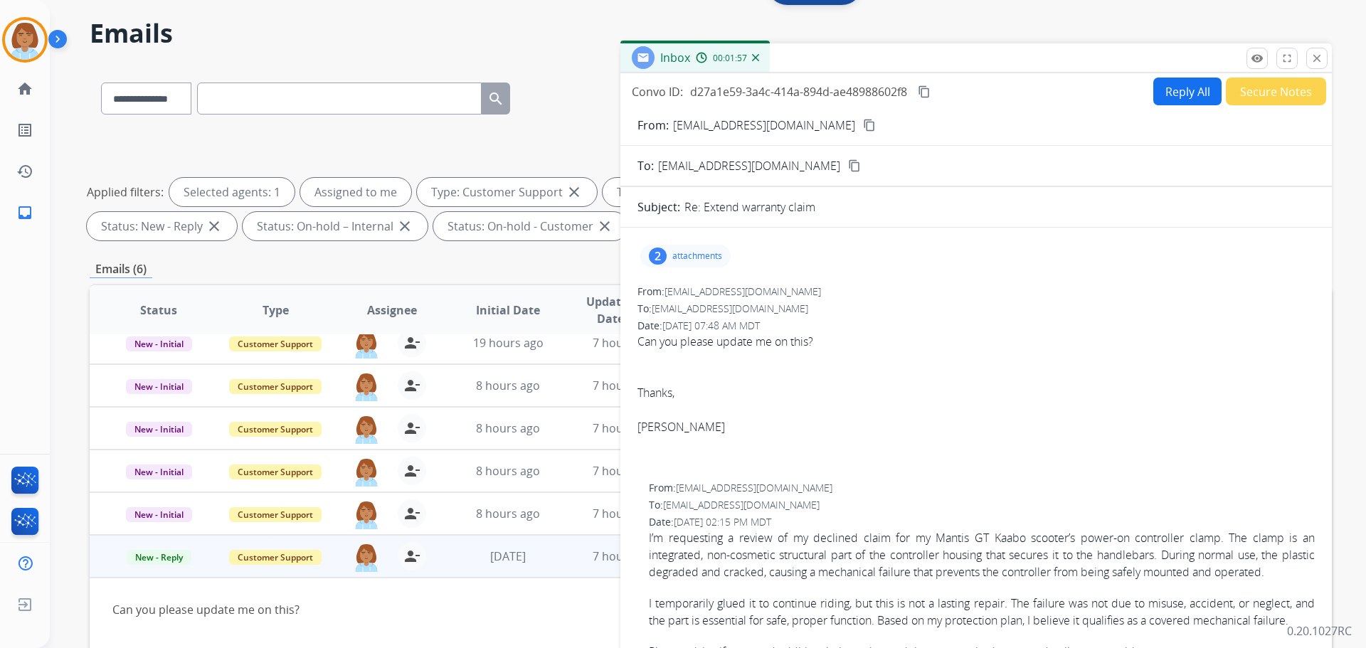
scroll to position [0, 0]
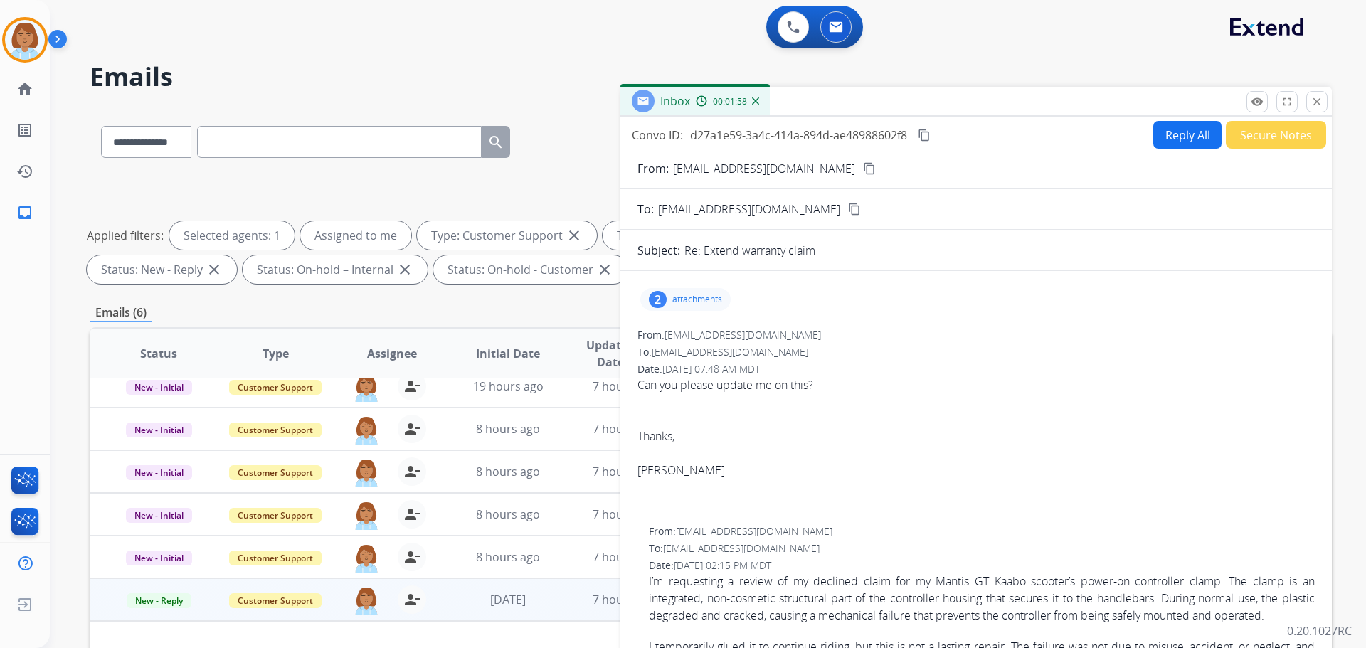
click at [1176, 154] on form "From: [EMAIL_ADDRESS][DOMAIN_NAME] content_copy To: [EMAIL_ADDRESS][DOMAIN_NAME…" at bounding box center [975, 517] width 711 height 737
click at [703, 301] on p "attachments" at bounding box center [697, 299] width 50 height 11
click at [693, 337] on div at bounding box center [687, 336] width 71 height 50
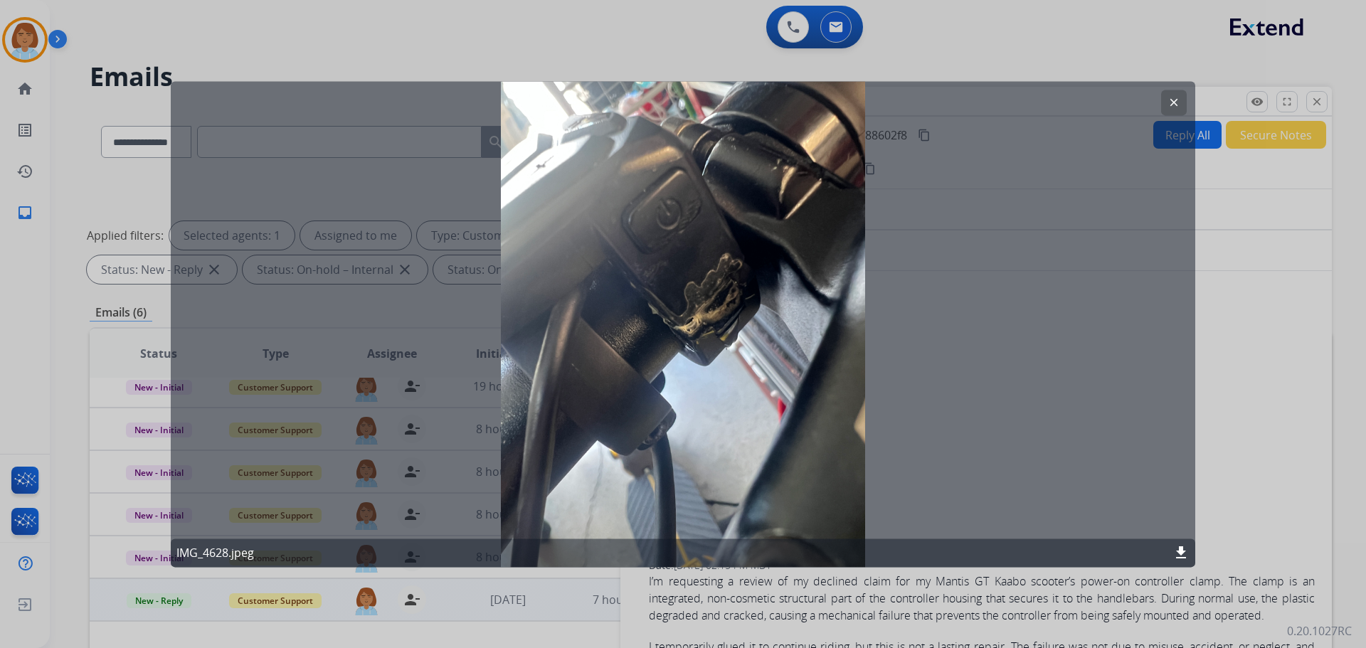
click at [1249, 329] on div at bounding box center [683, 324] width 1366 height 648
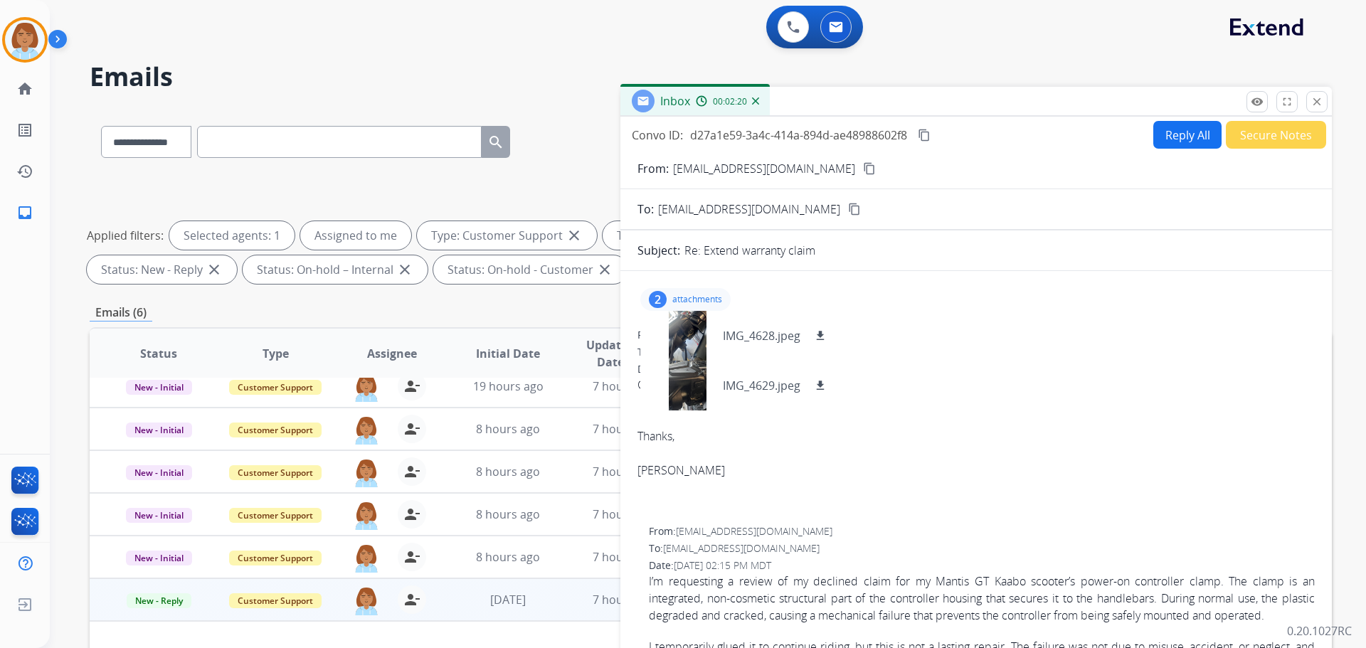
click at [1195, 138] on button "Reply All" at bounding box center [1187, 135] width 68 height 28
select select "**********"
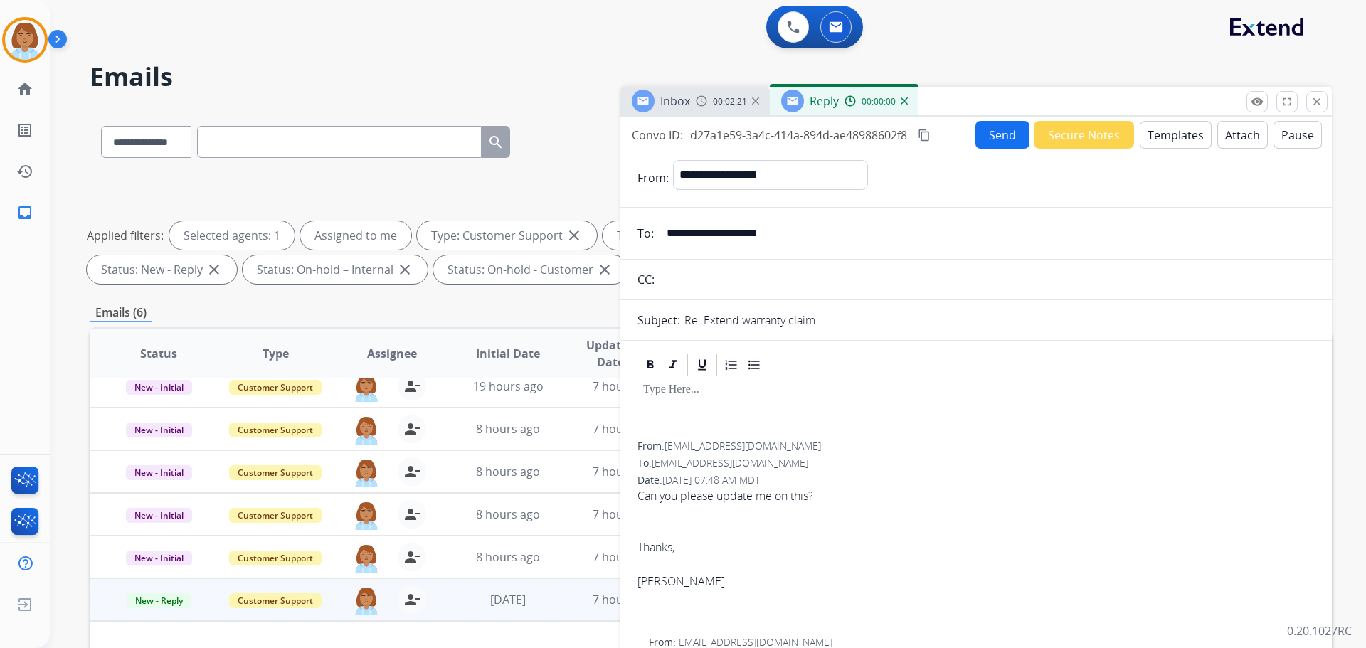
click at [1189, 142] on button "Templates" at bounding box center [1176, 135] width 72 height 28
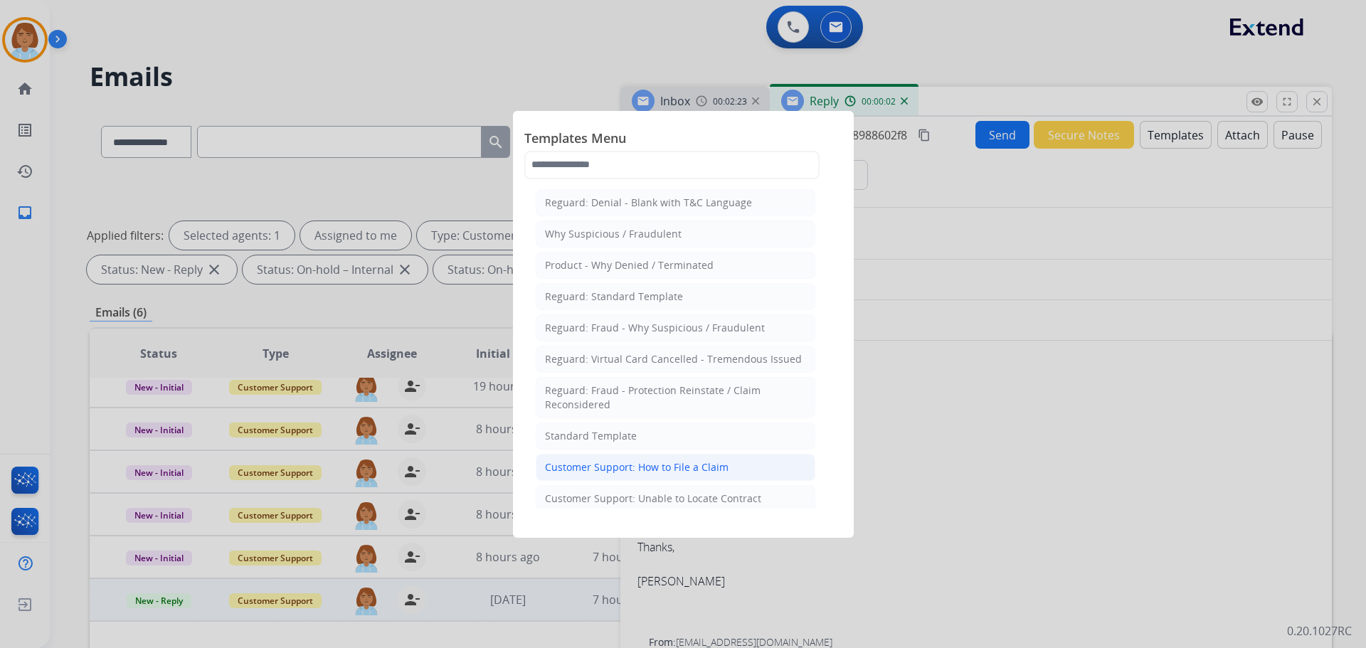
click at [685, 463] on div "Customer Support: How to File a Claim" at bounding box center [637, 467] width 184 height 14
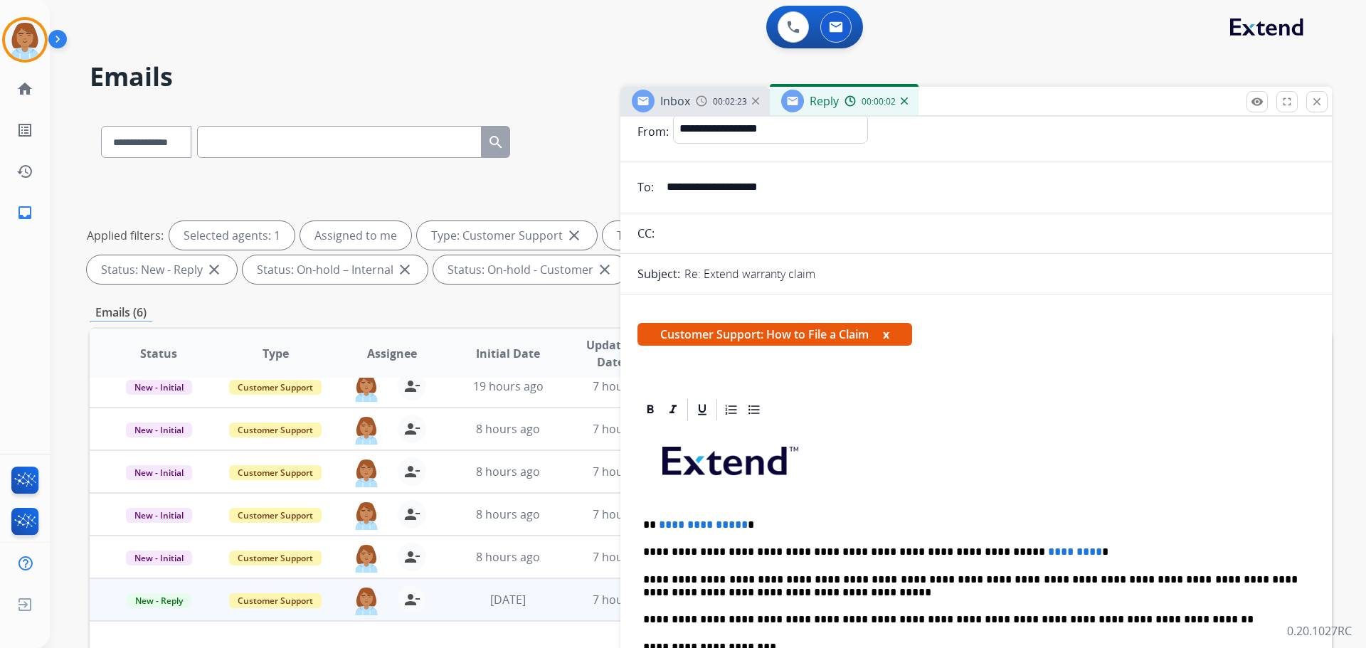
scroll to position [71, 0]
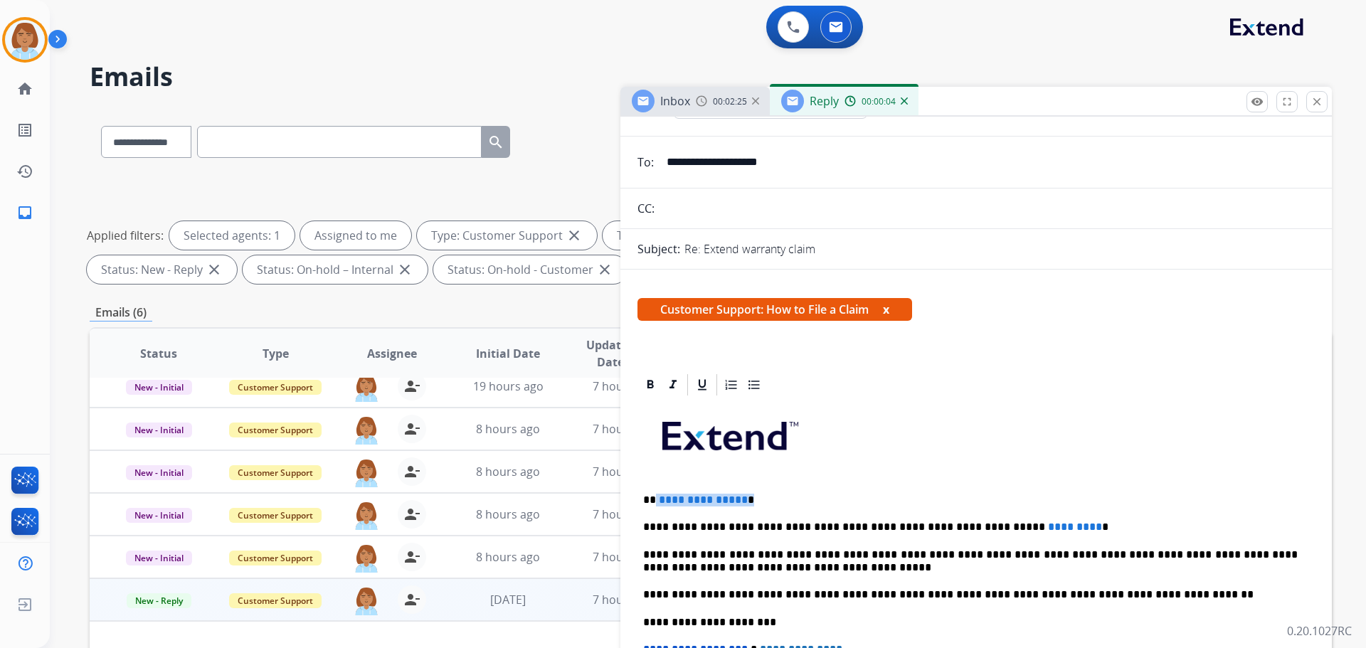
drag, startPoint x: 679, startPoint y: 497, endPoint x: 654, endPoint y: 495, distance: 25.0
click at [654, 495] on p "**********" at bounding box center [970, 500] width 655 height 13
drag, startPoint x: 1040, startPoint y: 532, endPoint x: 969, endPoint y: 525, distance: 71.5
click at [969, 525] on p "**********" at bounding box center [970, 527] width 655 height 13
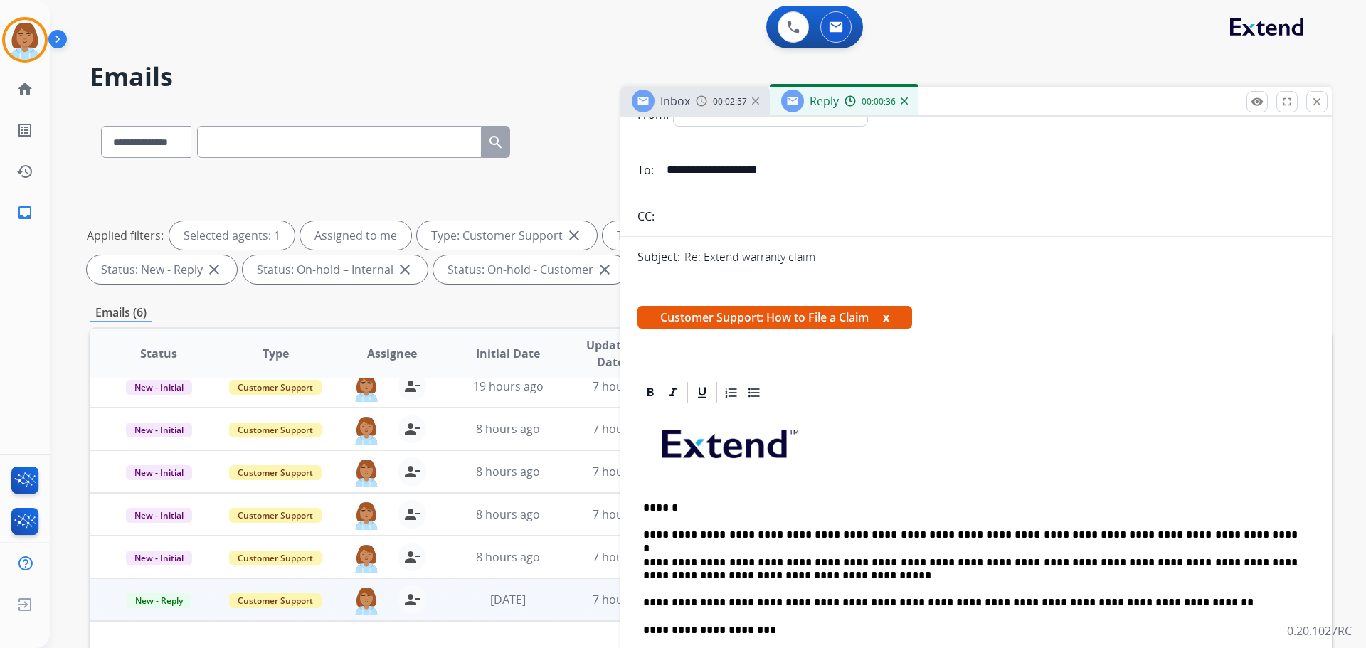
scroll to position [0, 0]
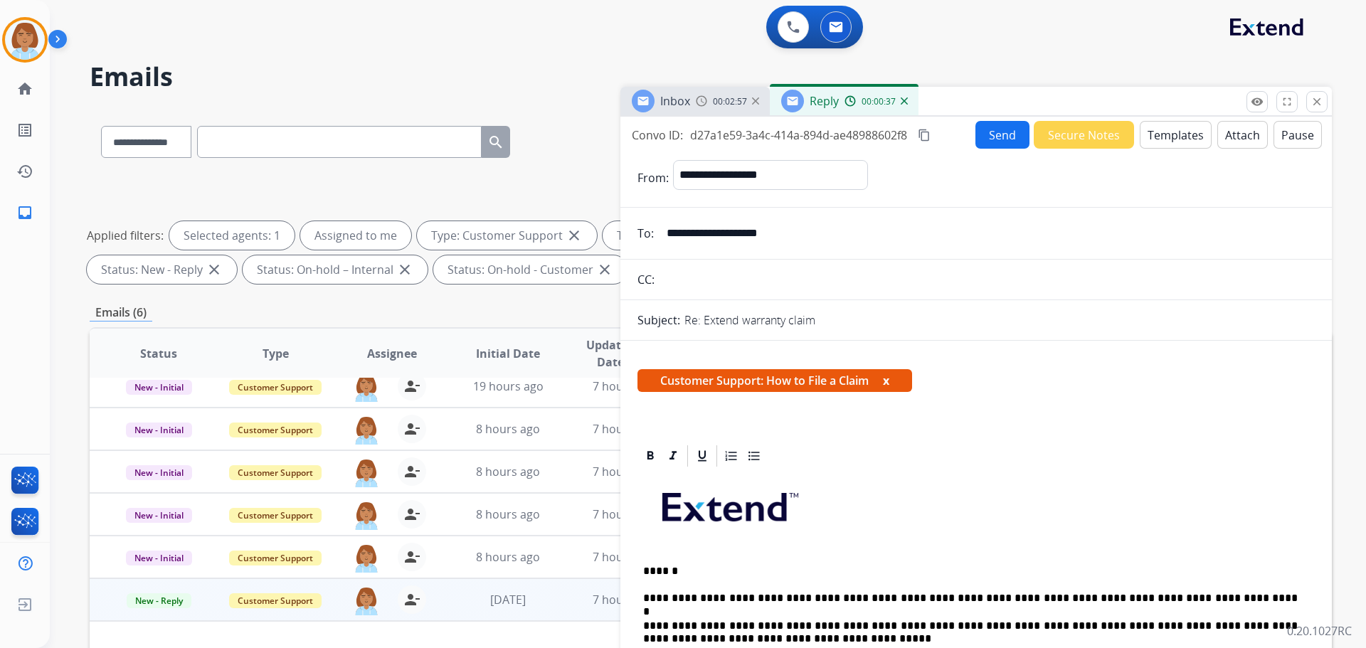
click at [992, 136] on button "Send" at bounding box center [1002, 135] width 54 height 28
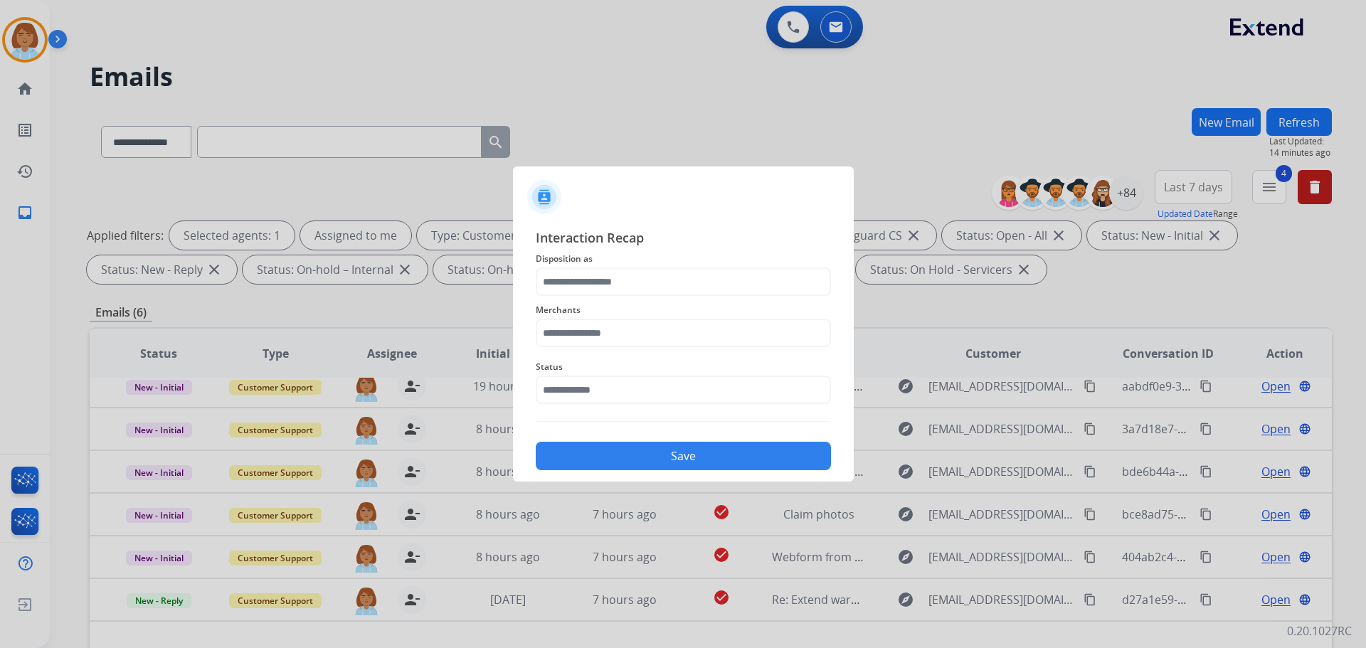
click at [624, 306] on span "Merchants" at bounding box center [683, 310] width 295 height 17
click at [626, 292] on input "text" at bounding box center [683, 281] width 295 height 28
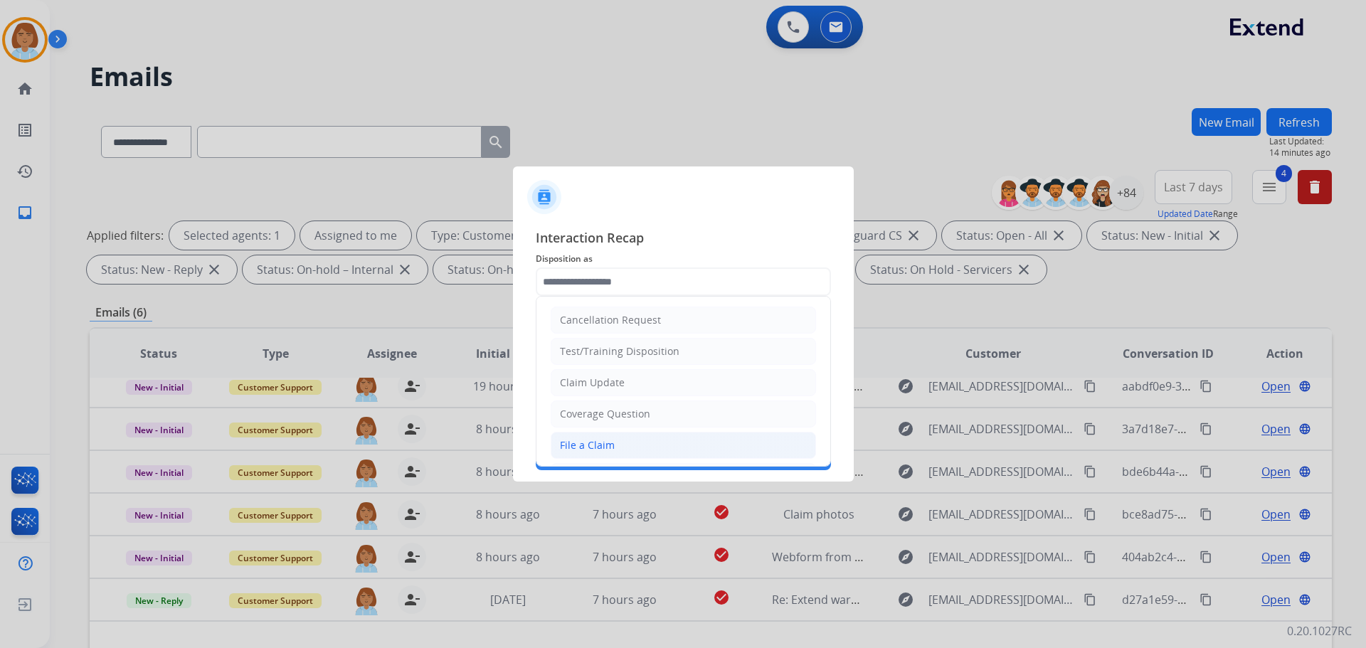
click at [601, 438] on div "File a Claim" at bounding box center [587, 445] width 55 height 14
type input "**********"
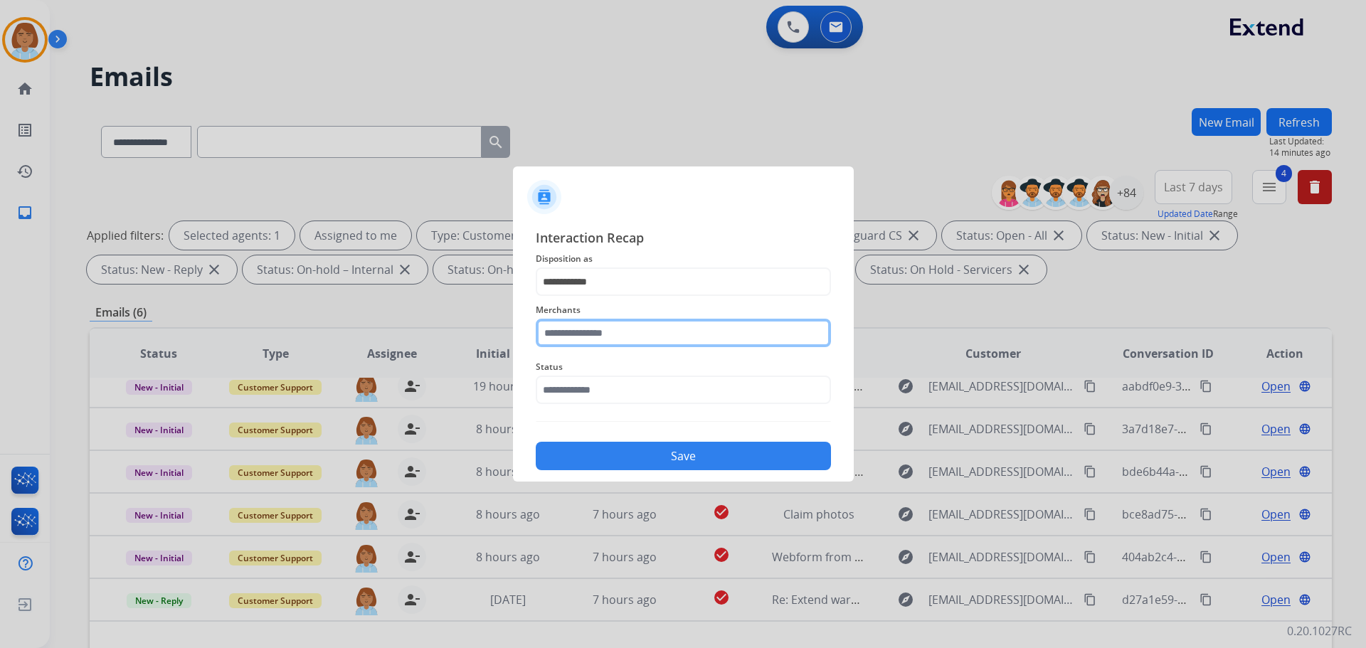
click at [609, 324] on input "text" at bounding box center [683, 333] width 295 height 28
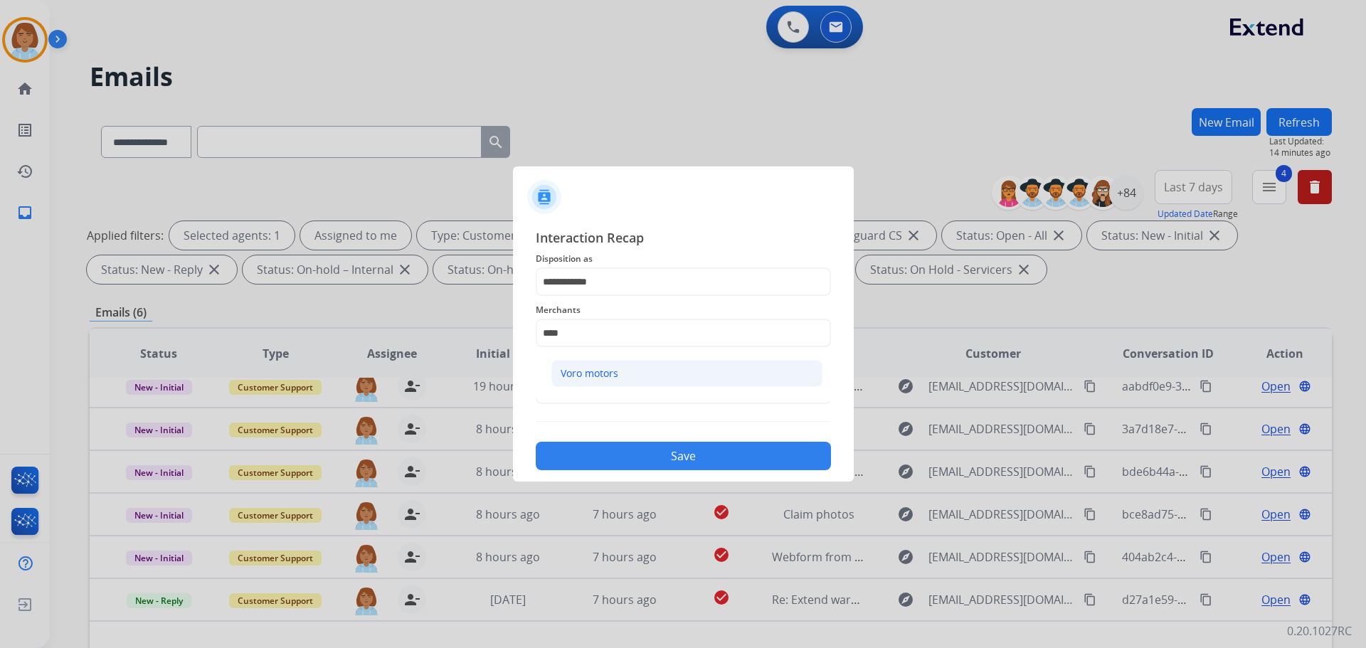
click at [586, 373] on div "Voro motors" at bounding box center [590, 373] width 58 height 14
type input "**********"
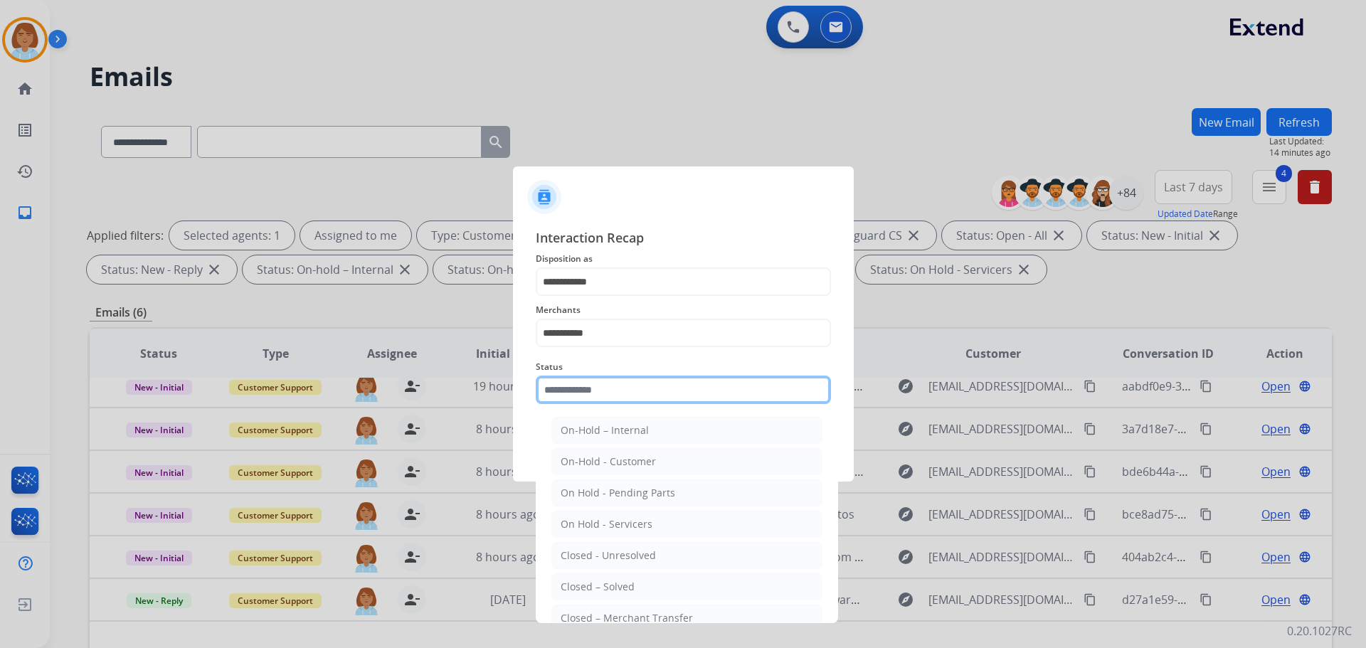
click at [588, 381] on input "text" at bounding box center [683, 390] width 295 height 28
click at [592, 580] on li "Closed – Solved" at bounding box center [686, 586] width 271 height 27
type input "**********"
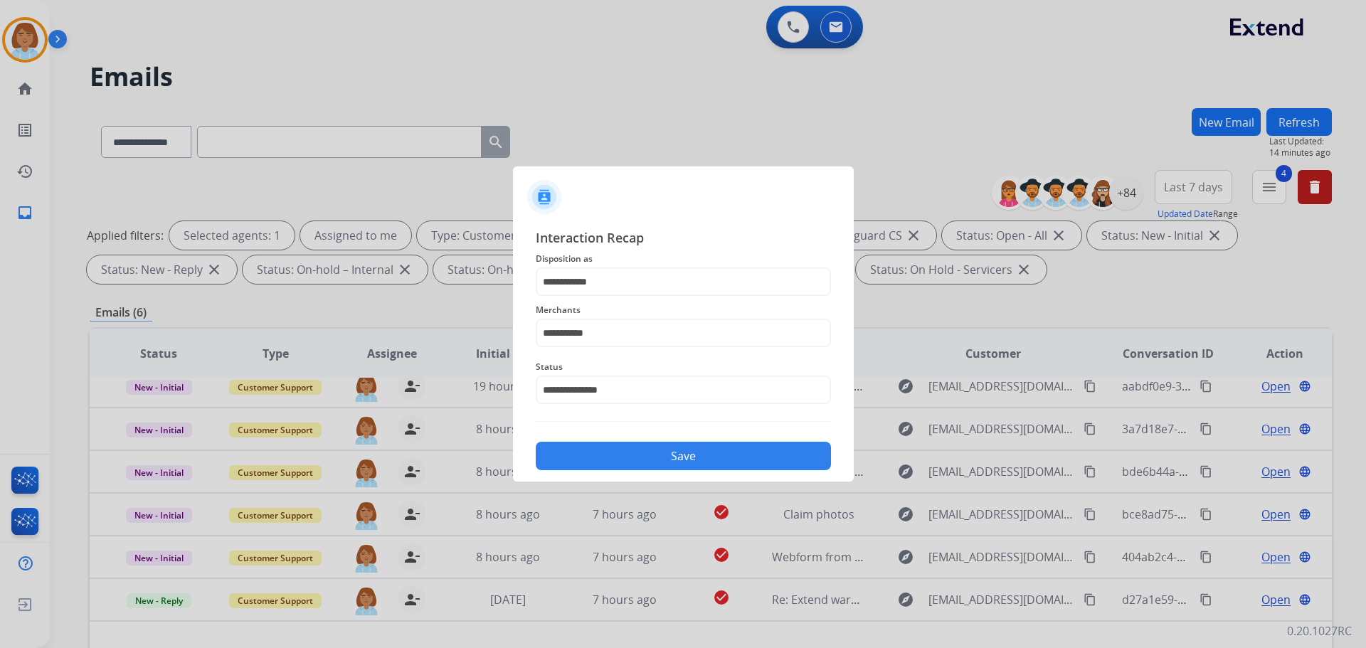
click at [702, 465] on button "Save" at bounding box center [683, 456] width 295 height 28
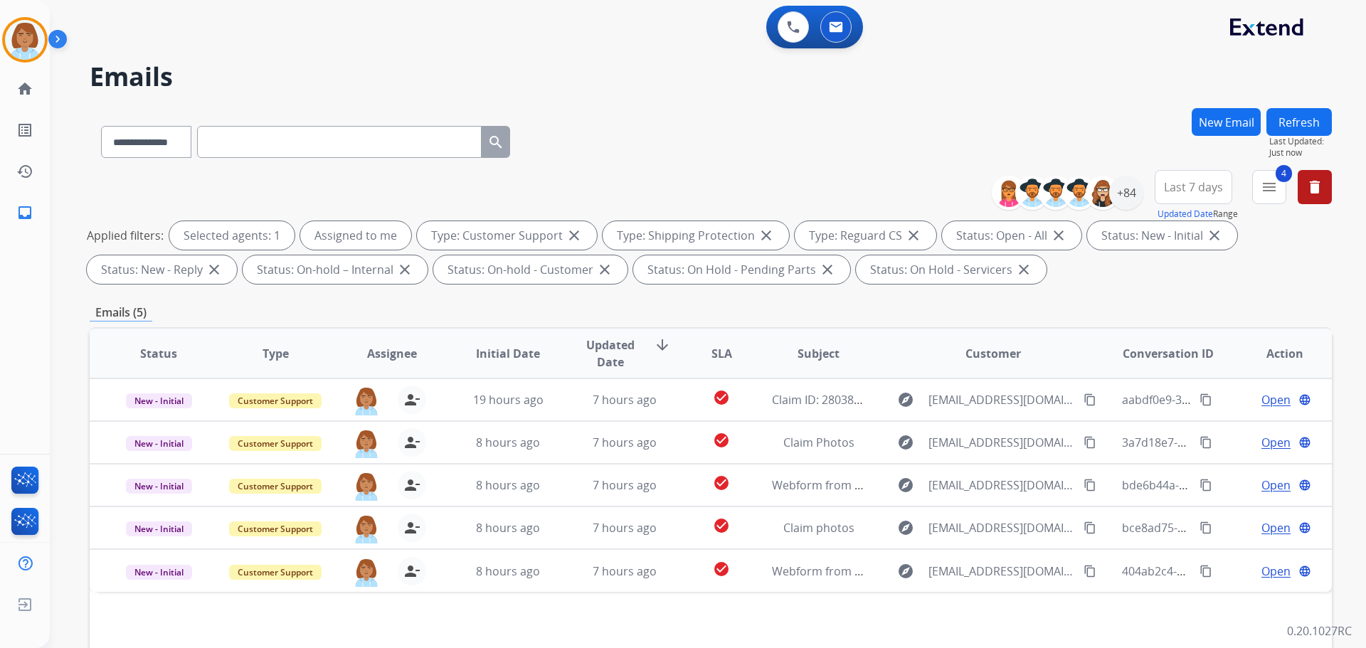
click at [1293, 127] on button "Refresh" at bounding box center [1298, 122] width 65 height 28
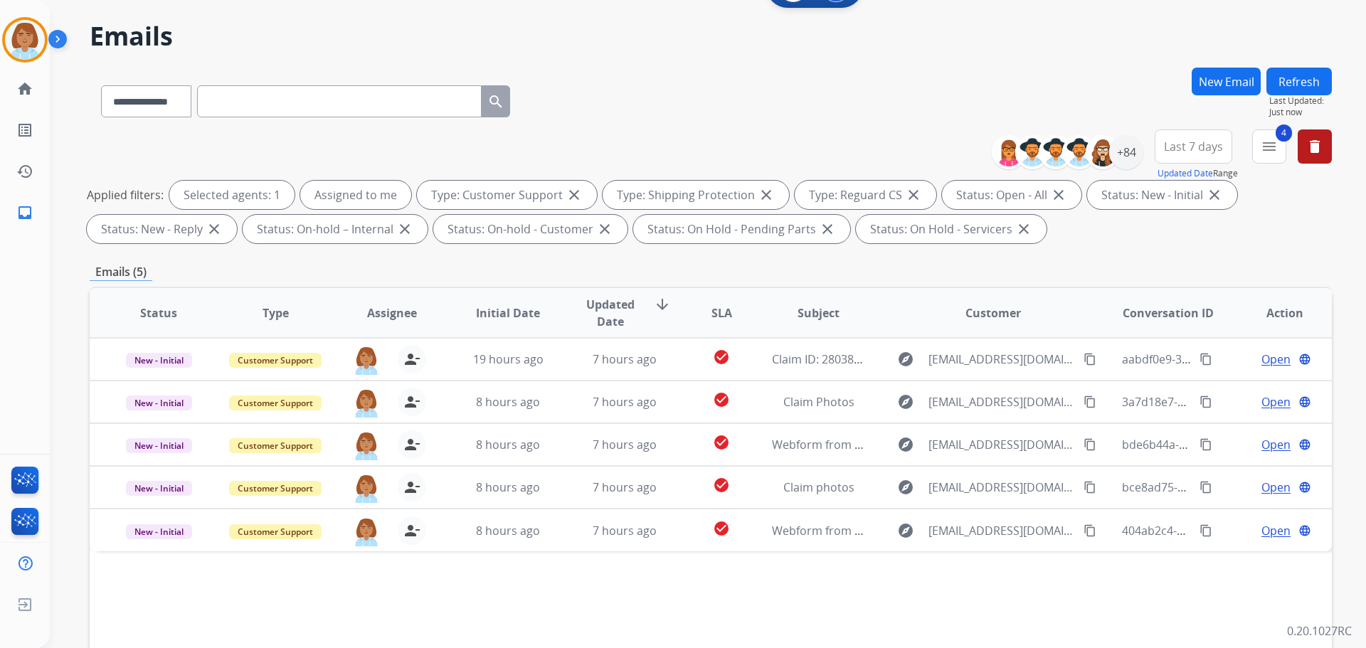
scroll to position [213, 0]
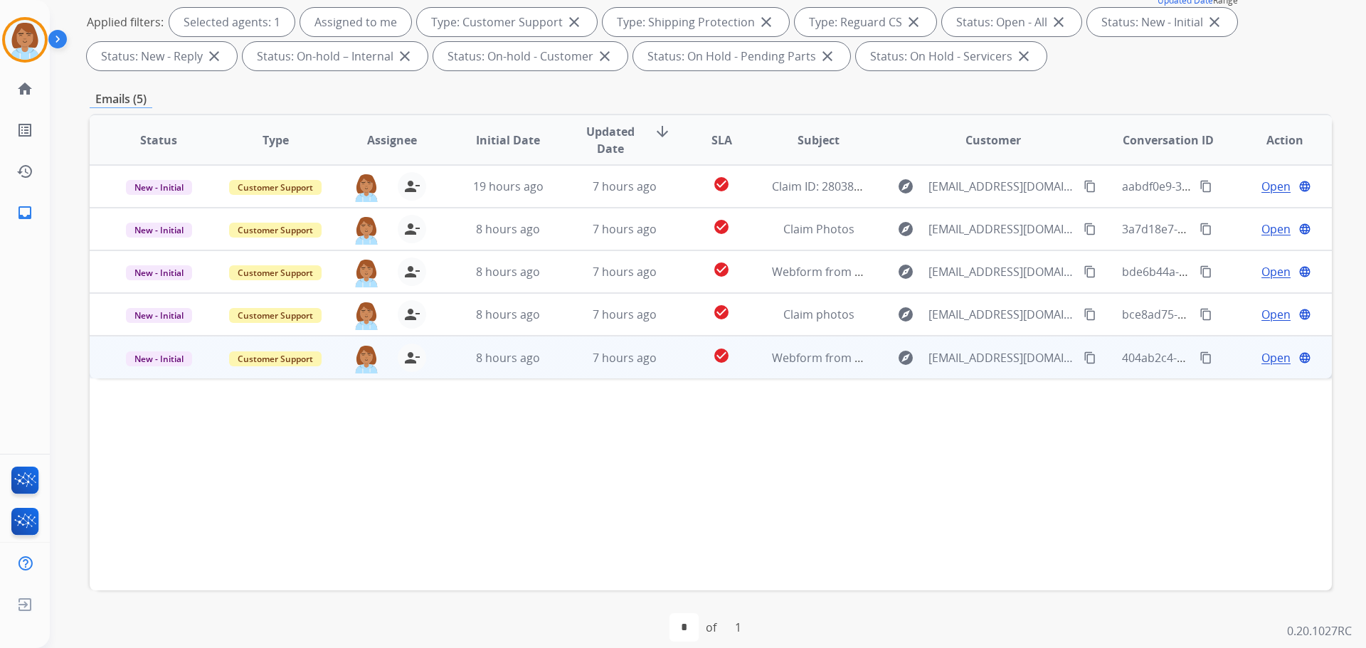
click at [672, 356] on td "check_circle" at bounding box center [711, 357] width 78 height 43
click at [1084, 358] on mat-icon "content_copy" at bounding box center [1090, 357] width 13 height 13
click at [1084, 363] on mat-icon "content_copy" at bounding box center [1090, 357] width 13 height 13
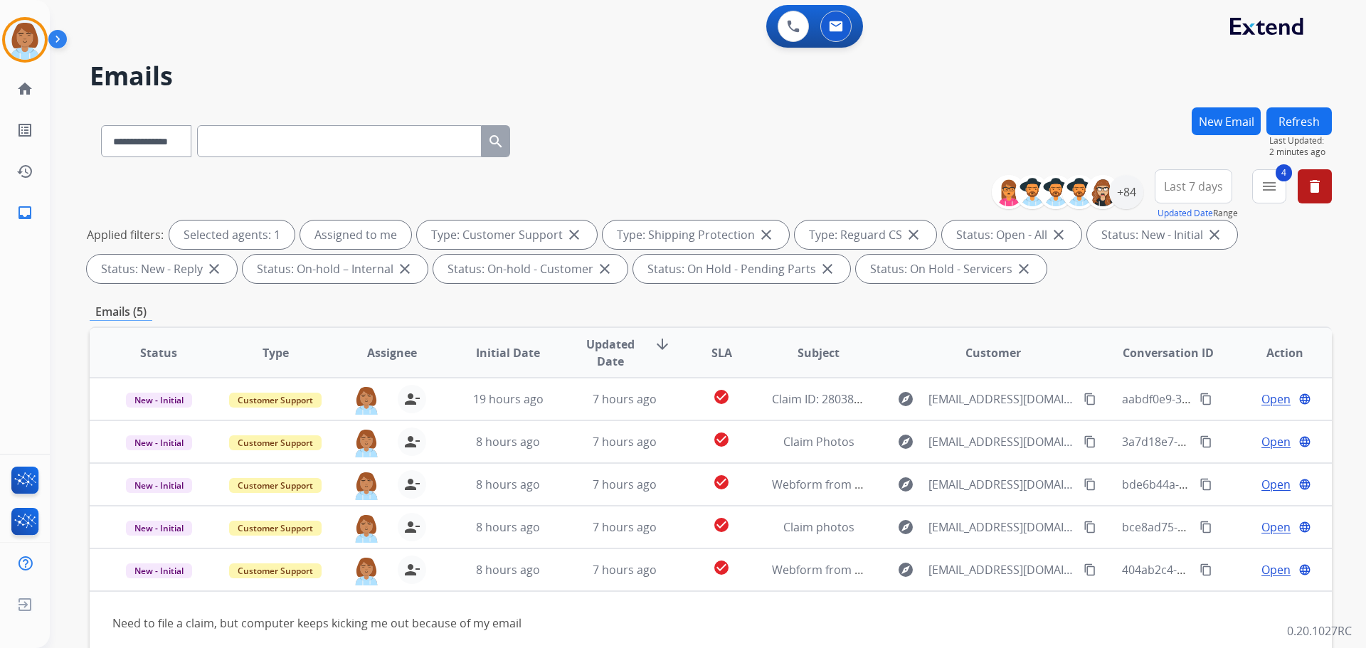
scroll to position [0, 0]
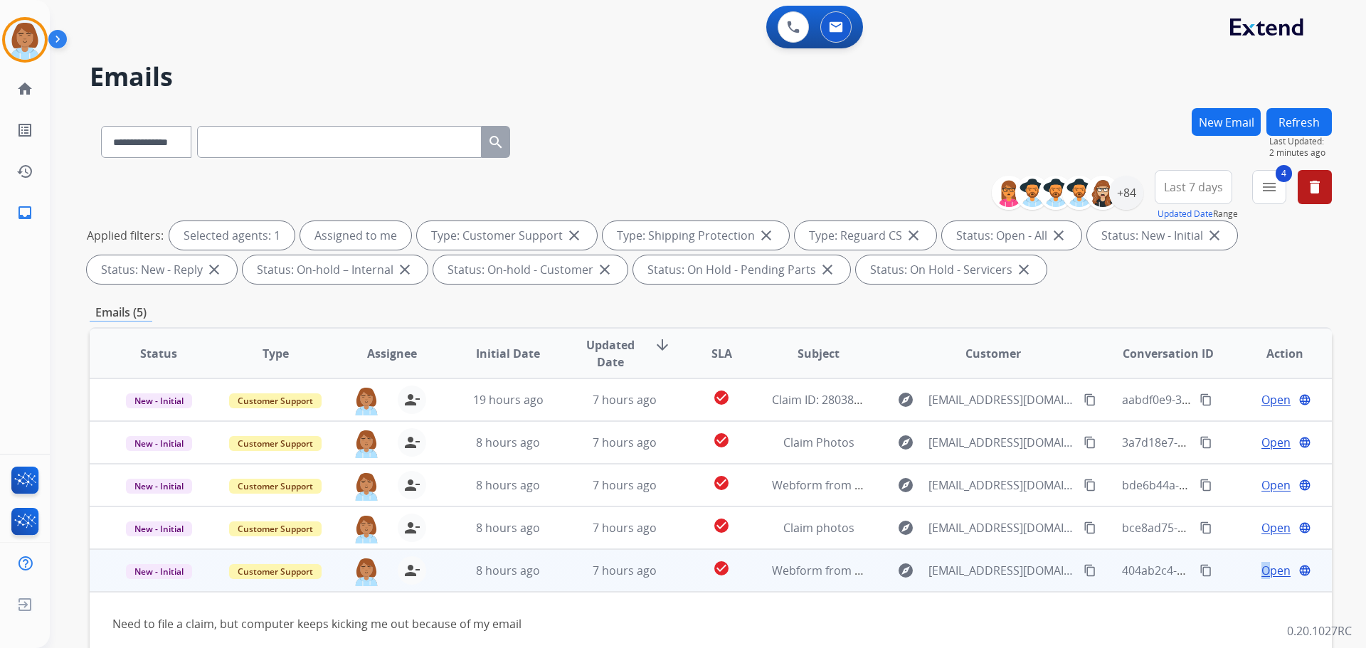
click at [1261, 573] on span "Open" at bounding box center [1275, 570] width 29 height 17
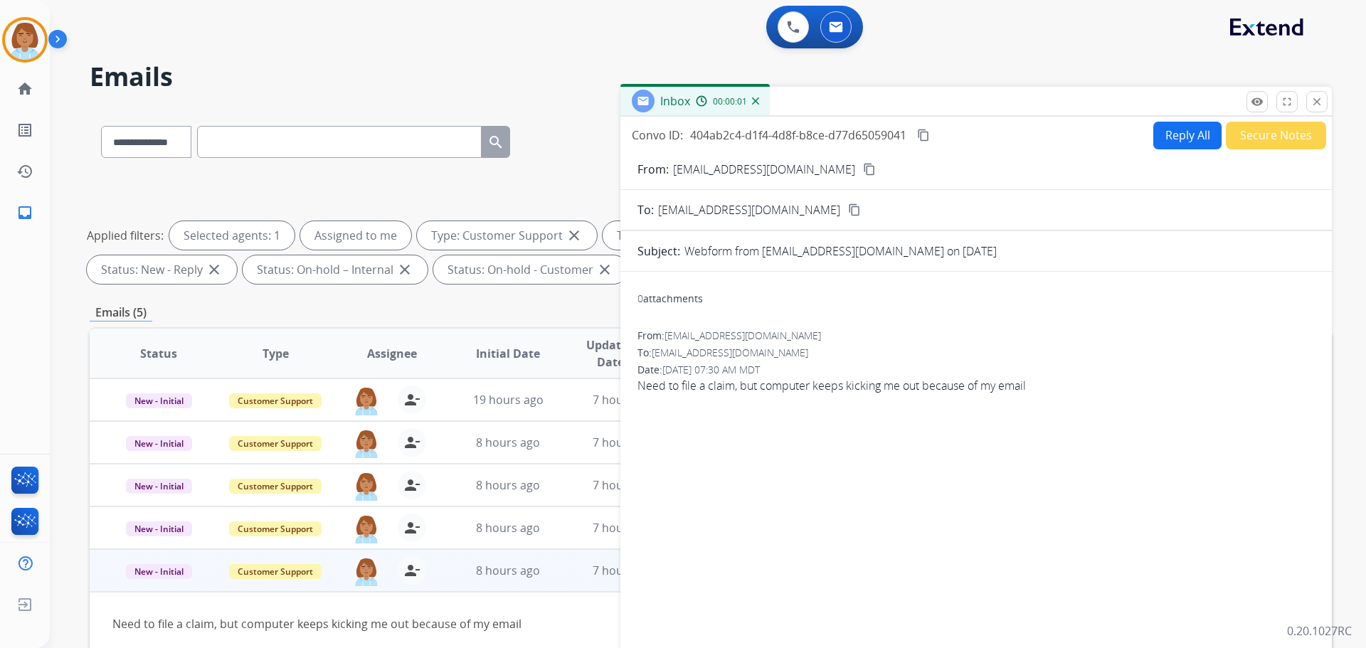
click at [1197, 137] on button "Reply All" at bounding box center [1187, 136] width 68 height 28
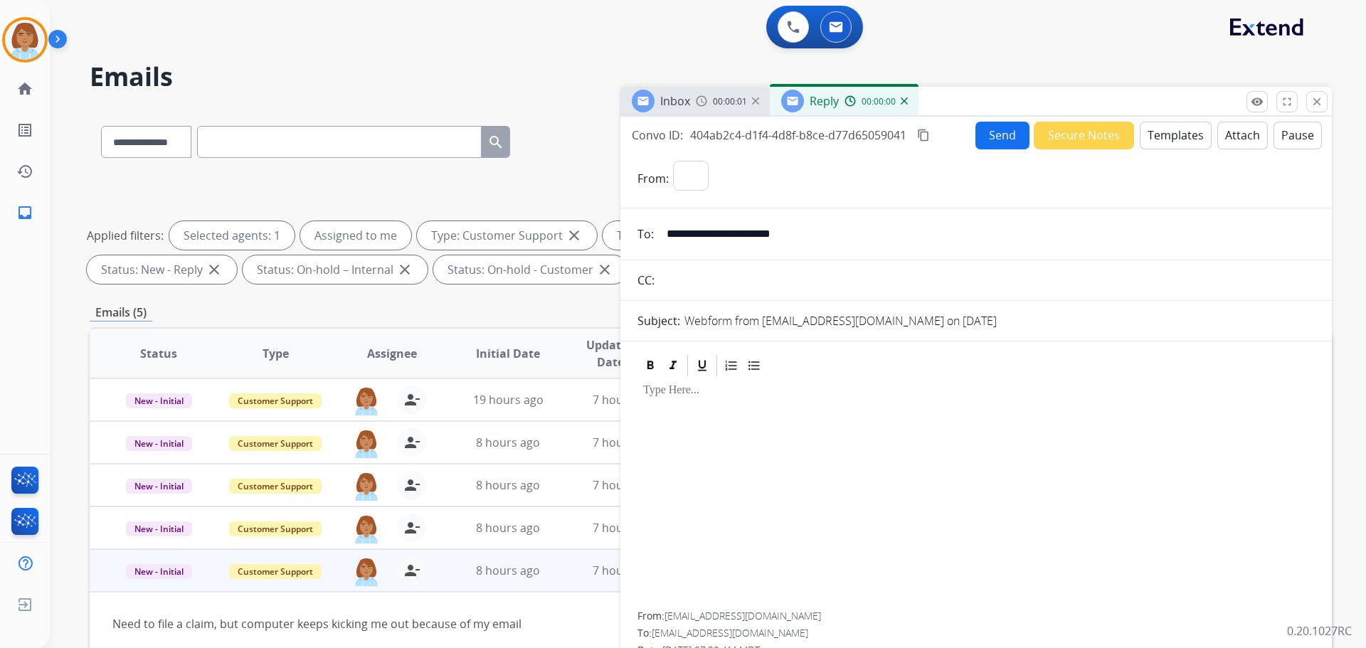
select select "**********"
click at [1175, 139] on button "Templates" at bounding box center [1176, 136] width 72 height 28
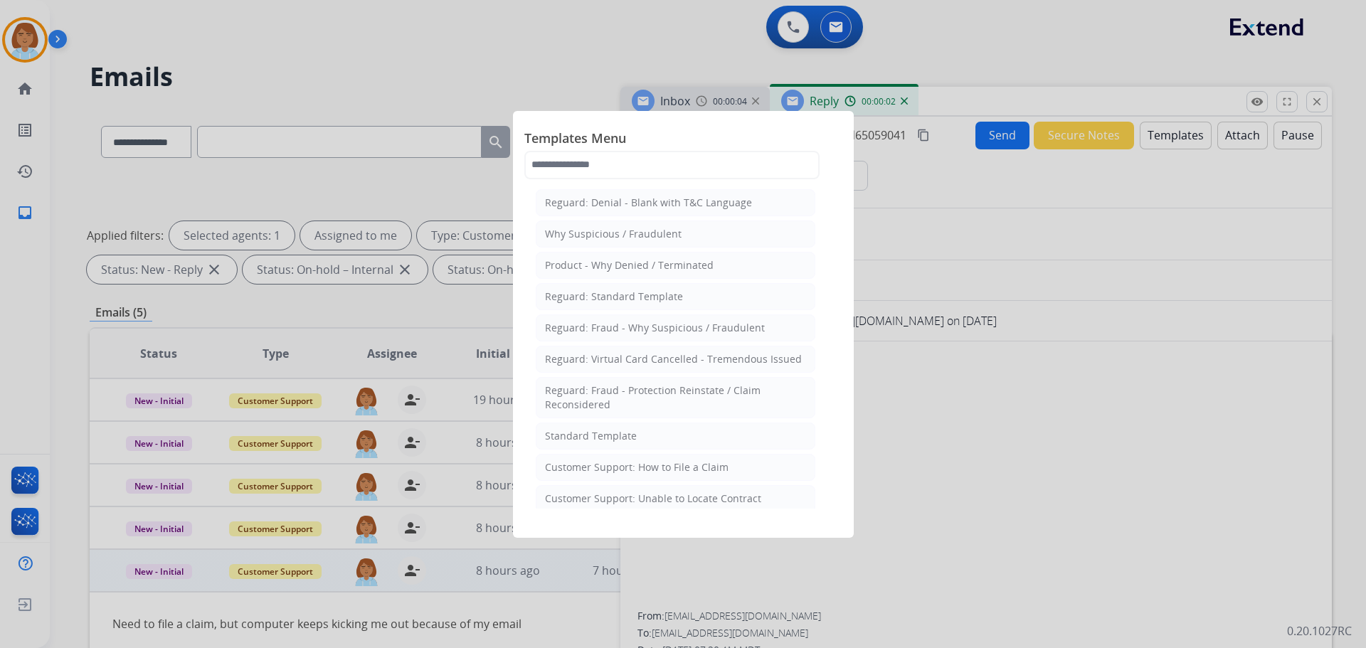
click at [714, 511] on div "Templates Menu Reguard: Denial - Blank with T&C Language Why Suspicious / Fraud…" at bounding box center [683, 324] width 341 height 427
click at [714, 504] on div "Customer Support: Unable to Locate Contract" at bounding box center [653, 499] width 216 height 14
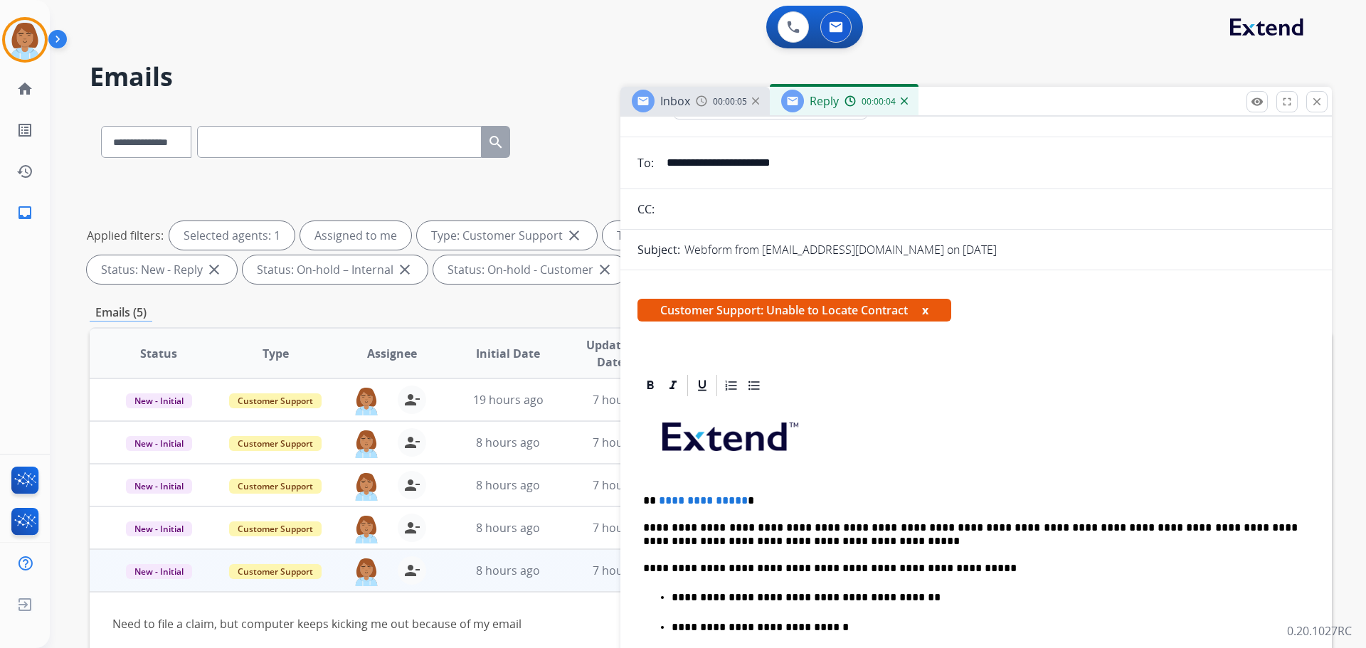
scroll to position [71, 0]
click at [894, 598] on p "**********" at bounding box center [985, 596] width 626 height 13
drag, startPoint x: 868, startPoint y: 594, endPoint x: 722, endPoint y: 598, distance: 145.9
click at [722, 598] on p "**********" at bounding box center [985, 596] width 626 height 13
drag, startPoint x: 793, startPoint y: 500, endPoint x: 659, endPoint y: 497, distance: 133.8
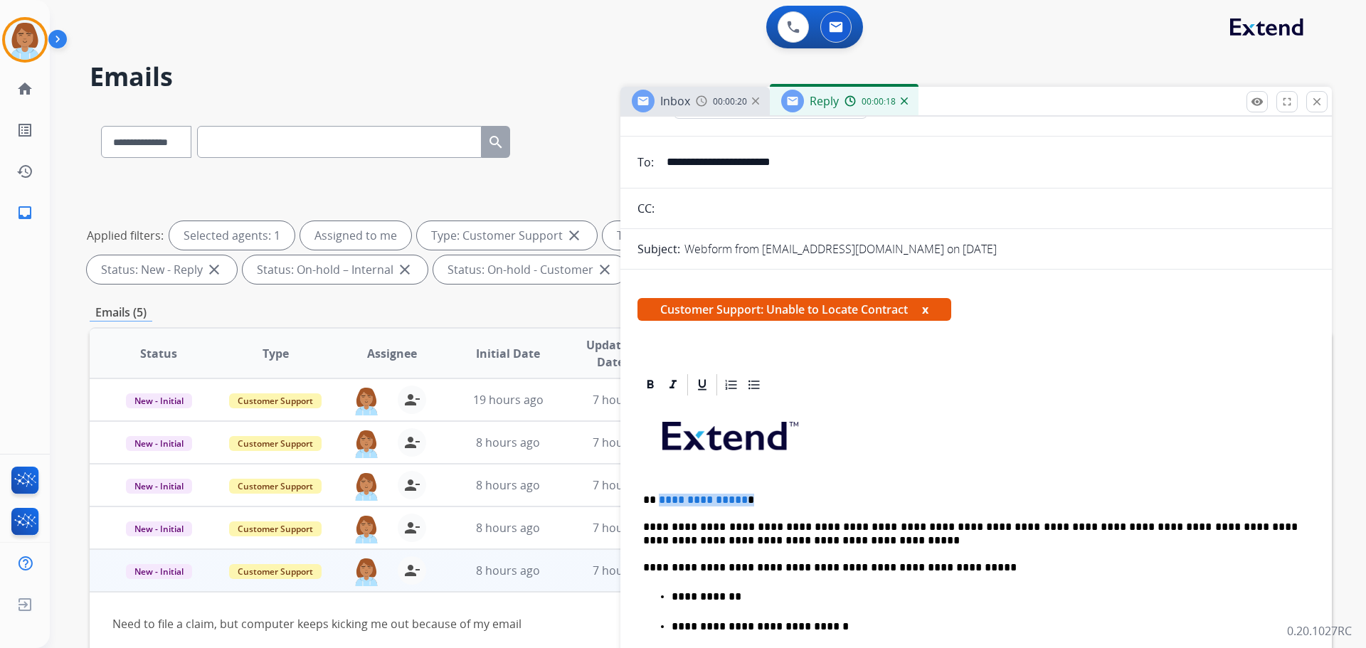
click at [659, 497] on p "**********" at bounding box center [970, 500] width 655 height 13
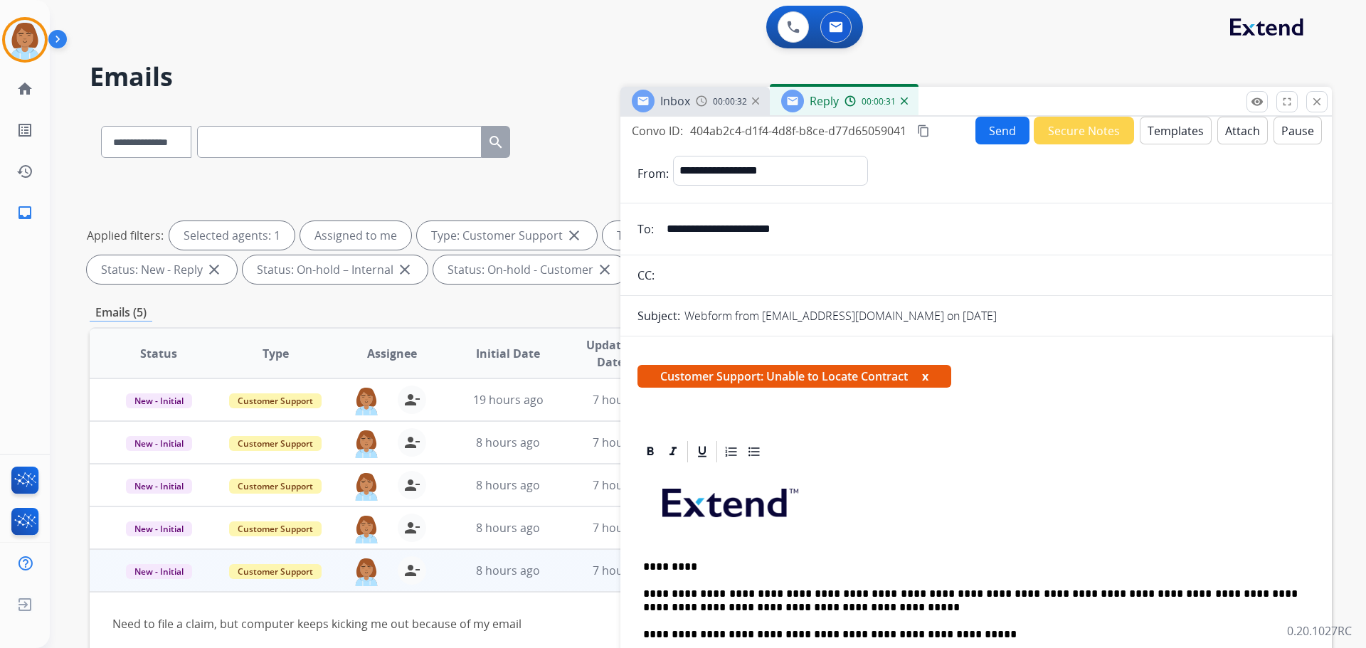
scroll to position [0, 0]
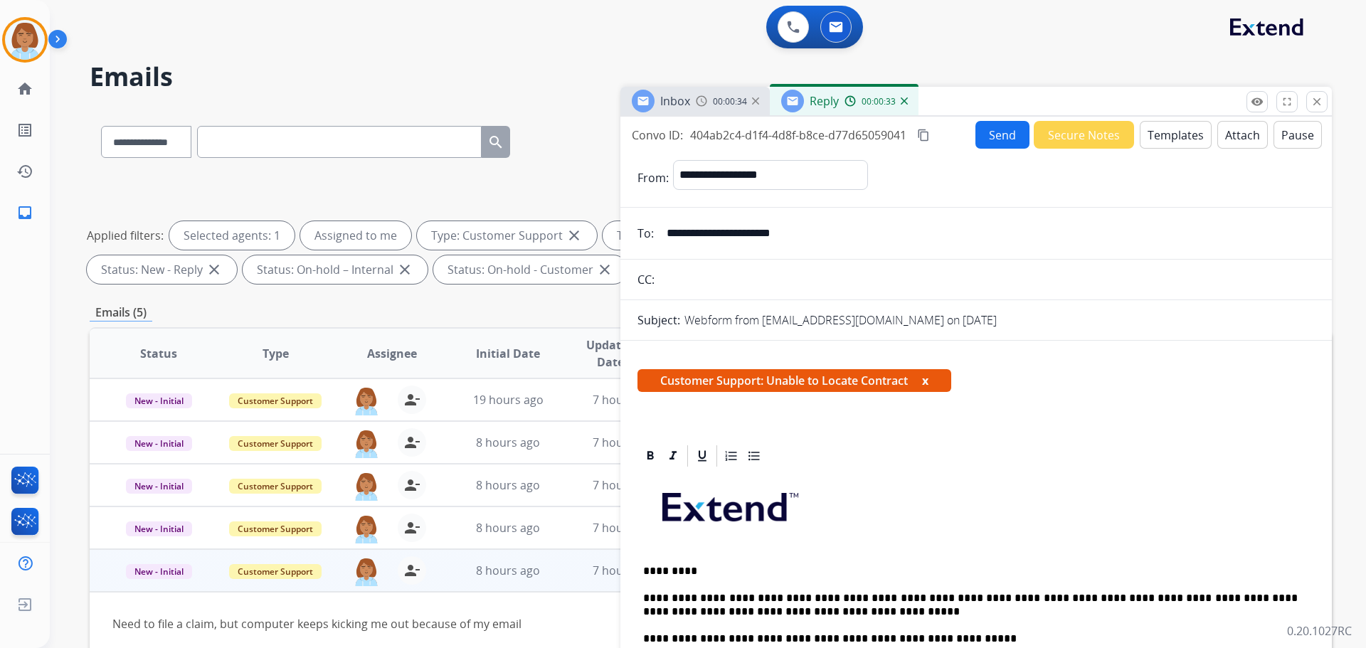
click at [1006, 129] on button "Send" at bounding box center [1002, 135] width 54 height 28
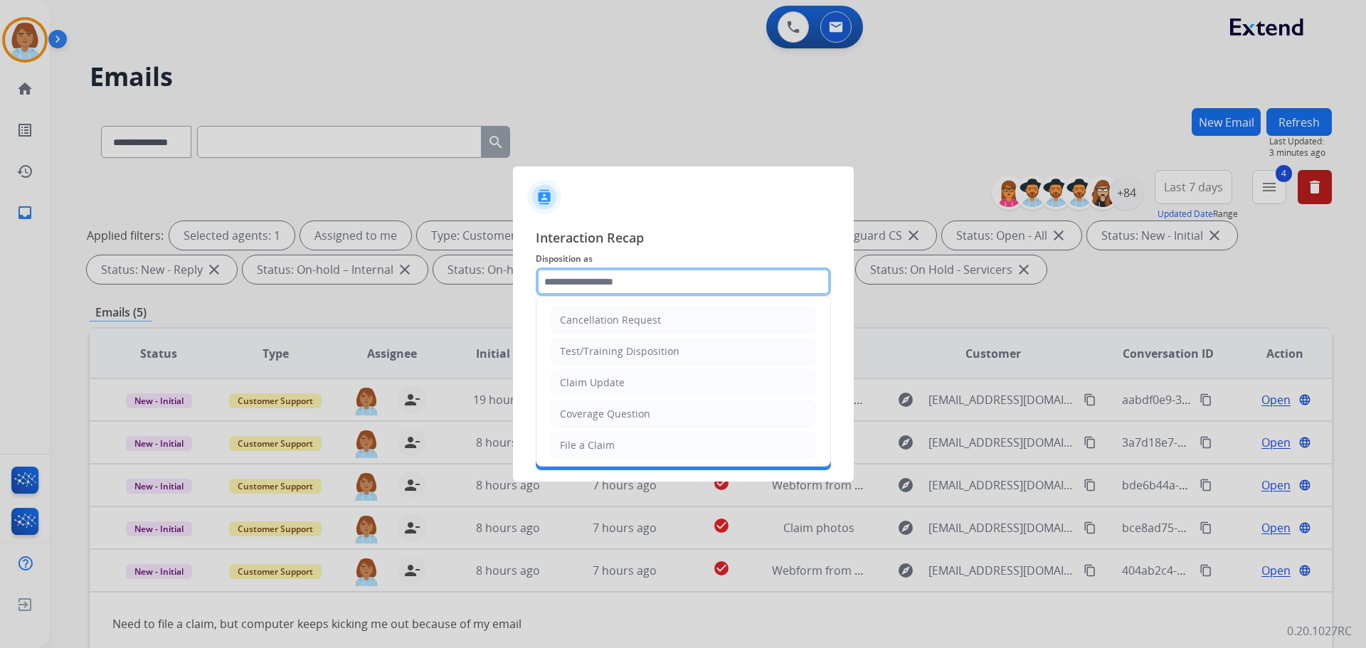
click at [634, 282] on input "text" at bounding box center [683, 281] width 295 height 28
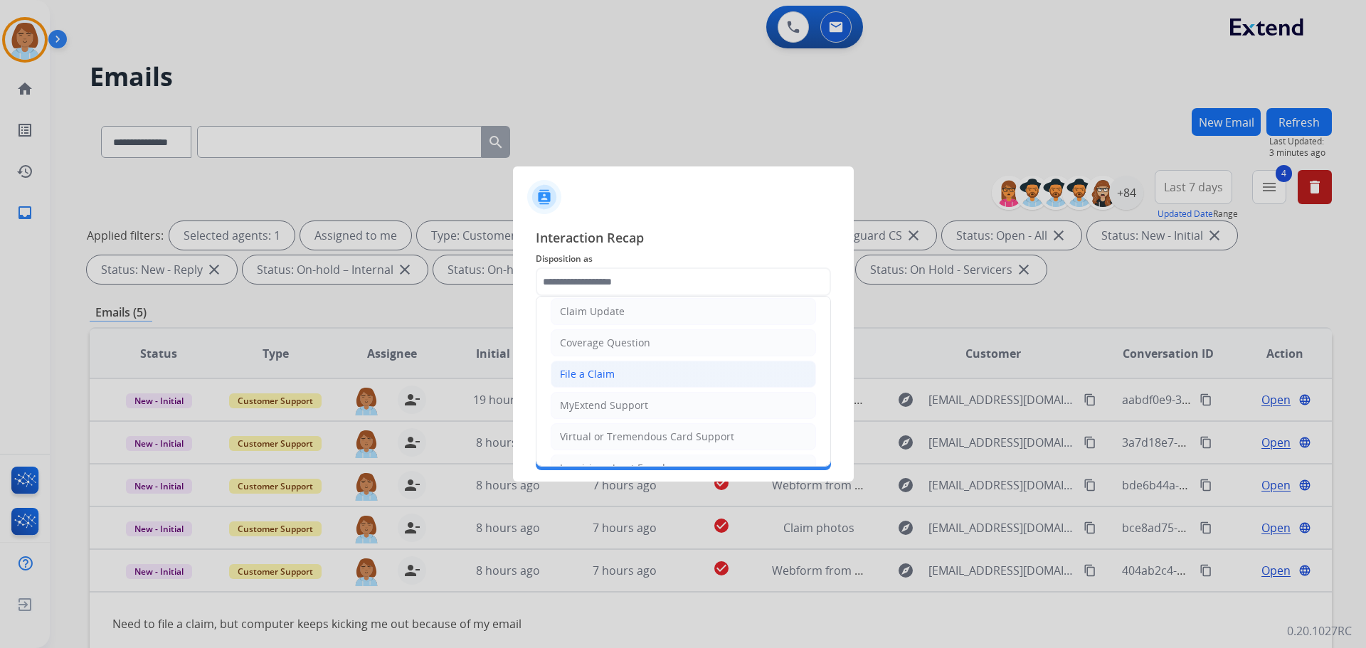
click at [591, 371] on div "File a Claim" at bounding box center [587, 374] width 55 height 14
type input "**********"
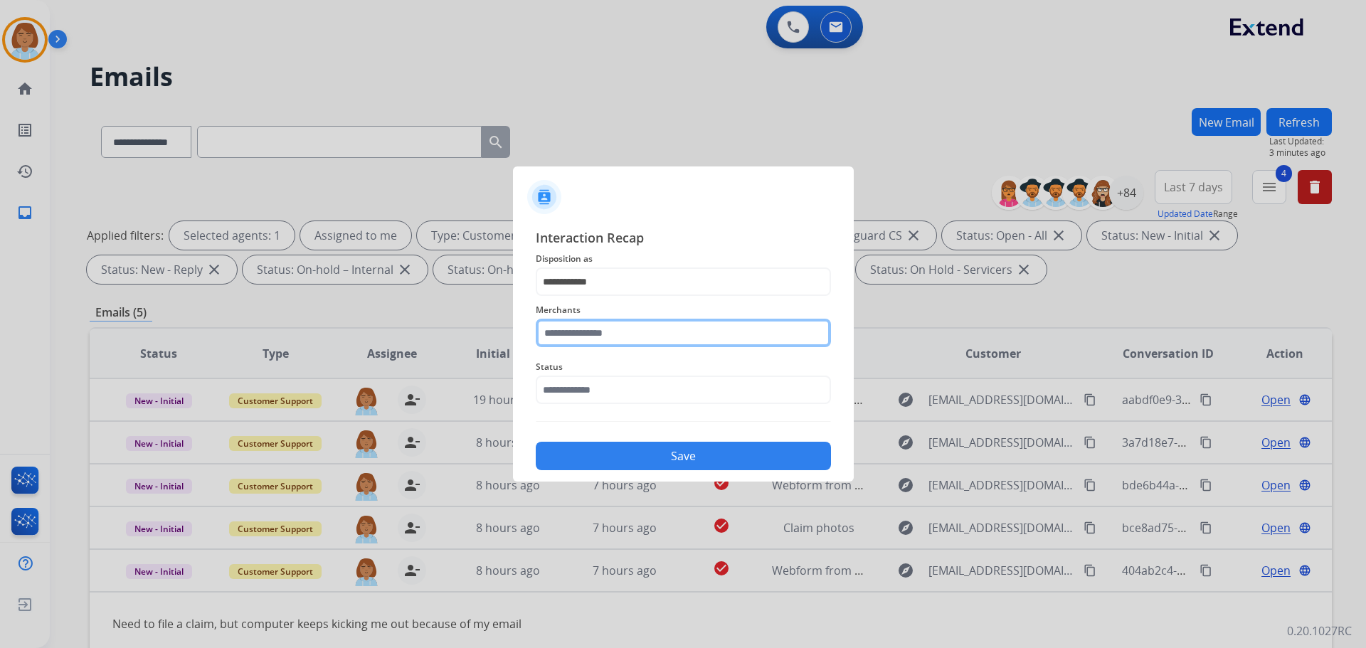
click at [585, 334] on input "text" at bounding box center [683, 333] width 295 height 28
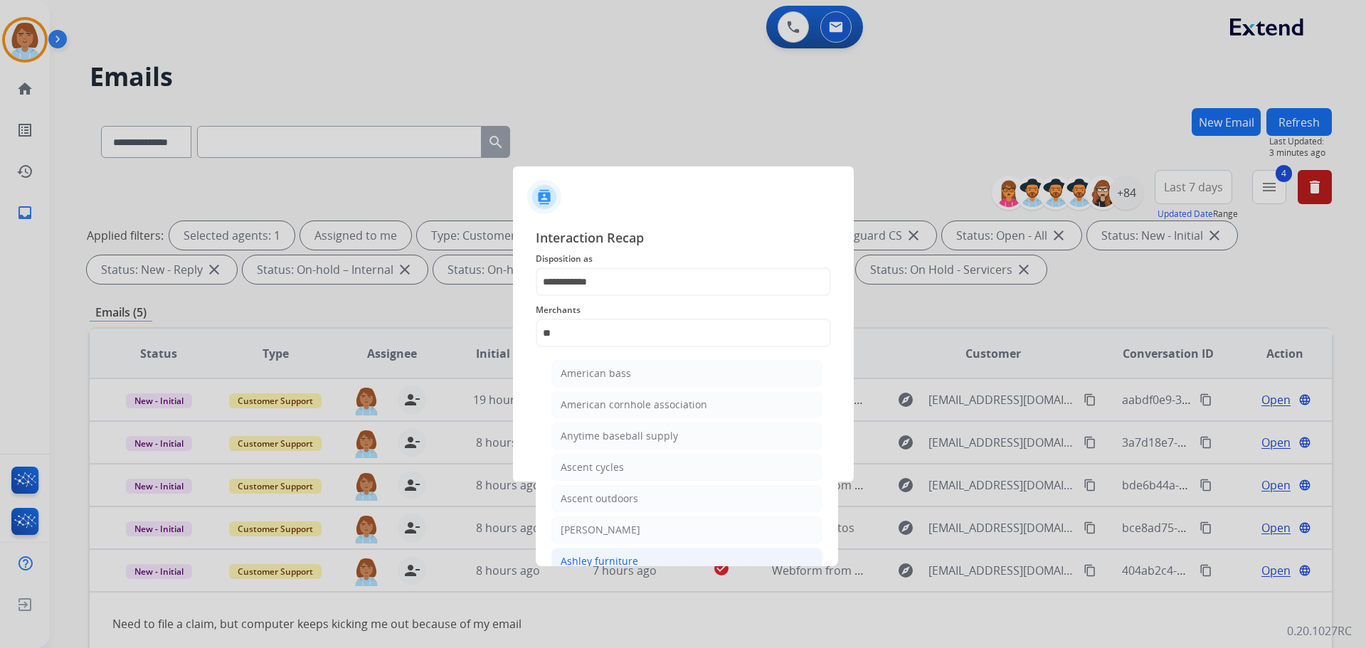
click at [581, 561] on div "Ashley furniture" at bounding box center [600, 561] width 78 height 14
type input "**********"
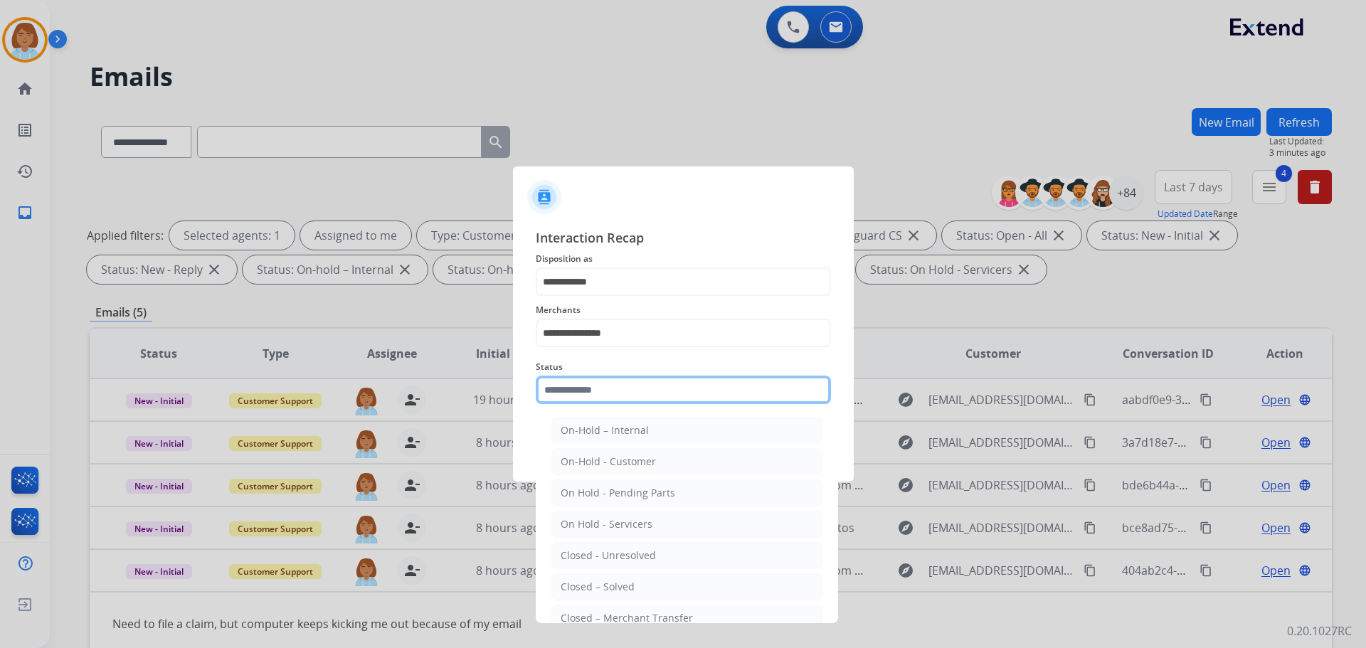
click at [595, 388] on input "text" at bounding box center [683, 390] width 295 height 28
click at [601, 587] on div "Closed – Solved" at bounding box center [598, 587] width 74 height 14
type input "**********"
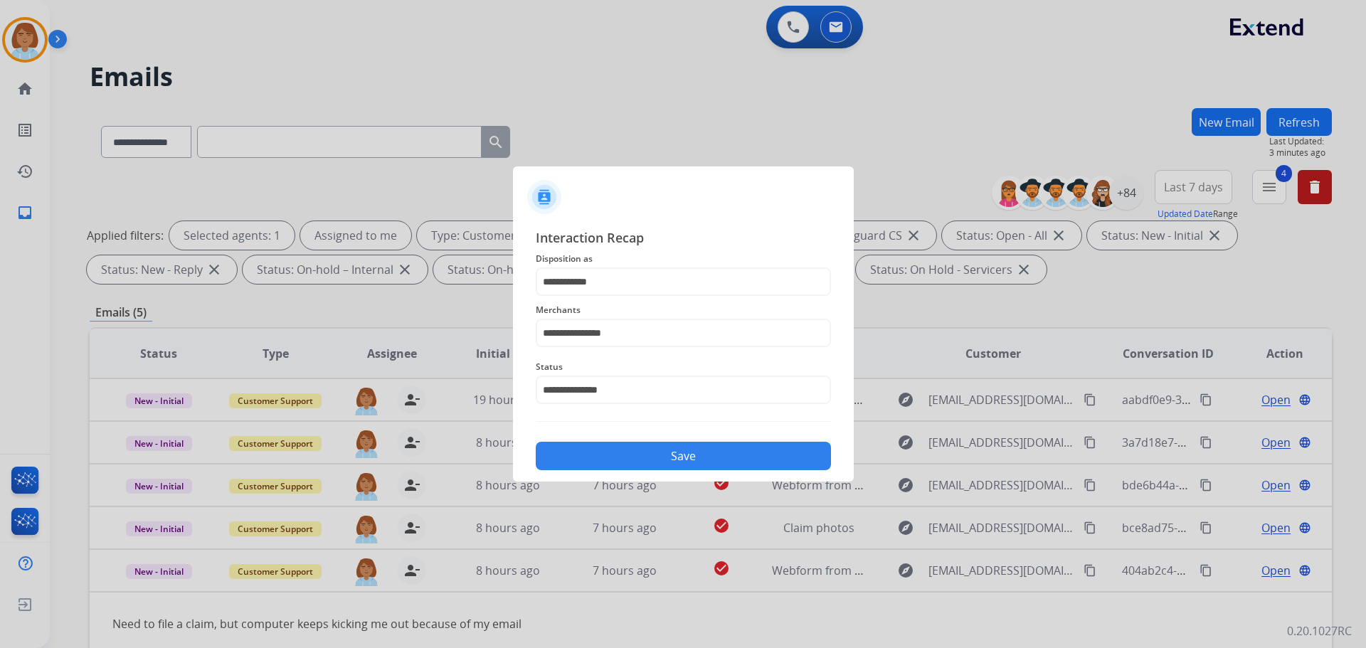
click at [632, 466] on button "Save" at bounding box center [683, 456] width 295 height 28
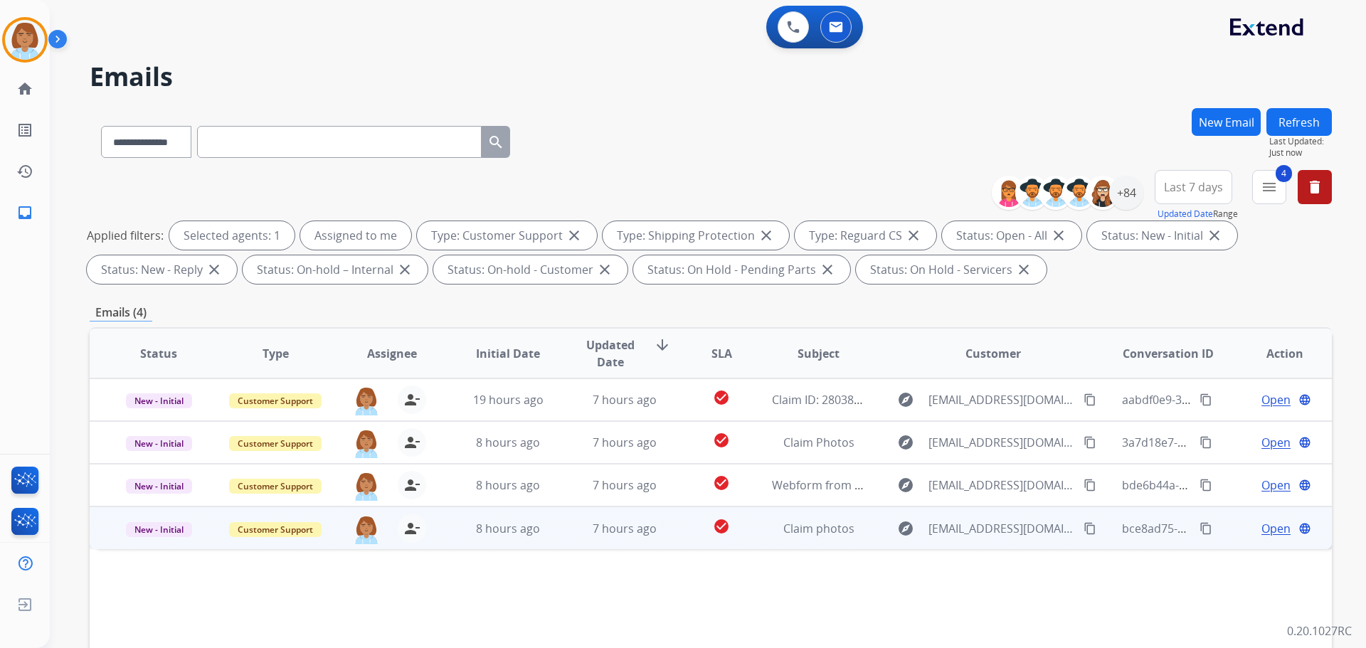
click at [632, 538] on td "7 hours ago" at bounding box center [614, 528] width 117 height 43
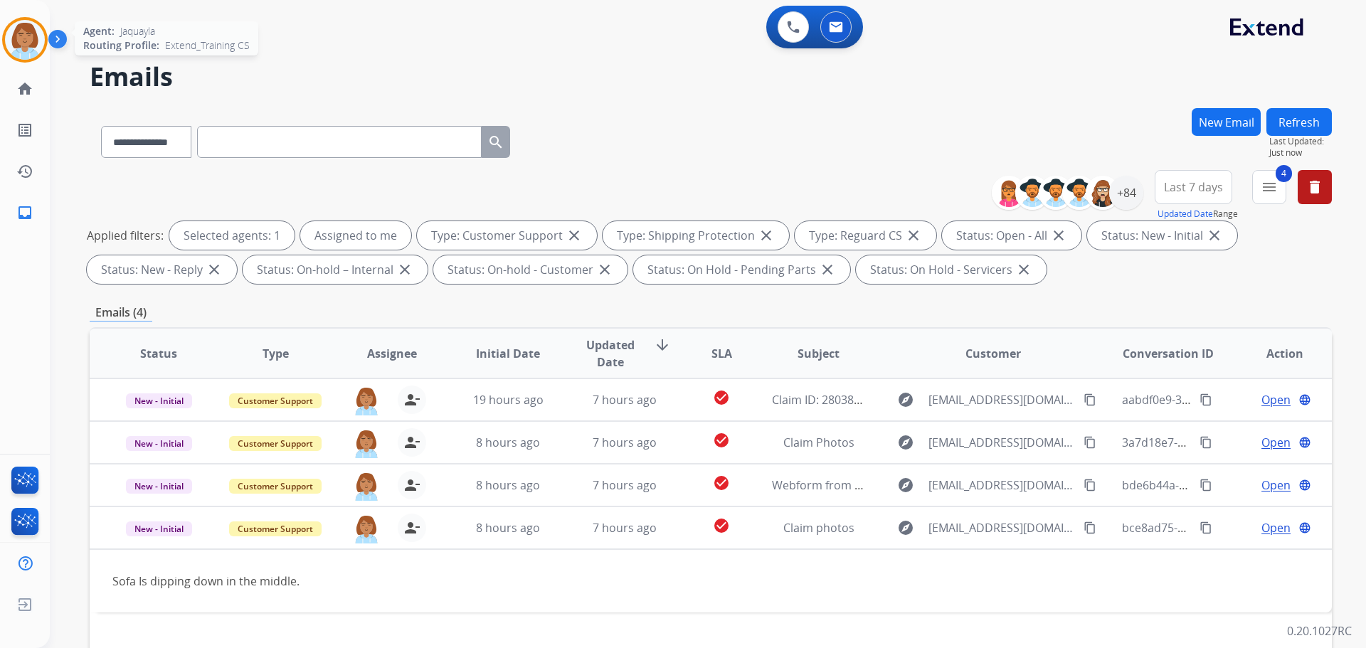
click at [31, 47] on img at bounding box center [25, 40] width 40 height 40
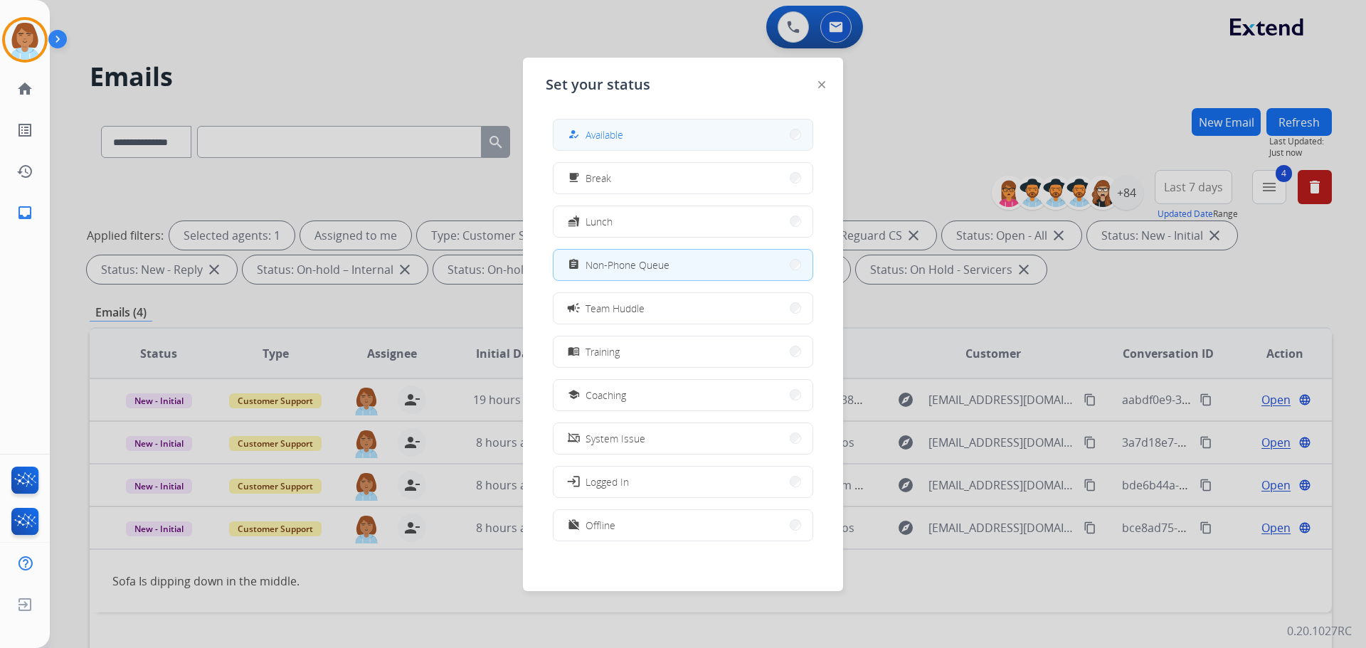
click at [608, 129] on span "Available" at bounding box center [605, 134] width 38 height 15
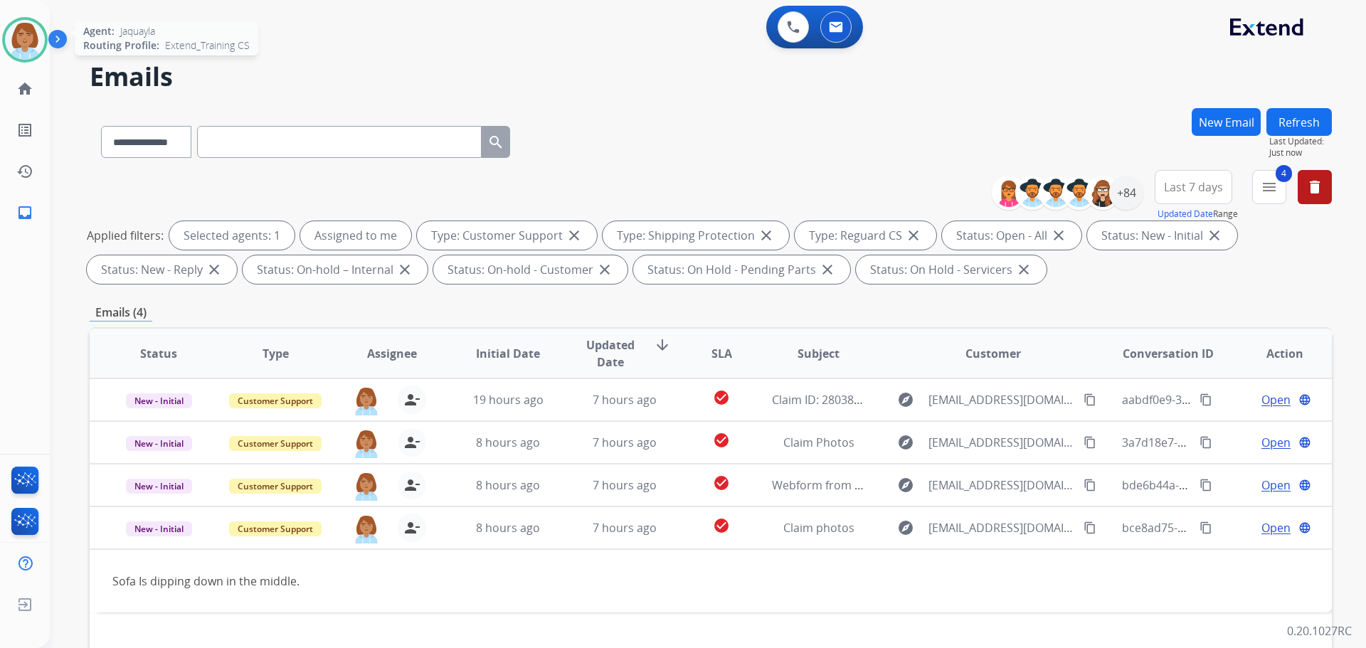
click at [26, 52] on img at bounding box center [25, 40] width 40 height 40
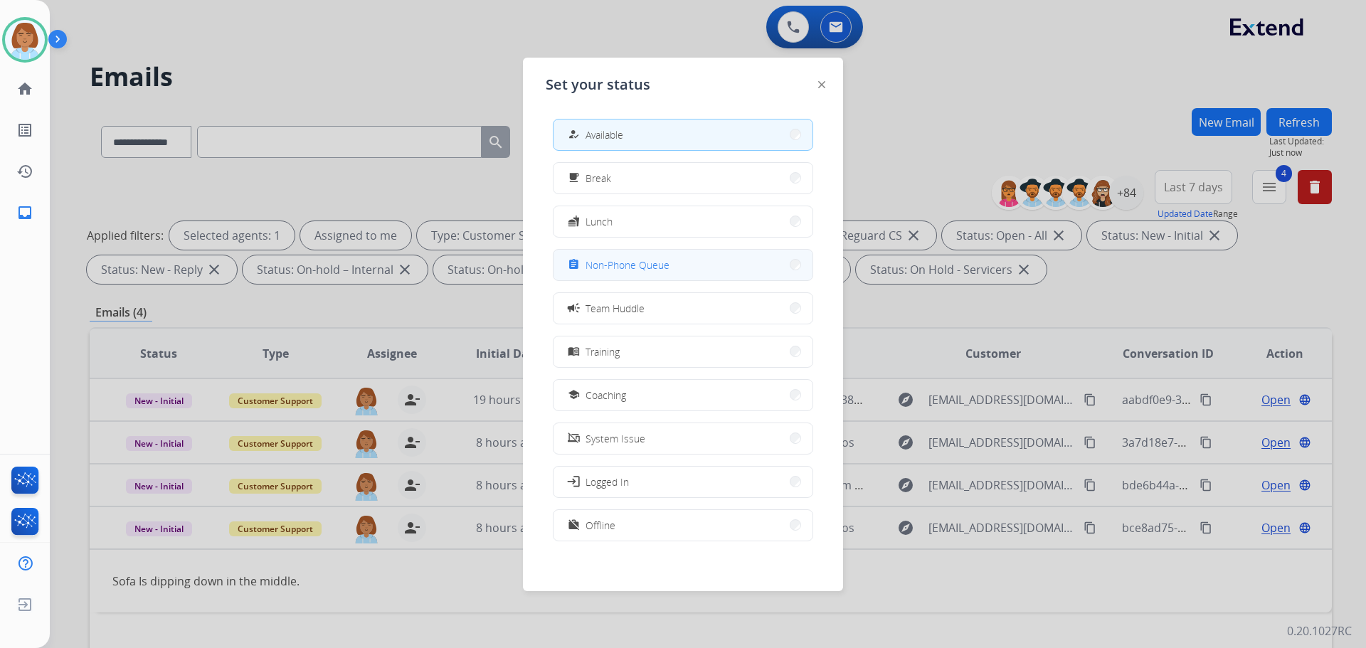
click at [672, 275] on button "assignment Non-Phone Queue" at bounding box center [682, 265] width 259 height 31
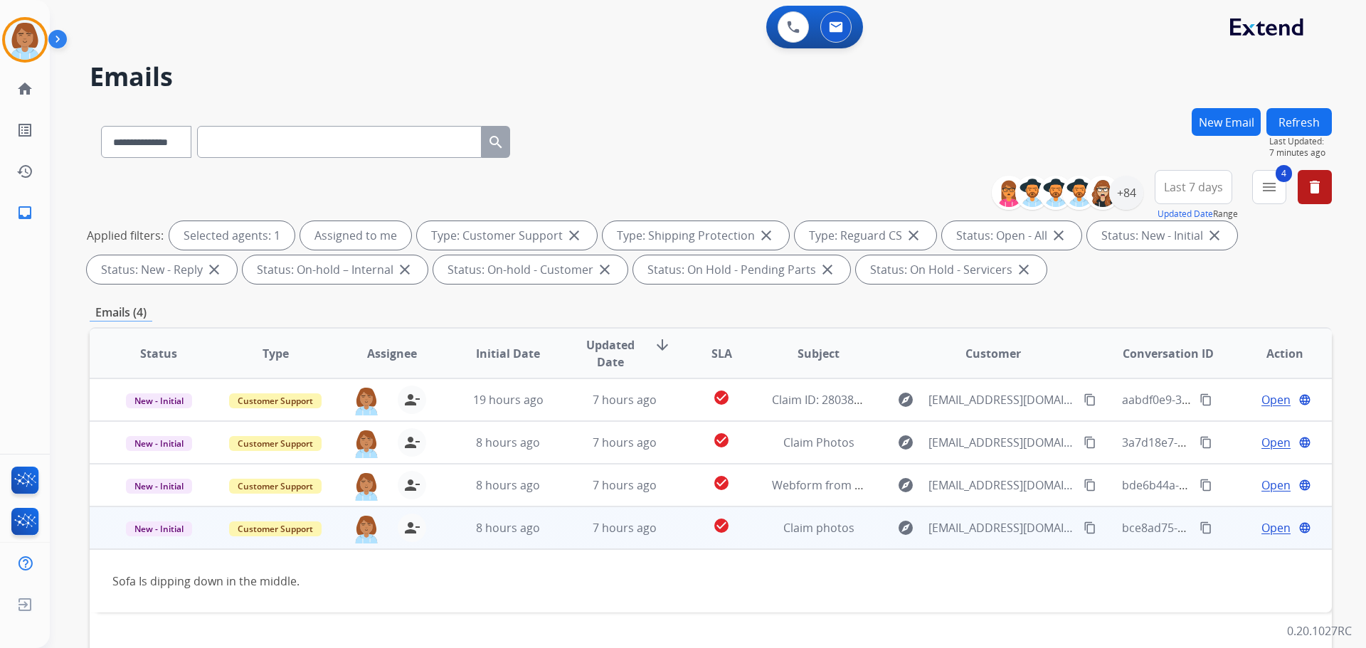
click at [1266, 530] on span "Open" at bounding box center [1275, 527] width 29 height 17
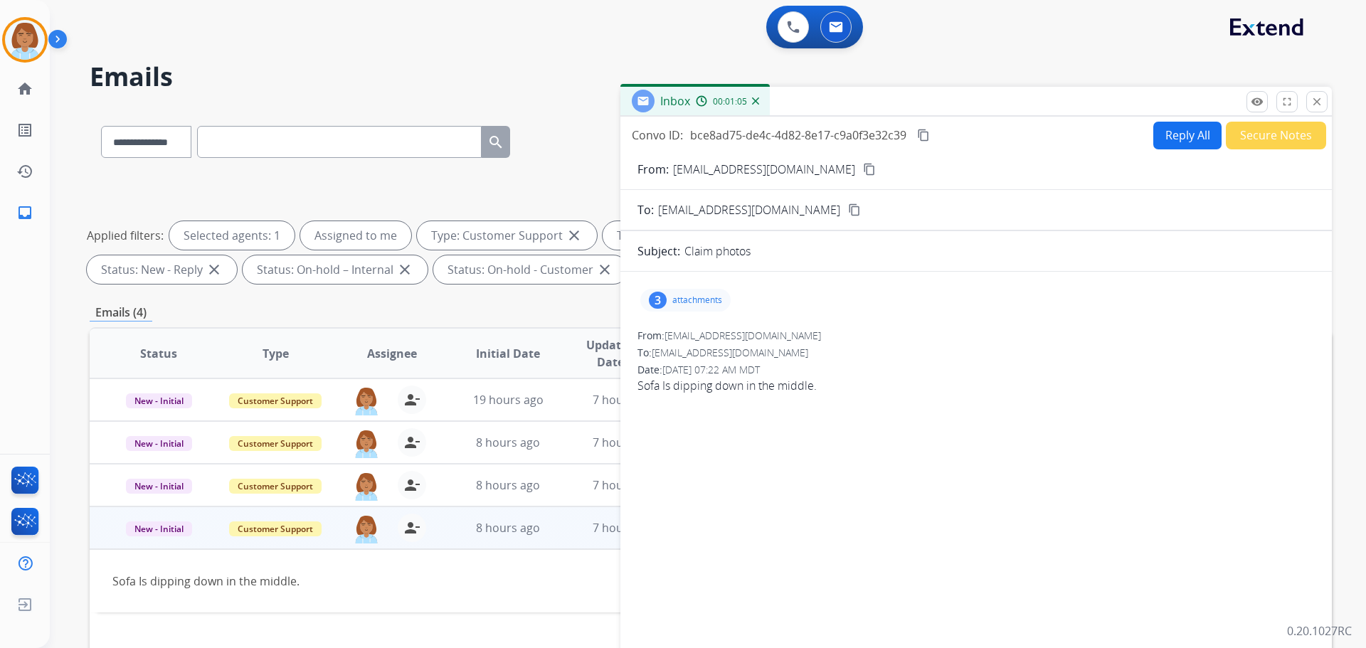
click at [696, 295] on p "attachments" at bounding box center [697, 300] width 50 height 11
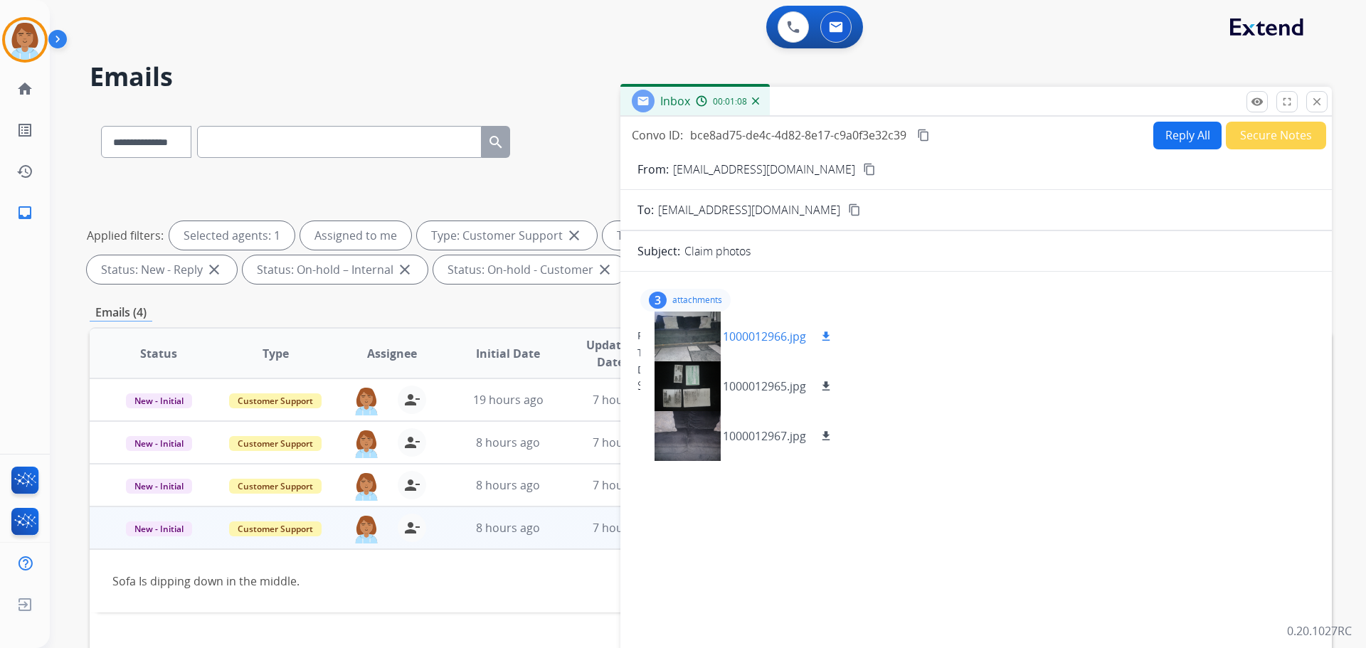
click at [827, 335] on mat-icon "download" at bounding box center [826, 336] width 13 height 13
drag, startPoint x: 824, startPoint y: 380, endPoint x: 819, endPoint y: 391, distance: 11.8
click at [824, 380] on mat-icon "download" at bounding box center [826, 386] width 13 height 13
drag, startPoint x: 832, startPoint y: 437, endPoint x: 790, endPoint y: 413, distance: 48.1
click at [832, 437] on mat-icon "download" at bounding box center [826, 436] width 13 height 13
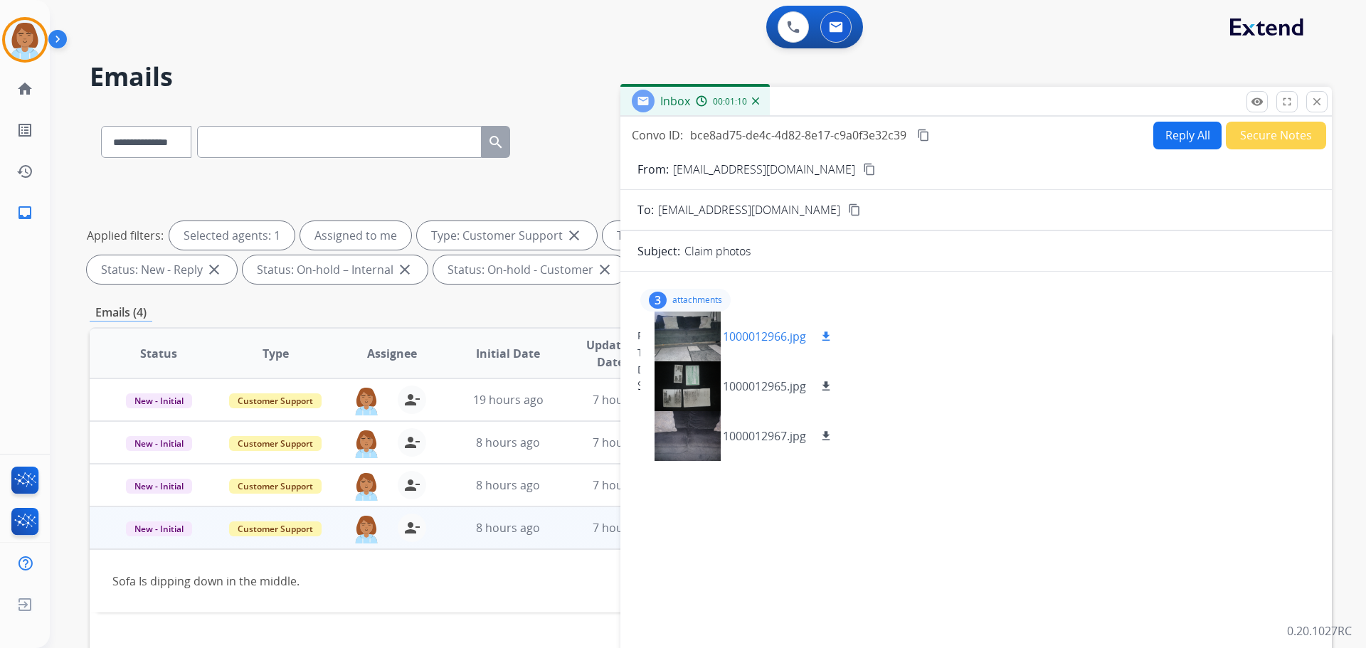
click at [701, 332] on div at bounding box center [687, 337] width 71 height 50
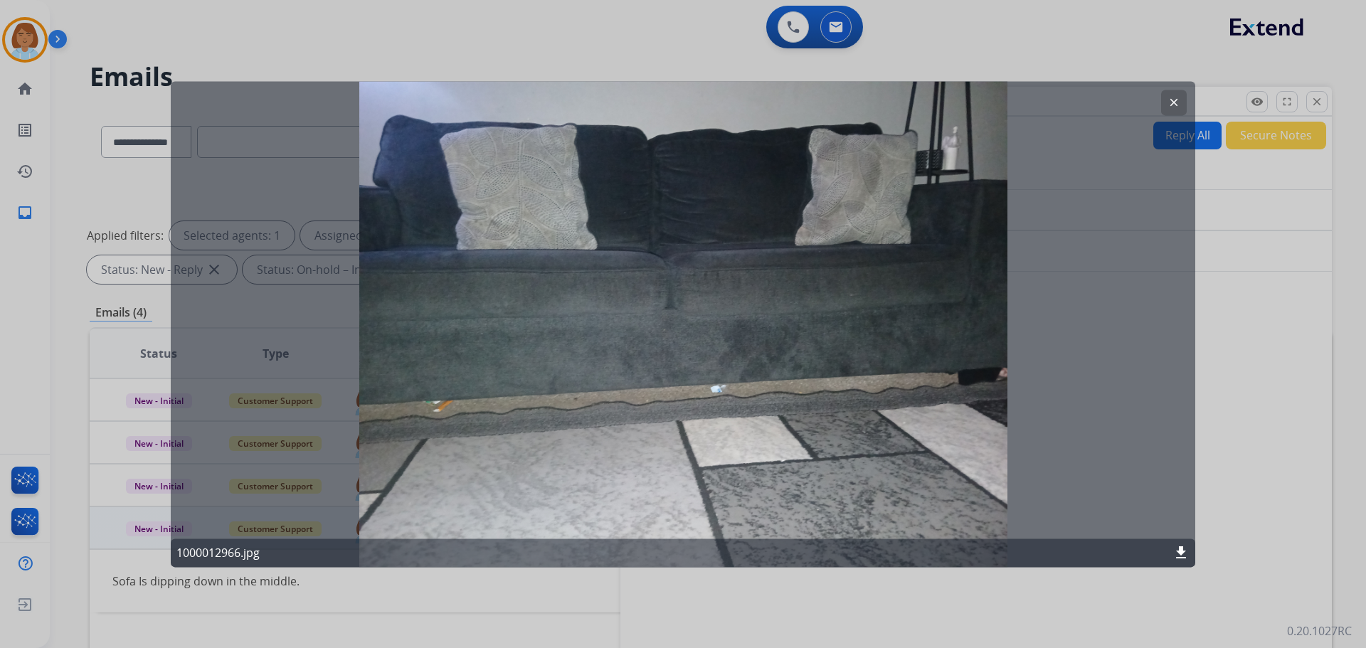
click at [1225, 392] on div at bounding box center [683, 324] width 1366 height 648
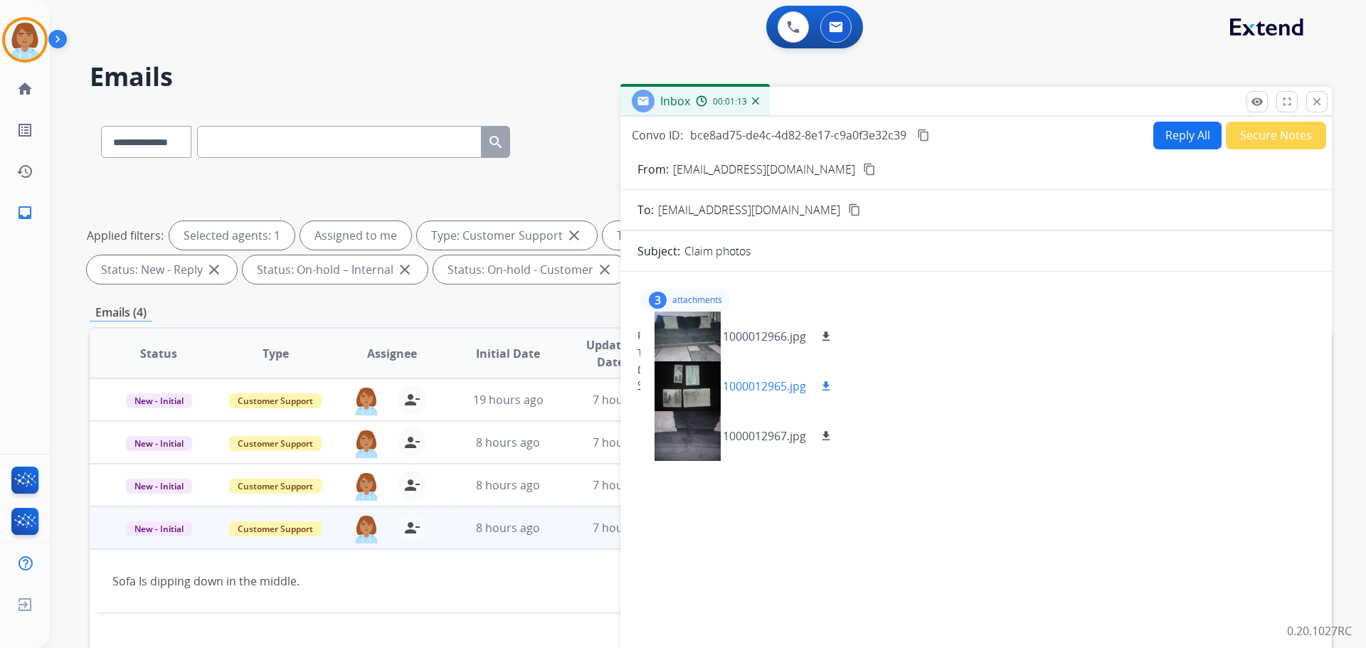
click at [679, 391] on div at bounding box center [687, 386] width 71 height 50
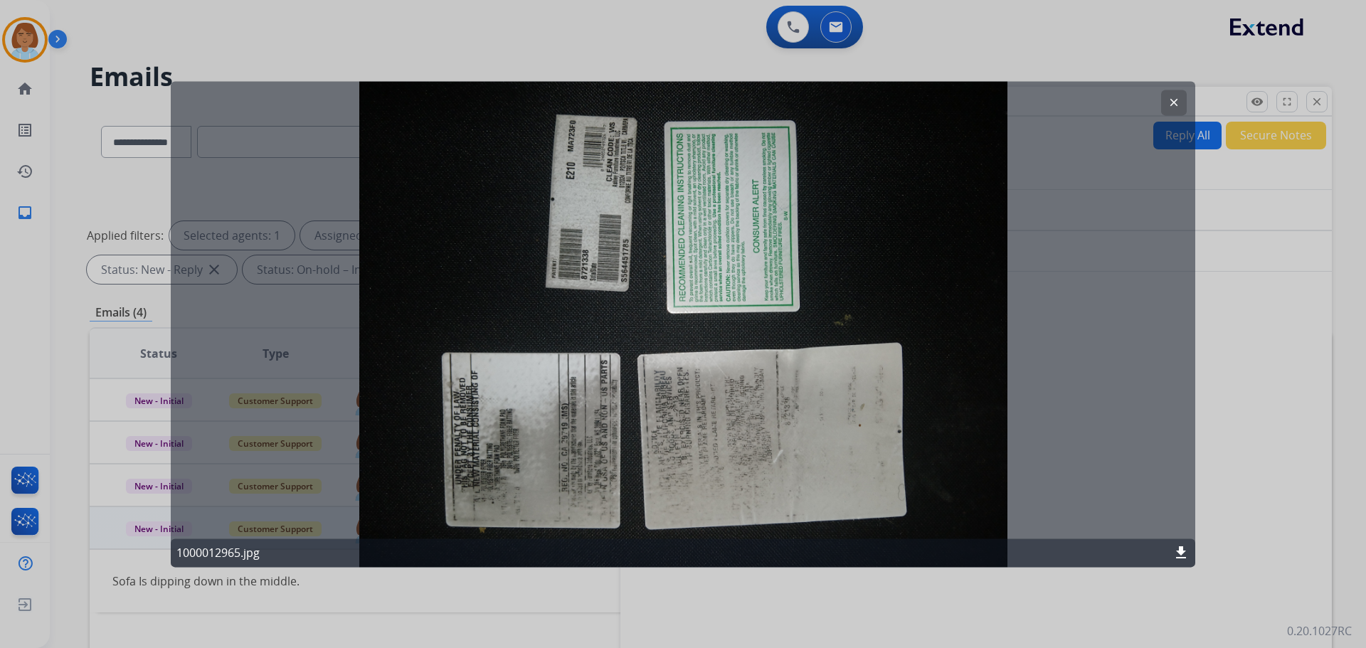
click at [1244, 388] on div at bounding box center [683, 324] width 1366 height 648
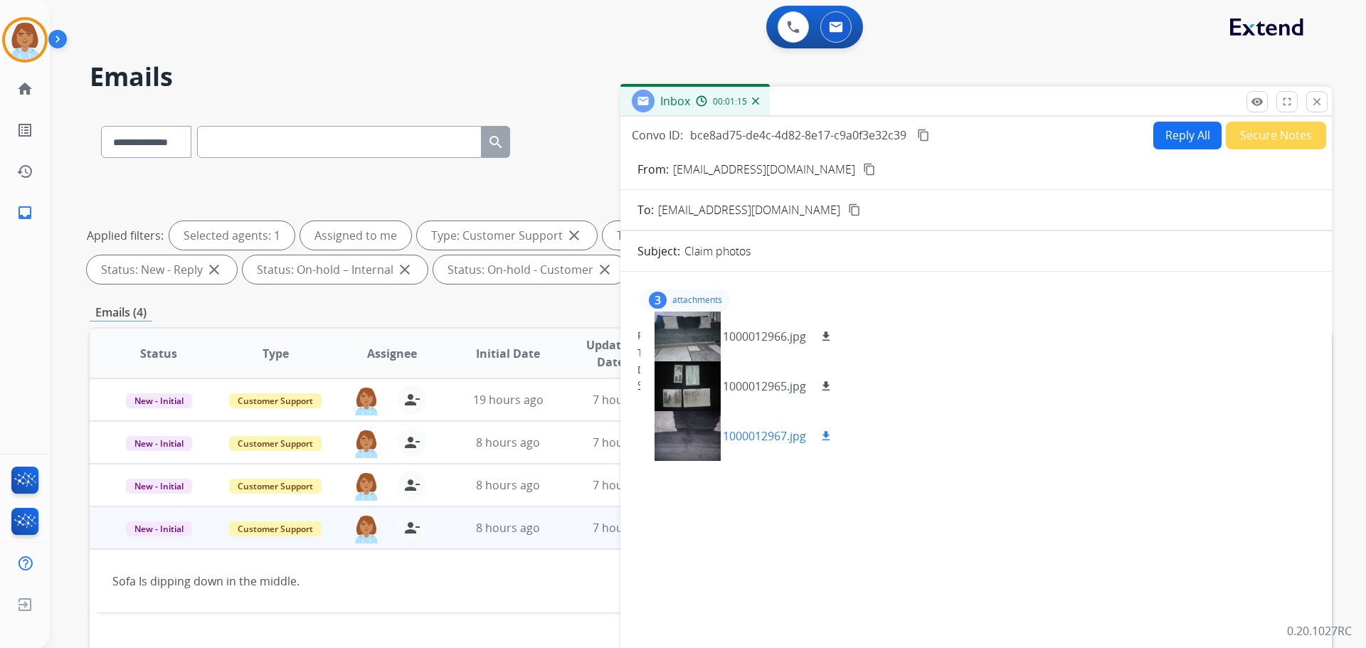
click at [687, 427] on div at bounding box center [687, 436] width 71 height 50
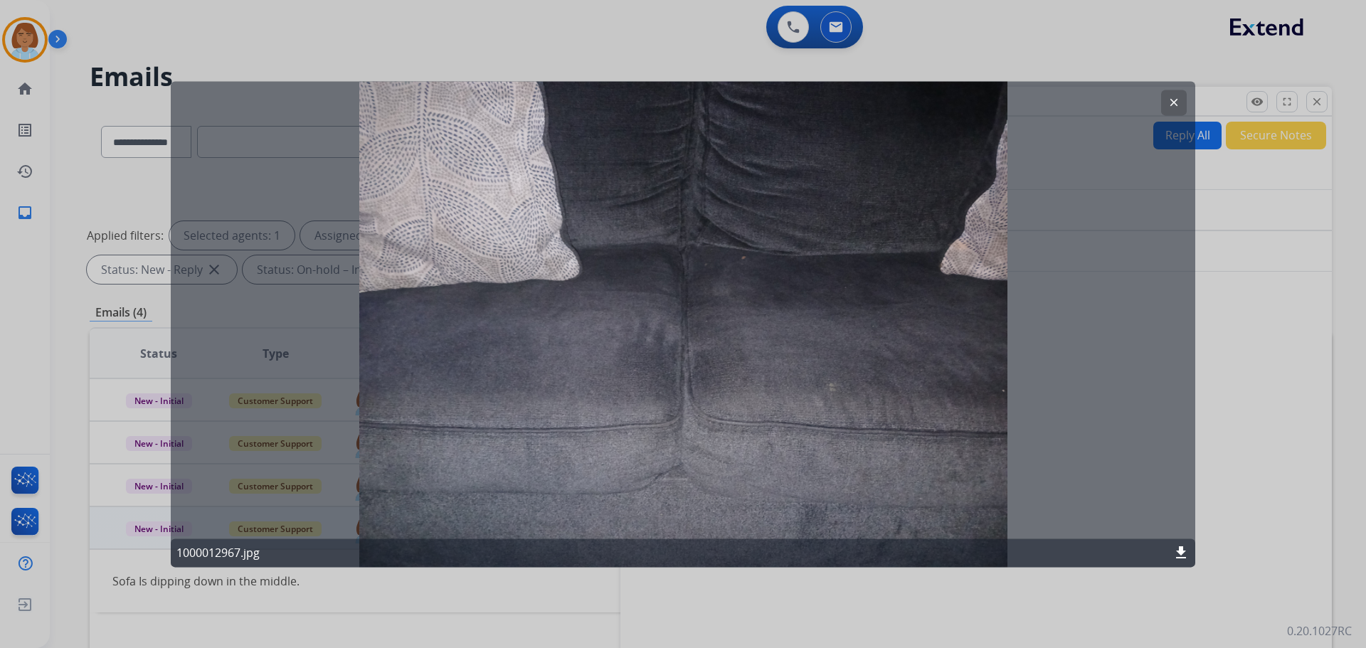
click at [1294, 459] on div at bounding box center [683, 324] width 1366 height 648
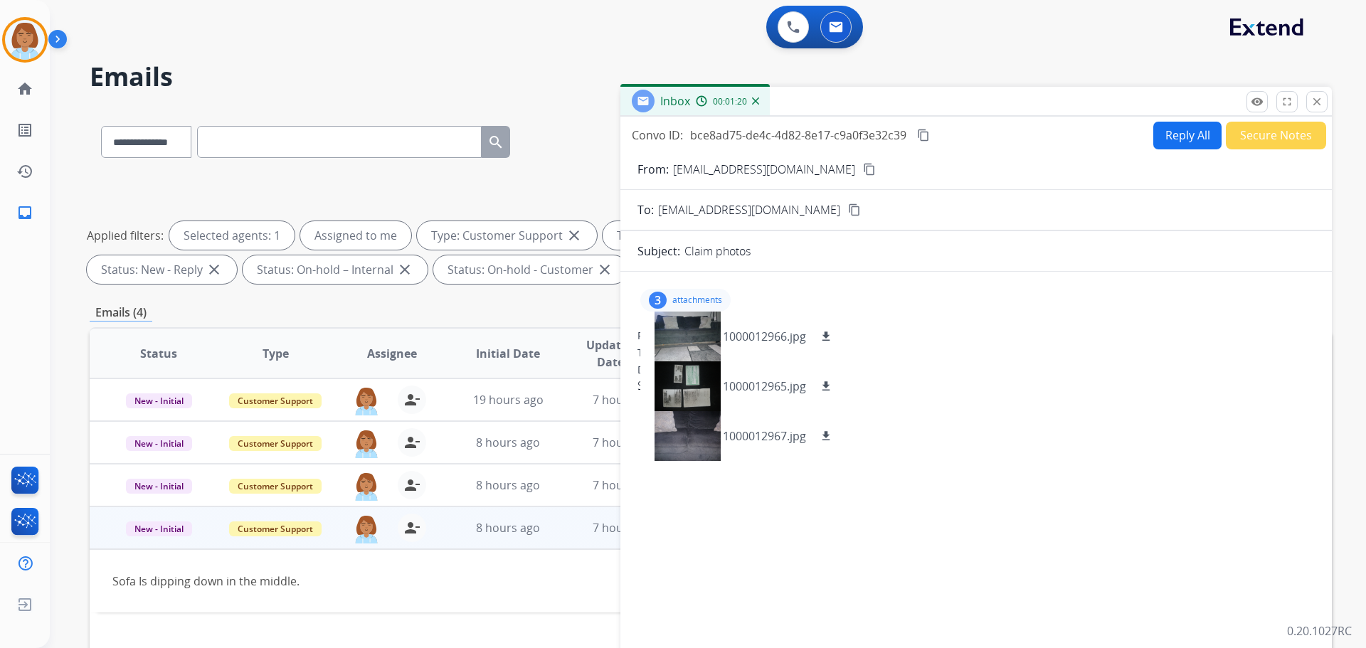
click at [861, 176] on button "content_copy" at bounding box center [869, 169] width 17 height 17
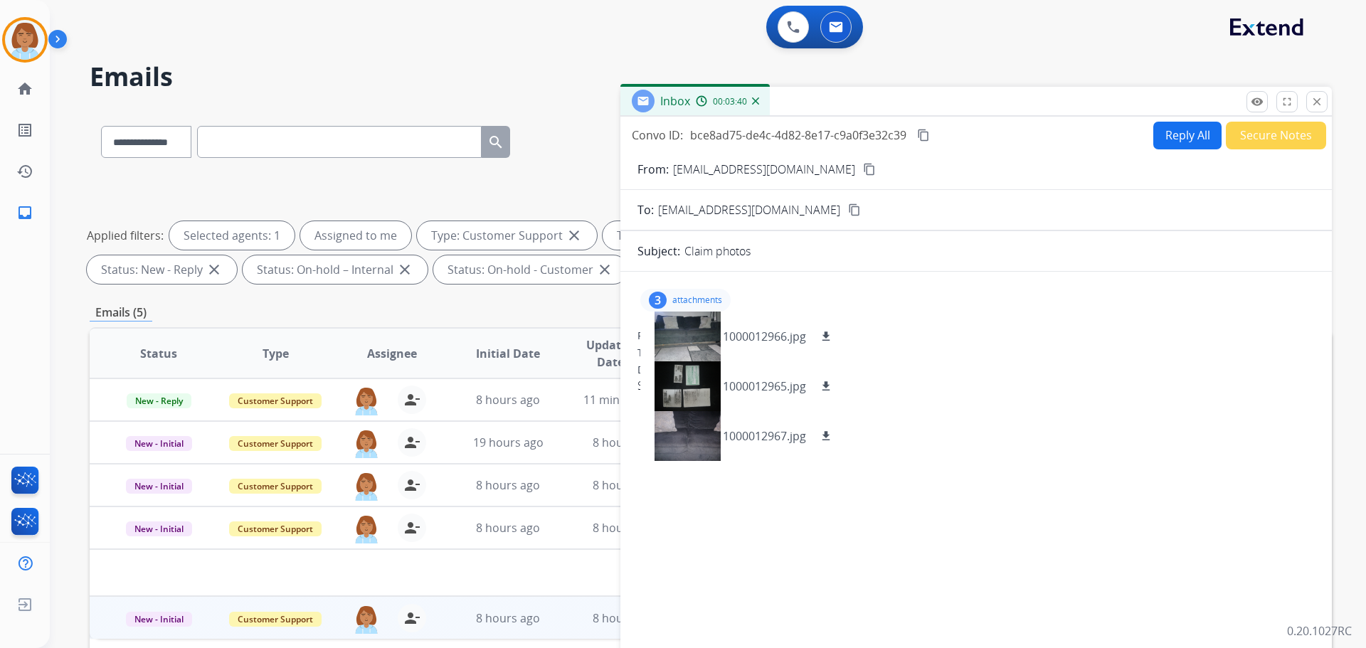
select select "**********"
click at [1185, 139] on button "Reply All" at bounding box center [1187, 136] width 68 height 28
select select "**********"
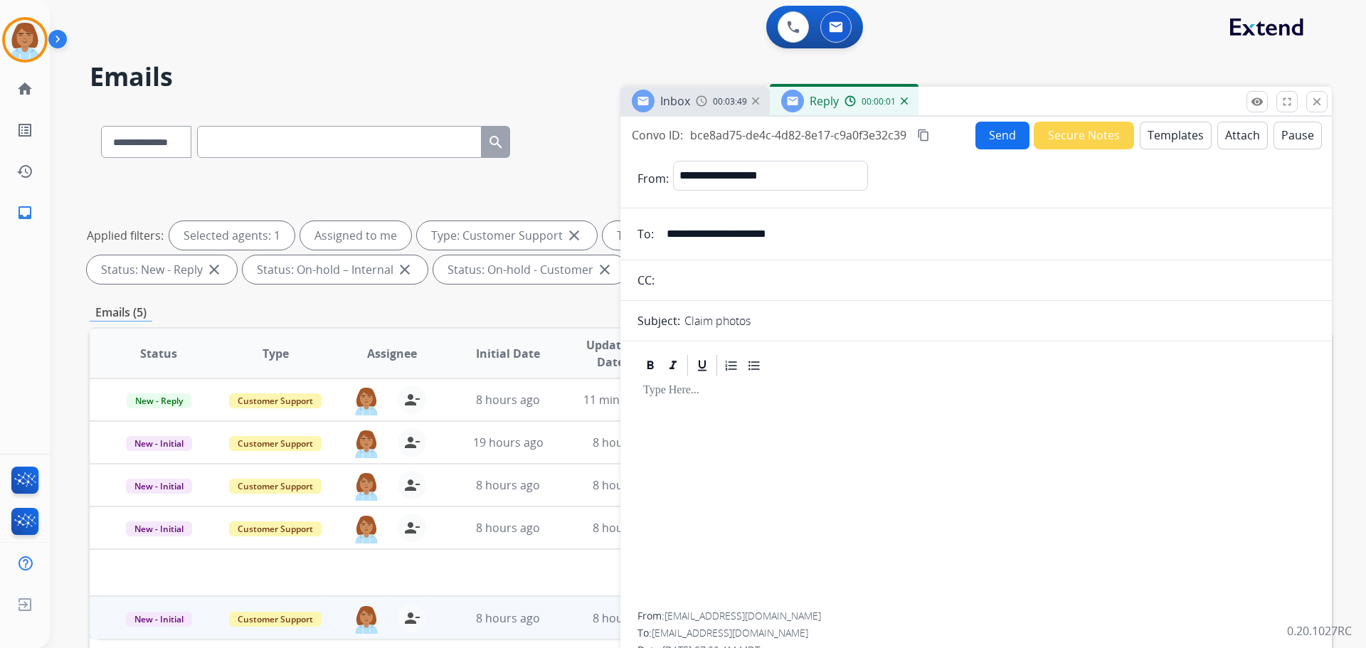
click at [1150, 135] on button "Templates" at bounding box center [1176, 136] width 72 height 28
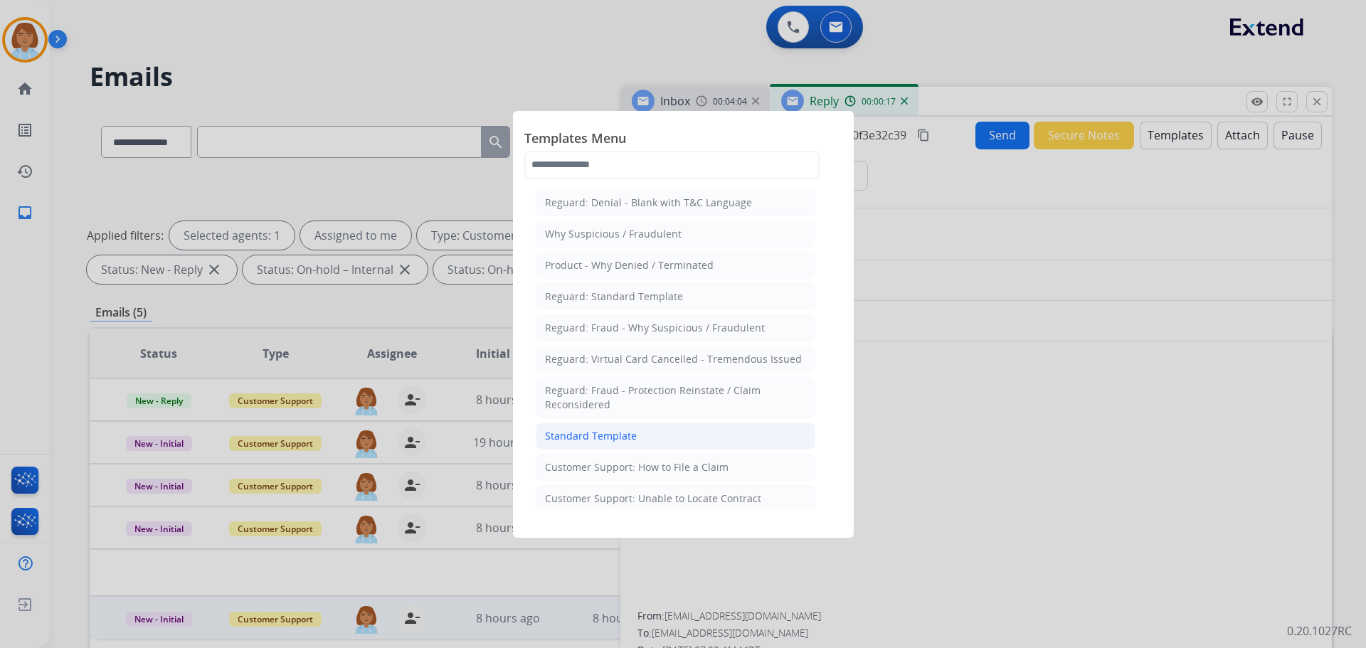
click at [719, 435] on li "Standard Template" at bounding box center [676, 436] width 280 height 27
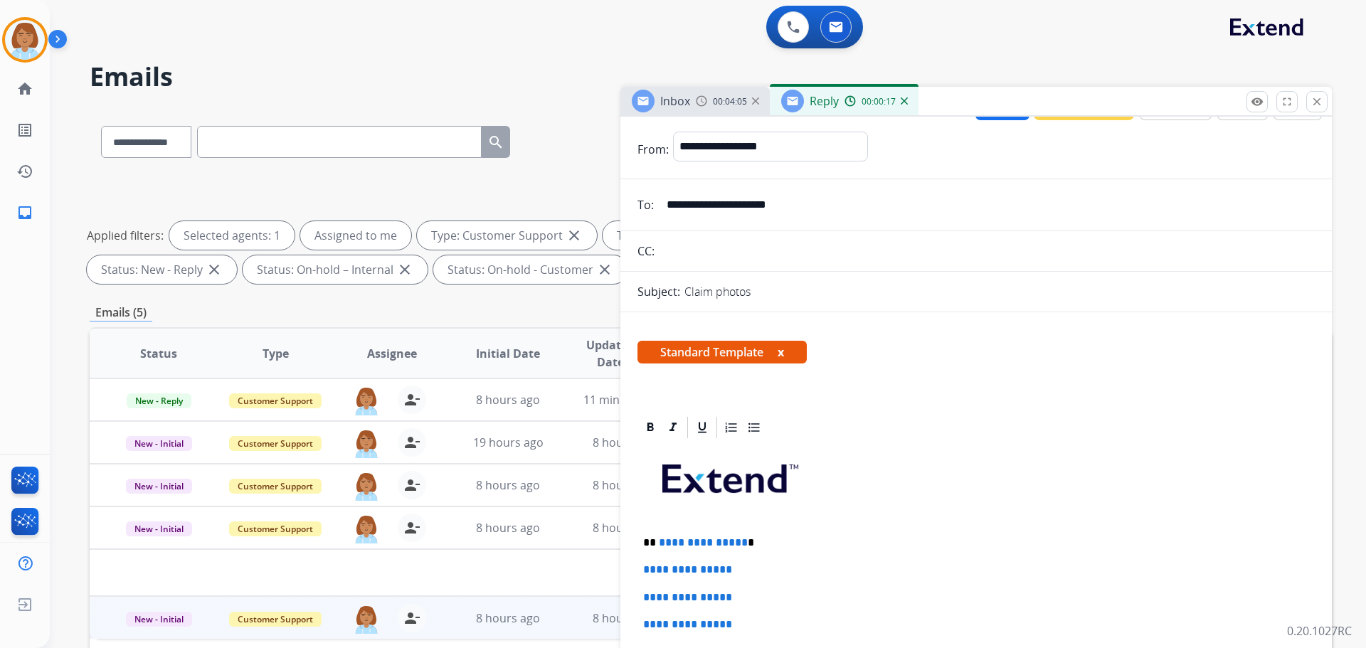
scroll to position [142, 0]
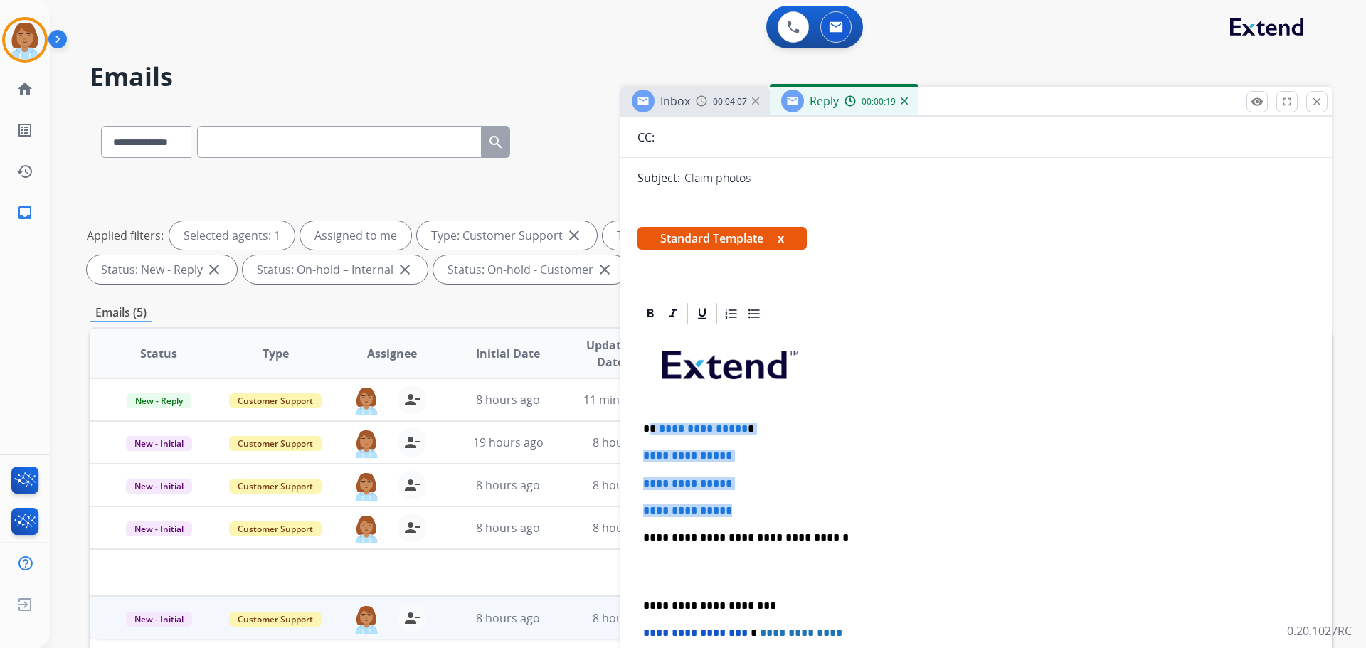
drag, startPoint x: 749, startPoint y: 512, endPoint x: 652, endPoint y: 428, distance: 128.2
click at [652, 428] on div "**********" at bounding box center [975, 571] width 677 height 489
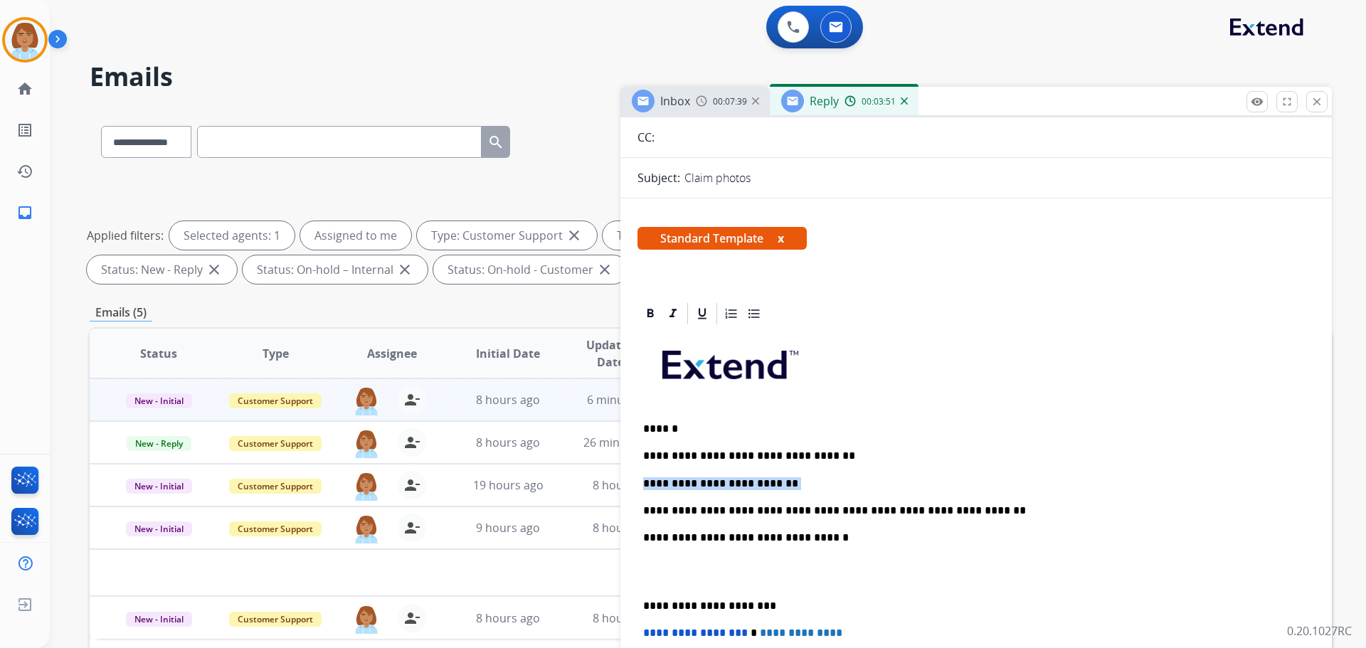
drag, startPoint x: 789, startPoint y: 489, endPoint x: 623, endPoint y: 483, distance: 165.9
click at [623, 483] on div "**********" at bounding box center [975, 595] width 711 height 589
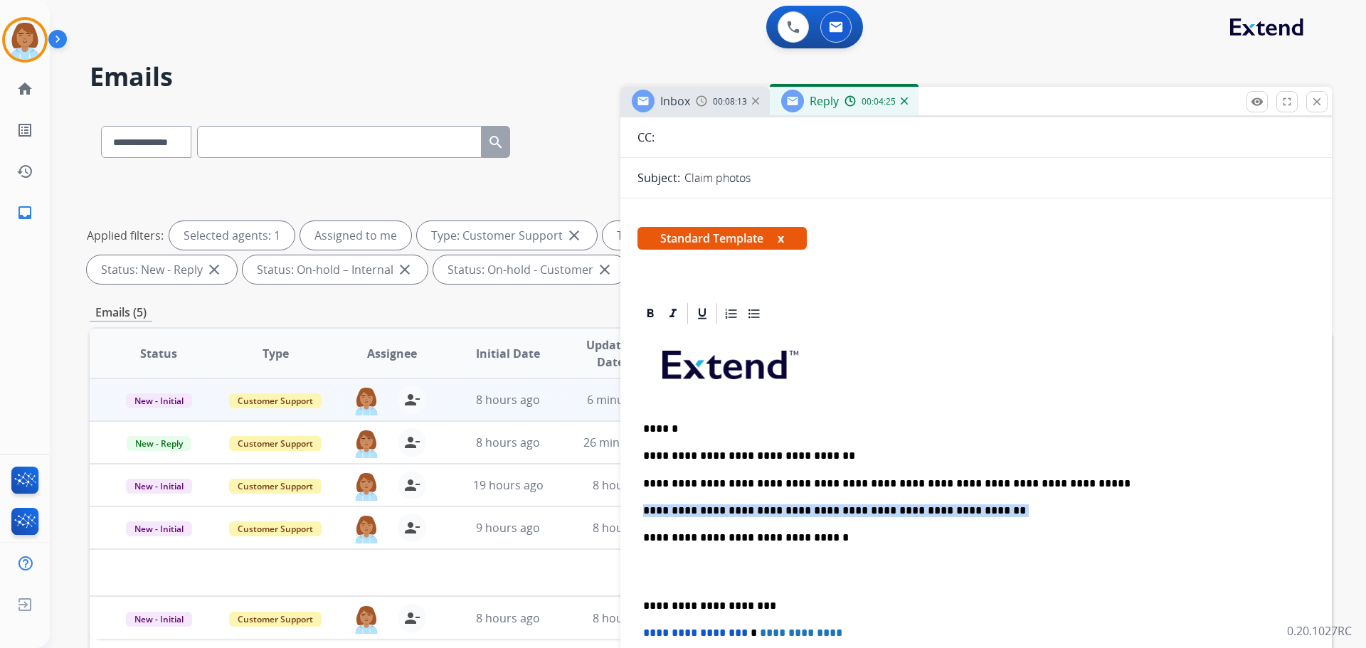
drag, startPoint x: 964, startPoint y: 514, endPoint x: 624, endPoint y: 514, distance: 340.1
click at [624, 514] on div "**********" at bounding box center [975, 595] width 711 height 589
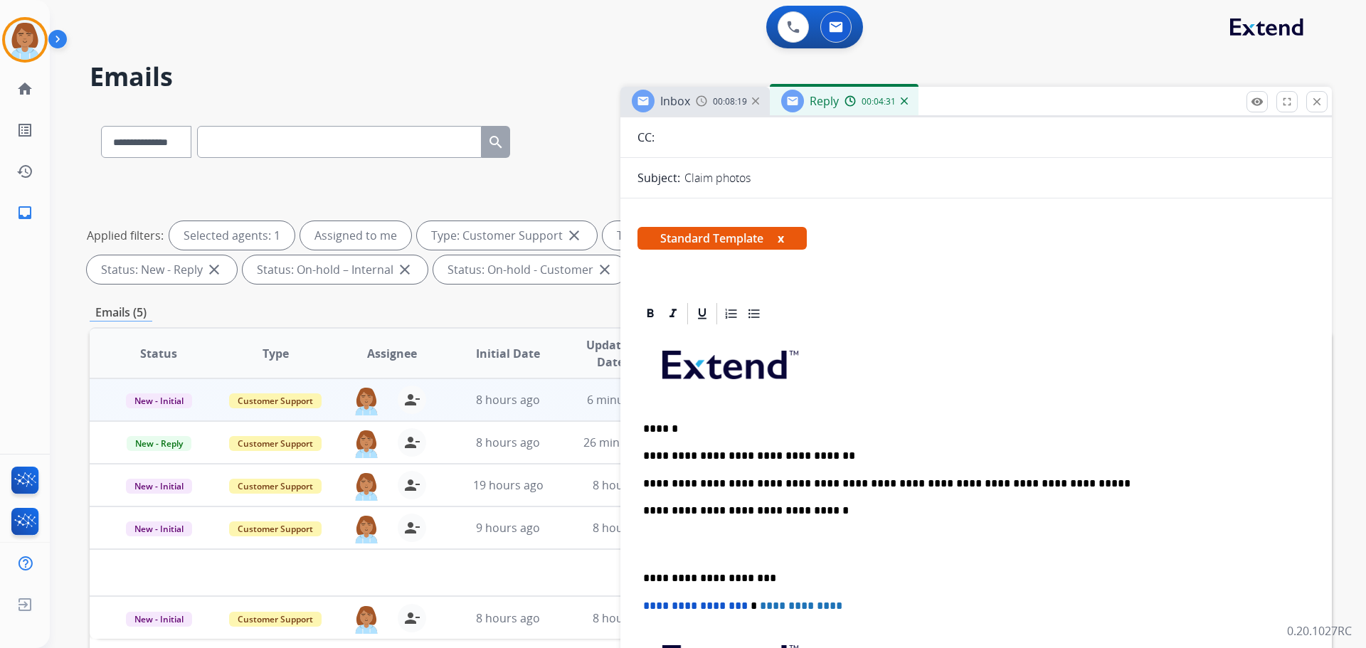
scroll to position [0, 0]
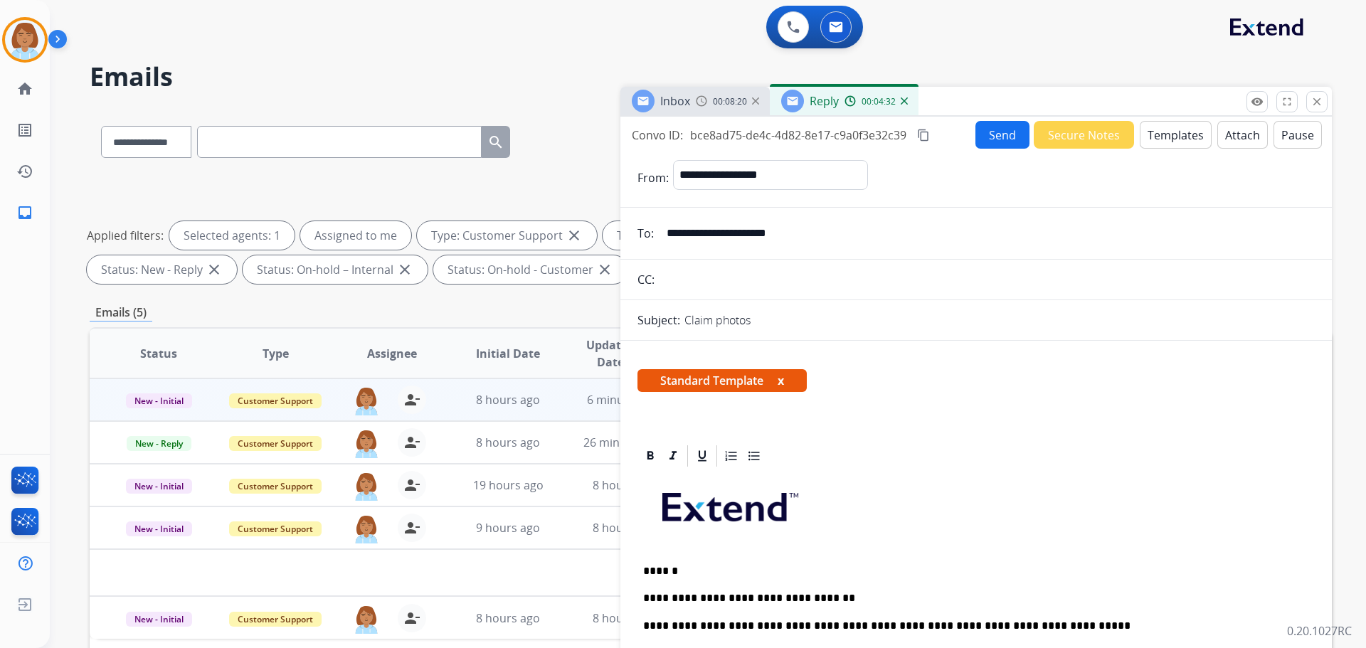
click at [992, 132] on button "Send" at bounding box center [1002, 135] width 54 height 28
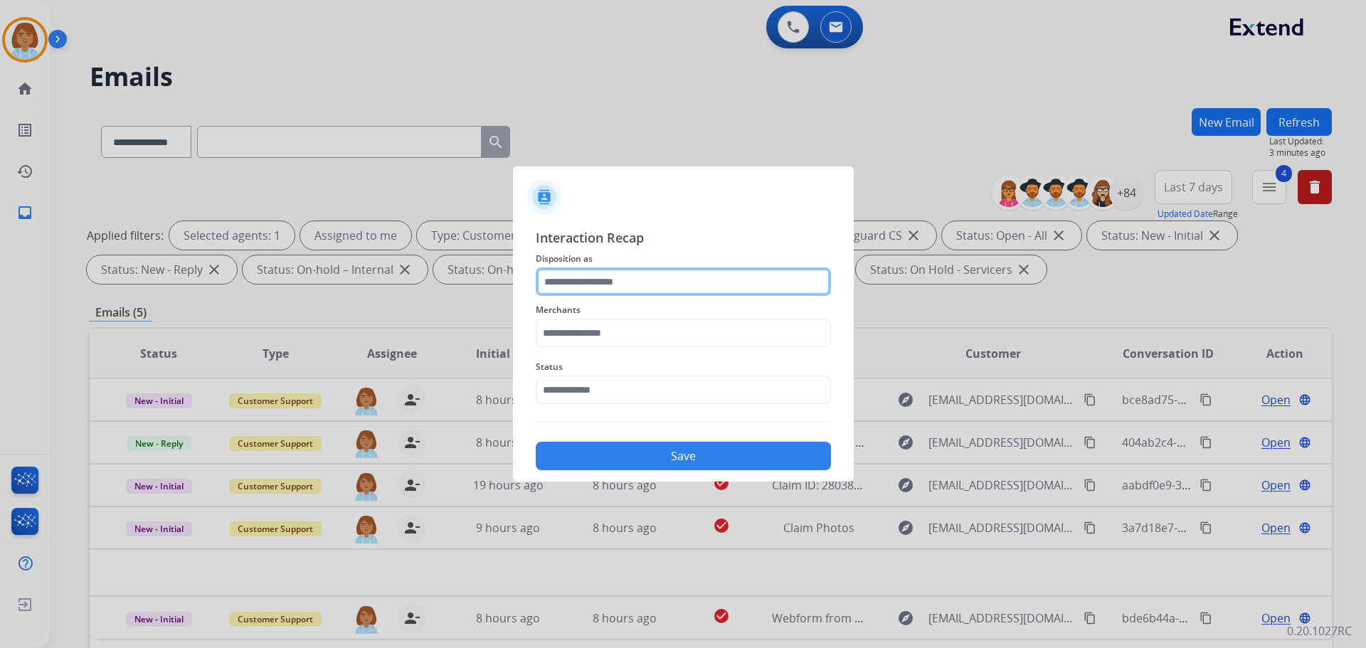
click at [585, 274] on input "text" at bounding box center [683, 281] width 295 height 28
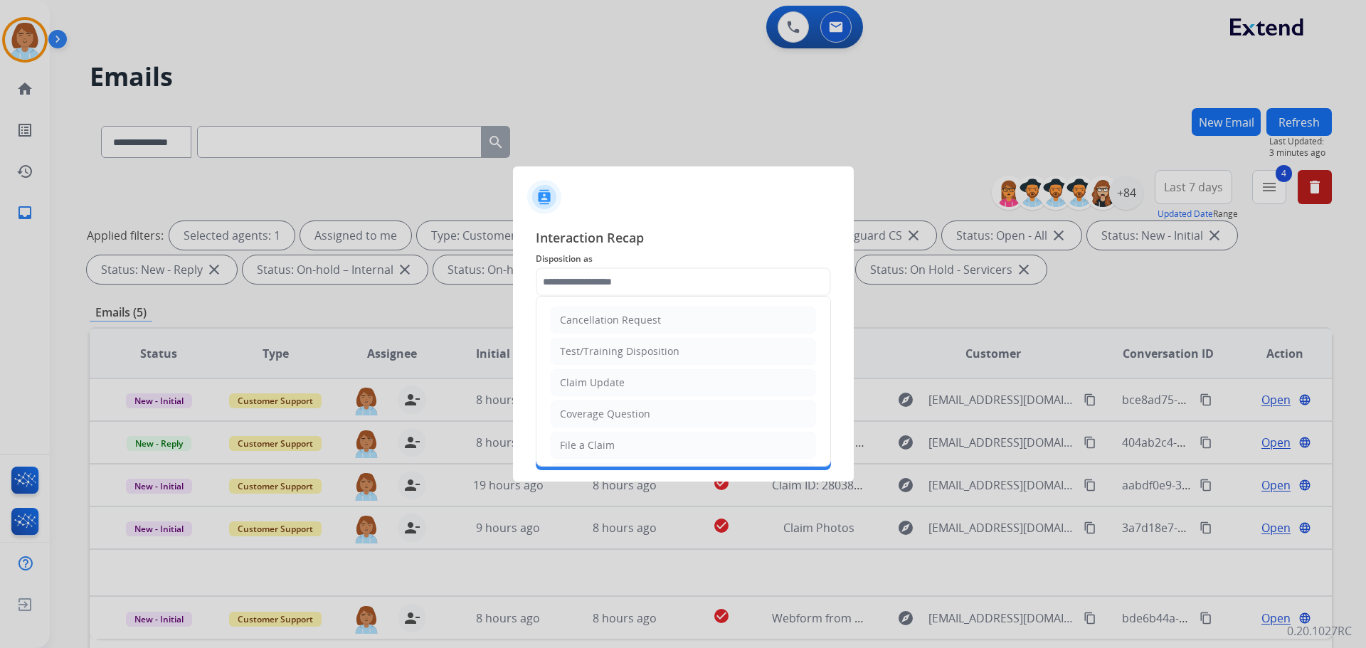
click at [608, 385] on div "Claim Update" at bounding box center [592, 383] width 65 height 14
type input "**********"
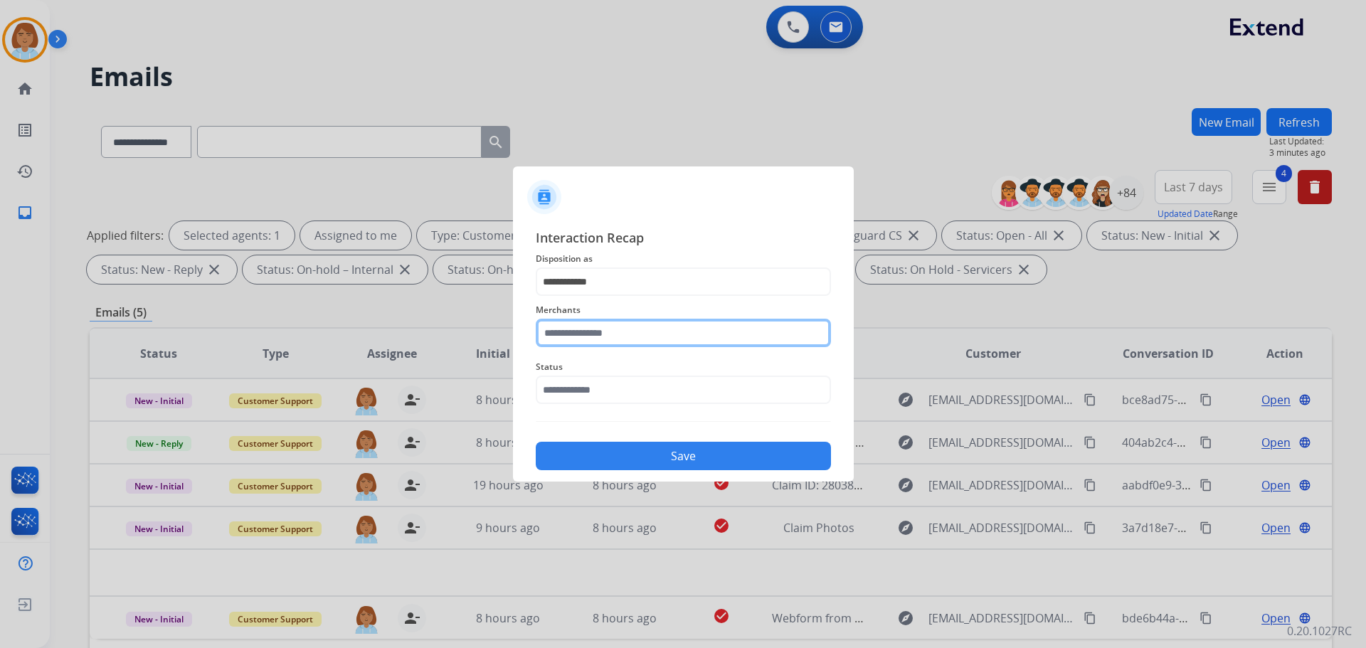
click at [589, 346] on input "text" at bounding box center [683, 333] width 295 height 28
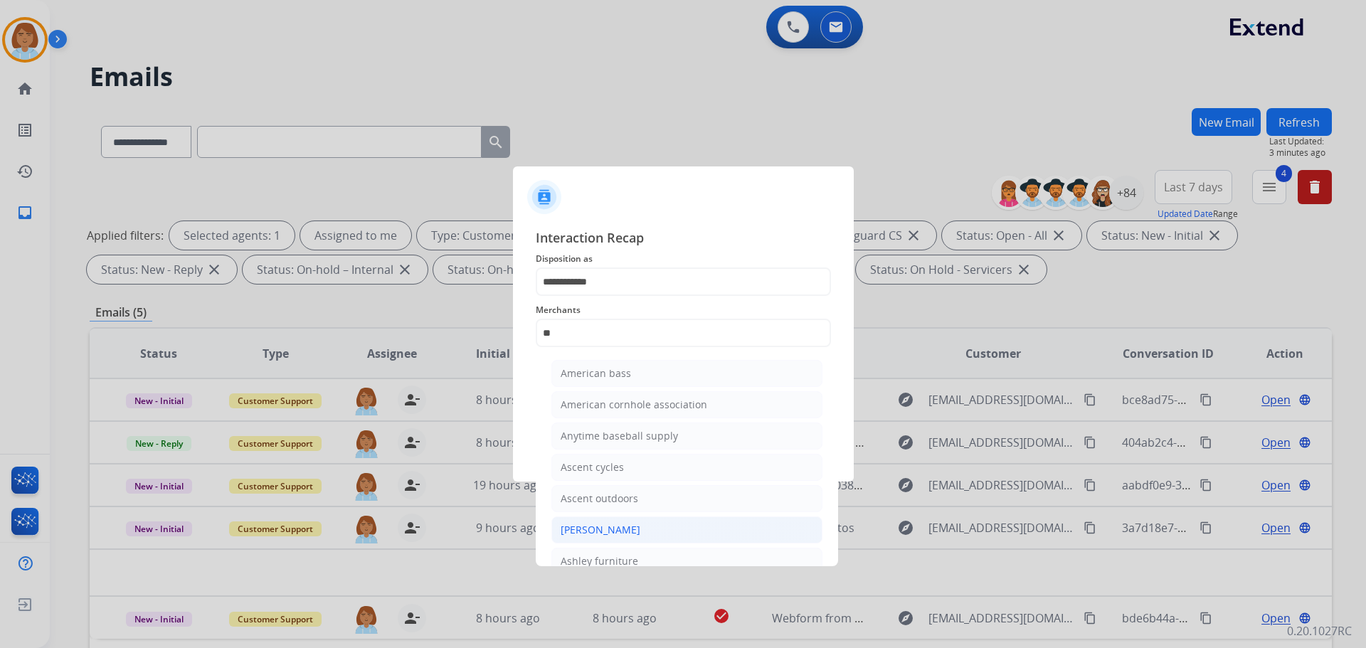
click at [607, 535] on div "[PERSON_NAME]" at bounding box center [601, 530] width 80 height 14
type input "**********"
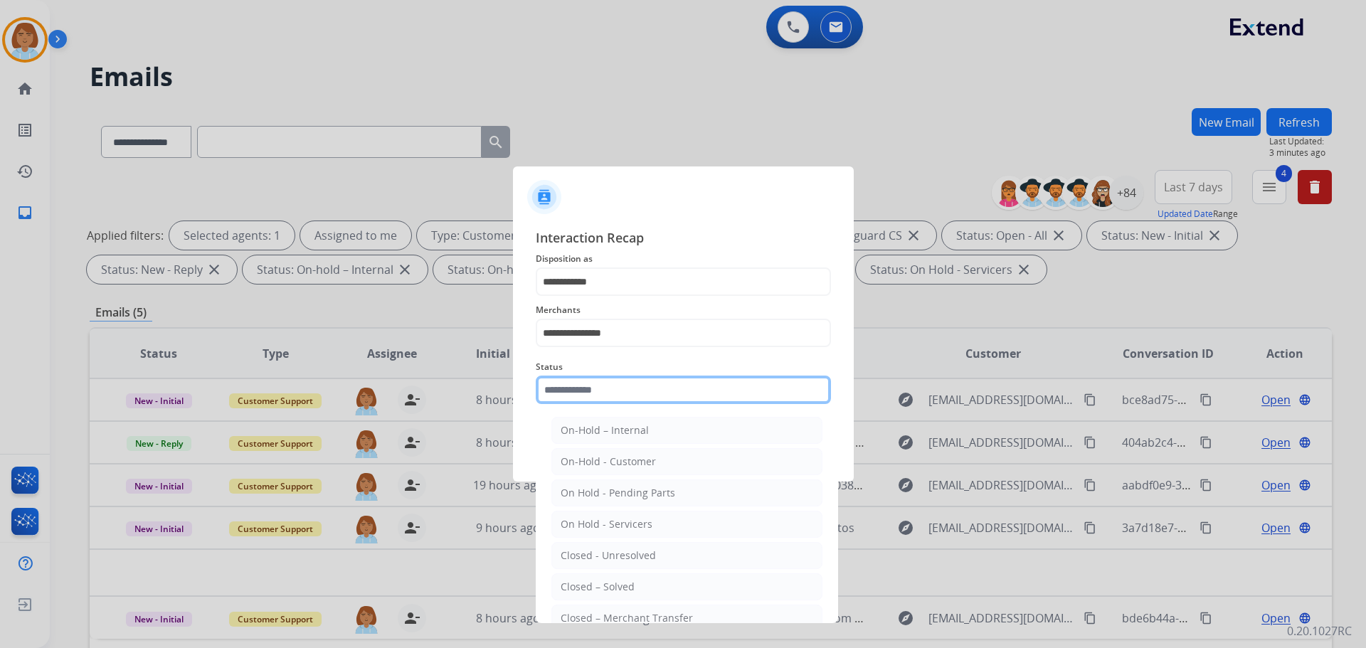
click at [630, 398] on input "text" at bounding box center [683, 390] width 295 height 28
click at [631, 585] on div "Closed – Solved" at bounding box center [598, 587] width 74 height 14
type input "**********"
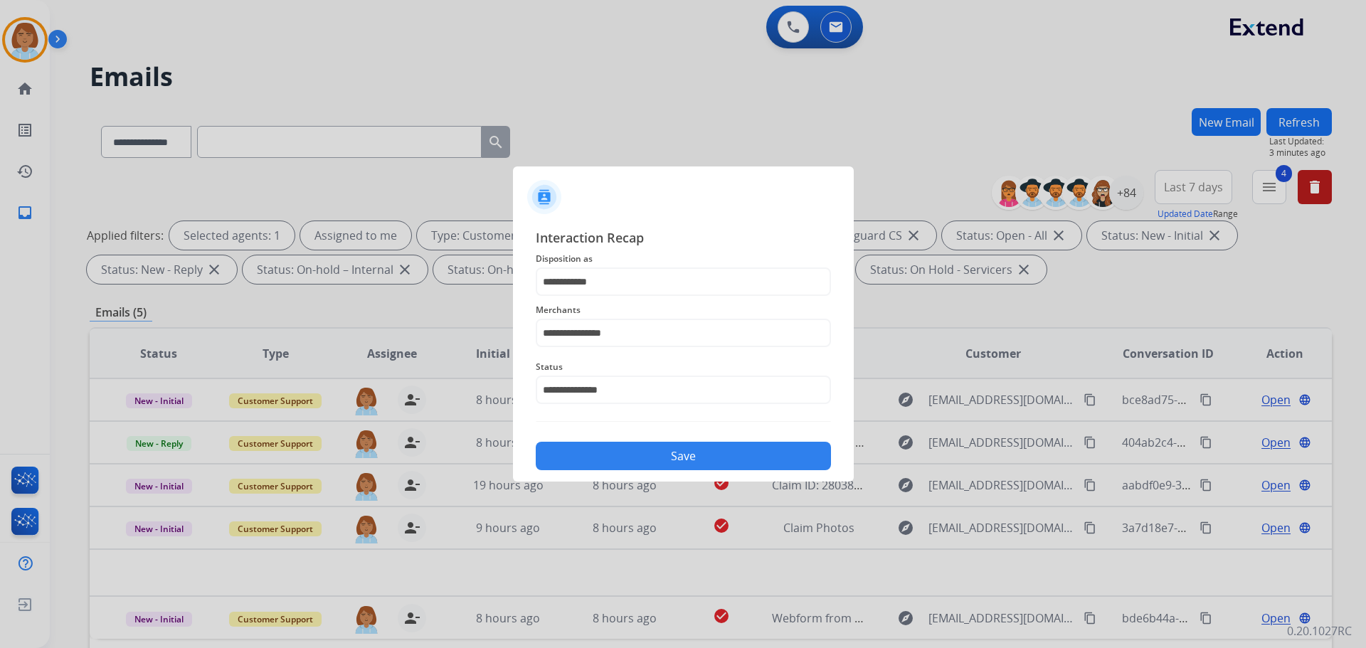
click at [660, 458] on button "Save" at bounding box center [683, 456] width 295 height 28
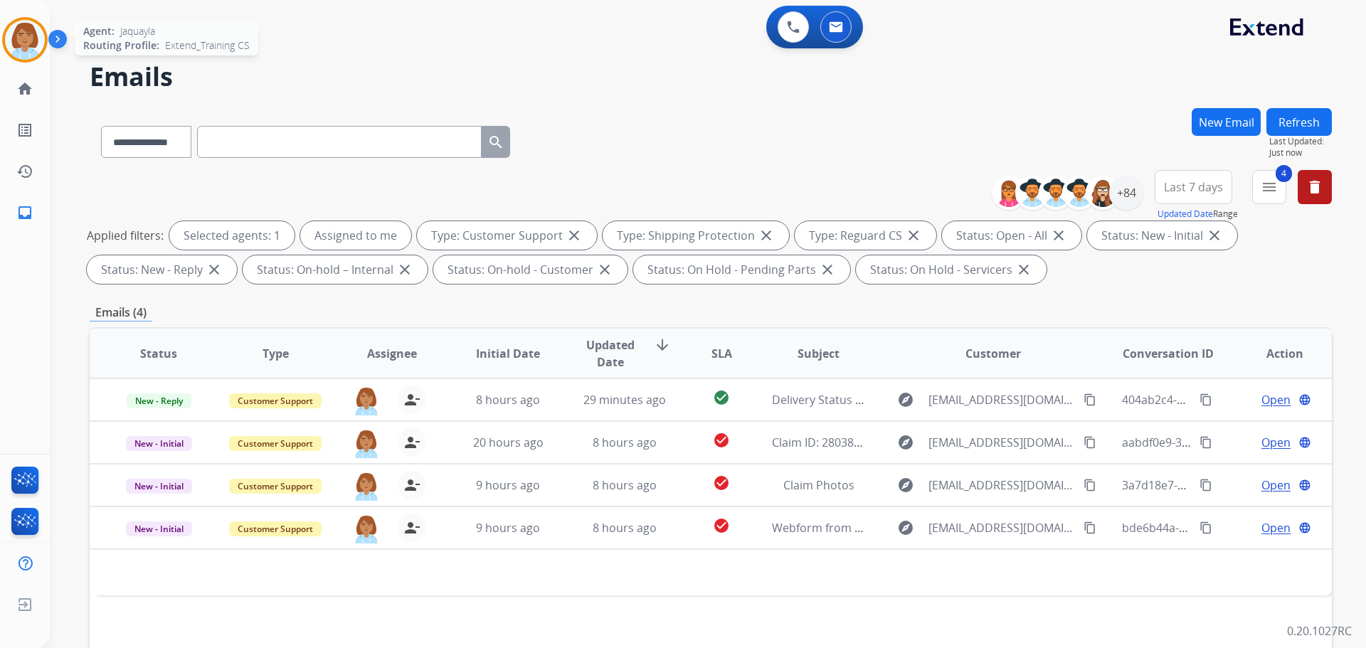
click at [42, 51] on div at bounding box center [25, 40] width 46 height 46
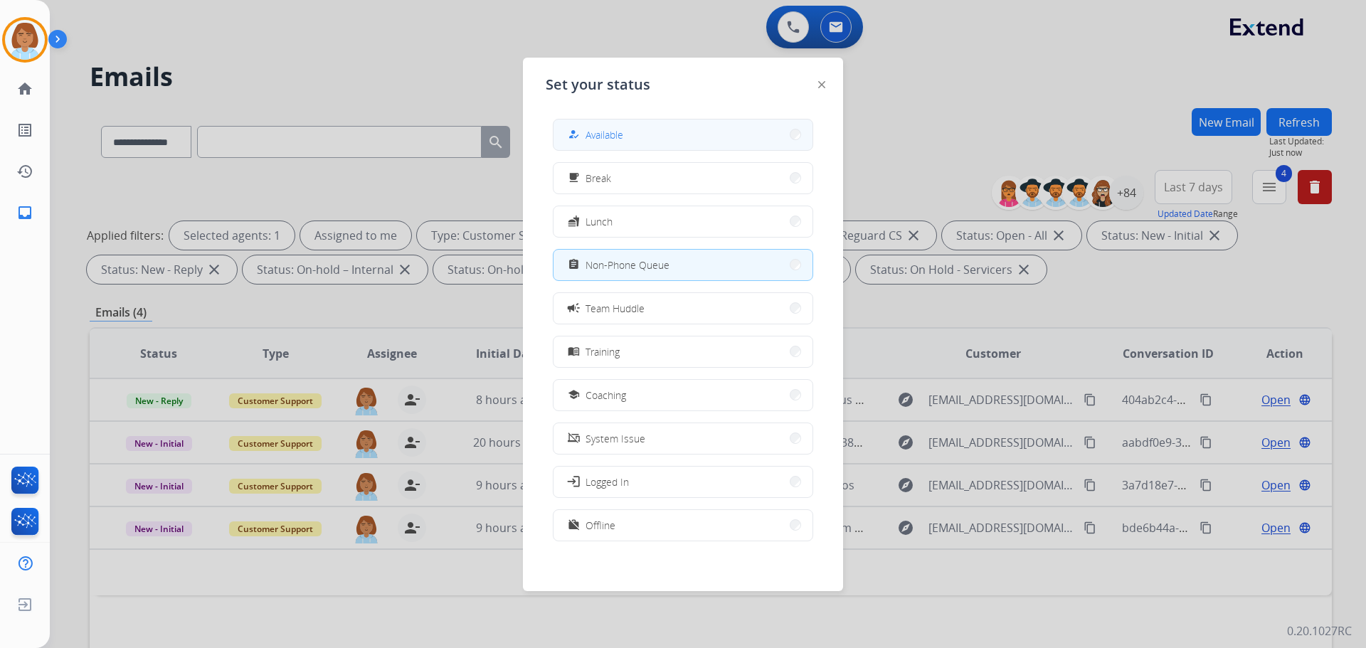
click at [632, 134] on button "how_to_reg Available" at bounding box center [682, 135] width 259 height 31
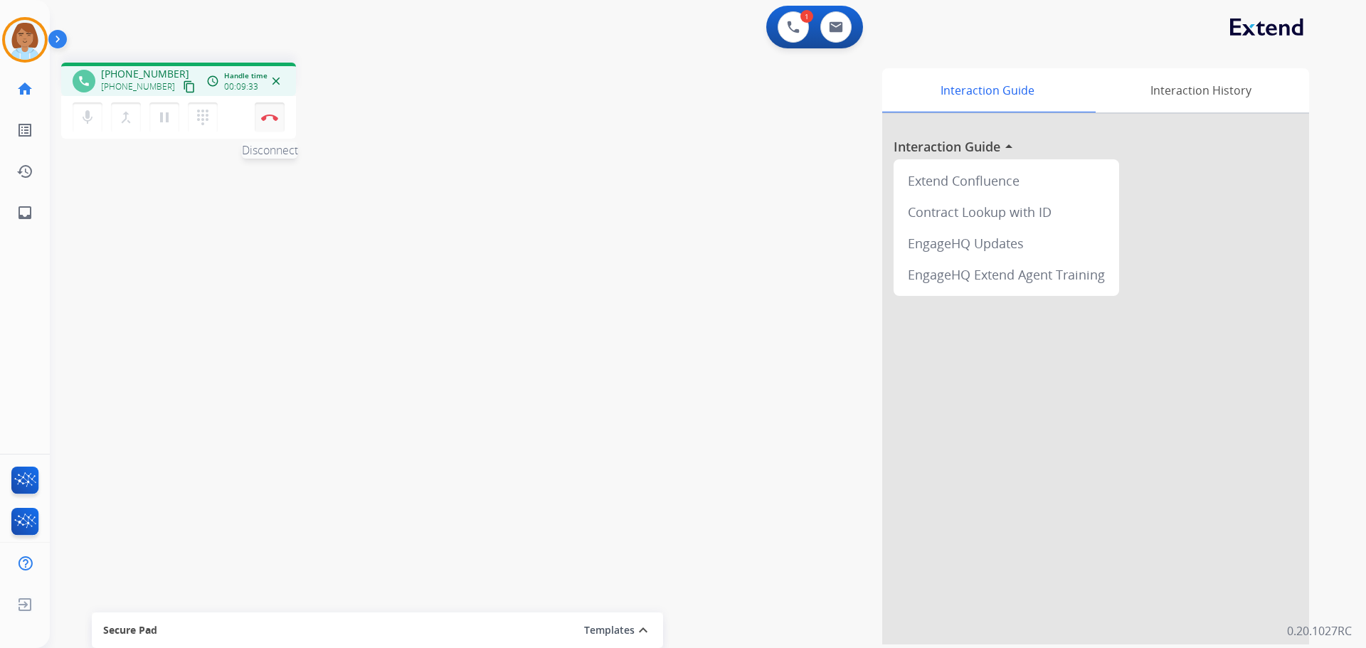
click at [267, 125] on button "Disconnect" at bounding box center [270, 117] width 30 height 30
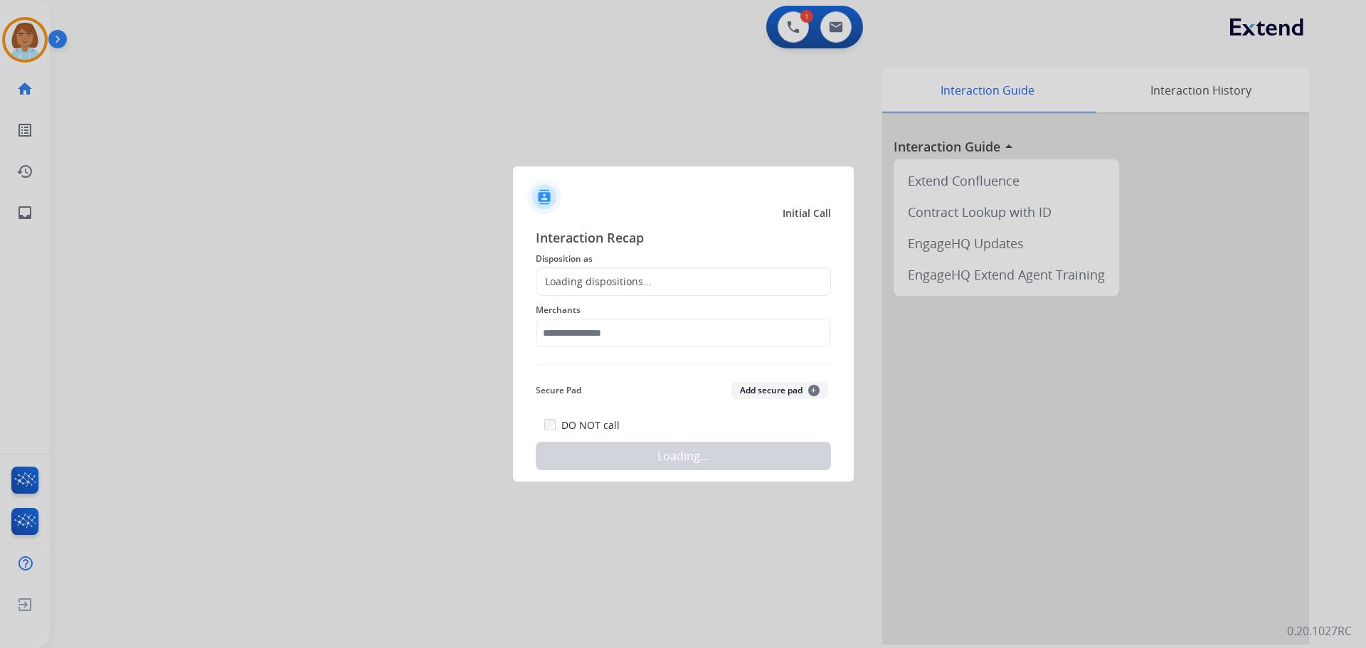
click at [746, 288] on div "Loading dispositions..." at bounding box center [683, 281] width 295 height 28
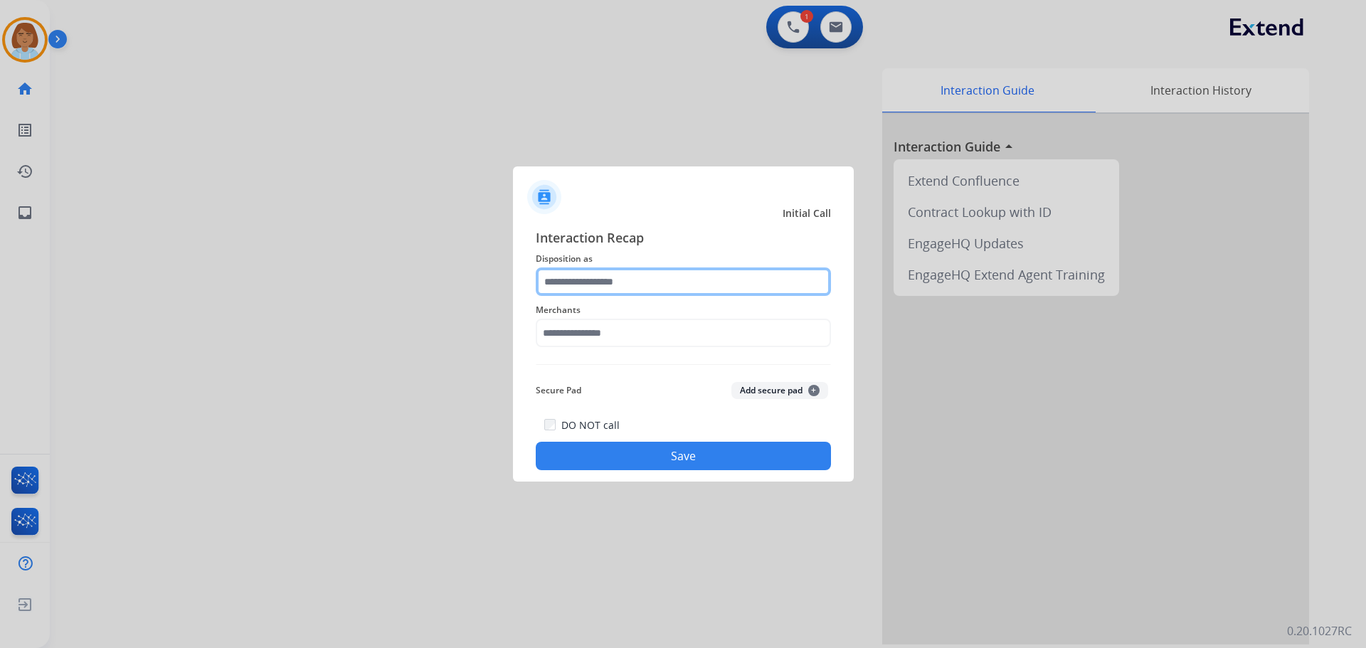
click at [615, 276] on input "text" at bounding box center [683, 281] width 295 height 28
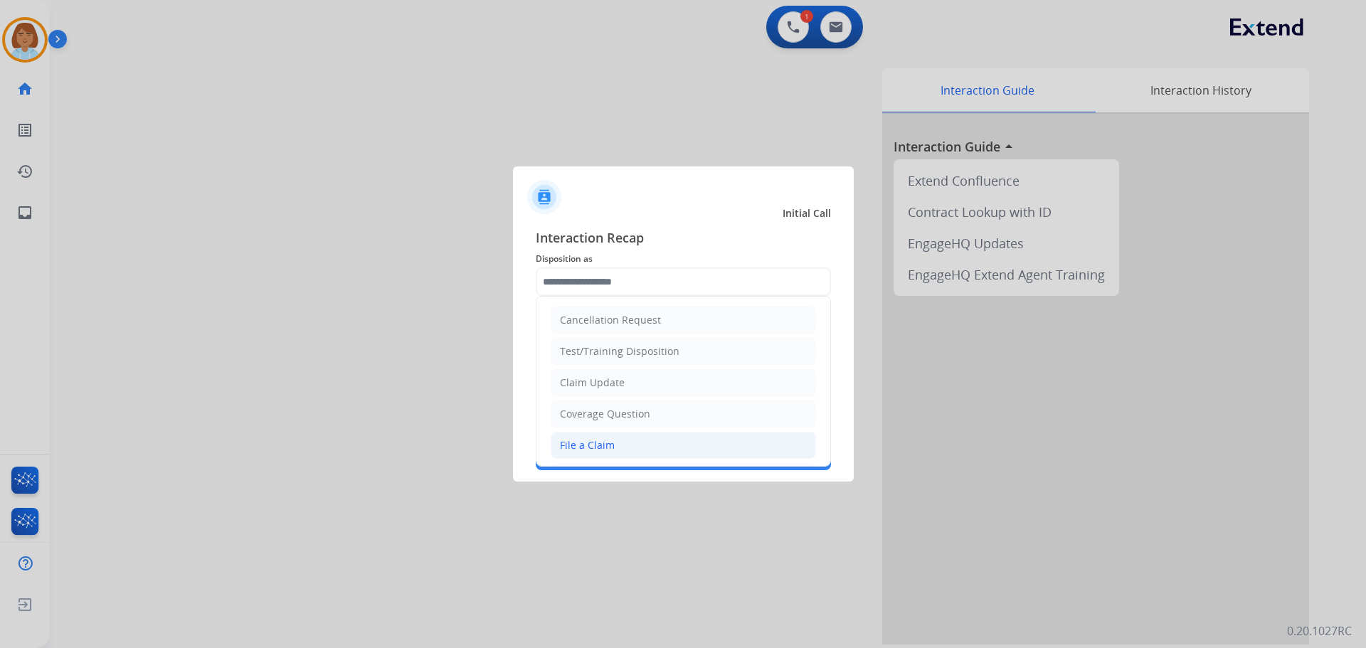
click at [630, 440] on li "File a Claim" at bounding box center [683, 445] width 265 height 27
type input "**********"
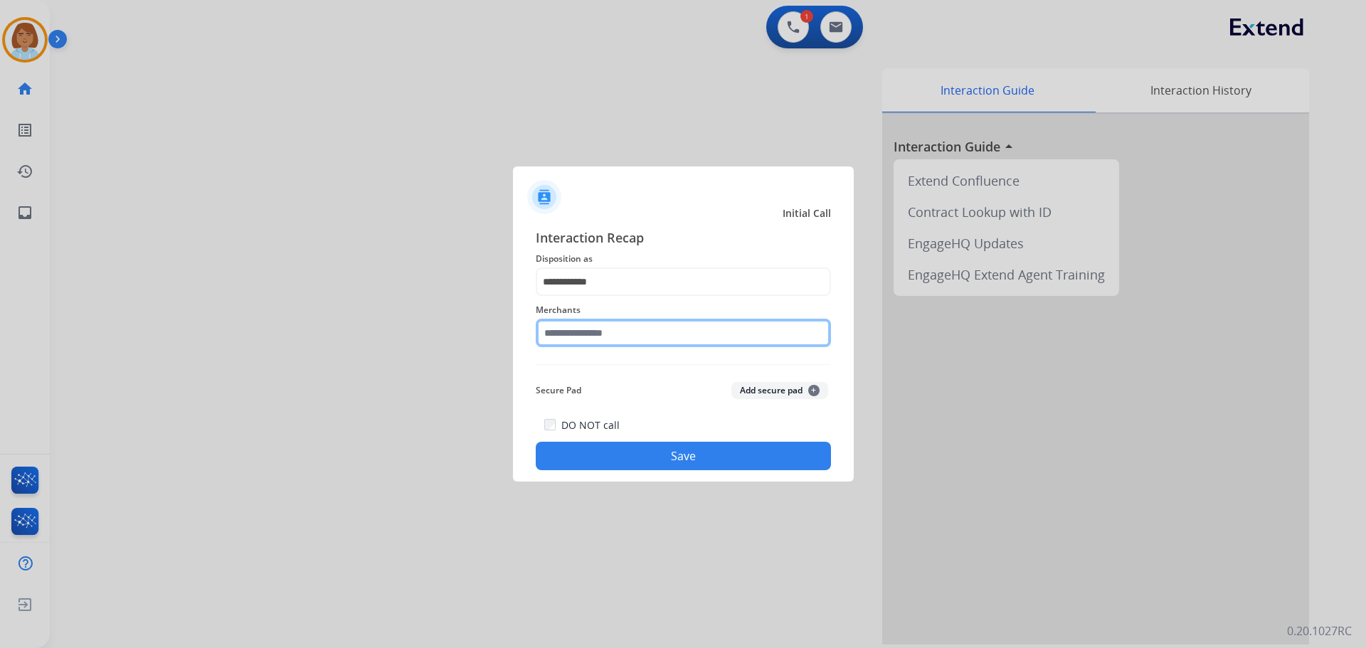
click at [612, 333] on input "text" at bounding box center [683, 333] width 295 height 28
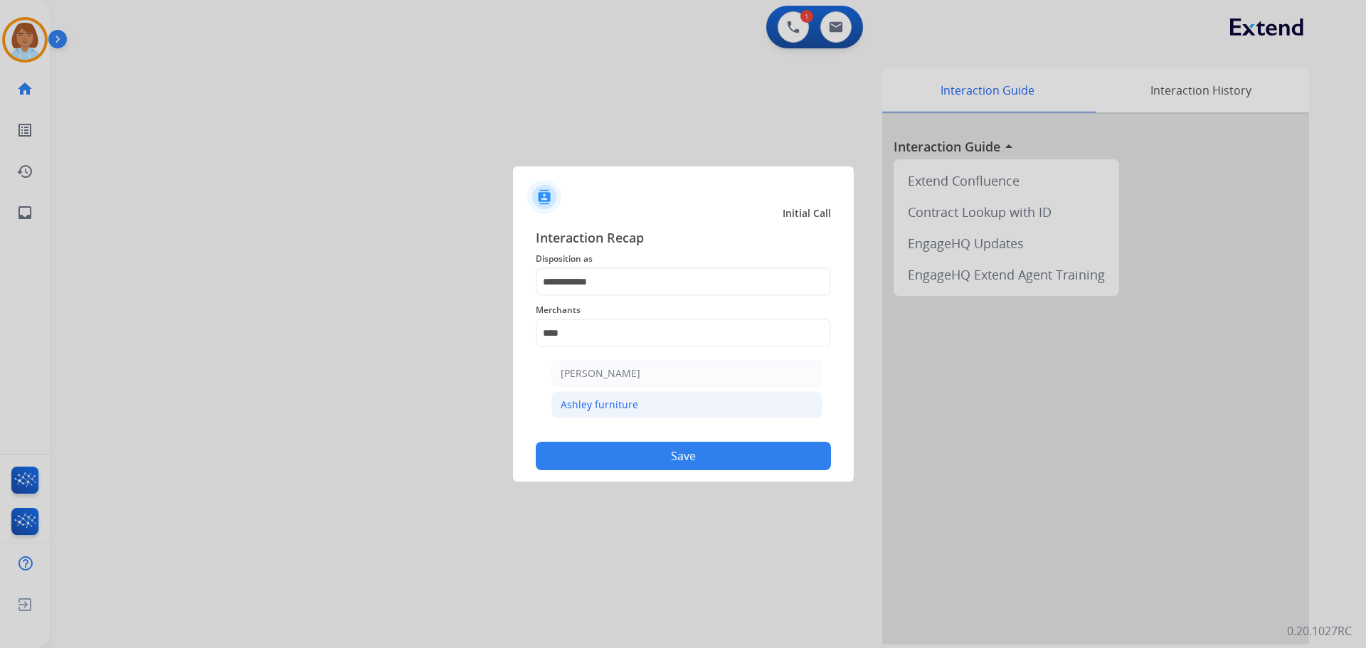
click at [654, 415] on li "Ashley furniture" at bounding box center [686, 404] width 271 height 27
type input "**********"
click at [671, 458] on button "Save" at bounding box center [683, 456] width 295 height 28
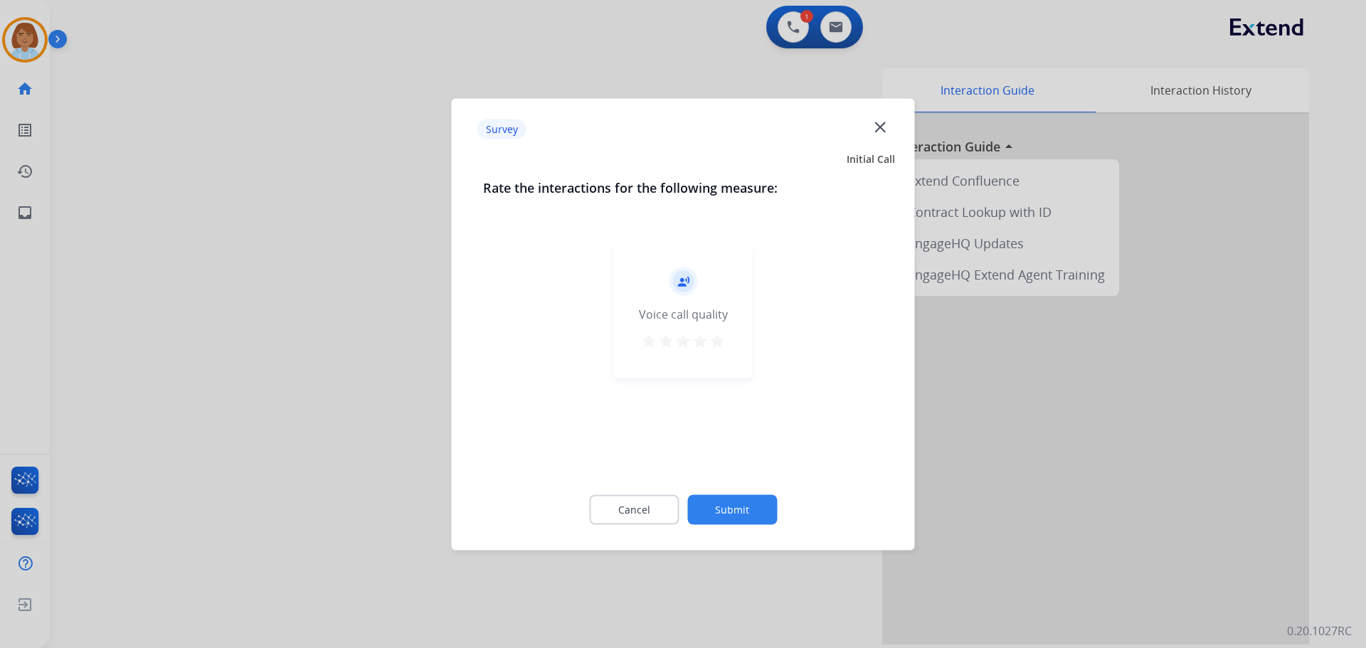
click at [770, 465] on div "record_voice_over Voice call quality star star star star star" at bounding box center [683, 354] width 401 height 246
click at [751, 507] on button "Submit" at bounding box center [732, 509] width 90 height 30
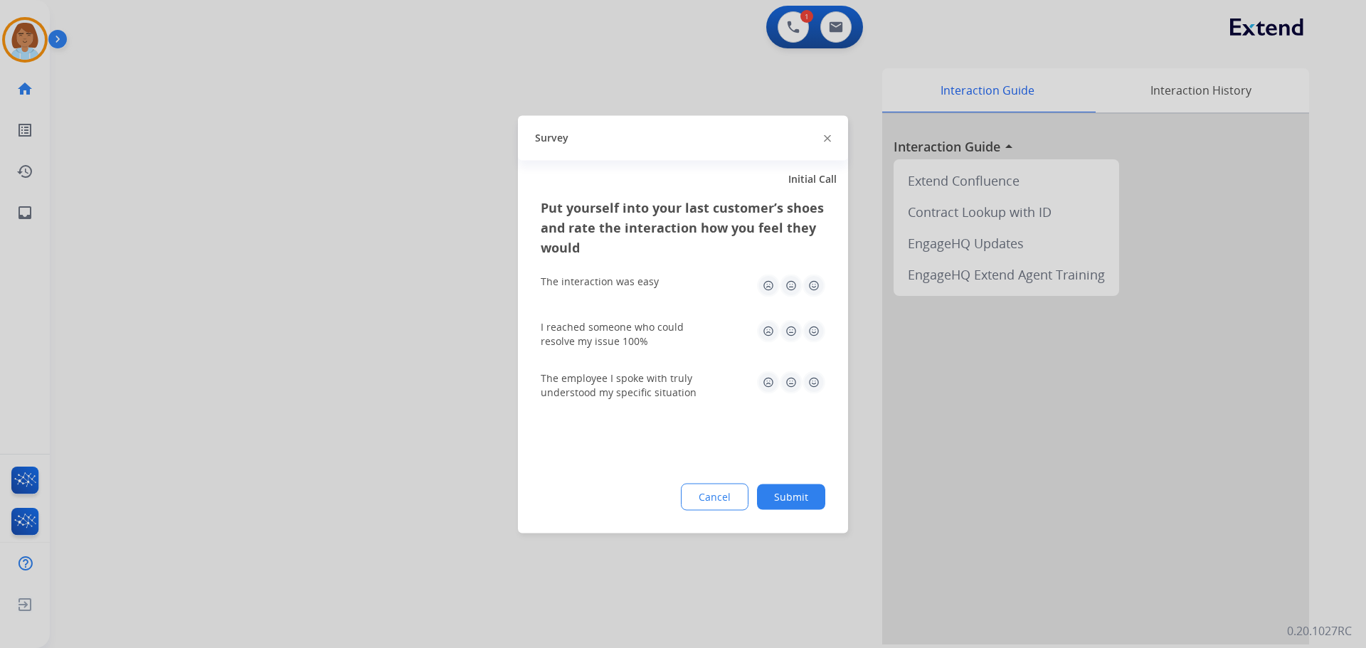
click at [807, 492] on button "Submit" at bounding box center [791, 497] width 68 height 26
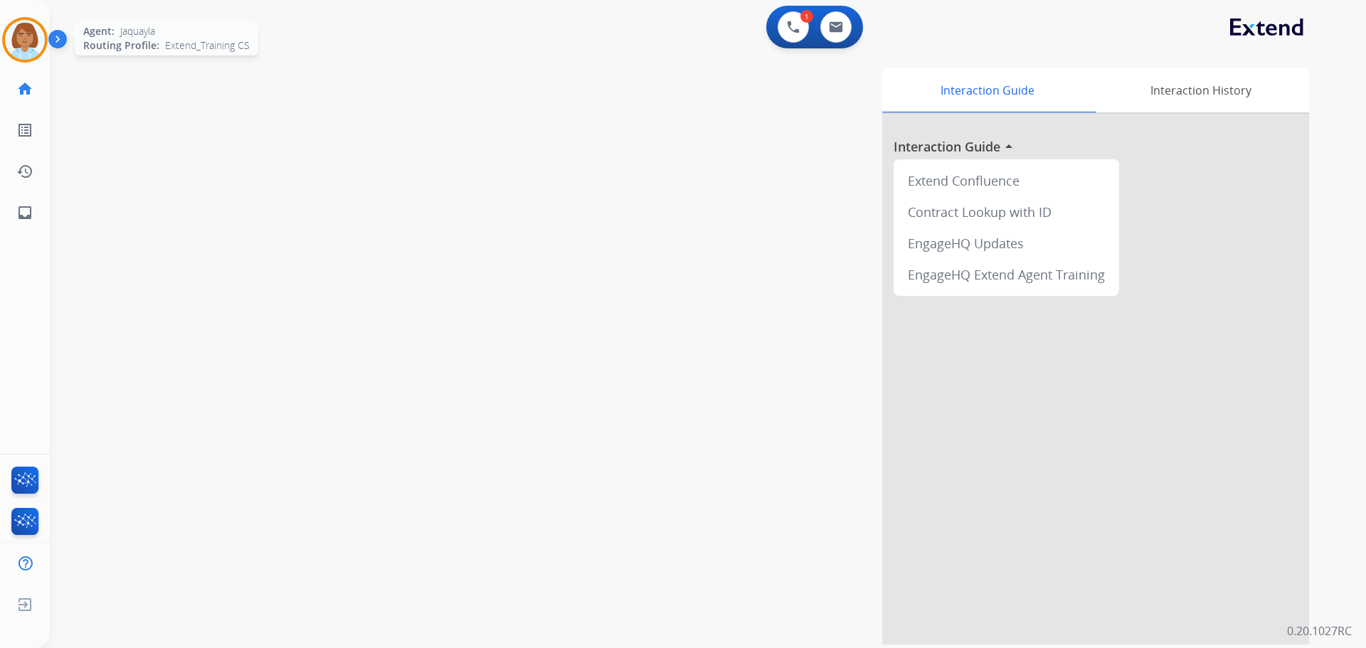
click at [29, 38] on img at bounding box center [25, 40] width 40 height 40
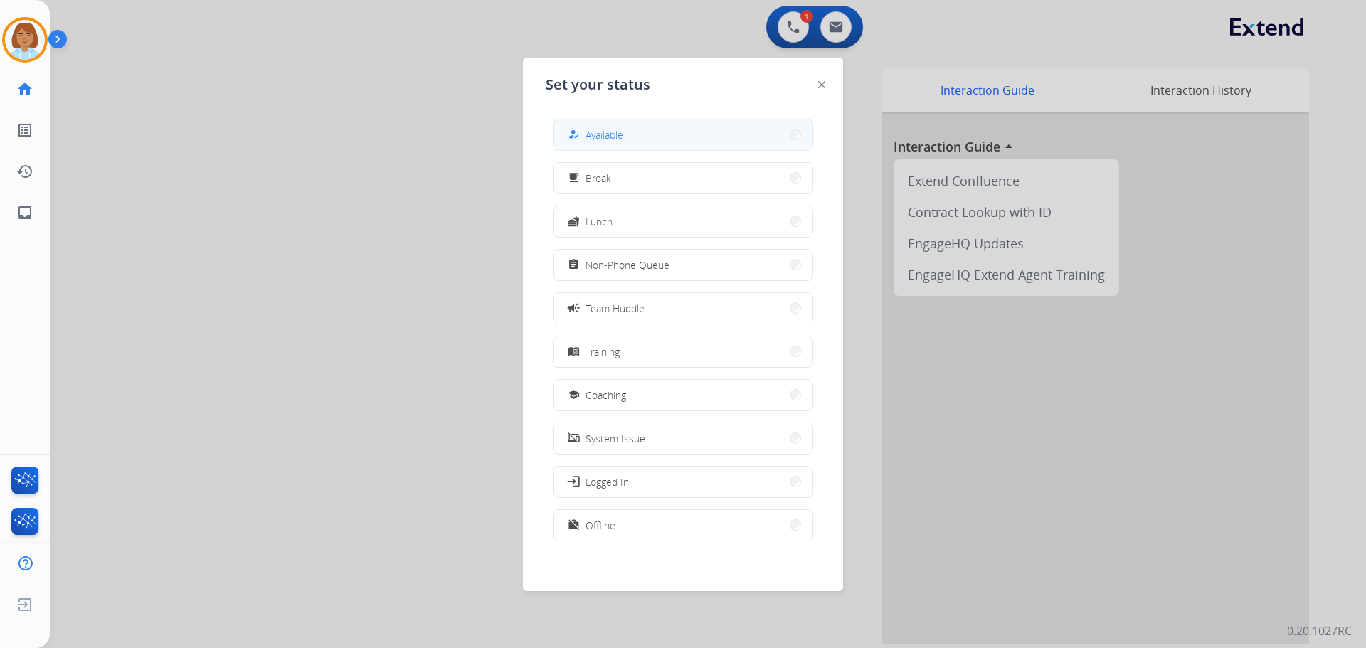
click at [657, 125] on button "how_to_reg Available" at bounding box center [682, 135] width 259 height 31
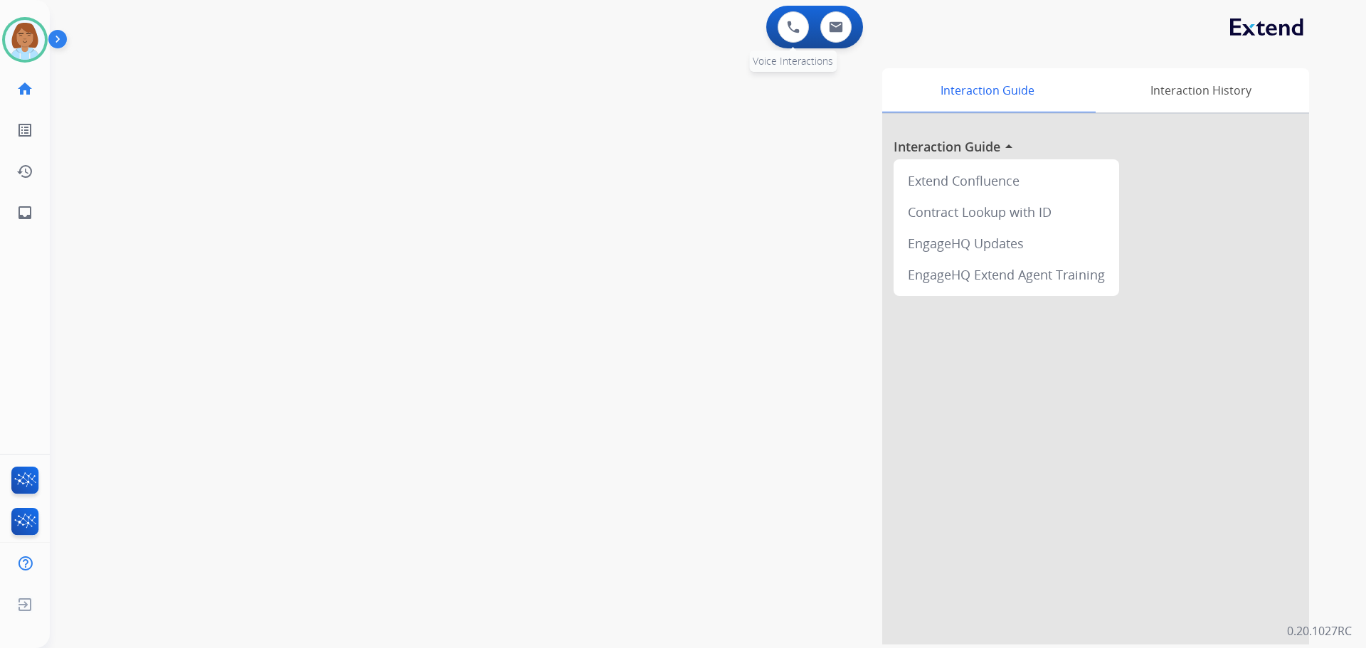
click at [813, 38] on div "0 Voice Interactions" at bounding box center [793, 26] width 43 height 31
click at [834, 32] on img at bounding box center [836, 26] width 14 height 11
select select "**********"
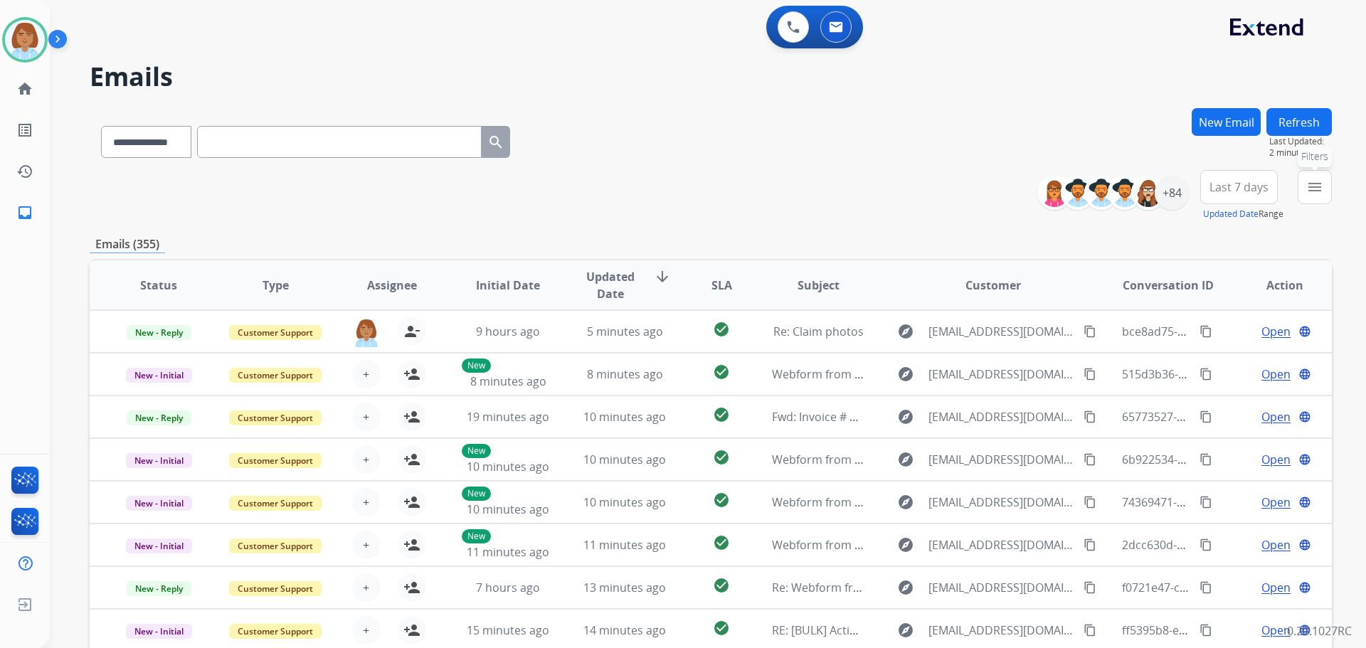
click at [1313, 188] on mat-icon "menu" at bounding box center [1314, 187] width 17 height 17
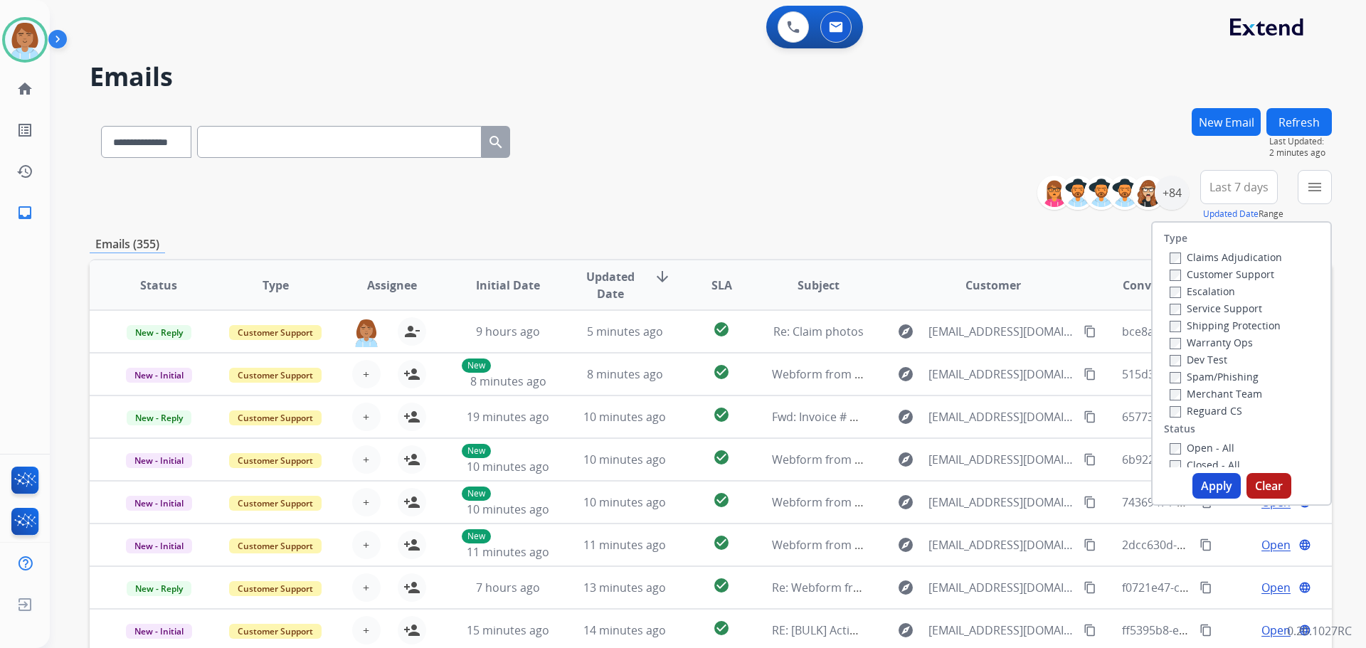
click at [1192, 267] on div "Customer Support" at bounding box center [1226, 273] width 112 height 17
click at [1192, 272] on label "Customer Support" at bounding box center [1222, 274] width 105 height 14
click at [1202, 326] on label "Shipping Protection" at bounding box center [1225, 326] width 111 height 14
click at [1190, 406] on label "Reguard CS" at bounding box center [1206, 411] width 73 height 14
click at [1184, 445] on label "Open - All" at bounding box center [1202, 448] width 65 height 14
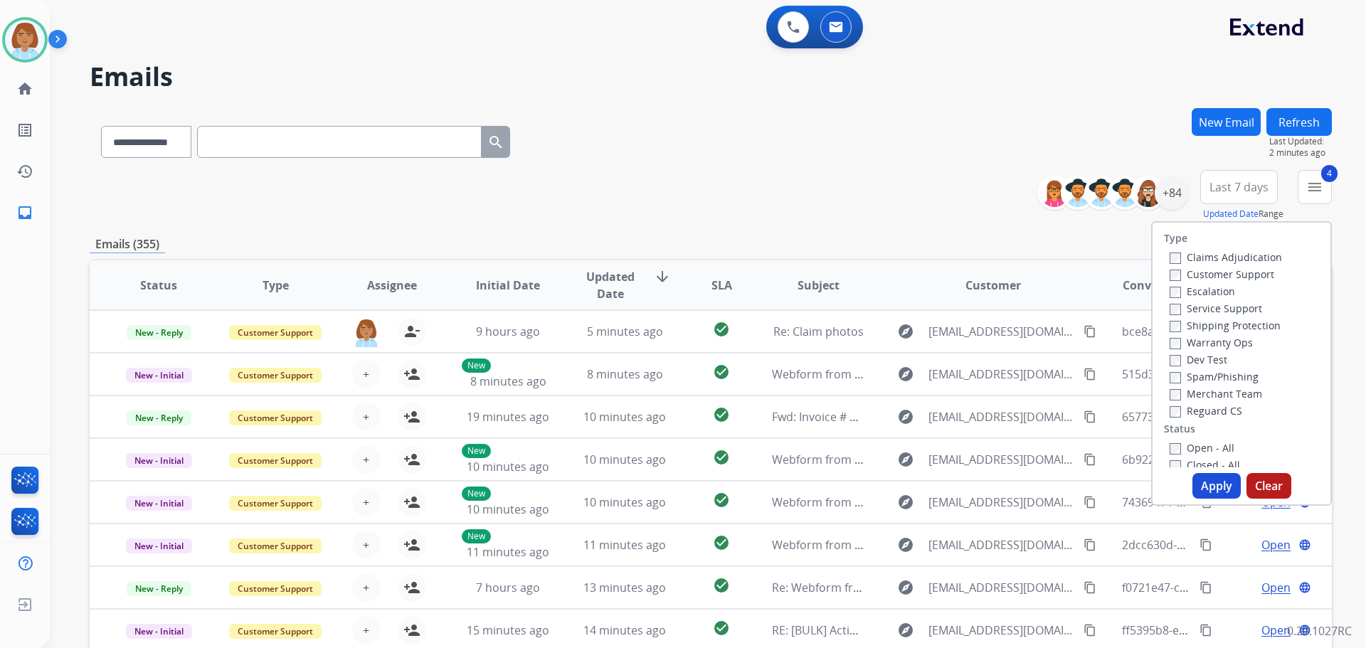
click at [1224, 484] on button "Apply" at bounding box center [1216, 486] width 48 height 26
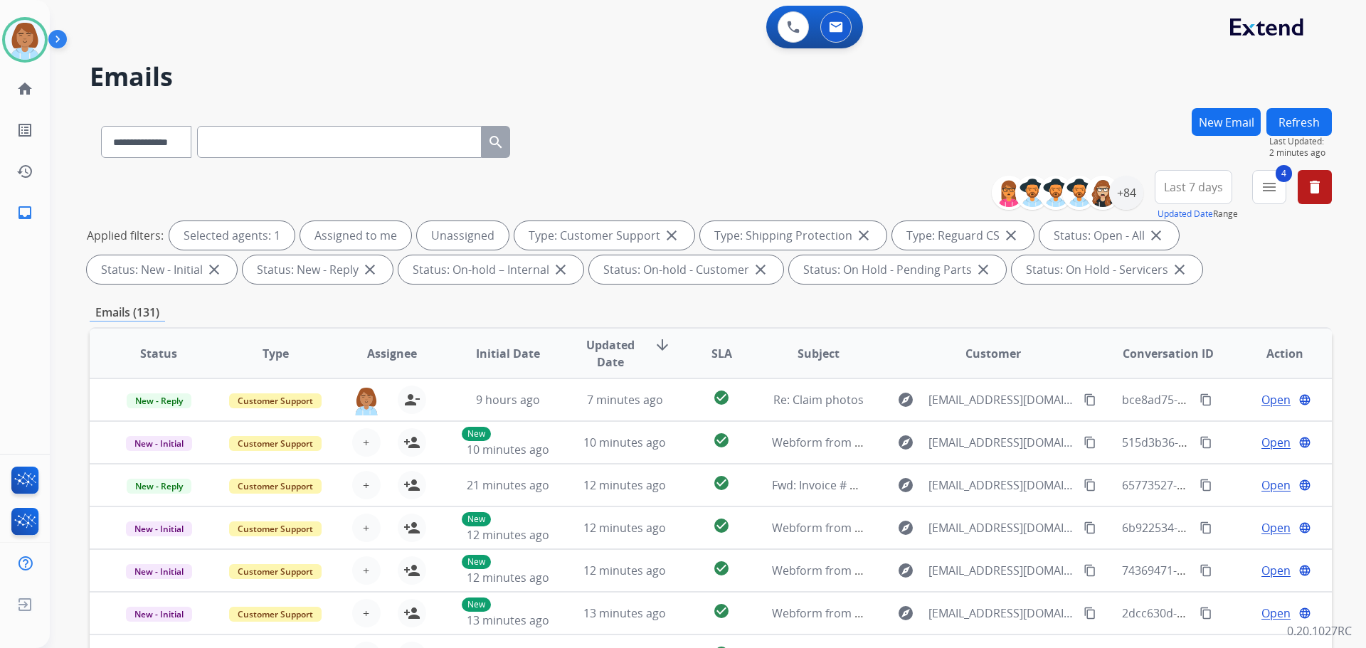
click at [1118, 212] on div "**********" at bounding box center [1072, 193] width 141 height 46
click at [1123, 201] on div "+84" at bounding box center [1126, 193] width 34 height 34
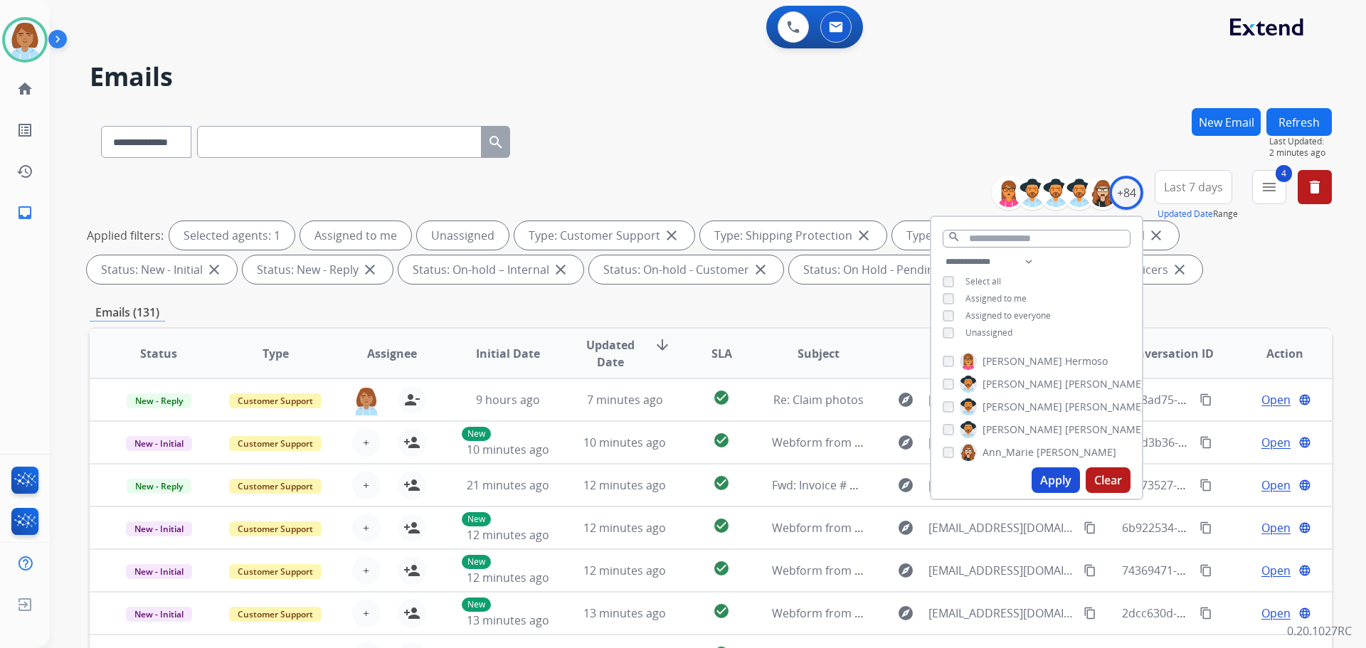
click at [999, 331] on span "Unassigned" at bounding box center [988, 333] width 47 height 12
click at [1062, 489] on button "Apply" at bounding box center [1056, 480] width 48 height 26
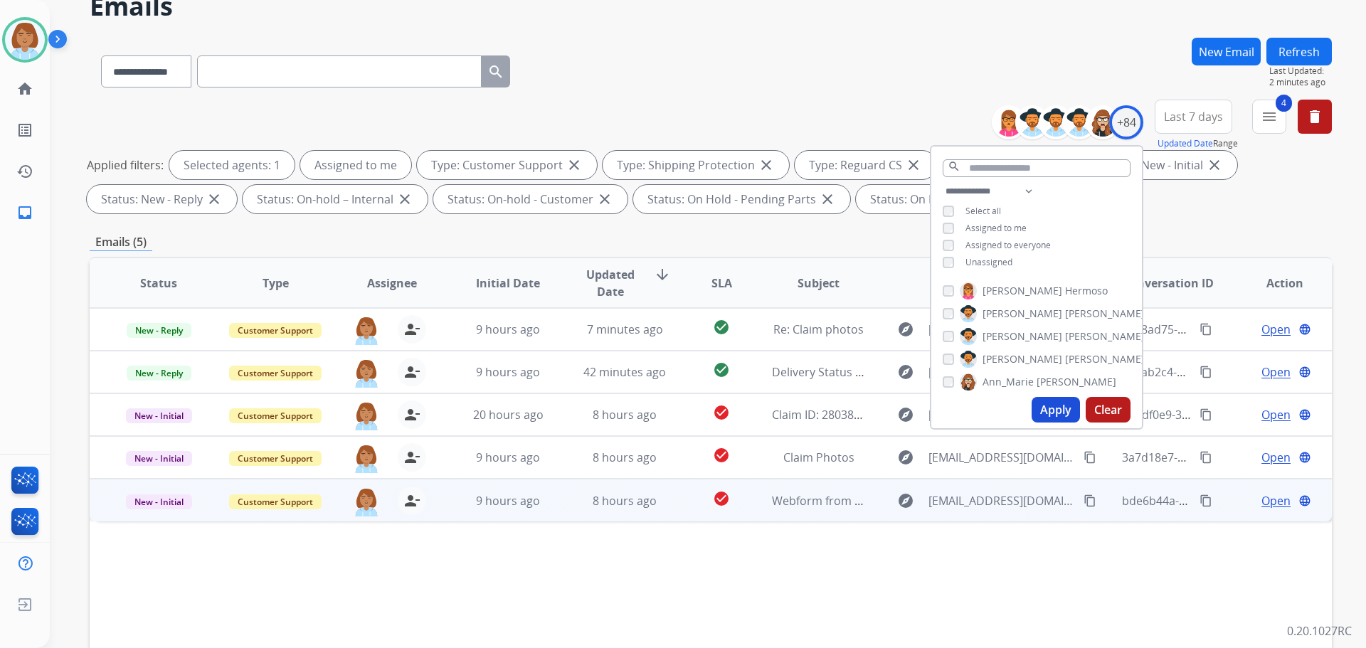
scroll to position [71, 0]
click at [573, 511] on td "8 hours ago" at bounding box center [614, 499] width 117 height 43
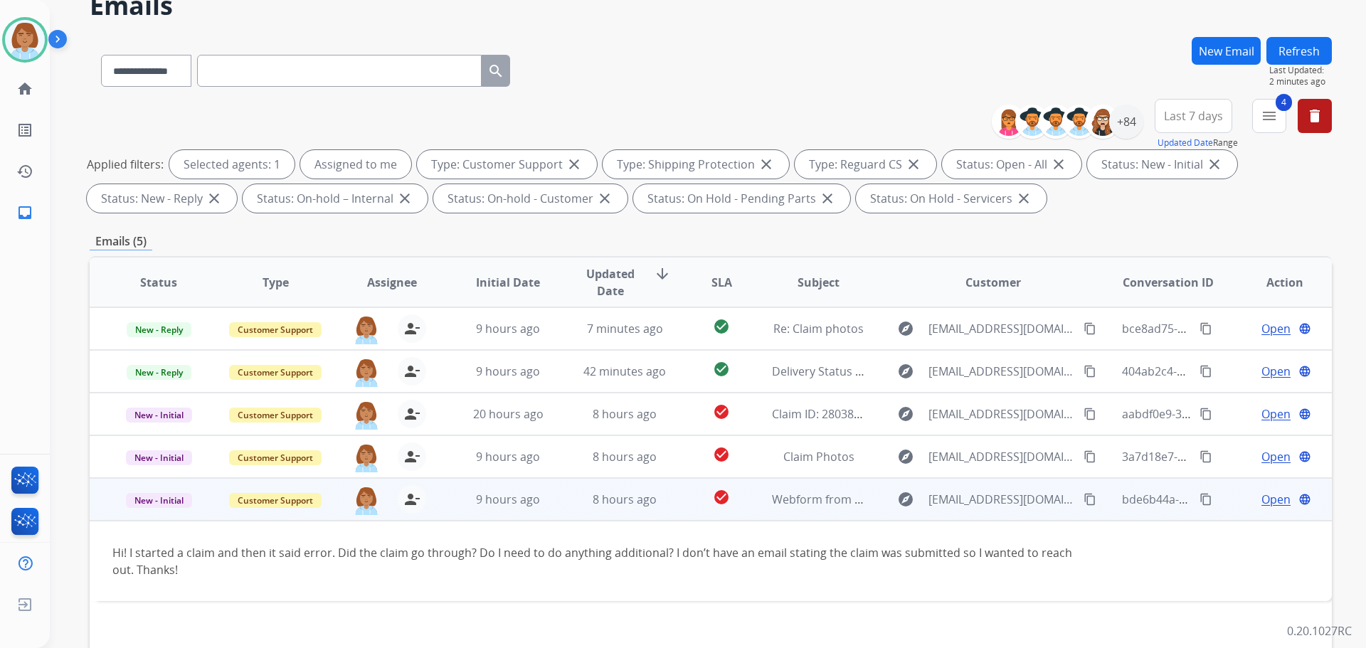
click at [1084, 502] on mat-icon "content_copy" at bounding box center [1090, 499] width 13 height 13
click at [1269, 493] on span "Open" at bounding box center [1275, 499] width 29 height 17
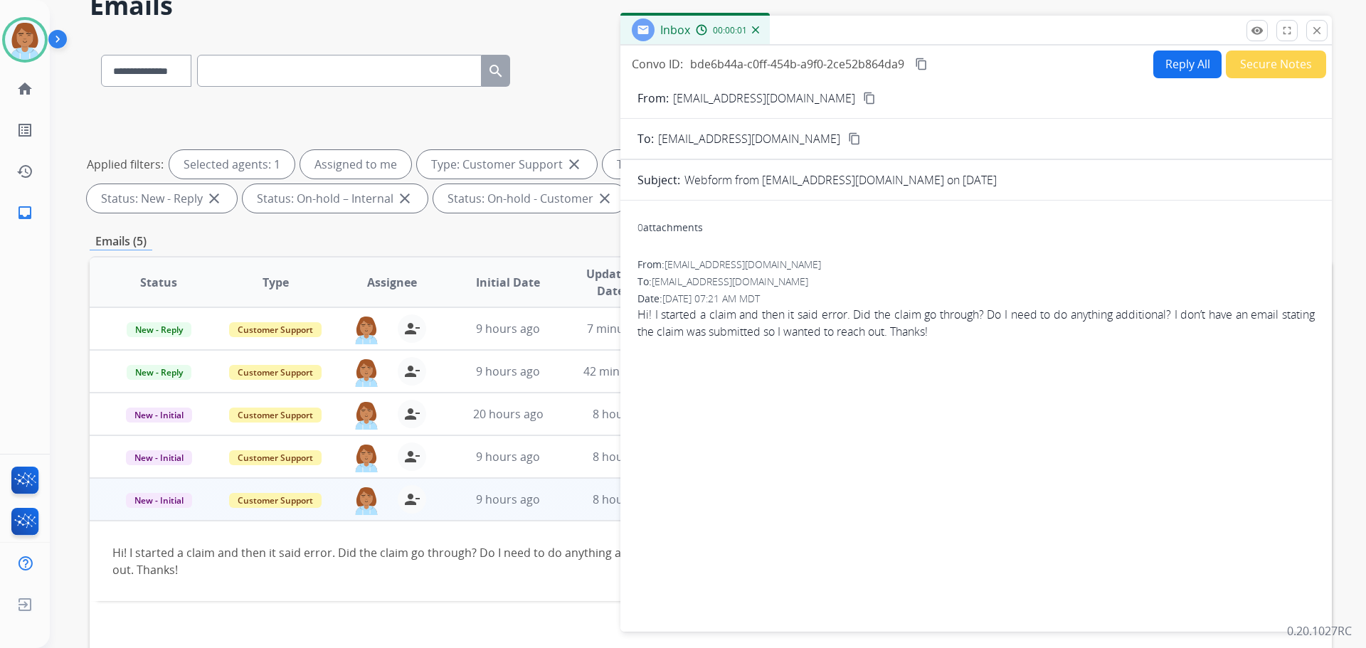
click at [1153, 65] on button "Reply All" at bounding box center [1187, 65] width 68 height 28
select select "**********"
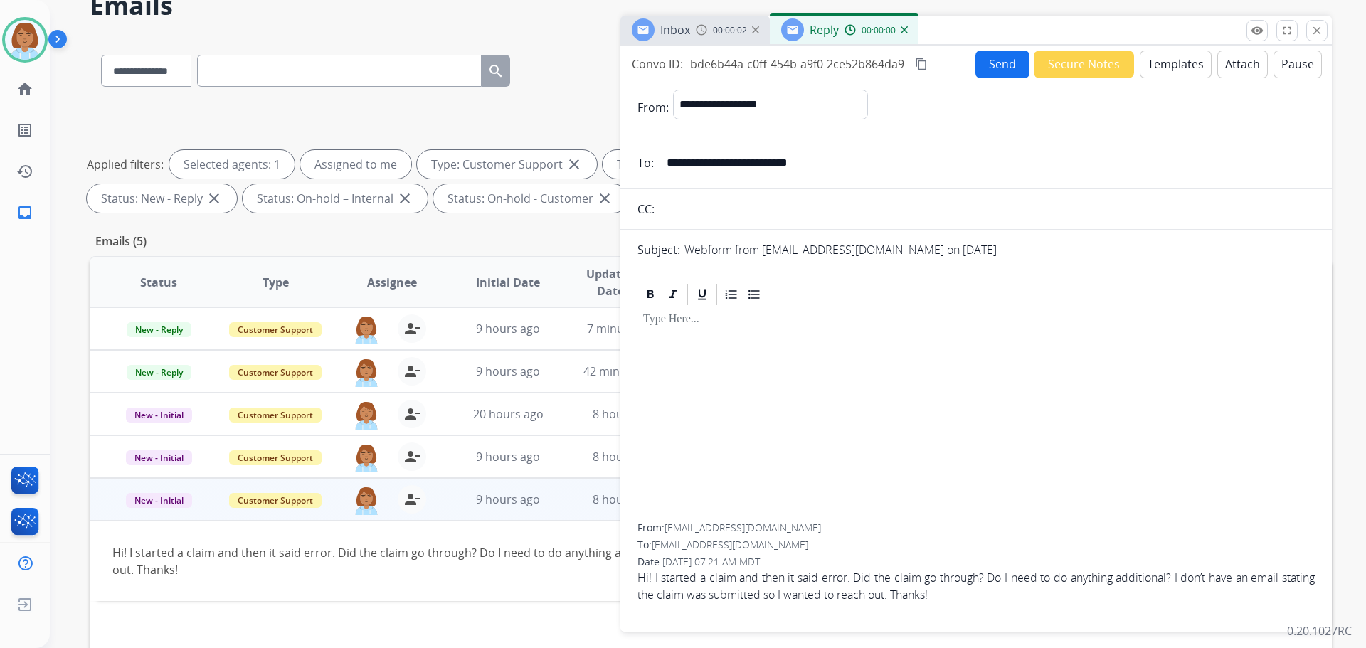
click at [1184, 61] on button "Templates" at bounding box center [1176, 65] width 72 height 28
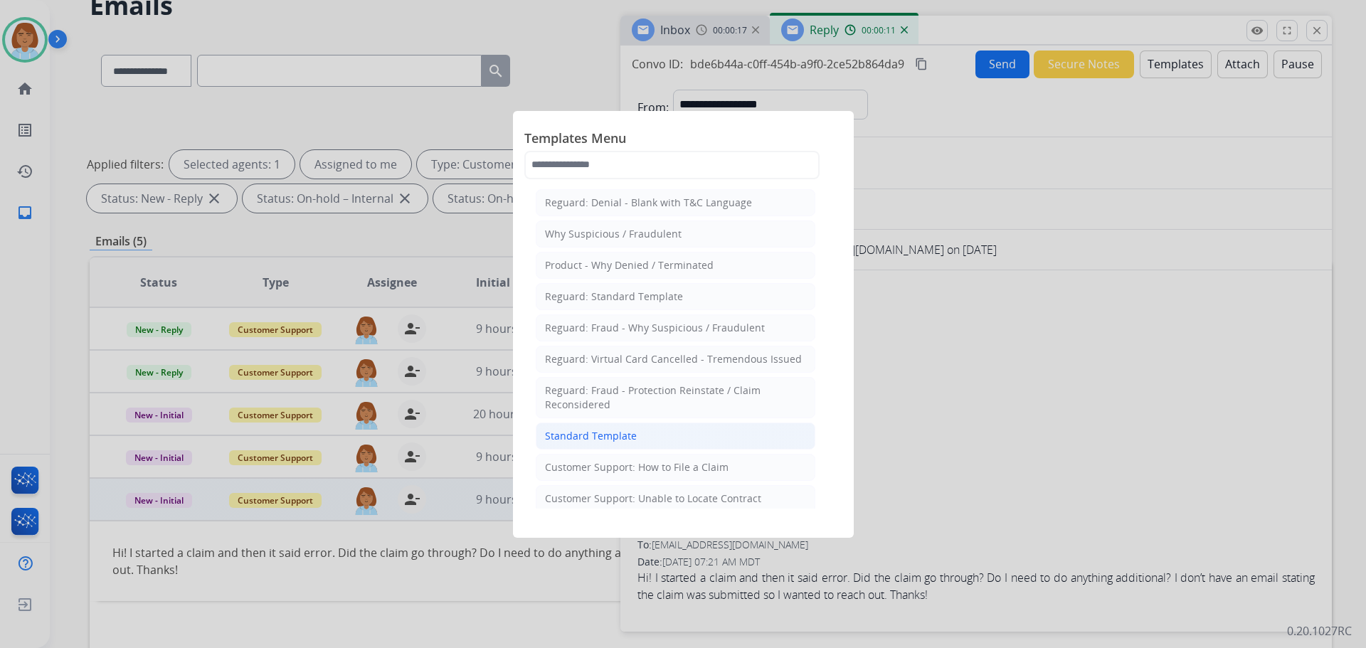
click at [673, 437] on li "Standard Template" at bounding box center [676, 436] width 280 height 27
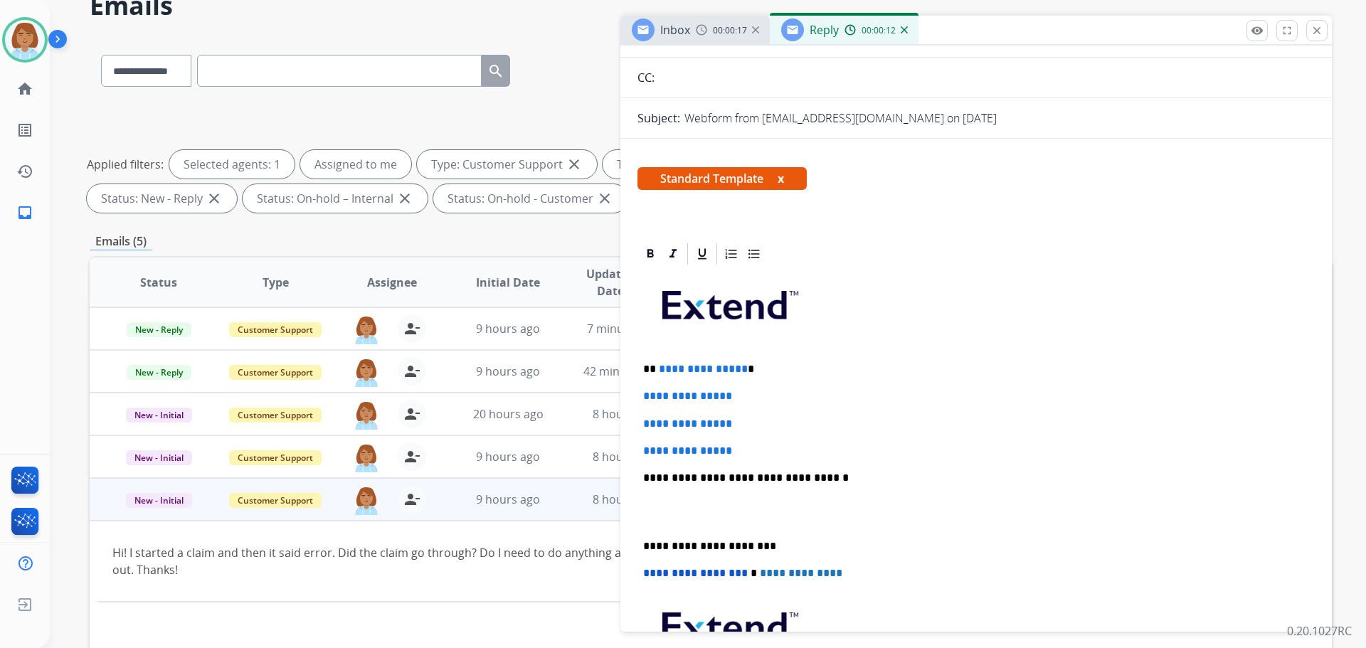
scroll to position [142, 0]
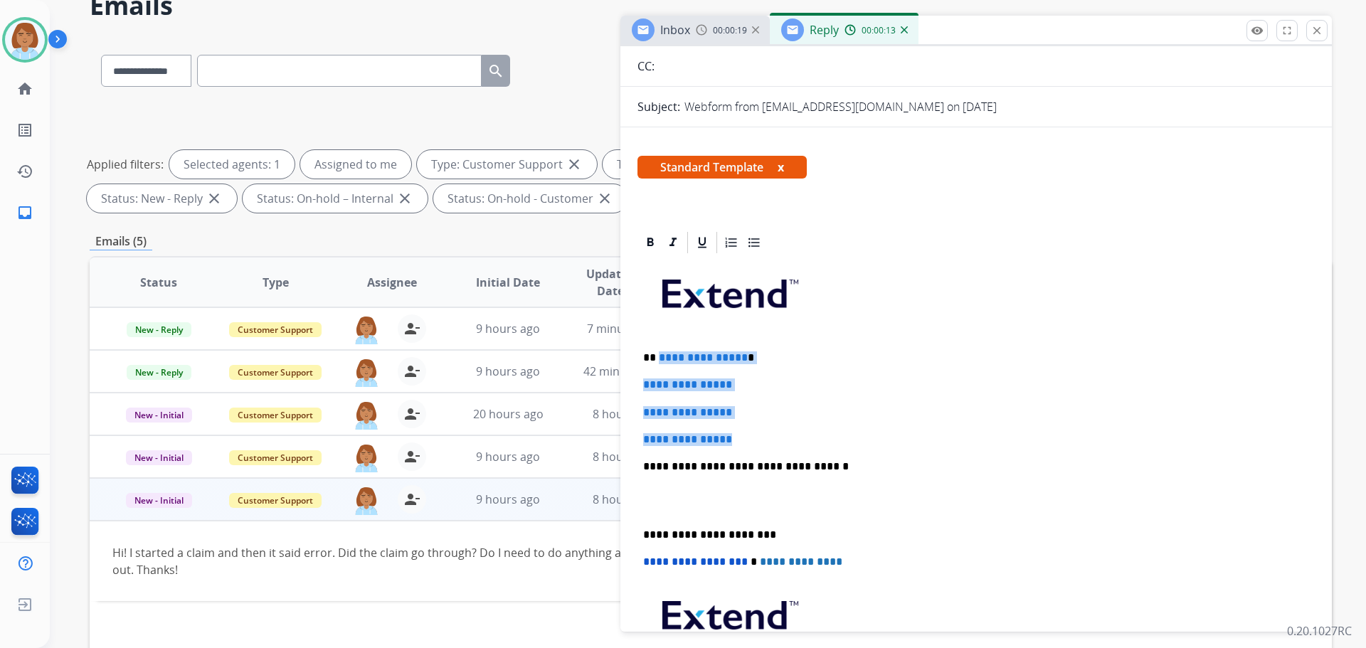
drag, startPoint x: 752, startPoint y: 443, endPoint x: 658, endPoint y: 359, distance: 126.4
click at [658, 359] on div "**********" at bounding box center [975, 499] width 677 height 489
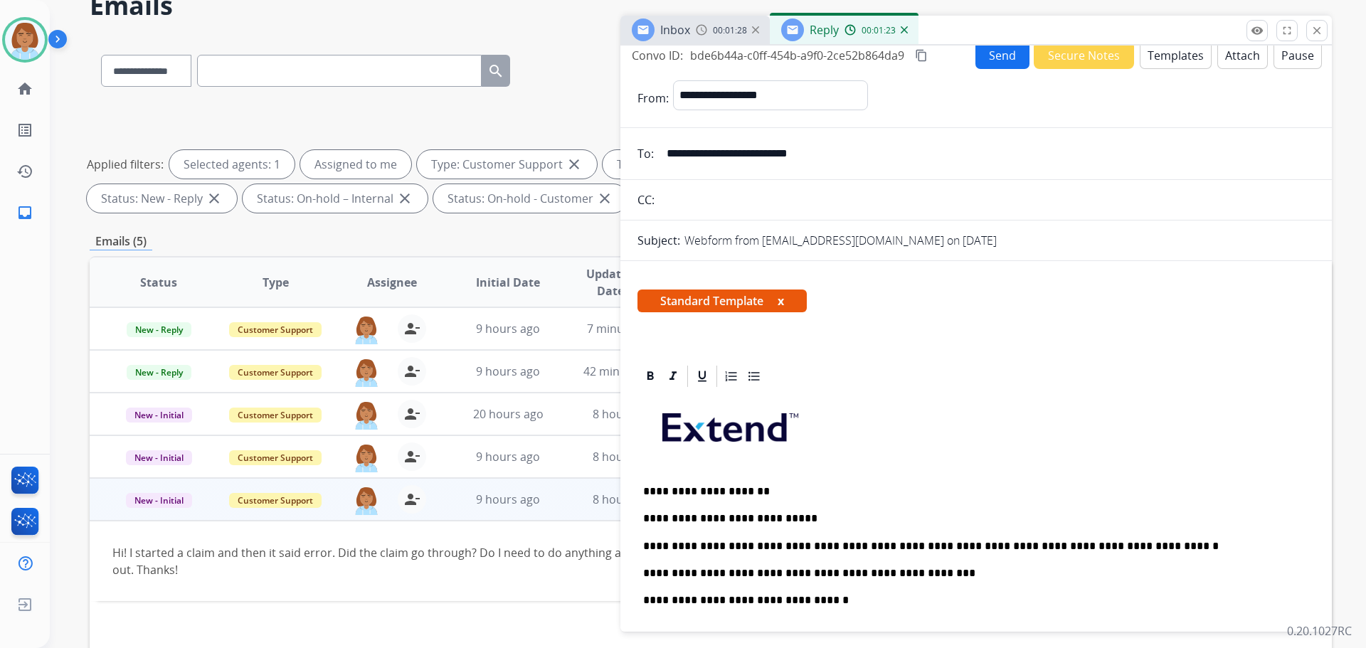
scroll to position [0, 0]
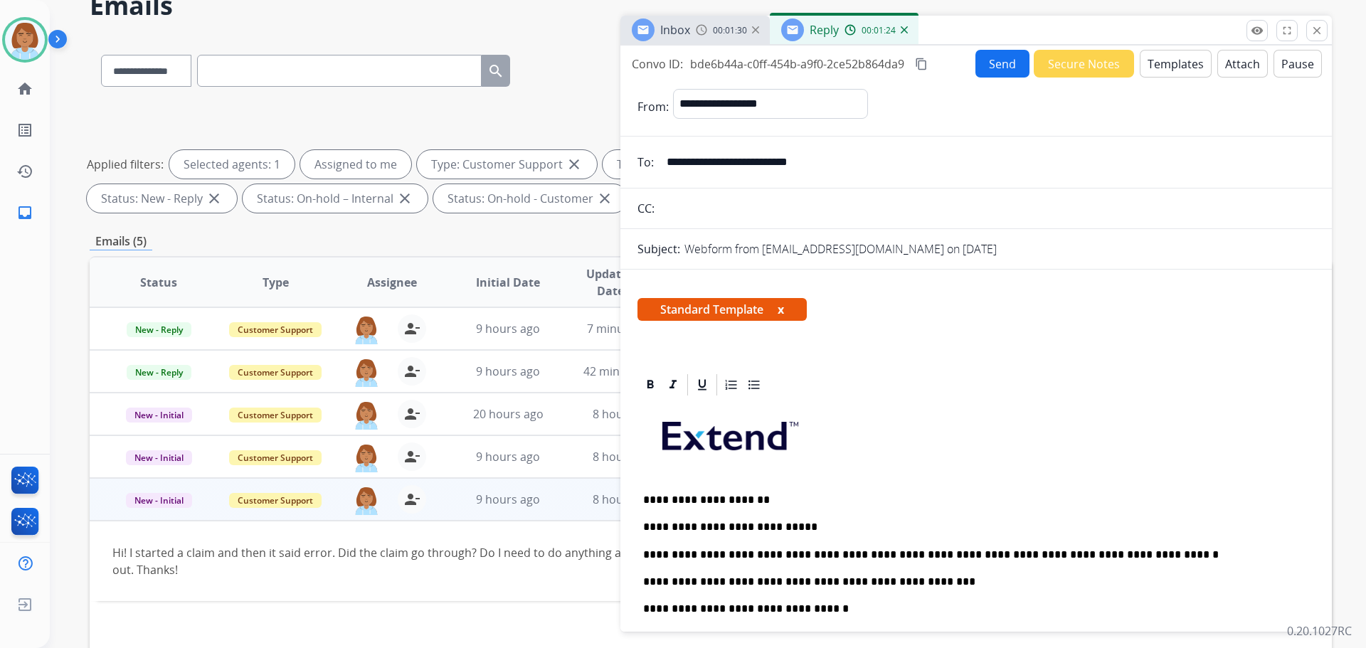
click at [999, 63] on button "Send" at bounding box center [1002, 64] width 54 height 28
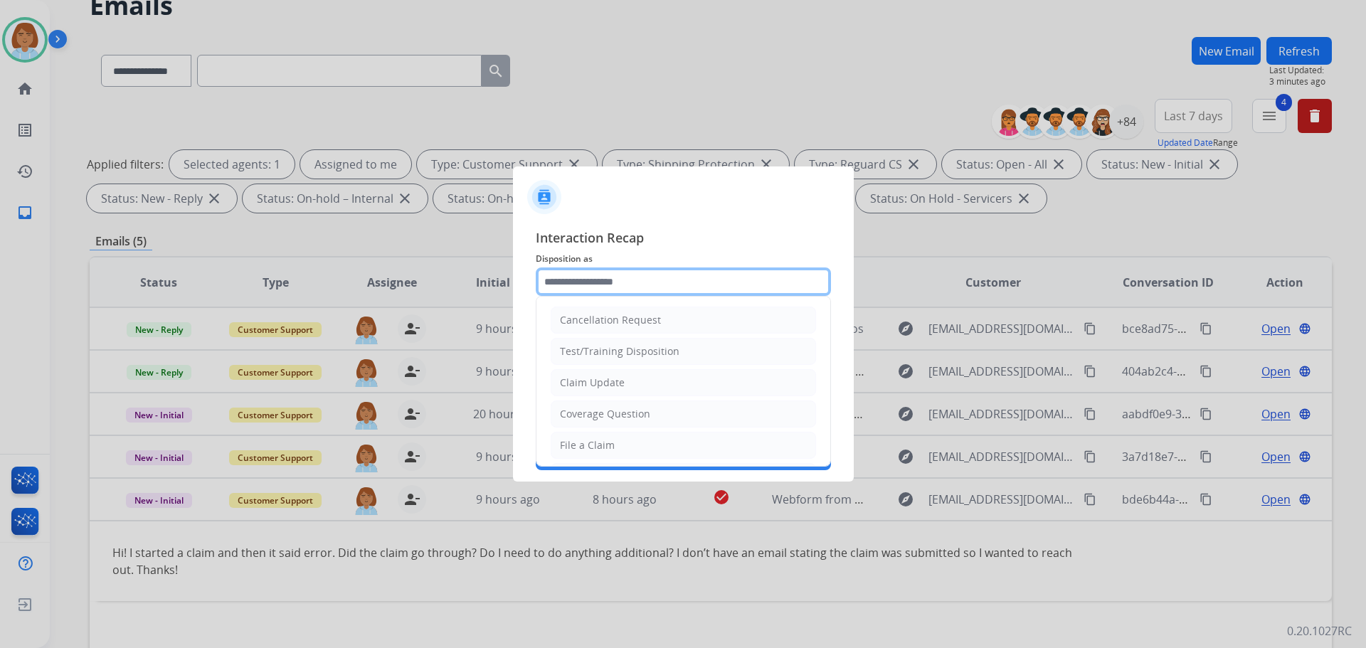
click at [654, 281] on input "text" at bounding box center [683, 281] width 295 height 28
drag, startPoint x: 607, startPoint y: 386, endPoint x: 616, endPoint y: 364, distance: 23.3
click at [612, 382] on div "Claim Update" at bounding box center [592, 383] width 65 height 14
type input "**********"
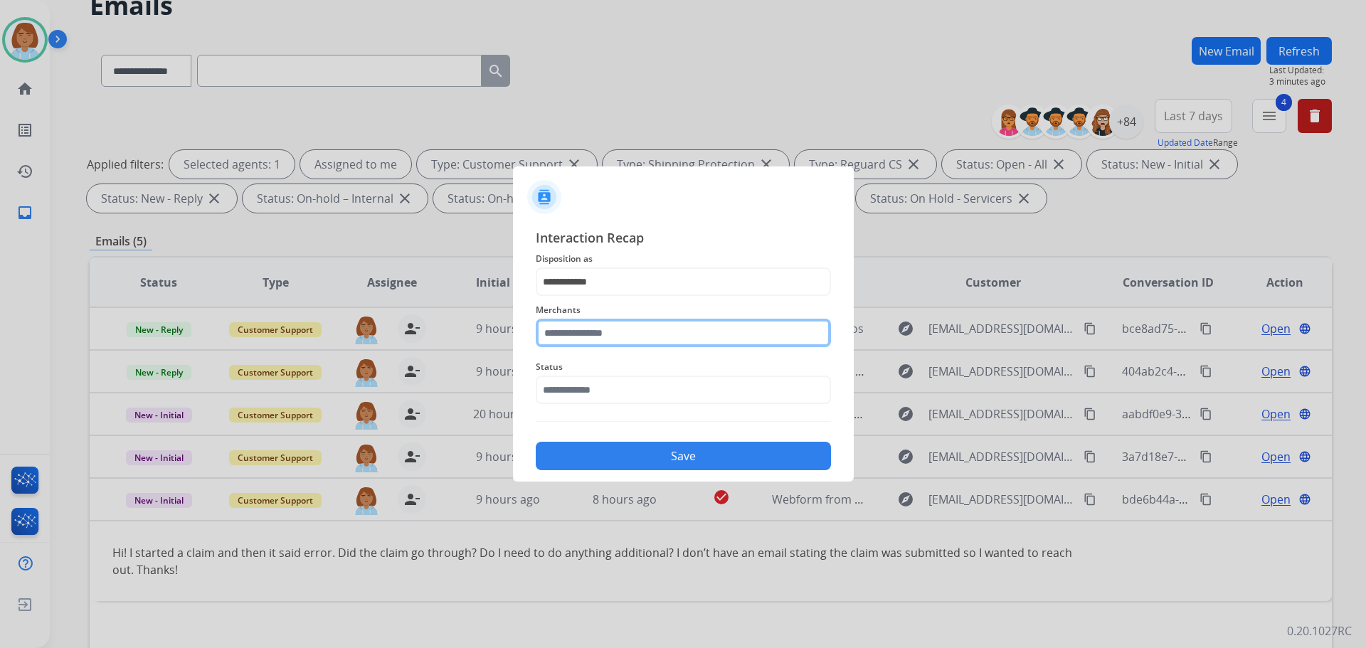
click at [617, 341] on input "text" at bounding box center [683, 333] width 295 height 28
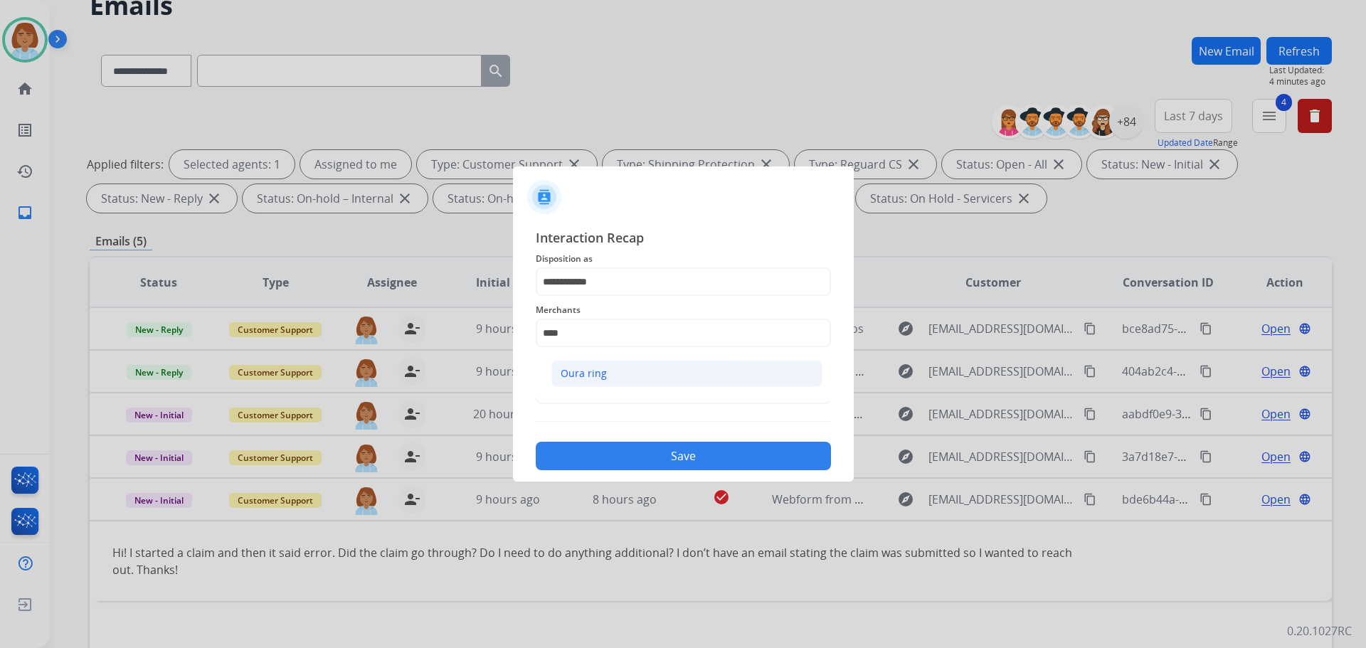
click at [753, 371] on li "Oura ring" at bounding box center [686, 373] width 271 height 27
type input "*********"
click at [620, 398] on input "text" at bounding box center [683, 390] width 295 height 28
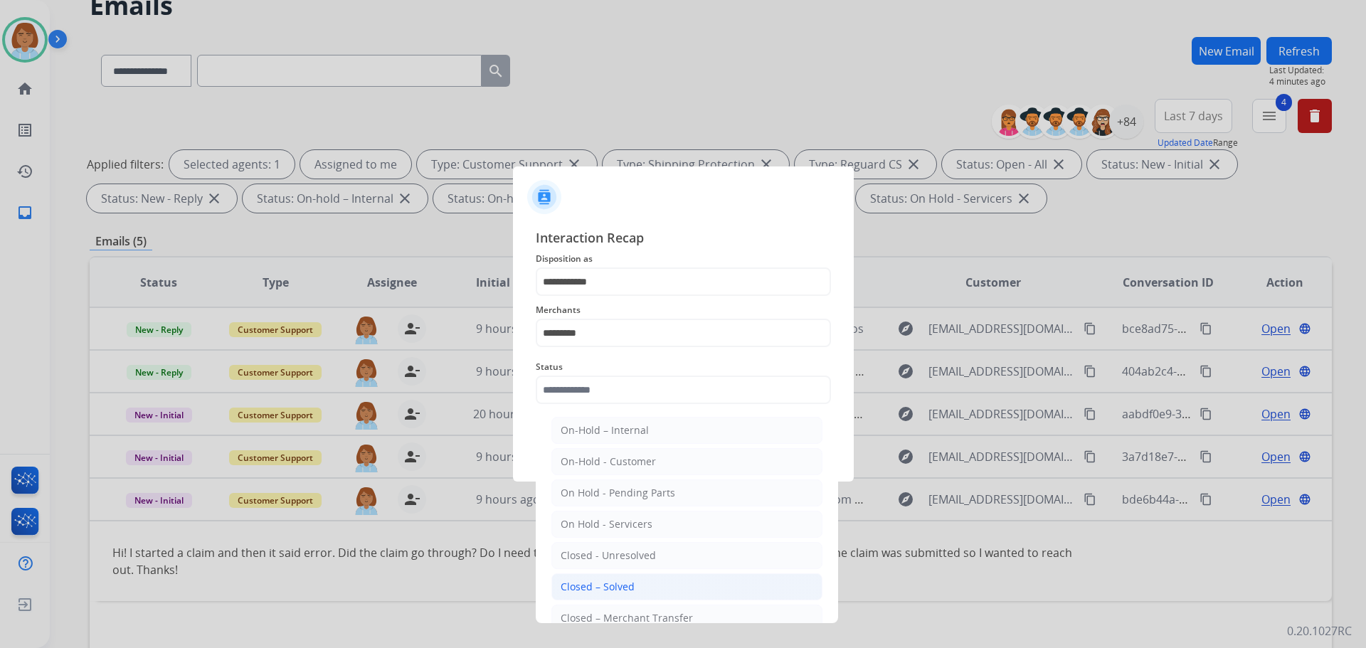
click at [623, 595] on li "Closed – Solved" at bounding box center [686, 586] width 271 height 27
type input "**********"
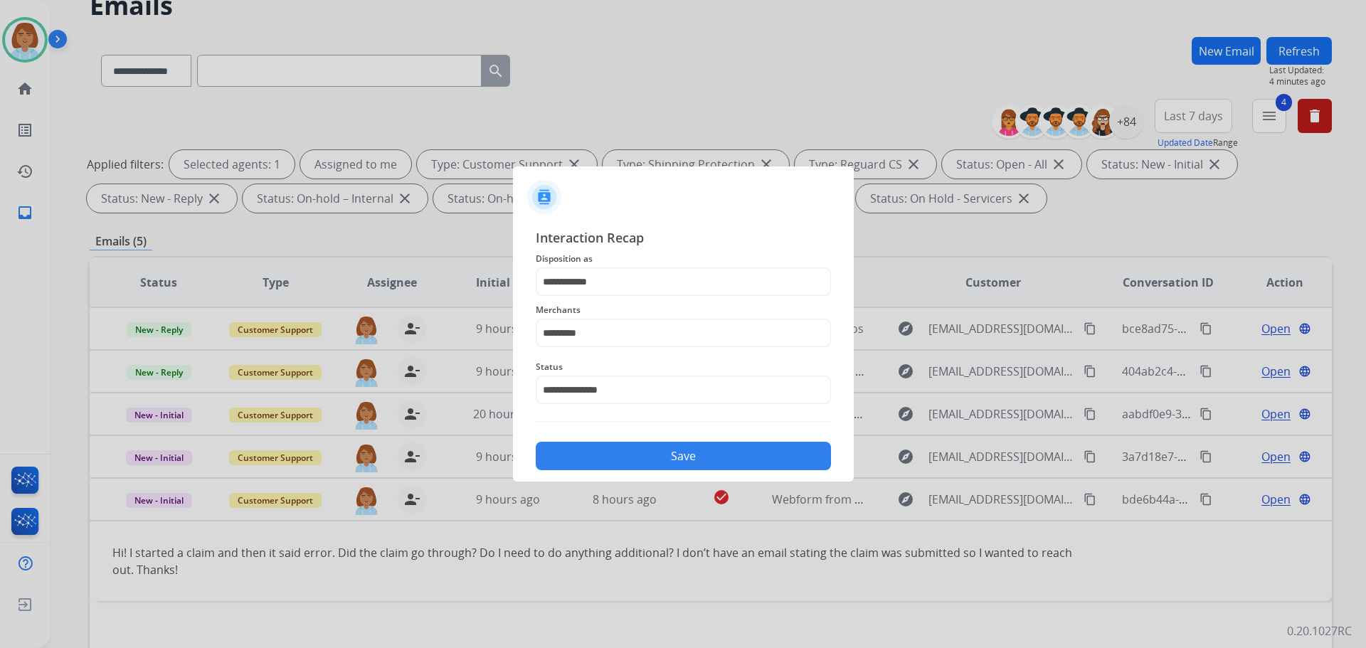
click at [709, 462] on button "Save" at bounding box center [683, 456] width 295 height 28
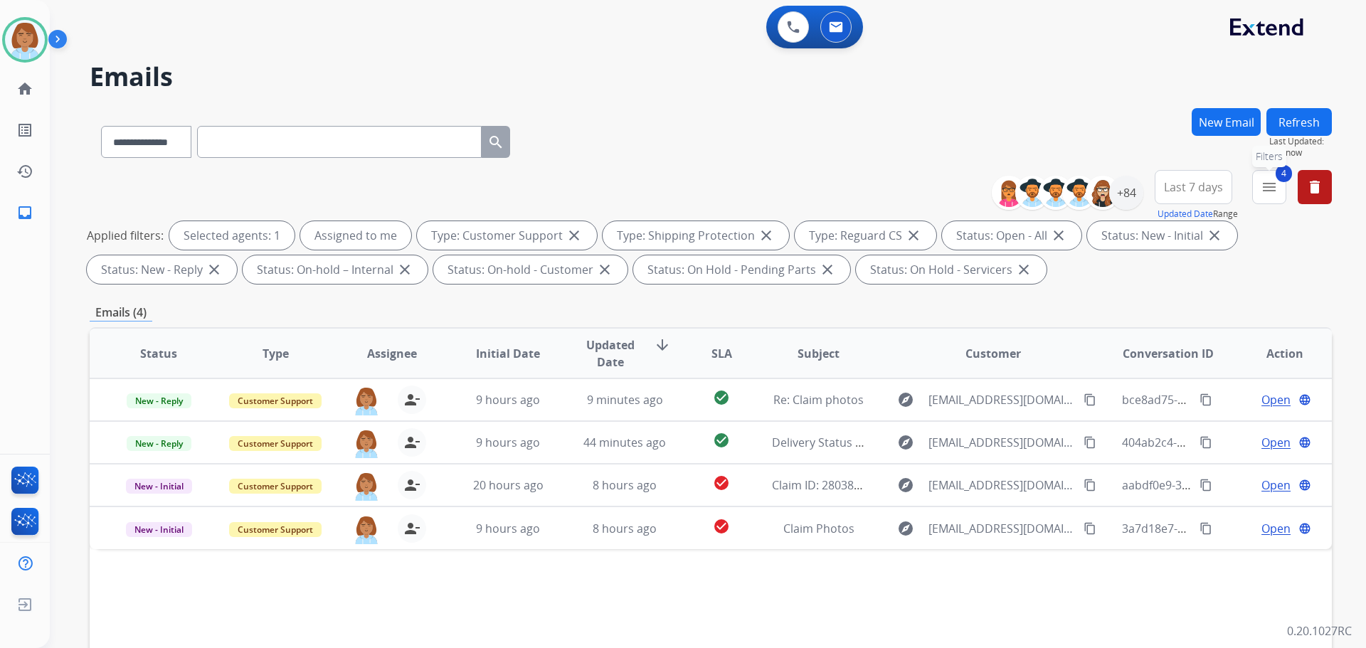
click at [1268, 194] on mat-icon "menu" at bounding box center [1269, 187] width 17 height 17
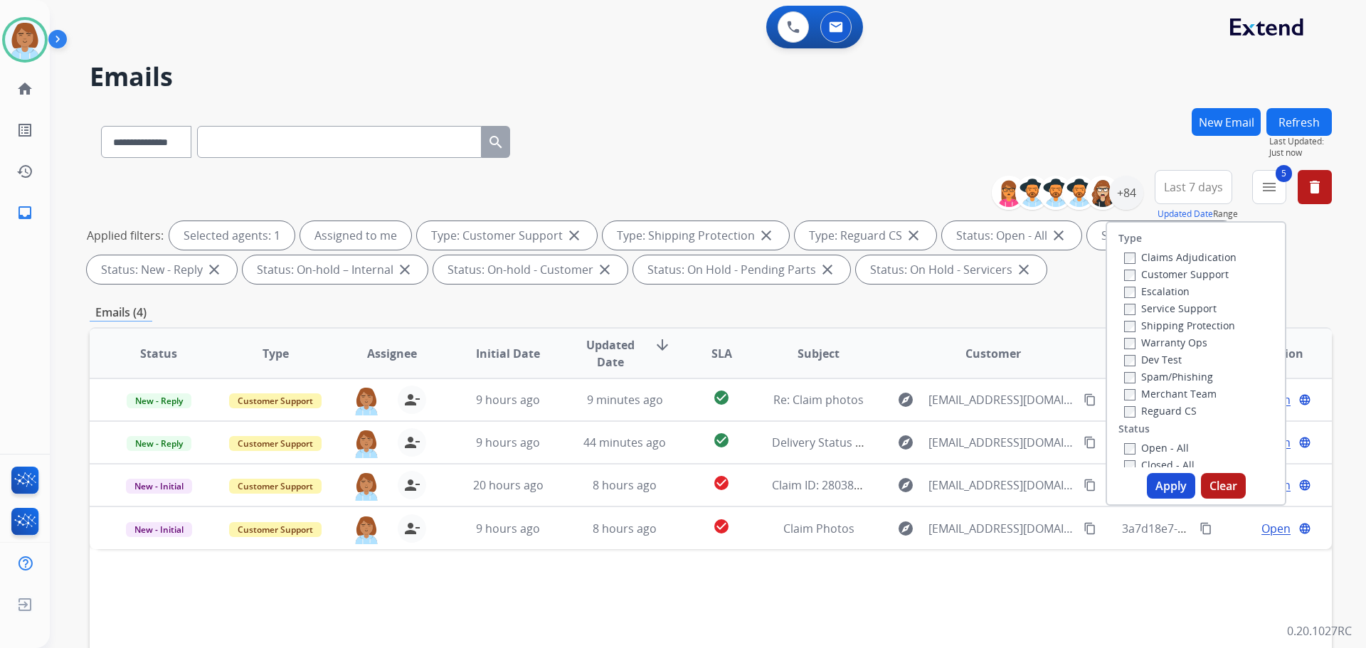
click at [1157, 483] on button "Apply" at bounding box center [1171, 486] width 48 height 26
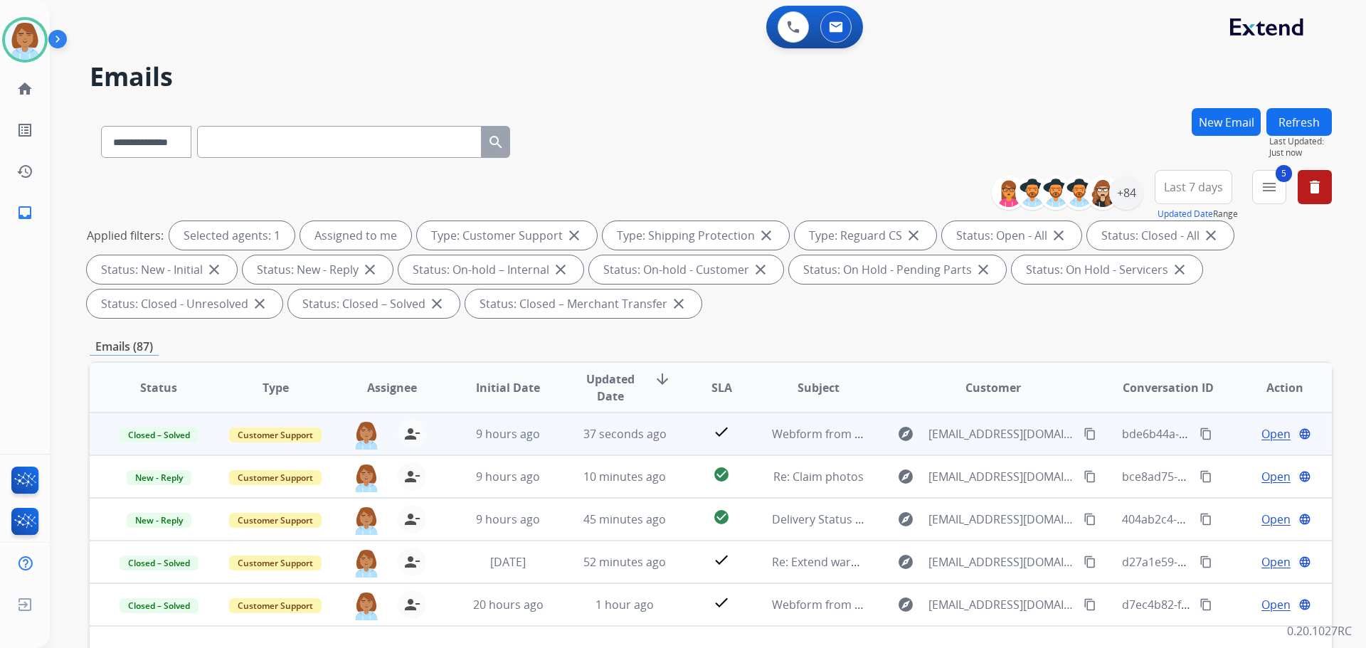
click at [1268, 429] on span "Open" at bounding box center [1275, 433] width 29 height 17
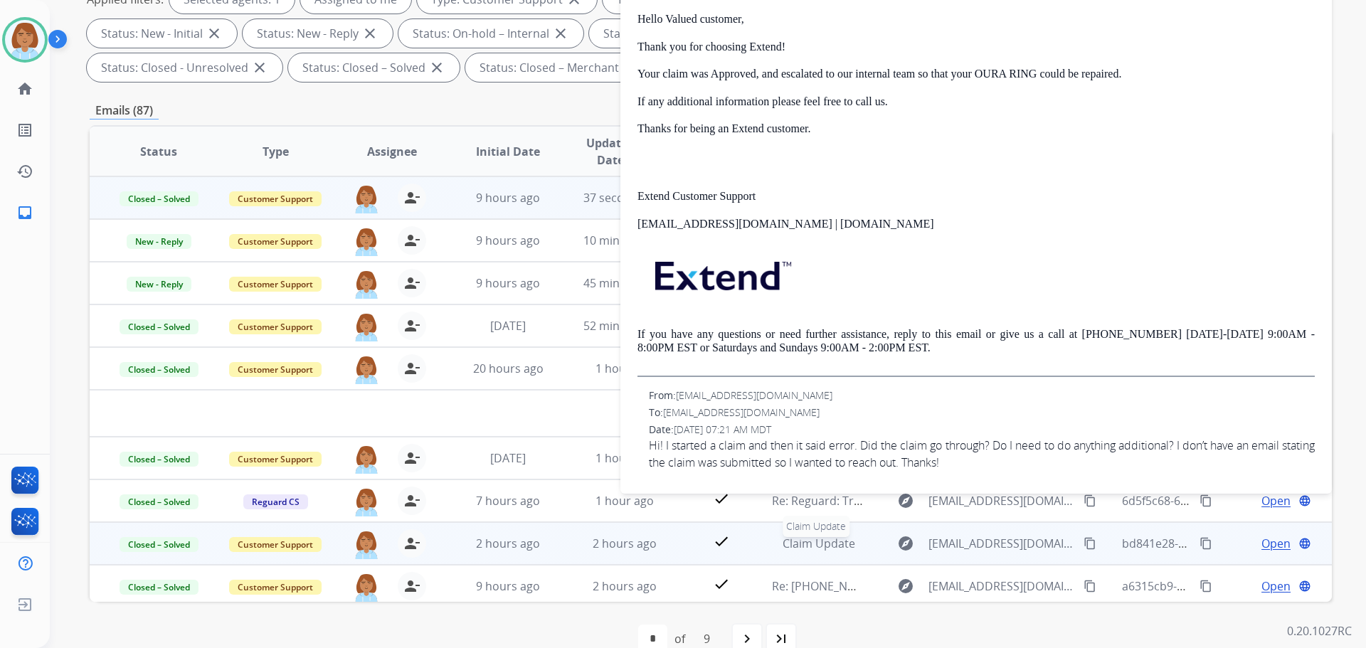
scroll to position [264, 0]
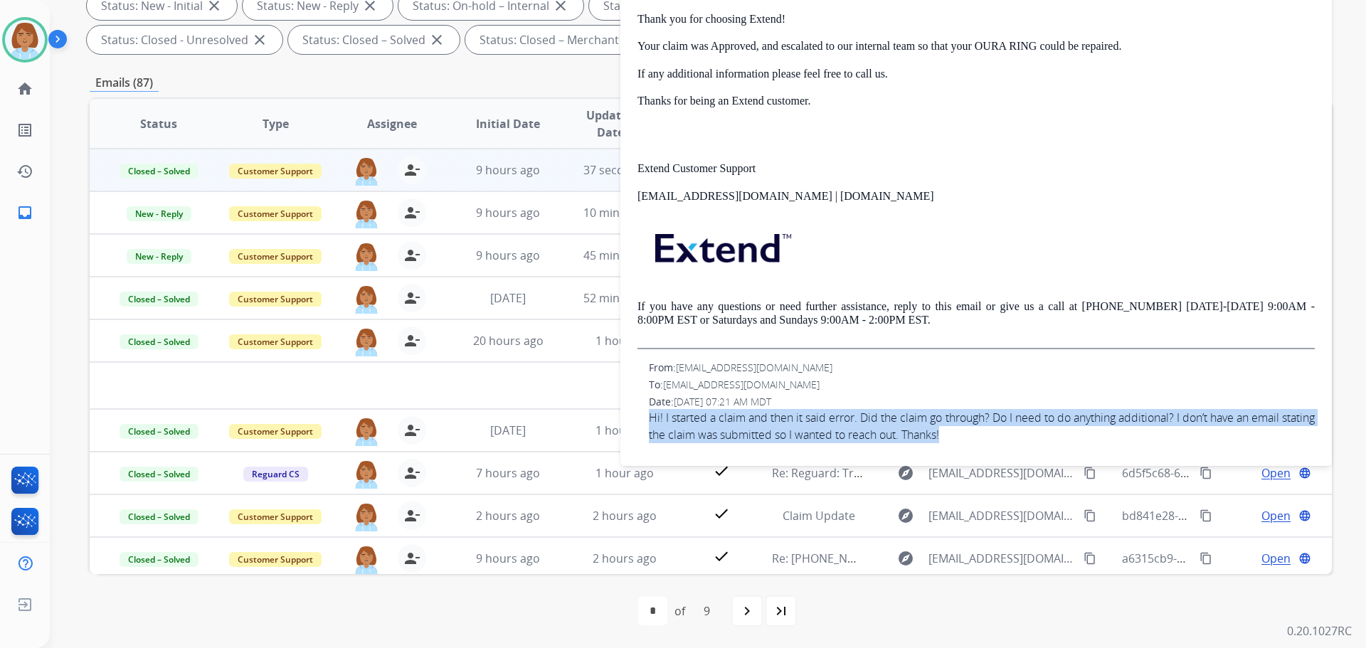
drag, startPoint x: 992, startPoint y: 437, endPoint x: 647, endPoint y: 420, distance: 346.2
click at [647, 420] on div "From: Elyssa.sterflinger@gmail.com To: support@extend.com Date: 08/22/2025 - 07…" at bounding box center [975, 402] width 677 height 83
copy span "Hi! I started a claim and then it said error. Did the claim go through? Do I ne…"
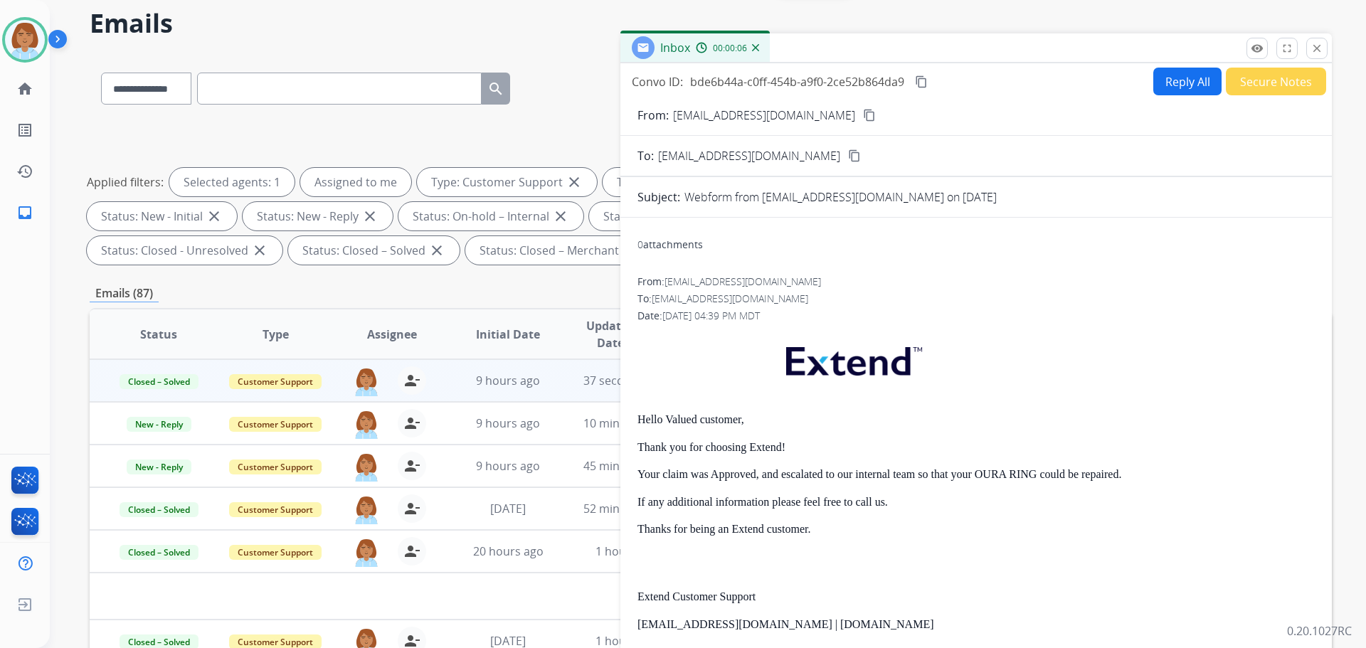
scroll to position [0, 0]
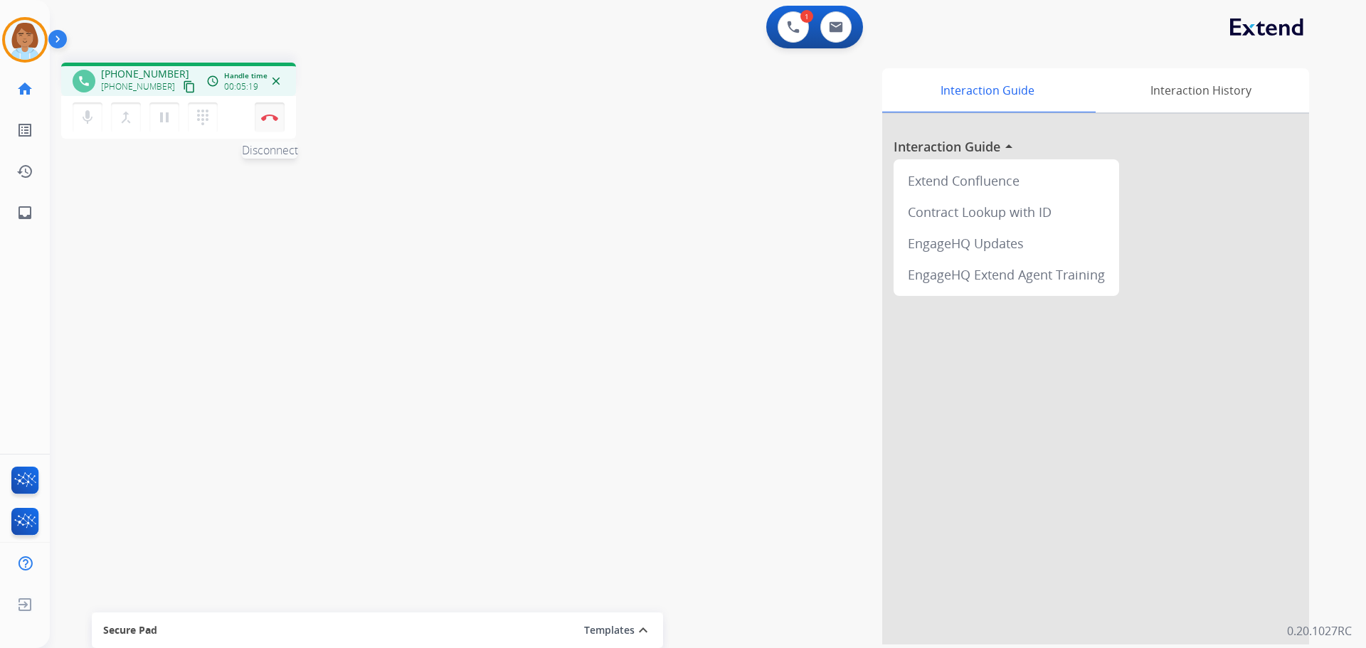
click at [264, 112] on button "Disconnect" at bounding box center [270, 117] width 30 height 30
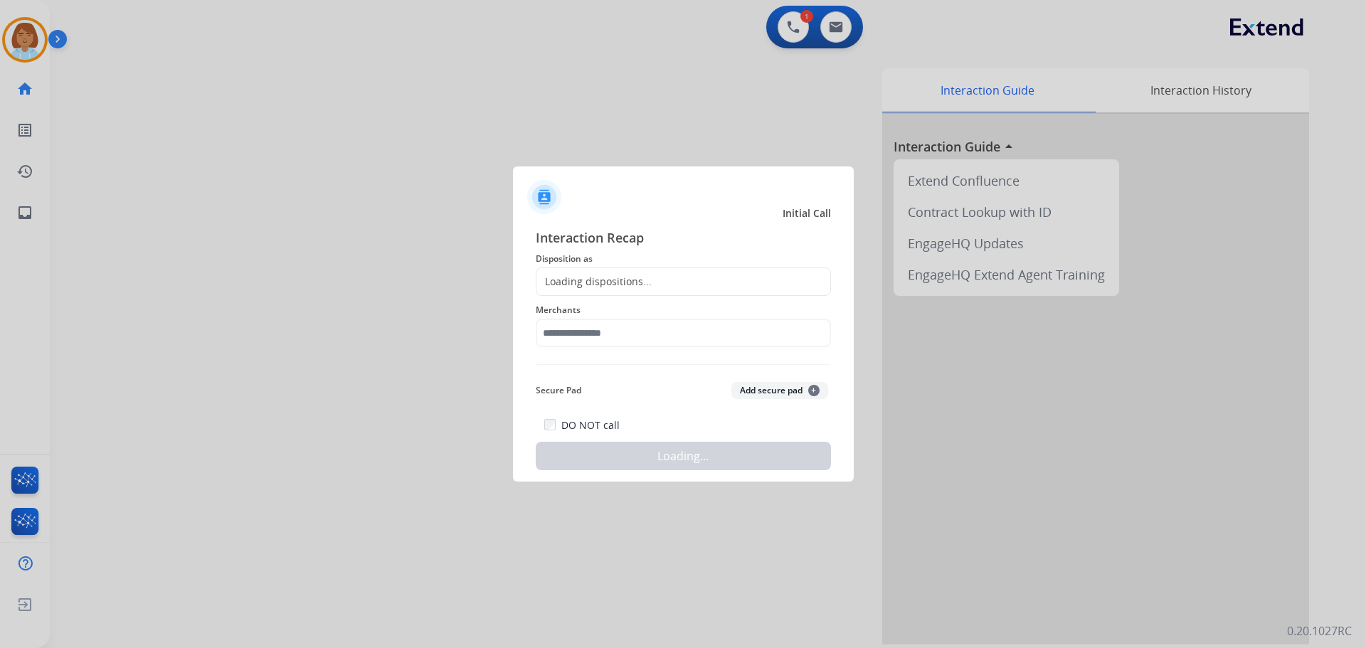
click at [604, 287] on div "Loading dispositions..." at bounding box center [593, 282] width 115 height 14
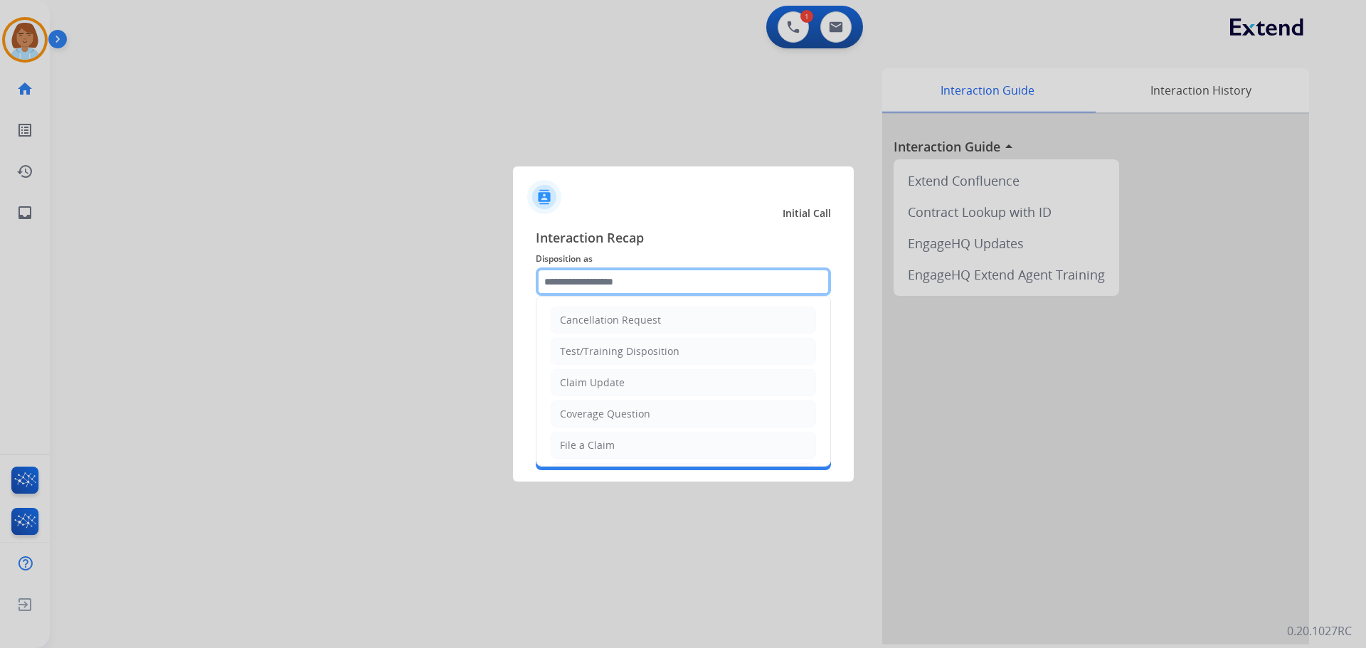
click at [599, 275] on input "text" at bounding box center [683, 281] width 295 height 28
click at [607, 443] on div "File a Claim" at bounding box center [587, 445] width 55 height 14
type input "**********"
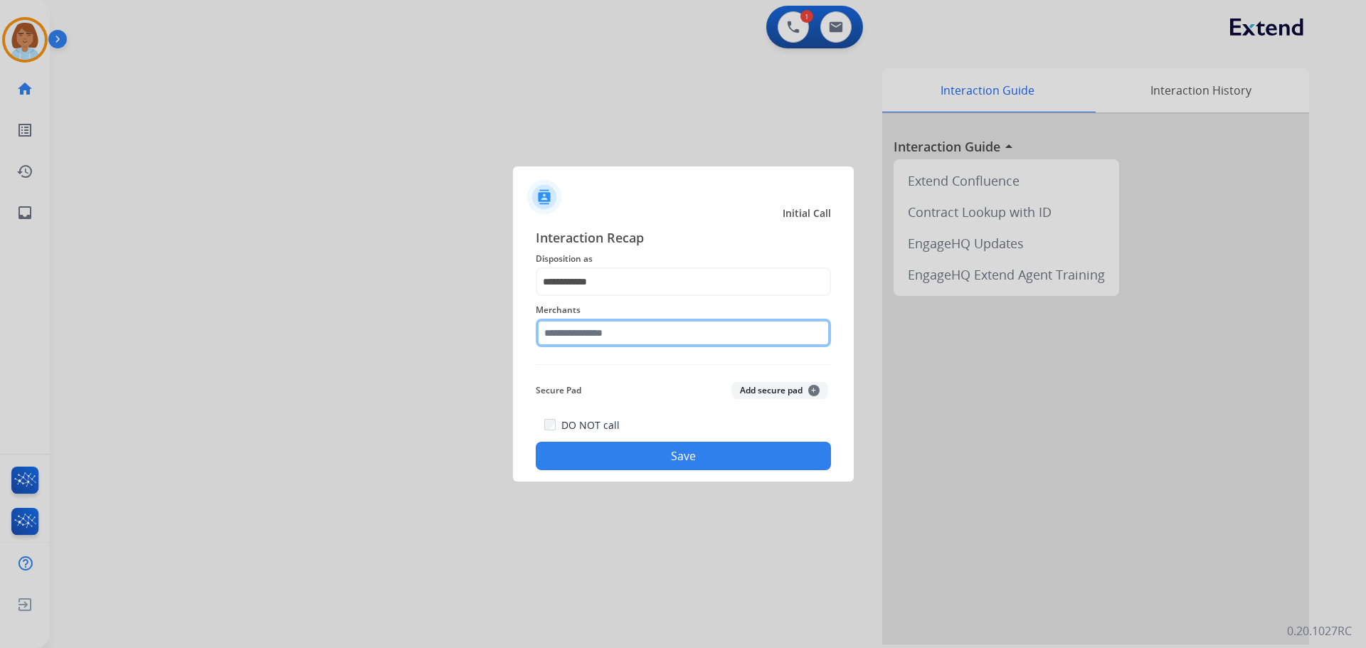
click at [610, 336] on input "text" at bounding box center [683, 333] width 295 height 28
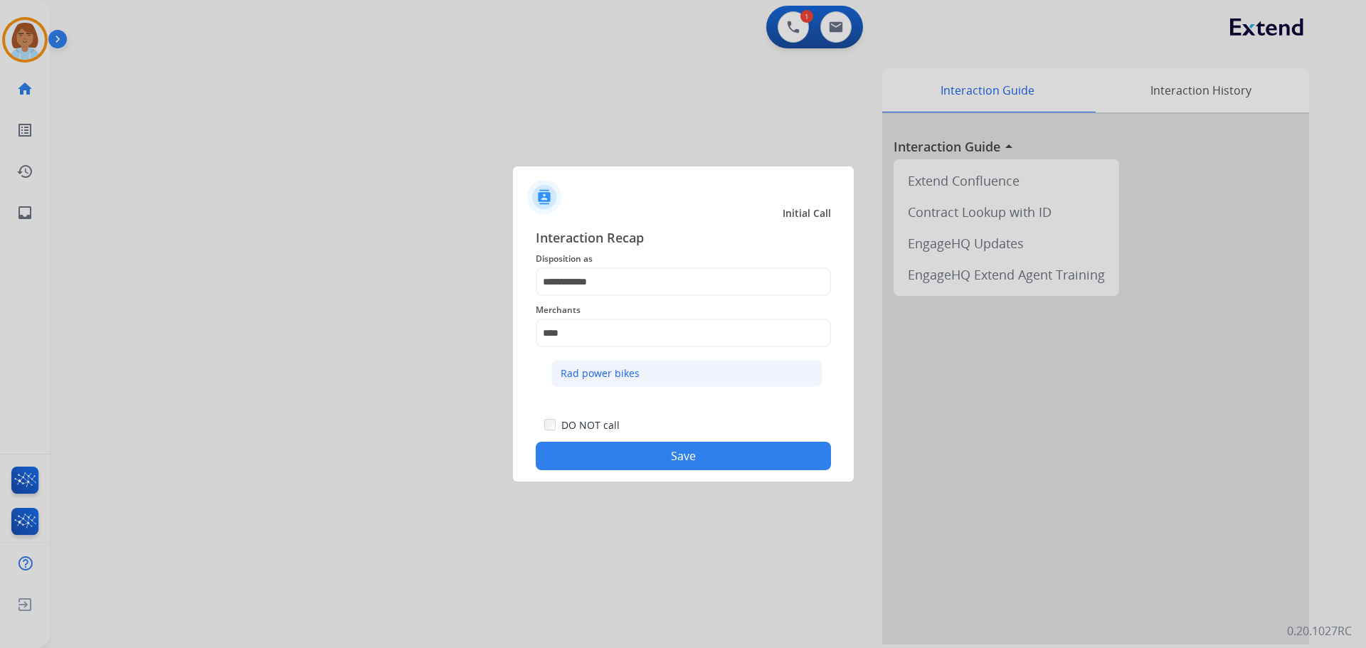
click at [702, 376] on li "Rad power bikes" at bounding box center [686, 373] width 271 height 27
type input "**********"
click at [682, 460] on button "Save" at bounding box center [683, 456] width 295 height 28
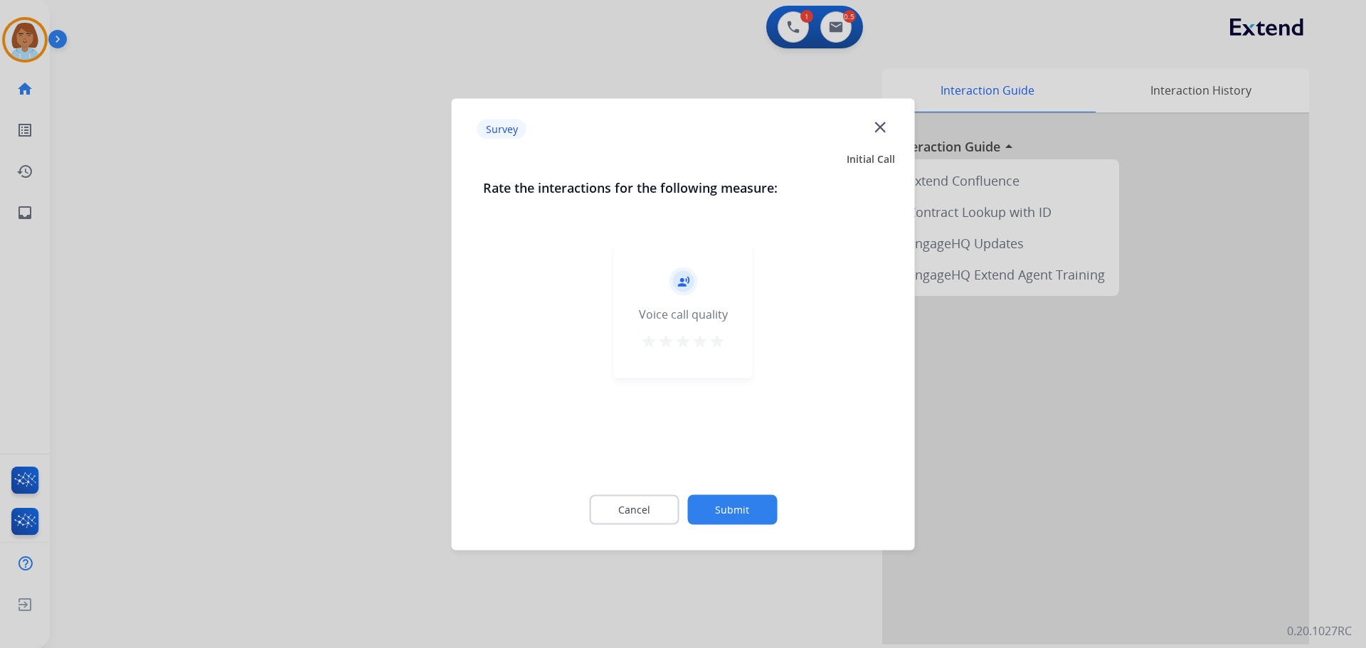
click at [763, 507] on button "Submit" at bounding box center [732, 509] width 90 height 30
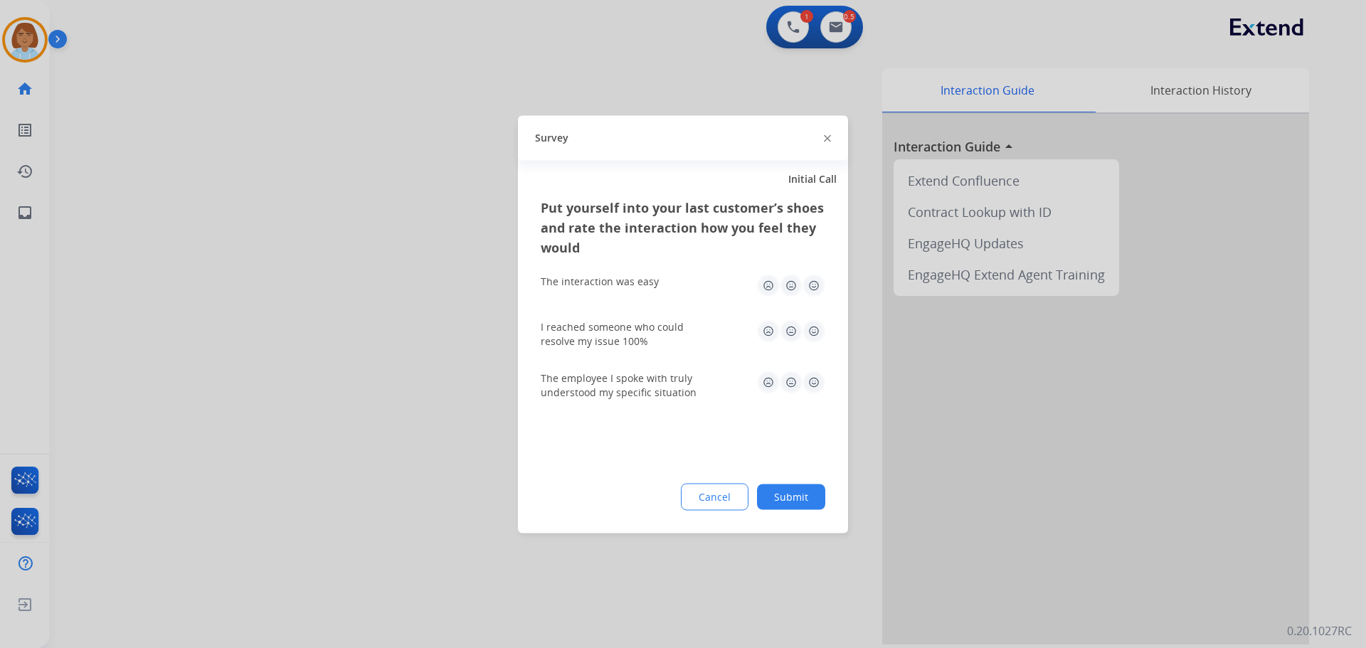
click at [773, 503] on button "Submit" at bounding box center [791, 497] width 68 height 26
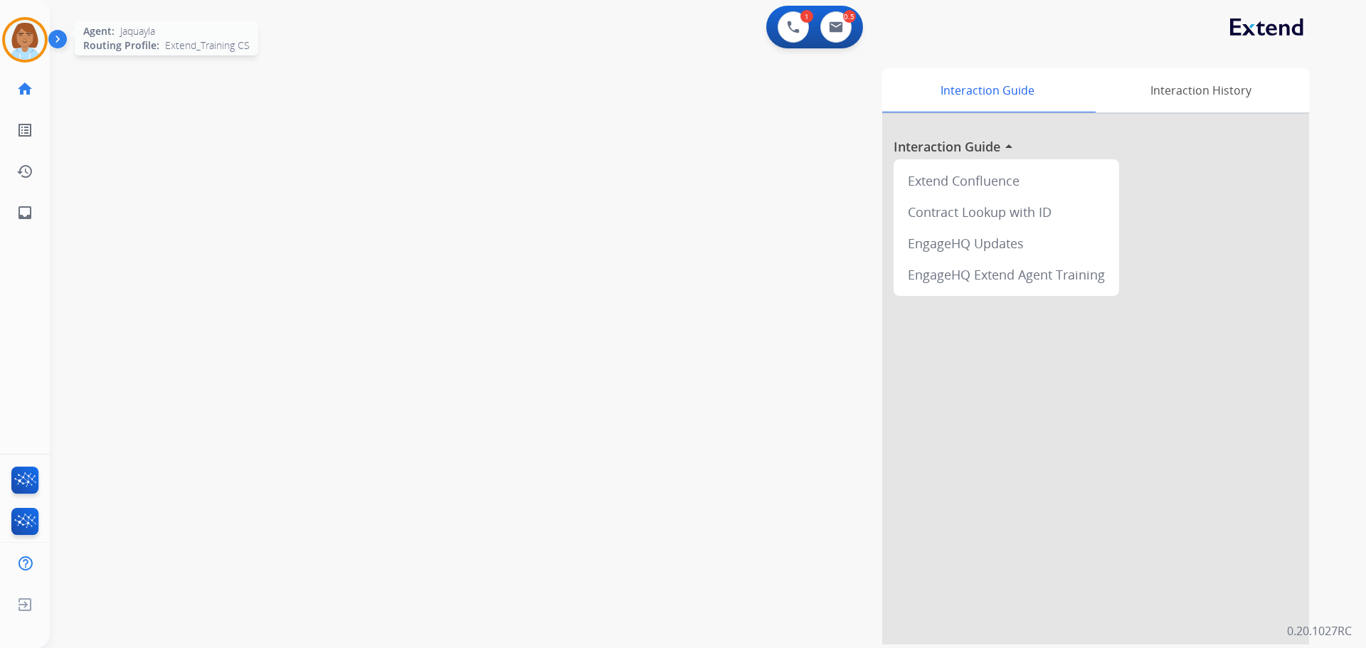
click at [30, 43] on img at bounding box center [25, 40] width 40 height 40
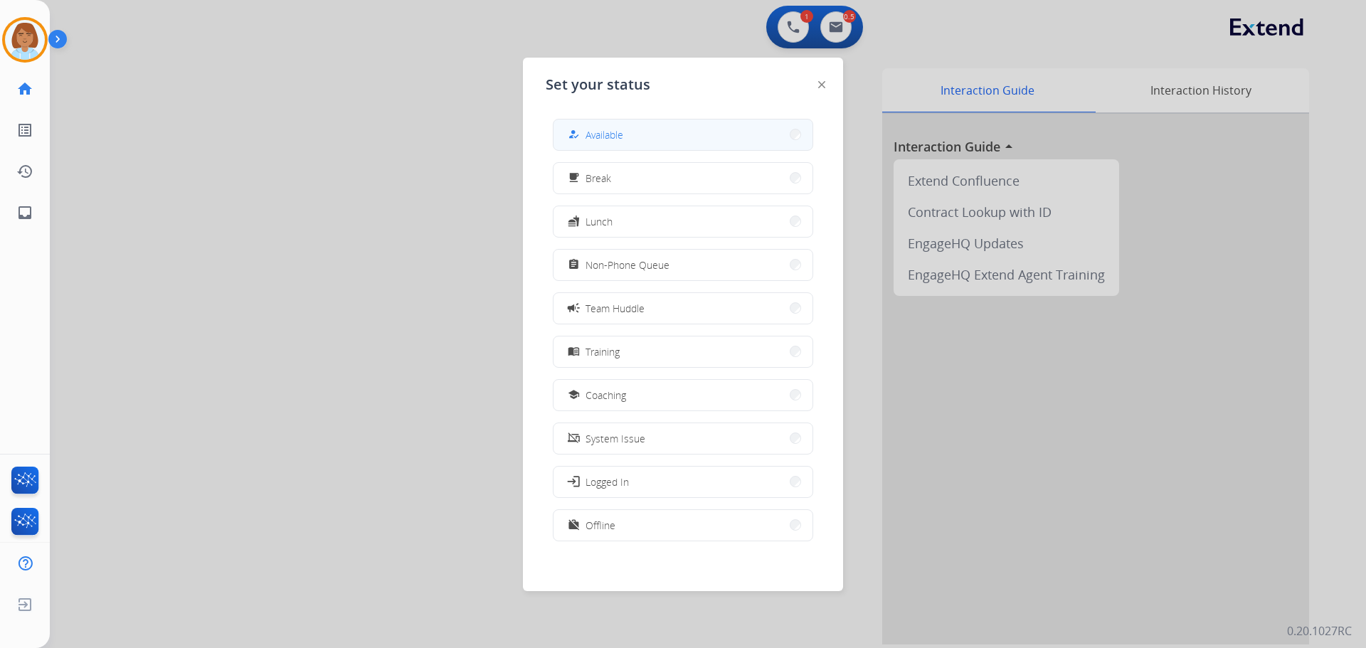
click at [726, 136] on button "how_to_reg Available" at bounding box center [682, 135] width 259 height 31
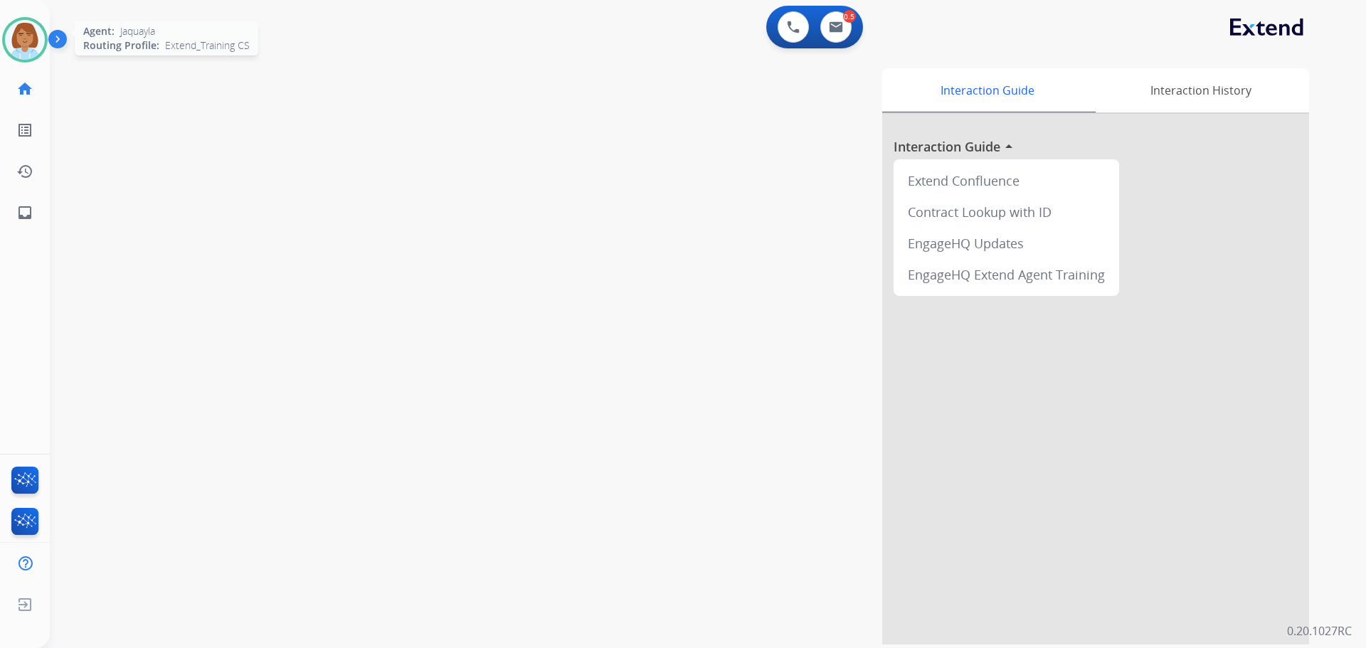
click at [33, 53] on img at bounding box center [25, 40] width 40 height 40
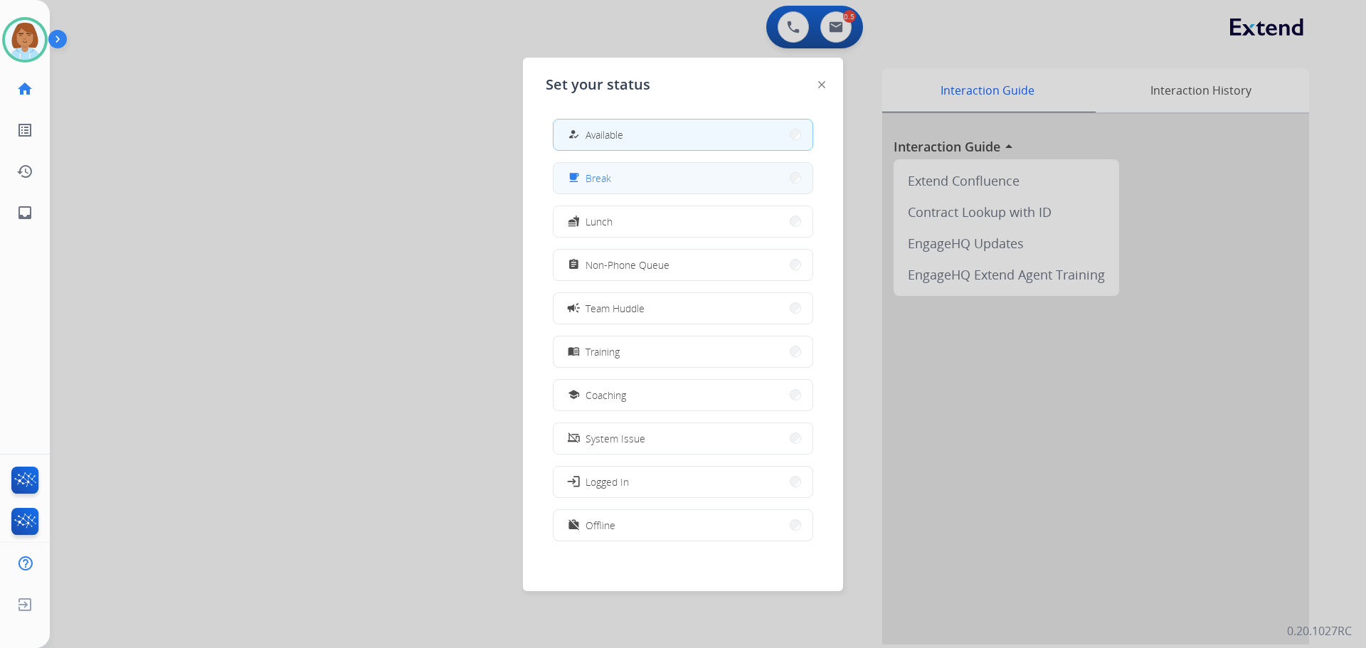
click at [592, 179] on span "Break" at bounding box center [599, 178] width 26 height 15
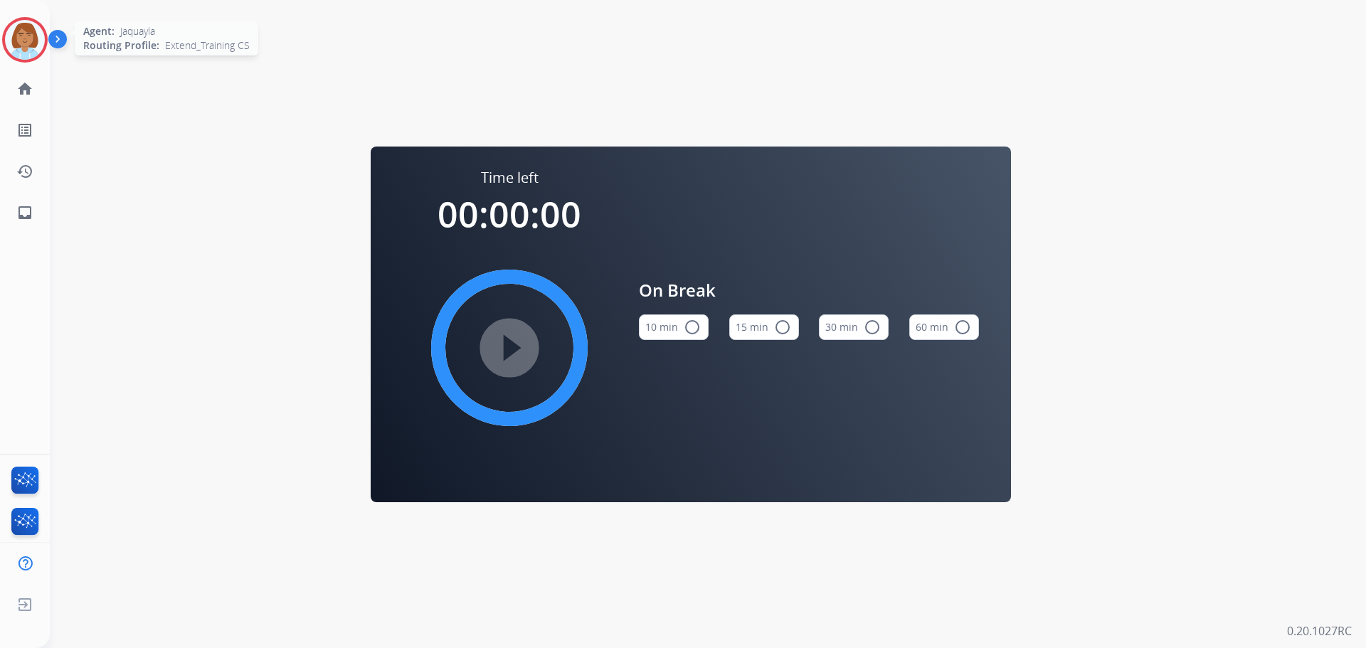
click at [33, 48] on img at bounding box center [25, 40] width 40 height 40
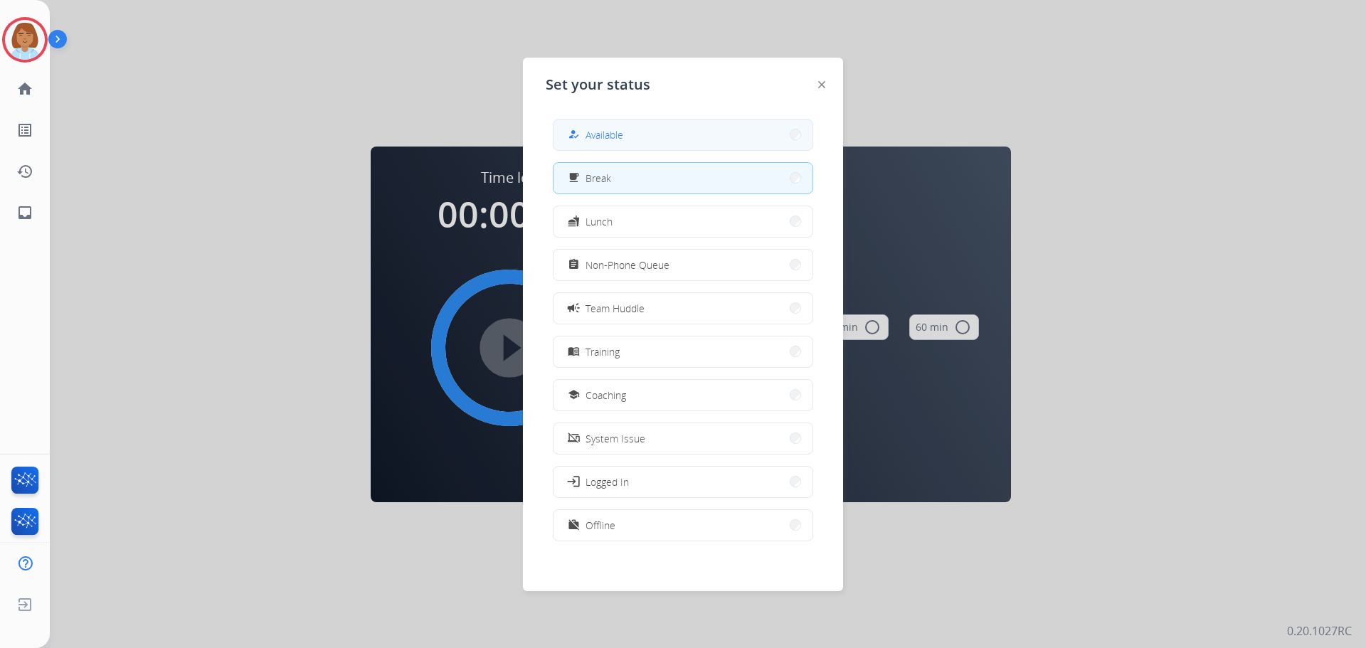
click at [677, 144] on button "how_to_reg Available" at bounding box center [682, 135] width 259 height 31
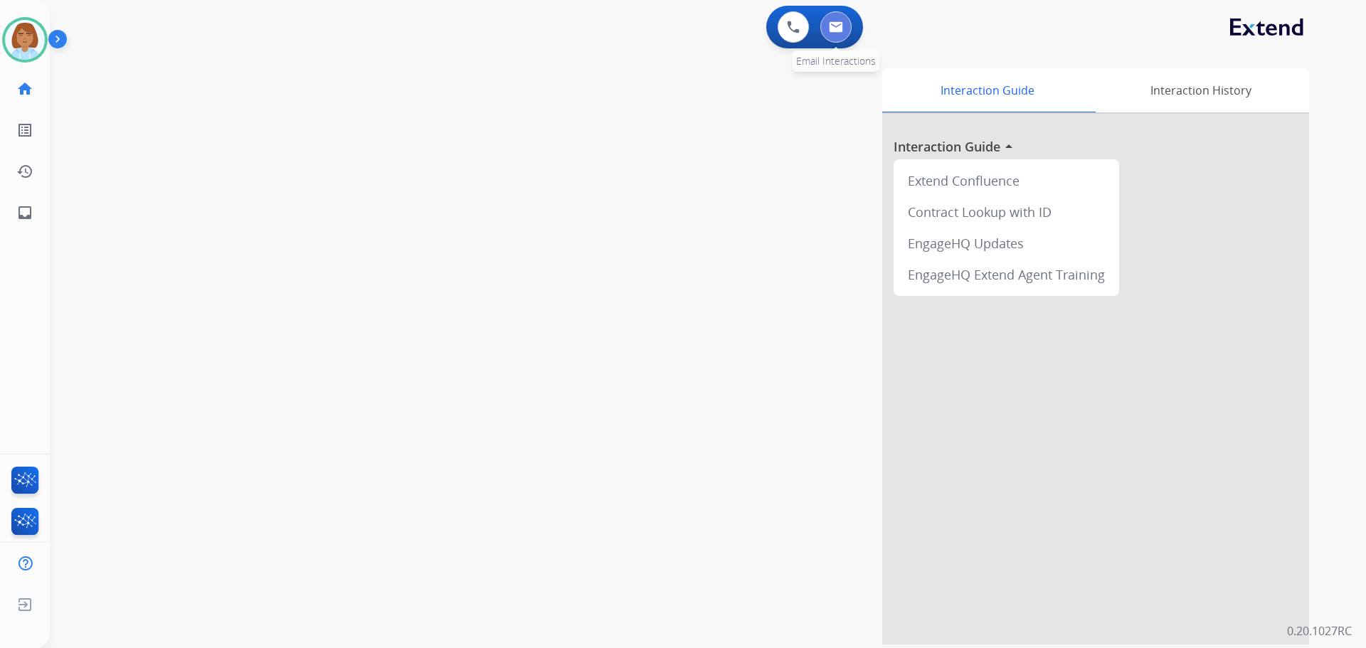
click at [836, 33] on button at bounding box center [835, 26] width 31 height 31
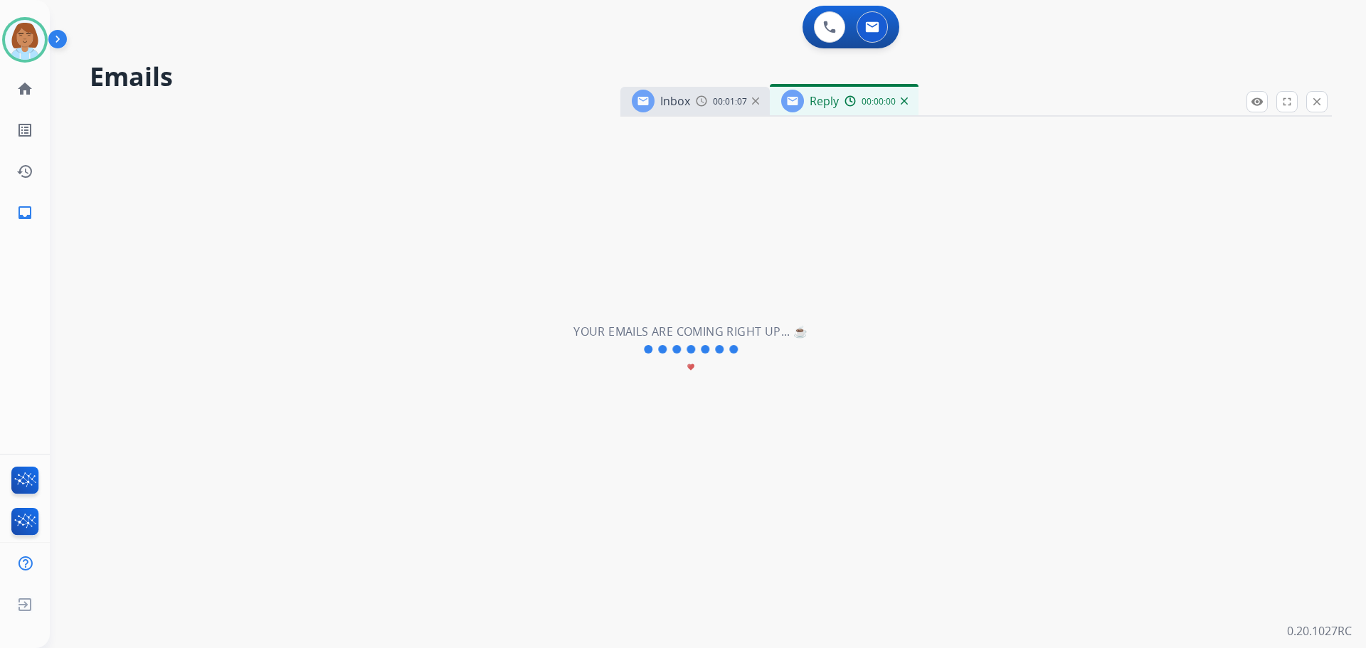
select select "**********"
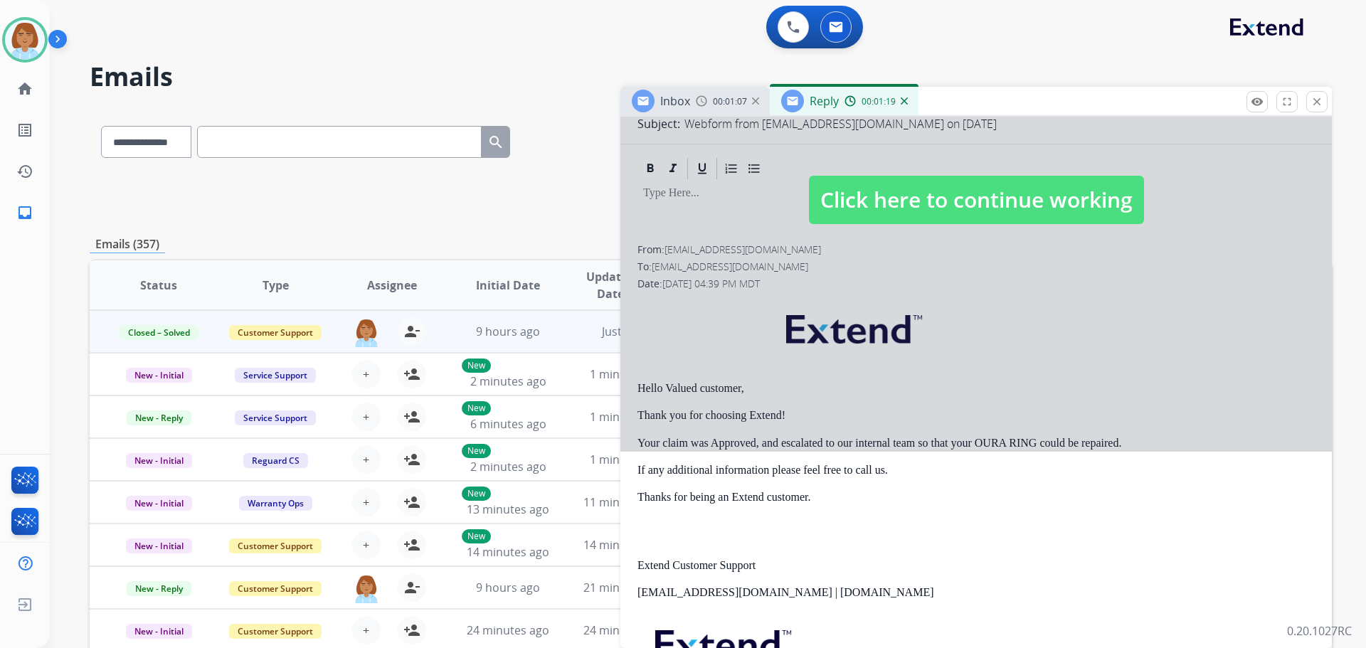
scroll to position [213, 0]
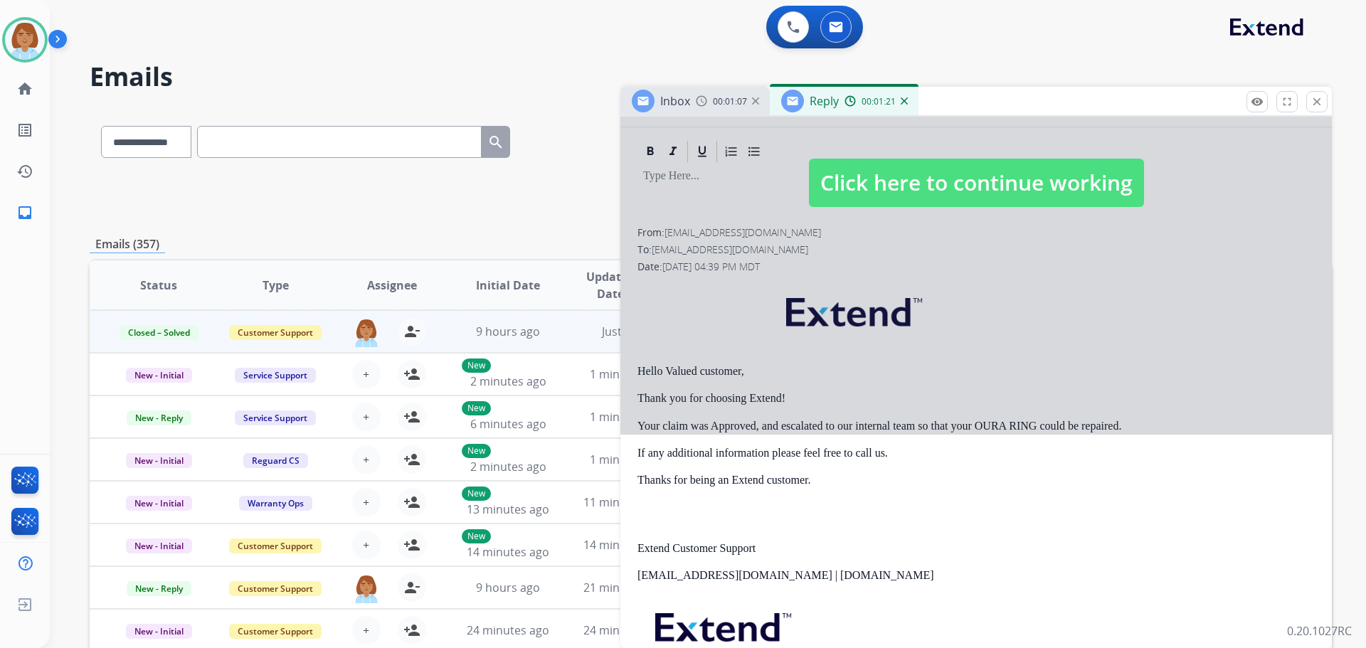
click at [919, 221] on div at bounding box center [975, 168] width 711 height 531
select select
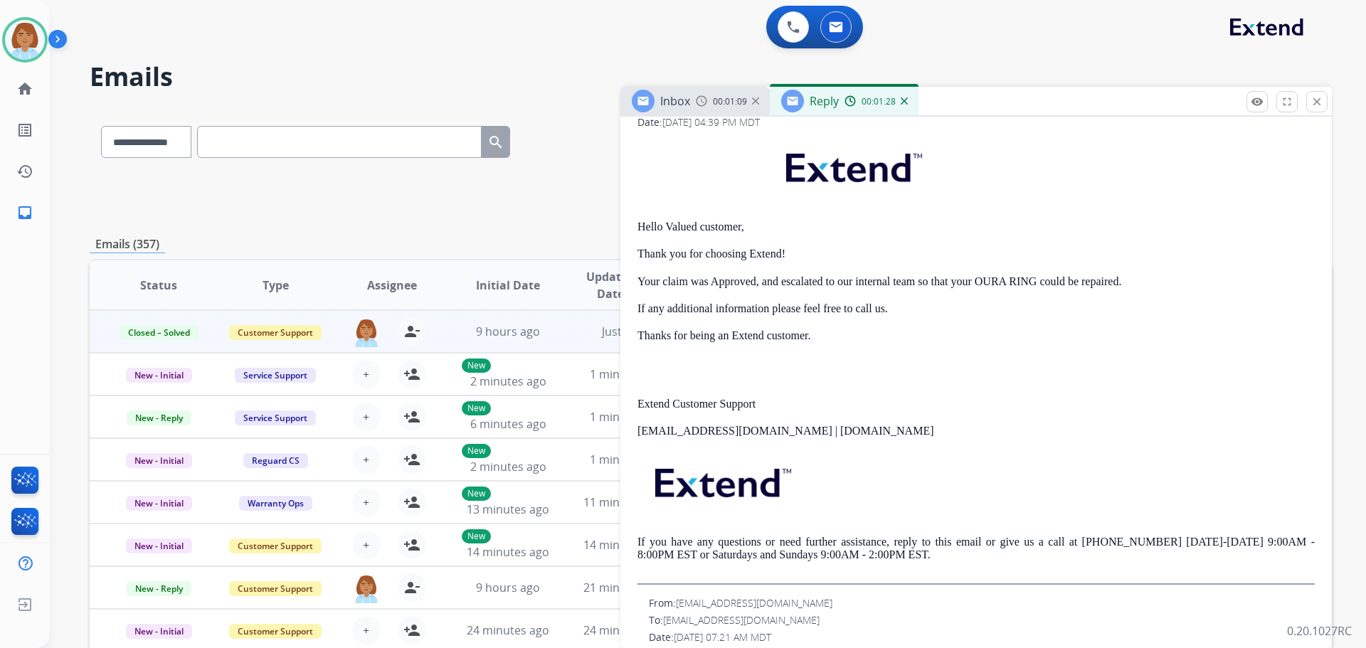
scroll to position [411, 0]
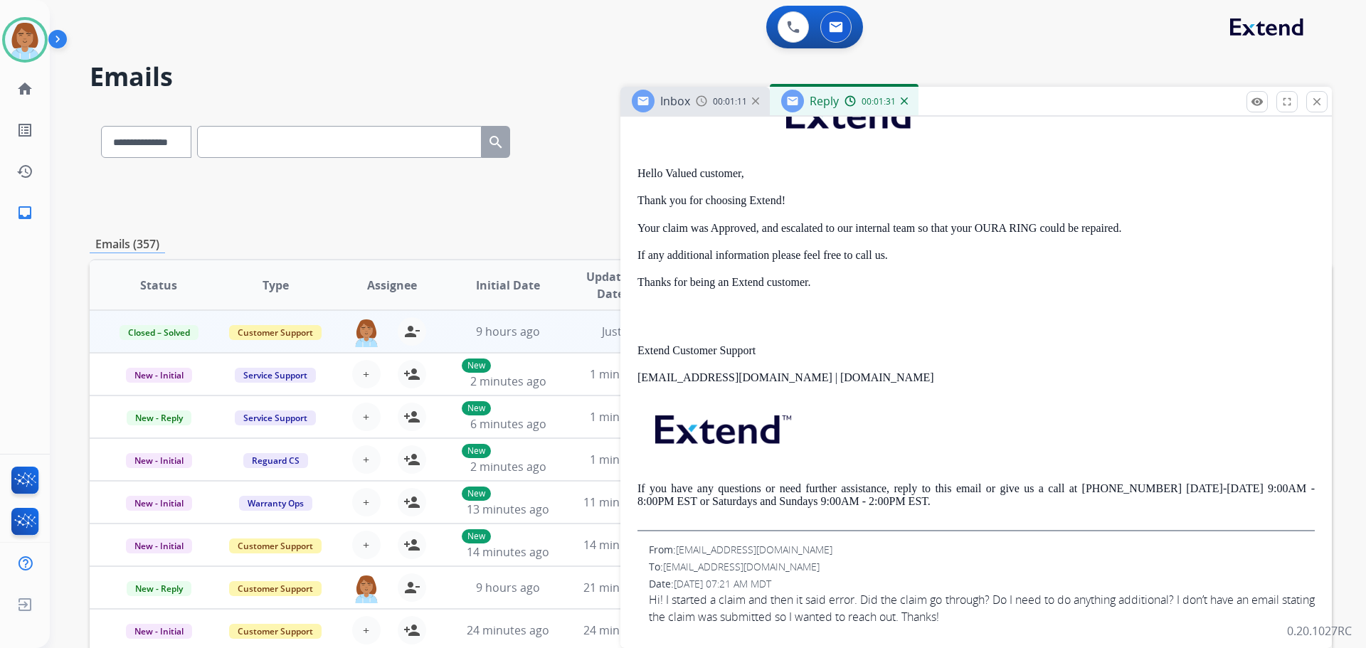
click at [737, 551] on span "[EMAIL_ADDRESS][DOMAIN_NAME]" at bounding box center [754, 550] width 157 height 14
click at [735, 551] on span "[EMAIL_ADDRESS][DOMAIN_NAME]" at bounding box center [754, 550] width 157 height 14
click at [736, 551] on span "[EMAIL_ADDRESS][DOMAIN_NAME]" at bounding box center [754, 550] width 157 height 14
click at [808, 549] on div "From: Elyssa.sterflinger@gmail.com" at bounding box center [982, 550] width 666 height 14
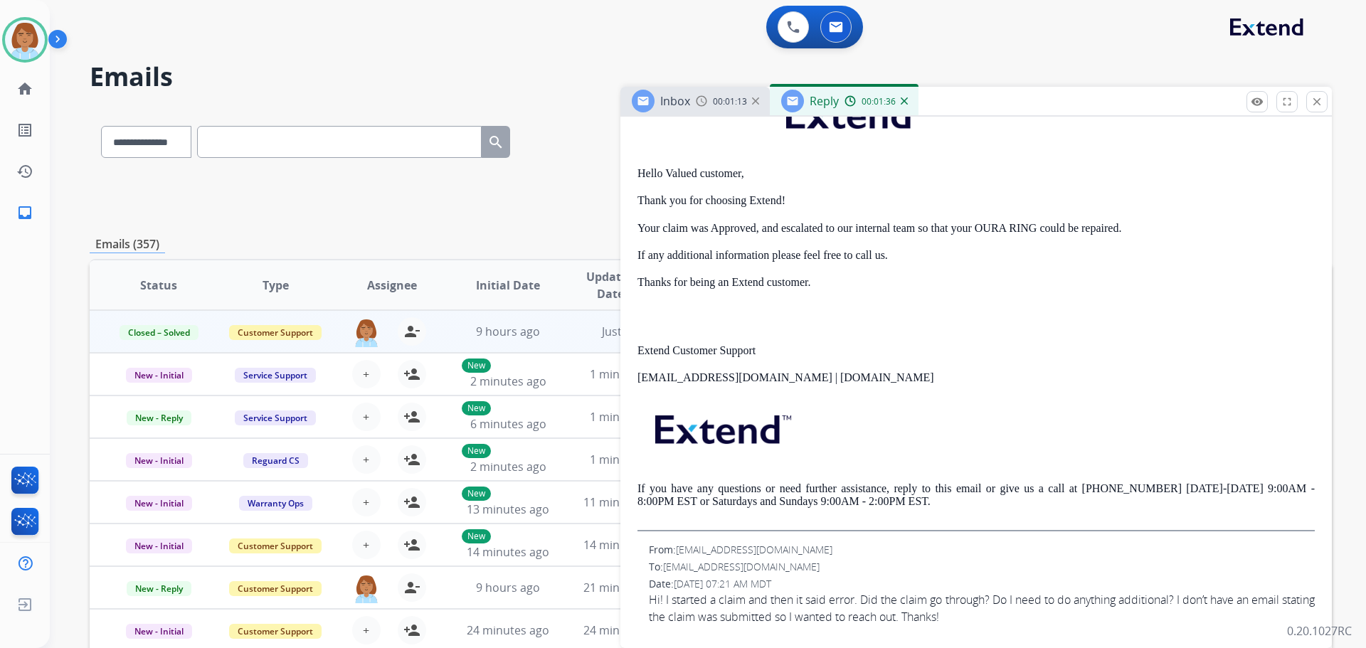
drag, startPoint x: 810, startPoint y: 549, endPoint x: 680, endPoint y: 553, distance: 130.3
click at [680, 553] on div "From: Elyssa.sterflinger@gmail.com" at bounding box center [982, 550] width 666 height 14
copy span "[EMAIL_ADDRESS][DOMAIN_NAME]"
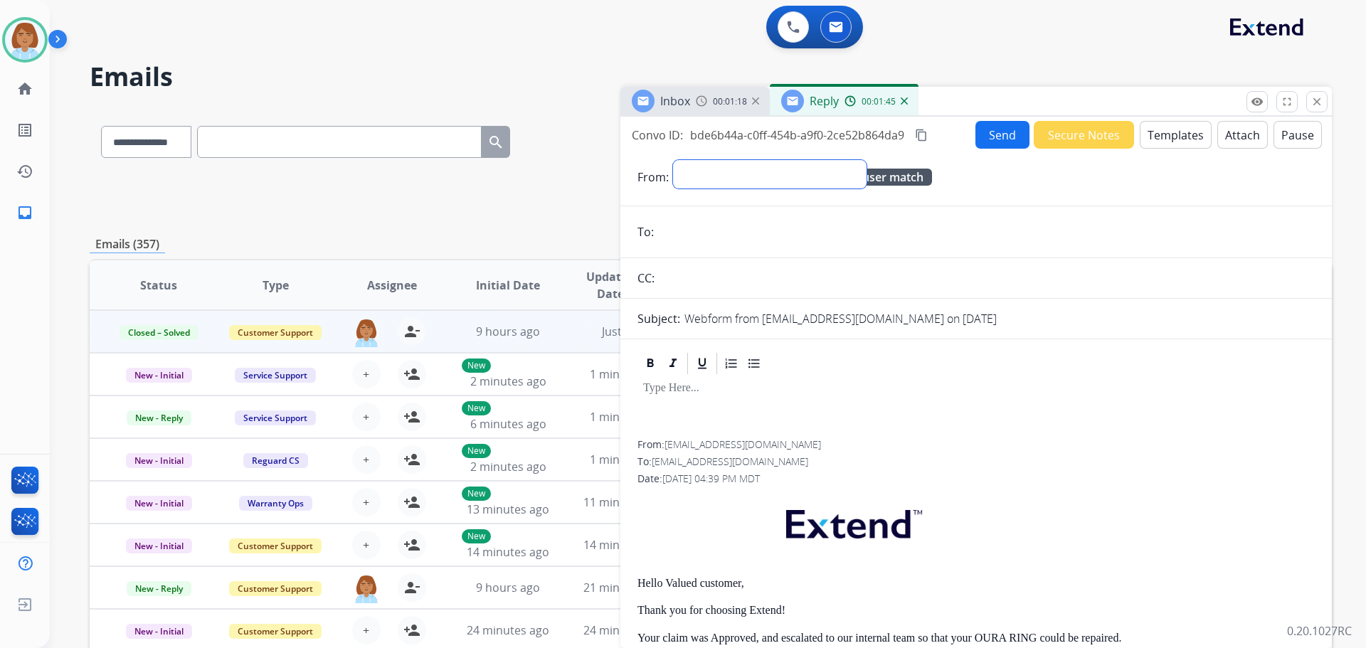
drag, startPoint x: 723, startPoint y: 168, endPoint x: 703, endPoint y: 179, distance: 22.9
click at [703, 179] on select "**********" at bounding box center [770, 174] width 194 height 28
select select "**********"
click at [673, 160] on select "**********" at bounding box center [770, 174] width 194 height 28
paste input "**********"
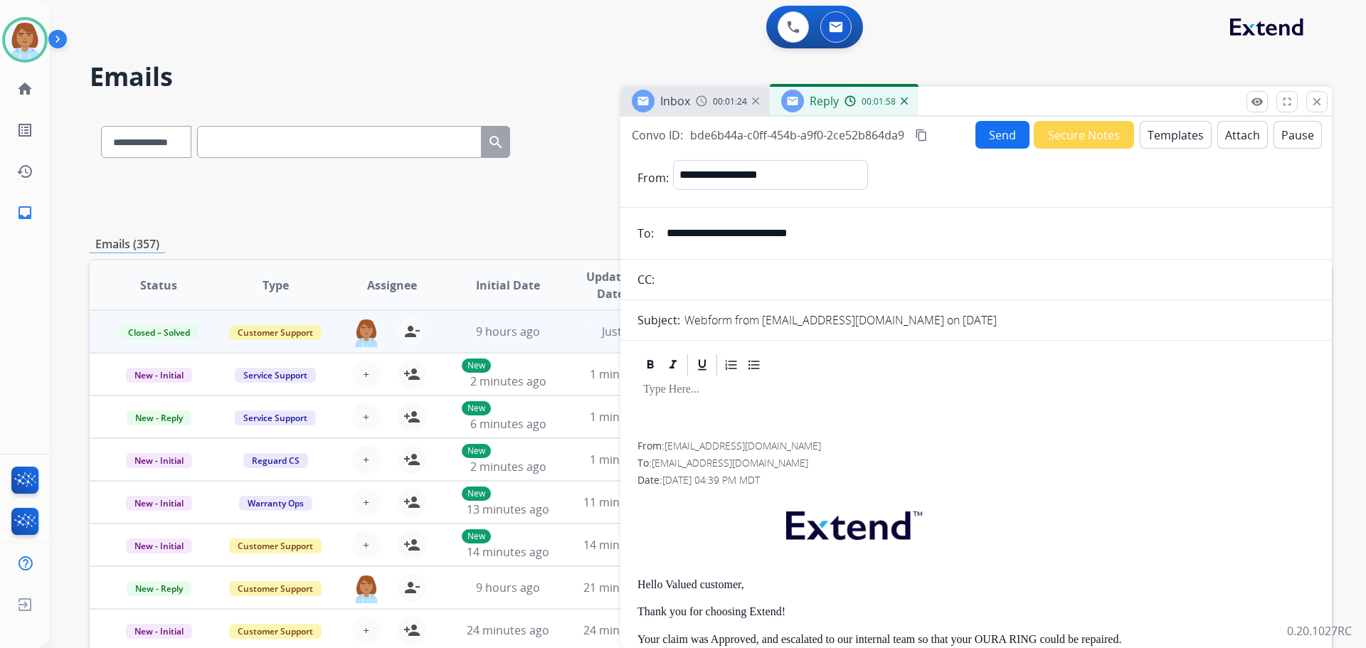
type input "**********"
click at [995, 134] on button "Send" at bounding box center [1002, 135] width 54 height 28
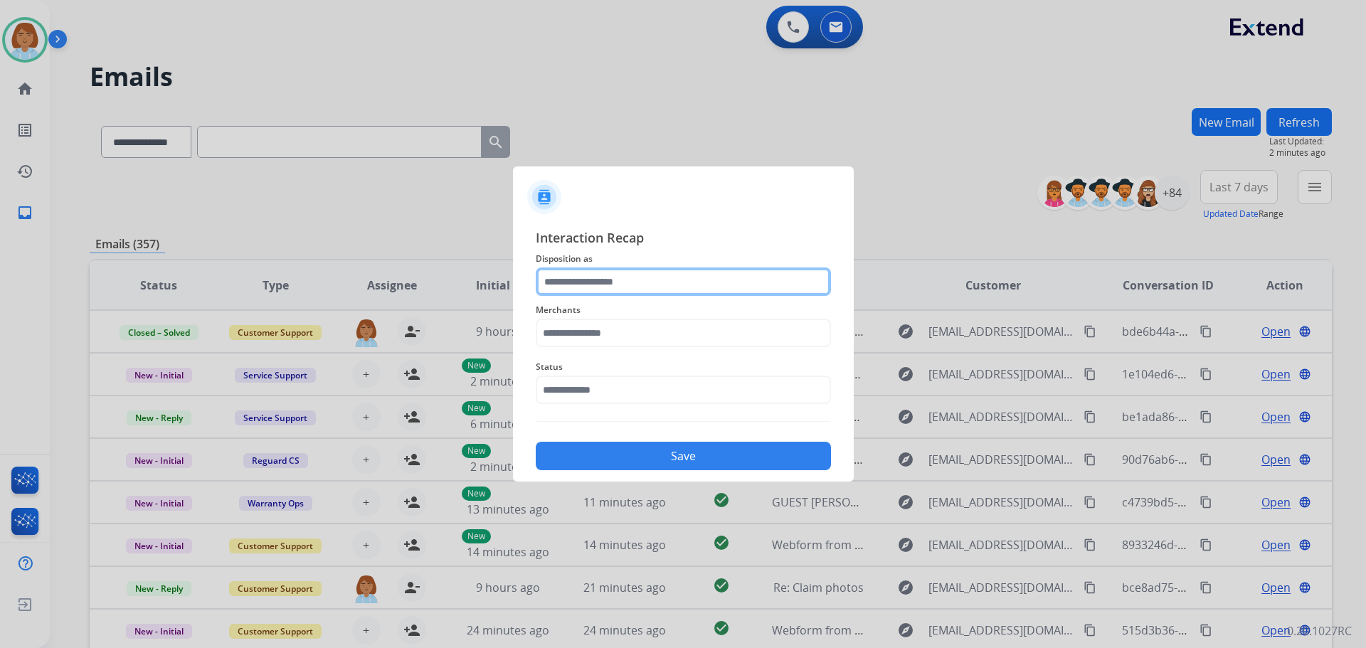
click at [644, 283] on input "text" at bounding box center [683, 281] width 295 height 28
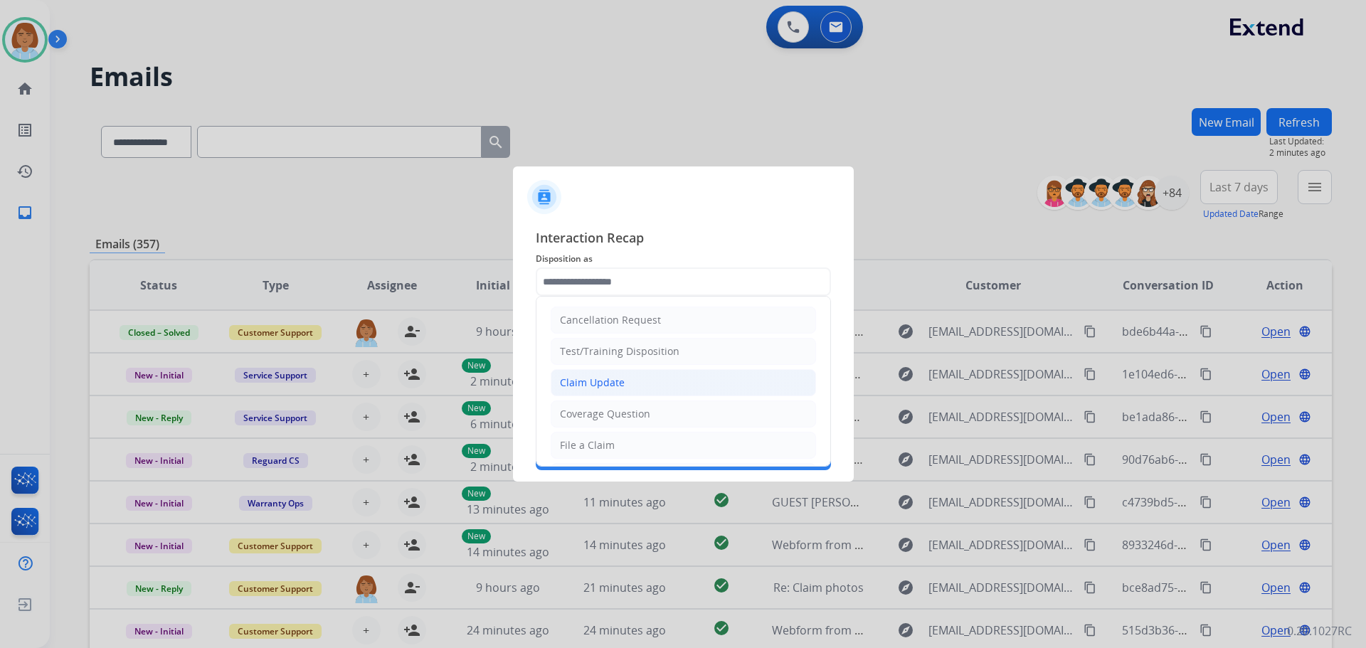
click at [637, 383] on li "Claim Update" at bounding box center [683, 382] width 265 height 27
type input "**********"
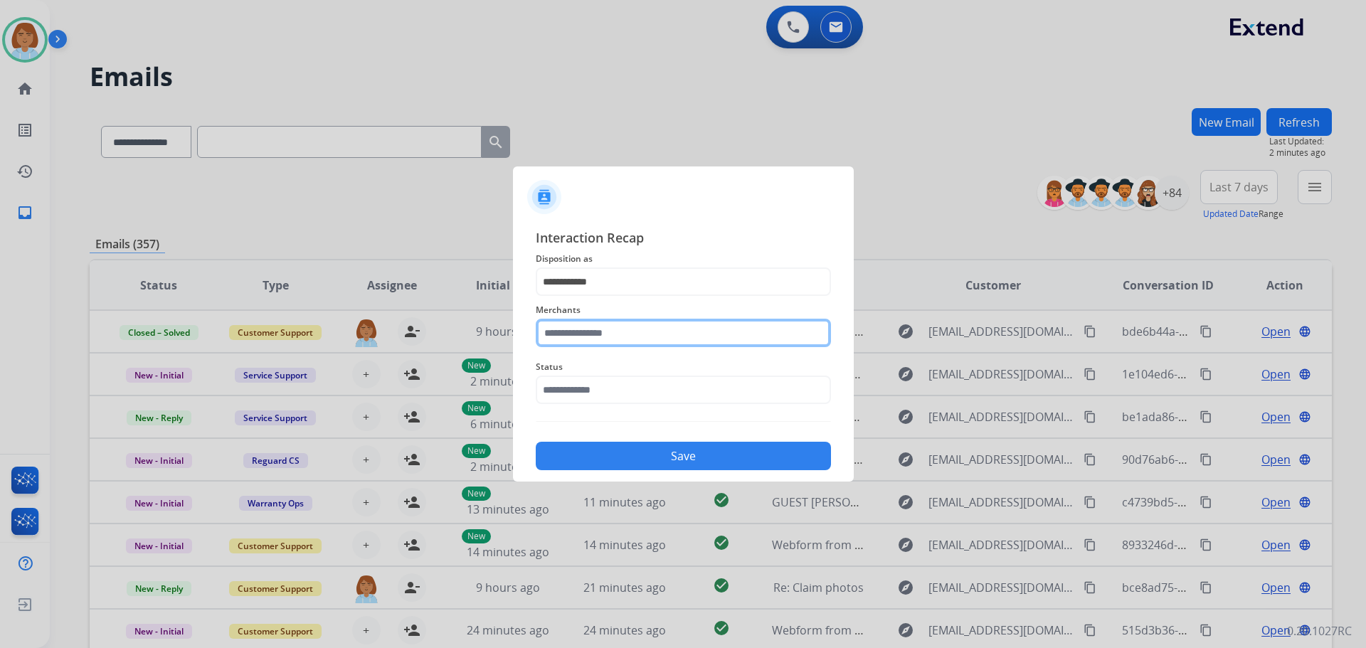
click at [633, 344] on input "text" at bounding box center [683, 333] width 295 height 28
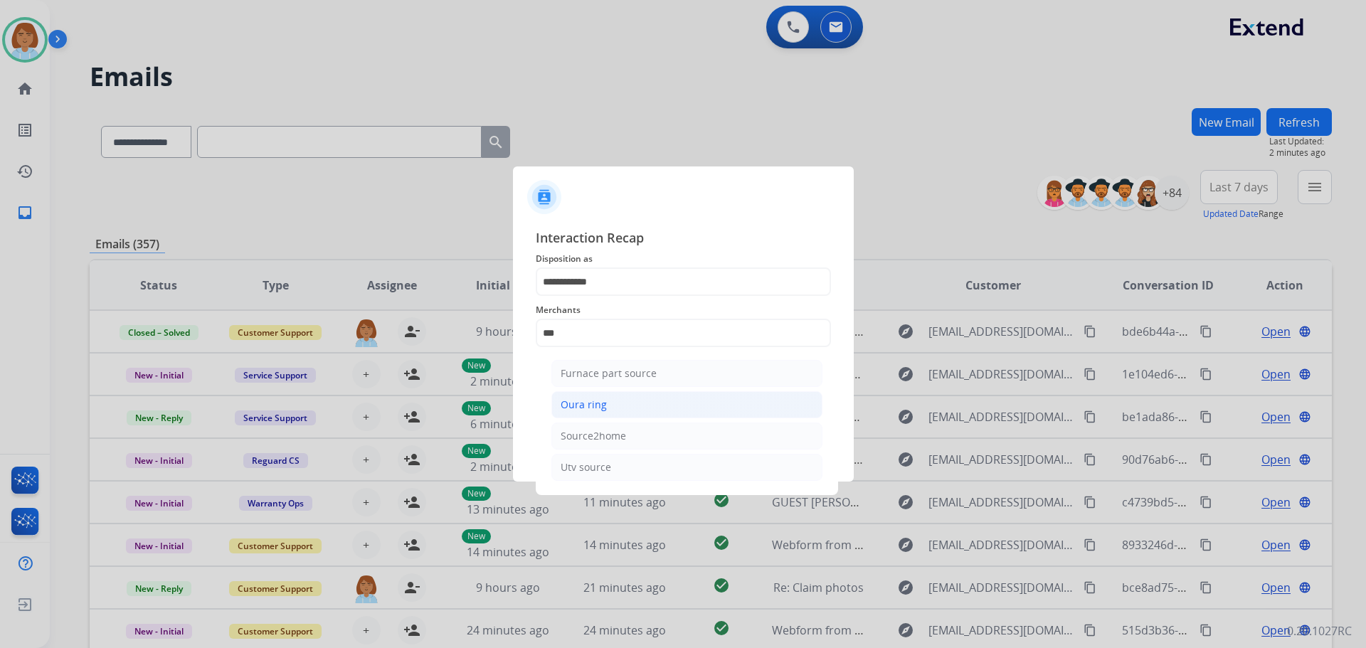
click at [615, 396] on li "Oura ring" at bounding box center [686, 404] width 271 height 27
type input "*********"
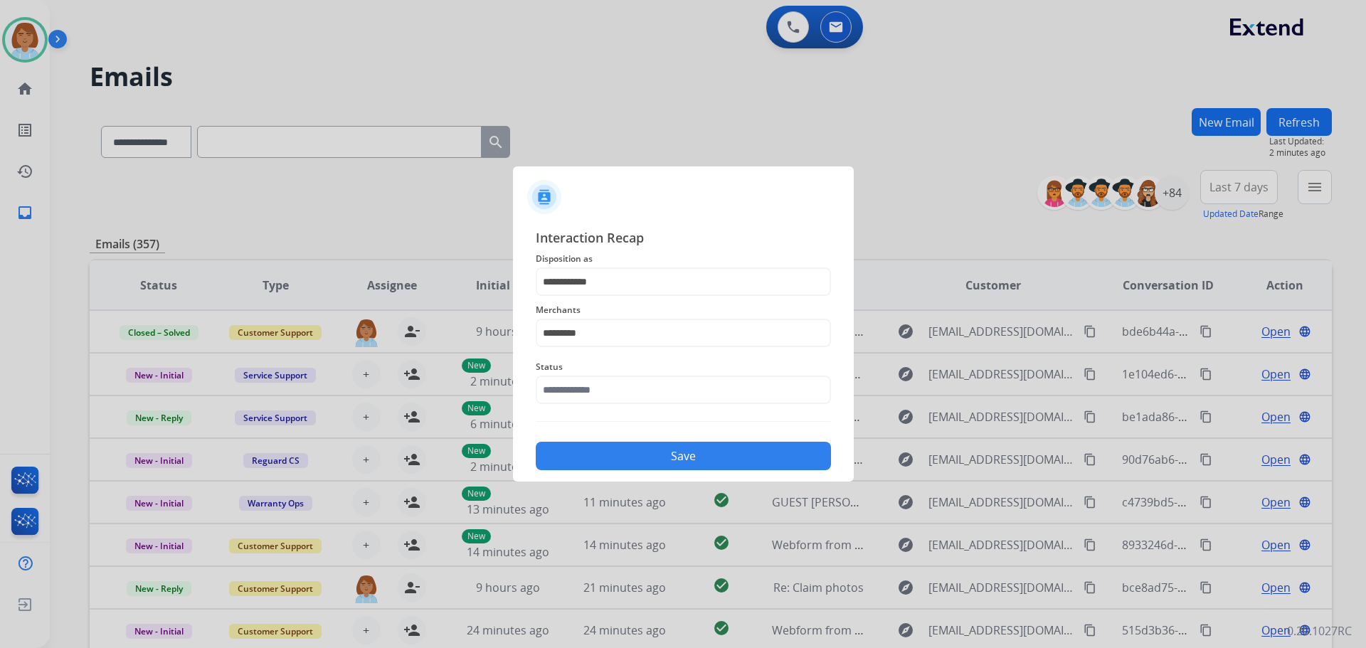
click at [608, 406] on div "Status" at bounding box center [683, 381] width 295 height 57
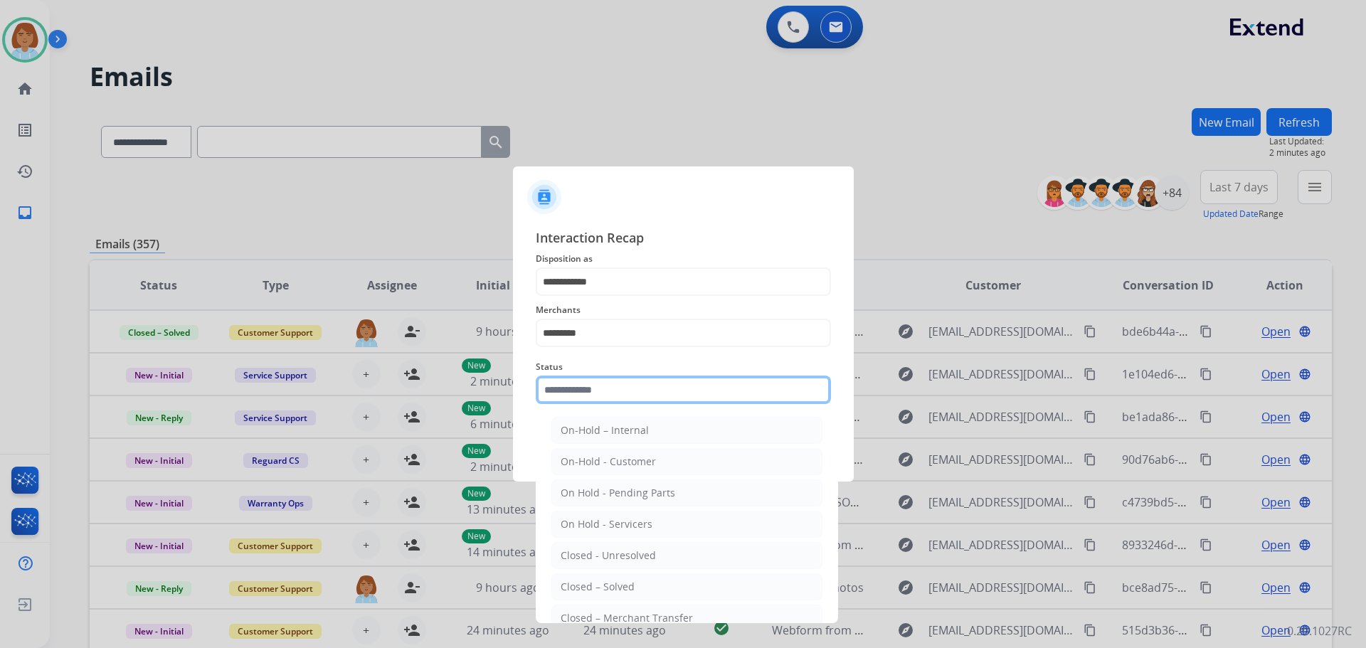
click at [613, 393] on input "text" at bounding box center [683, 390] width 295 height 28
drag, startPoint x: 583, startPoint y: 590, endPoint x: 620, endPoint y: 543, distance: 59.3
click at [583, 586] on div "Closed – Solved" at bounding box center [598, 587] width 74 height 14
type input "**********"
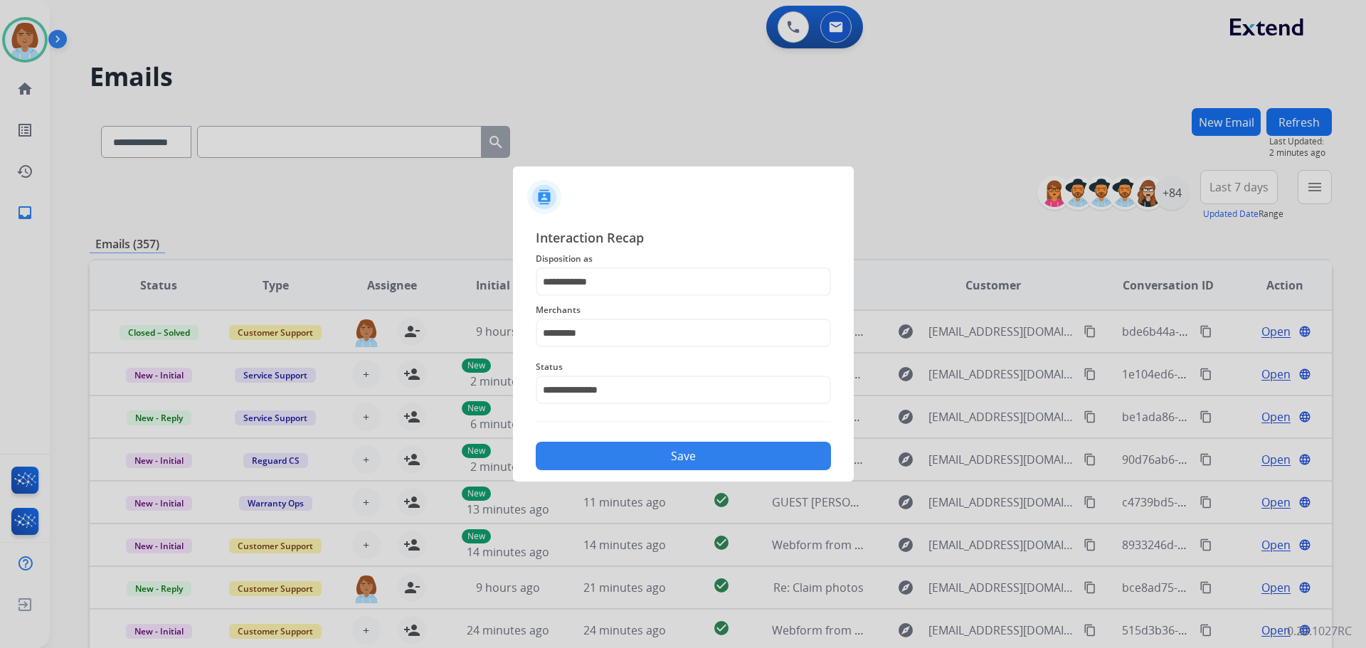
click at [721, 454] on button "Save" at bounding box center [683, 456] width 295 height 28
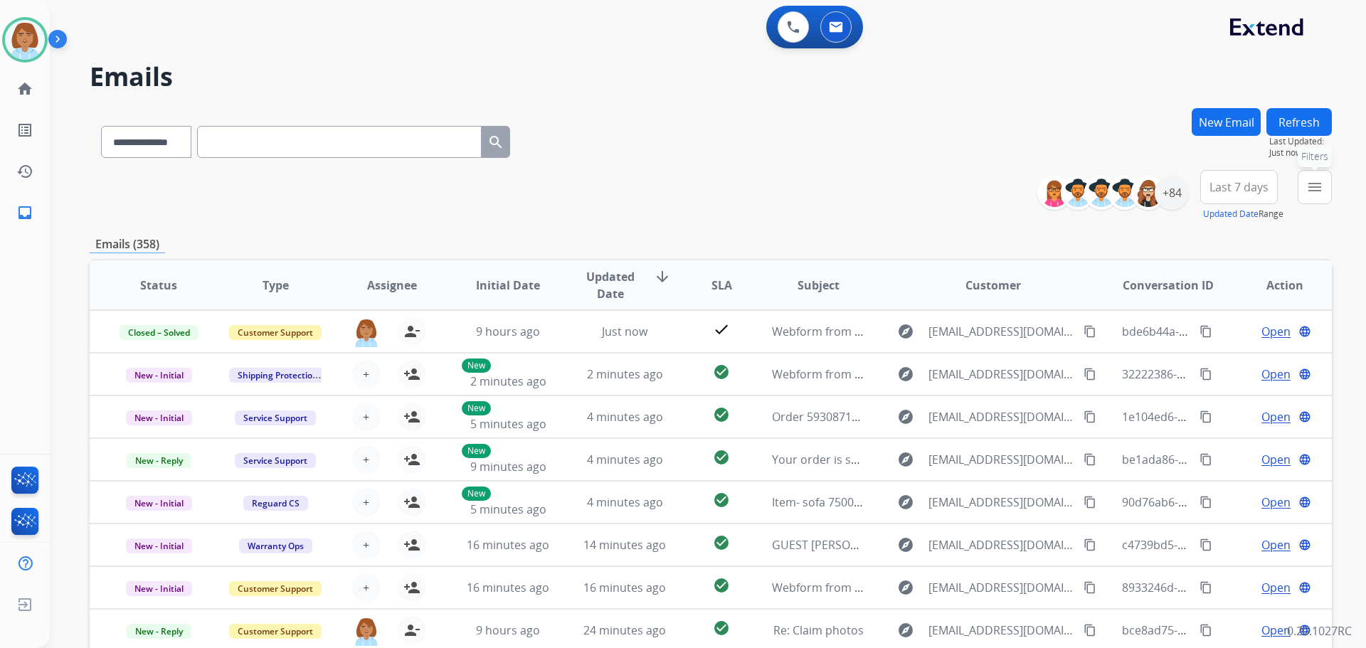
click at [1313, 181] on mat-icon "menu" at bounding box center [1314, 187] width 17 height 17
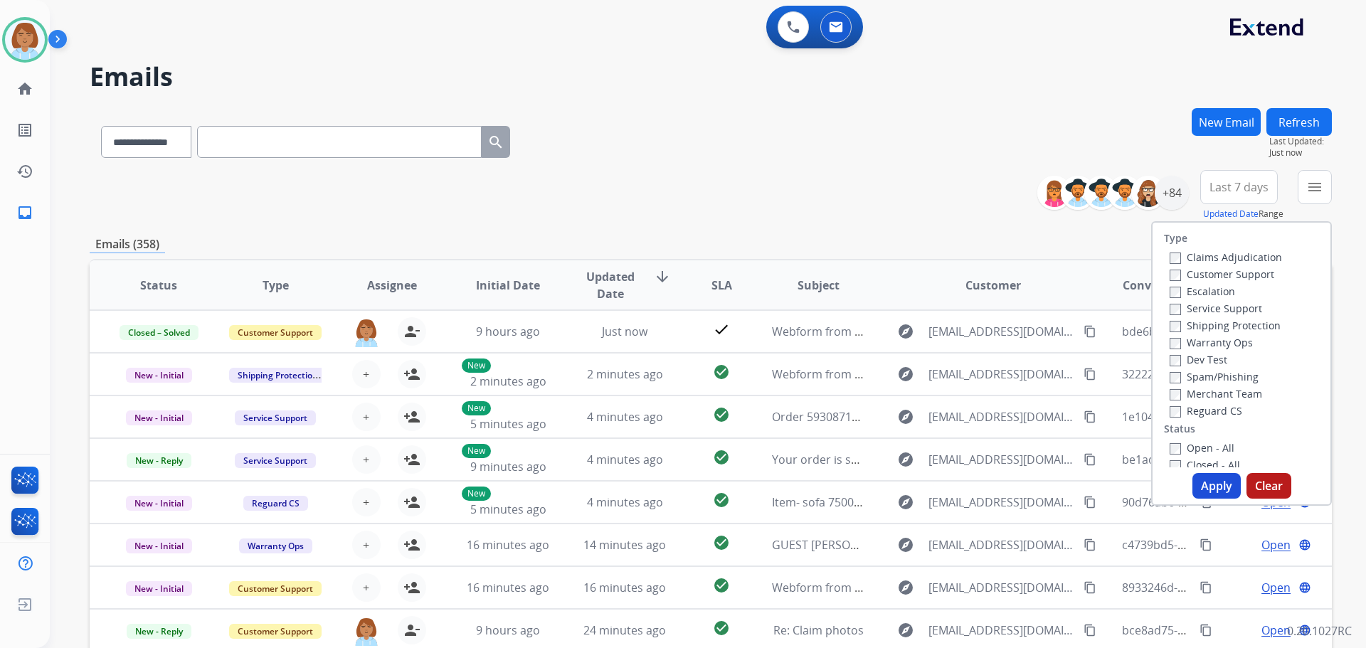
click at [1184, 271] on label "Customer Support" at bounding box center [1222, 274] width 105 height 14
click at [1205, 325] on label "Shipping Protection" at bounding box center [1225, 326] width 111 height 14
click at [1180, 413] on label "Reguard CS" at bounding box center [1206, 411] width 73 height 14
click at [1218, 483] on button "Apply" at bounding box center [1216, 486] width 48 height 26
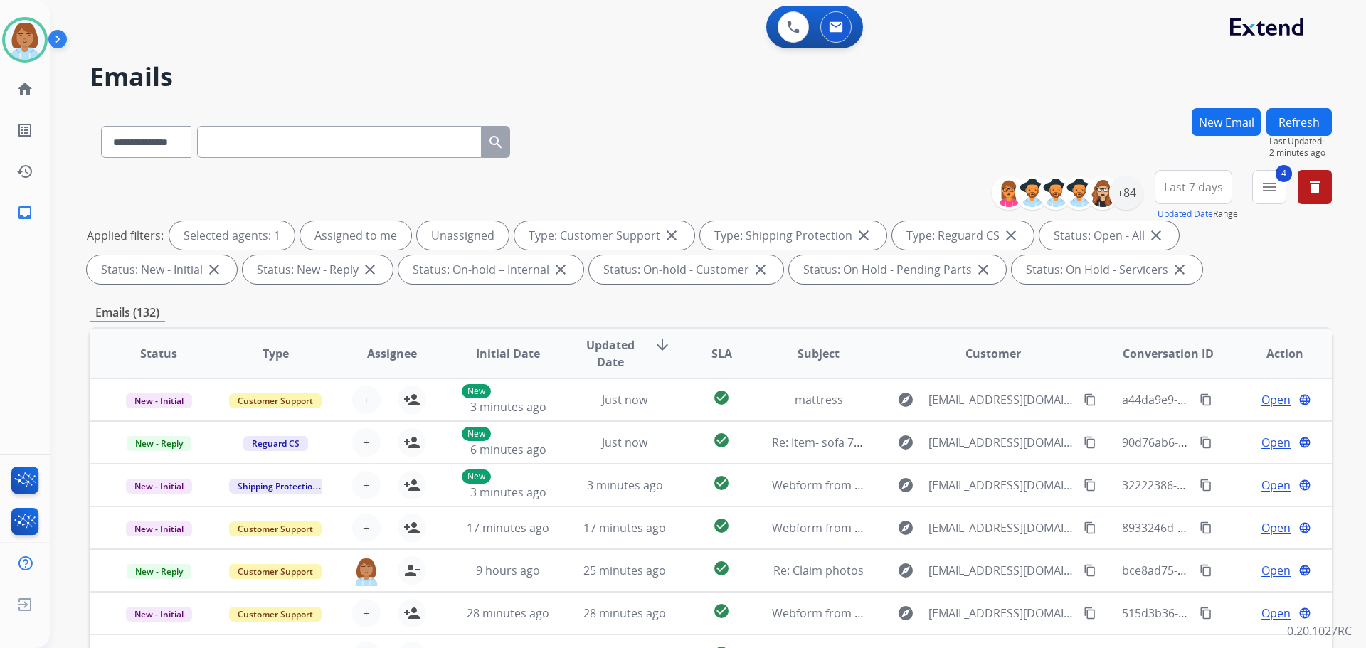
click at [682, 138] on div "**********" at bounding box center [711, 139] width 1242 height 62
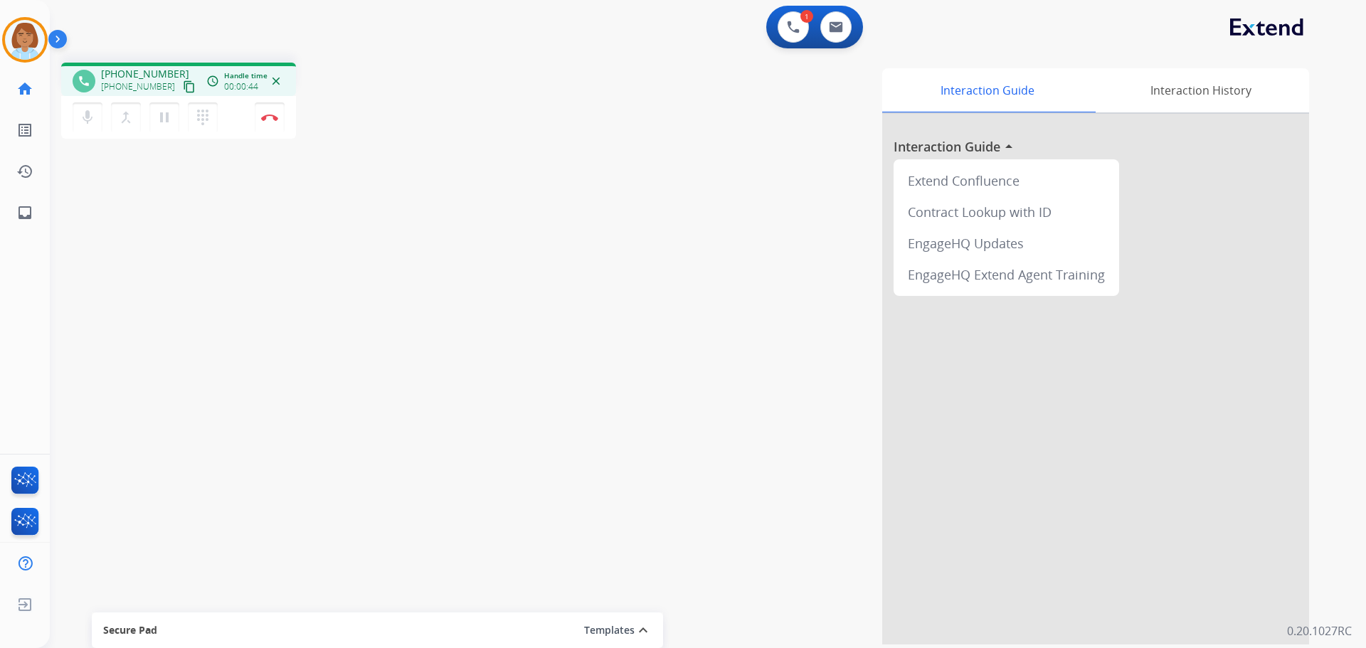
drag, startPoint x: 997, startPoint y: 590, endPoint x: 972, endPoint y: 609, distance: 31.4
click at [972, 609] on div at bounding box center [1095, 379] width 427 height 531
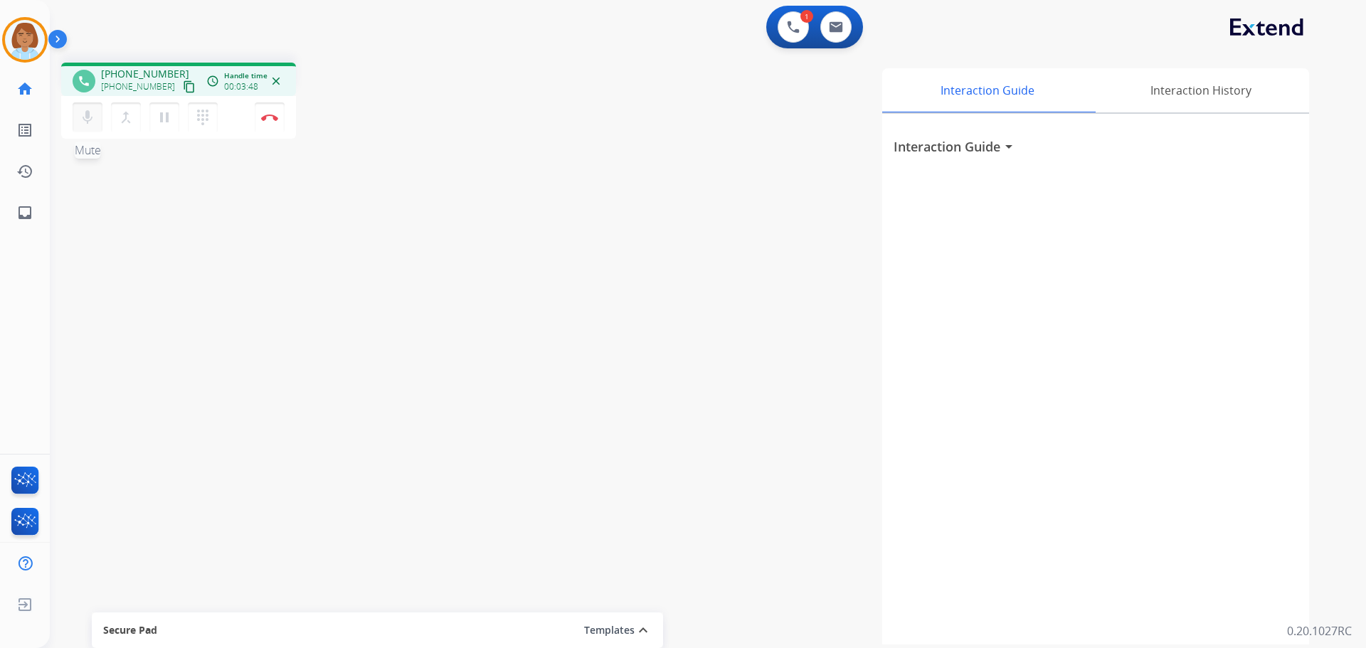
click at [89, 121] on mat-icon "mic" at bounding box center [87, 117] width 17 height 17
click at [161, 117] on mat-icon "pause" at bounding box center [164, 117] width 17 height 17
click at [83, 120] on mat-icon "mic_off" at bounding box center [87, 117] width 17 height 17
click at [172, 118] on button "play_arrow Hold" at bounding box center [164, 117] width 30 height 30
drag, startPoint x: 1343, startPoint y: 638, endPoint x: 1354, endPoint y: 630, distance: 13.7
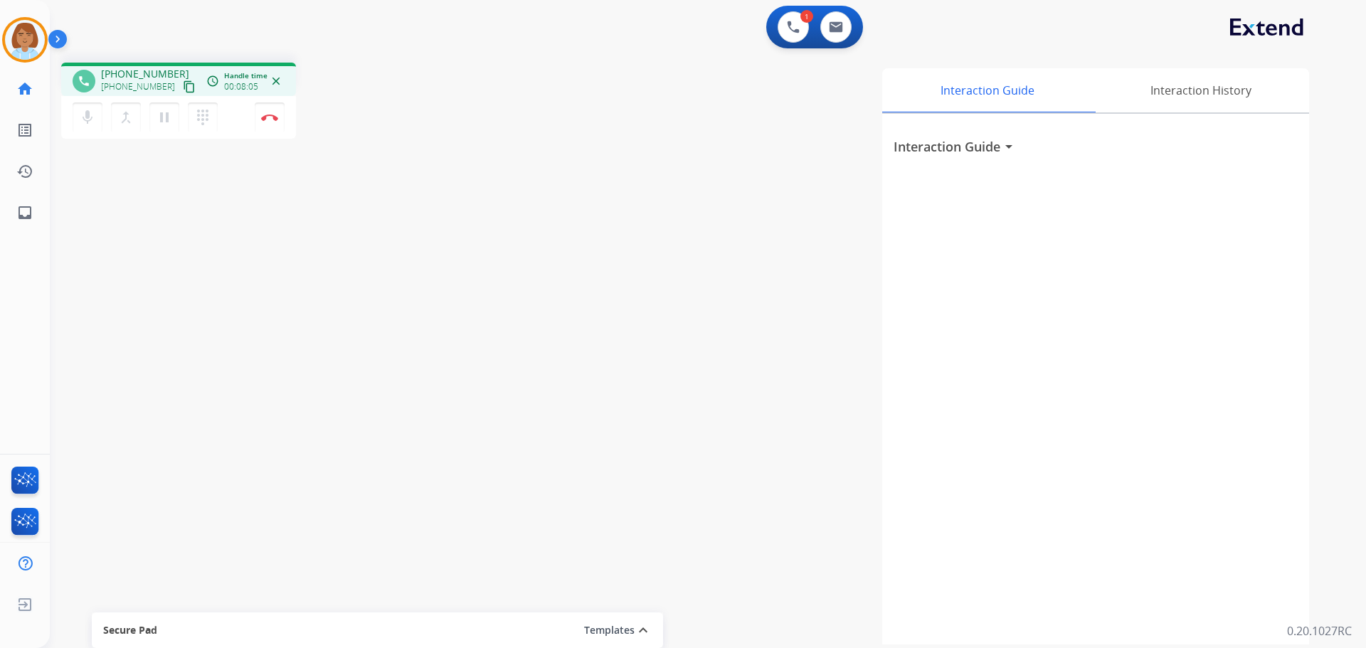
click at [1343, 638] on p "0.20.1027RC" at bounding box center [1319, 631] width 65 height 17
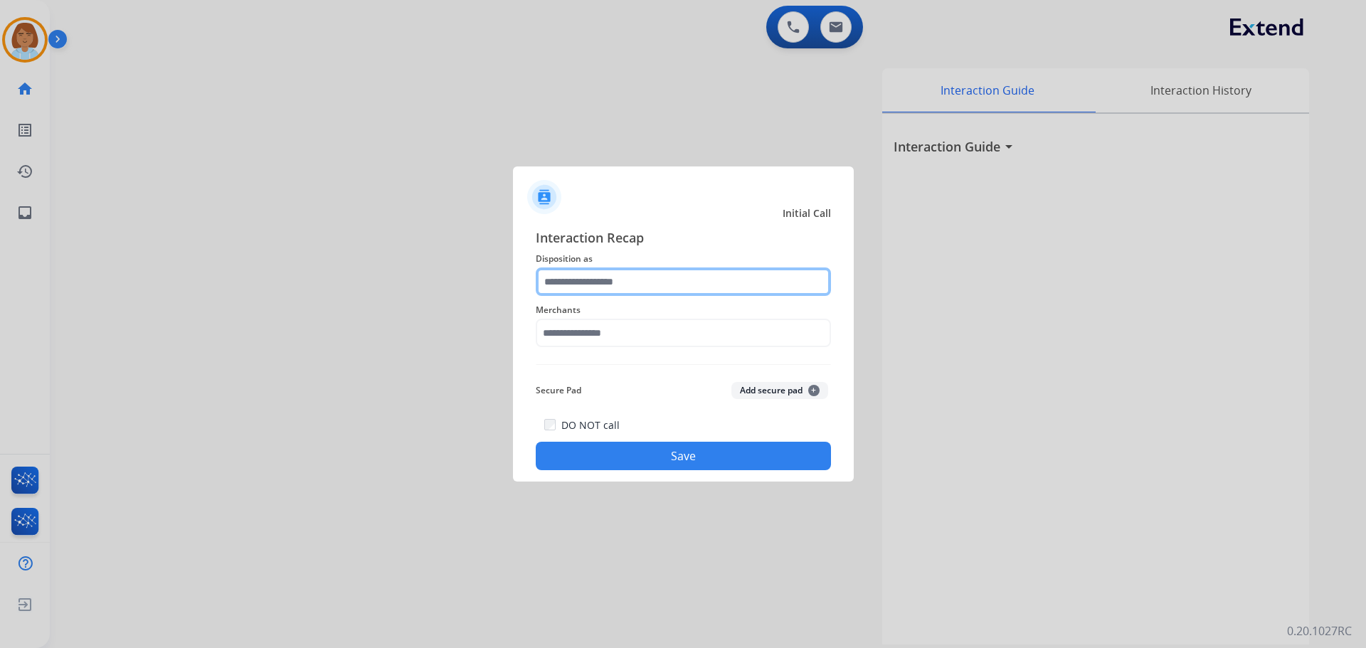
click at [645, 283] on input "text" at bounding box center [683, 281] width 295 height 28
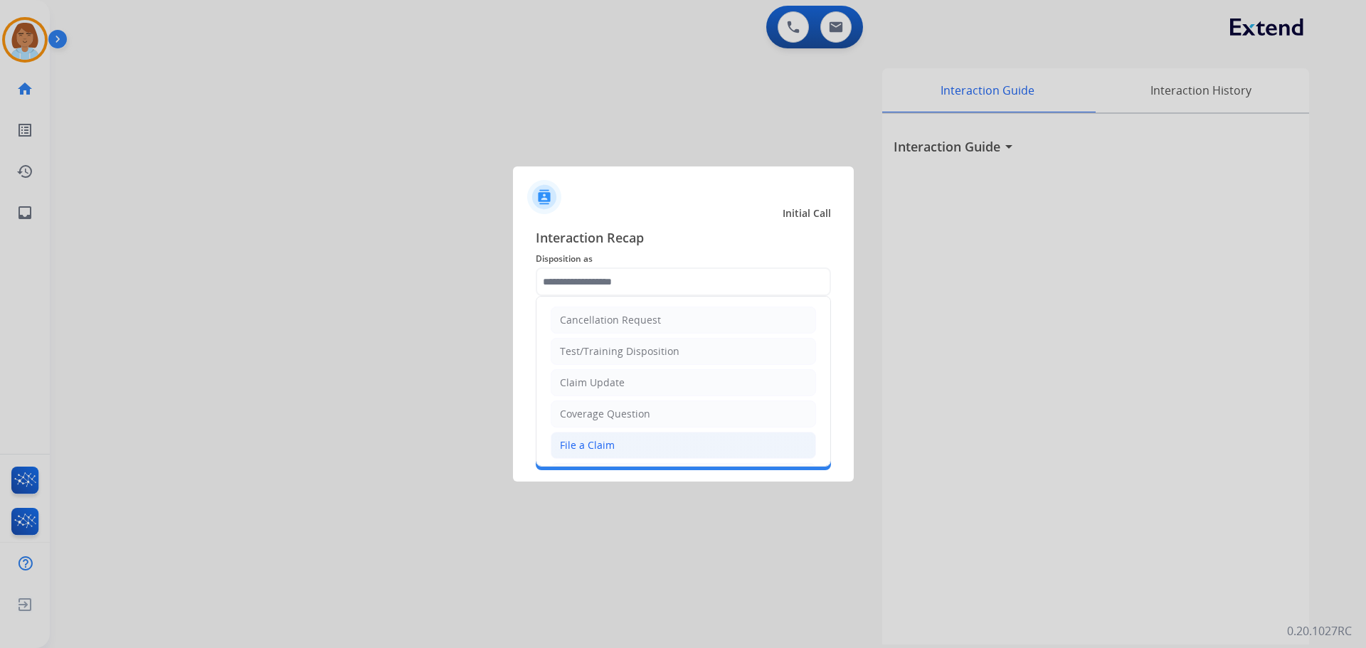
click at [645, 446] on li "File a Claim" at bounding box center [683, 445] width 265 height 27
type input "**********"
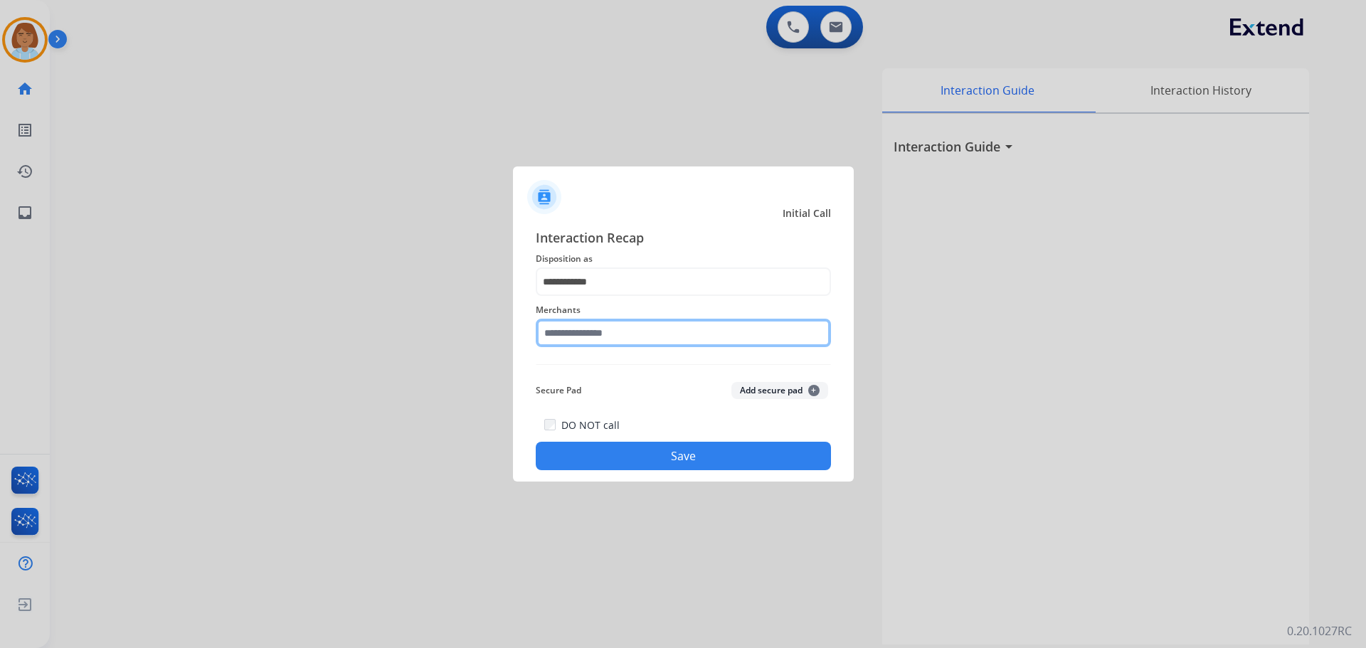
click at [652, 327] on input "text" at bounding box center [683, 333] width 295 height 28
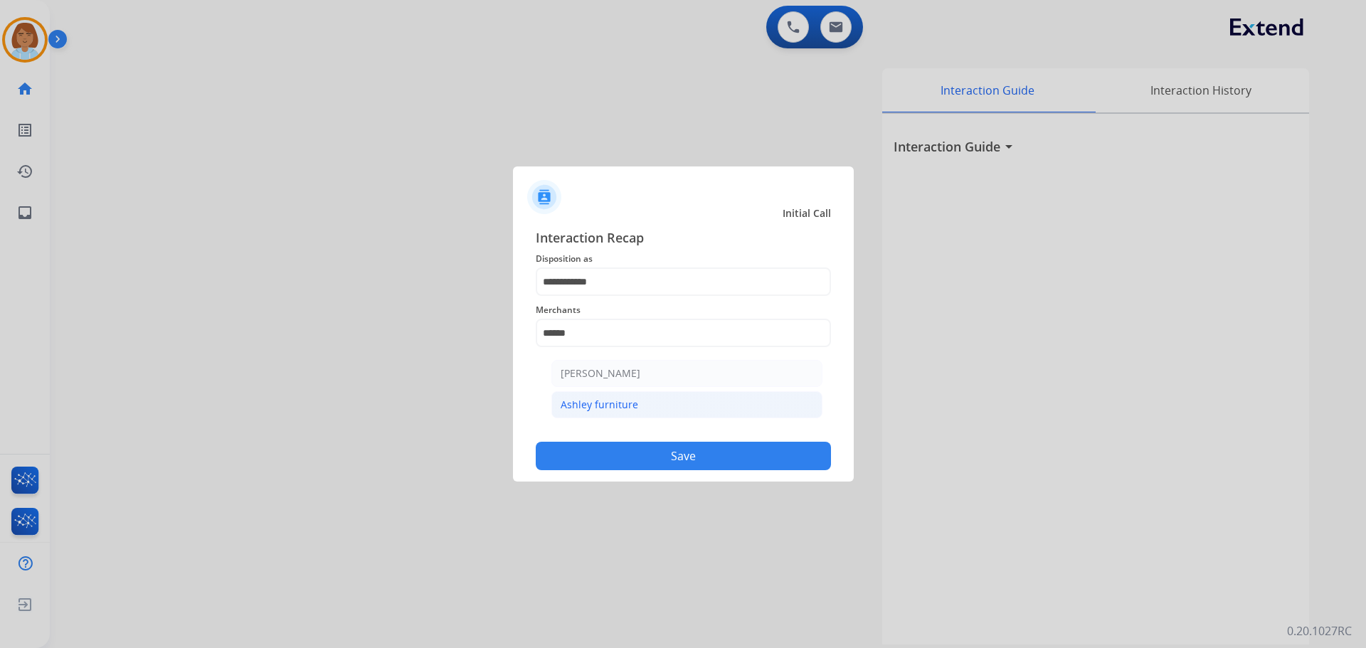
click at [652, 408] on li "Ashley furniture" at bounding box center [686, 404] width 271 height 27
type input "**********"
click at [681, 464] on button "Save" at bounding box center [683, 456] width 295 height 28
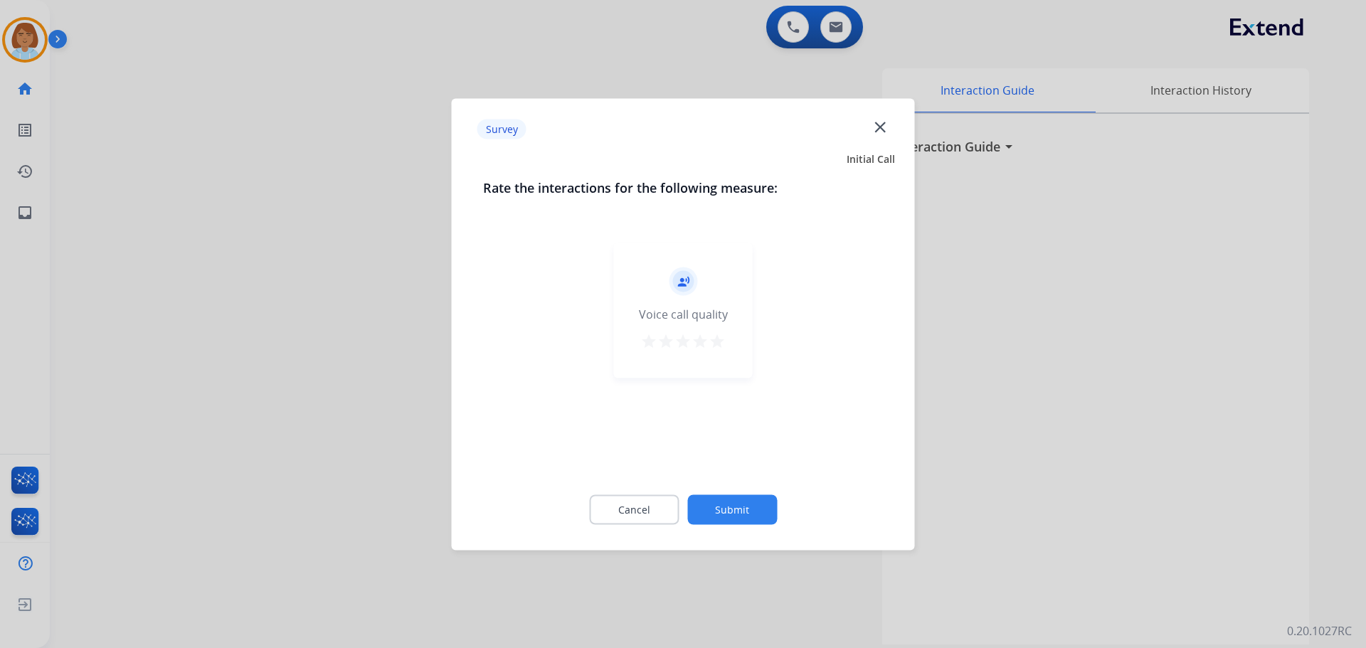
click at [753, 551] on div at bounding box center [683, 324] width 1366 height 648
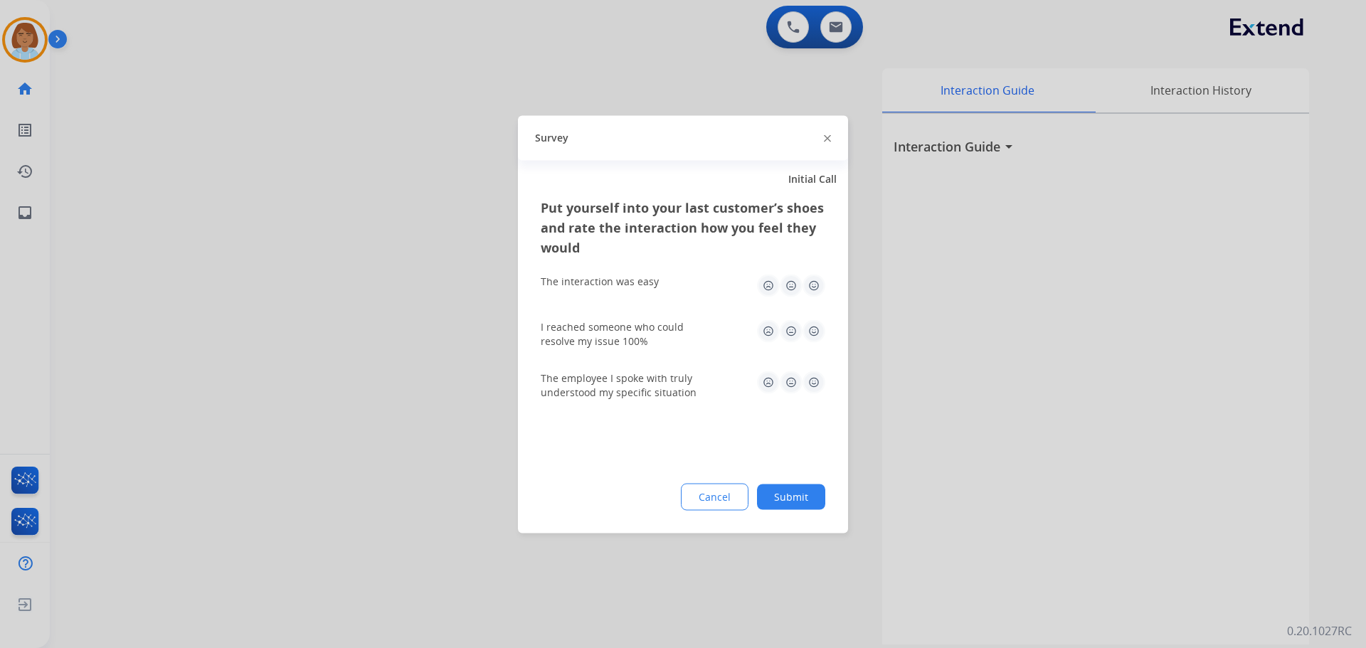
click at [766, 512] on div "Put yourself into your last customer’s shoes and rate the interaction how you f…" at bounding box center [683, 365] width 330 height 336
click at [788, 501] on button "Submit" at bounding box center [791, 497] width 68 height 26
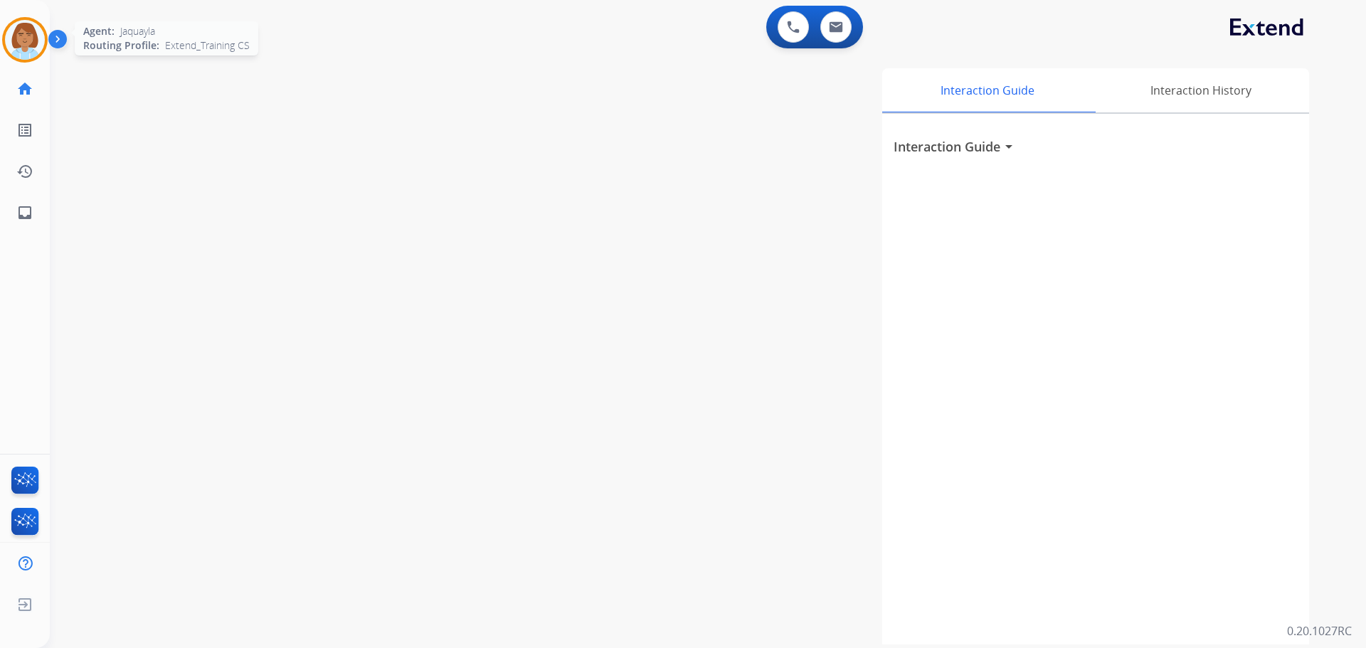
click at [25, 35] on img at bounding box center [25, 40] width 40 height 40
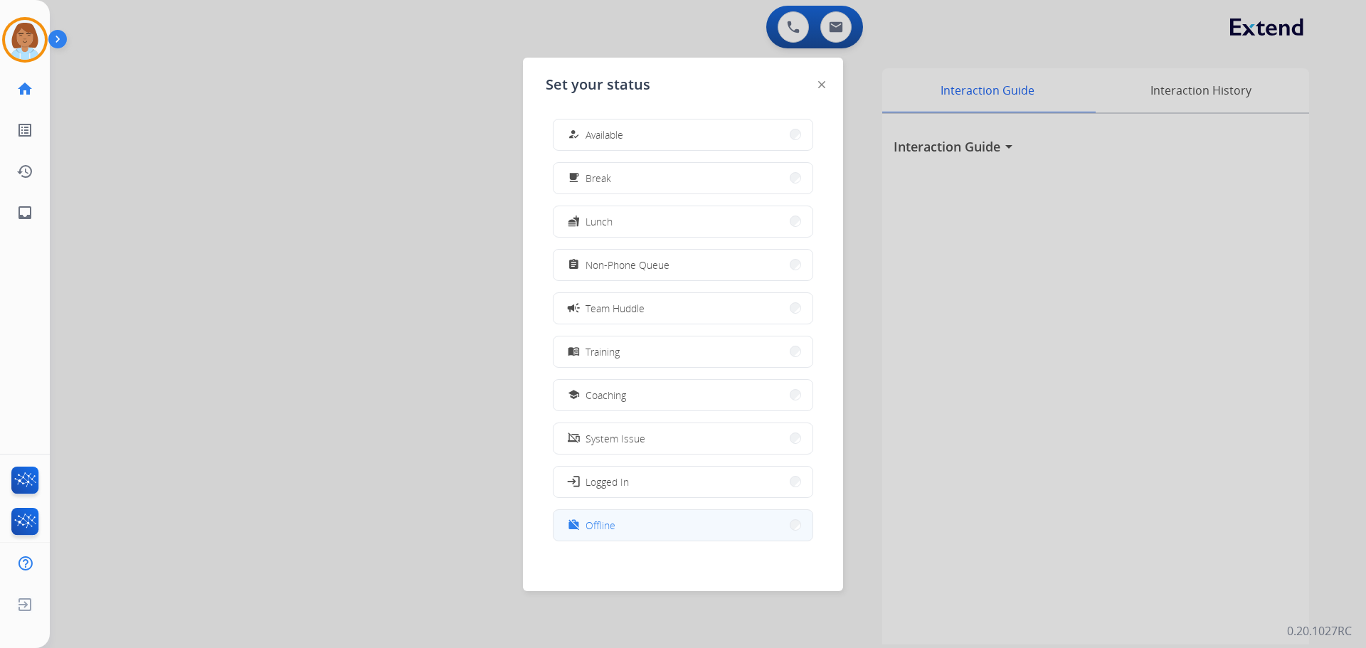
scroll to position [4, 0]
drag, startPoint x: 636, startPoint y: 516, endPoint x: 639, endPoint y: 529, distance: 12.4
click at [637, 511] on button "work_off Offline" at bounding box center [682, 521] width 259 height 31
